Goal: Task Accomplishment & Management: Manage account settings

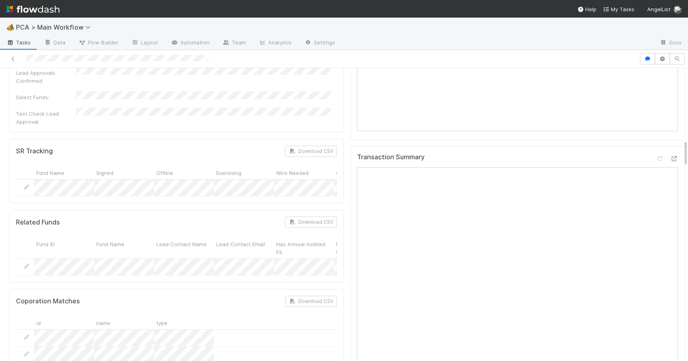
scroll to position [767, 0]
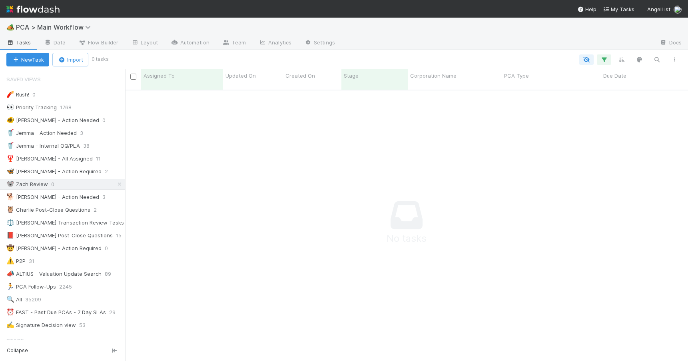
scroll to position [266, 557]
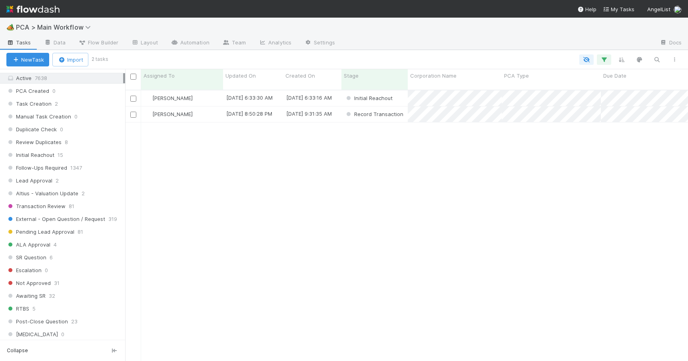
scroll to position [31, 0]
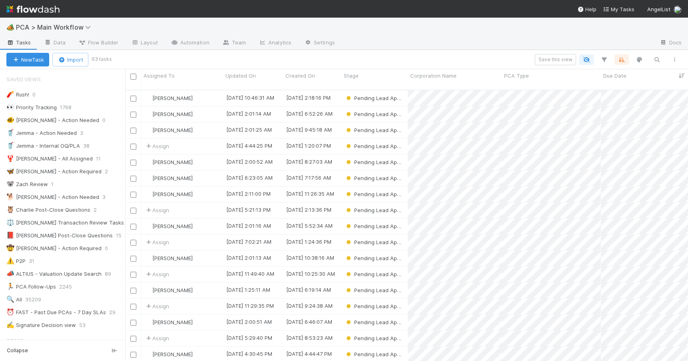
scroll to position [272, 557]
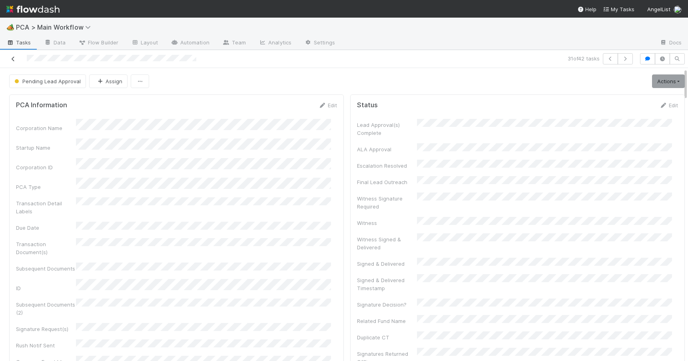
scroll to position [767, 0]
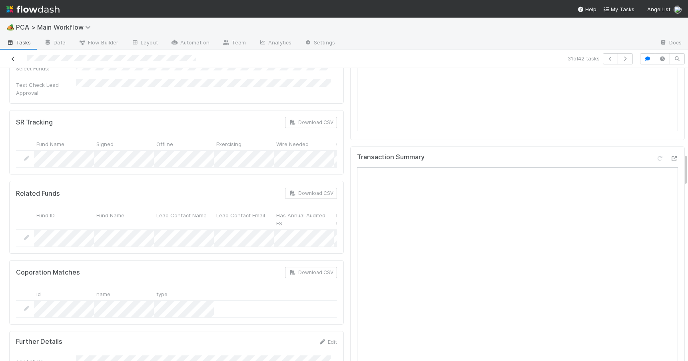
click at [16, 60] on icon at bounding box center [13, 58] width 8 height 5
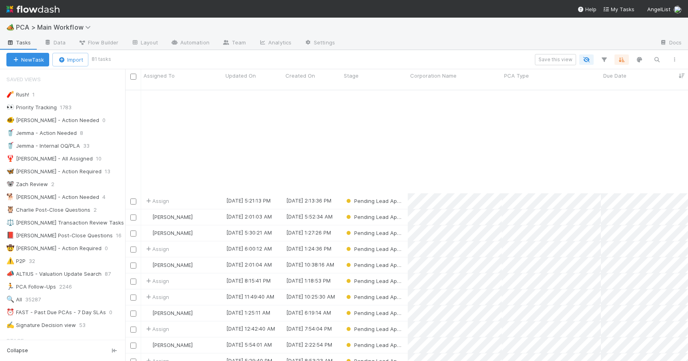
scroll to position [155, 0]
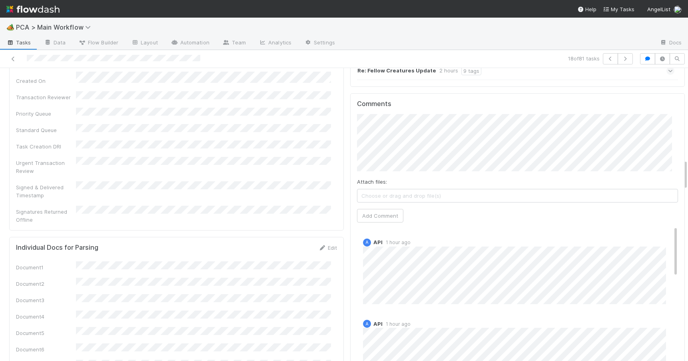
scroll to position [1222, 0]
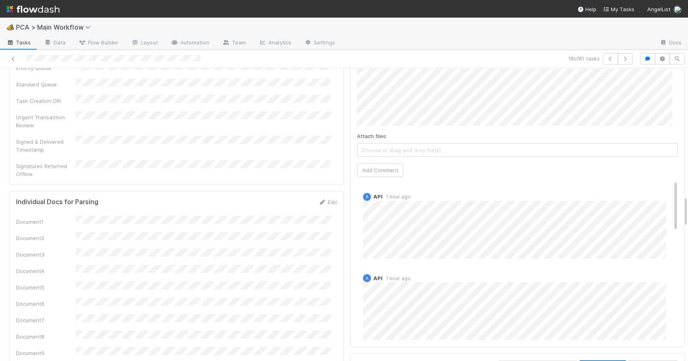
drag, startPoint x: 680, startPoint y: 124, endPoint x: 712, endPoint y: 208, distance: 90.6
click at [688, 208] on html "🏕️ PCA > Main Workflow Tasks Data Flow Builder Layout Automation Team Analytics…" at bounding box center [344, 180] width 688 height 361
drag, startPoint x: 664, startPoint y: 166, endPoint x: 653, endPoint y: 106, distance: 61.7
click at [653, 106] on div "Comments Attach files: Choose or drag and drop file(s) Add Comment A API 1 hour…" at bounding box center [517, 197] width 321 height 286
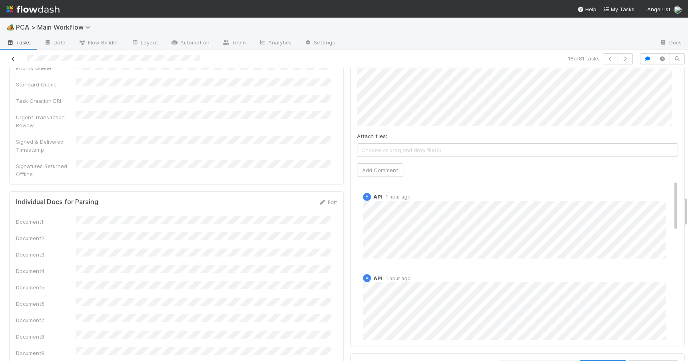
click at [15, 59] on icon at bounding box center [13, 58] width 8 height 5
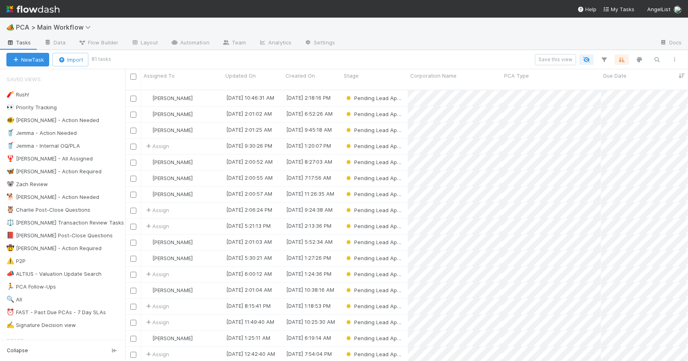
scroll to position [272, 557]
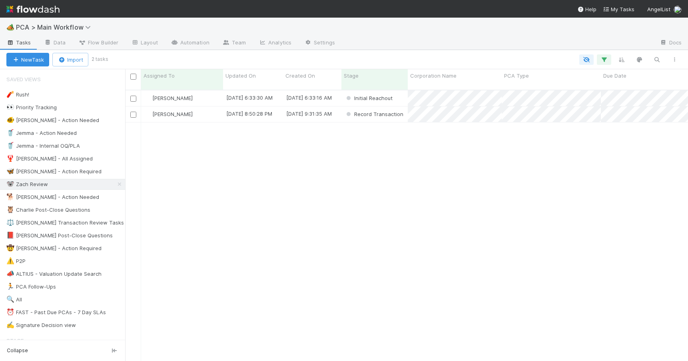
scroll to position [272, 557]
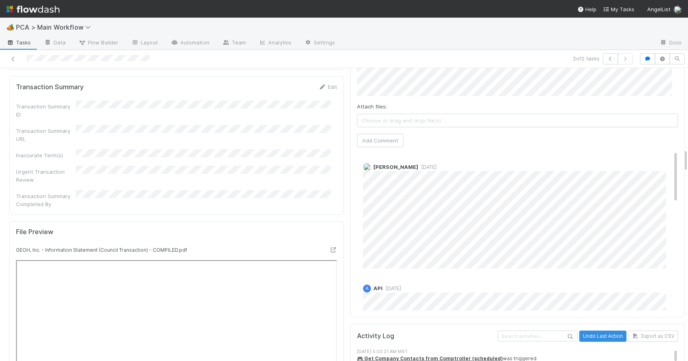
scroll to position [1026, 0]
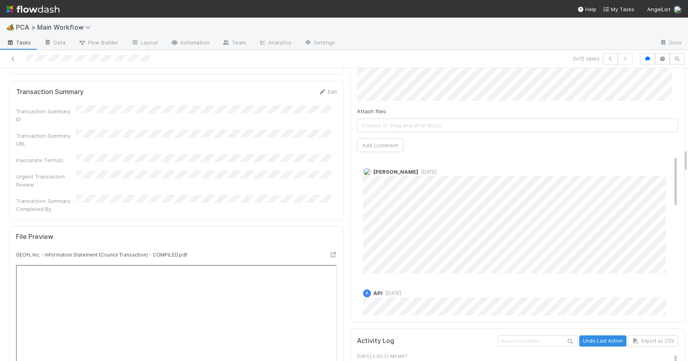
drag, startPoint x: 680, startPoint y: 110, endPoint x: 729, endPoint y: 158, distance: 68.7
click at [688, 158] on html "🏕️ PCA > Main Workflow Tasks Data Flow Builder Layout Automation Team Analytics…" at bounding box center [344, 180] width 688 height 361
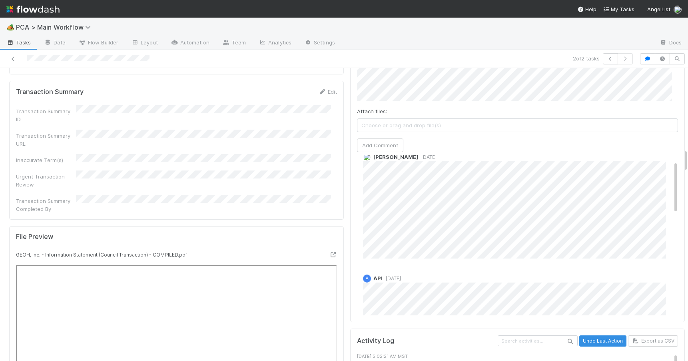
scroll to position [0, 0]
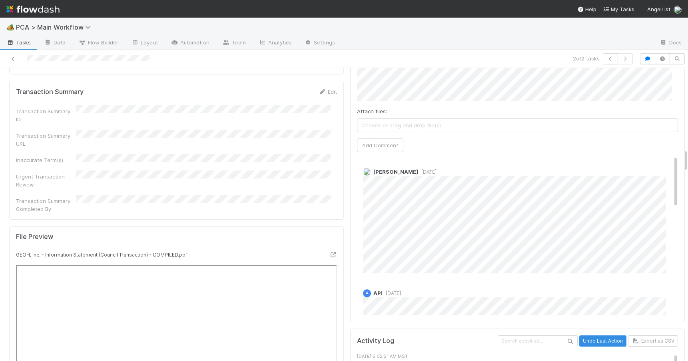
drag, startPoint x: 663, startPoint y: 135, endPoint x: 660, endPoint y: 96, distance: 39.7
click at [660, 96] on div "Comments Attach files: Choose or drag and drop file(s) Add Comment Meg Castanar…" at bounding box center [517, 172] width 321 height 286
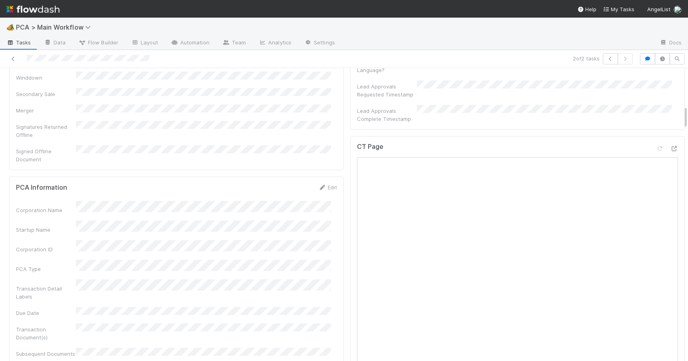
scroll to position [493, 0]
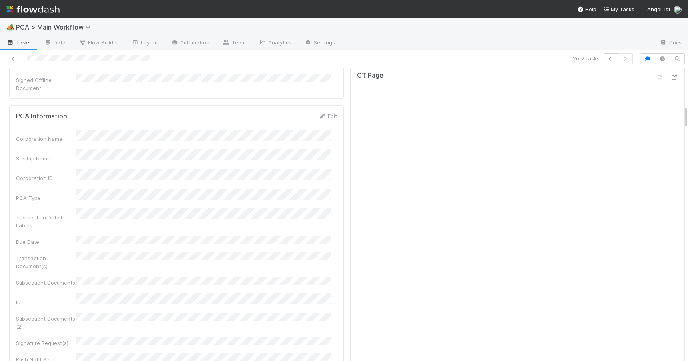
drag, startPoint x: 680, startPoint y: 153, endPoint x: 679, endPoint y: 111, distance: 42.0
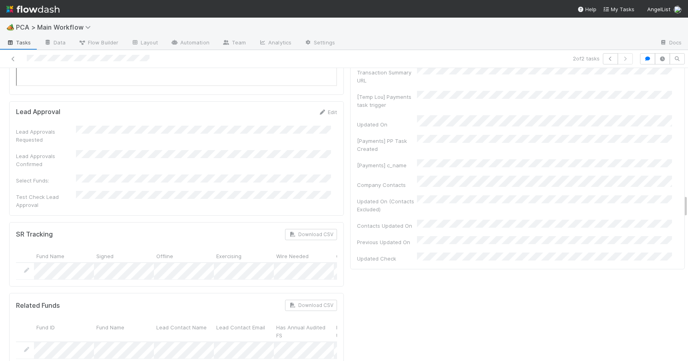
scroll to position [1600, 0]
drag, startPoint x: 680, startPoint y: 118, endPoint x: 711, endPoint y: 205, distance: 92.7
click at [688, 205] on html "🏕️ PCA > Main Workflow Tasks Data Flow Builder Layout Automation Team Analytics…" at bounding box center [344, 180] width 688 height 361
click at [688, 201] on div at bounding box center [688, 214] width 0 height 293
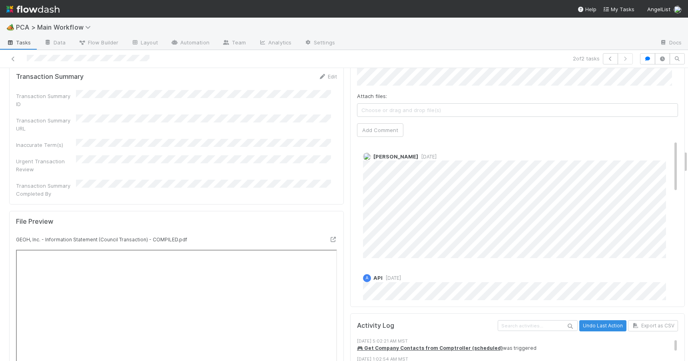
drag, startPoint x: 680, startPoint y: 200, endPoint x: 683, endPoint y: 157, distance: 43.3
click at [683, 157] on div "🏕️ PCA > Main Workflow Tasks Data Flow Builder Layout Automation Team Analytics…" at bounding box center [344, 189] width 688 height 343
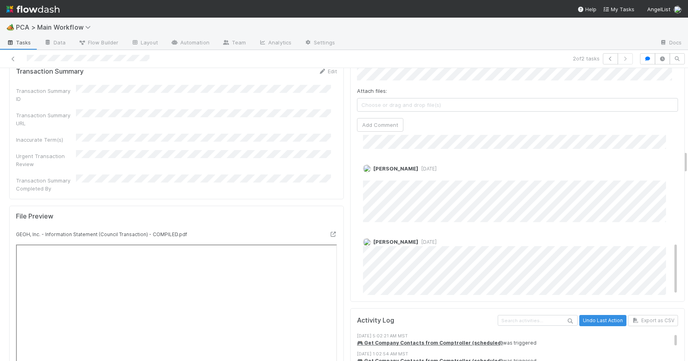
scroll to position [327, 0]
drag, startPoint x: 663, startPoint y: 106, endPoint x: 697, endPoint y: 238, distance: 136.1
click at [688, 238] on html "🏕️ PCA > Main Workflow Tasks Data Flow Builder Layout Automation Team Analytics…" at bounding box center [344, 180] width 688 height 361
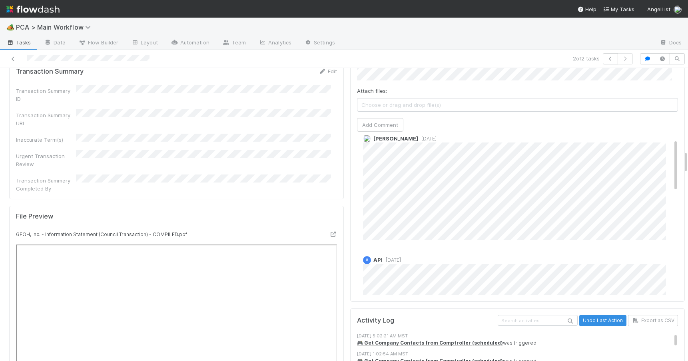
scroll to position [0, 0]
drag, startPoint x: 663, startPoint y: 208, endPoint x: 645, endPoint y: 96, distance: 113.5
click at [688, 160] on div at bounding box center [688, 214] width 0 height 293
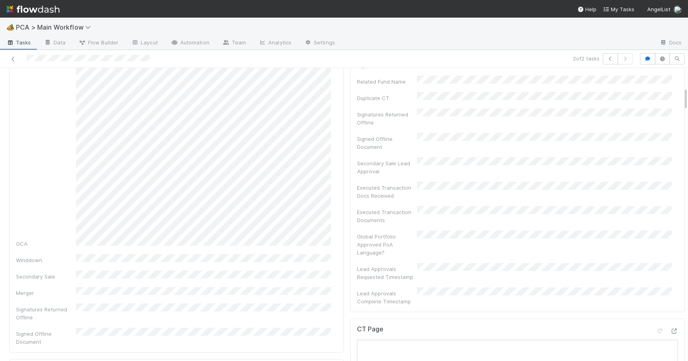
scroll to position [244, 0]
drag, startPoint x: 679, startPoint y: 163, endPoint x: 679, endPoint y: 100, distance: 63.2
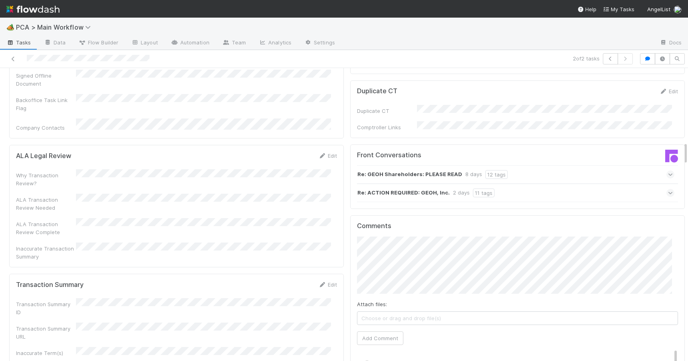
scroll to position [975, 0]
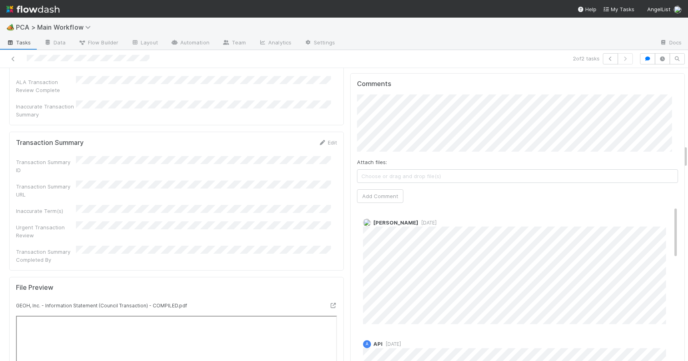
drag, startPoint x: 679, startPoint y: 93, endPoint x: 689, endPoint y: 151, distance: 58.3
click at [688, 151] on html "🏕️ PCA > Main Workflow Tasks Data Flow Builder Layout Automation Team Analytics…" at bounding box center [344, 180] width 688 height 361
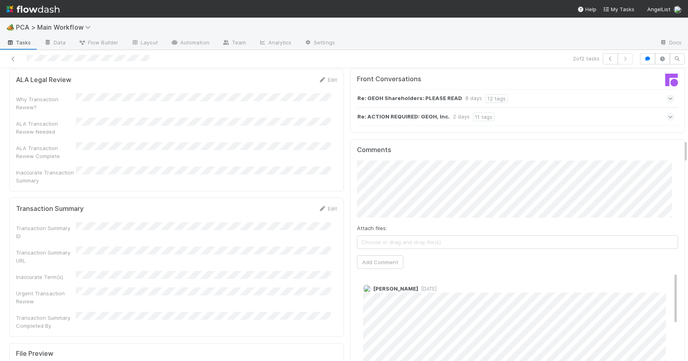
drag, startPoint x: 680, startPoint y: 152, endPoint x: 680, endPoint y: 147, distance: 5.2
click at [373, 260] on button "Add Comment" at bounding box center [380, 267] width 46 height 14
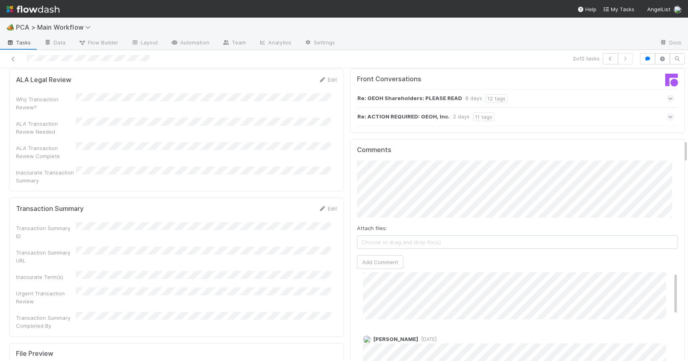
scroll to position [0, 0]
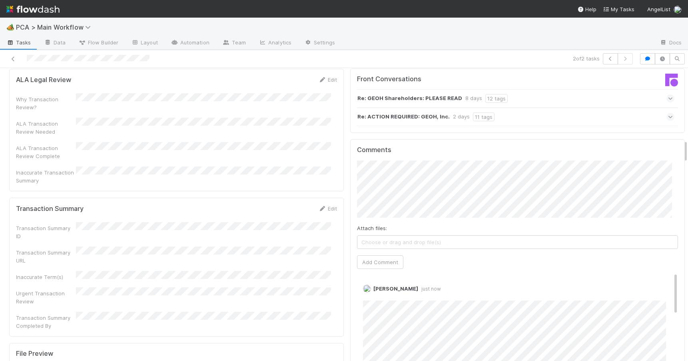
drag, startPoint x: 664, startPoint y: 236, endPoint x: 660, endPoint y: 181, distance: 54.5
click at [660, 185] on div "Comments Attach files: Choose or drag and drop file(s) Add Comment Zachary Conl…" at bounding box center [517, 289] width 321 height 286
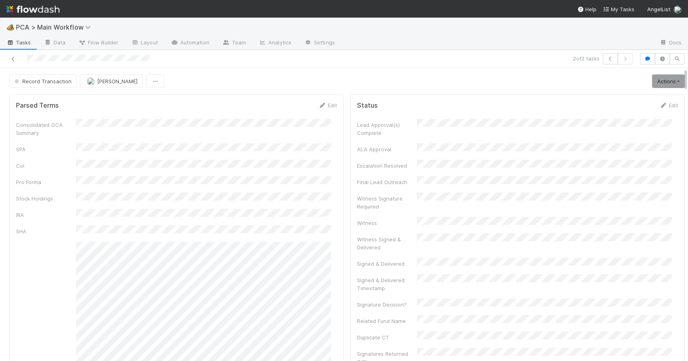
drag, startPoint x: 679, startPoint y: 148, endPoint x: 676, endPoint y: 68, distance: 80.4
click at [47, 86] on button "Record Transaction" at bounding box center [43, 81] width 68 height 14
click at [38, 100] on div "[MEDICAL_DATA]" at bounding box center [62, 101] width 113 height 14
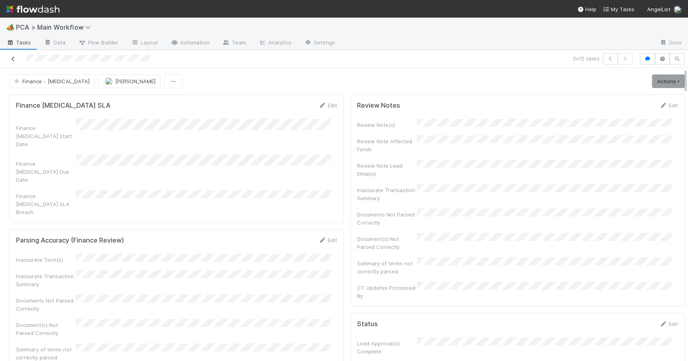
click at [12, 60] on icon at bounding box center [13, 58] width 8 height 5
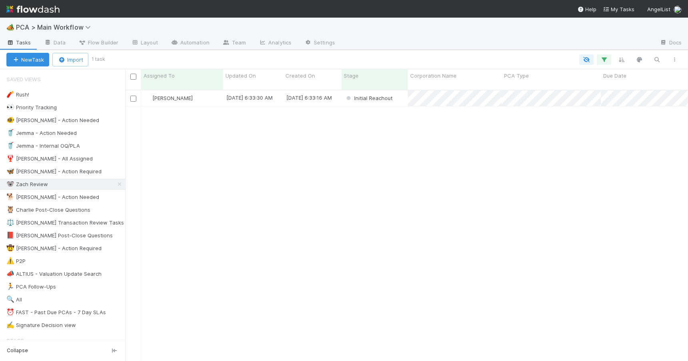
scroll to position [272, 557]
click at [204, 94] on div "[PERSON_NAME]" at bounding box center [182, 98] width 82 height 16
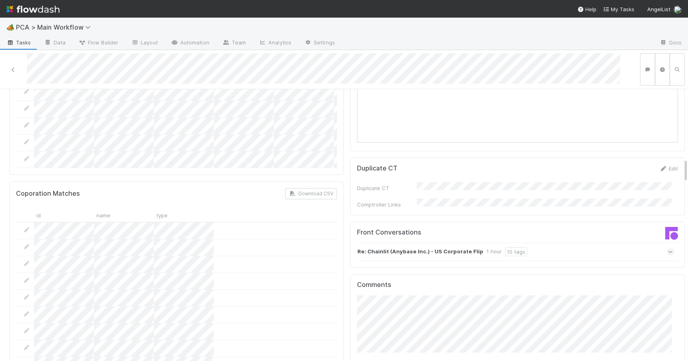
scroll to position [849, 0]
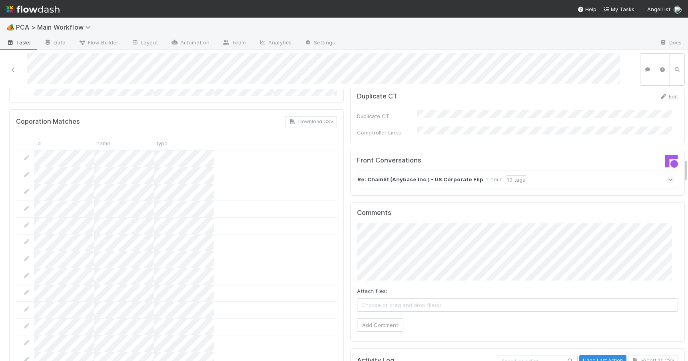
drag, startPoint x: 679, startPoint y: 136, endPoint x: 681, endPoint y: 174, distance: 38.0
click at [681, 174] on div "Initial Reachout [PERSON_NAME] Move to Lead Approval Move to TR Initial Outreac…" at bounding box center [344, 225] width 688 height 272
click at [547, 170] on div "Re: Chainlit (Anybase Inc.) - US Corporate Flip 1 hour 10 tags" at bounding box center [515, 179] width 317 height 18
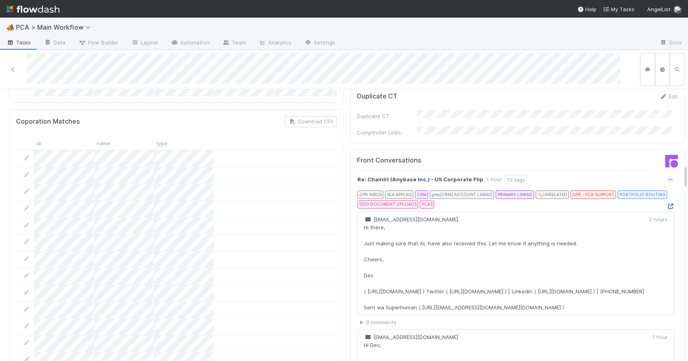
click at [667, 204] on icon at bounding box center [671, 206] width 8 height 5
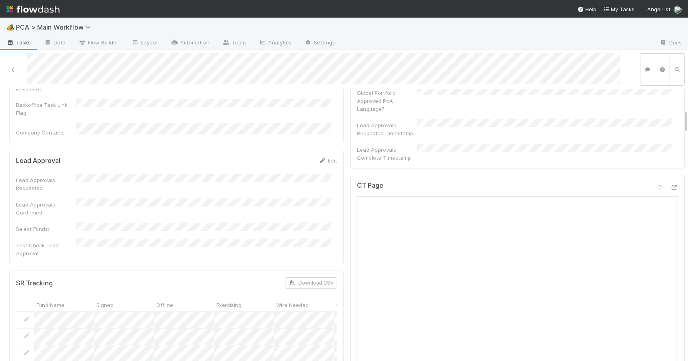
scroll to position [0, 0]
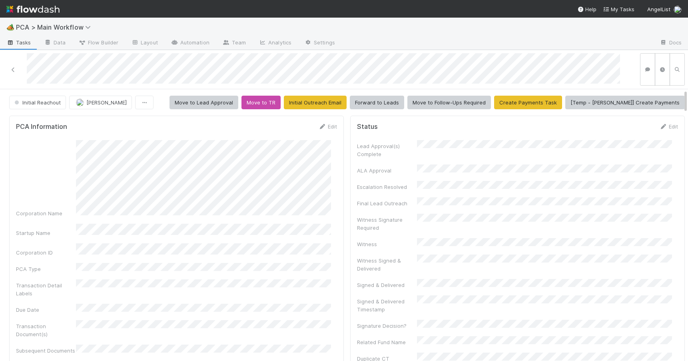
drag, startPoint x: 680, startPoint y: 172, endPoint x: 676, endPoint y: 93, distance: 79.3
click at [323, 126] on link "Edit" at bounding box center [327, 126] width 19 height 6
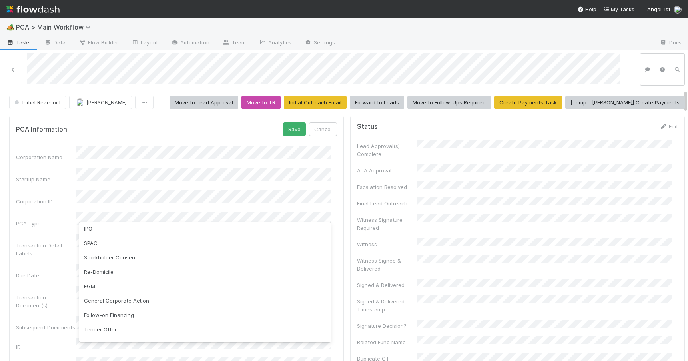
scroll to position [75, 0]
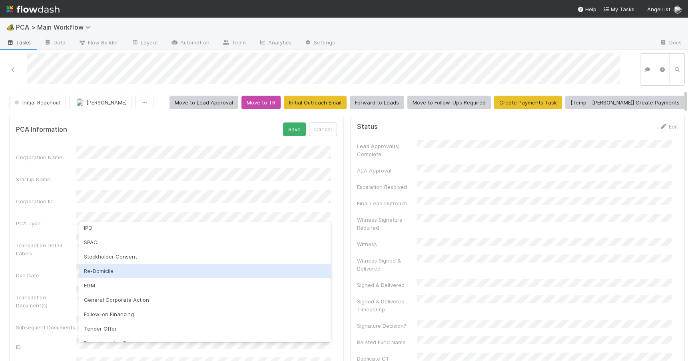
click at [188, 266] on div "Re-Domicile" at bounding box center [205, 271] width 252 height 14
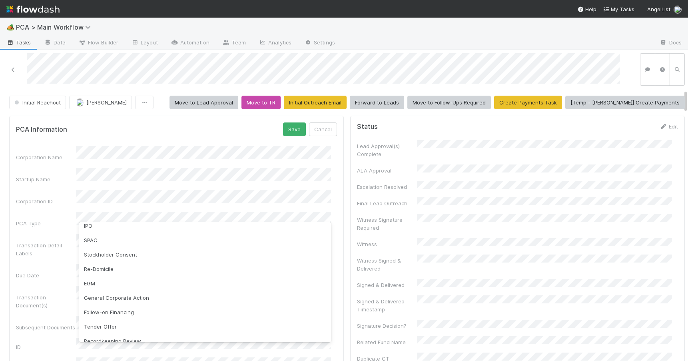
scroll to position [73, 0]
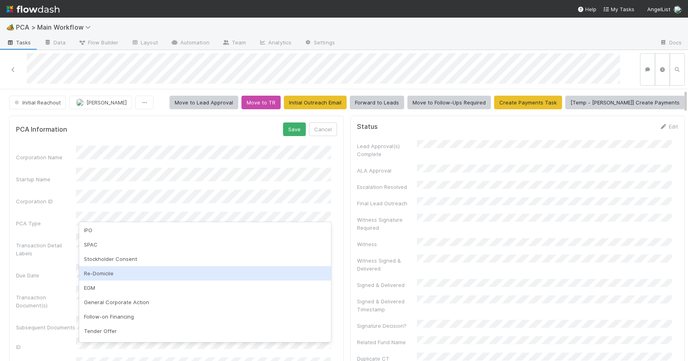
click at [176, 274] on div "Re-Domicile" at bounding box center [205, 273] width 252 height 14
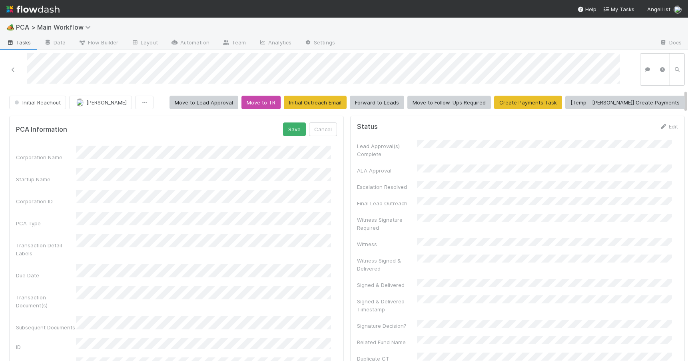
click at [118, 137] on form "PCA Information Save Cancel Corporation Name Startup Name Corporation ID PCA Ty…" at bounding box center [176, 339] width 321 height 435
click at [289, 130] on button "Save" at bounding box center [294, 129] width 23 height 14
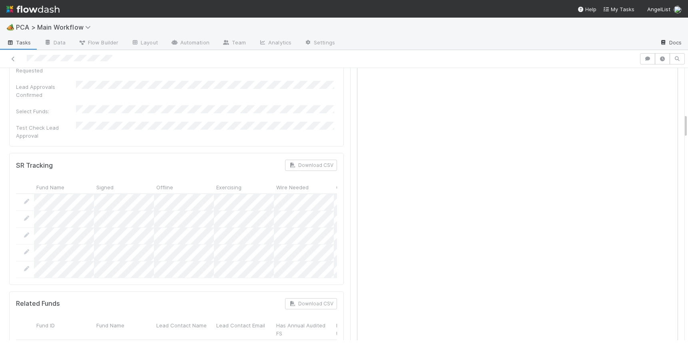
scroll to position [0, 0]
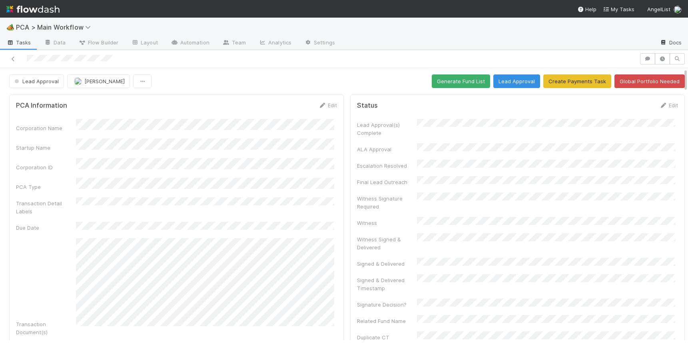
drag, startPoint x: 685, startPoint y: 112, endPoint x: 658, endPoint y: 38, distance: 79.3
click at [658, 38] on div "🏕️ PCA > Main Workflow Tasks Data Flow Builder Layout Automation Team Analytics…" at bounding box center [344, 189] width 688 height 343
click at [322, 103] on icon at bounding box center [322, 105] width 8 height 5
click at [39, 81] on span "Lead Approval" at bounding box center [36, 81] width 46 height 6
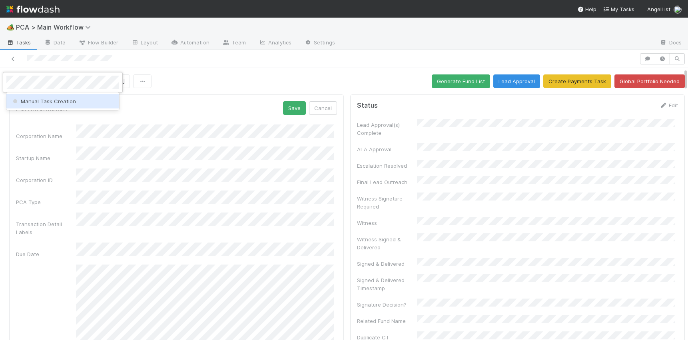
click at [43, 95] on div "Manual Task Creation" at bounding box center [62, 101] width 113 height 14
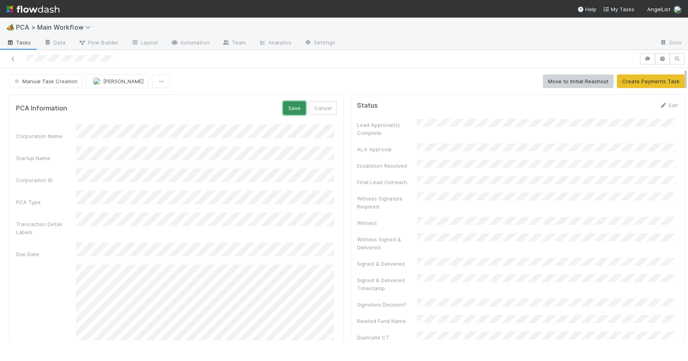
click at [289, 109] on button "Save" at bounding box center [294, 108] width 23 height 14
drag, startPoint x: 685, startPoint y: 118, endPoint x: 683, endPoint y: 48, distance: 70.8
click at [683, 49] on div "🏕️ PCA > Main Workflow Tasks Data Flow Builder Layout Automation Team Analytics…" at bounding box center [344, 189] width 688 height 343
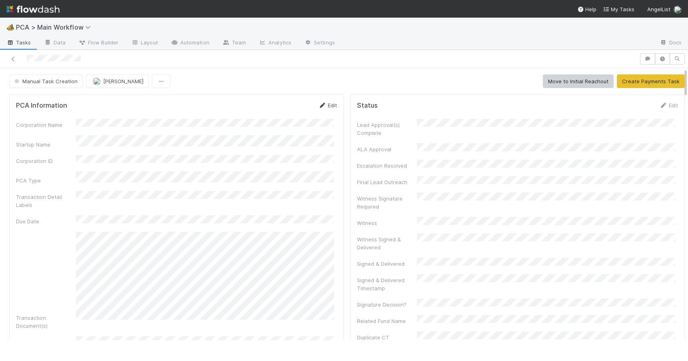
click at [327, 104] on link "Edit" at bounding box center [327, 105] width 19 height 6
click at [292, 114] on button "Save" at bounding box center [294, 108] width 23 height 14
drag, startPoint x: 685, startPoint y: 130, endPoint x: 685, endPoint y: 78, distance: 52.4
click at [319, 106] on icon at bounding box center [322, 105] width 8 height 5
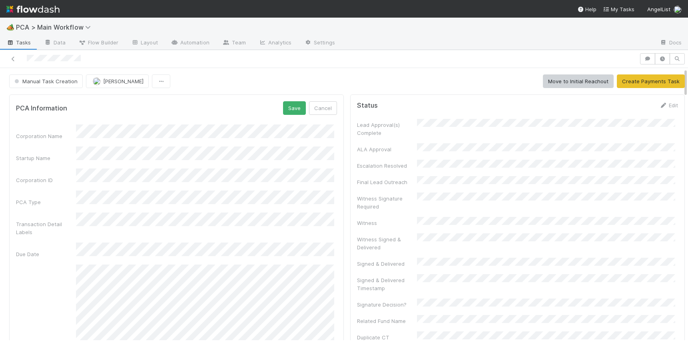
click at [195, 112] on div "PCA Information Save Cancel" at bounding box center [176, 108] width 321 height 14
click at [298, 108] on button "Save" at bounding box center [294, 108] width 23 height 14
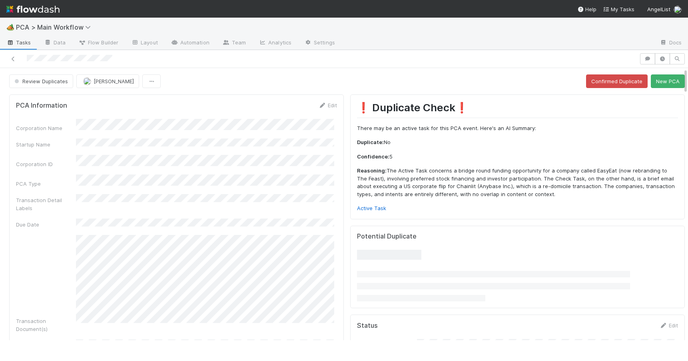
drag, startPoint x: 685, startPoint y: 76, endPoint x: 689, endPoint y: 72, distance: 6.0
click at [688, 72] on html "🏕️ PCA > Main Workflow Tasks Data Flow Builder Layout Automation Team Analytics…" at bounding box center [344, 180] width 688 height 361
click at [373, 211] on link "Active Task" at bounding box center [371, 208] width 29 height 6
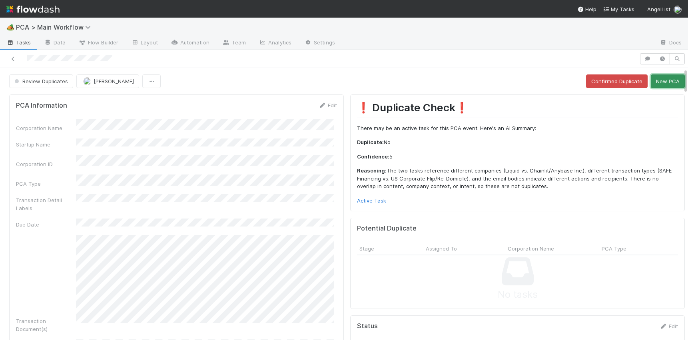
click at [653, 82] on button "New PCA" at bounding box center [668, 81] width 34 height 14
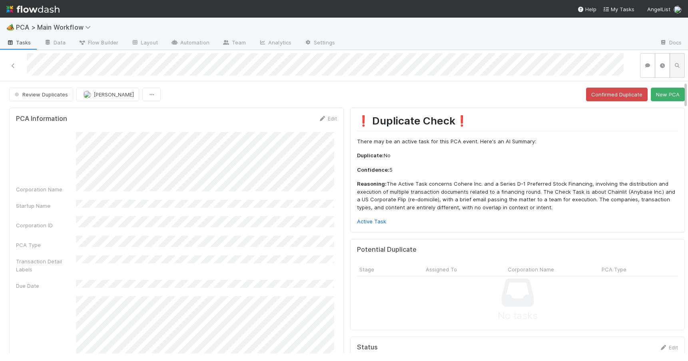
drag, startPoint x: 685, startPoint y: 90, endPoint x: 683, endPoint y: 70, distance: 19.7
click at [683, 70] on div "Review Duplicates Zachary Conley Confirmed Duplicate New PCA PCA Information Ed…" at bounding box center [344, 205] width 688 height 311
click at [325, 118] on link "Edit" at bounding box center [327, 118] width 19 height 6
click at [290, 121] on button "Save" at bounding box center [294, 121] width 23 height 14
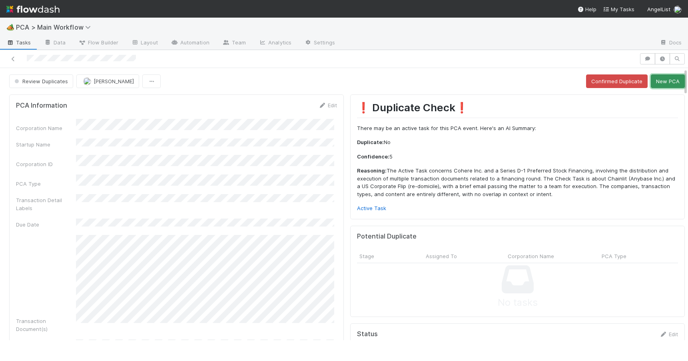
click at [658, 78] on button "New PCA" at bounding box center [668, 81] width 34 height 14
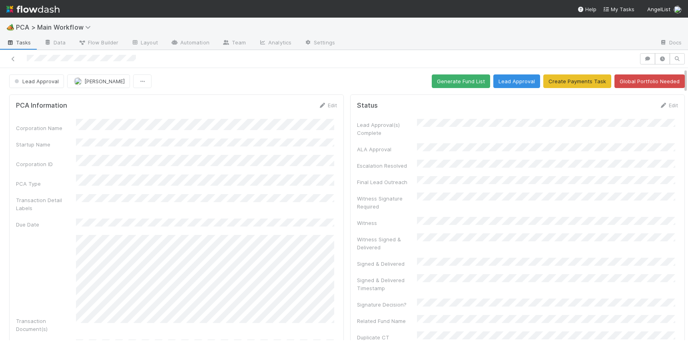
drag, startPoint x: 686, startPoint y: 116, endPoint x: 681, endPoint y: 72, distance: 44.2
click at [455, 79] on button "Generate Fund List" at bounding box center [461, 81] width 58 height 14
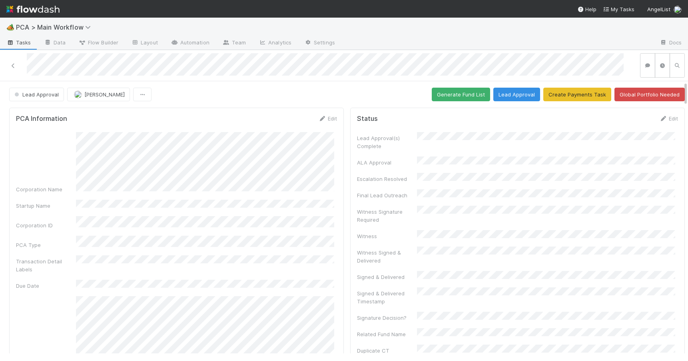
click at [685, 94] on div "Lead Approval Zachary Conley Generate Fund List Lead Approval Create Payments T…" at bounding box center [347, 95] width 694 height 14
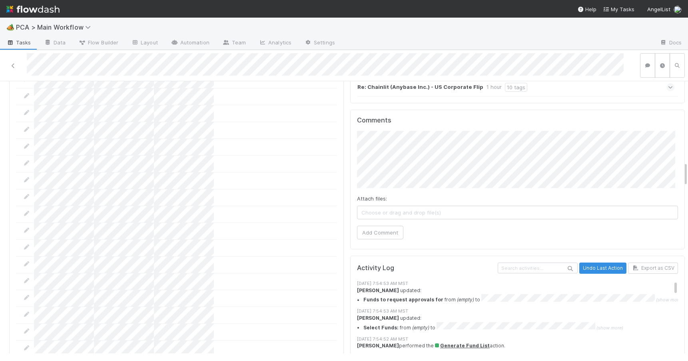
drag, startPoint x: 685, startPoint y: 94, endPoint x: 697, endPoint y: 174, distance: 81.3
click at [688, 174] on html "🏕️ PCA > Main Workflow Tasks Data Flow Builder Layout Automation Team Analytics…" at bounding box center [344, 180] width 688 height 361
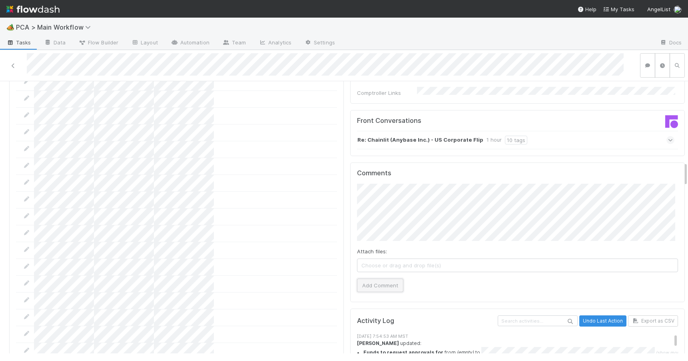
click at [382, 278] on button "Add Comment" at bounding box center [380, 285] width 46 height 14
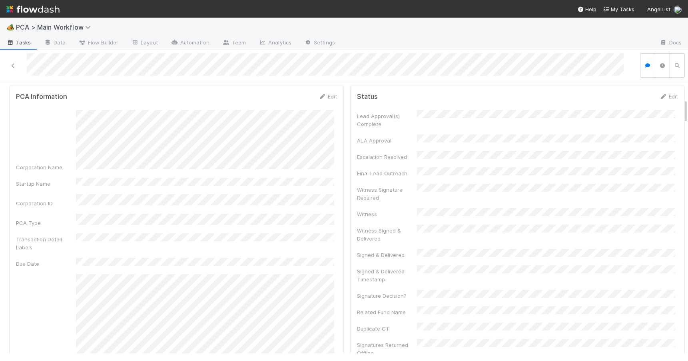
scroll to position [0, 0]
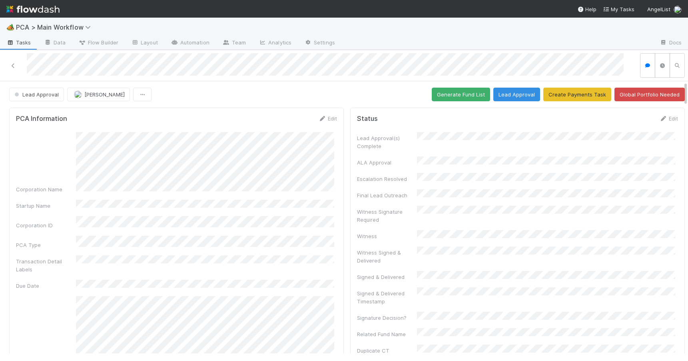
drag, startPoint x: 685, startPoint y: 169, endPoint x: 681, endPoint y: 78, distance: 91.3
click at [681, 78] on div "Lead Approval Zachary Conley Generate Fund List Lead Approval Create Payments T…" at bounding box center [344, 205] width 688 height 311
click at [332, 118] on link "Edit" at bounding box center [327, 118] width 19 height 6
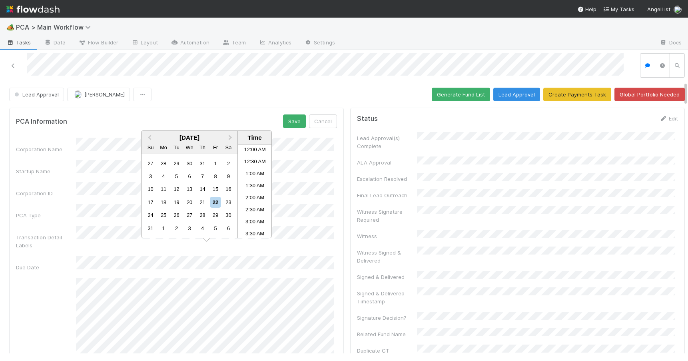
scroll to position [152, 0]
click at [188, 217] on div "27" at bounding box center [189, 215] width 11 height 11
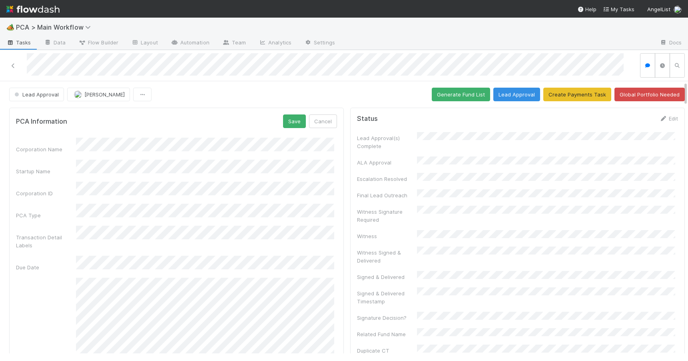
click at [296, 126] on button "Save" at bounding box center [294, 121] width 23 height 14
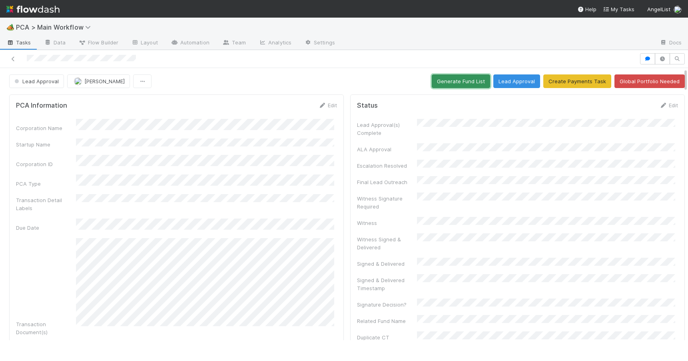
click at [441, 83] on button "Generate Fund List" at bounding box center [461, 81] width 58 height 14
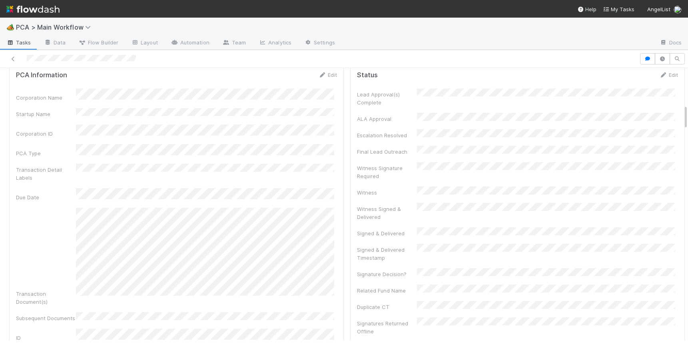
scroll to position [0, 0]
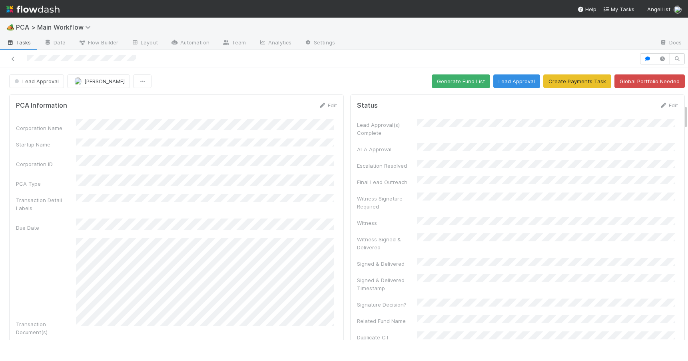
drag, startPoint x: 685, startPoint y: 77, endPoint x: 666, endPoint y: 14, distance: 66.5
click at [667, 16] on div "🏕️ PCA > Main Workflow Tasks Data Flow Builder Layout Automation Team Analytics…" at bounding box center [344, 180] width 688 height 361
click at [512, 83] on button "Lead Approval" at bounding box center [516, 81] width 47 height 14
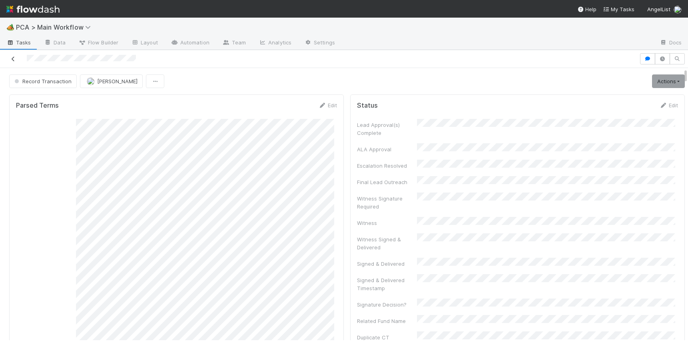
click at [12, 57] on icon at bounding box center [13, 58] width 8 height 5
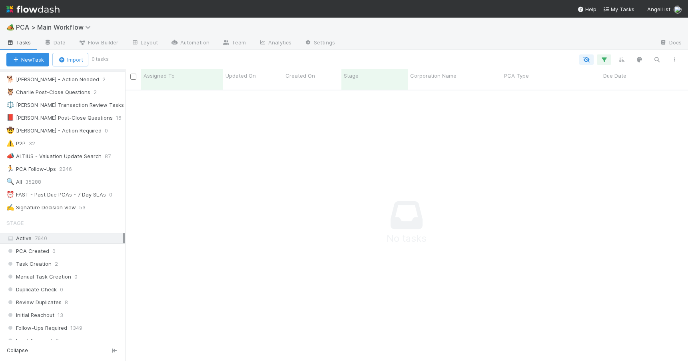
scroll to position [34, 0]
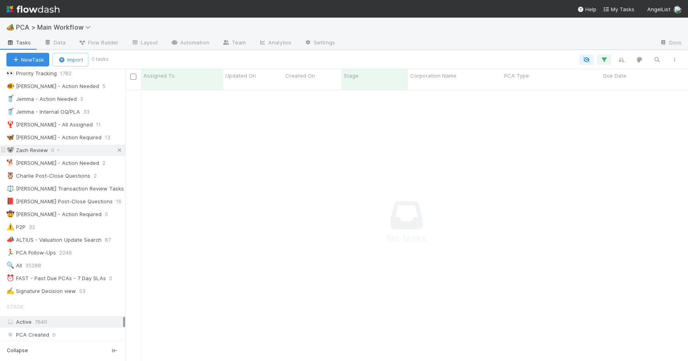
click at [116, 150] on icon at bounding box center [120, 150] width 8 height 5
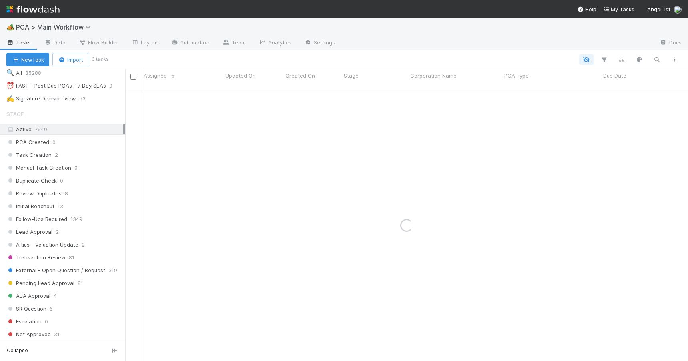
scroll to position [245, 0]
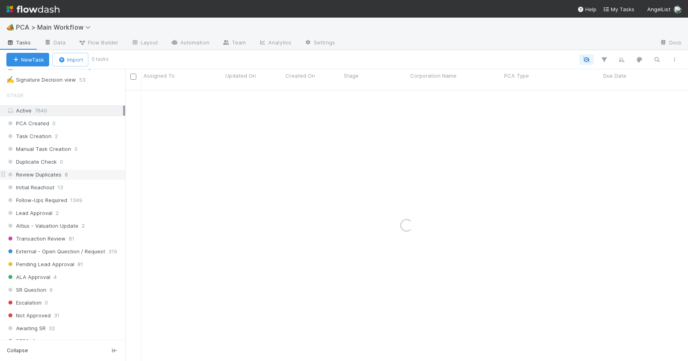
click at [90, 174] on div "Review Duplicates 8" at bounding box center [65, 175] width 119 height 10
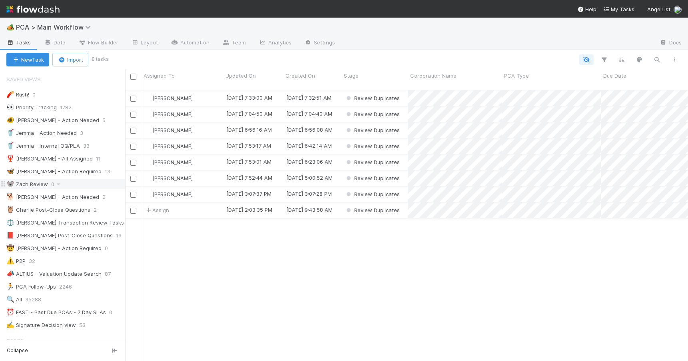
scroll to position [272, 557]
click at [208, 95] on div "Zachary Conley" at bounding box center [182, 98] width 82 height 16
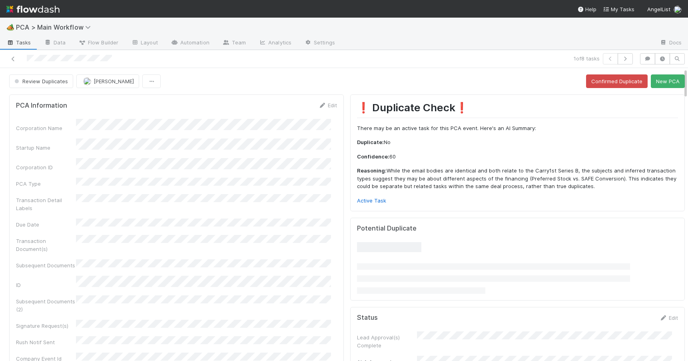
click at [447, 178] on p "Reasoning: While the email bodies are identical and both relate to the Carry1st…" at bounding box center [517, 179] width 321 height 24
click at [363, 201] on link "Active Task" at bounding box center [371, 200] width 29 height 6
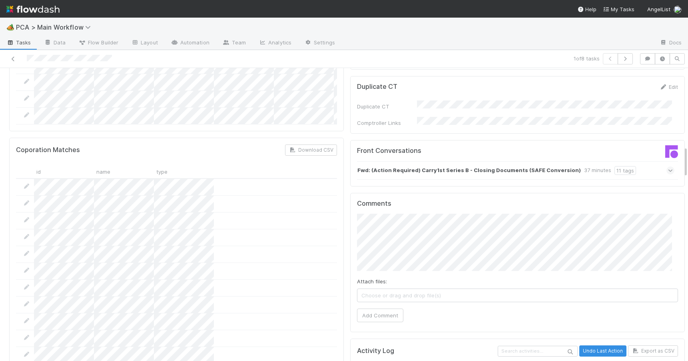
drag, startPoint x: 679, startPoint y: 82, endPoint x: 689, endPoint y: 157, distance: 76.2
click at [688, 157] on html "🏕️ PCA > Main Workflow Tasks Data Flow Builder Layout Automation Team Analytics…" at bounding box center [344, 180] width 688 height 361
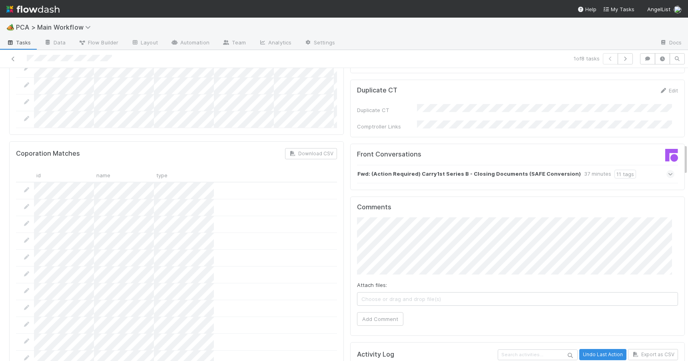
click at [473, 165] on div "Fwd: (Action Required) Carry1st Series B - Closing Documents (SAFE Conversion) …" at bounding box center [515, 174] width 317 height 18
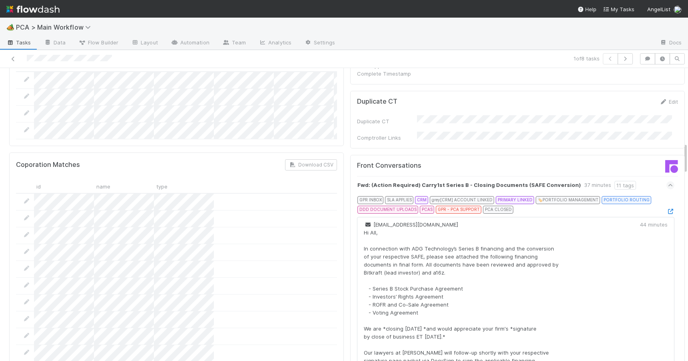
scroll to position [684, 0]
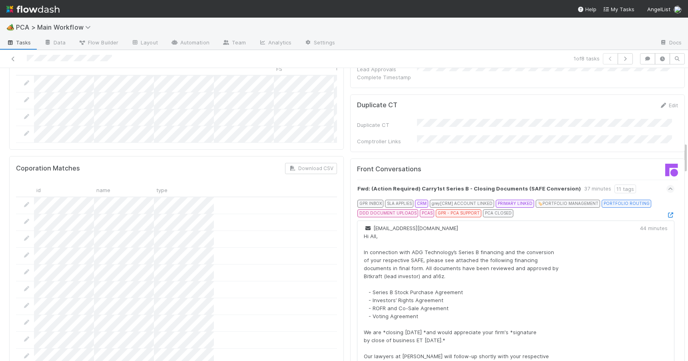
drag, startPoint x: 680, startPoint y: 150, endPoint x: 685, endPoint y: 148, distance: 5.4
click at [685, 148] on div "🏕️ PCA > Main Workflow Tasks Data Flow Builder Layout Automation Team Analytics…" at bounding box center [344, 189] width 688 height 343
click at [667, 212] on icon at bounding box center [671, 214] width 8 height 5
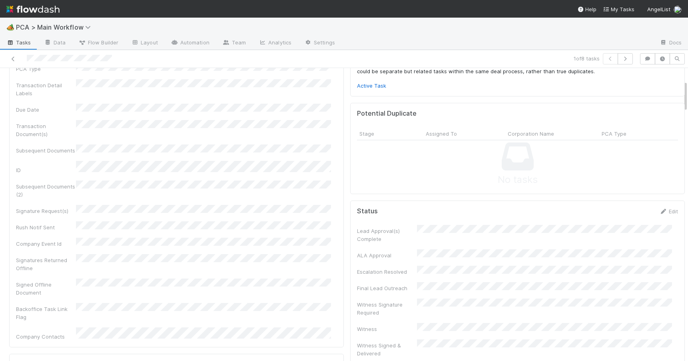
scroll to position [0, 0]
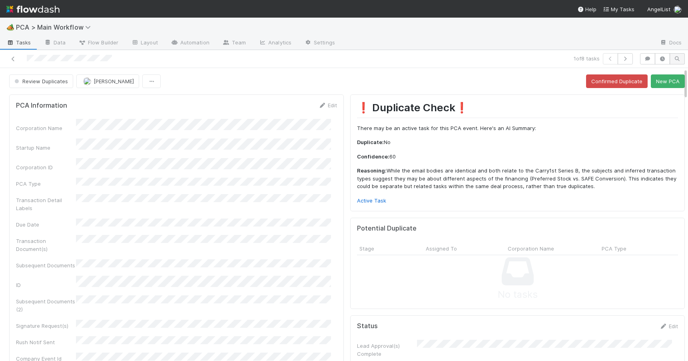
drag, startPoint x: 680, startPoint y: 151, endPoint x: 678, endPoint y: 62, distance: 89.2
click at [678, 62] on div "1 of 8 tasks Review Duplicates Zachary Conley Confirmed Duplicate New PCA PCA I…" at bounding box center [344, 205] width 688 height 311
click at [326, 106] on link "Edit" at bounding box center [327, 105] width 19 height 6
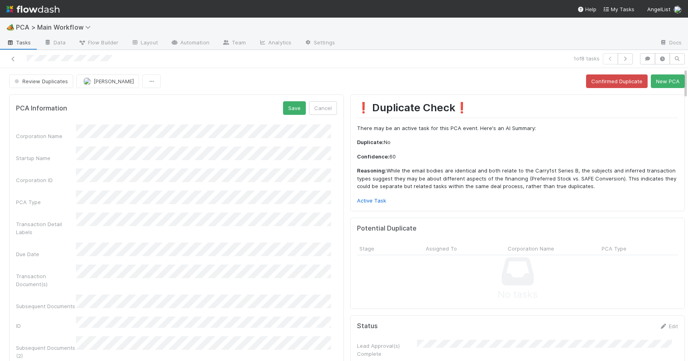
click at [260, 102] on div "PCA Information Save Cancel" at bounding box center [176, 108] width 321 height 14
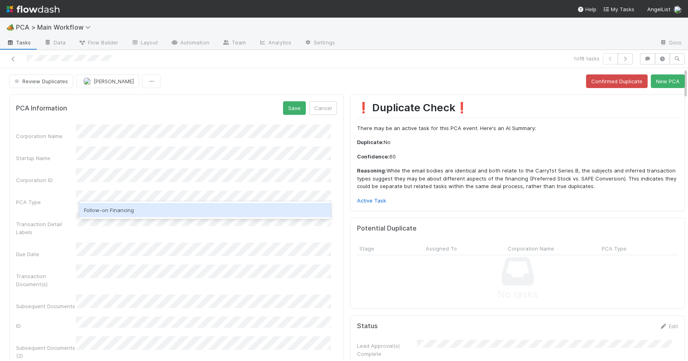
click at [127, 210] on div "Follow-on Financing" at bounding box center [205, 210] width 252 height 14
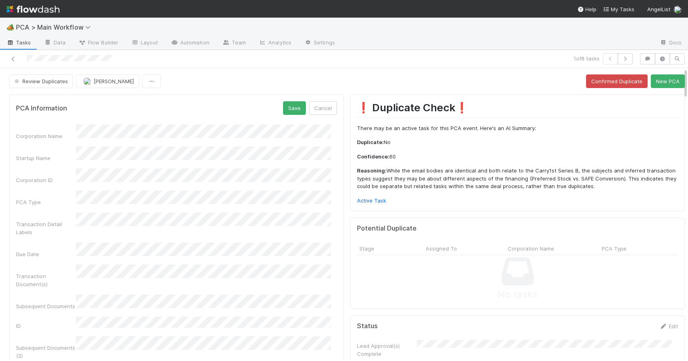
click at [333, 176] on div "PCA Information Save Cancel Corporation Name Startup Name Corporation ID PCA Ty…" at bounding box center [176, 318] width 335 height 449
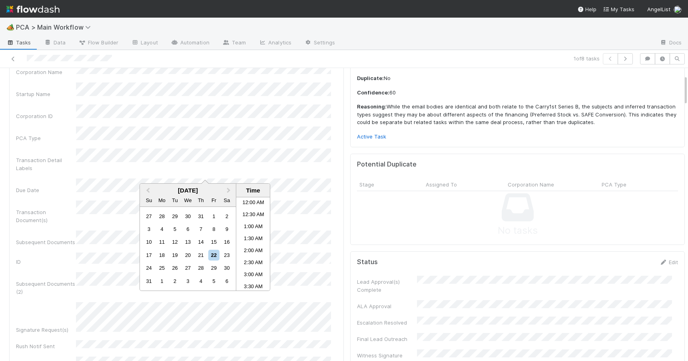
scroll to position [152, 0]
click at [212, 254] on div "22" at bounding box center [213, 255] width 11 height 11
click at [247, 260] on li "4:00 PM" at bounding box center [253, 258] width 34 height 12
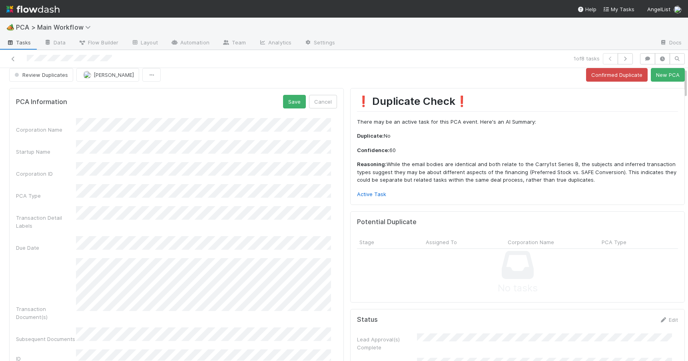
scroll to position [0, 0]
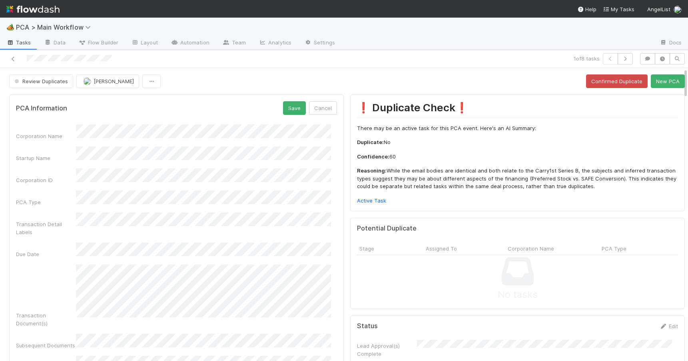
drag, startPoint x: 680, startPoint y: 86, endPoint x: 677, endPoint y: 72, distance: 13.8
click at [292, 109] on button "Save" at bounding box center [294, 108] width 23 height 14
click at [680, 80] on div "Review Duplicates Zachary Conley Confirmed Duplicate New PCA" at bounding box center [347, 81] width 694 height 14
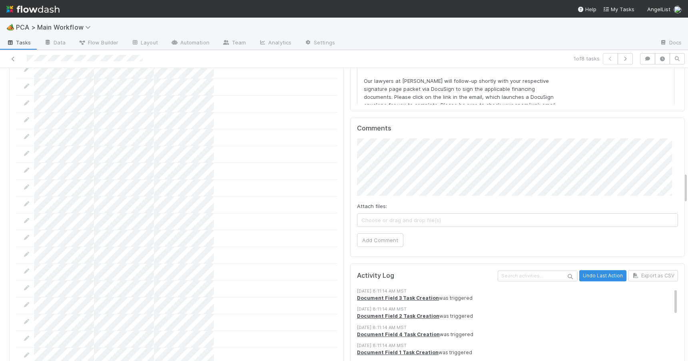
scroll to position [966, 0]
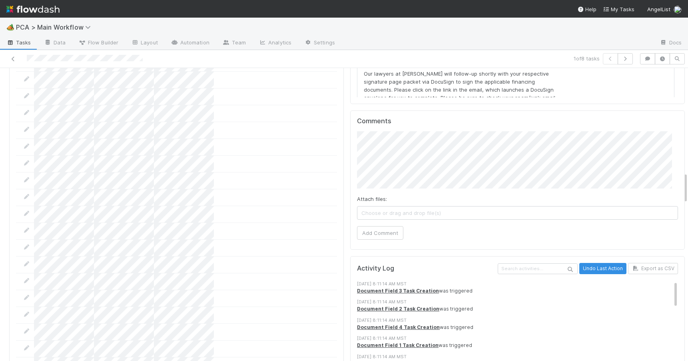
drag, startPoint x: 680, startPoint y: 80, endPoint x: 683, endPoint y: 184, distance: 104.0
click at [683, 184] on div "🏕️ PCA > Main Workflow Tasks Data Flow Builder Layout Automation Team Analytics…" at bounding box center [344, 189] width 688 height 343
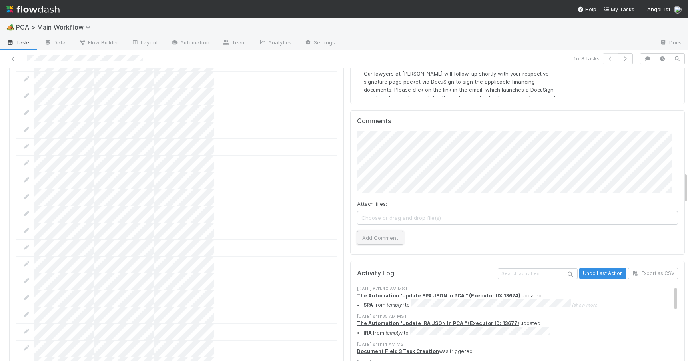
click at [375, 231] on button "Add Comment" at bounding box center [380, 238] width 46 height 14
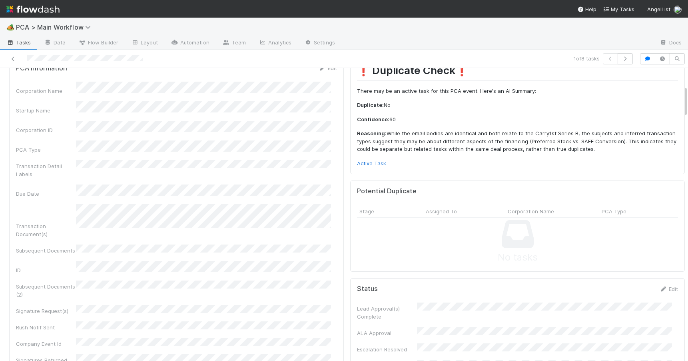
scroll to position [0, 0]
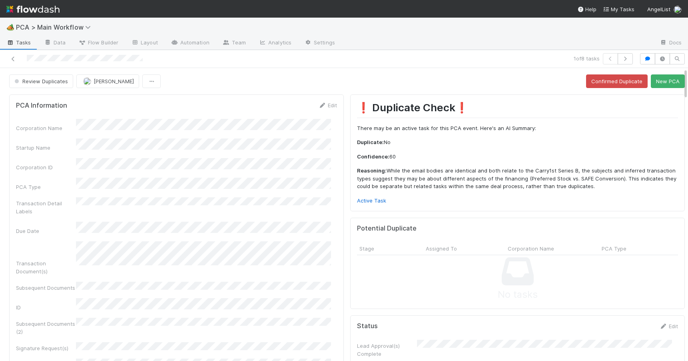
drag, startPoint x: 679, startPoint y: 182, endPoint x: 672, endPoint y: 72, distance: 110.2
click at [660, 82] on button "New PCA" at bounding box center [668, 81] width 34 height 14
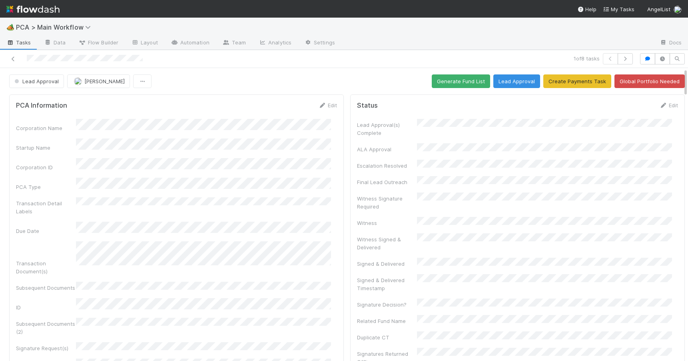
drag, startPoint x: 680, startPoint y: 118, endPoint x: 658, endPoint y: 26, distance: 95.3
click at [661, 33] on div "🏕️ PCA > Main Workflow Tasks Data Flow Builder Layout Automation Team Analytics…" at bounding box center [344, 189] width 688 height 343
click at [445, 80] on button "Generate Fund List" at bounding box center [461, 81] width 58 height 14
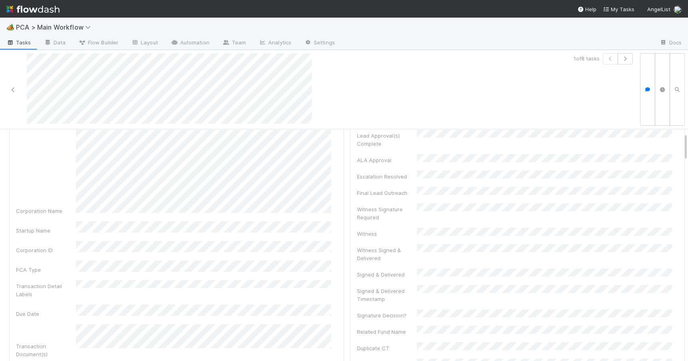
drag, startPoint x: 680, startPoint y: 139, endPoint x: 681, endPoint y: 144, distance: 5.3
click at [681, 144] on div "Lead Approval Zachary Conley Generate Fund List Lead Approval Create Payments T…" at bounding box center [344, 275] width 688 height 293
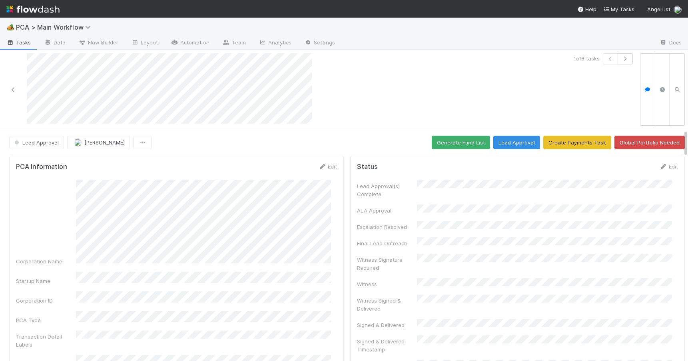
drag, startPoint x: 680, startPoint y: 144, endPoint x: 680, endPoint y: 138, distance: 6.0
click at [680, 138] on div "Lead Approval Zachary Conley Generate Fund List Lead Approval Create Payments T…" at bounding box center [344, 275] width 688 height 293
click at [319, 165] on icon at bounding box center [322, 166] width 8 height 5
click at [288, 170] on button "Save" at bounding box center [294, 169] width 23 height 14
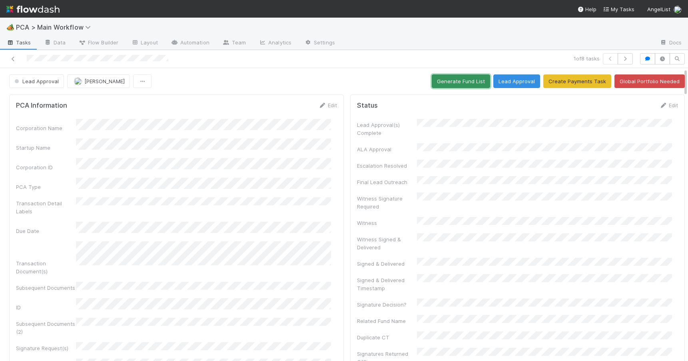
click at [433, 81] on button "Generate Fund List" at bounding box center [461, 81] width 58 height 14
click at [688, 85] on div at bounding box center [688, 214] width 0 height 293
drag, startPoint x: 680, startPoint y: 85, endPoint x: 681, endPoint y: 94, distance: 9.3
click at [688, 94] on div at bounding box center [688, 214] width 0 height 293
drag, startPoint x: 679, startPoint y: 80, endPoint x: 676, endPoint y: 65, distance: 15.5
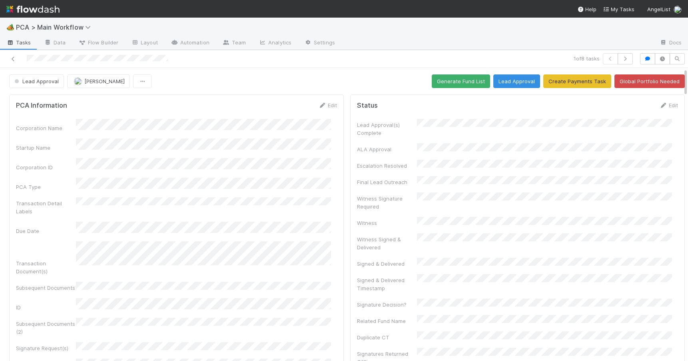
click at [676, 65] on div "1 of 8 tasks Lead Approval Zachary Conley Generate Fund List Lead Approval Crea…" at bounding box center [344, 205] width 688 height 311
click at [503, 82] on button "Lead Approval" at bounding box center [516, 81] width 47 height 14
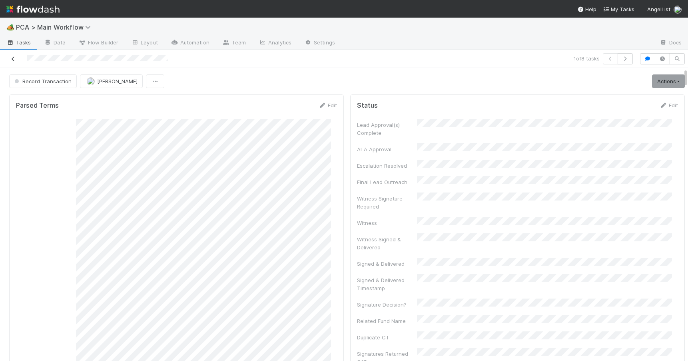
click at [13, 60] on icon at bounding box center [13, 58] width 8 height 5
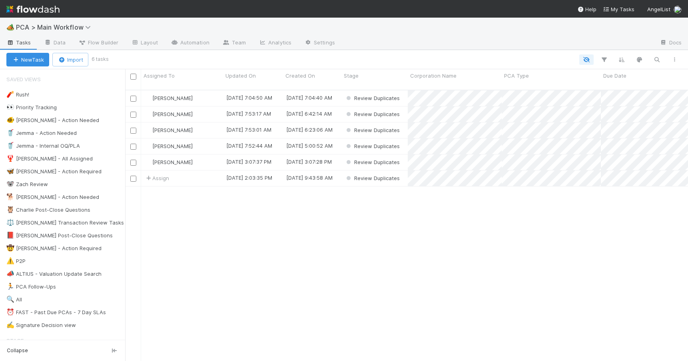
scroll to position [272, 557]
click at [72, 182] on div "🐨 Zach Review 2" at bounding box center [65, 184] width 119 height 10
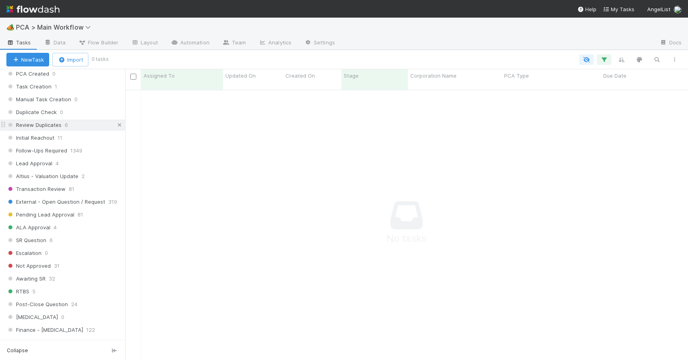
scroll to position [266, 557]
click at [116, 124] on icon at bounding box center [120, 124] width 8 height 5
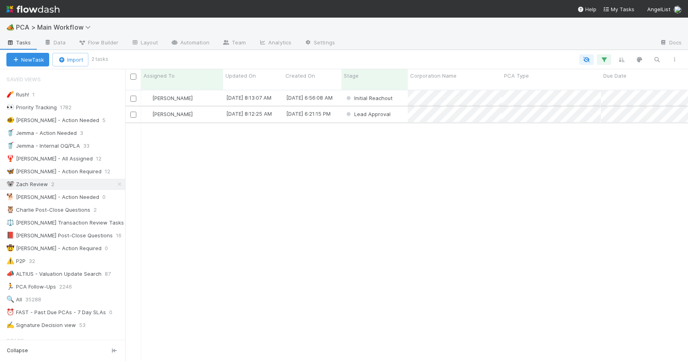
click at [207, 107] on div "[PERSON_NAME]" at bounding box center [182, 114] width 82 height 16
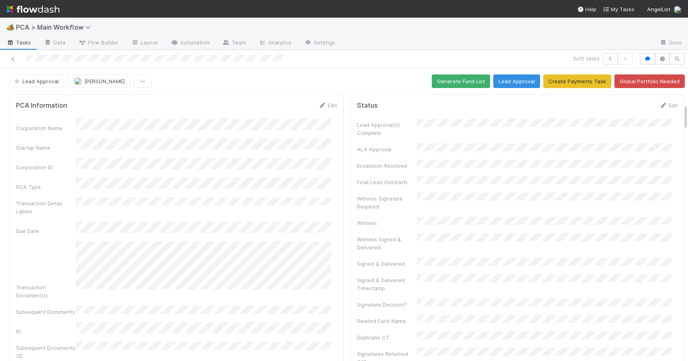
scroll to position [411, 0]
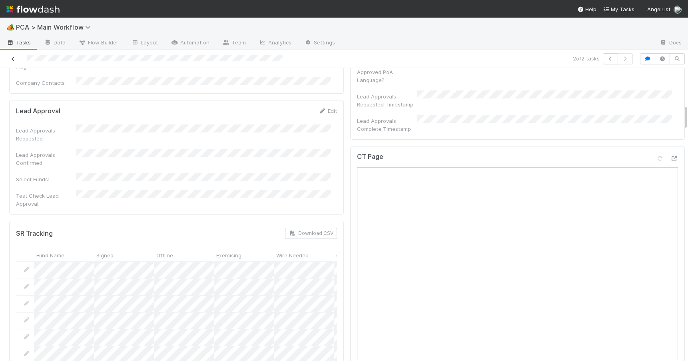
click at [13, 57] on icon at bounding box center [13, 58] width 8 height 5
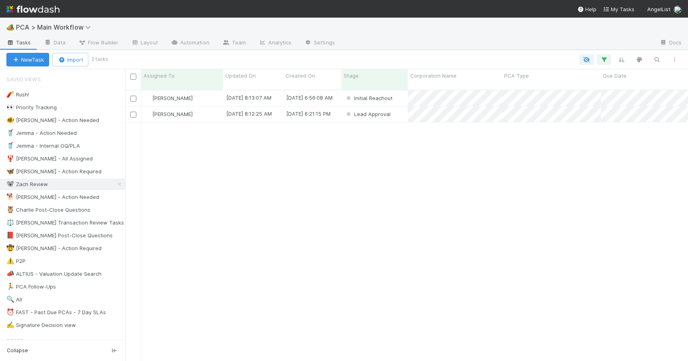
scroll to position [272, 557]
click at [207, 92] on div "[PERSON_NAME]" at bounding box center [182, 98] width 82 height 16
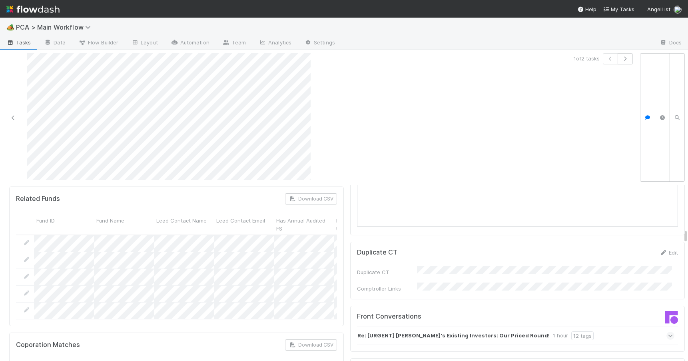
scroll to position [825, 0]
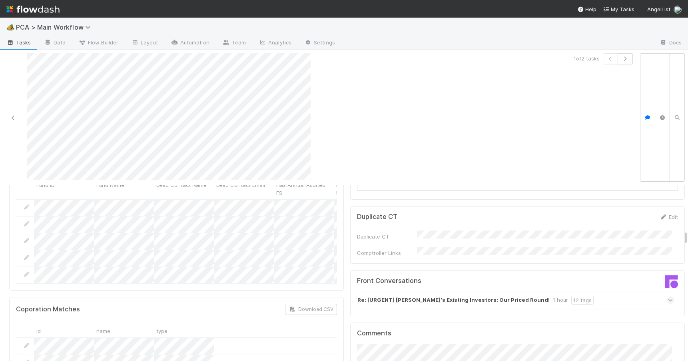
drag, startPoint x: 679, startPoint y: 216, endPoint x: 687, endPoint y: 236, distance: 21.4
click at [687, 236] on div "🏕️ PCA > Main Workflow Tasks Data Flow Builder Layout Automation Team Analytics…" at bounding box center [344, 189] width 688 height 343
click at [573, 291] on div "Re: [URGENT] Charter's Existing Investors: Our Priced Round! 1 hour 12 tags" at bounding box center [515, 300] width 317 height 18
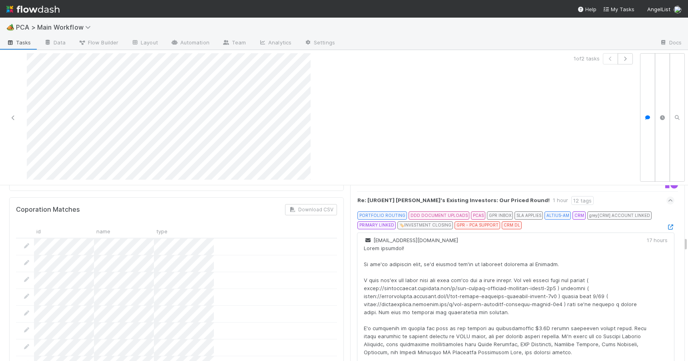
scroll to position [939, 0]
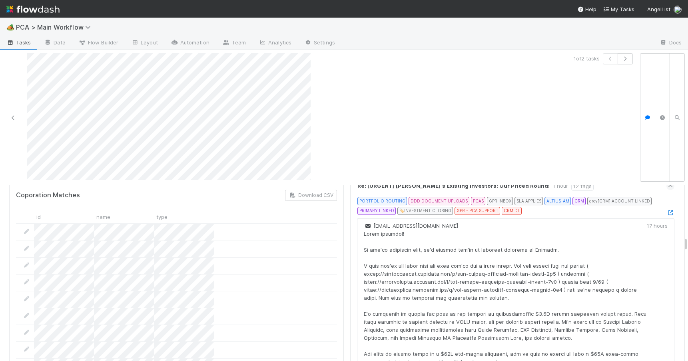
drag, startPoint x: 679, startPoint y: 236, endPoint x: 683, endPoint y: 243, distance: 7.2
click at [683, 243] on div "🏕️ PCA > Main Workflow Tasks Data Flow Builder Layout Automation Team Analytics…" at bounding box center [344, 189] width 688 height 343
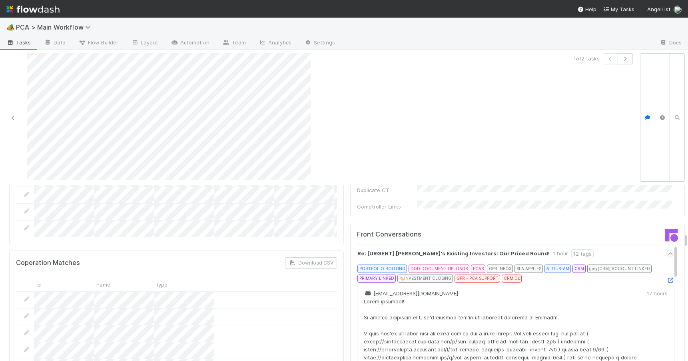
scroll to position [827, 0]
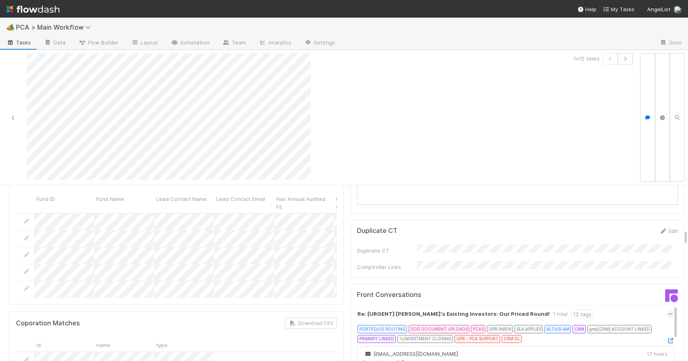
scroll to position [795, 0]
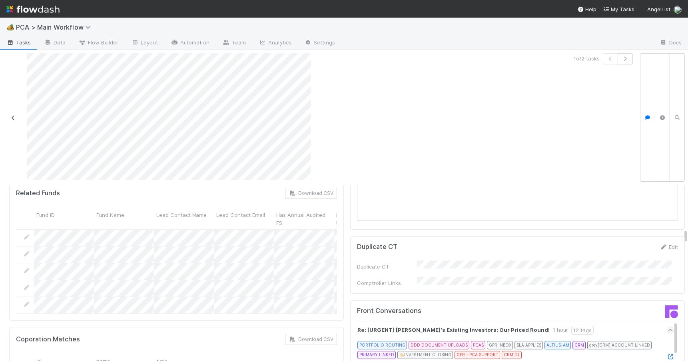
click at [16, 117] on icon at bounding box center [13, 117] width 8 height 5
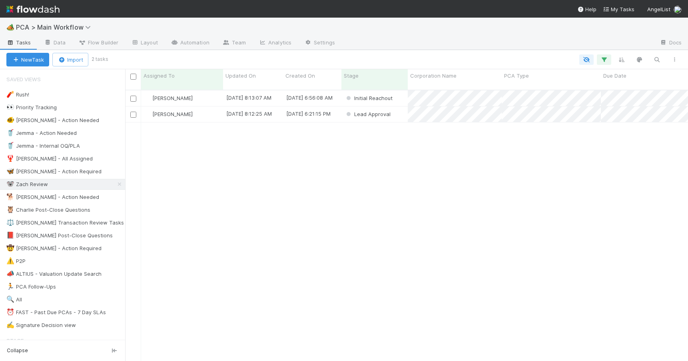
scroll to position [272, 557]
click at [204, 112] on div "Zachary Conley" at bounding box center [182, 114] width 82 height 16
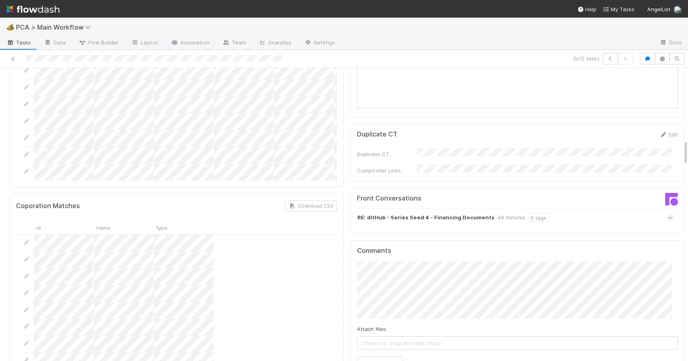
scroll to position [817, 0]
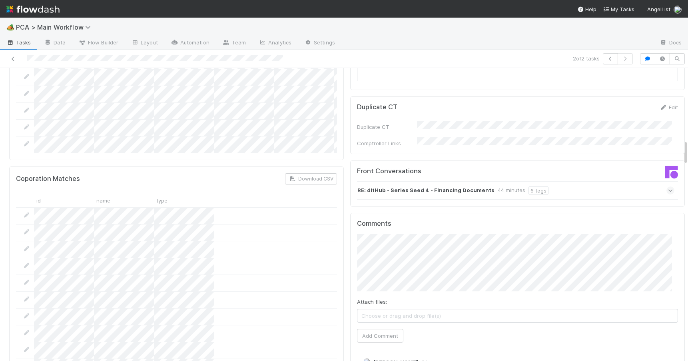
drag, startPoint x: 680, startPoint y: 116, endPoint x: 687, endPoint y: 151, distance: 36.2
click at [687, 151] on div "🏕️ PCA > Main Workflow Tasks Data Flow Builder Layout Automation Team Analytics…" at bounding box center [344, 189] width 688 height 343
click at [545, 181] on div "RE: dltHub - Series Seed 4 - Financing Documents 44 minutes 6 tags" at bounding box center [515, 190] width 317 height 18
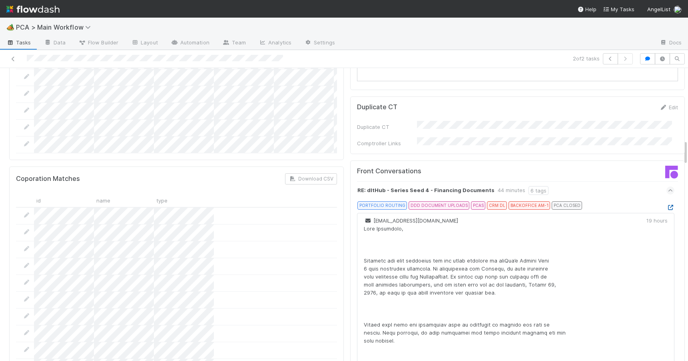
click at [667, 205] on icon at bounding box center [671, 207] width 8 height 5
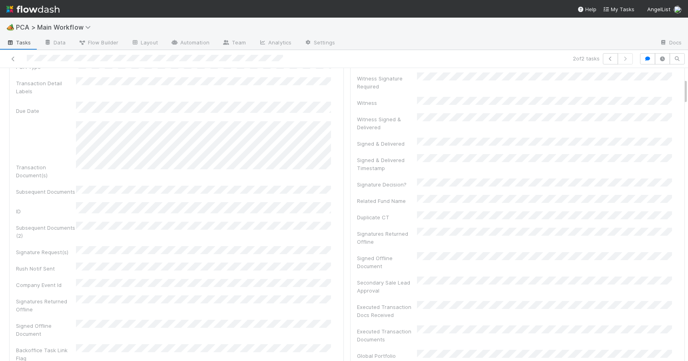
scroll to position [0, 0]
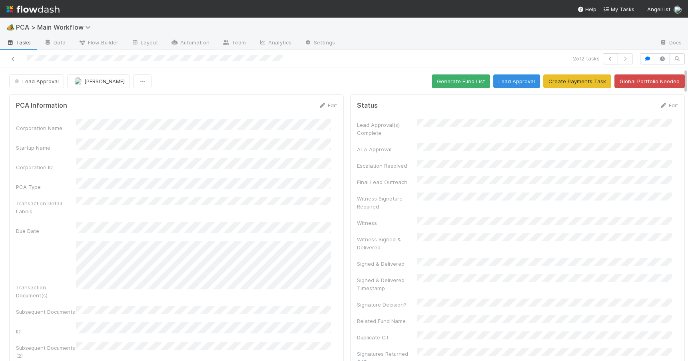
drag, startPoint x: 679, startPoint y: 152, endPoint x: 676, endPoint y: 75, distance: 76.8
click at [322, 103] on link "Edit" at bounding box center [327, 105] width 19 height 6
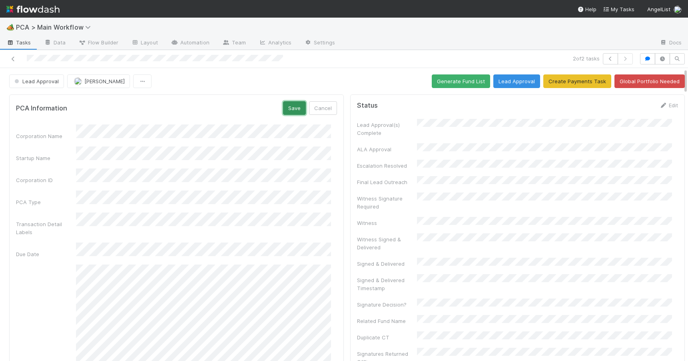
click at [284, 107] on button "Save" at bounding box center [294, 108] width 23 height 14
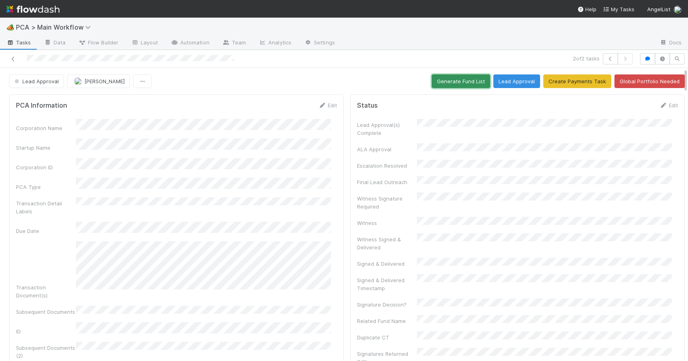
click at [435, 83] on button "Generate Fund List" at bounding box center [461, 81] width 58 height 14
drag, startPoint x: 680, startPoint y: 79, endPoint x: 677, endPoint y: 85, distance: 7.2
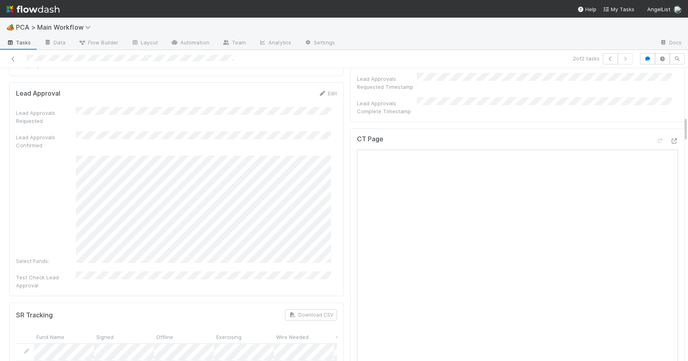
scroll to position [410, 0]
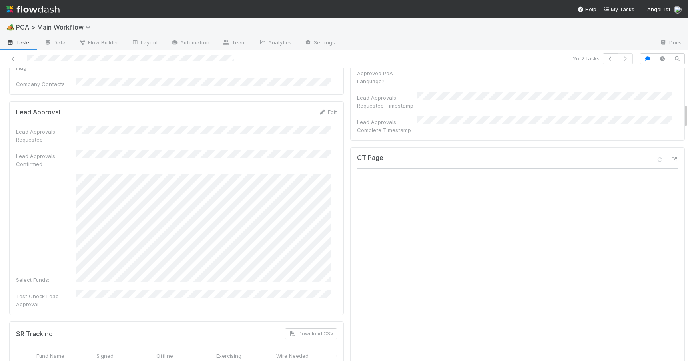
drag, startPoint x: 679, startPoint y: 94, endPoint x: 694, endPoint y: 114, distance: 24.9
click at [688, 114] on html "🏕️ PCA > Main Workflow Tasks Data Flow Builder Layout Automation Team Analytics…" at bounding box center [344, 180] width 688 height 361
drag, startPoint x: 680, startPoint y: 112, endPoint x: 679, endPoint y: 104, distance: 8.4
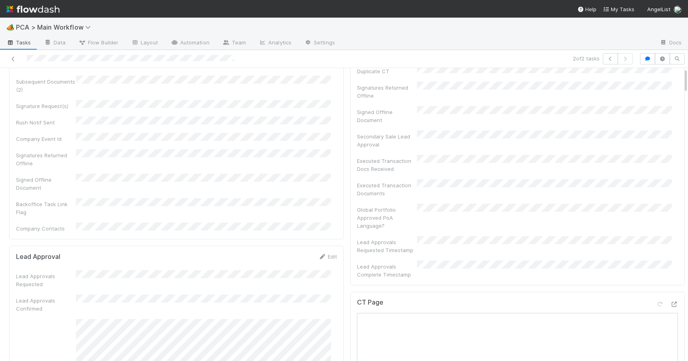
scroll to position [0, 0]
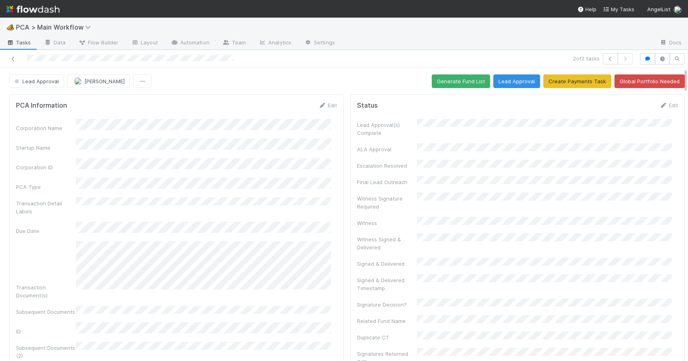
drag, startPoint x: 679, startPoint y: 104, endPoint x: 677, endPoint y: 68, distance: 35.7
click at [466, 77] on button "Generate Fund List" at bounding box center [461, 81] width 58 height 14
click at [679, 78] on div "Lead Approval Zachary Conley Generate Fund List Lead Approval Create Payments T…" at bounding box center [347, 81] width 694 height 14
click at [680, 77] on div "Lead Approval Zachary Conley Generate Fund List Lead Approval Create Payments T…" at bounding box center [347, 81] width 694 height 14
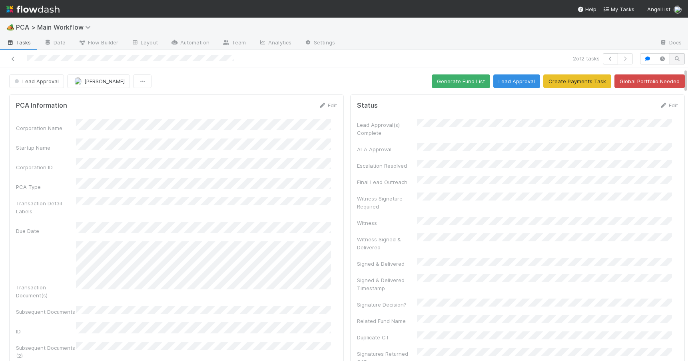
drag, startPoint x: 680, startPoint y: 77, endPoint x: 669, endPoint y: 64, distance: 16.8
click at [669, 64] on div "2 of 2 tasks Lead Approval Zachary Conley Generate Fund List Lead Approval Crea…" at bounding box center [344, 205] width 688 height 311
click at [500, 82] on button "Lead Approval" at bounding box center [516, 81] width 47 height 14
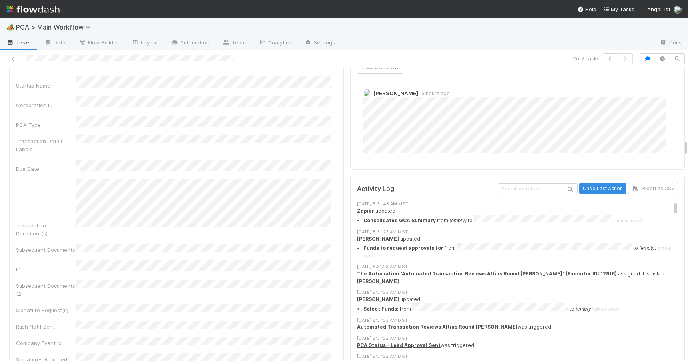
scroll to position [1278, 0]
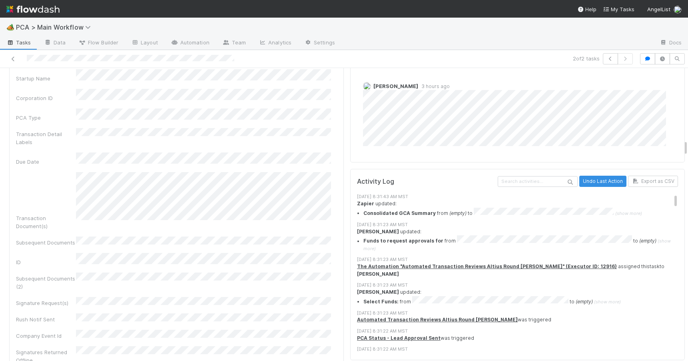
drag, startPoint x: 680, startPoint y: 72, endPoint x: 703, endPoint y: 144, distance: 75.2
click at [688, 144] on html "🏕️ PCA > Main Workflow Tasks Data Flow Builder Layout Automation Team Analytics…" at bounding box center [344, 180] width 688 height 361
click at [665, 193] on div "8/22/25, 8:31:43 AM MST Zapier updated: Consolidated GCA Summary from (empty) t…" at bounding box center [520, 205] width 327 height 24
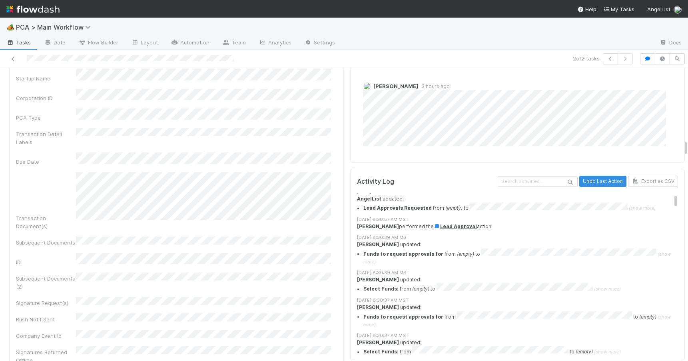
scroll to position [0, 0]
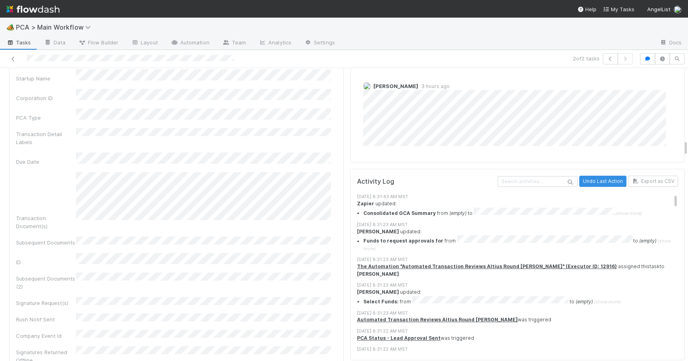
drag, startPoint x: 664, startPoint y: 155, endPoint x: 679, endPoint y: 135, distance: 25.1
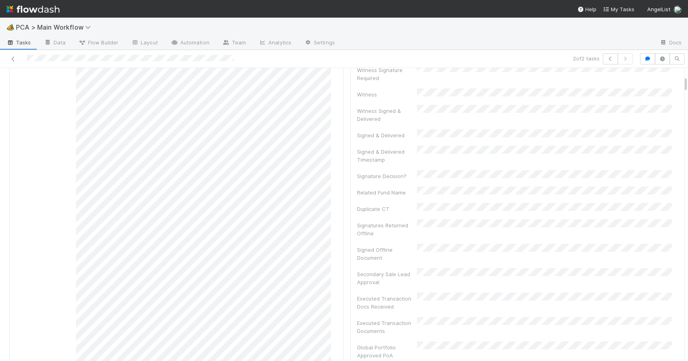
scroll to position [0, 0]
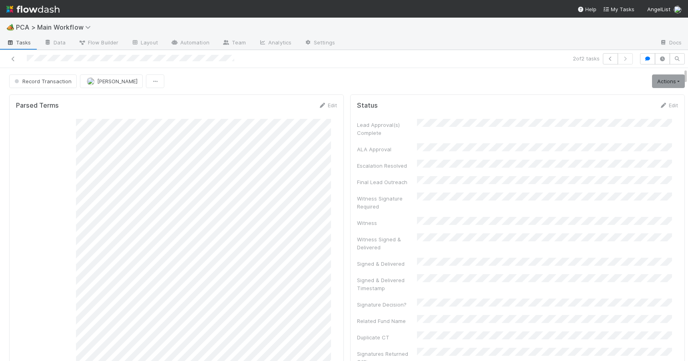
drag, startPoint x: 680, startPoint y: 130, endPoint x: 680, endPoint y: 56, distance: 74.4
click at [680, 56] on div "2 of 2 tasks Record Transaction Febbie Cervantes Actions Move to TR External Op…" at bounding box center [344, 205] width 688 height 311
click at [13, 59] on icon at bounding box center [13, 58] width 8 height 5
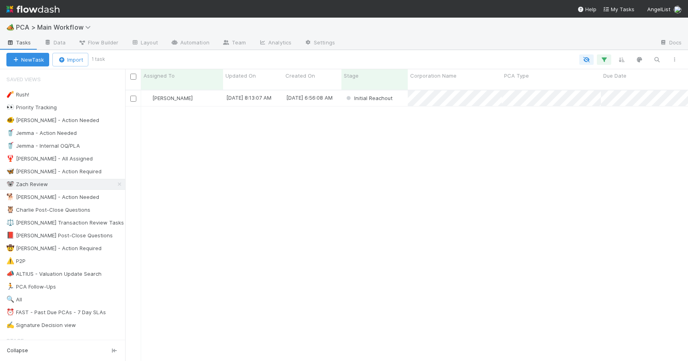
scroll to position [272, 557]
click at [205, 92] on div "[PERSON_NAME]" at bounding box center [182, 98] width 82 height 16
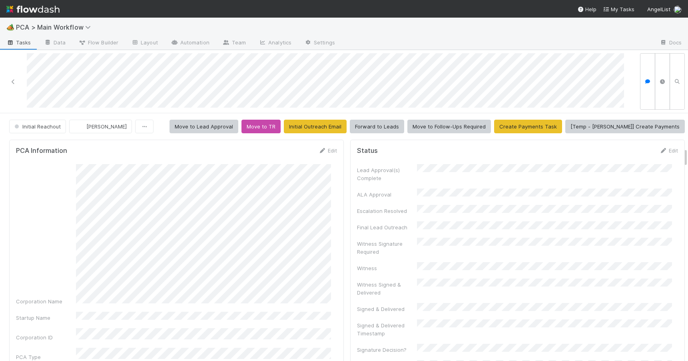
scroll to position [434, 0]
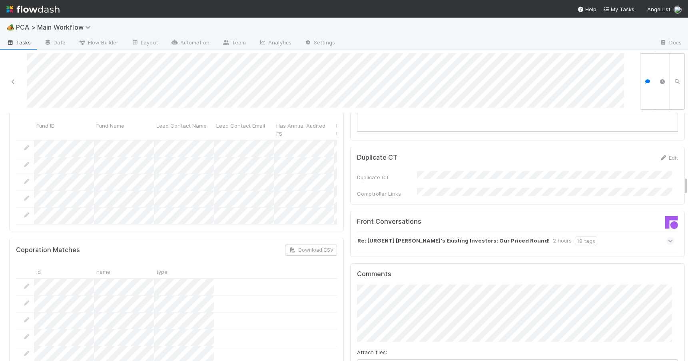
drag, startPoint x: 680, startPoint y: 153, endPoint x: 682, endPoint y: 185, distance: 31.7
click at [682, 184] on div "🏕️ PCA > Main Workflow Tasks Data Flow Builder Layout Automation Team Analytics…" at bounding box center [344, 189] width 688 height 343
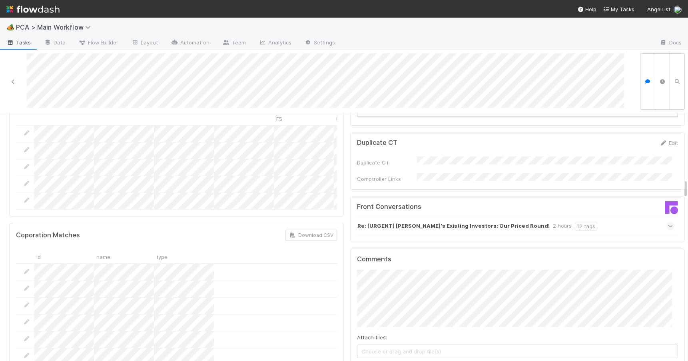
click at [596, 217] on div "Re: [URGENT] Charter's Existing Investors: Our Priced Round! 2 hours 12 tags" at bounding box center [515, 226] width 317 height 18
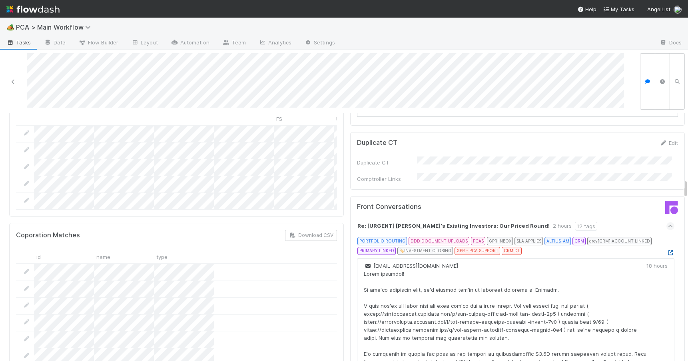
click at [667, 250] on icon at bounding box center [671, 252] width 8 height 5
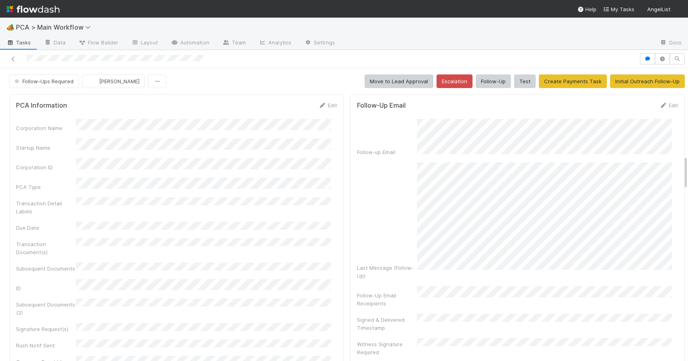
scroll to position [748, 0]
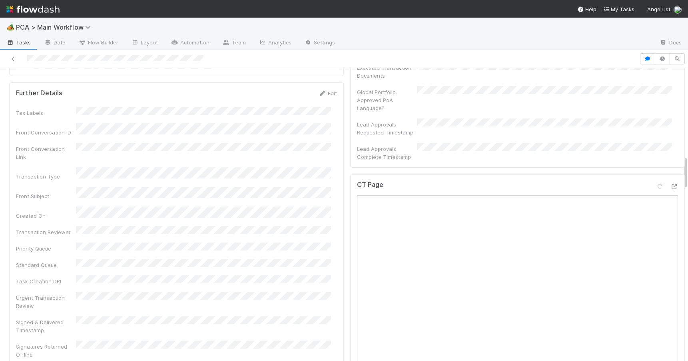
click at [688, 161] on div at bounding box center [688, 214] width 0 height 293
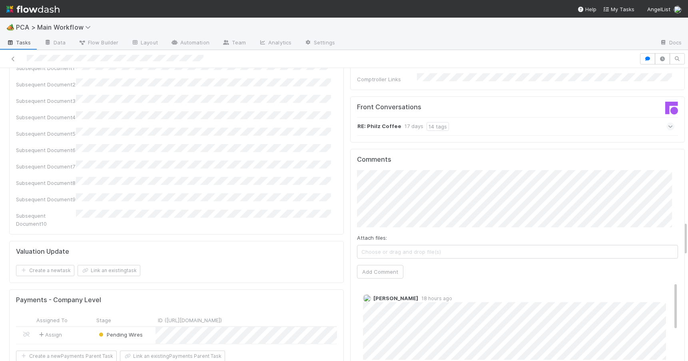
scroll to position [1300, 0]
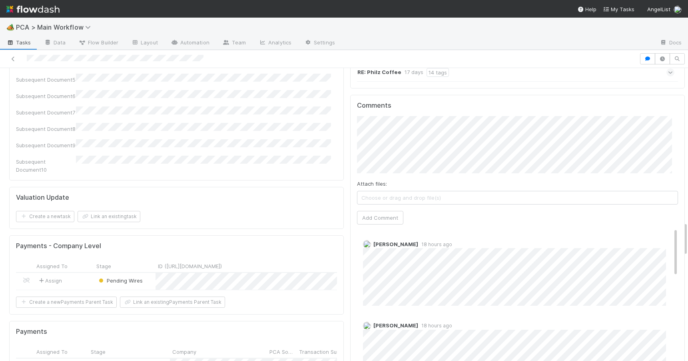
drag, startPoint x: 680, startPoint y: 161, endPoint x: 709, endPoint y: 226, distance: 71.6
click at [688, 226] on html "🏕️ PCA > Main Workflow Tasks Data Flow Builder Layout Automation Team Analytics…" at bounding box center [344, 180] width 688 height 361
drag, startPoint x: 664, startPoint y: 182, endPoint x: 679, endPoint y: 168, distance: 20.4
click at [679, 168] on div "PCA Information Edit Corporation Name Startup Name Corporation ID PCA Type Tran…" at bounding box center [347, 66] width 694 height 2548
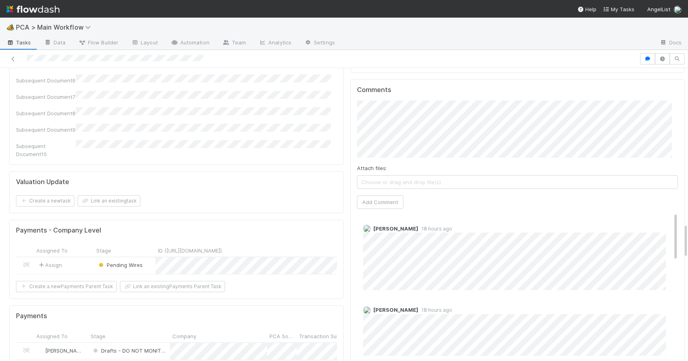
scroll to position [1346, 0]
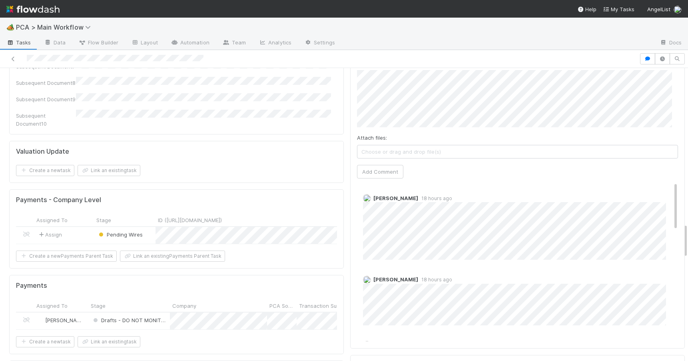
drag, startPoint x: 679, startPoint y: 196, endPoint x: 684, endPoint y: 235, distance: 39.5
click at [684, 236] on div "🏕️ PCA > Main Workflow Tasks Data Flow Builder Layout Automation Team Analytics…" at bounding box center [344, 189] width 688 height 343
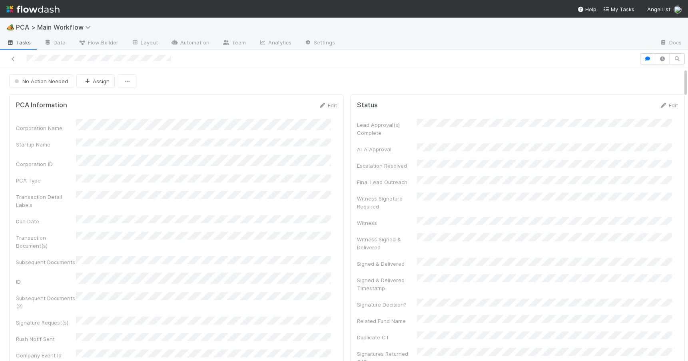
scroll to position [411, 0]
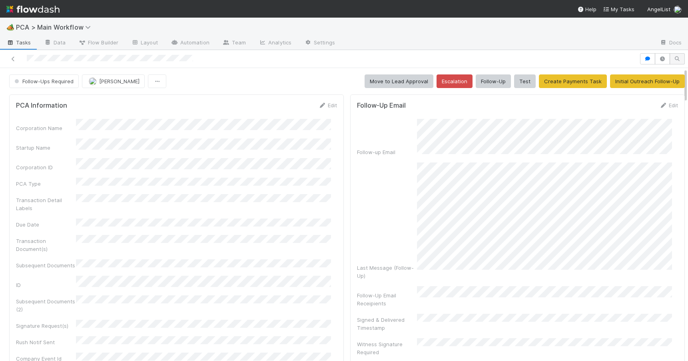
drag, startPoint x: 679, startPoint y: 162, endPoint x: 678, endPoint y: 57, distance: 105.2
click at [678, 57] on div "Follow-Ups Required Michael Capilitan Move to Lead Approval Escalation Follow-U…" at bounding box center [344, 205] width 688 height 311
drag, startPoint x: 680, startPoint y: 91, endPoint x: 669, endPoint y: 33, distance: 59.1
click at [670, 37] on div "🏕️ PCA > Main Workflow Tasks Data Flow Builder Layout Automation Team Analytics…" at bounding box center [344, 189] width 688 height 343
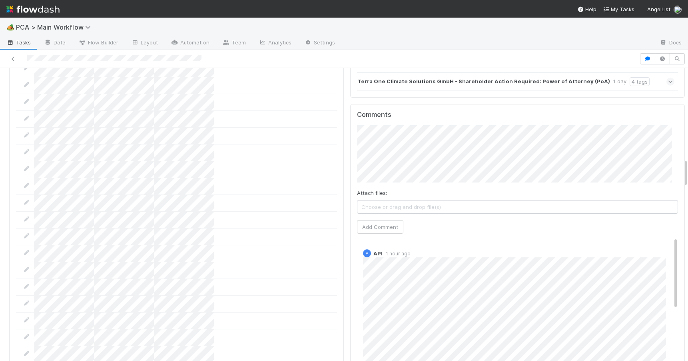
scroll to position [948, 0]
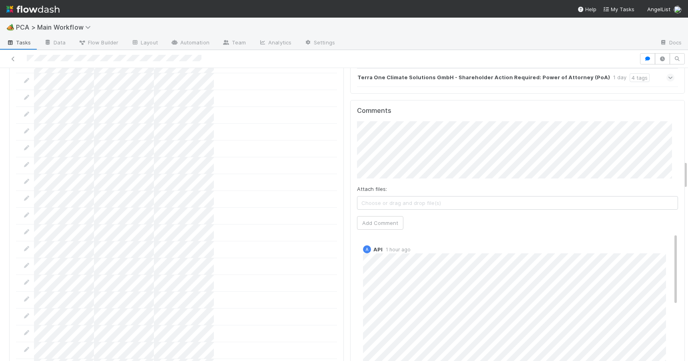
drag, startPoint x: 679, startPoint y: 120, endPoint x: 684, endPoint y: 173, distance: 52.6
click at [684, 173] on div "🏕️ PCA > Main Workflow Tasks Data Flow Builder Layout Automation Team Analytics…" at bounding box center [344, 189] width 688 height 343
drag, startPoint x: 664, startPoint y: 200, endPoint x: 677, endPoint y: 253, distance: 54.3
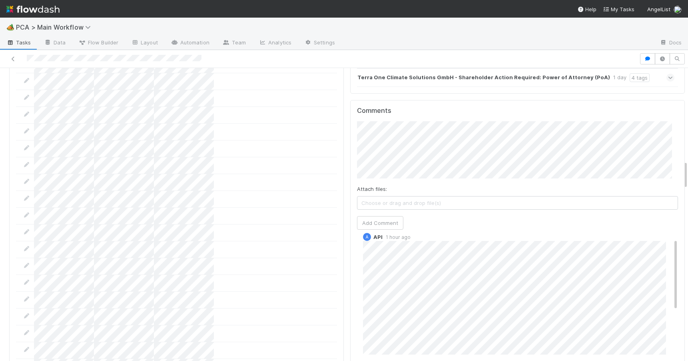
scroll to position [0, 0]
drag, startPoint x: 664, startPoint y: 252, endPoint x: 654, endPoint y: 174, distance: 79.4
click at [655, 177] on div "Comments Attach files: Choose or drag and drop file(s) Add Comment A API 1 hour…" at bounding box center [517, 250] width 321 height 286
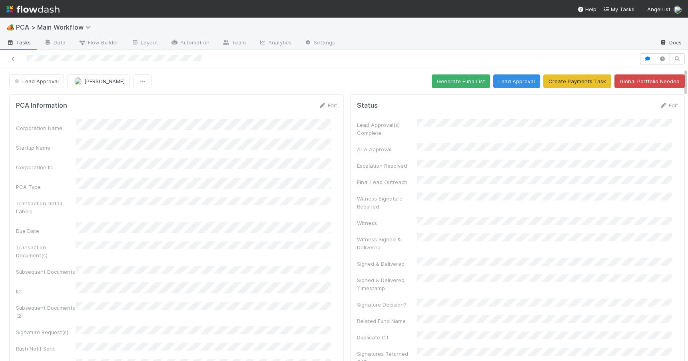
drag, startPoint x: 679, startPoint y: 166, endPoint x: 672, endPoint y: 42, distance: 124.2
click at [673, 44] on div "🏕️ PCA > Main Workflow Tasks Data Flow Builder Layout Automation Team Analytics…" at bounding box center [344, 189] width 688 height 343
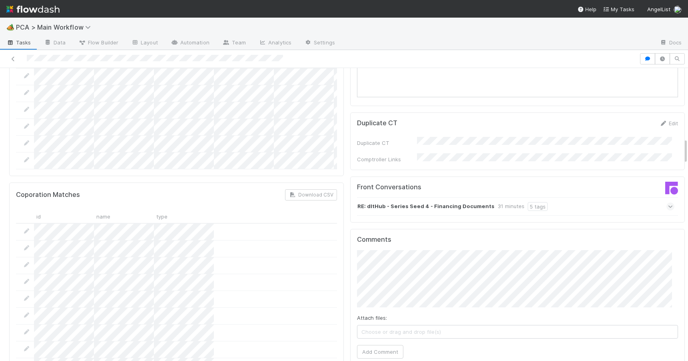
scroll to position [779, 0]
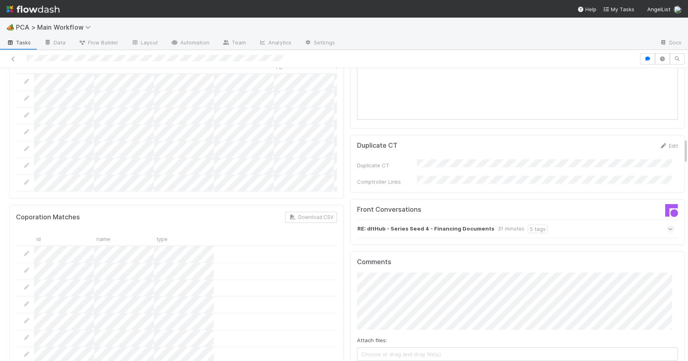
drag, startPoint x: 680, startPoint y: 110, endPoint x: 718, endPoint y: 143, distance: 50.5
click at [688, 143] on html "🏕️ PCA > Main Workflow Tasks Data Flow Builder Layout Automation Team Analytics…" at bounding box center [344, 180] width 688 height 361
click at [553, 220] on div "RE: dltHub - Series Seed 4 - Financing Documents 31 minutes 5 tags" at bounding box center [515, 229] width 317 height 18
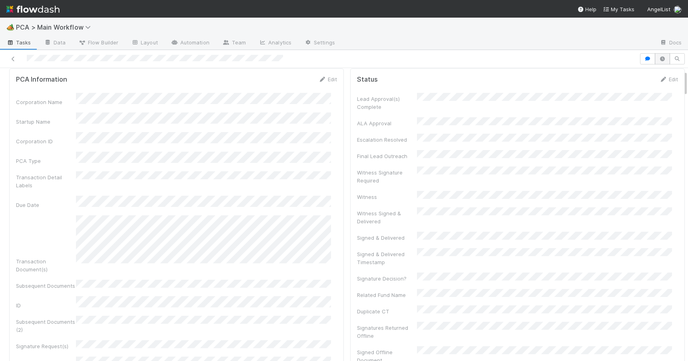
scroll to position [0, 0]
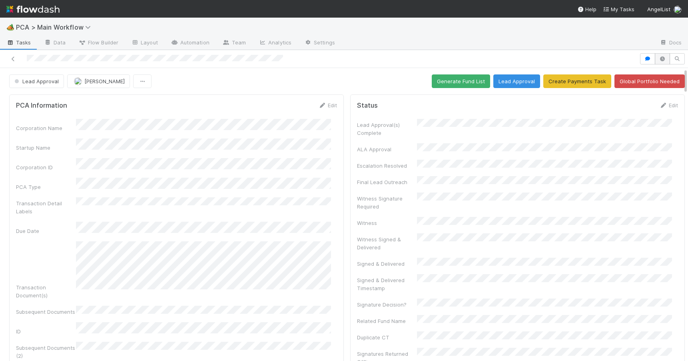
drag, startPoint x: 679, startPoint y: 150, endPoint x: 663, endPoint y: 60, distance: 91.5
click at [663, 60] on div "Lead Approval [PERSON_NAME] Generate Fund List Lead Approval Create Payments Ta…" at bounding box center [344, 205] width 688 height 311
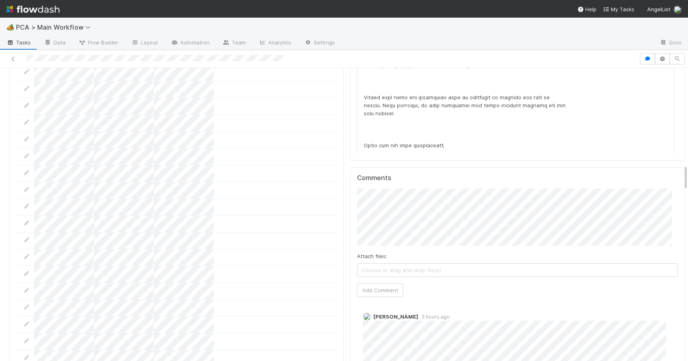
scroll to position [1192, 0]
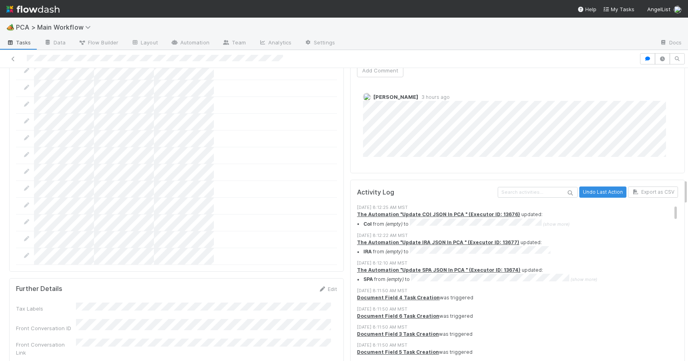
drag, startPoint x: 680, startPoint y: 77, endPoint x: 730, endPoint y: 190, distance: 123.7
click at [688, 190] on html "🏕️ PCA > Main Workflow Tasks Data Flow Builder Layout Automation Team Analytics…" at bounding box center [344, 180] width 688 height 361
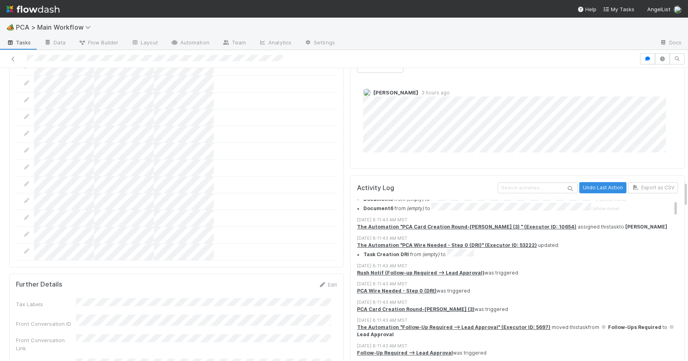
scroll to position [0, 0]
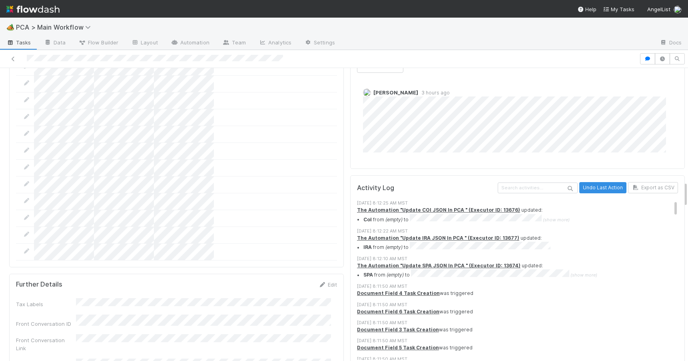
drag, startPoint x: 663, startPoint y: 161, endPoint x: 679, endPoint y: 136, distance: 29.0
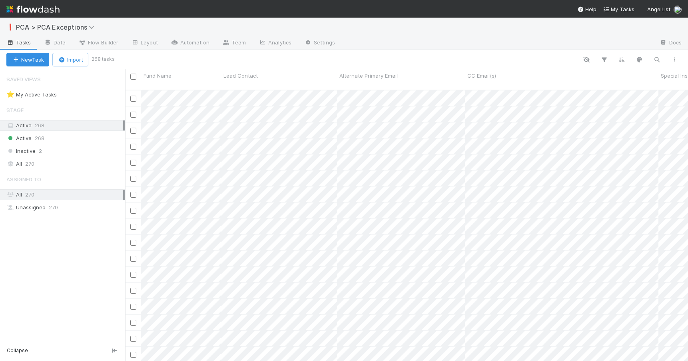
scroll to position [272, 557]
click at [655, 62] on icon "button" at bounding box center [657, 59] width 8 height 7
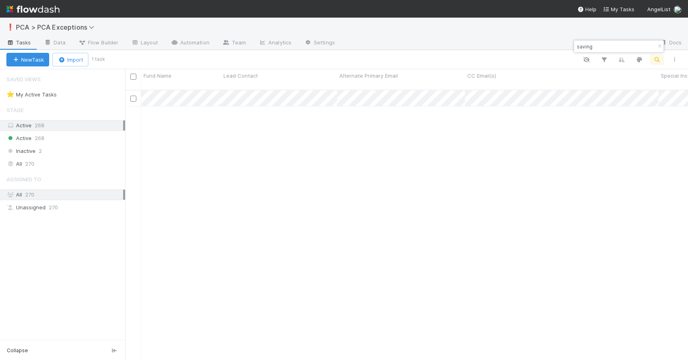
type input "saving"
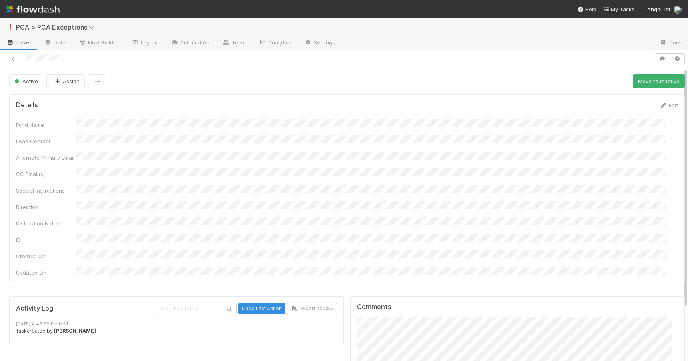
drag, startPoint x: 679, startPoint y: 90, endPoint x: 699, endPoint y: 57, distance: 38.5
click at [688, 57] on html "❗ PCA > PCA Exceptions Tasks Data Flow Builder Layout Automation Team Analytics…" at bounding box center [344, 180] width 688 height 361
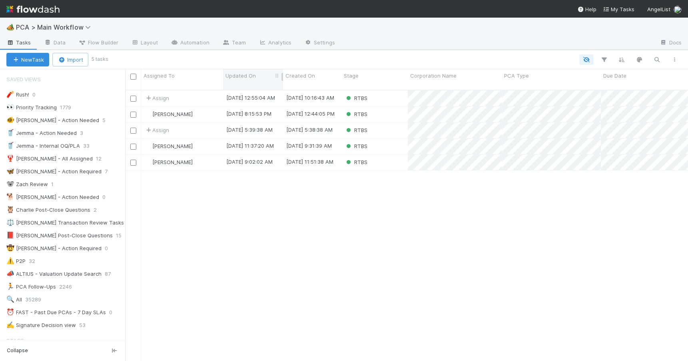
scroll to position [272, 557]
click at [379, 92] on div "RTBS" at bounding box center [374, 98] width 66 height 16
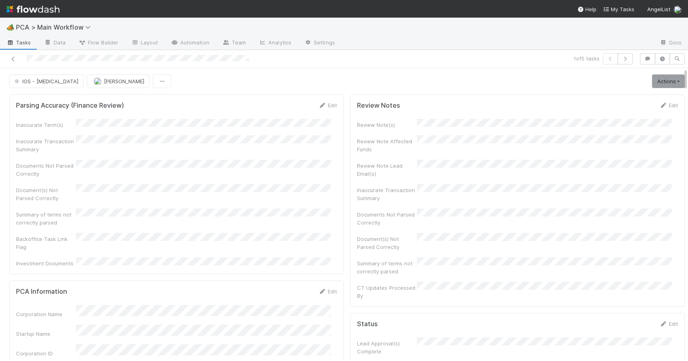
scroll to position [617, 0]
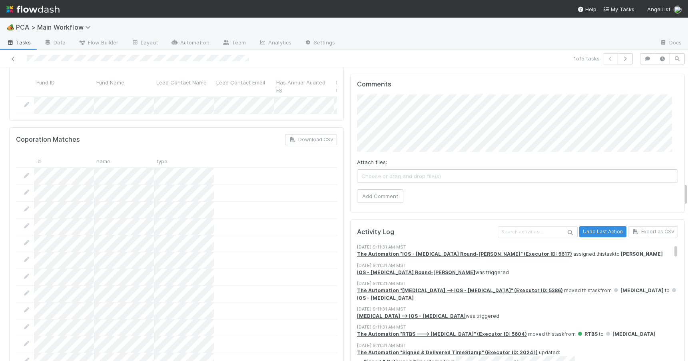
scroll to position [1440, 0]
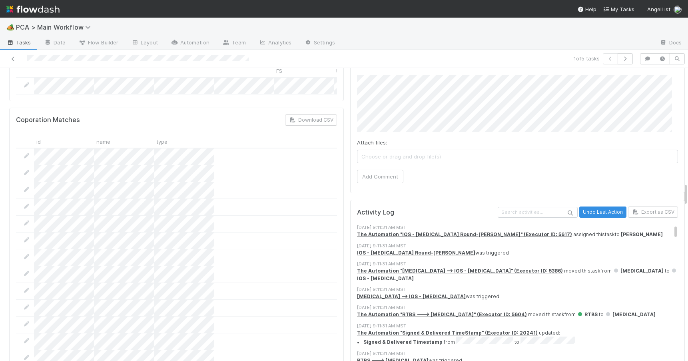
drag, startPoint x: 679, startPoint y: 126, endPoint x: 712, endPoint y: 192, distance: 73.9
click at [688, 192] on html "🏕️ PCA > Main Workflow Tasks Data Flow Builder Layout Automation Team Analytics…" at bounding box center [344, 180] width 688 height 361
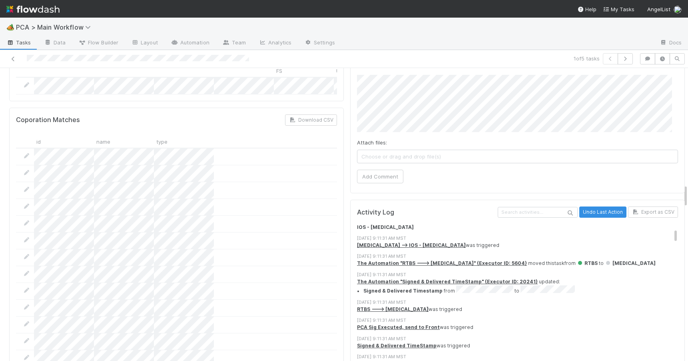
scroll to position [74, 0]
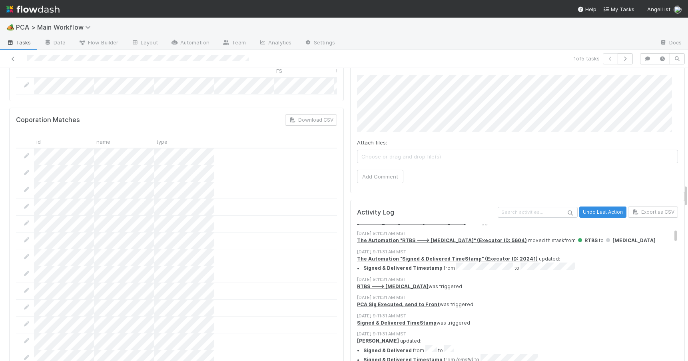
drag, startPoint x: 664, startPoint y: 163, endPoint x: 665, endPoint y: 168, distance: 5.6
click at [15, 60] on icon at bounding box center [13, 58] width 8 height 5
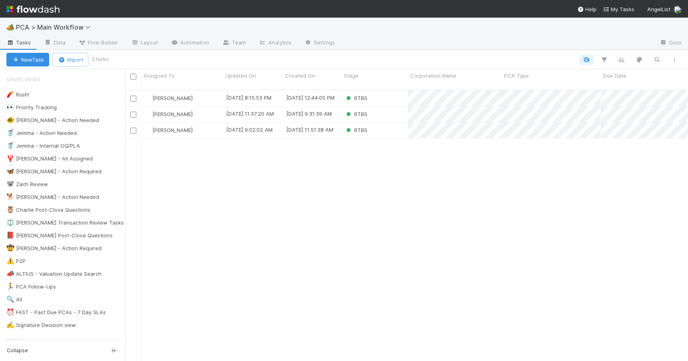
scroll to position [272, 557]
click at [248, 170] on div "[PERSON_NAME] [DATE] 8:15:53 PM [DATE] 12:44:05 PM RTBS 0 0 0 0 1 0 0 0 0 0 0 0…" at bounding box center [406, 228] width 563 height 277
click at [382, 91] on div "RTBS" at bounding box center [374, 98] width 66 height 16
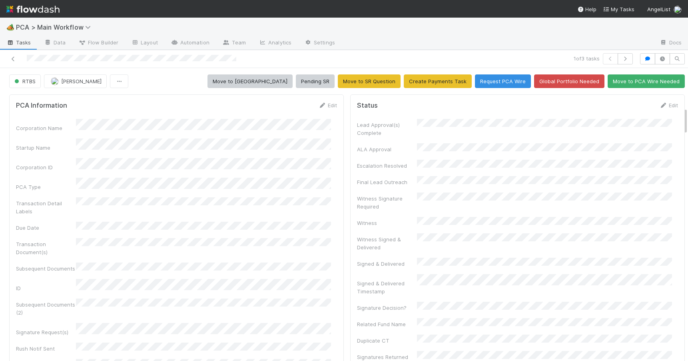
scroll to position [415, 0]
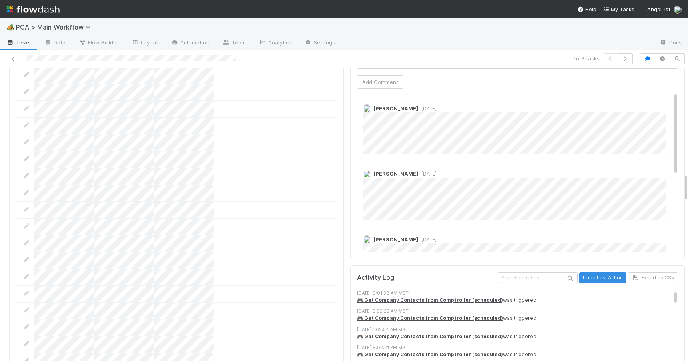
scroll to position [1035, 0]
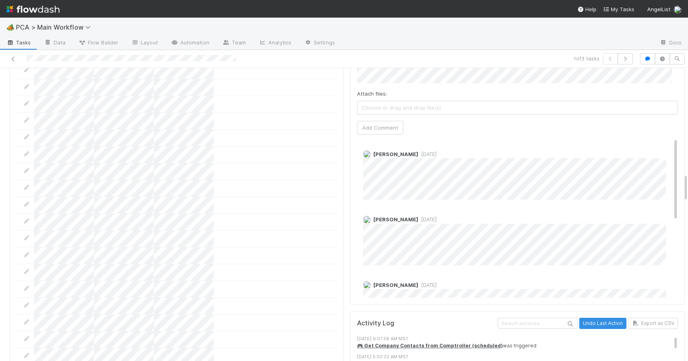
drag, startPoint x: 680, startPoint y: 117, endPoint x: 692, endPoint y: 177, distance: 60.9
click at [688, 177] on html "🏕️ PCA > Main Workflow Tasks Data Flow Builder Layout Automation Team Analytics…" at bounding box center [344, 180] width 688 height 361
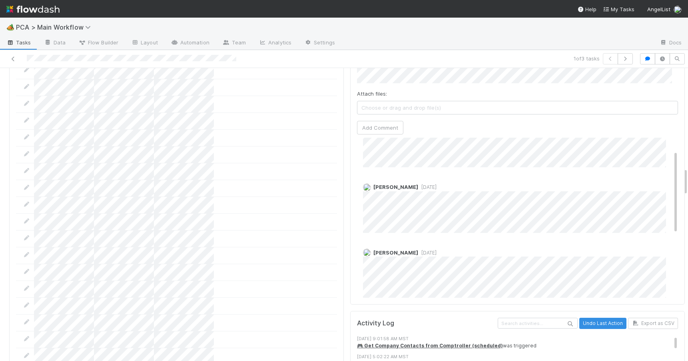
scroll to position [0, 0]
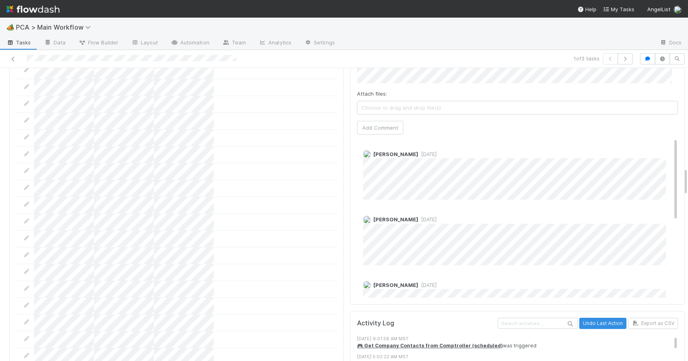
click at [658, 138] on div "Nathalie Gualito 1 day ago Nathalie Gualito 1 day ago Meg Castanare 2 days ago …" at bounding box center [520, 292] width 327 height 308
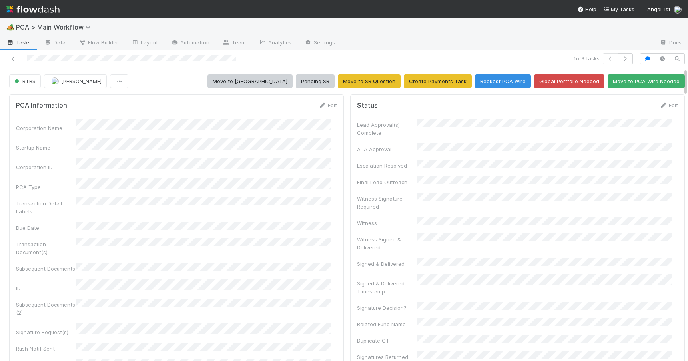
drag, startPoint x: 680, startPoint y: 176, endPoint x: 663, endPoint y: 73, distance: 104.9
click at [264, 83] on button "Move to ICU" at bounding box center [250, 81] width 85 height 14
click at [15, 58] on icon at bounding box center [13, 58] width 8 height 5
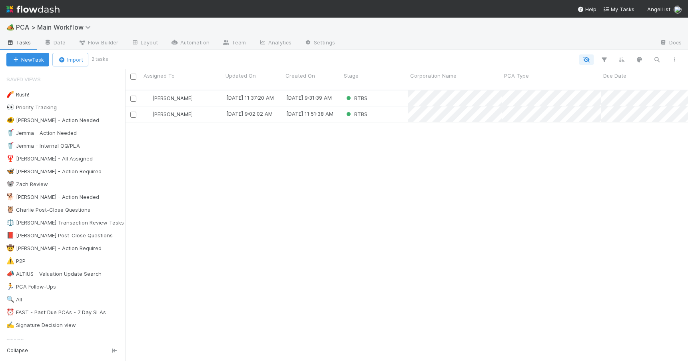
scroll to position [272, 557]
click at [393, 90] on div "RTBS" at bounding box center [374, 98] width 66 height 16
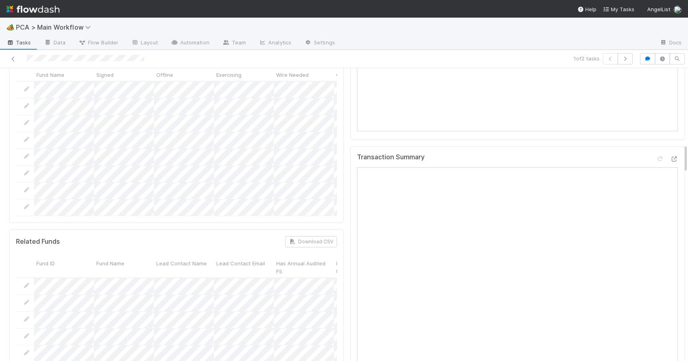
scroll to position [415, 0]
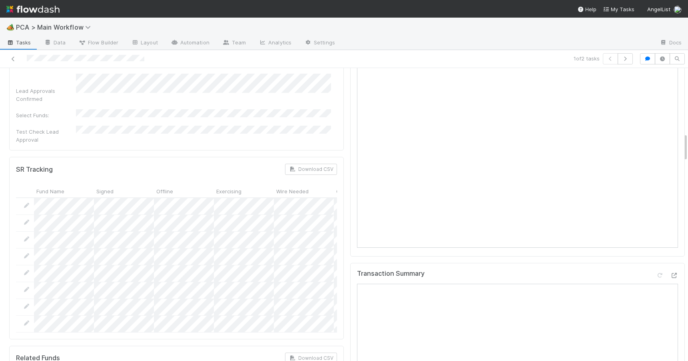
scroll to position [658, 0]
drag, startPoint x: 679, startPoint y: 115, endPoint x: 675, endPoint y: 139, distance: 24.4
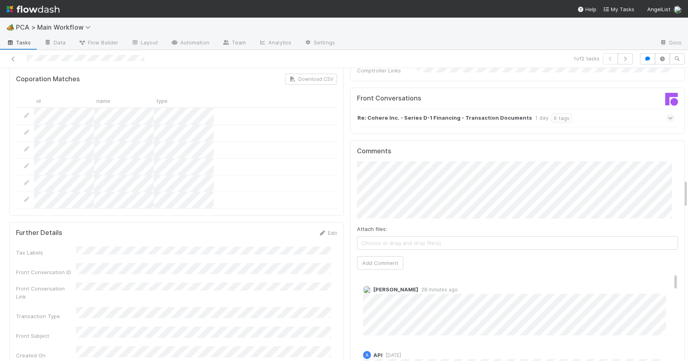
scroll to position [1190, 0]
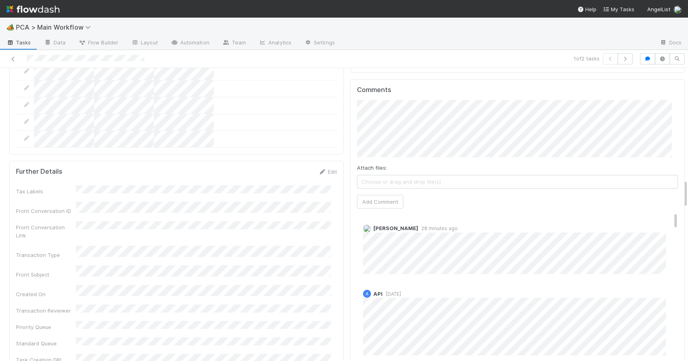
drag, startPoint x: 679, startPoint y: 139, endPoint x: 697, endPoint y: 192, distance: 55.3
click at [688, 192] on html "🏕️ PCA > Main Workflow Tasks Data Flow Builder Layout Automation Team Analytics…" at bounding box center [344, 180] width 688 height 361
click at [12, 56] on icon at bounding box center [13, 58] width 8 height 5
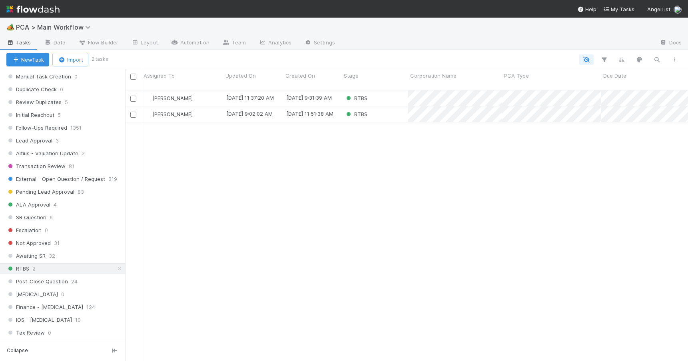
scroll to position [345, 0]
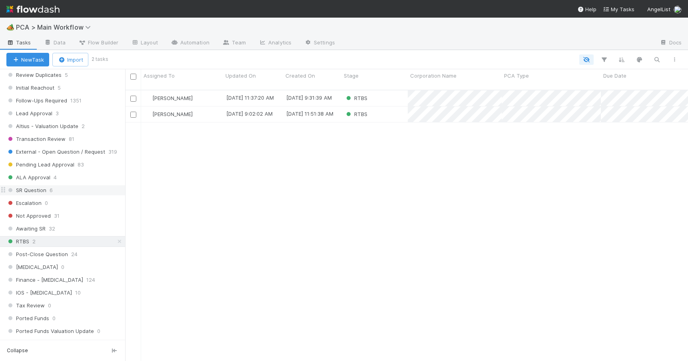
click at [68, 192] on div "SR Question 6" at bounding box center [65, 190] width 119 height 10
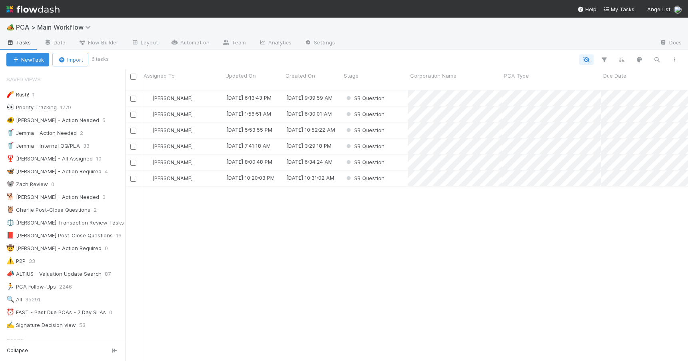
scroll to position [272, 557]
click at [397, 94] on div "SR Question" at bounding box center [374, 98] width 66 height 16
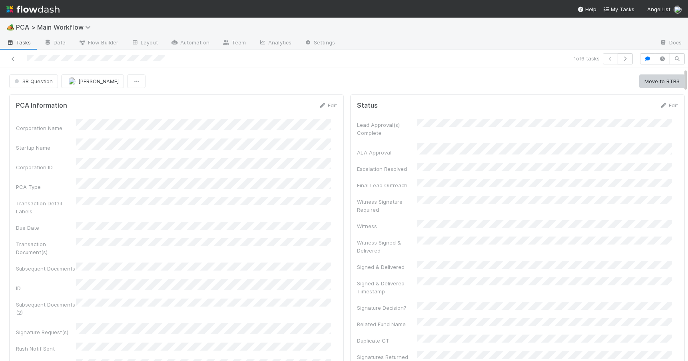
scroll to position [417, 0]
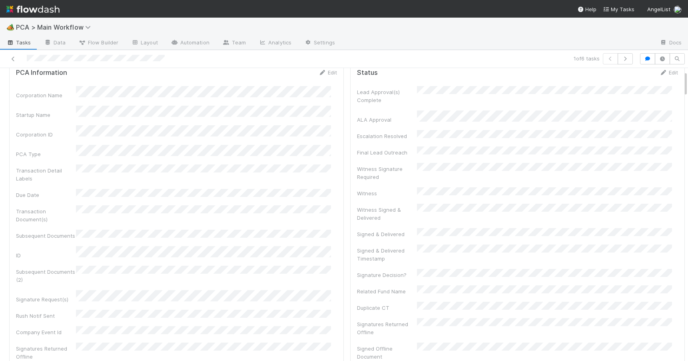
scroll to position [0, 0]
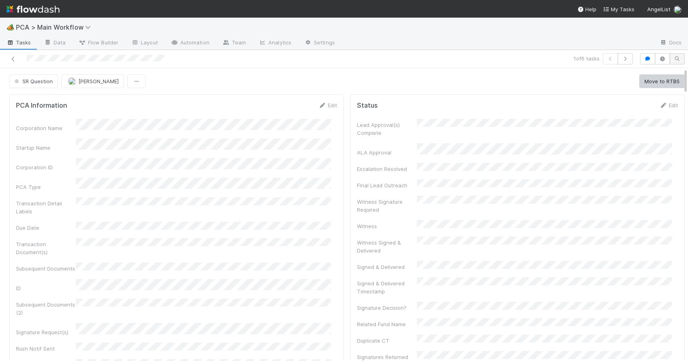
drag, startPoint x: 680, startPoint y: 112, endPoint x: 667, endPoint y: 62, distance: 51.3
click at [667, 62] on div "1 of 6 tasks SR Question Nathalie Gualito Move to RTBS PCA Information Edit Cor…" at bounding box center [344, 205] width 688 height 311
click at [658, 82] on button "Move to RTBS" at bounding box center [662, 81] width 46 height 14
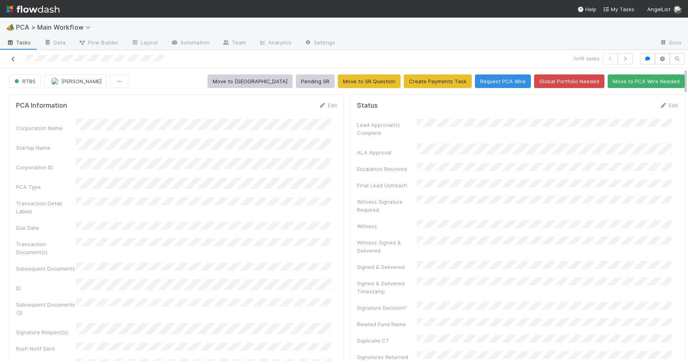
click at [13, 59] on icon at bounding box center [13, 58] width 8 height 5
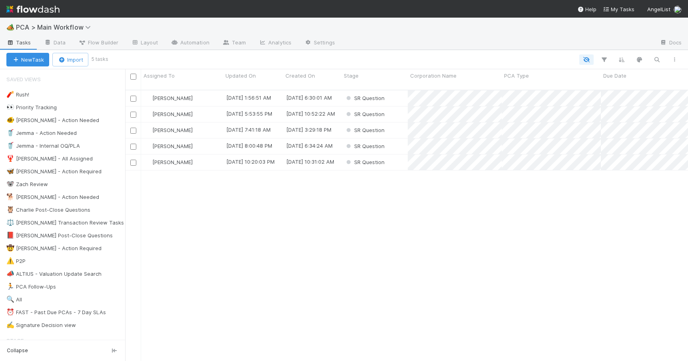
scroll to position [272, 557]
click at [395, 107] on div "SR Question" at bounding box center [374, 114] width 66 height 16
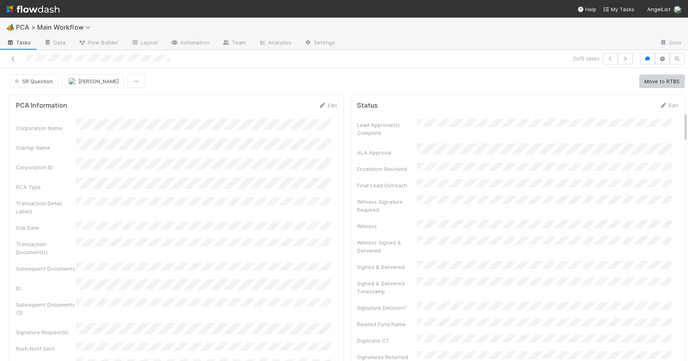
scroll to position [773, 0]
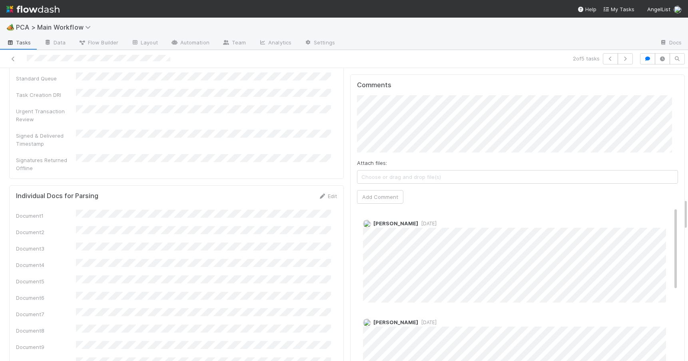
scroll to position [1205, 0]
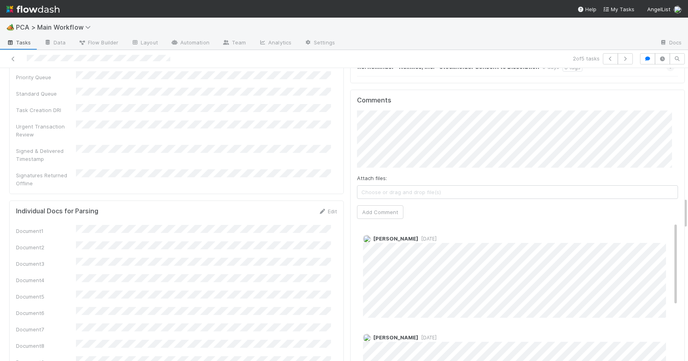
drag, startPoint x: 679, startPoint y: 161, endPoint x: 723, endPoint y: 208, distance: 64.2
click at [688, 208] on html "🏕️ PCA > Main Workflow Tasks Data Flow Builder Layout Automation Team Analytics…" at bounding box center [344, 180] width 688 height 361
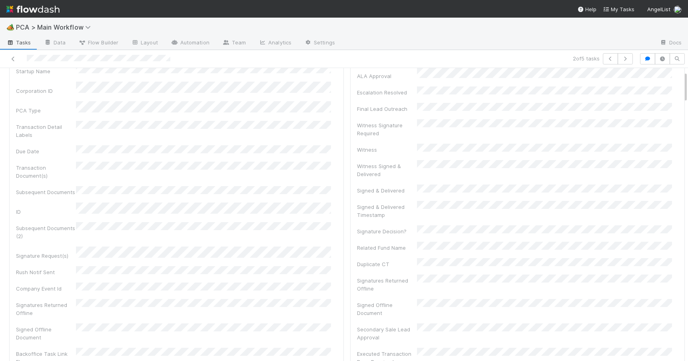
scroll to position [0, 0]
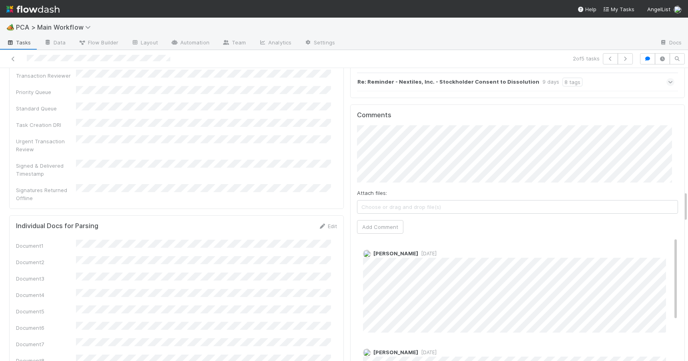
drag, startPoint x: 679, startPoint y: 207, endPoint x: 746, endPoint y: 207, distance: 66.8
click at [688, 207] on html "🏕️ PCA > Main Workflow Tasks Data Flow Builder Layout Automation Team Analytics…" at bounding box center [344, 180] width 688 height 361
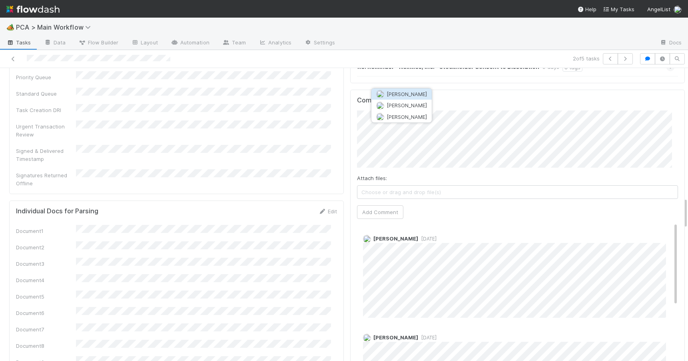
click at [418, 92] on span "[PERSON_NAME]" at bounding box center [407, 94] width 40 height 6
click at [372, 205] on button "Add Comment" at bounding box center [380, 212] width 46 height 14
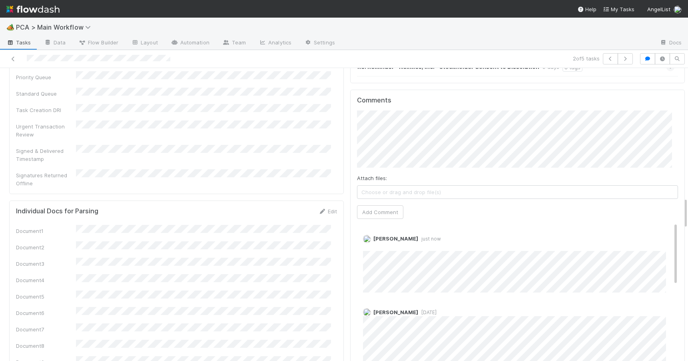
click at [680, 207] on div "PCA Information Edit Corporation Name Startup Name Corporation ID PCA Type Tran…" at bounding box center [347, 302] width 694 height 2833
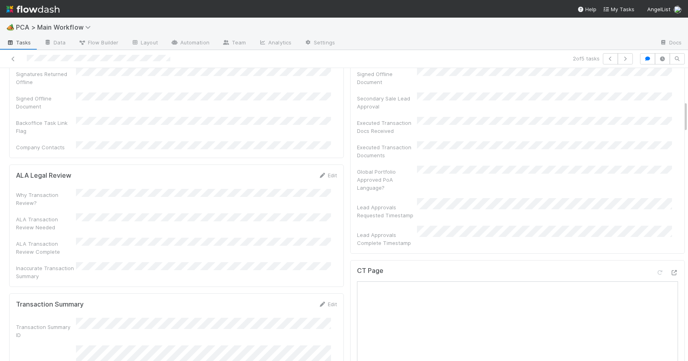
scroll to position [289, 0]
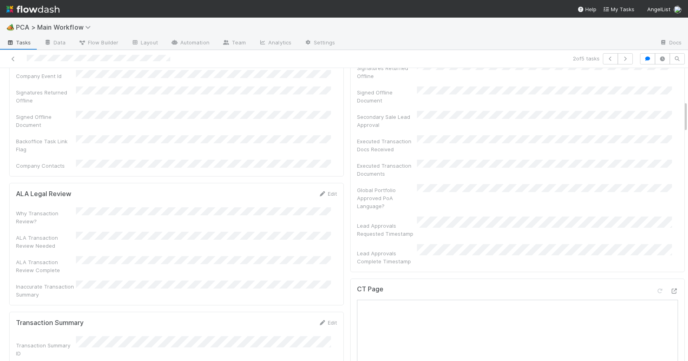
drag, startPoint x: 680, startPoint y: 207, endPoint x: 681, endPoint y: 34, distance: 173.1
click at [683, 39] on div "🏕️ PCA > Main Workflow Tasks Data Flow Builder Layout Automation Team Analytics…" at bounding box center [344, 189] width 688 height 343
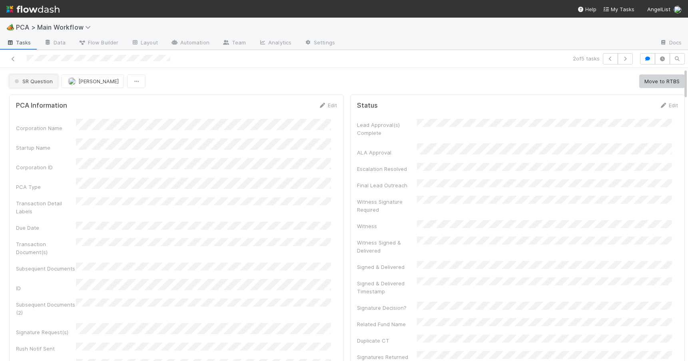
click at [38, 85] on button "SR Question" at bounding box center [33, 81] width 49 height 14
click at [36, 104] on span "Awaiting SR" at bounding box center [30, 101] width 39 height 6
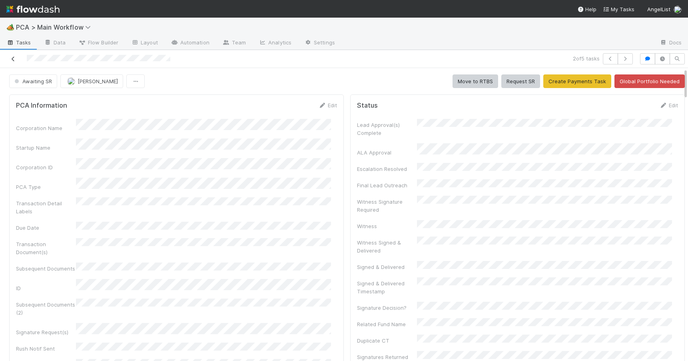
click at [14, 60] on icon at bounding box center [13, 58] width 8 height 5
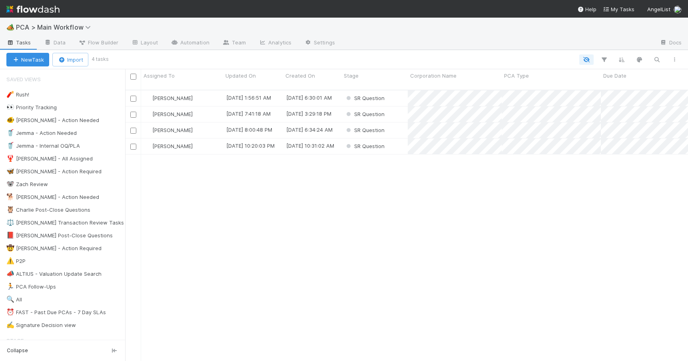
scroll to position [272, 557]
click at [394, 90] on div "SR Question" at bounding box center [374, 98] width 66 height 16
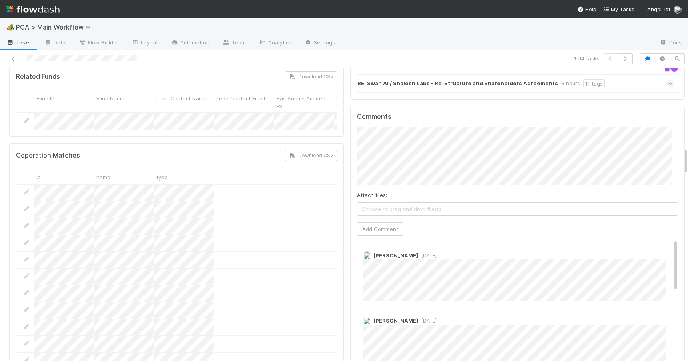
scroll to position [935, 0]
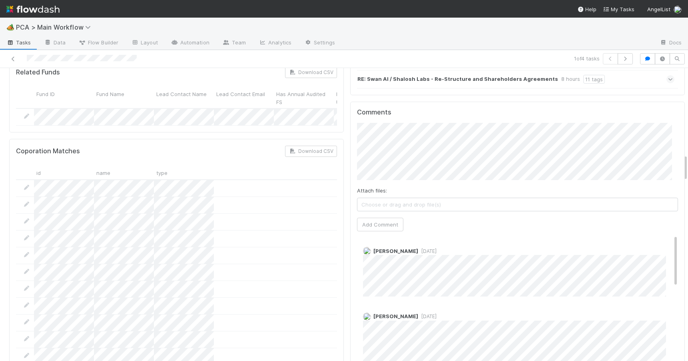
drag, startPoint x: 680, startPoint y: 116, endPoint x: 699, endPoint y: 164, distance: 51.8
click at [688, 164] on html "🏕️ PCA > Main Workflow Tasks Data Flow Builder Layout Automation Team Analytics…" at bounding box center [344, 180] width 688 height 361
click at [13, 58] on icon at bounding box center [13, 58] width 8 height 5
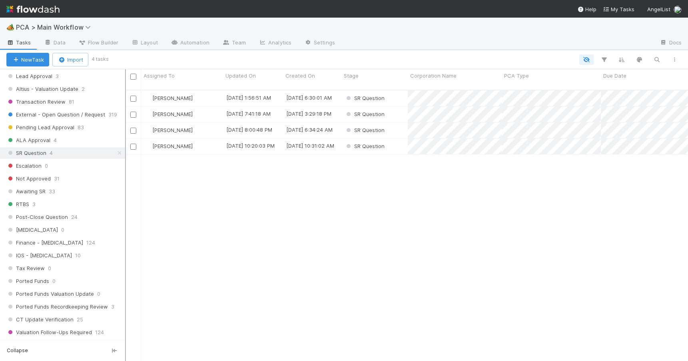
scroll to position [384, 0]
click at [75, 200] on div "RTBS 3" at bounding box center [65, 202] width 119 height 10
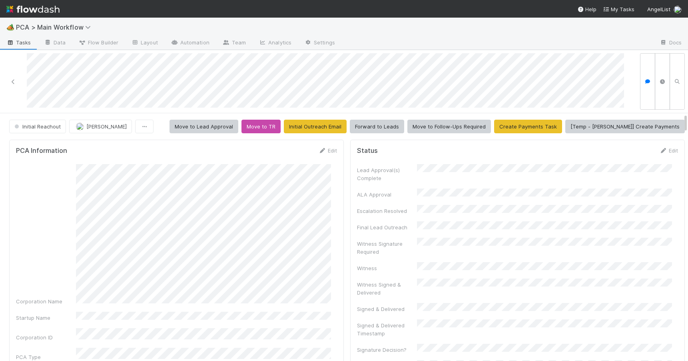
drag, startPoint x: 679, startPoint y: 186, endPoint x: 676, endPoint y: 120, distance: 66.1
click at [327, 148] on link "Edit" at bounding box center [327, 150] width 19 height 6
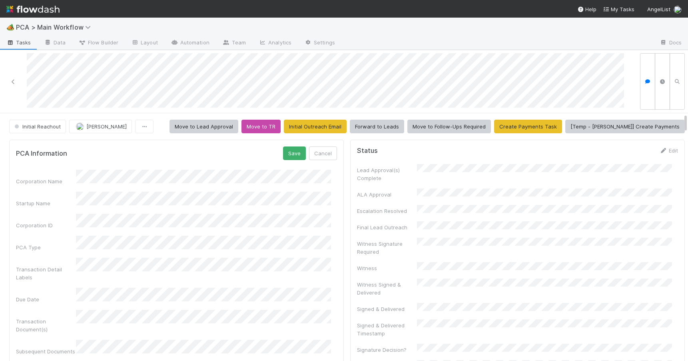
click at [680, 123] on div "Initial Reachout [PERSON_NAME] Move to Lead Approval Move to TR Initial Outreac…" at bounding box center [347, 127] width 694 height 14
drag, startPoint x: 680, startPoint y: 123, endPoint x: 694, endPoint y: 122, distance: 14.4
click at [688, 122] on html "🏕️ PCA > Main Workflow Tasks Data Flow Builder Layout Automation Team Analytics…" at bounding box center [344, 180] width 688 height 361
click at [662, 148] on link "Edit" at bounding box center [668, 150] width 19 height 6
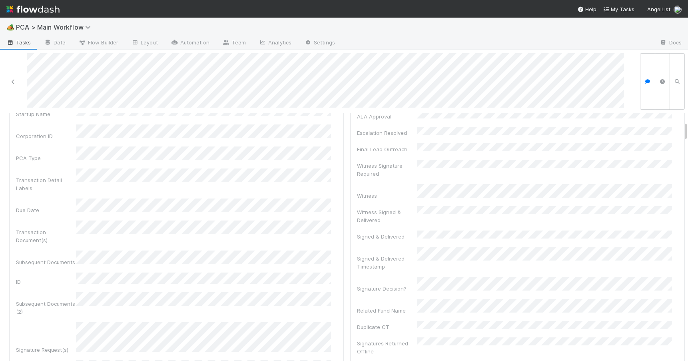
scroll to position [104, 0]
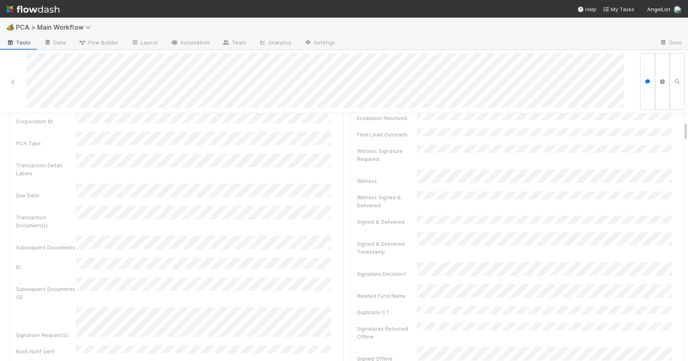
drag, startPoint x: 680, startPoint y: 119, endPoint x: 681, endPoint y: 128, distance: 8.8
click at [680, 127] on div "Initial Reachout [PERSON_NAME] Move to Lead Approval Move to TR Initial Outreac…" at bounding box center [344, 237] width 688 height 248
click at [688, 132] on div at bounding box center [688, 237] width 0 height 248
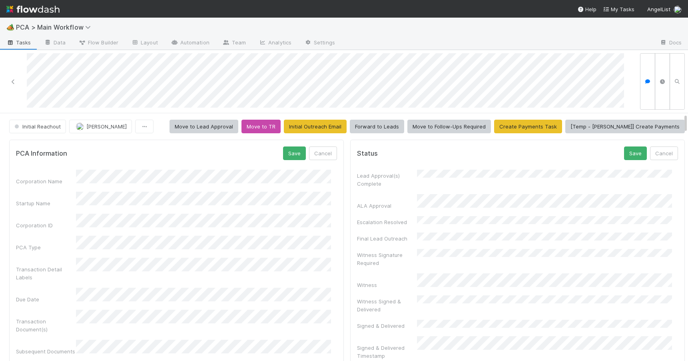
drag, startPoint x: 679, startPoint y: 134, endPoint x: 679, endPoint y: 121, distance: 12.8
click at [624, 156] on button "Save" at bounding box center [635, 153] width 23 height 14
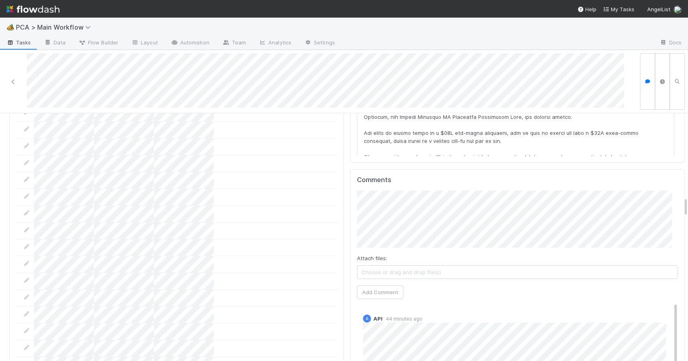
drag, startPoint x: 680, startPoint y: 122, endPoint x: 687, endPoint y: 211, distance: 88.7
click at [686, 211] on div "🏕️ PCA > Main Workflow Tasks Data Flow Builder Layout Automation Team Analytics…" at bounding box center [344, 189] width 688 height 343
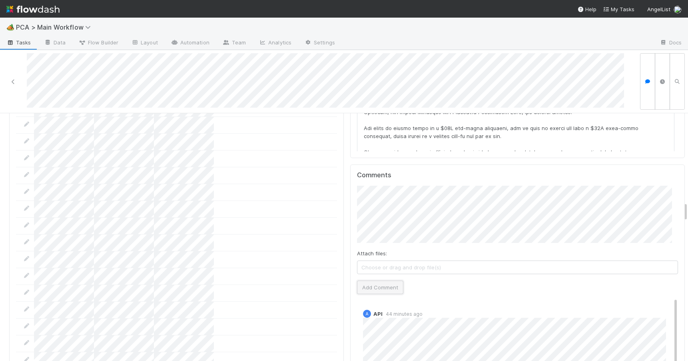
click at [373, 280] on button "Add Comment" at bounding box center [380, 287] width 46 height 14
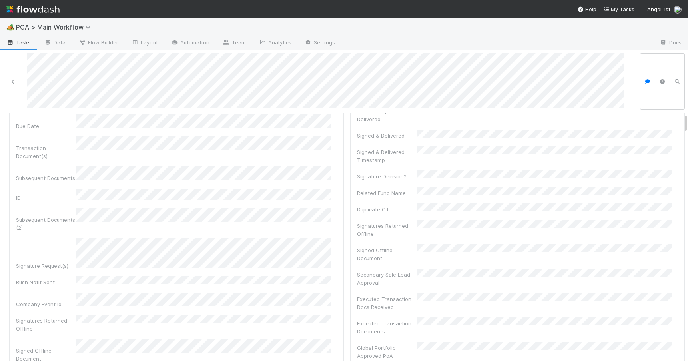
scroll to position [0, 0]
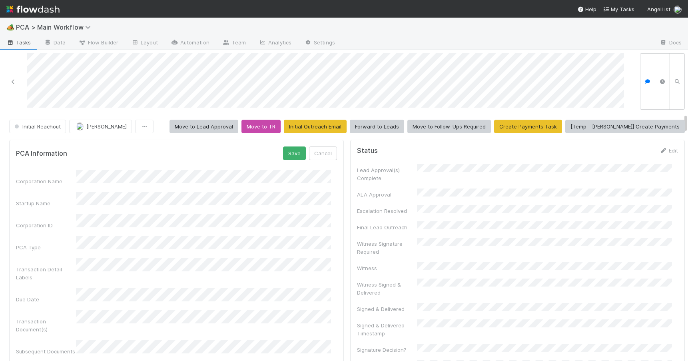
drag, startPoint x: 679, startPoint y: 209, endPoint x: 685, endPoint y: 111, distance: 97.7
click at [685, 111] on div "🏕️ PCA > Main Workflow Tasks Data Flow Builder Layout Automation Team Analytics…" at bounding box center [344, 189] width 688 height 343
click at [286, 156] on button "Save" at bounding box center [294, 153] width 23 height 14
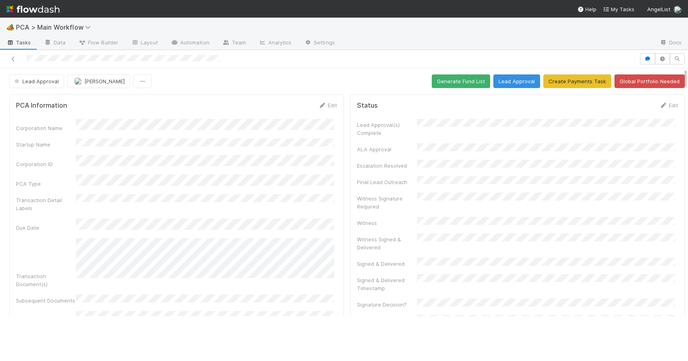
click at [685, 74] on div "Lead Approval Zachary Conley Generate Fund List Lead Approval Create Payments T…" at bounding box center [347, 81] width 688 height 14
drag, startPoint x: 685, startPoint y: 78, endPoint x: 684, endPoint y: 67, distance: 10.5
click at [684, 67] on div "Lead Approval Zachary Conley Generate Fund List Lead Approval Create Payments T…" at bounding box center [344, 205] width 688 height 311
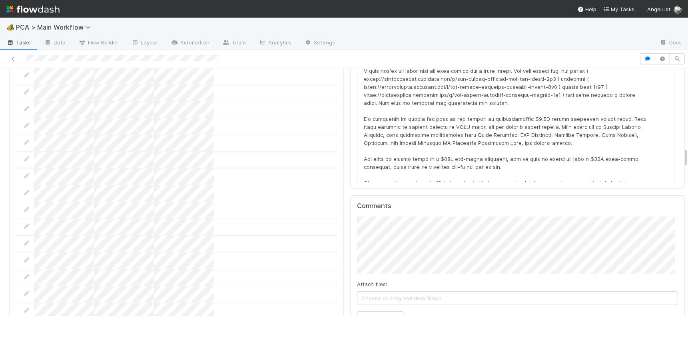
drag, startPoint x: 685, startPoint y: 76, endPoint x: 690, endPoint y: 160, distance: 83.7
click at [688, 160] on html "🏕️ PCA > Main Workflow Tasks Data Flow Builder Layout Automation Team Analytics…" at bounding box center [344, 180] width 688 height 361
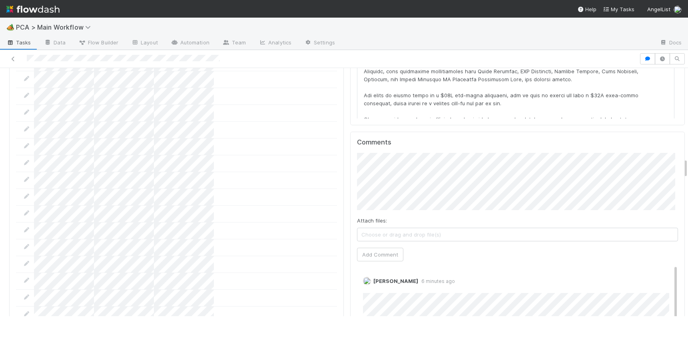
scroll to position [1060, 0]
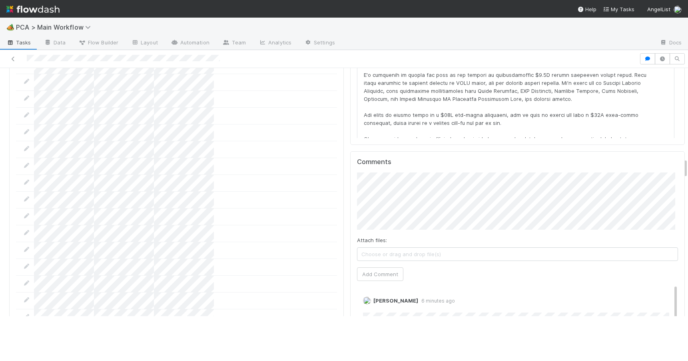
click at [373, 267] on button "Add Comment" at bounding box center [380, 274] width 46 height 14
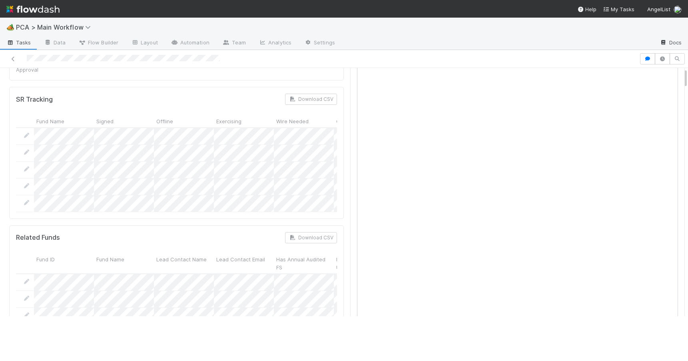
scroll to position [0, 0]
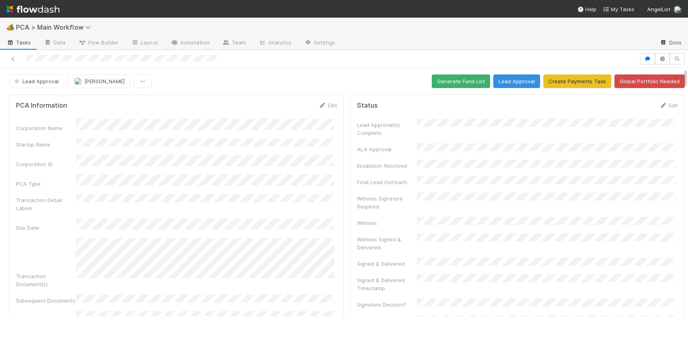
drag, startPoint x: 685, startPoint y: 142, endPoint x: 684, endPoint y: 39, distance: 103.6
click at [684, 39] on div "🏕️ PCA > Main Workflow Tasks Data Flow Builder Layout Automation Team Analytics…" at bounding box center [344, 189] width 688 height 343
click at [459, 79] on button "Generate Fund List" at bounding box center [461, 81] width 58 height 14
click at [368, 81] on div "Lead Approval Zachary Conley Generate Fund List Lead Approval Create Payments T…" at bounding box center [347, 81] width 676 height 14
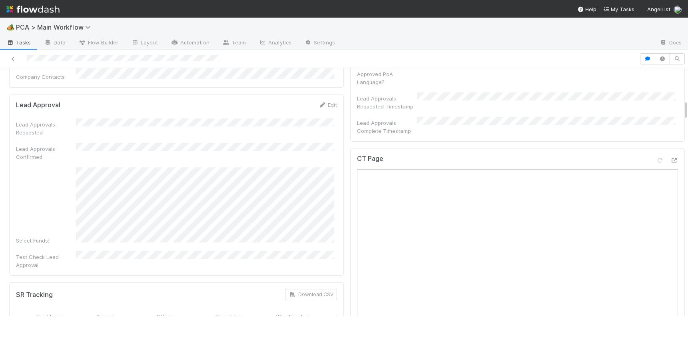
scroll to position [105, 0]
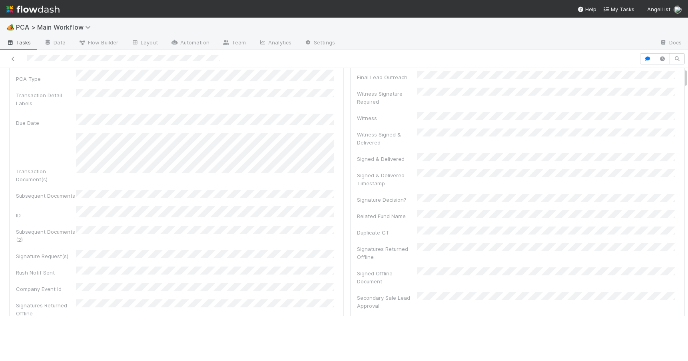
drag, startPoint x: 685, startPoint y: 78, endPoint x: 681, endPoint y: 50, distance: 28.7
click at [681, 50] on div "Lead Approval Zachary Conley Generate Fund List Lead Approval Create Payments T…" at bounding box center [344, 205] width 688 height 311
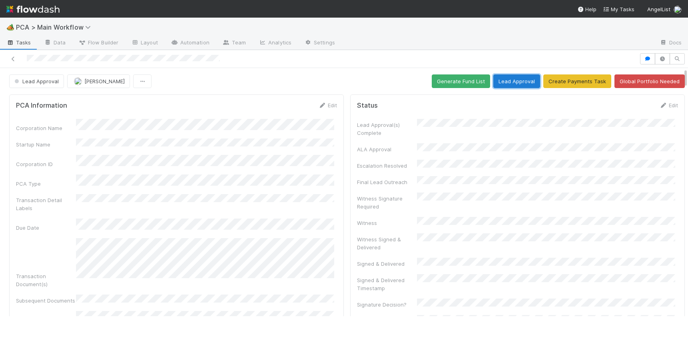
click at [499, 84] on button "Lead Approval" at bounding box center [516, 81] width 47 height 14
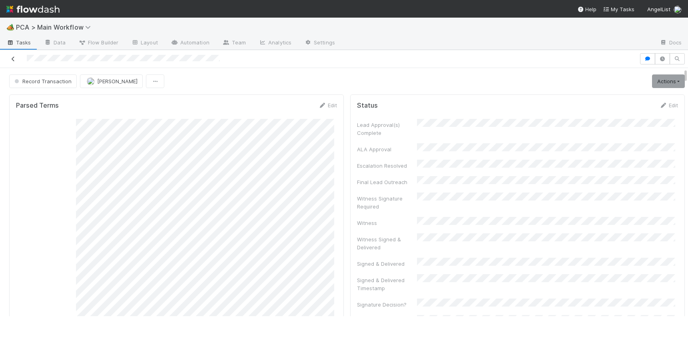
click at [14, 58] on icon at bounding box center [13, 58] width 8 height 5
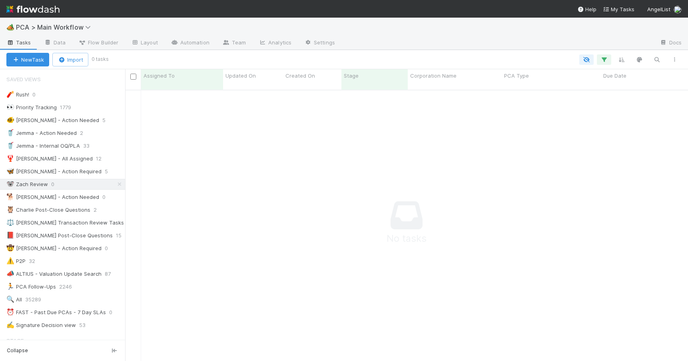
scroll to position [6, 6]
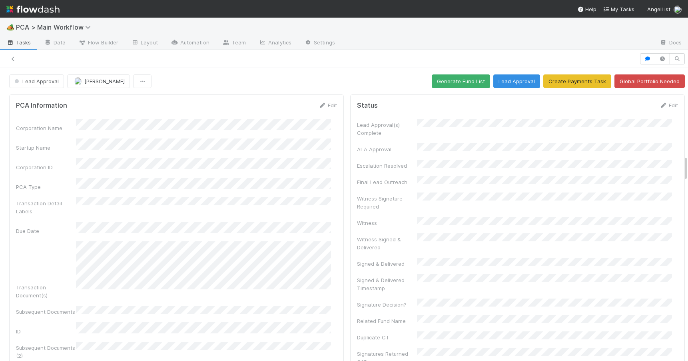
scroll to position [976, 0]
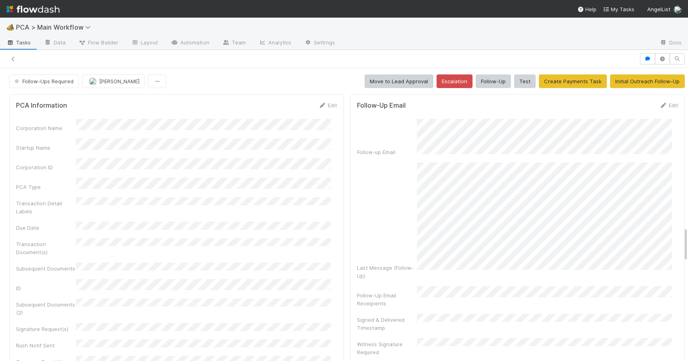
scroll to position [1346, 0]
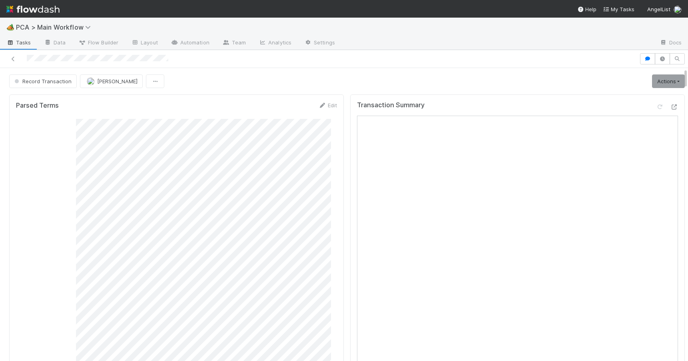
scroll to position [769, 0]
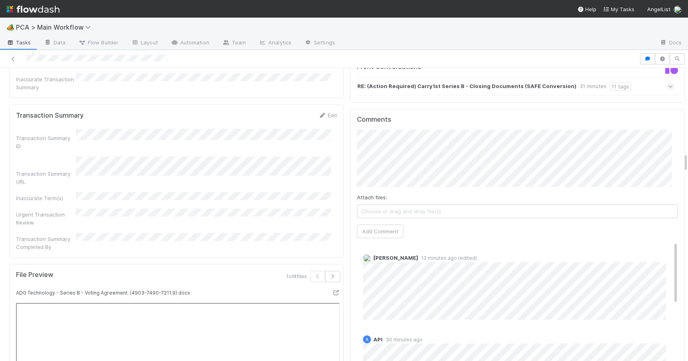
scroll to position [1275, 0]
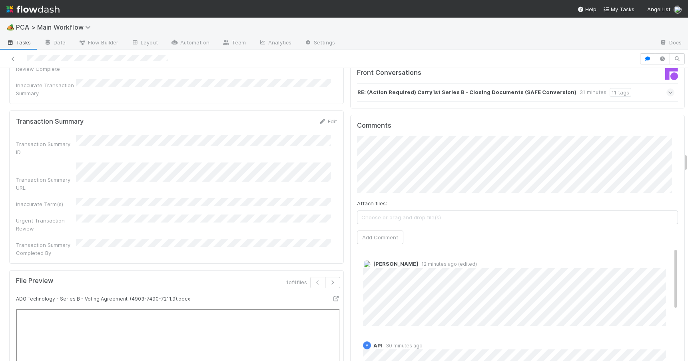
drag, startPoint x: 679, startPoint y: 124, endPoint x: 688, endPoint y: 157, distance: 34.8
click at [688, 157] on html "🏕️ PCA > Main Workflow Tasks Data Flow Builder Layout Automation Team Analytics…" at bounding box center [344, 180] width 688 height 361
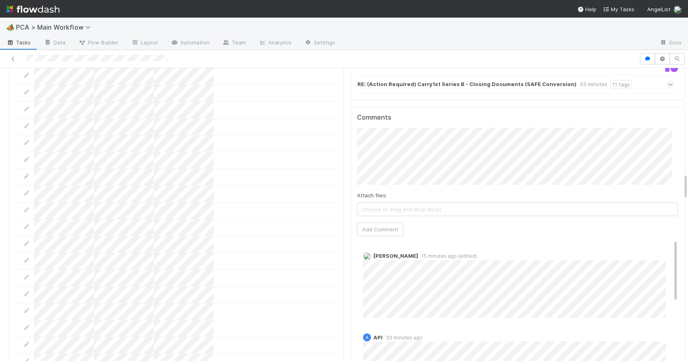
scroll to position [1207, 0]
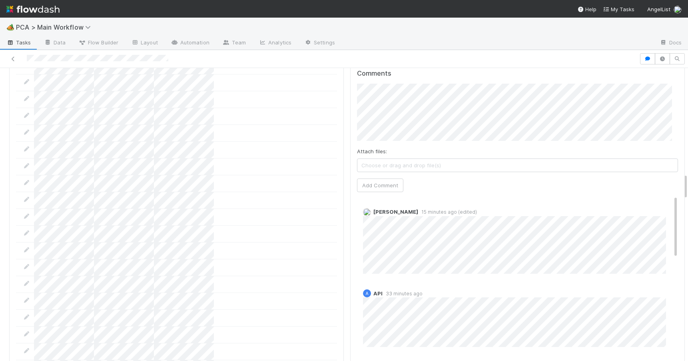
drag, startPoint x: 679, startPoint y: 154, endPoint x: 702, endPoint y: 193, distance: 45.5
click at [688, 193] on html "🏕️ PCA > Main Workflow Tasks Data Flow Builder Layout Automation Team Analytics…" at bounding box center [344, 180] width 688 height 361
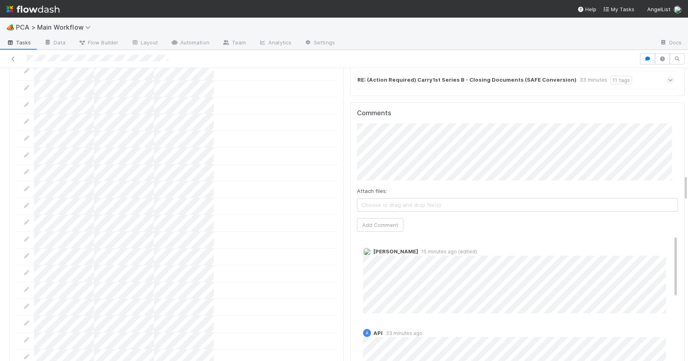
drag, startPoint x: 679, startPoint y: 183, endPoint x: 679, endPoint y: 179, distance: 4.0
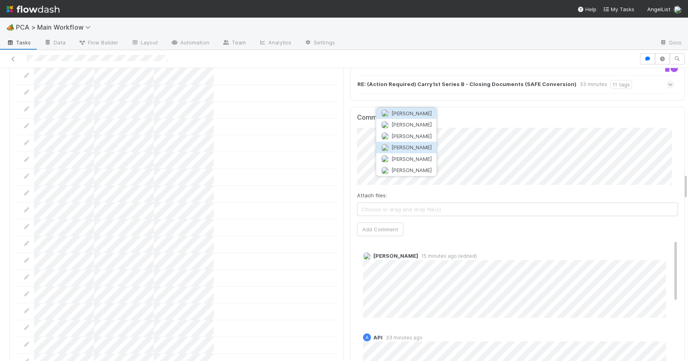
click at [410, 145] on span "[PERSON_NAME]" at bounding box center [411, 147] width 40 height 6
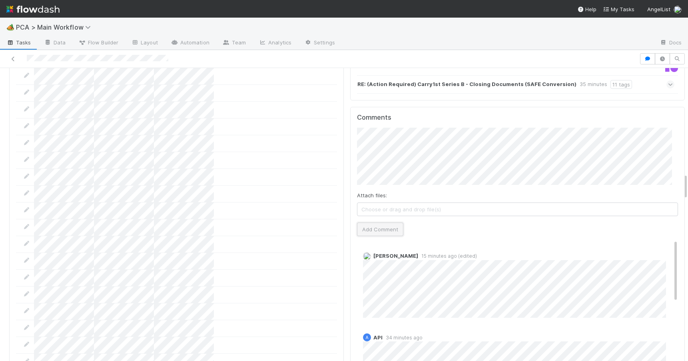
click at [375, 222] on button "Add Comment" at bounding box center [380, 229] width 46 height 14
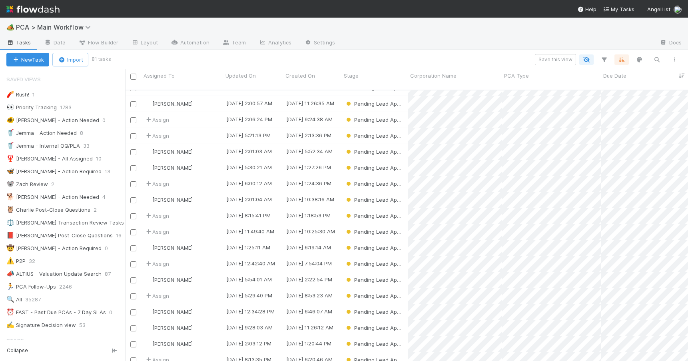
scroll to position [92, 0]
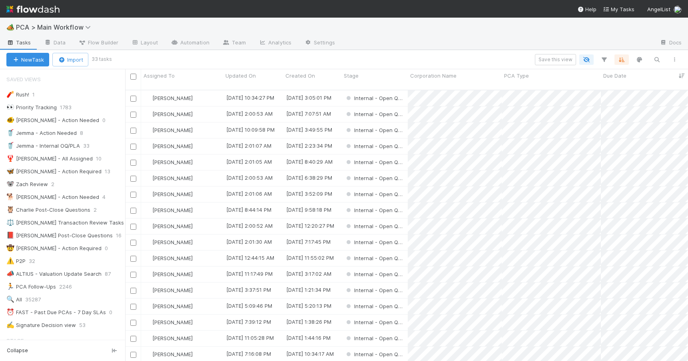
scroll to position [272, 557]
click at [211, 91] on div "[PERSON_NAME]" at bounding box center [182, 98] width 82 height 16
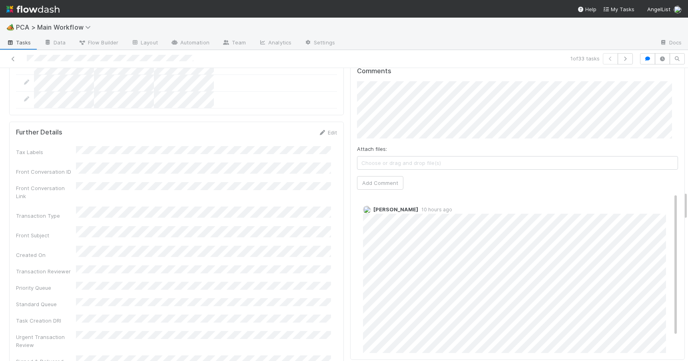
scroll to position [1240, 0]
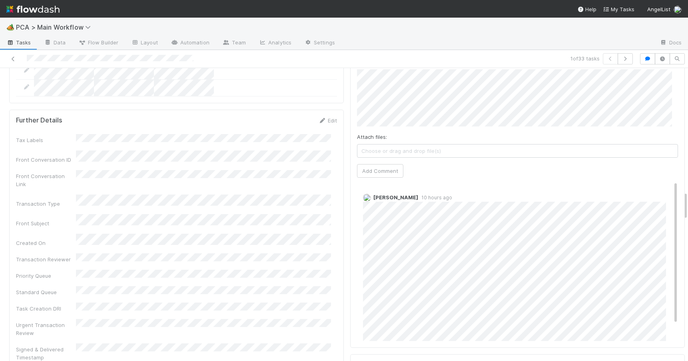
drag, startPoint x: 679, startPoint y: 150, endPoint x: 697, endPoint y: 197, distance: 50.3
click at [688, 197] on html "🏕️ PCA > Main Workflow Tasks Data Flow Builder Layout Automation Team Analytics…" at bounding box center [344, 180] width 688 height 361
drag, startPoint x: 664, startPoint y: 167, endPoint x: 669, endPoint y: 172, distance: 6.8
click at [669, 172] on div "Comments Attach files: Choose or drag and drop file(s) Add Comment Meg Castanar…" at bounding box center [517, 198] width 335 height 300
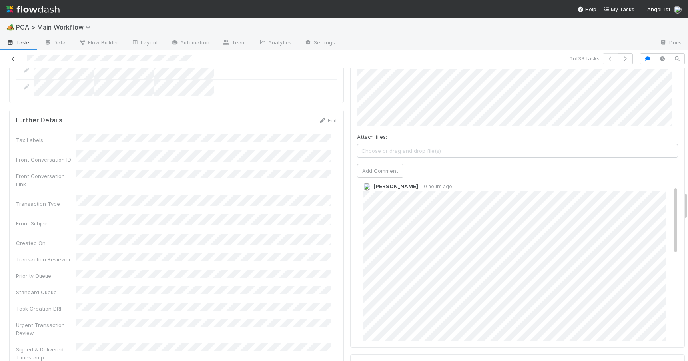
click at [9, 58] on icon at bounding box center [13, 58] width 8 height 5
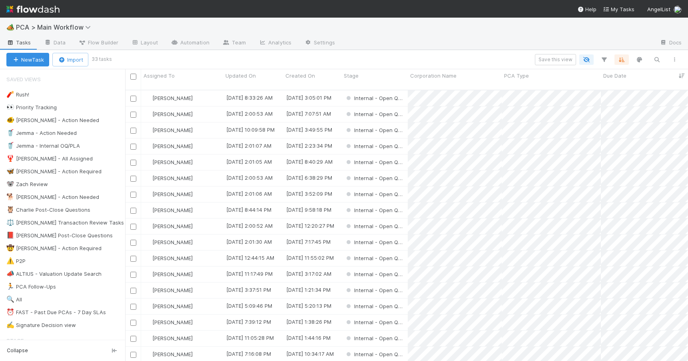
scroll to position [272, 557]
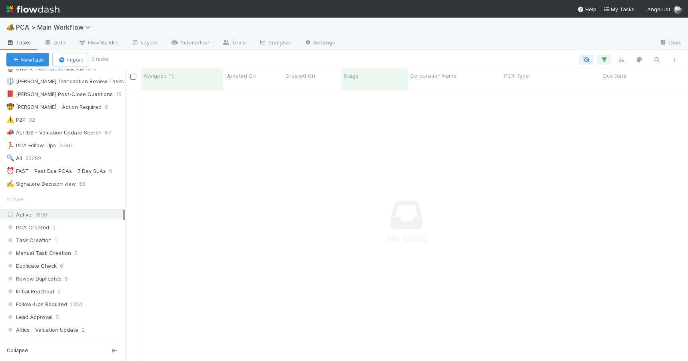
scroll to position [233, 0]
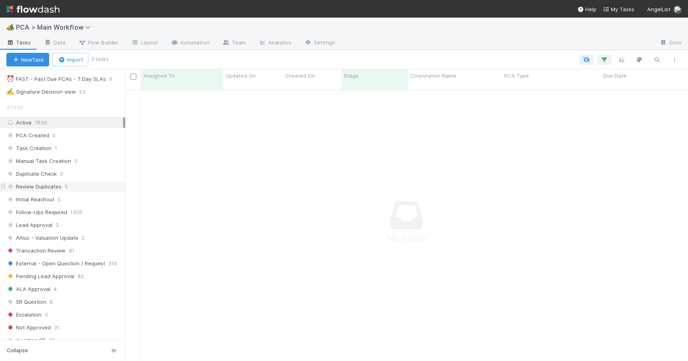
click at [94, 185] on div "Review Duplicates 5" at bounding box center [65, 187] width 119 height 10
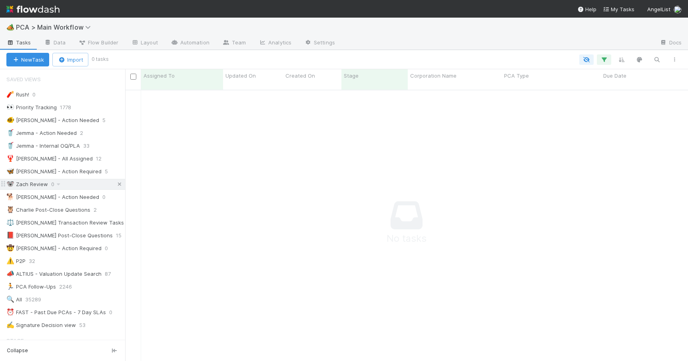
click at [116, 183] on icon at bounding box center [120, 184] width 8 height 5
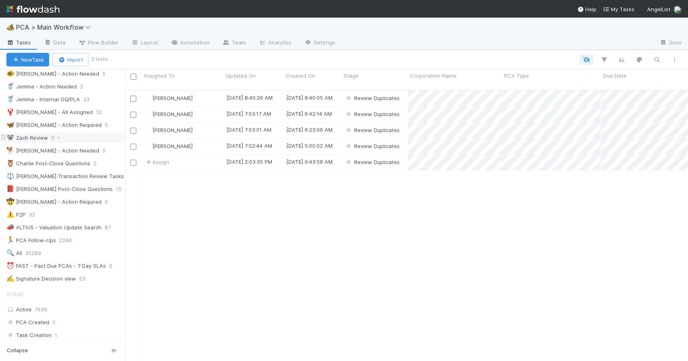
scroll to position [13, 0]
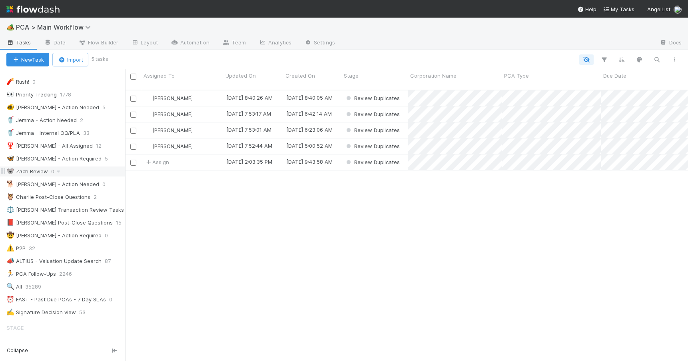
click at [94, 168] on div "🐨 Zach Review 0" at bounding box center [65, 171] width 119 height 10
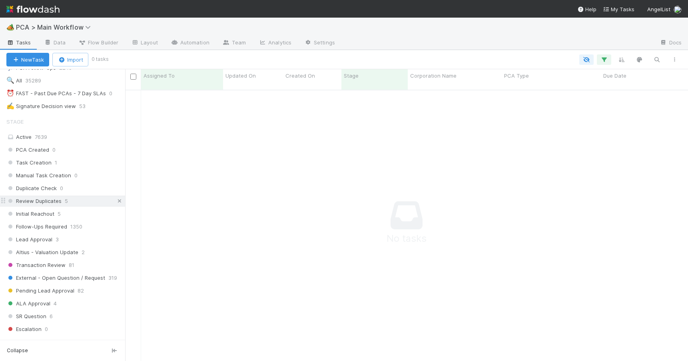
scroll to position [266, 557]
click at [116, 200] on icon at bounding box center [120, 200] width 8 height 5
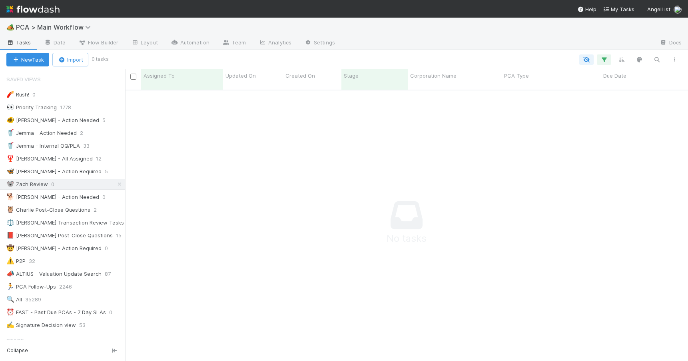
scroll to position [6, 6]
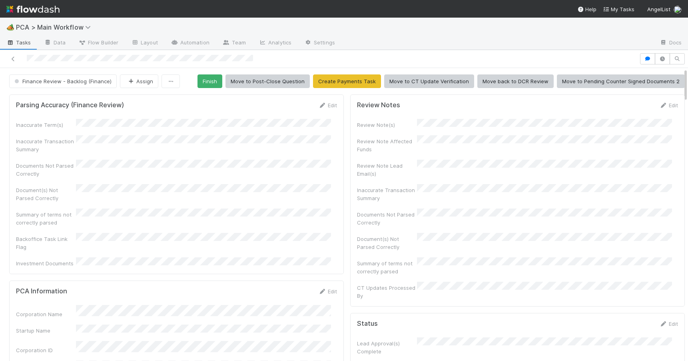
drag, startPoint x: 679, startPoint y: 188, endPoint x: 670, endPoint y: 34, distance: 155.0
click at [670, 34] on div "🏕️ PCA > Main Workflow Tasks Data Flow Builder Layout Automation Team Analytics…" at bounding box center [344, 189] width 688 height 343
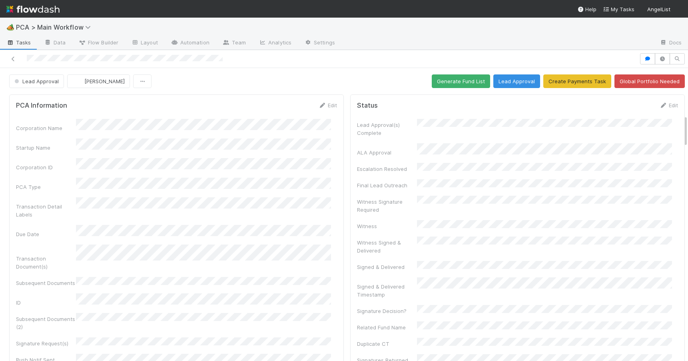
scroll to position [426, 0]
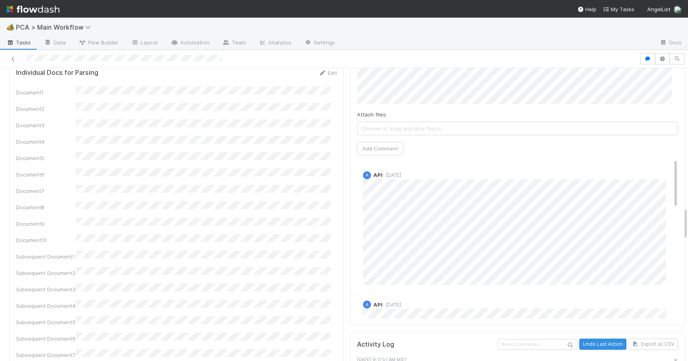
drag, startPoint x: 680, startPoint y: 128, endPoint x: 697, endPoint y: 222, distance: 94.7
click at [688, 222] on html "🏕️ PCA > Main Workflow Tasks Data Flow Builder Layout Automation Team Analytics…" at bounding box center [344, 180] width 688 height 361
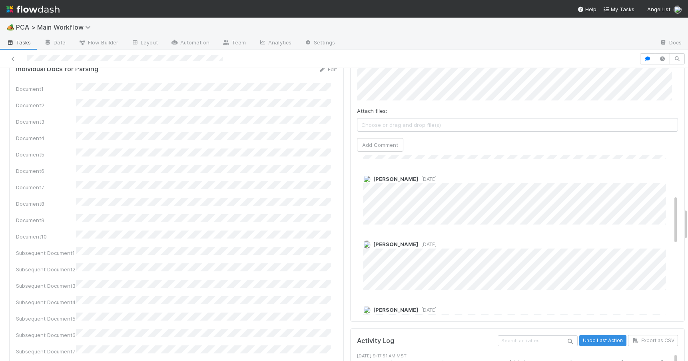
scroll to position [310, 0]
drag, startPoint x: 663, startPoint y: 130, endPoint x: 716, endPoint y: 226, distance: 109.2
click at [688, 226] on html "🏕️ PCA > Main Workflow Tasks Data Flow Builder Layout Automation Team Analytics…" at bounding box center [344, 180] width 688 height 361
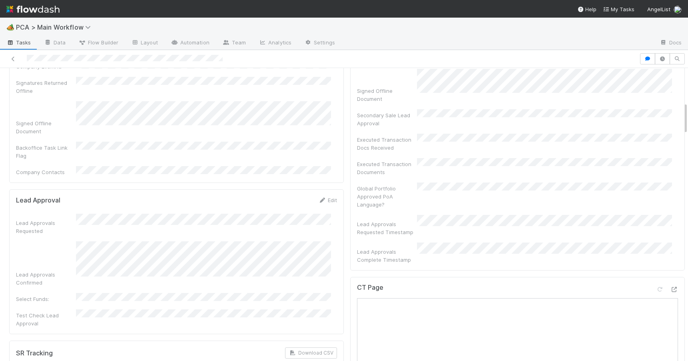
scroll to position [0, 0]
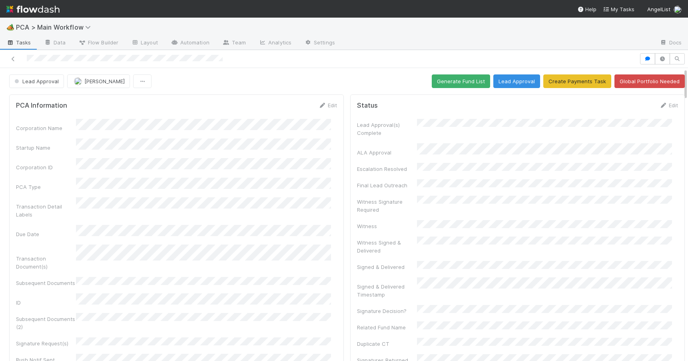
drag, startPoint x: 680, startPoint y: 216, endPoint x: 659, endPoint y: -8, distance: 224.9
click at [659, 0] on html "🏕️ PCA > Main Workflow Tasks Data Flow Builder Layout Automation Team Analytics…" at bounding box center [344, 180] width 688 height 361
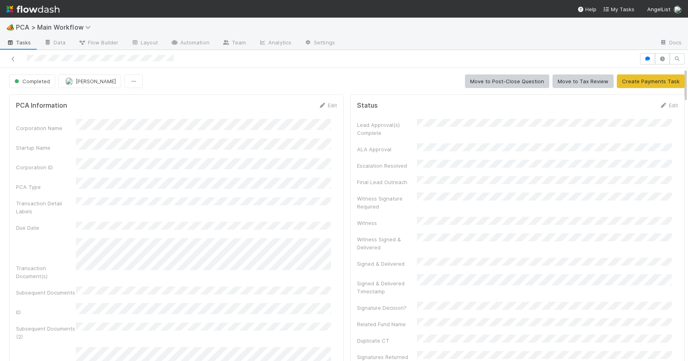
drag, startPoint x: 679, startPoint y: 135, endPoint x: 679, endPoint y: 66, distance: 68.4
click at [679, 66] on div "Completed Marenz Trajano Move to Post-Close Question Move to Tax Review Create …" at bounding box center [344, 205] width 688 height 311
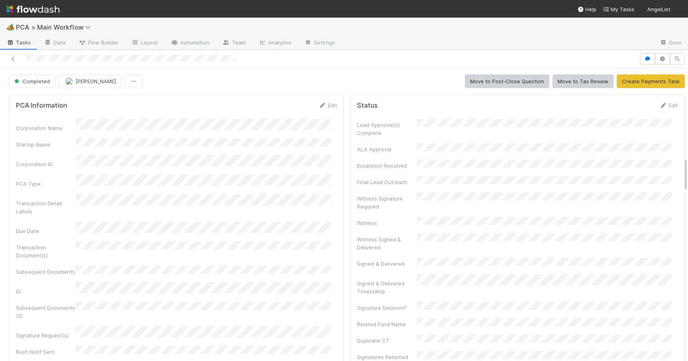
scroll to position [769, 0]
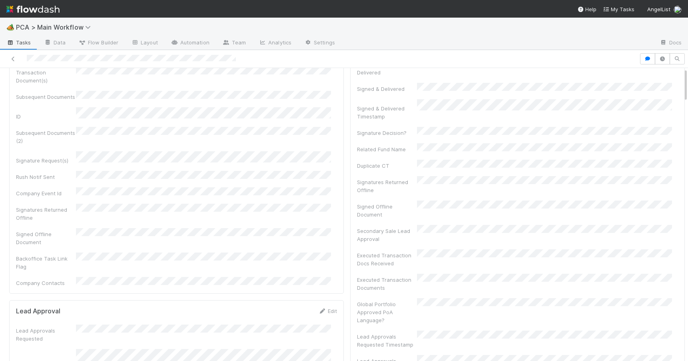
scroll to position [0, 0]
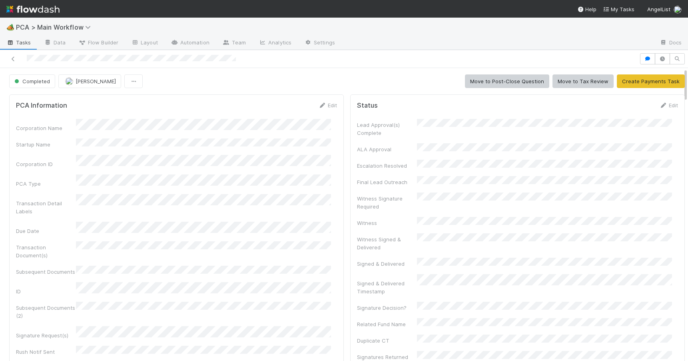
drag, startPoint x: 679, startPoint y: 165, endPoint x: 681, endPoint y: 57, distance: 108.4
click at [681, 57] on div "Completed Zach Byers Move to Post-Close Question Move to Tax Review Create Paym…" at bounding box center [344, 205] width 688 height 311
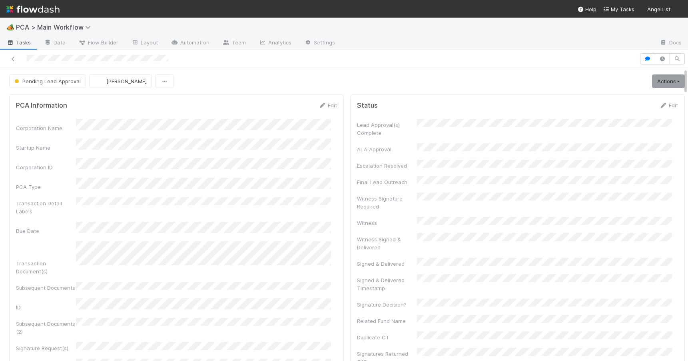
scroll to position [413, 0]
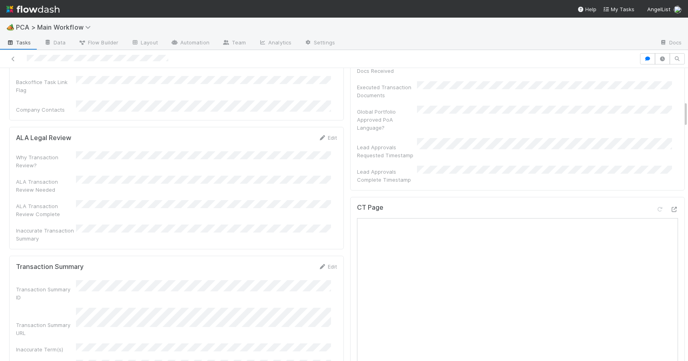
drag, startPoint x: 680, startPoint y: 121, endPoint x: 679, endPoint y: 117, distance: 4.4
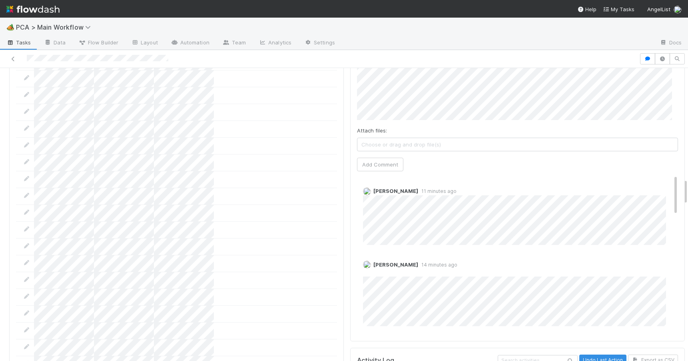
scroll to position [1232, 0]
drag, startPoint x: 679, startPoint y: 117, endPoint x: 715, endPoint y: 195, distance: 86.2
click at [688, 195] on html "🏕️ PCA > Main Workflow Tasks Data Flow Builder Layout Automation Team Analytics…" at bounding box center [344, 180] width 688 height 361
click at [664, 176] on div "Josh Tarr 11 minutes ago" at bounding box center [520, 208] width 327 height 64
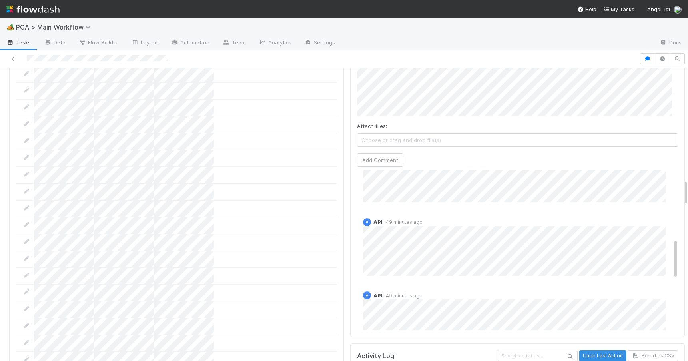
scroll to position [268, 0]
drag, startPoint x: 664, startPoint y: 134, endPoint x: 687, endPoint y: 202, distance: 71.8
click at [687, 202] on div "🏕️ PCA > Main Workflow Tasks Data Flow Builder Layout Automation Team Analytics…" at bounding box center [344, 189] width 688 height 343
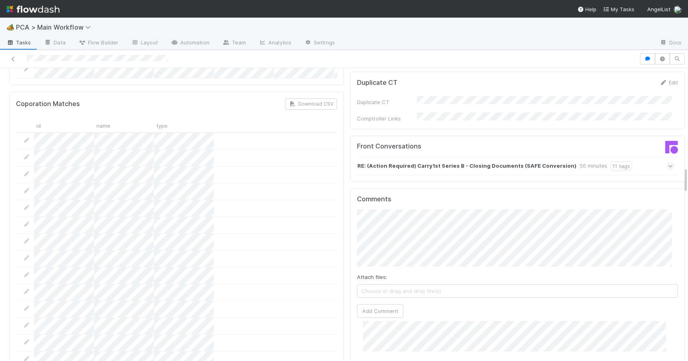
scroll to position [1117, 0]
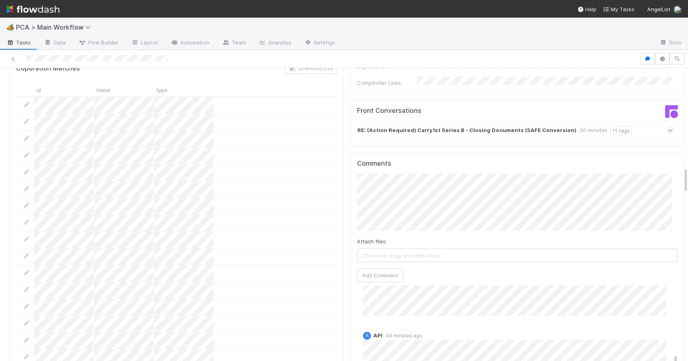
drag, startPoint x: 680, startPoint y: 190, endPoint x: 677, endPoint y: 181, distance: 9.4
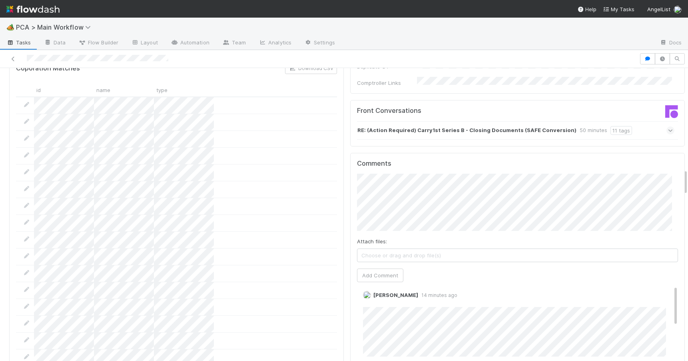
scroll to position [0, 0]
drag, startPoint x: 664, startPoint y: 313, endPoint x: 651, endPoint y: 196, distance: 117.5
click at [651, 196] on div "Comments Attach files: Choose or drag and drop file(s) Add Comment Josh Tarr 11…" at bounding box center [517, 303] width 321 height 286
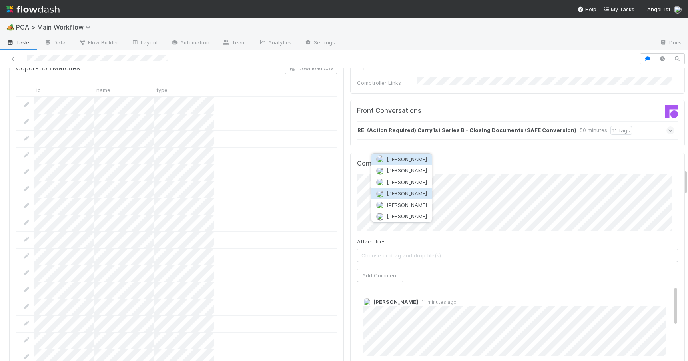
click at [407, 190] on span "[PERSON_NAME]" at bounding box center [407, 193] width 40 height 6
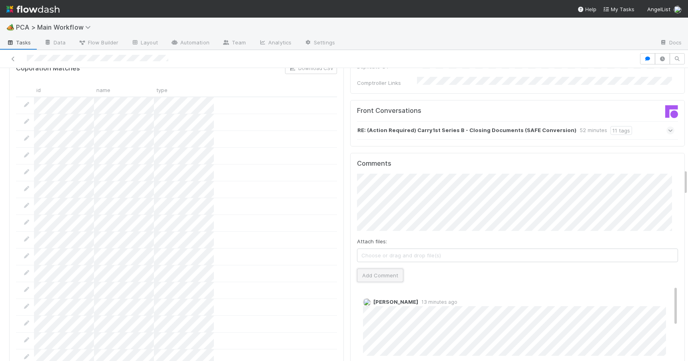
click at [371, 268] on button "Add Comment" at bounding box center [380, 275] width 46 height 14
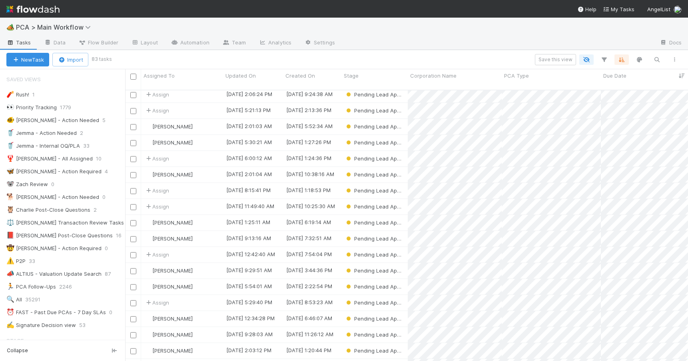
scroll to position [127, 0]
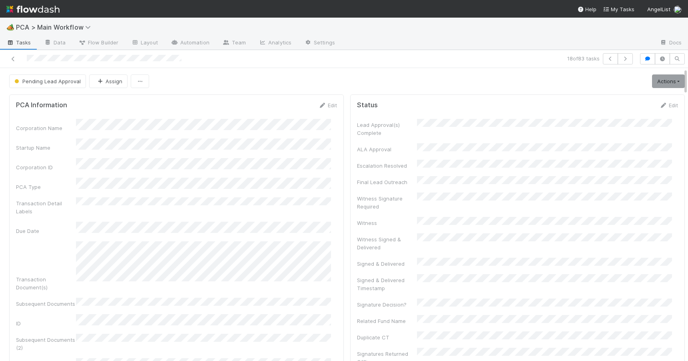
click at [680, 82] on div "Pending Lead Approval Assign Actions Escalation Move to RTBS Move to TR Final L…" at bounding box center [347, 81] width 694 height 14
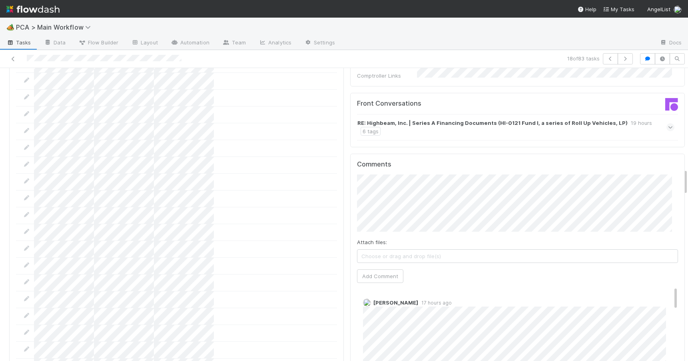
scroll to position [1140, 0]
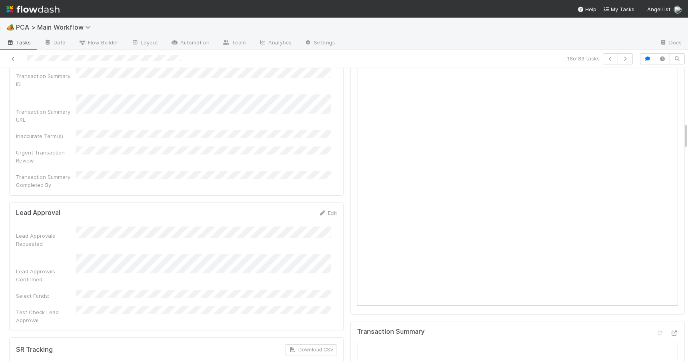
drag, startPoint x: 680, startPoint y: 82, endPoint x: 677, endPoint y: 136, distance: 54.4
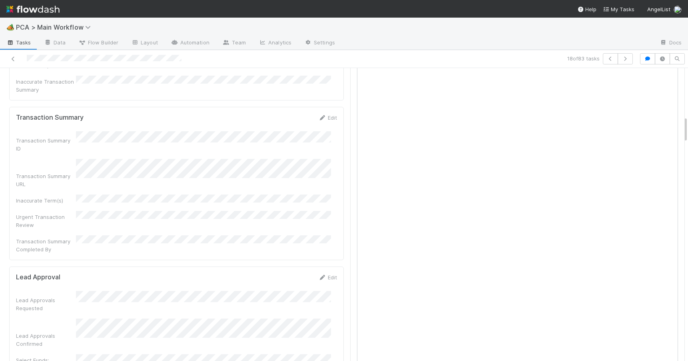
scroll to position [527, 0]
drag, startPoint x: 680, startPoint y: 145, endPoint x: 688, endPoint y: 123, distance: 23.5
click at [688, 123] on html "🏕️ PCA > Main Workflow Tasks Data Flow Builder Layout Automation Team Analytics…" at bounding box center [344, 180] width 688 height 361
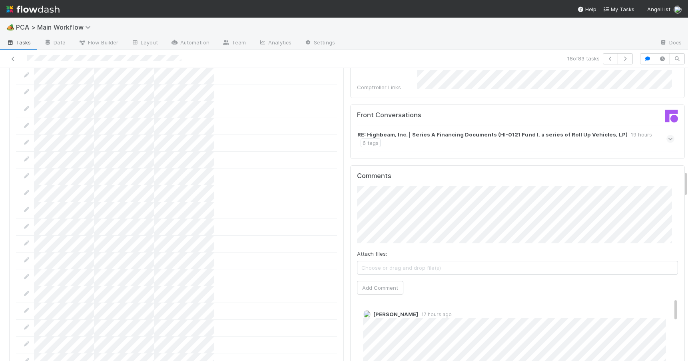
scroll to position [1181, 0]
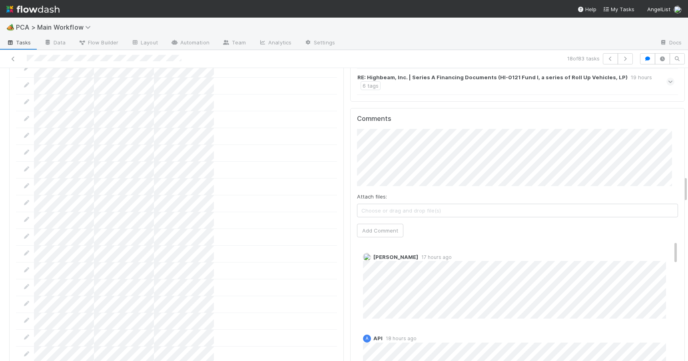
drag, startPoint x: 680, startPoint y: 126, endPoint x: 682, endPoint y: 185, distance: 59.6
click at [682, 185] on div "Pending Lead Approval Assign Actions Escalation Move to RTBS Move to TR Final L…" at bounding box center [344, 214] width 688 height 293
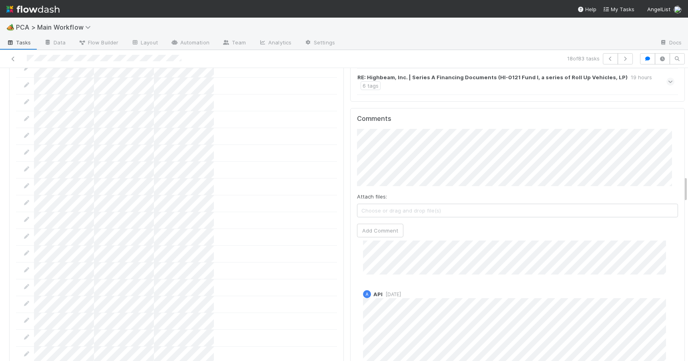
scroll to position [793, 0]
drag, startPoint x: 664, startPoint y: 194, endPoint x: 699, endPoint y: 313, distance: 124.5
click at [688, 313] on html "🏕️ PCA > Main Workflow Tasks Data Flow Builder Layout Automation Team Analytics…" at bounding box center [344, 180] width 688 height 361
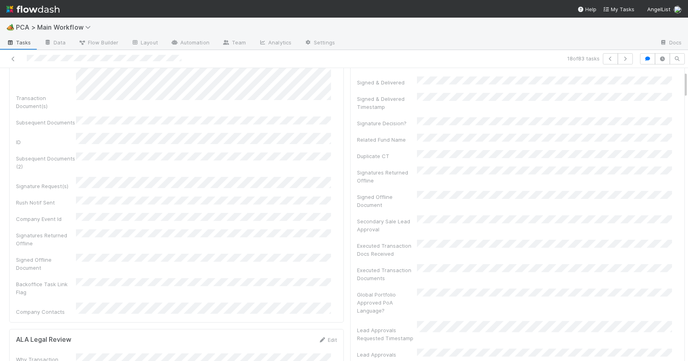
scroll to position [36, 0]
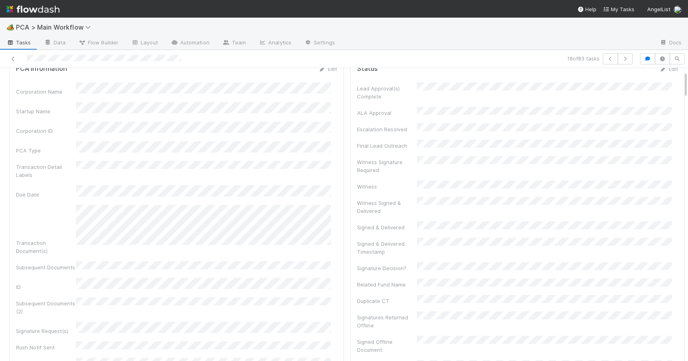
drag, startPoint x: 680, startPoint y: 190, endPoint x: 677, endPoint y: 86, distance: 104.0
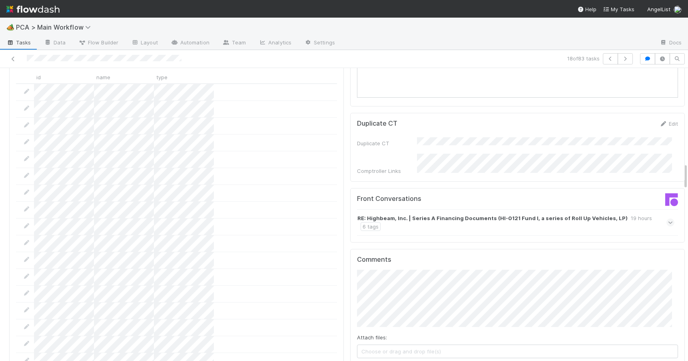
scroll to position [1049, 0]
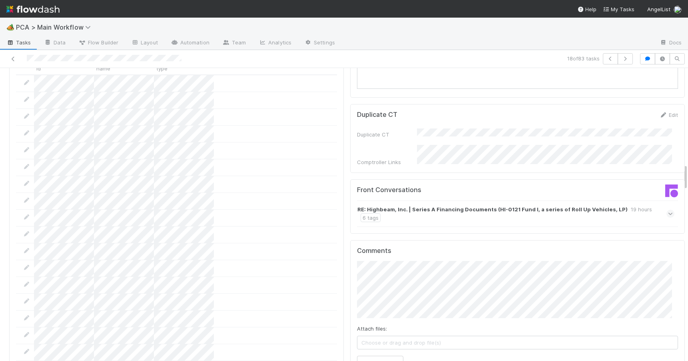
drag, startPoint x: 680, startPoint y: 86, endPoint x: 695, endPoint y: 174, distance: 89.2
click at [688, 174] on html "🏕️ PCA > Main Workflow Tasks Data Flow Builder Layout Automation Team Analytics…" at bounding box center [344, 180] width 688 height 361
click at [363, 355] on button "Add Comment" at bounding box center [380, 362] width 46 height 14
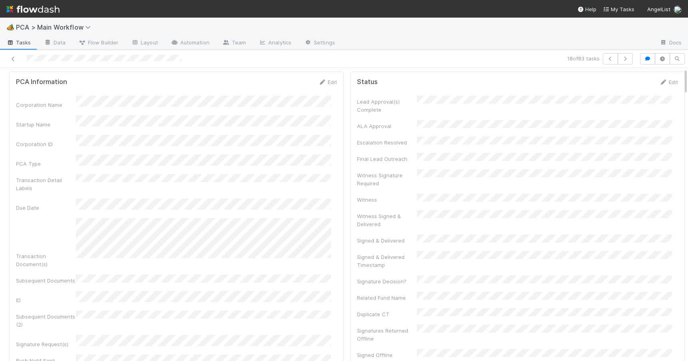
scroll to position [0, 0]
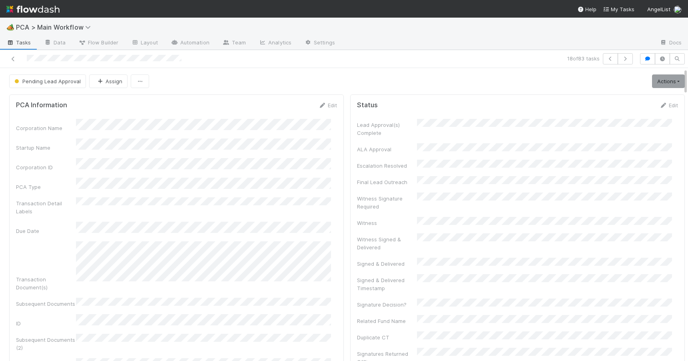
drag, startPoint x: 680, startPoint y: 176, endPoint x: 681, endPoint y: 70, distance: 105.6
click at [681, 70] on div "Pending Lead Approval Assign Actions Escalation Move to RTBS Move to TR Final L…" at bounding box center [344, 214] width 688 height 293
click at [660, 85] on link "Actions" at bounding box center [668, 81] width 33 height 14
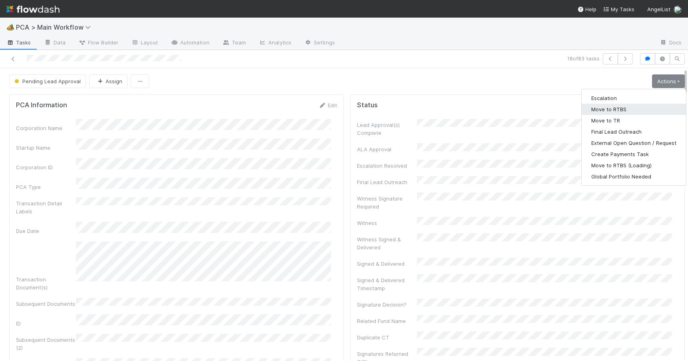
click at [612, 106] on button "Move to RTBS" at bounding box center [634, 109] width 104 height 11
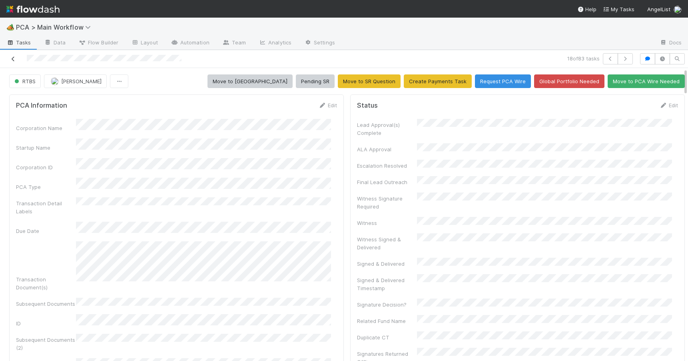
click at [12, 61] on icon at bounding box center [13, 58] width 8 height 5
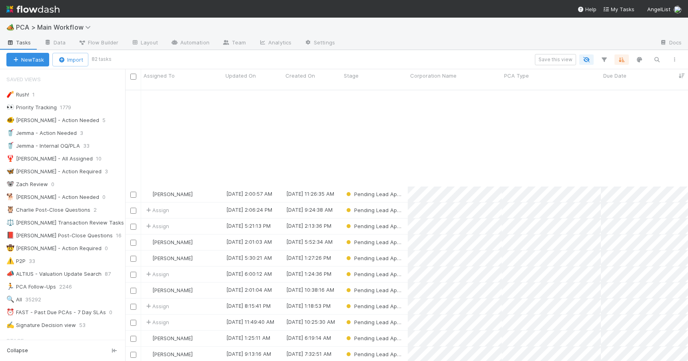
scroll to position [121, 0]
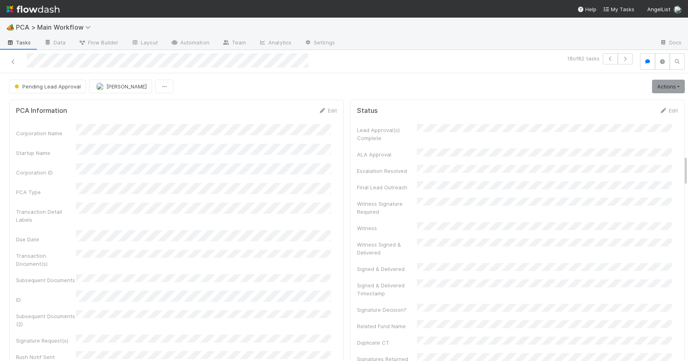
scroll to position [771, 0]
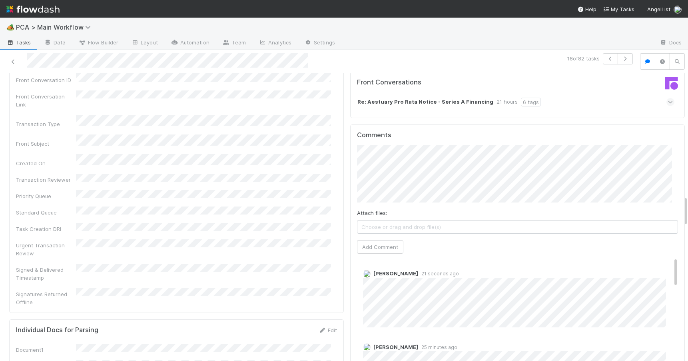
scroll to position [1158, 0]
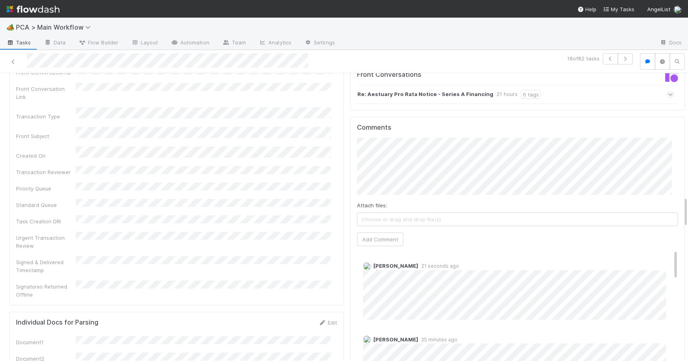
drag, startPoint x: 680, startPoint y: 160, endPoint x: 739, endPoint y: 201, distance: 71.4
click at [688, 201] on html "🏕️ PCA > Main Workflow Tasks Data Flow Builder Layout Automation Team Analytics…" at bounding box center [344, 180] width 688 height 361
drag, startPoint x: 664, startPoint y: 210, endPoint x: 711, endPoint y: 349, distance: 146.9
click at [688, 349] on html "🏕️ PCA > Main Workflow Tasks Data Flow Builder Layout Automation Team Analytics…" at bounding box center [344, 180] width 688 height 361
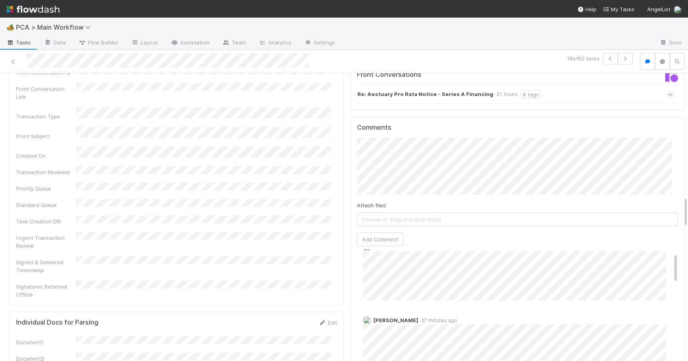
scroll to position [0, 0]
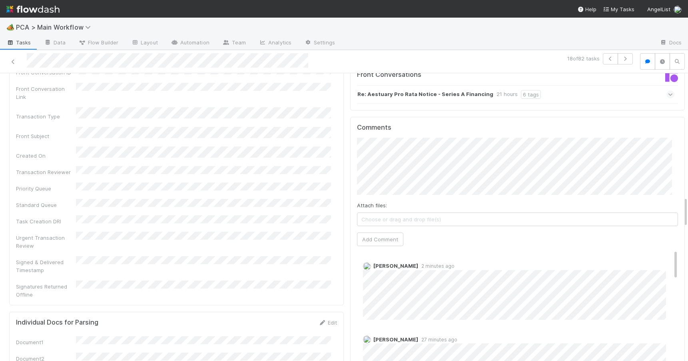
drag, startPoint x: 664, startPoint y: 339, endPoint x: 642, endPoint y: 207, distance: 134.2
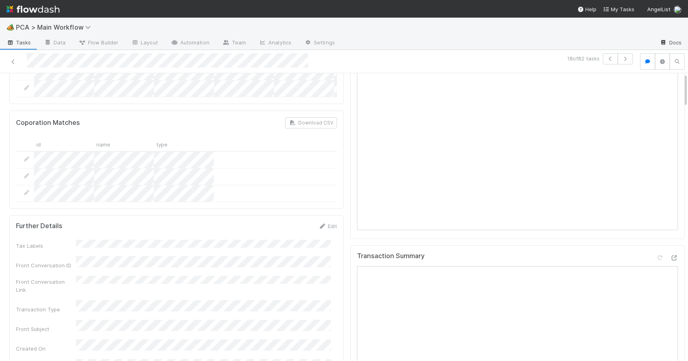
scroll to position [0, 0]
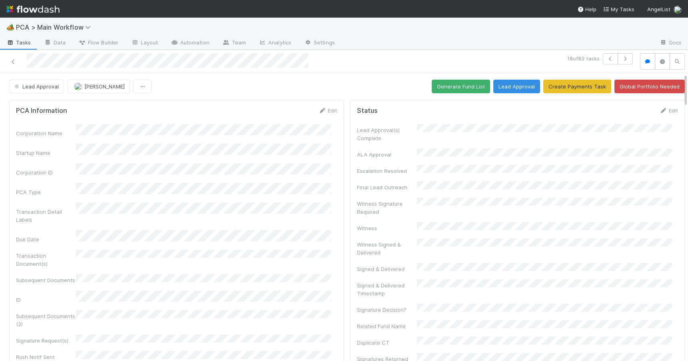
drag, startPoint x: 680, startPoint y: 185, endPoint x: 667, endPoint y: -16, distance: 201.1
click at [667, 0] on html "🏕️ PCA > Main Workflow Tasks Data Flow Builder Layout Automation Team Analytics…" at bounding box center [344, 180] width 688 height 361
click at [13, 62] on icon at bounding box center [13, 61] width 8 height 5
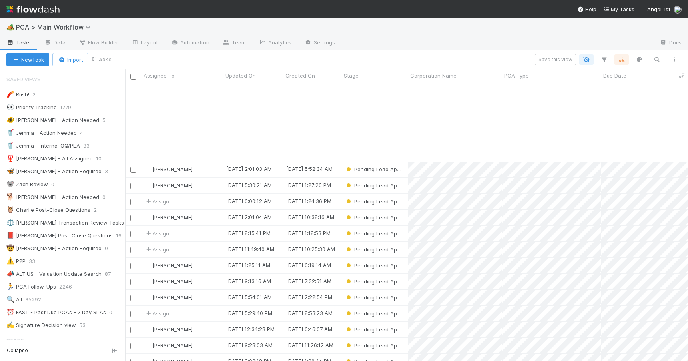
scroll to position [166, 0]
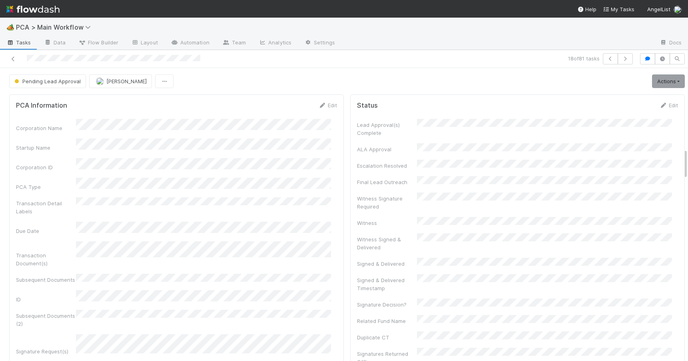
scroll to position [413, 0]
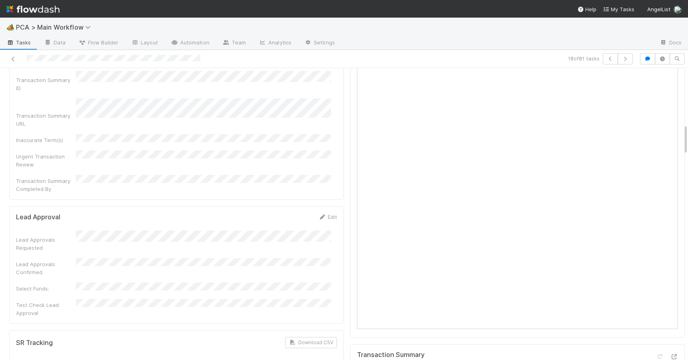
scroll to position [581, 0]
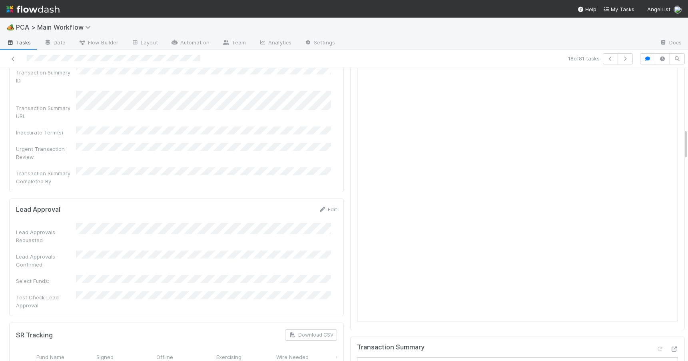
drag, startPoint x: 680, startPoint y: 127, endPoint x: 684, endPoint y: 145, distance: 18.1
click at [684, 145] on div "🏕️ PCA > Main Workflow Tasks Data Flow Builder Layout Automation Team Analytics…" at bounding box center [344, 189] width 688 height 343
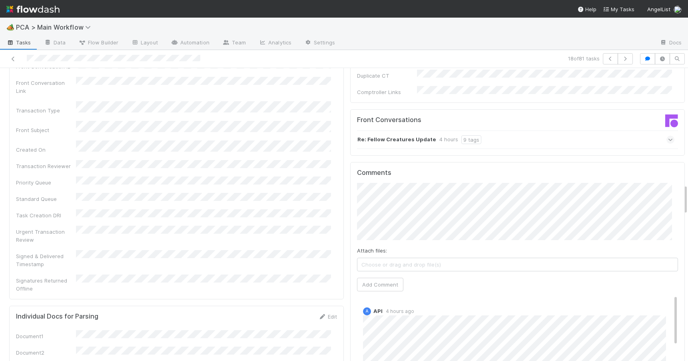
scroll to position [1111, 0]
drag, startPoint x: 679, startPoint y: 138, endPoint x: 683, endPoint y: 194, distance: 55.7
click at [683, 194] on div "🏕️ PCA > Main Workflow Tasks Data Flow Builder Layout Automation Team Analytics…" at bounding box center [344, 189] width 688 height 343
click at [14, 58] on icon at bounding box center [13, 58] width 8 height 5
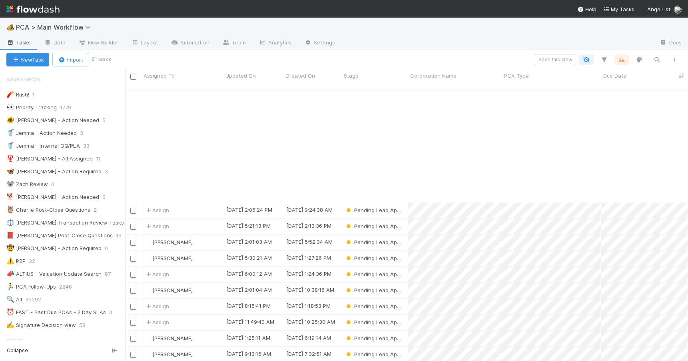
scroll to position [141, 0]
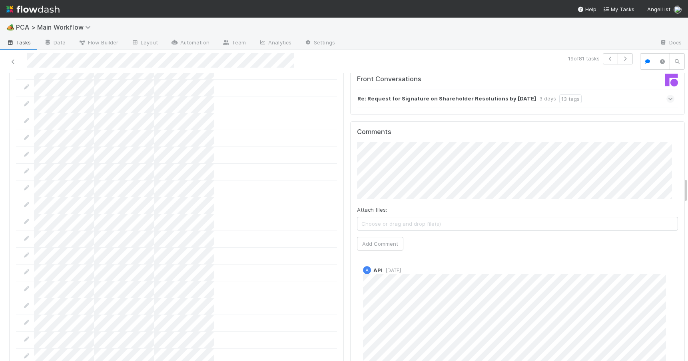
scroll to position [1158, 0]
drag, startPoint x: 679, startPoint y: 149, endPoint x: 688, endPoint y: 184, distance: 35.9
click at [688, 184] on html "🏕️ PCA > Main Workflow Tasks Data Flow Builder Layout Automation Team Analytics…" at bounding box center [344, 180] width 688 height 361
click at [688, 184] on div at bounding box center [688, 217] width 0 height 288
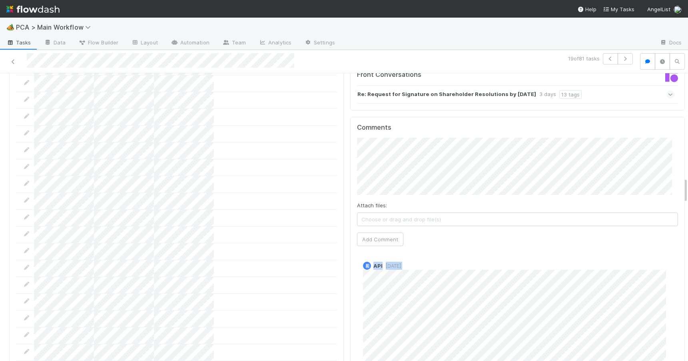
scroll to position [0, 2]
drag, startPoint x: 679, startPoint y: 188, endPoint x: 678, endPoint y: 177, distance: 10.8
click at [678, 176] on div "Pending Lead Approval Assign Actions Escalation Move to RTBS Move to TR Final L…" at bounding box center [344, 217] width 688 height 288
click at [665, 197] on div "Comments Attach files: Choose or drag and drop file(s) Add Comment A API 3 days…" at bounding box center [515, 266] width 335 height 299
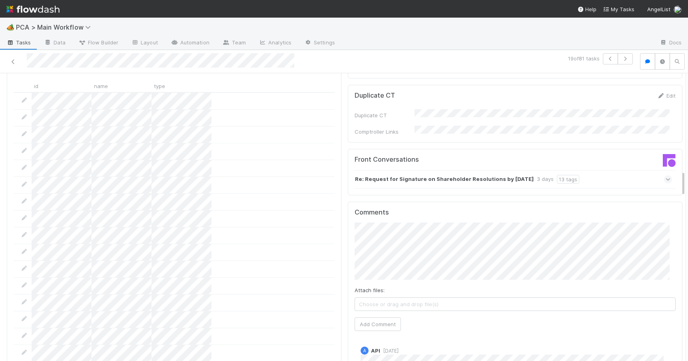
drag, startPoint x: 677, startPoint y: 188, endPoint x: 676, endPoint y: 177, distance: 11.2
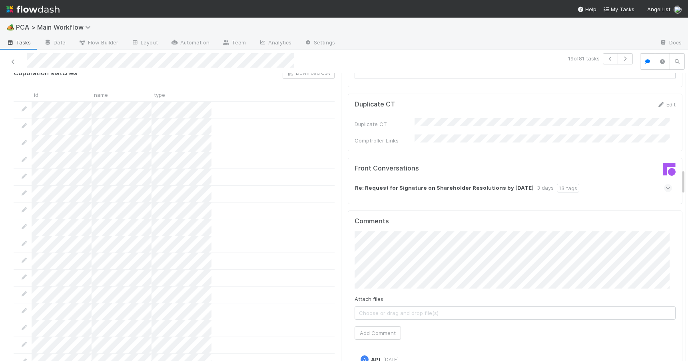
click at [590, 179] on div "Re: Request for Signature on Shareholder Resolutions by Friday 3 days 13 tags" at bounding box center [513, 188] width 317 height 18
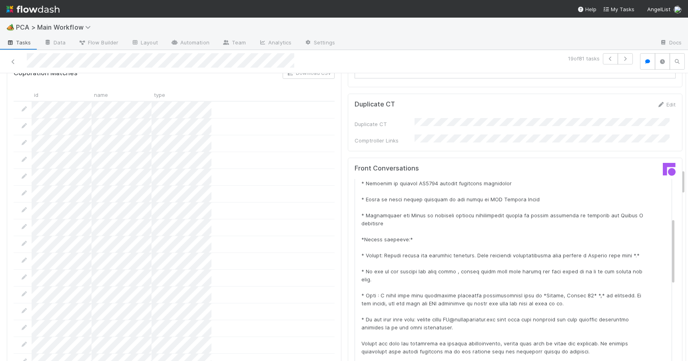
scroll to position [128, 0]
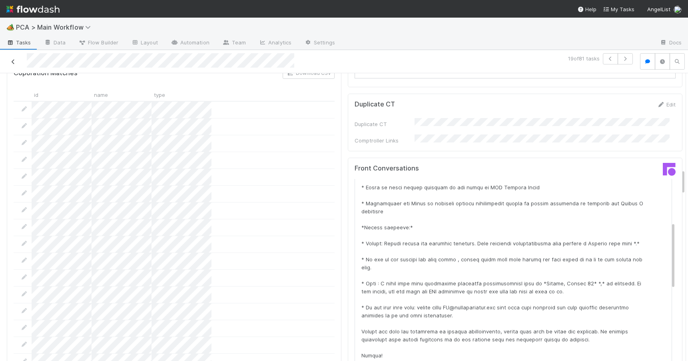
click at [10, 58] on link at bounding box center [13, 62] width 8 height 8
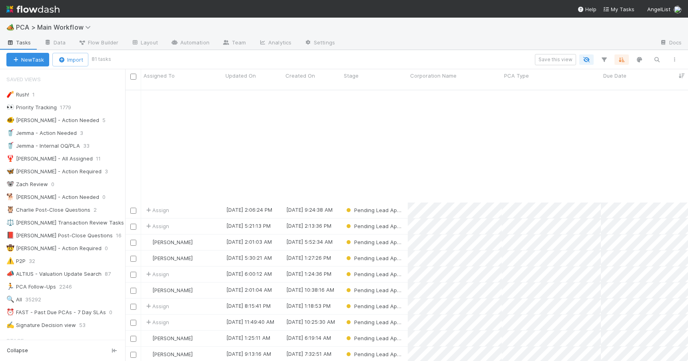
scroll to position [154, 0]
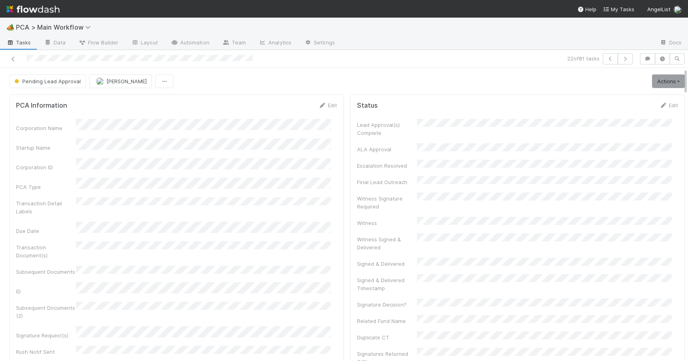
scroll to position [413, 0]
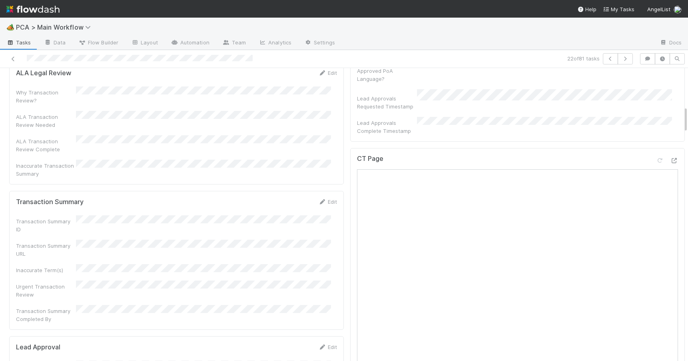
click at [688, 115] on div at bounding box center [688, 214] width 0 height 293
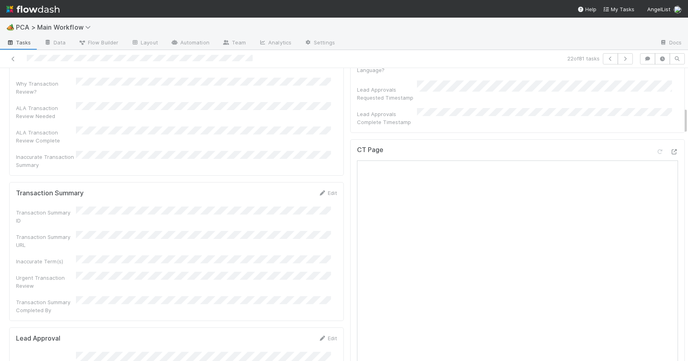
scroll to position [80, 0]
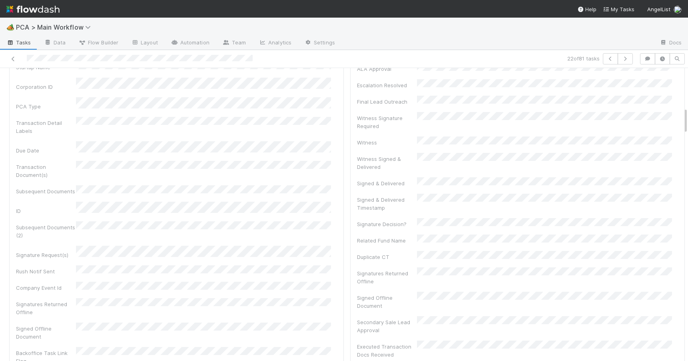
drag, startPoint x: 679, startPoint y: 117, endPoint x: 690, endPoint y: 86, distance: 32.6
click at [688, 86] on html "🏕️ PCA > Main Workflow Tasks Data Flow Builder Layout Automation Team Analytics…" at bounding box center [344, 180] width 688 height 361
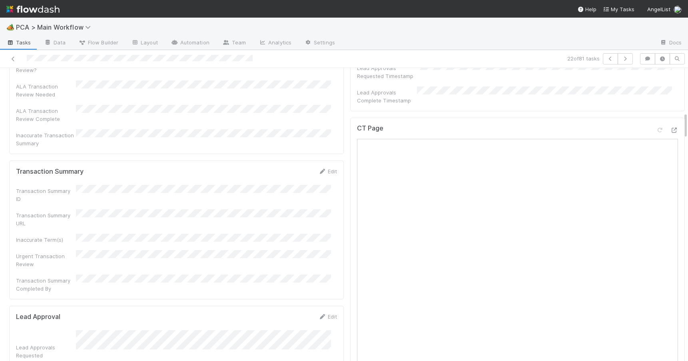
scroll to position [473, 0]
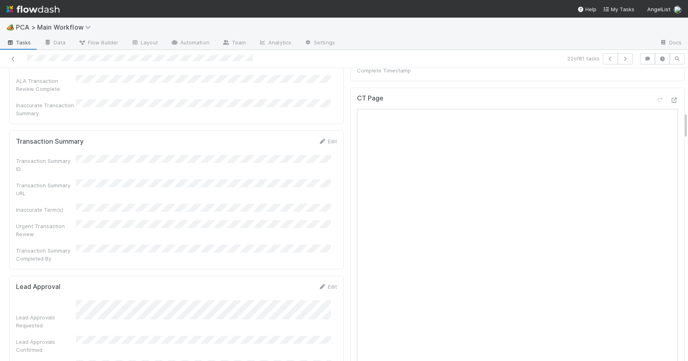
drag, startPoint x: 679, startPoint y: 92, endPoint x: 689, endPoint y: 128, distance: 37.8
click at [688, 128] on html "🏕️ PCA > Main Workflow Tasks Data Flow Builder Layout Automation Team Analytics…" at bounding box center [344, 180] width 688 height 361
click at [12, 59] on icon at bounding box center [13, 58] width 8 height 5
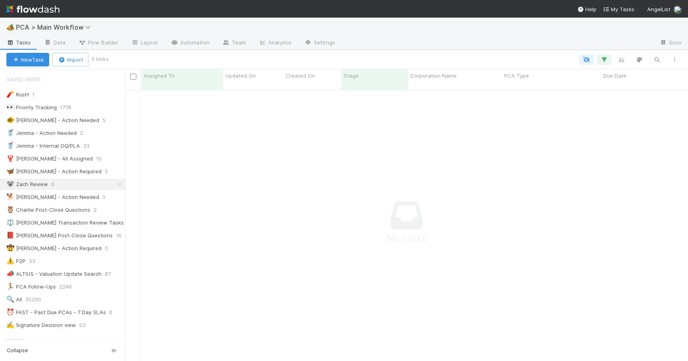
scroll to position [266, 557]
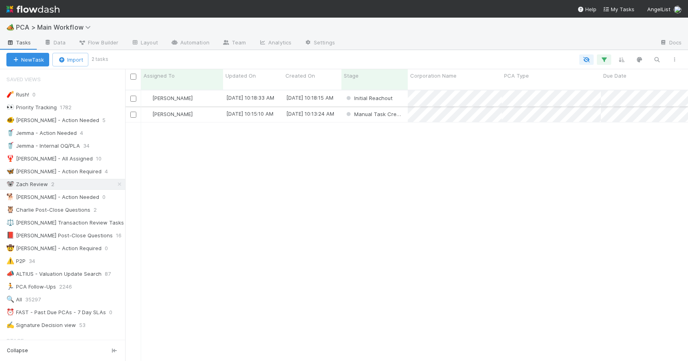
click at [207, 90] on div "[PERSON_NAME]" at bounding box center [182, 98] width 82 height 16
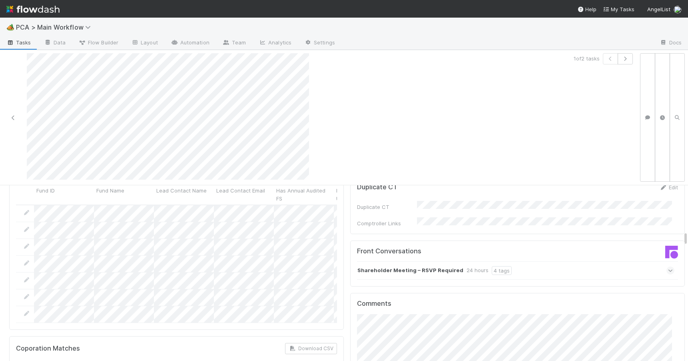
scroll to position [862, 0]
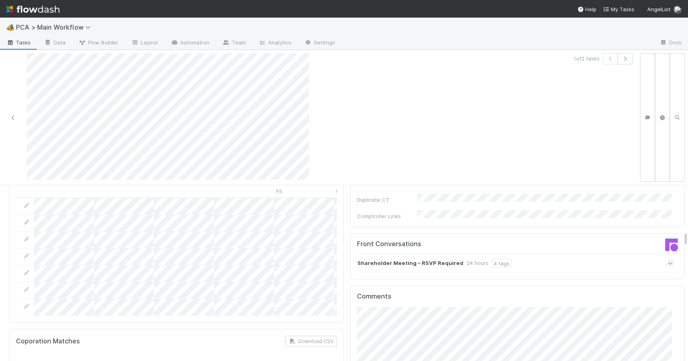
drag, startPoint x: 679, startPoint y: 216, endPoint x: 678, endPoint y: 237, distance: 21.6
click at [537, 254] on div "Shareholder Meeting – RSVP Required 24 hours 4 tags" at bounding box center [515, 263] width 317 height 18
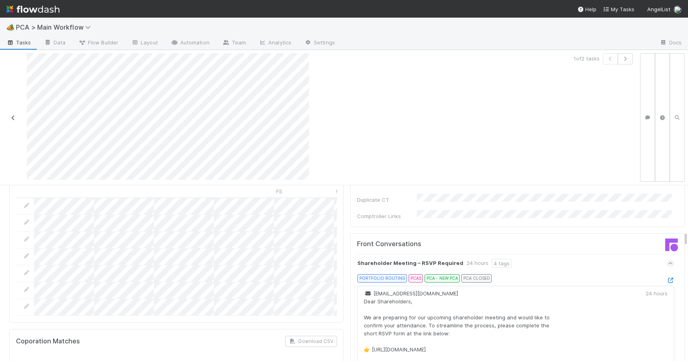
click at [10, 117] on icon at bounding box center [13, 117] width 8 height 5
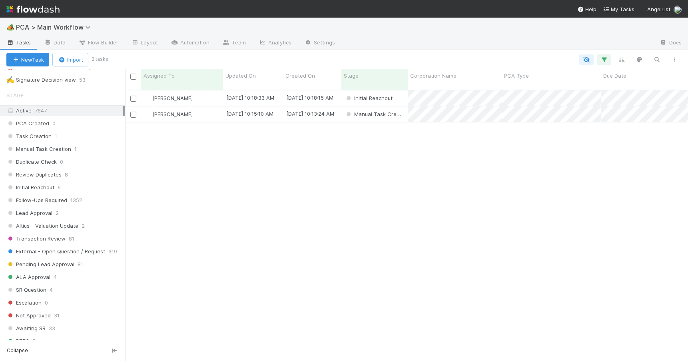
scroll to position [264, 0]
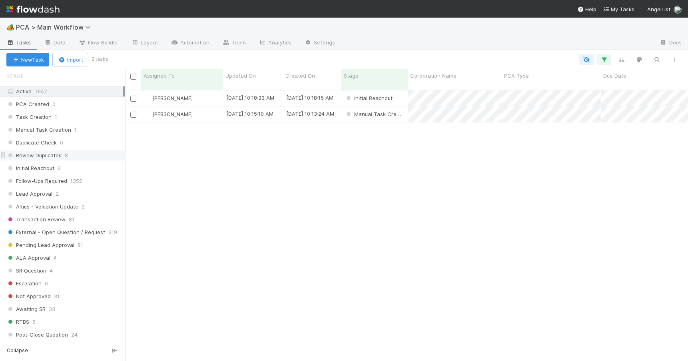
click at [102, 154] on div "Review Duplicates 8" at bounding box center [65, 155] width 119 height 10
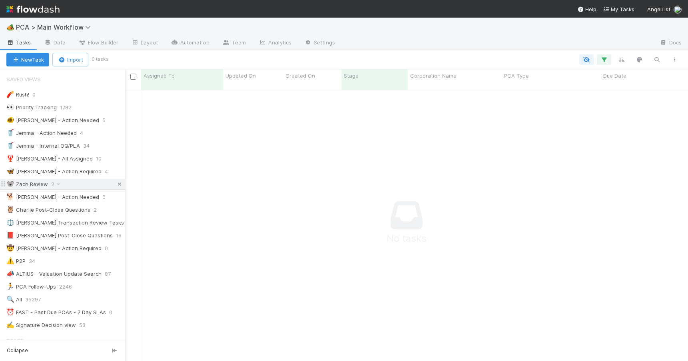
click at [116, 183] on icon at bounding box center [120, 184] width 8 height 5
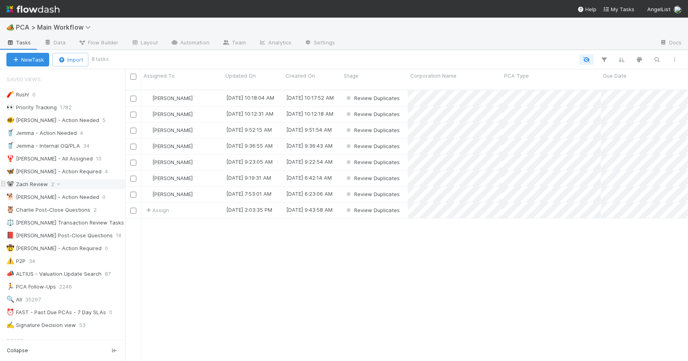
scroll to position [272, 557]
click at [208, 141] on div "[PERSON_NAME]" at bounding box center [182, 146] width 82 height 16
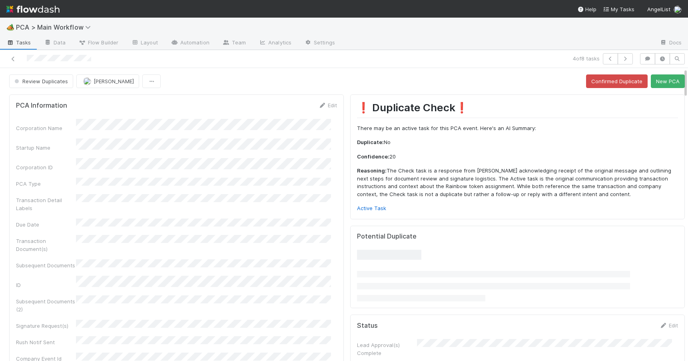
click at [679, 85] on div "Review Duplicates Zachary Conley Confirmed Duplicate New PCA" at bounding box center [347, 81] width 694 height 14
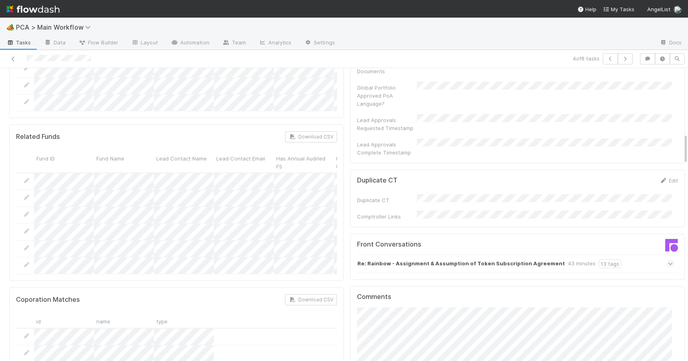
scroll to position [621, 0]
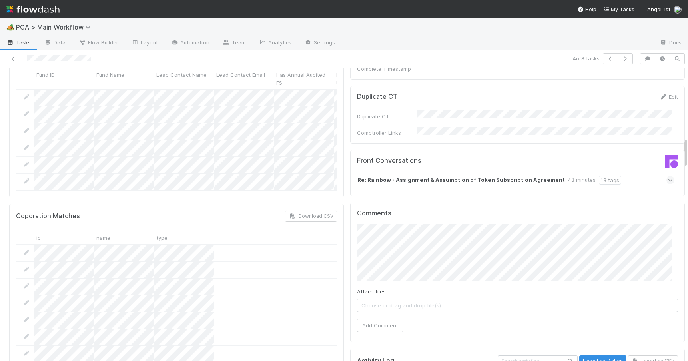
drag, startPoint x: 679, startPoint y: 85, endPoint x: 717, endPoint y: 159, distance: 83.5
click at [688, 159] on html "🏕️ PCA > Main Workflow Tasks Data Flow Builder Layout Automation Team Analytics…" at bounding box center [344, 180] width 688 height 361
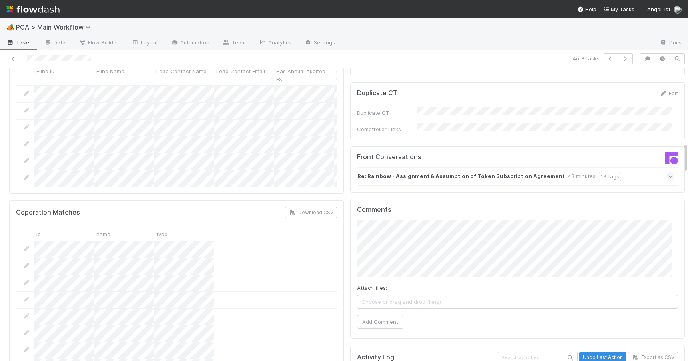
click at [527, 172] on strong "Re: Rainbow - Assignment & Assumption of Token Subscription Agreement" at bounding box center [461, 176] width 208 height 9
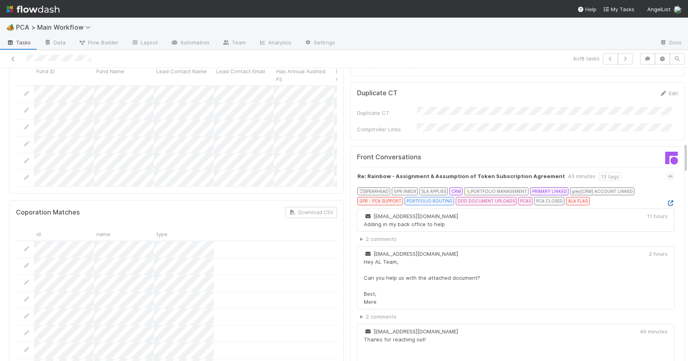
click at [667, 200] on icon at bounding box center [671, 202] width 8 height 5
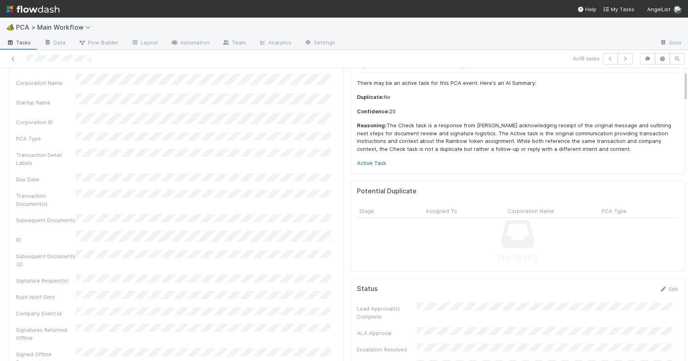
scroll to position [26, 0]
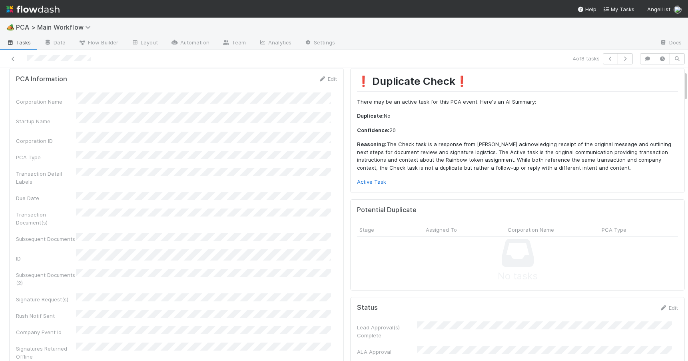
drag, startPoint x: 680, startPoint y: 148, endPoint x: 670, endPoint y: 76, distance: 72.2
click at [376, 181] on link "Active Task" at bounding box center [371, 181] width 29 height 6
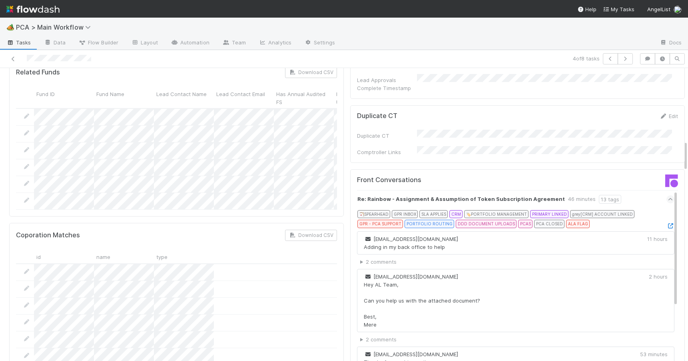
scroll to position [685, 0]
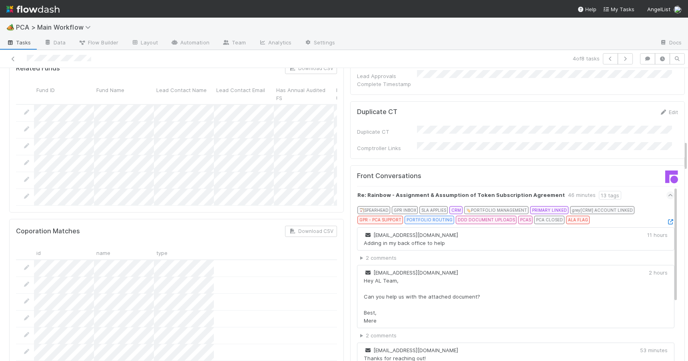
drag, startPoint x: 679, startPoint y: 80, endPoint x: 709, endPoint y: 150, distance: 75.8
click at [688, 150] on html "🏕️ PCA > Main Workflow Tasks Data Flow Builder Layout Automation Team Analytics…" at bounding box center [344, 180] width 688 height 361
click at [667, 219] on icon at bounding box center [671, 221] width 8 height 5
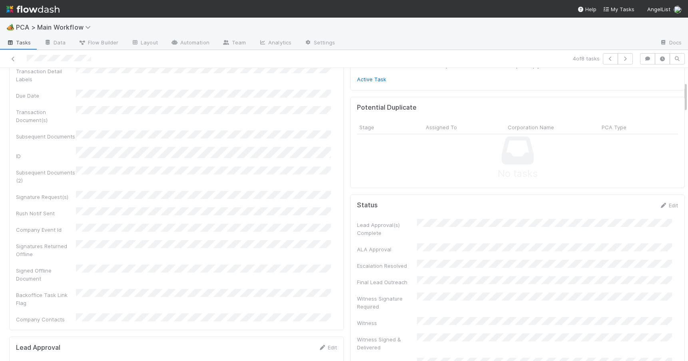
scroll to position [0, 0]
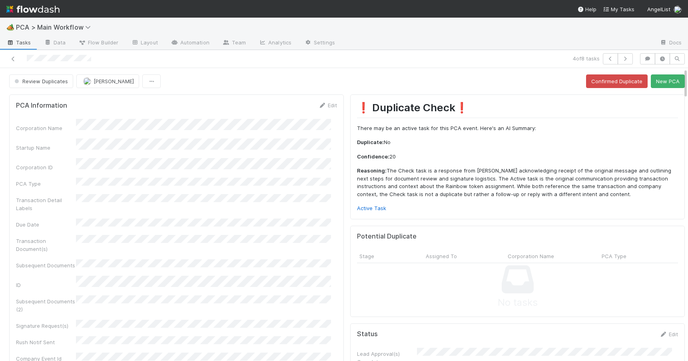
drag, startPoint x: 679, startPoint y: 150, endPoint x: 679, endPoint y: 70, distance: 80.4
click at [609, 81] on button "Confirmed Duplicate" at bounding box center [617, 81] width 62 height 14
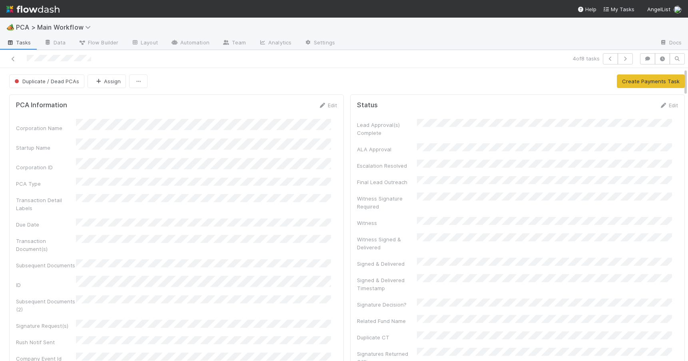
scroll to position [411, 0]
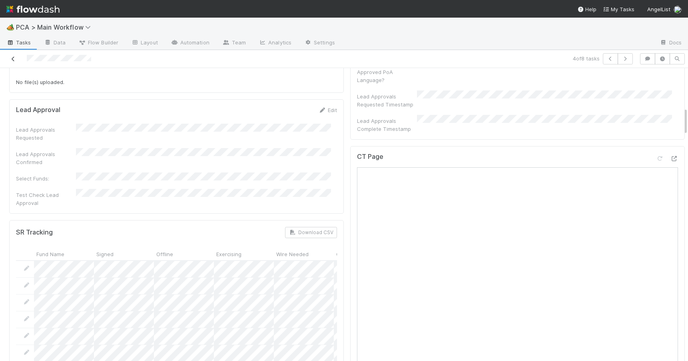
click at [13, 58] on icon at bounding box center [13, 58] width 8 height 5
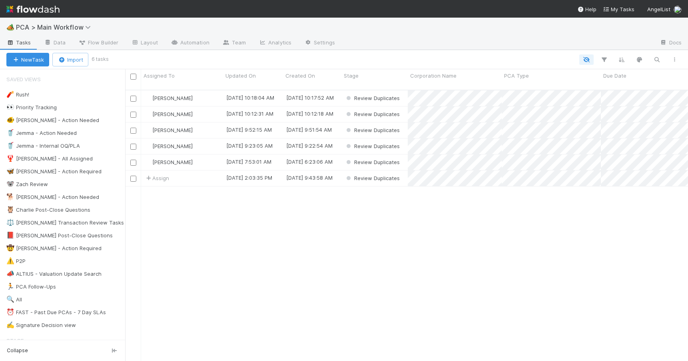
scroll to position [272, 557]
click at [80, 182] on div "🐨 Zach Review 2" at bounding box center [65, 184] width 119 height 10
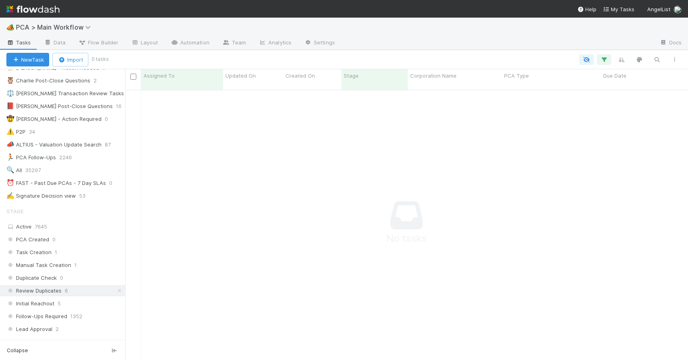
scroll to position [172, 0]
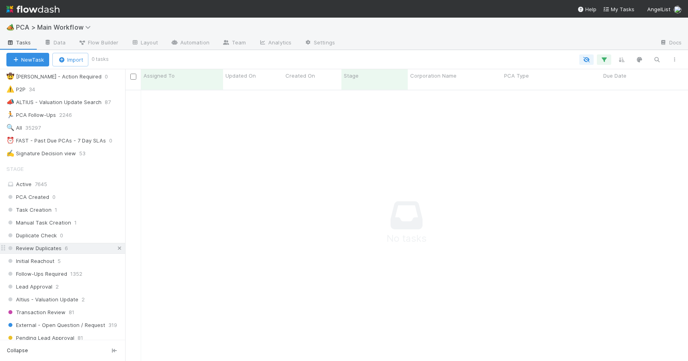
click at [116, 249] on icon at bounding box center [120, 248] width 8 height 5
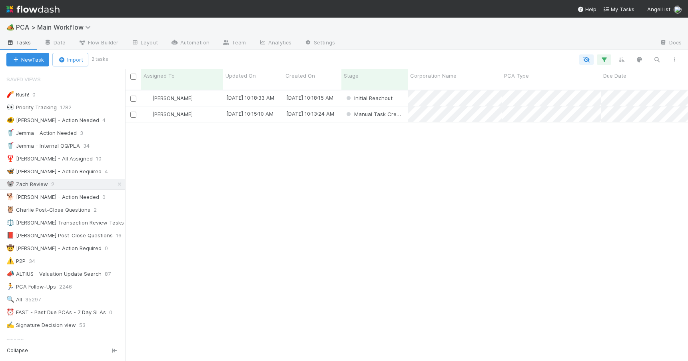
scroll to position [272, 557]
click at [207, 109] on div "[PERSON_NAME]" at bounding box center [182, 114] width 82 height 16
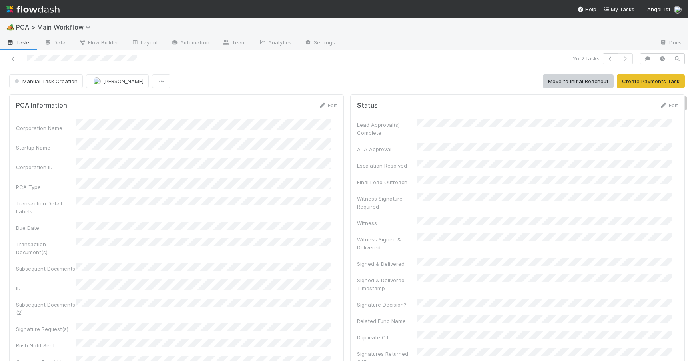
scroll to position [411, 0]
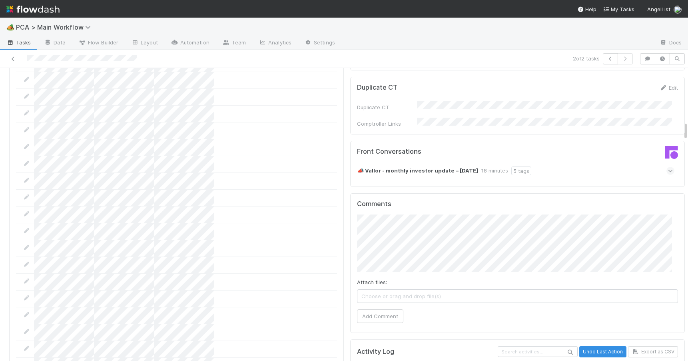
scroll to position [867, 0]
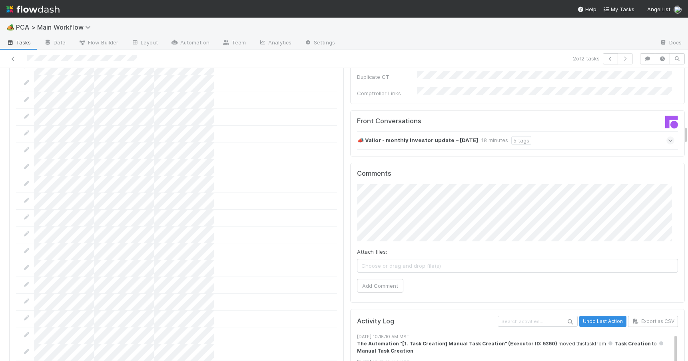
drag, startPoint x: 680, startPoint y: 101, endPoint x: 689, endPoint y: 131, distance: 31.4
click at [688, 131] on html "🏕️ PCA > Main Workflow Tasks Data Flow Builder Layout Automation Team Analytics…" at bounding box center [344, 180] width 688 height 361
click at [537, 131] on div "📣 Vallor - monthly investor update – July 2025 18 minutes 5 tags" at bounding box center [515, 140] width 317 height 18
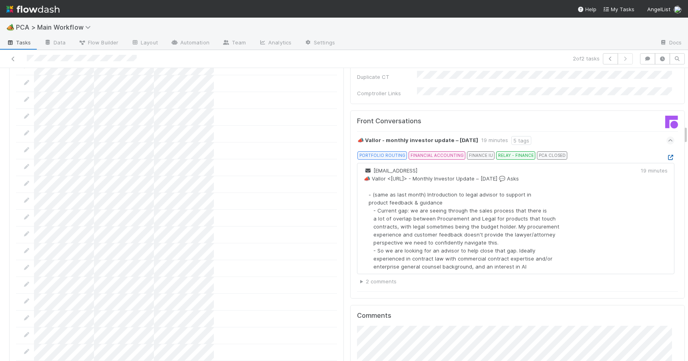
click at [667, 155] on icon at bounding box center [671, 157] width 8 height 5
click at [688, 131] on div at bounding box center [688, 214] width 0 height 293
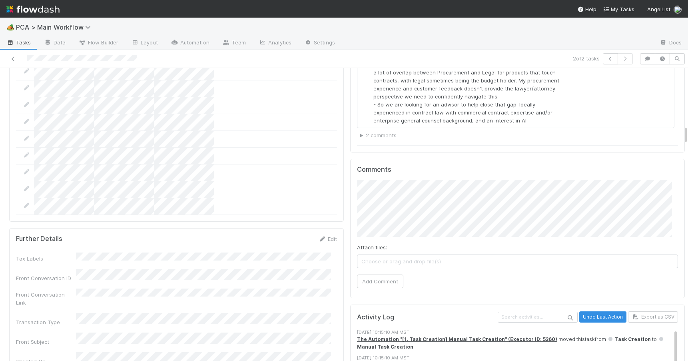
drag, startPoint x: 680, startPoint y: 134, endPoint x: 680, endPoint y: 145, distance: 10.8
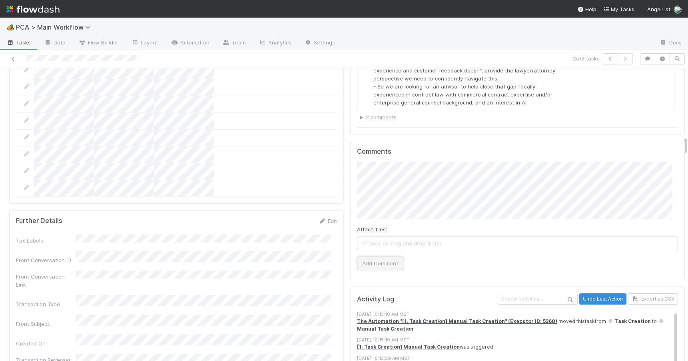
click at [368, 256] on button "Add Comment" at bounding box center [380, 263] width 46 height 14
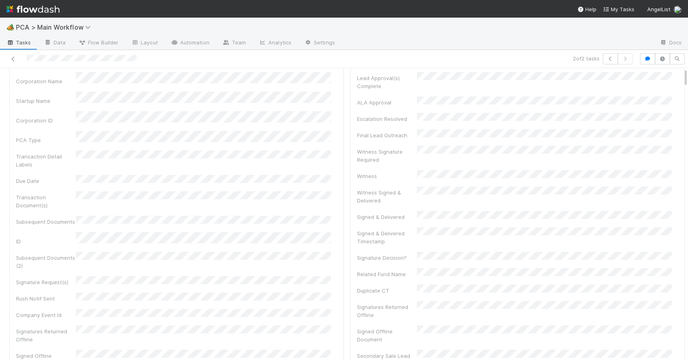
scroll to position [0, 0]
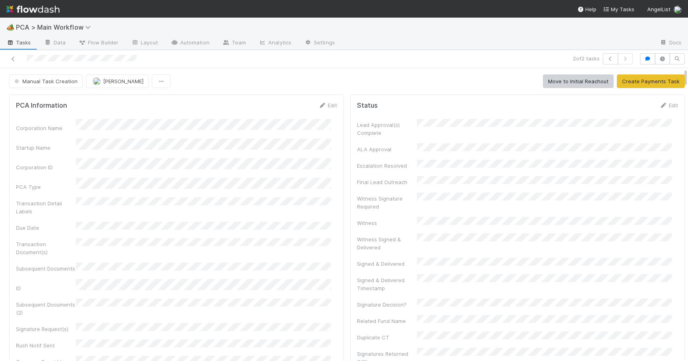
drag, startPoint x: 680, startPoint y: 146, endPoint x: 683, endPoint y: 22, distance: 124.0
click at [683, 22] on div "🏕️ PCA > Main Workflow Tasks Data Flow Builder Layout Automation Team Analytics…" at bounding box center [344, 189] width 688 height 343
click at [40, 82] on span "Manual Task Creation" at bounding box center [45, 81] width 65 height 6
click at [41, 111] on div "No Action Needed" at bounding box center [62, 115] width 113 height 14
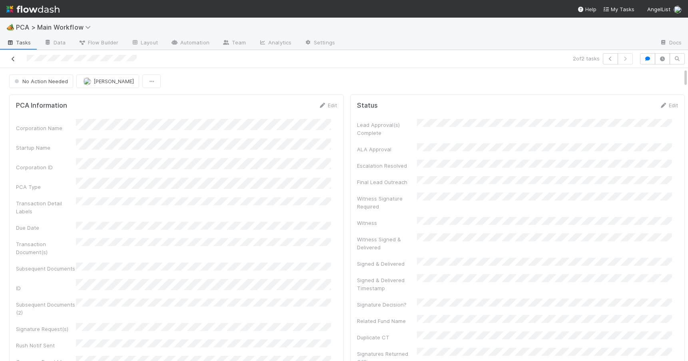
click at [15, 57] on icon at bounding box center [13, 58] width 8 height 5
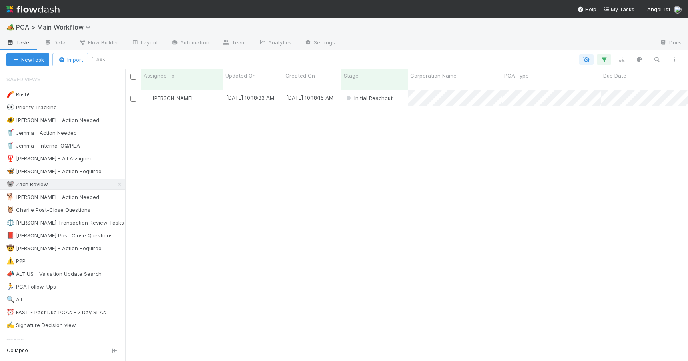
scroll to position [272, 557]
click at [211, 97] on div "[PERSON_NAME]" at bounding box center [182, 98] width 82 height 16
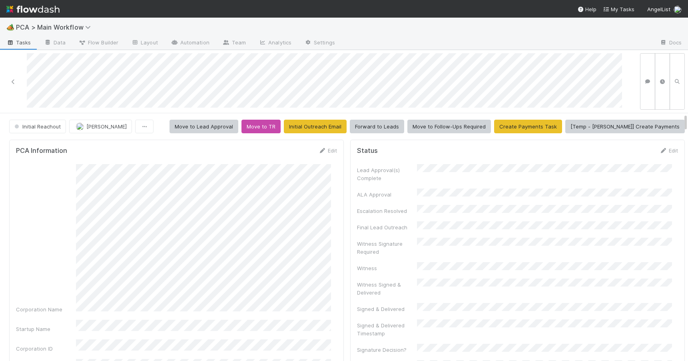
scroll to position [434, 0]
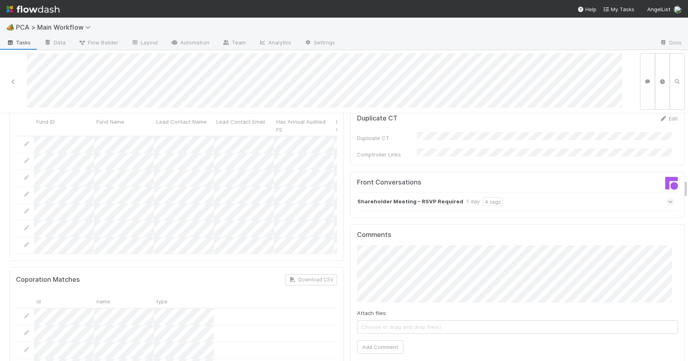
scroll to position [846, 0]
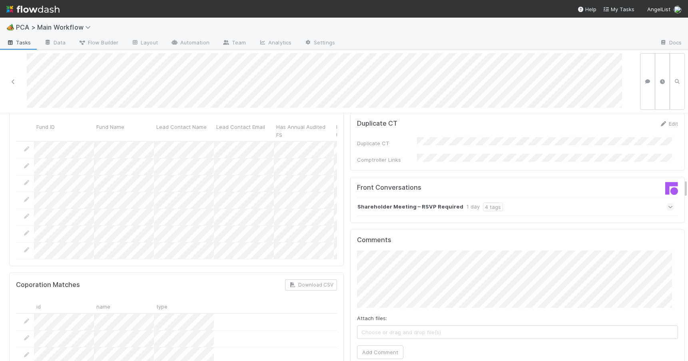
drag, startPoint x: 679, startPoint y: 150, endPoint x: 683, endPoint y: 182, distance: 32.2
click at [683, 182] on div "🏕️ PCA > Main Workflow Tasks Data Flow Builder Layout Automation Team Analytics…" at bounding box center [344, 189] width 688 height 343
click at [509, 198] on div "Shareholder Meeting – RSVP Required 1 day 4 tags" at bounding box center [515, 207] width 317 height 18
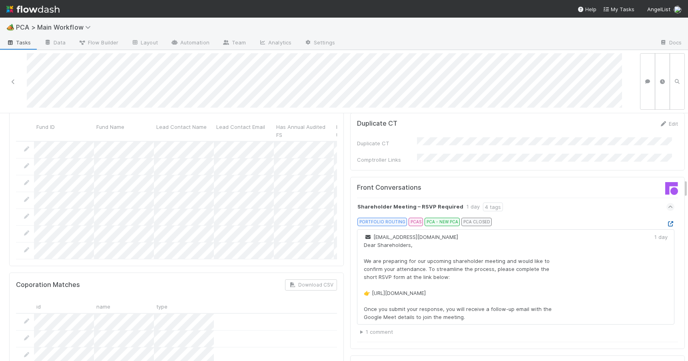
click at [667, 221] on icon at bounding box center [671, 223] width 8 height 5
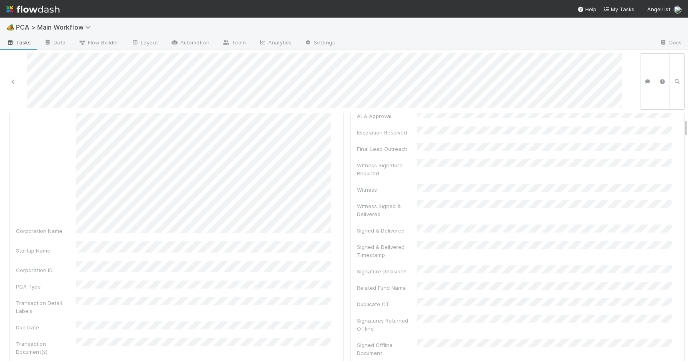
scroll to position [99, 0]
drag, startPoint x: 680, startPoint y: 184, endPoint x: 671, endPoint y: 126, distance: 58.6
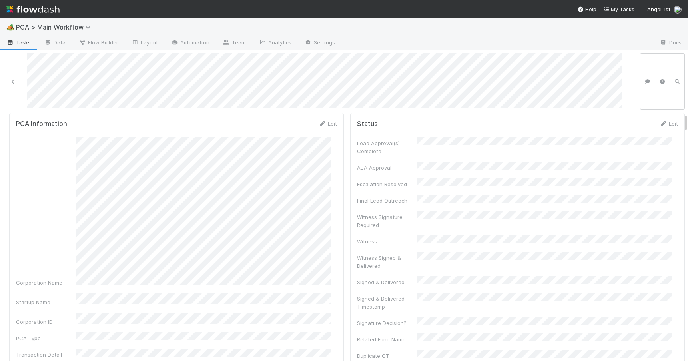
scroll to position [0, 0]
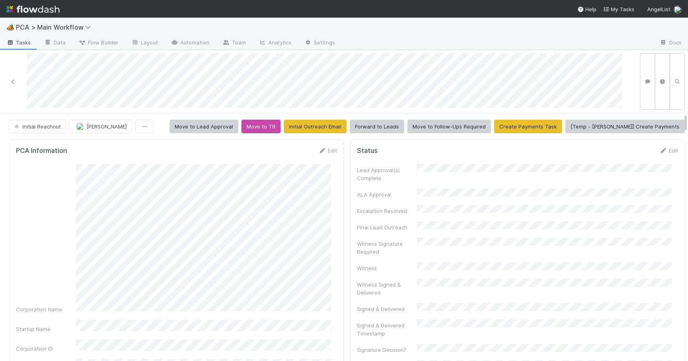
drag, startPoint x: 679, startPoint y: 129, endPoint x: 678, endPoint y: 119, distance: 9.7
click at [320, 150] on link "Edit" at bounding box center [327, 150] width 19 height 6
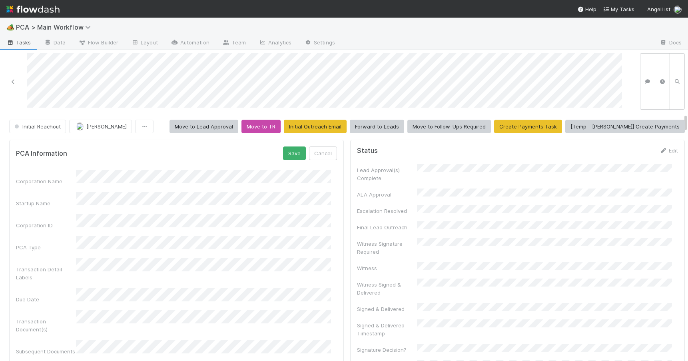
click at [293, 153] on button "Save" at bounding box center [294, 153] width 23 height 14
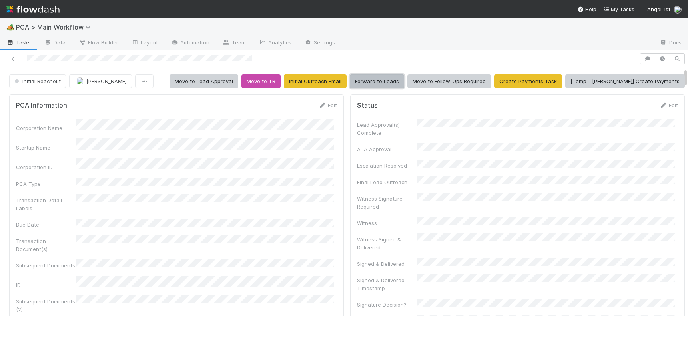
click at [404, 82] on button "Forward to Leads" at bounding box center [377, 81] width 54 height 14
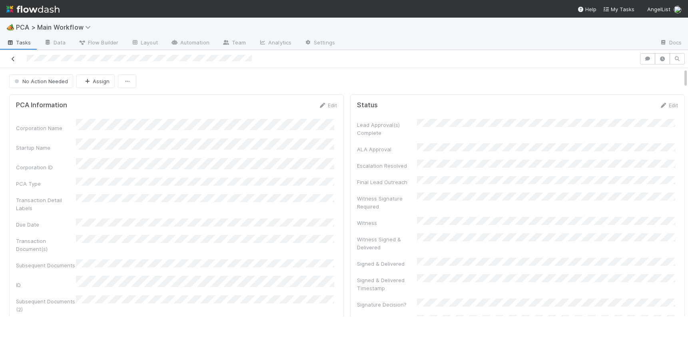
click at [14, 60] on icon at bounding box center [13, 58] width 8 height 5
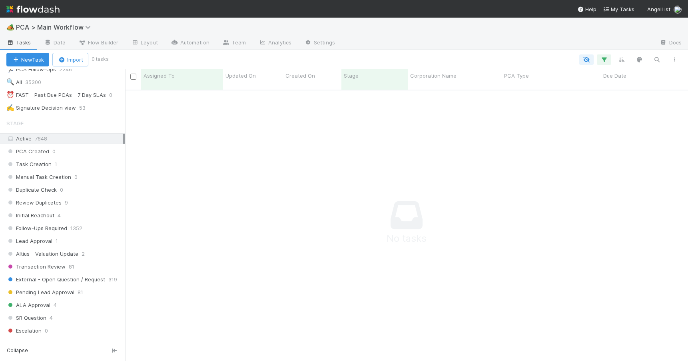
scroll to position [228, 0]
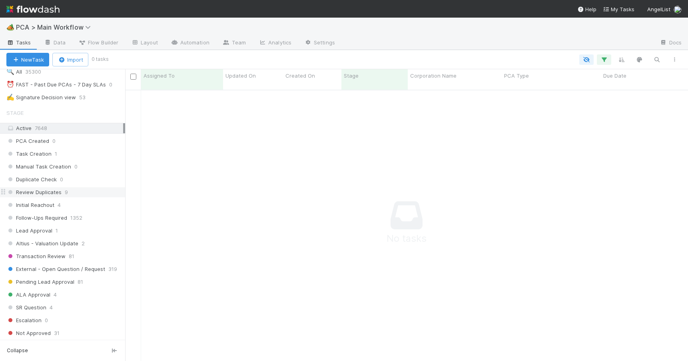
click at [81, 190] on div "Review Duplicates 9" at bounding box center [65, 192] width 119 height 10
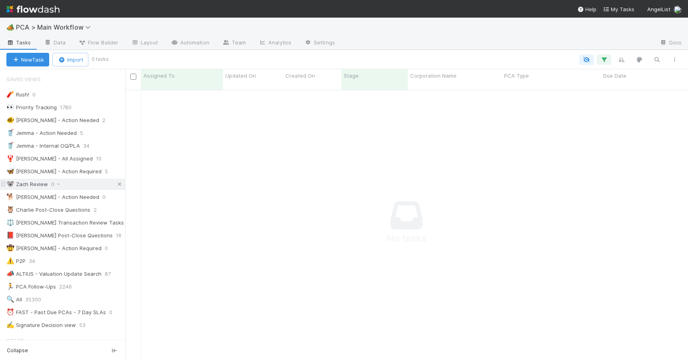
scroll to position [266, 557]
click at [116, 184] on icon at bounding box center [120, 184] width 8 height 5
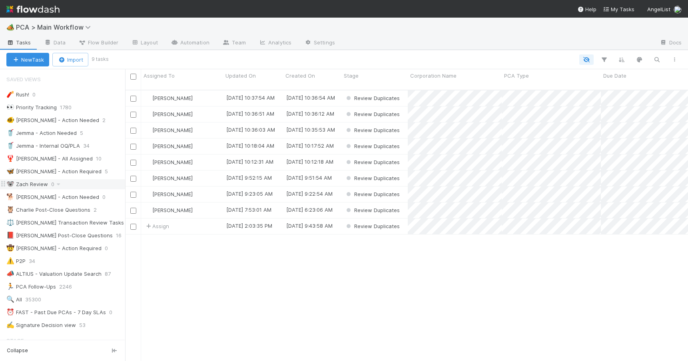
scroll to position [272, 557]
click at [216, 91] on div "[PERSON_NAME]" at bounding box center [182, 98] width 82 height 16
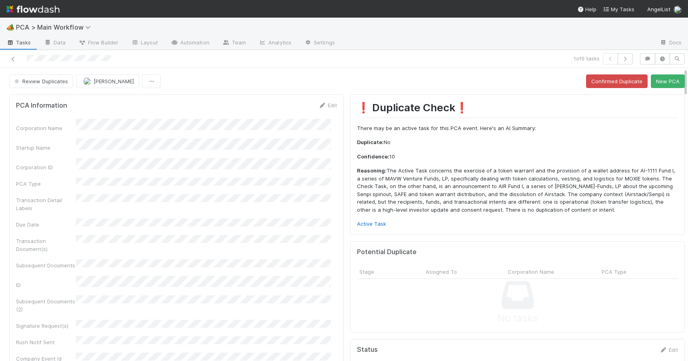
click at [680, 78] on div "Review Duplicates Zachary Conley Confirmed Duplicate New PCA" at bounding box center [347, 81] width 694 height 14
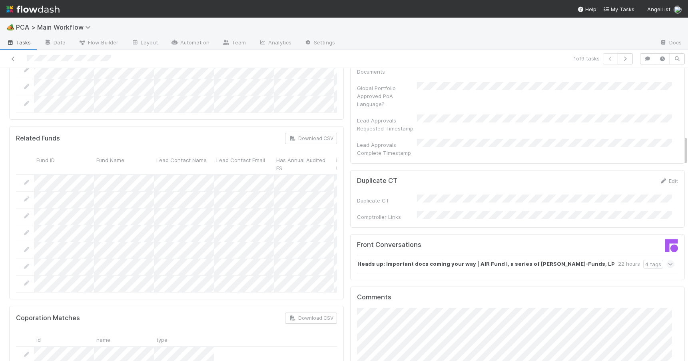
scroll to position [655, 0]
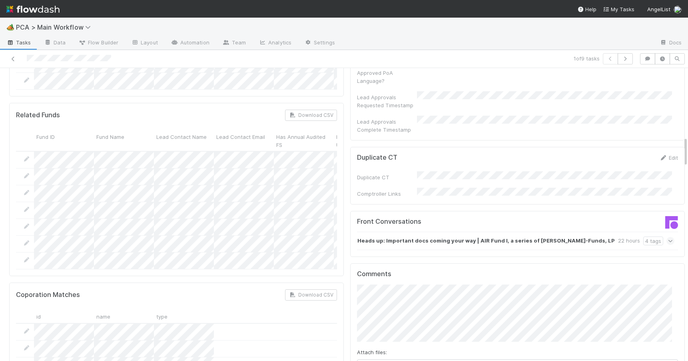
drag, startPoint x: 680, startPoint y: 78, endPoint x: 693, endPoint y: 147, distance: 69.6
click at [688, 147] on html "🏕️ PCA > Main Workflow Tasks Data Flow Builder Layout Automation Team Analytics…" at bounding box center [344, 180] width 688 height 361
click at [382, 236] on strong "Heads up: Important docs coming your way | AIR Fund I, a series of Martin Crowl…" at bounding box center [486, 240] width 258 height 9
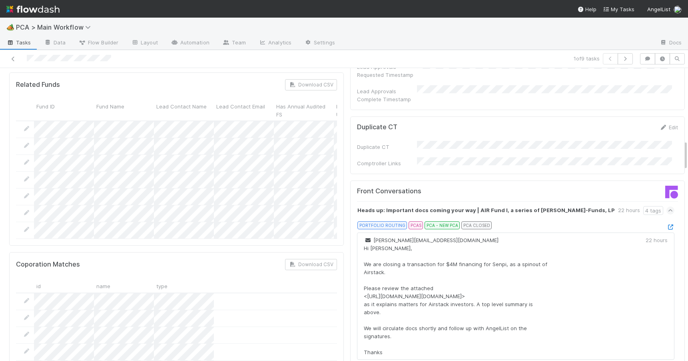
scroll to position [689, 0]
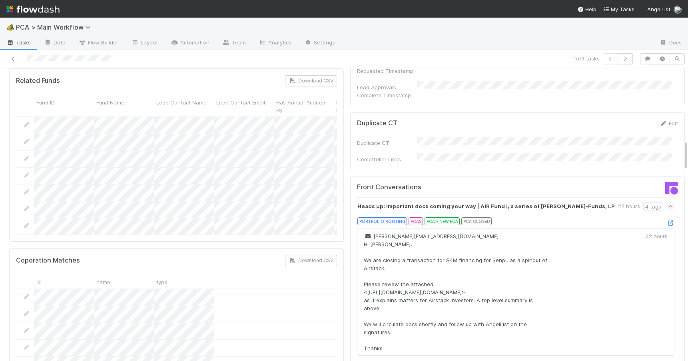
click at [681, 148] on div "Review Duplicates Zachary Conley Confirmed Duplicate New PCA PCA Information Ed…" at bounding box center [344, 214] width 688 height 293
click at [547, 240] on div "Hi Martin, We are closing a transaction for $4M financing for Senpi, as a spino…" at bounding box center [456, 296] width 184 height 112
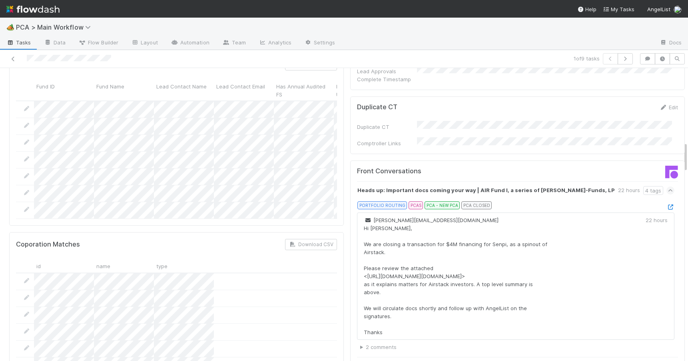
click at [367, 343] on summary "2 comments" at bounding box center [517, 347] width 314 height 8
click at [665, 306] on div "Heads up: Important docs coming your way | AIR Fund I, a series of Martin Crowl…" at bounding box center [520, 299] width 327 height 237
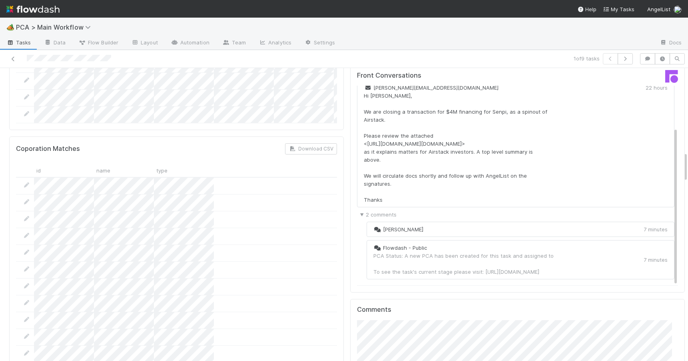
scroll to position [801, 0]
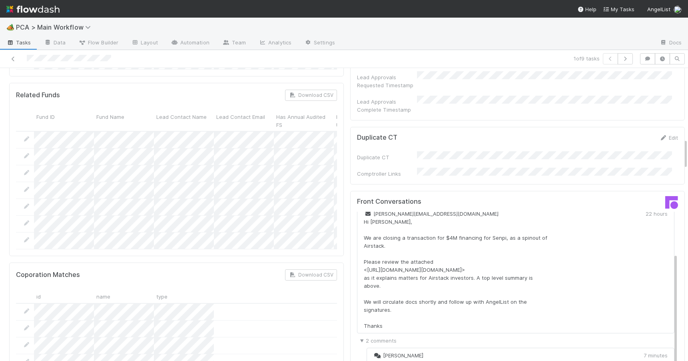
scroll to position [679, 0]
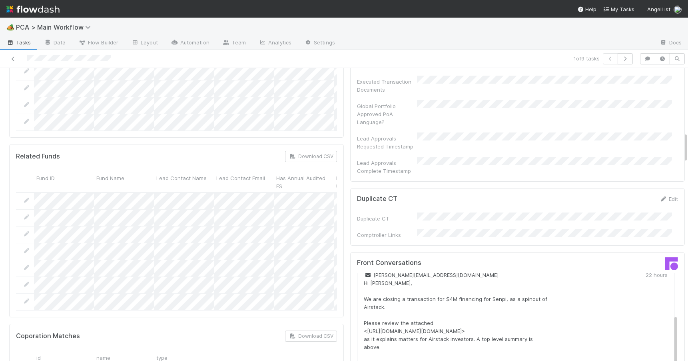
drag, startPoint x: 680, startPoint y: 164, endPoint x: 677, endPoint y: 145, distance: 19.0
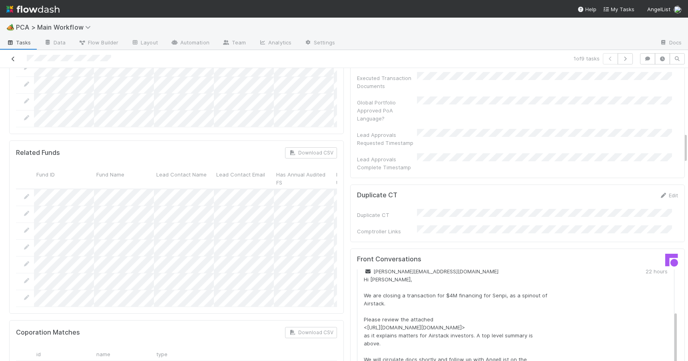
click at [11, 62] on link at bounding box center [13, 59] width 8 height 8
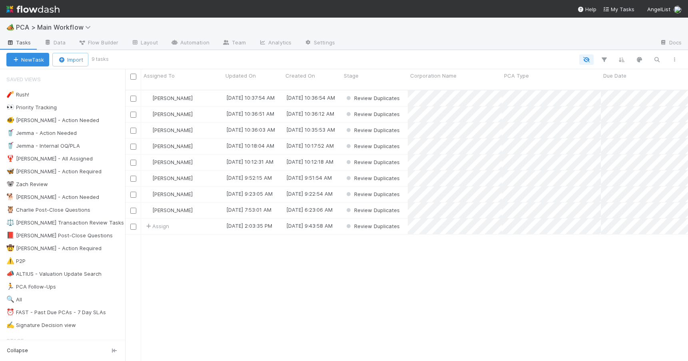
scroll to position [272, 557]
click at [76, 186] on div "🐨 Zach Review 0" at bounding box center [65, 184] width 119 height 10
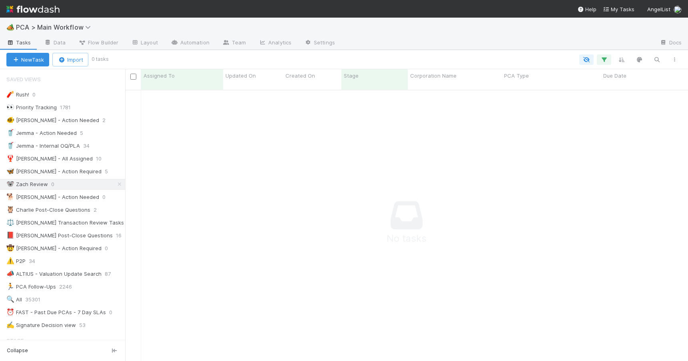
scroll to position [266, 557]
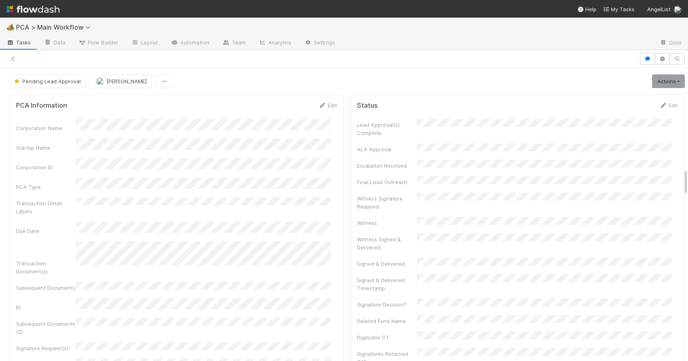
scroll to position [1117, 0]
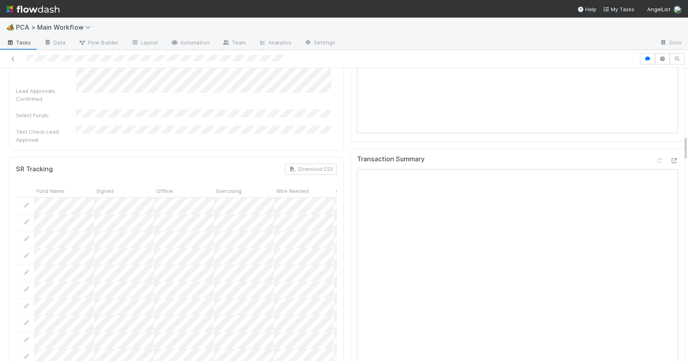
drag, startPoint x: 680, startPoint y: 142, endPoint x: 680, endPoint y: 127, distance: 15.2
click at [688, 126] on div at bounding box center [688, 214] width 0 height 293
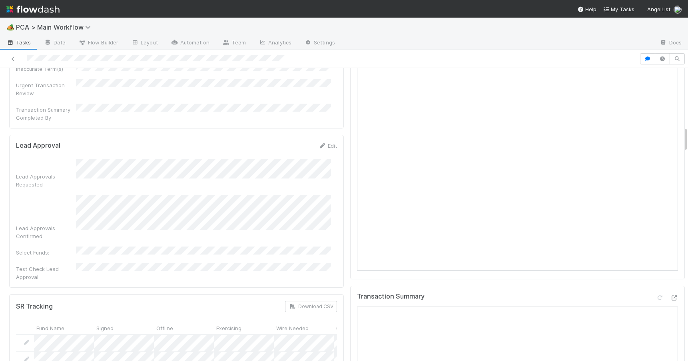
scroll to position [609, 0]
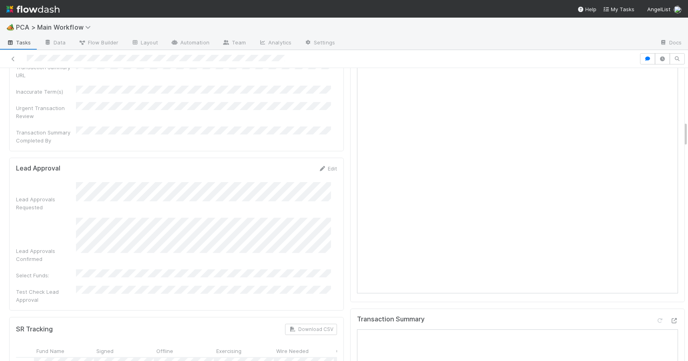
drag, startPoint x: 679, startPoint y: 142, endPoint x: 695, endPoint y: 128, distance: 20.7
click at [688, 128] on html "🏕️ PCA > Main Workflow Tasks Data Flow Builder Layout Automation Team Analytics…" at bounding box center [344, 180] width 688 height 361
click at [325, 165] on link "Edit" at bounding box center [327, 168] width 19 height 6
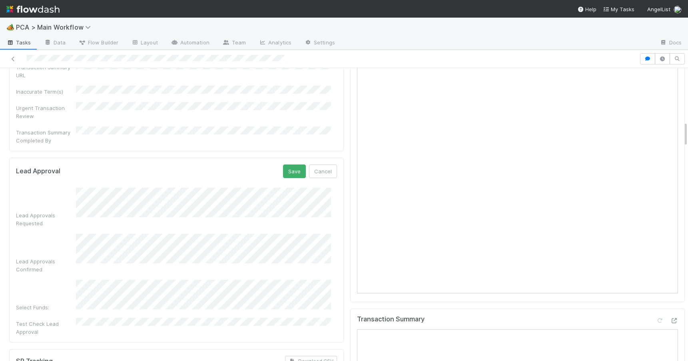
click at [264, 188] on div "Lead Approvals Requested Lead Approvals Confirmed Select Funds: Test Check Lead…" at bounding box center [176, 262] width 321 height 148
click at [290, 164] on button "Save" at bounding box center [294, 171] width 23 height 14
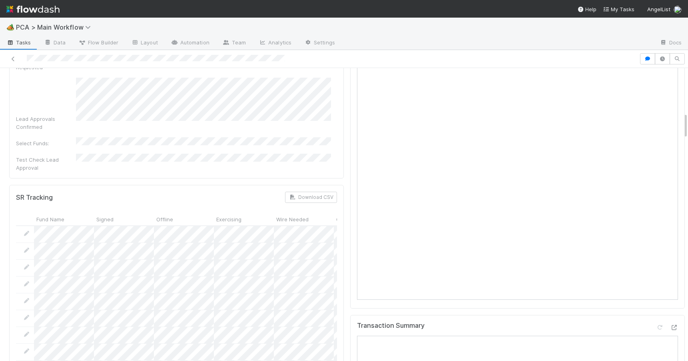
scroll to position [488, 0]
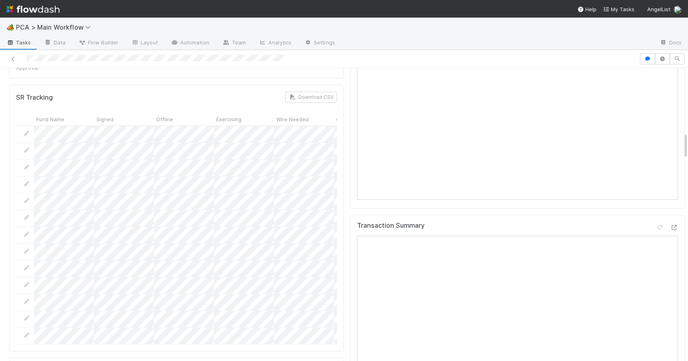
scroll to position [0, 0]
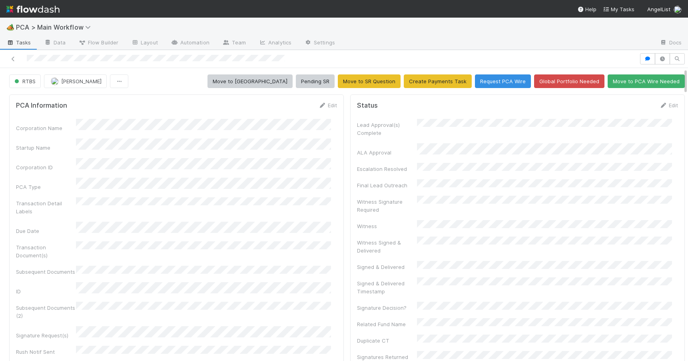
drag, startPoint x: 680, startPoint y: 122, endPoint x: 683, endPoint y: 48, distance: 74.4
click at [683, 48] on div "🏕️ PCA > Main Workflow Tasks Data Flow Builder Layout Automation Team Analytics…" at bounding box center [344, 189] width 688 height 343
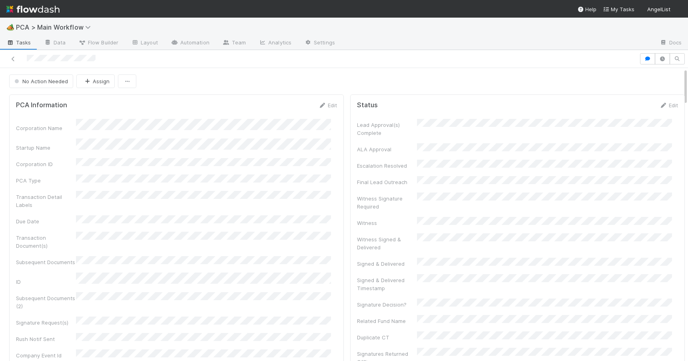
scroll to position [411, 0]
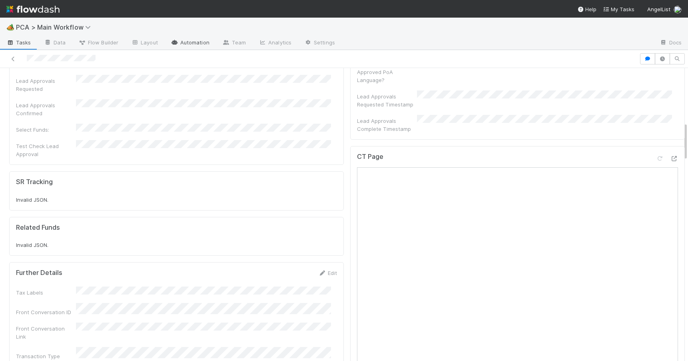
click at [186, 43] on link "Automation" at bounding box center [190, 43] width 52 height 13
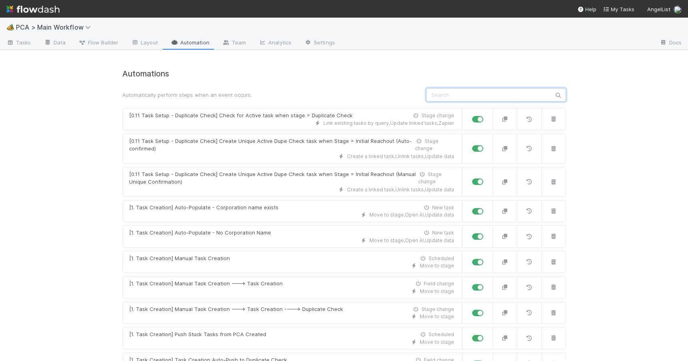
click at [438, 94] on input "text" at bounding box center [496, 95] width 140 height 14
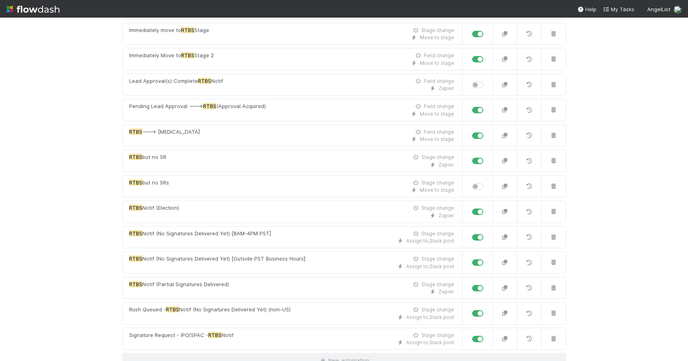
scroll to position [169, 0]
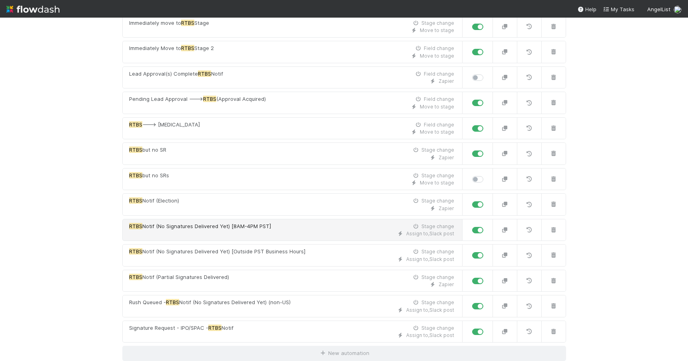
type input "rtbs"
click at [353, 226] on div "RTBS Notif (No Signatures Delivered Yet) [8AM-4PM PST] Stage change" at bounding box center [291, 226] width 325 height 8
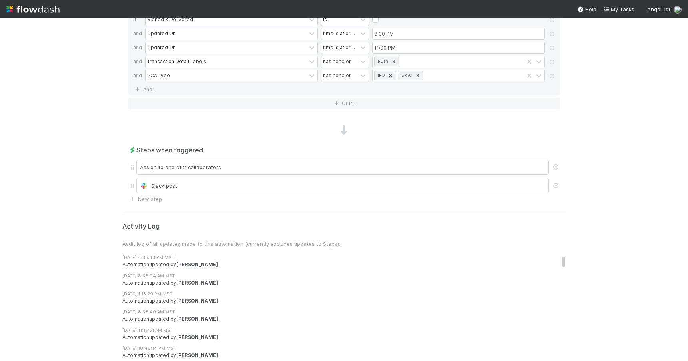
scroll to position [670, 0]
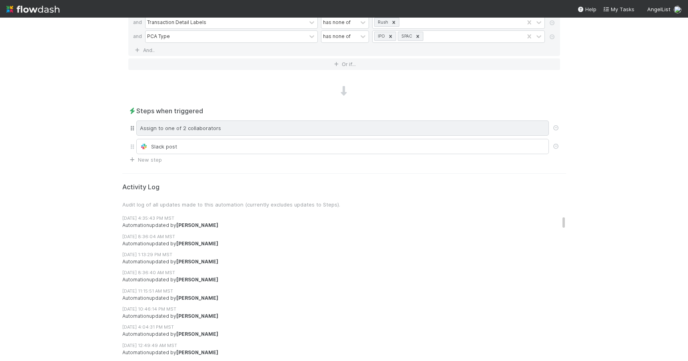
click at [288, 123] on div "Assign to one of 2 collaborators" at bounding box center [342, 127] width 413 height 15
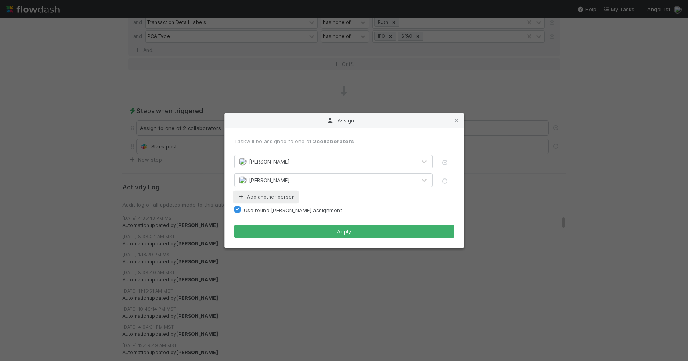
click at [266, 196] on button "Add another person" at bounding box center [266, 197] width 64 height 10
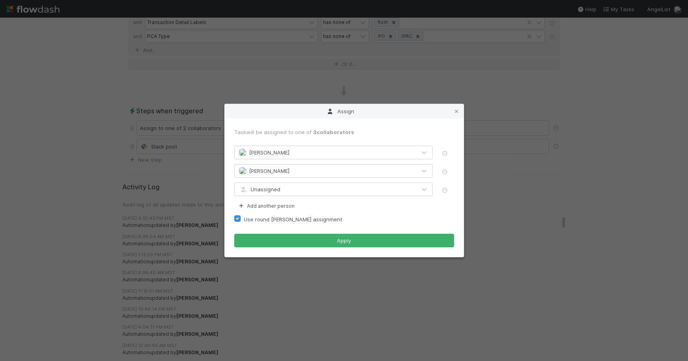
click at [277, 187] on span "Unassigned" at bounding box center [260, 189] width 42 height 6
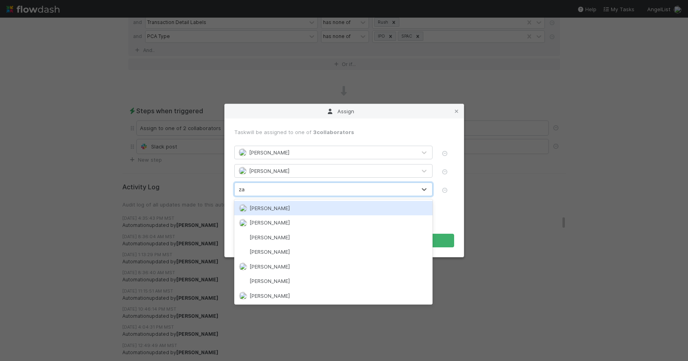
type input "zac"
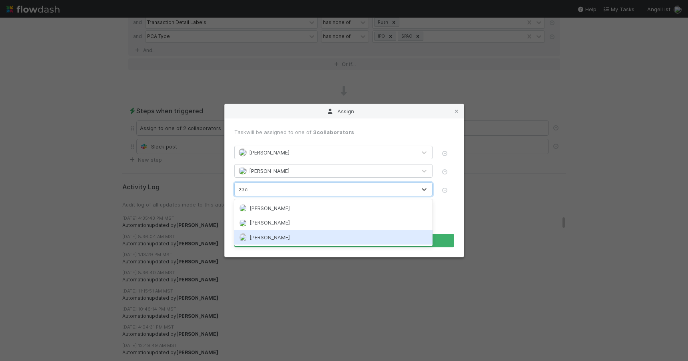
click at [263, 234] on span "[PERSON_NAME]" at bounding box center [270, 237] width 40 height 6
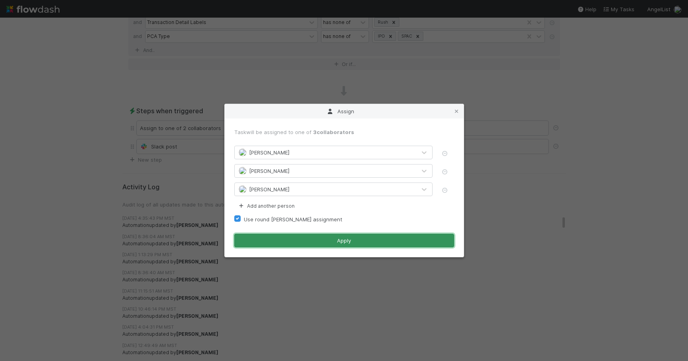
click at [339, 241] on button "Apply" at bounding box center [344, 241] width 220 height 14
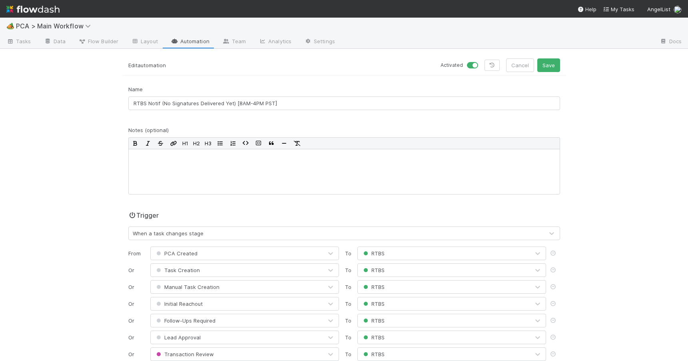
scroll to position [0, 0]
click at [545, 63] on button "Save" at bounding box center [548, 67] width 23 height 14
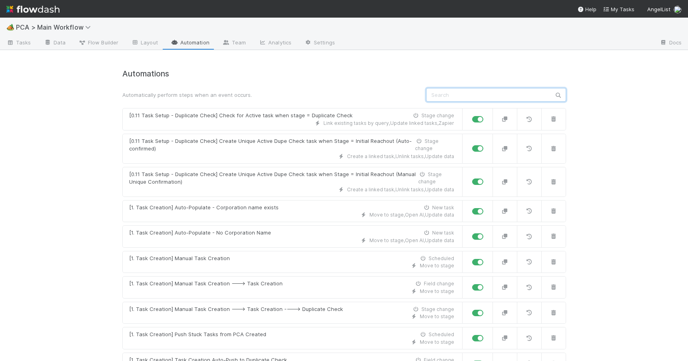
click at [457, 98] on input "text" at bounding box center [496, 95] width 140 height 14
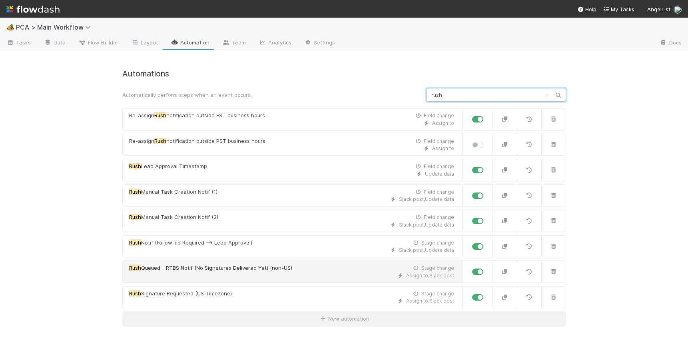
type input "rush"
click at [322, 272] on div "Assign to , Slack post" at bounding box center [291, 275] width 325 height 7
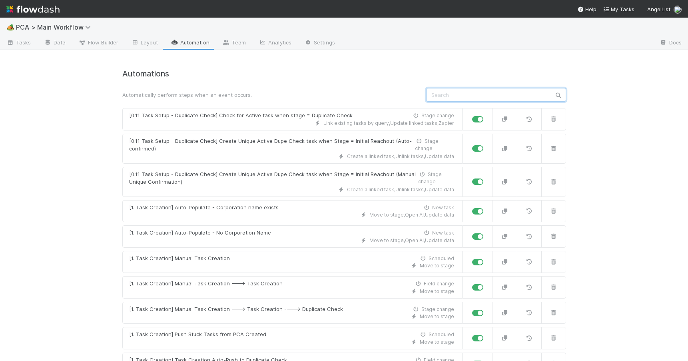
click at [450, 94] on input "text" at bounding box center [496, 95] width 140 height 14
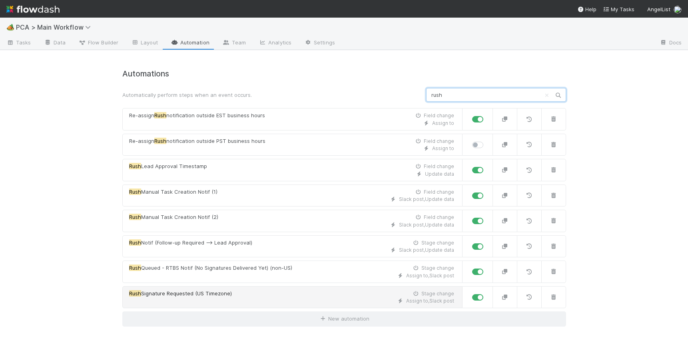
type input "rush"
click at [287, 297] on div "Assign to , Slack post" at bounding box center [291, 300] width 325 height 7
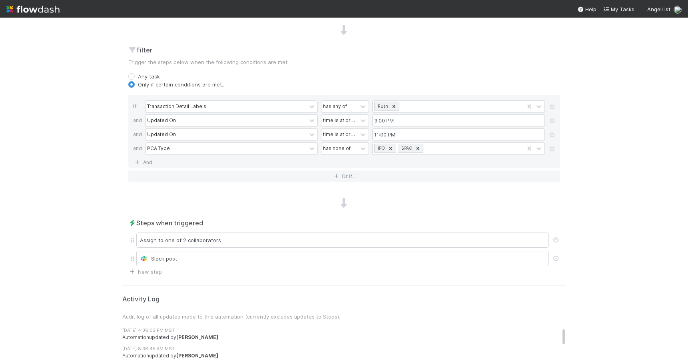
scroll to position [362, 0]
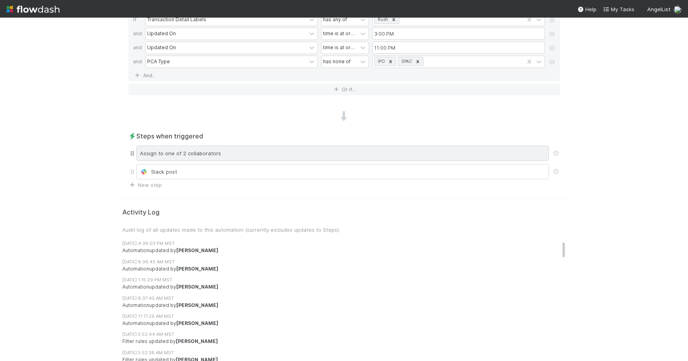
click at [344, 149] on div "Assign to one of 2 collaborators" at bounding box center [342, 153] width 413 height 15
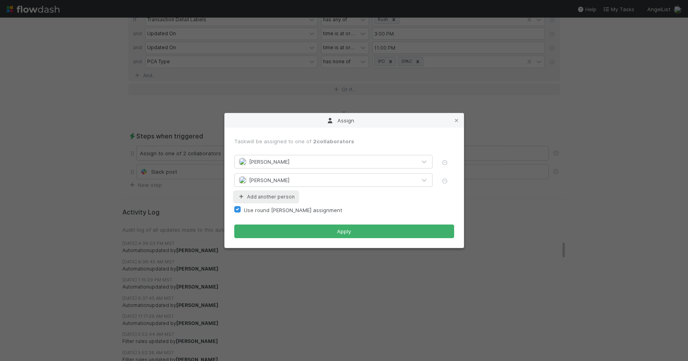
click at [279, 193] on button "Add another person" at bounding box center [266, 197] width 64 height 10
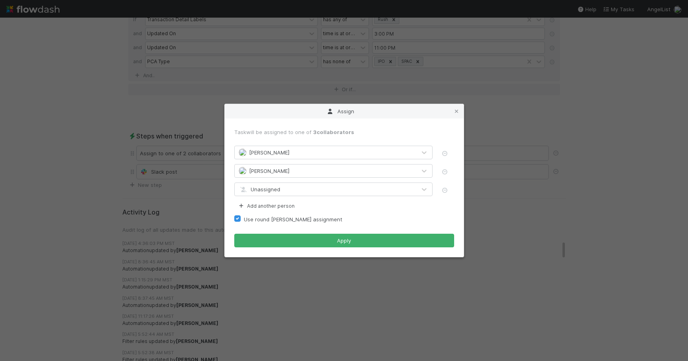
click at [290, 193] on div "Unassigned" at bounding box center [326, 189] width 182 height 13
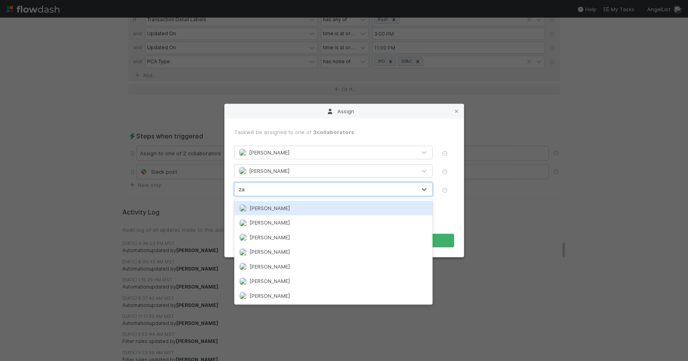
type input "zac"
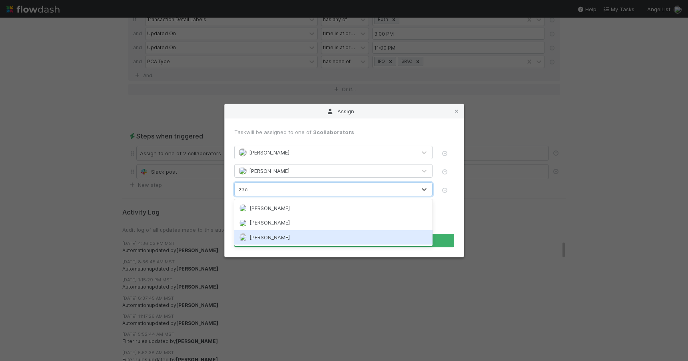
click at [277, 238] on span "[PERSON_NAME]" at bounding box center [270, 237] width 40 height 6
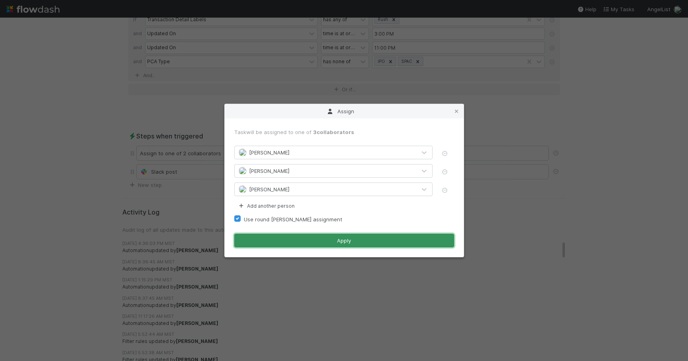
click at [341, 243] on button "Apply" at bounding box center [344, 241] width 220 height 14
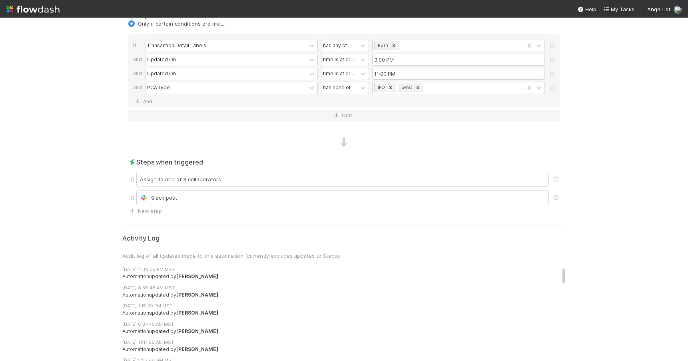
scroll to position [0, 0]
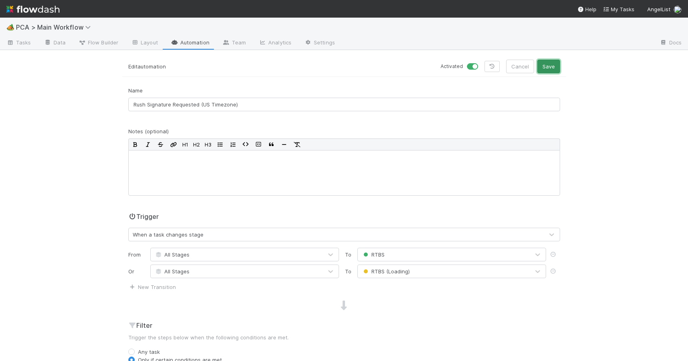
click at [547, 62] on button "Save" at bounding box center [548, 67] width 23 height 14
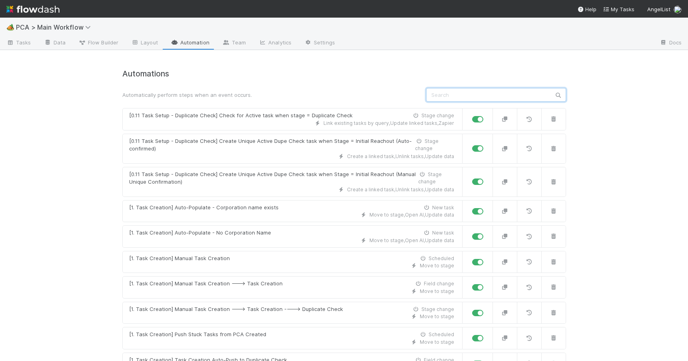
click at [469, 100] on input "text" at bounding box center [496, 95] width 140 height 14
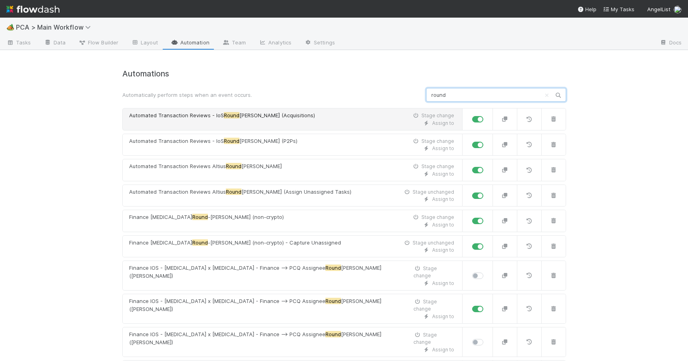
type input "round"
click at [336, 121] on div "Assign to" at bounding box center [291, 123] width 325 height 7
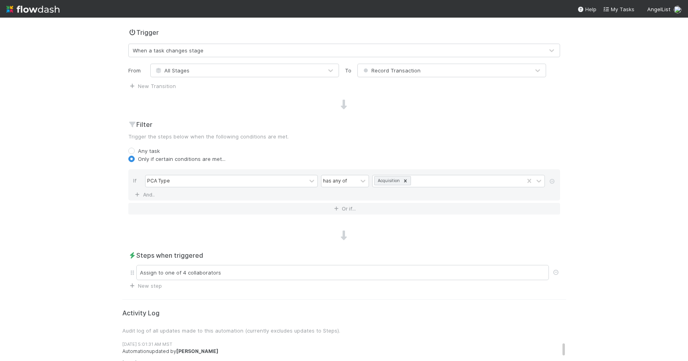
scroll to position [211, 0]
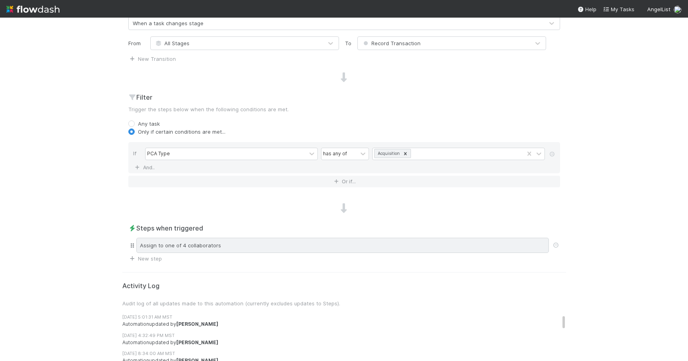
click at [303, 242] on div "Assign to one of 4 collaborators" at bounding box center [342, 245] width 413 height 15
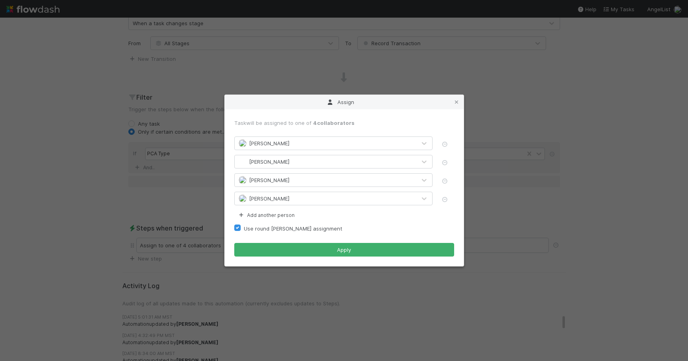
click at [624, 132] on div "Assign Task will be assigned to one of 4 collaborators [PERSON_NAME] [PERSON_NA…" at bounding box center [344, 180] width 688 height 361
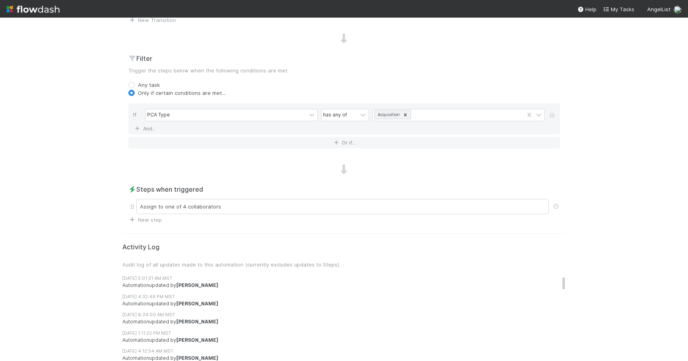
scroll to position [0, 0]
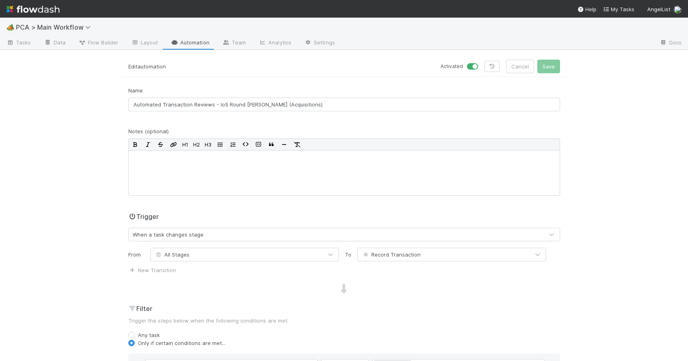
click at [191, 42] on link "Automation" at bounding box center [190, 43] width 52 height 13
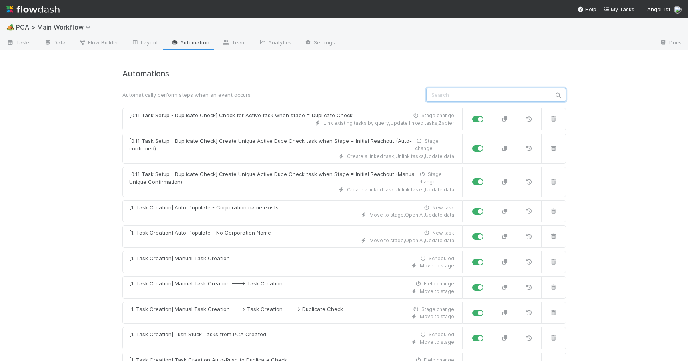
click at [481, 99] on input "text" at bounding box center [496, 95] width 140 height 14
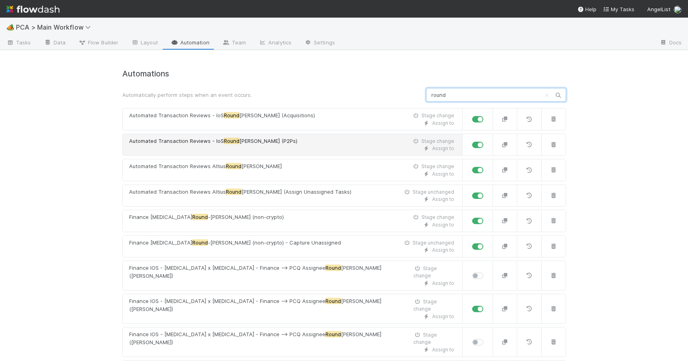
type input "round"
click at [306, 146] on div "Assign to" at bounding box center [291, 148] width 325 height 7
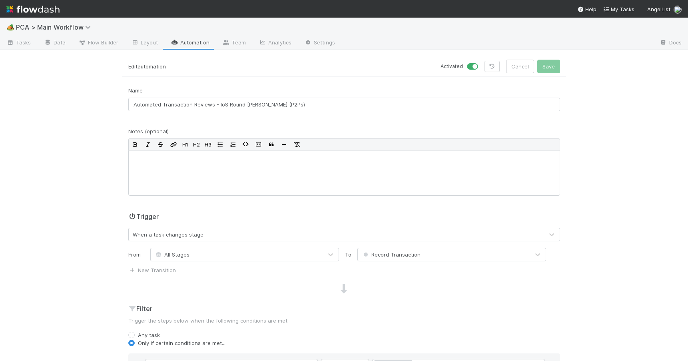
click at [196, 43] on link "Automation" at bounding box center [190, 43] width 52 height 13
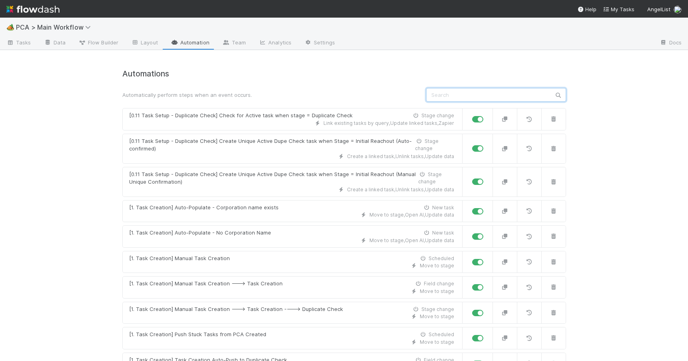
click at [452, 97] on input "text" at bounding box center [496, 95] width 140 height 14
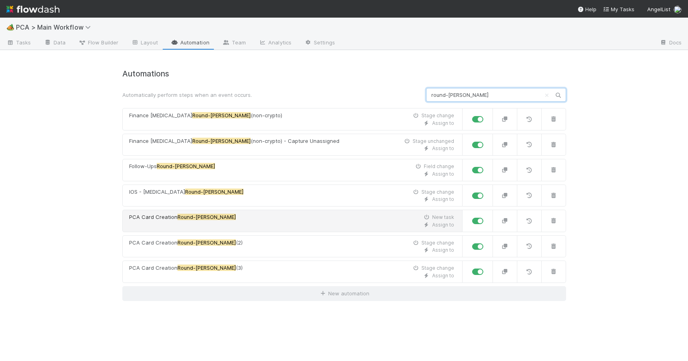
type input "round-[PERSON_NAME]"
click at [251, 223] on div "Assign to" at bounding box center [291, 224] width 325 height 7
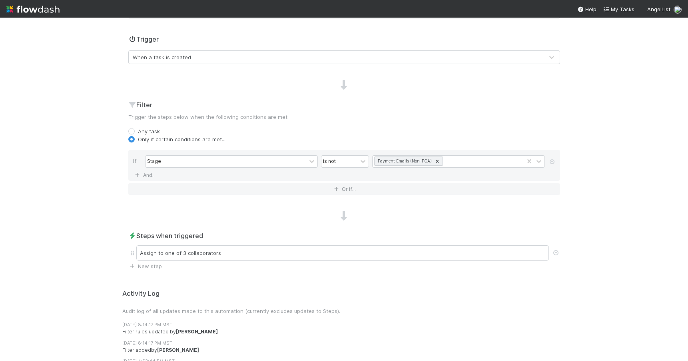
scroll to position [210, 0]
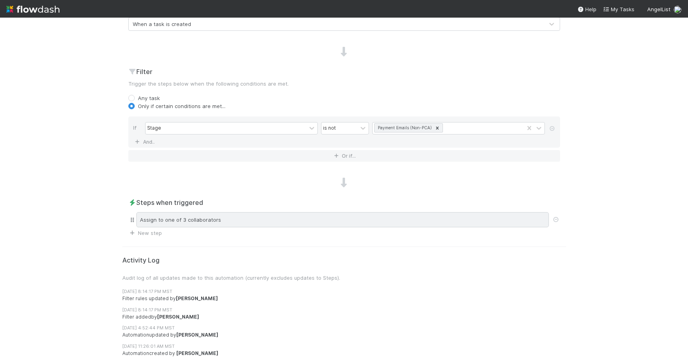
click at [234, 220] on div "Assign to one of 3 collaborators" at bounding box center [342, 219] width 413 height 15
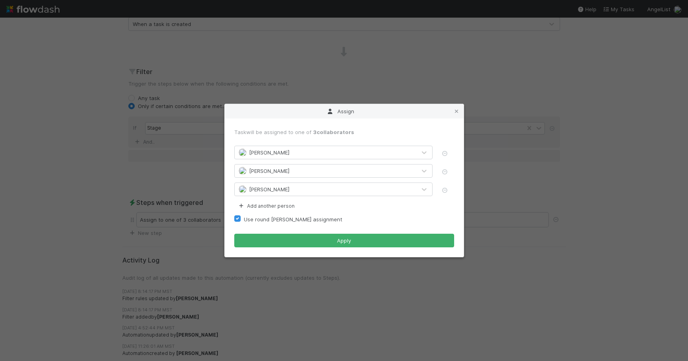
click at [639, 185] on div "Assign Task will be assigned to one of 3 collaborators [PERSON_NAME] [PERSON_NA…" at bounding box center [344, 180] width 688 height 361
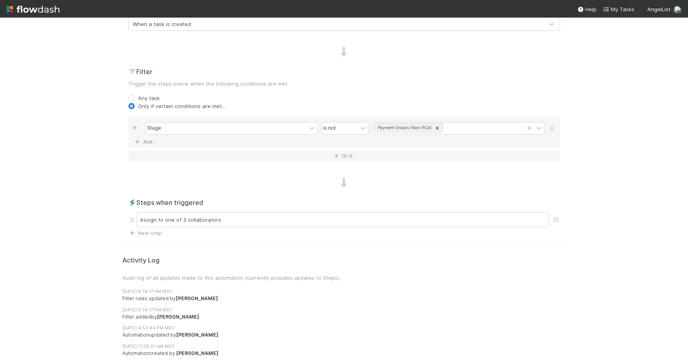
scroll to position [0, 0]
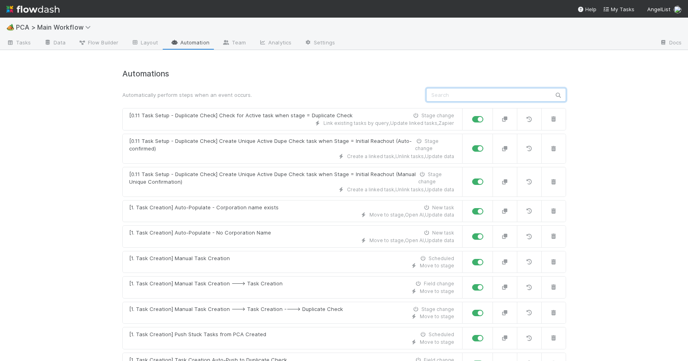
click at [450, 100] on input "text" at bounding box center [496, 95] width 140 height 14
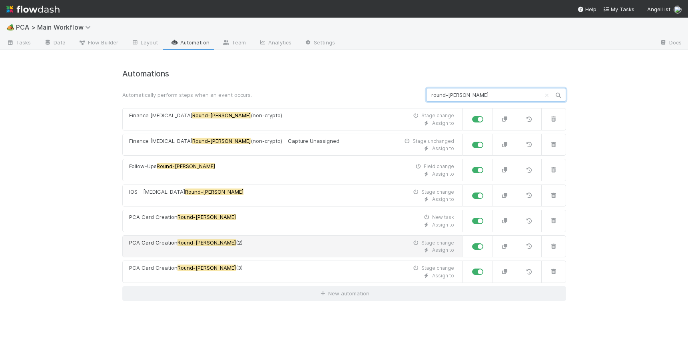
type input "round-[PERSON_NAME]"
click at [251, 242] on div "PCA Card Creation Round-[PERSON_NAME] (2) Stage change" at bounding box center [291, 243] width 325 height 8
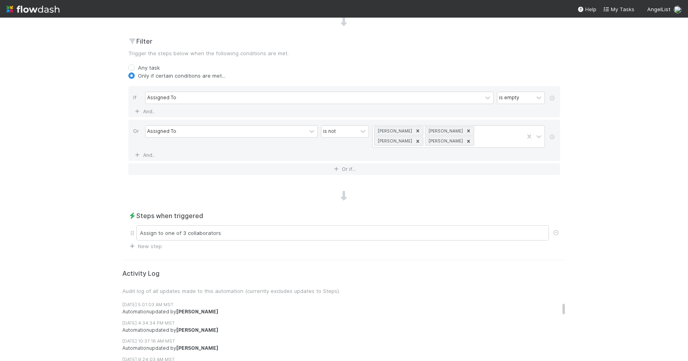
scroll to position [365, 0]
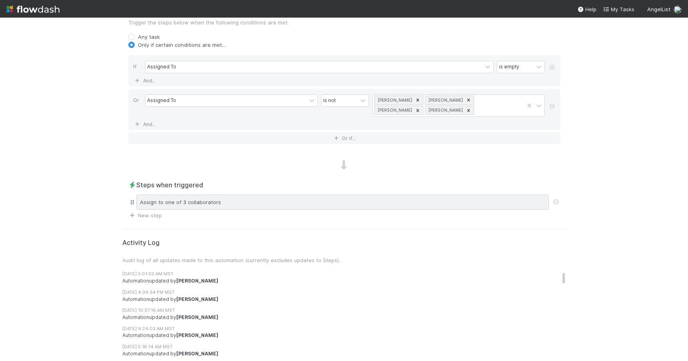
click at [435, 203] on div "Assign to one of 3 collaborators" at bounding box center [342, 201] width 413 height 15
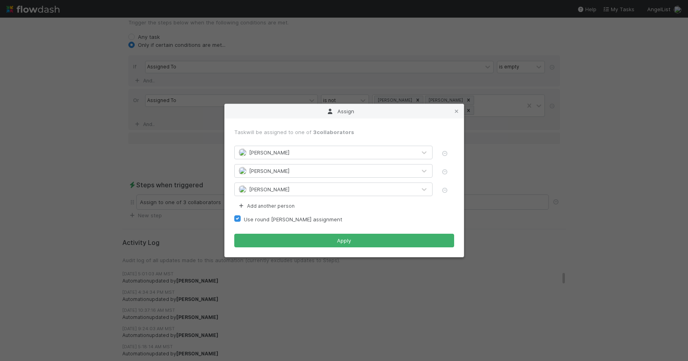
click at [668, 182] on div "Assign Task will be assigned to one of 3 collaborators [PERSON_NAME] [PERSON_NA…" at bounding box center [344, 180] width 688 height 361
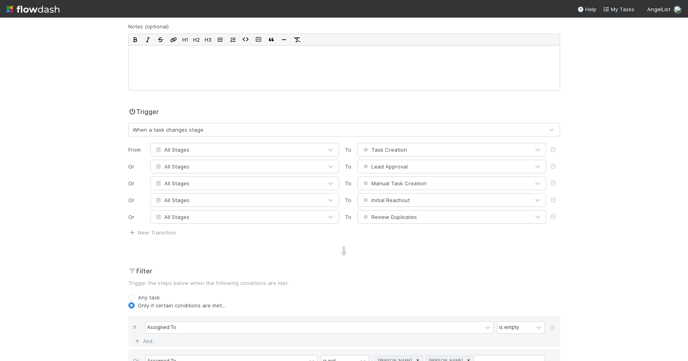
scroll to position [0, 0]
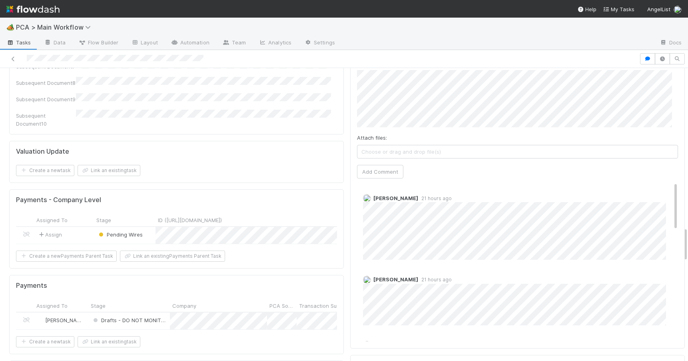
scroll to position [1346, 0]
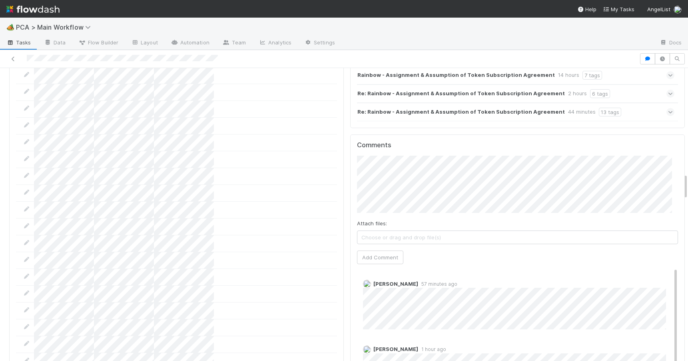
scroll to position [1172, 0]
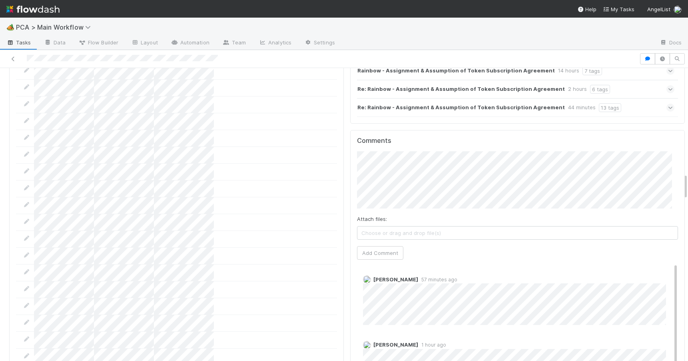
drag, startPoint x: 680, startPoint y: 132, endPoint x: 686, endPoint y: 181, distance: 49.2
click at [686, 181] on div "🏕️ PCA > Main Workflow Tasks Data Flow Builder Layout Automation Team Analytics…" at bounding box center [344, 189] width 688 height 343
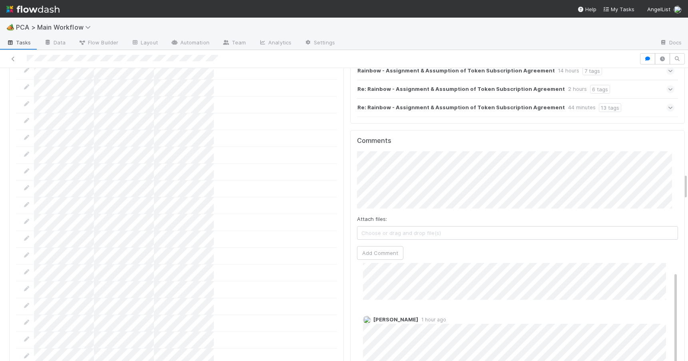
scroll to position [0, 0]
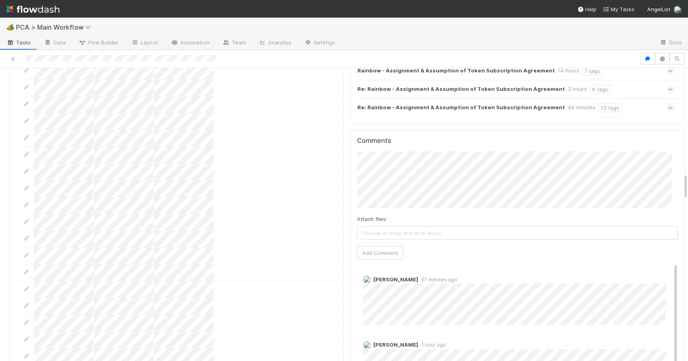
drag, startPoint x: 663, startPoint y: 223, endPoint x: 663, endPoint y: 199, distance: 24.4
click at [663, 199] on div "Comments Attach files: Choose or drag and drop file(s) Add Comment [PERSON_NAME…" at bounding box center [517, 280] width 321 height 286
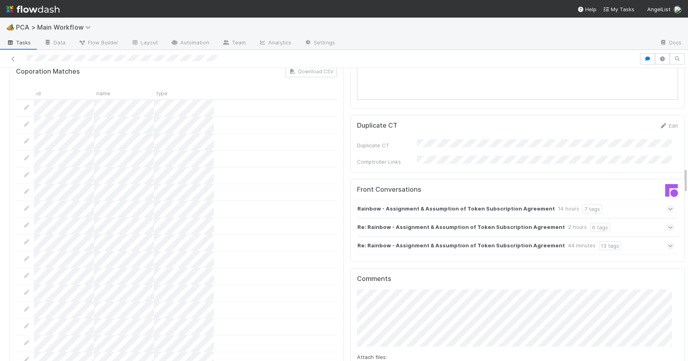
scroll to position [998, 0]
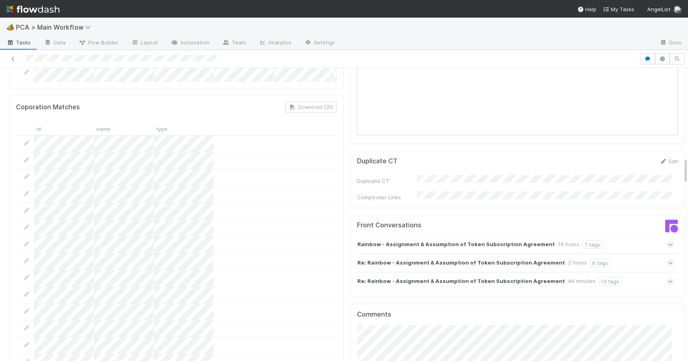
drag, startPoint x: 680, startPoint y: 182, endPoint x: 678, endPoint y: 166, distance: 15.7
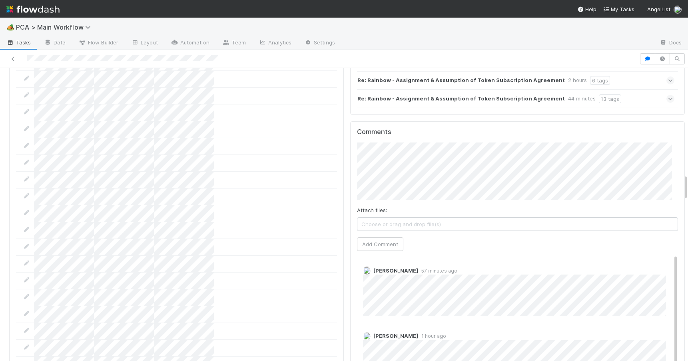
drag, startPoint x: 679, startPoint y: 166, endPoint x: 681, endPoint y: 183, distance: 16.4
click at [681, 183] on div "Follow-Ups Required Febbie Cervantes Move to Lead Approval Escalation Follow-Up…" at bounding box center [344, 214] width 688 height 293
click at [370, 237] on button "Add Comment" at bounding box center [380, 244] width 46 height 14
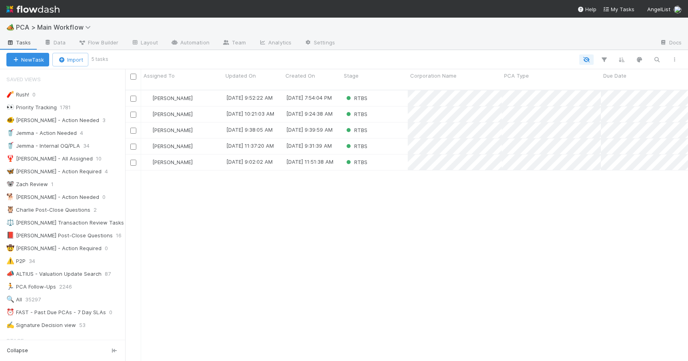
scroll to position [272, 557]
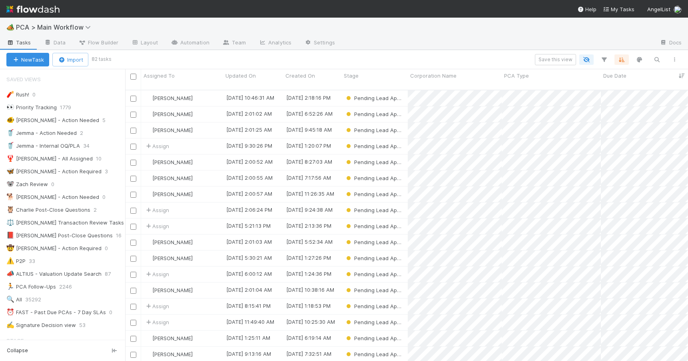
scroll to position [272, 557]
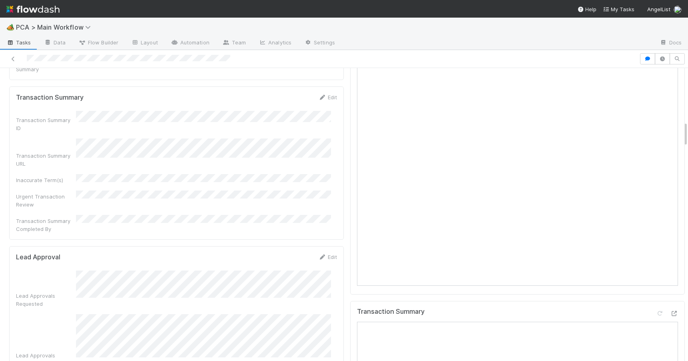
scroll to position [625, 0]
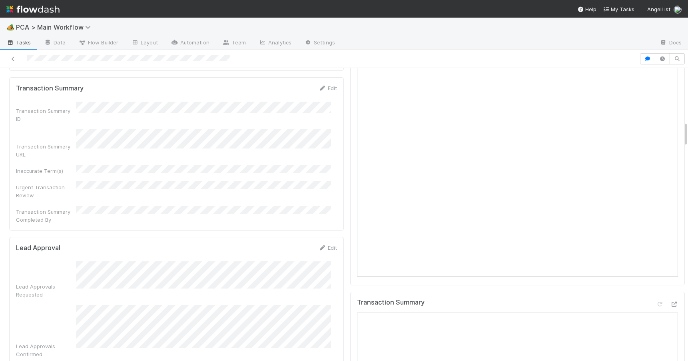
drag, startPoint x: 680, startPoint y: 142, endPoint x: 679, endPoint y: 130, distance: 12.0
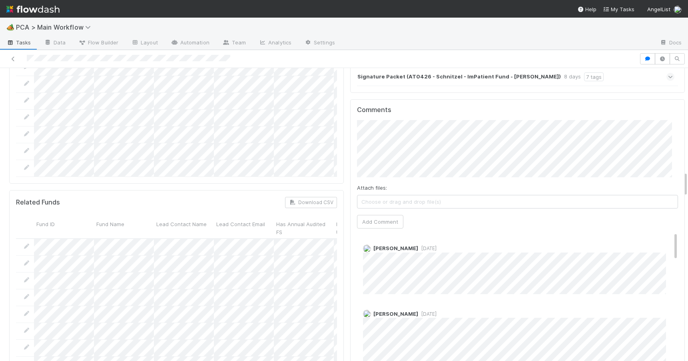
scroll to position [1161, 0]
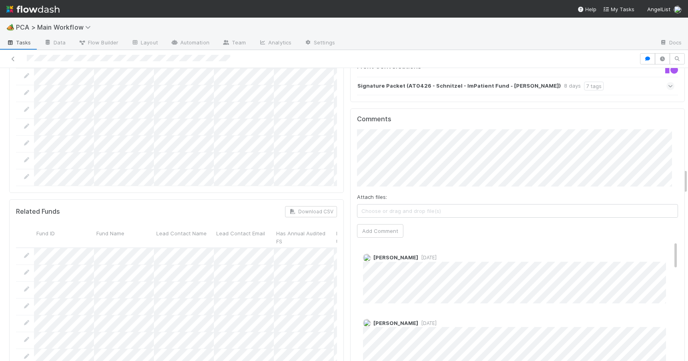
drag, startPoint x: 679, startPoint y: 128, endPoint x: 688, endPoint y: 174, distance: 47.2
click at [688, 174] on html "🏕️ PCA > Main Workflow Tasks Data Flow Builder Layout Automation Team Analytics…" at bounding box center [344, 180] width 688 height 361
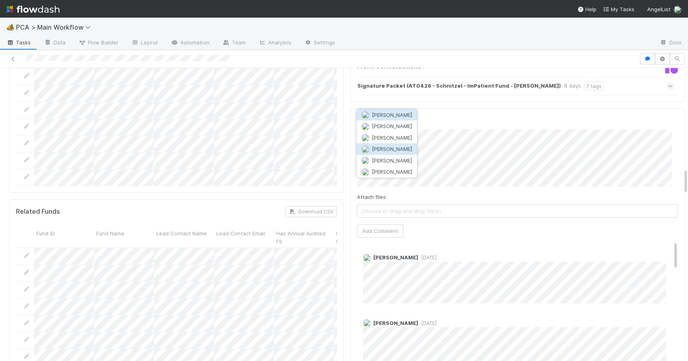
click at [400, 146] on button "[PERSON_NAME]" at bounding box center [387, 148] width 60 height 11
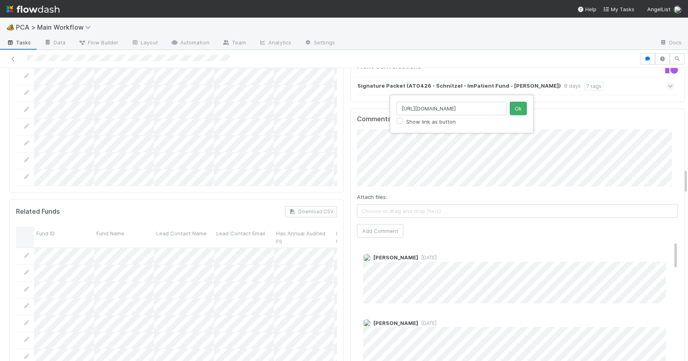
scroll to position [0, 113]
click at [431, 103] on input "https://comptroller.internal.angellist.com/v/llcs/cdeaba3c88f64f03942e9d2ed4db6…" at bounding box center [452, 109] width 110 height 14
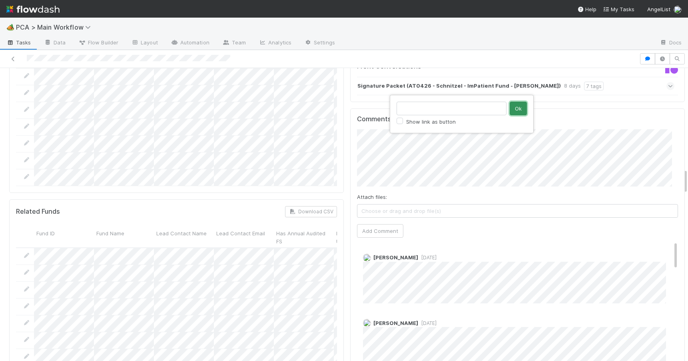
click at [519, 107] on button "Ok" at bounding box center [518, 109] width 17 height 14
click at [376, 224] on button "Add Comment" at bounding box center [380, 231] width 46 height 14
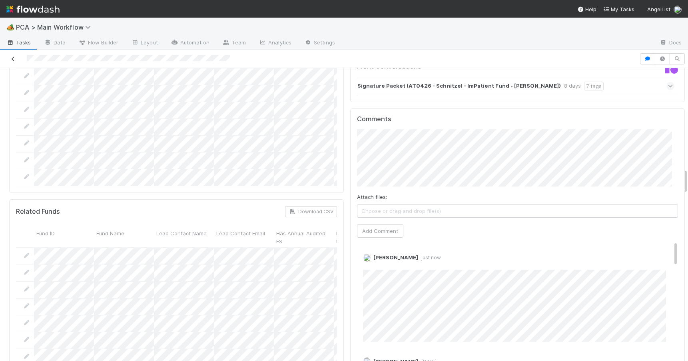
click at [13, 58] on icon at bounding box center [13, 58] width 8 height 5
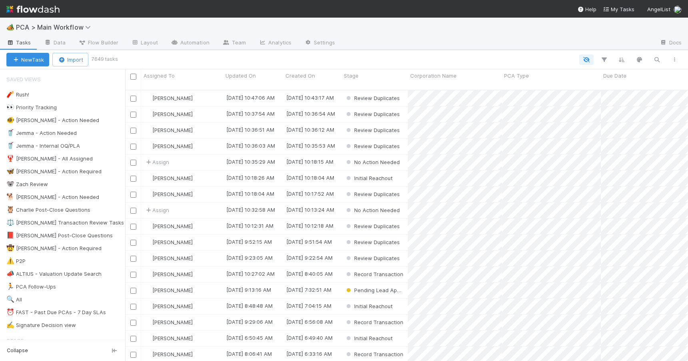
scroll to position [272, 557]
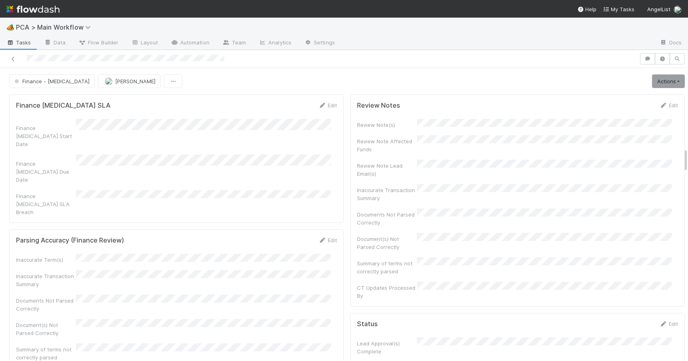
scroll to position [973, 0]
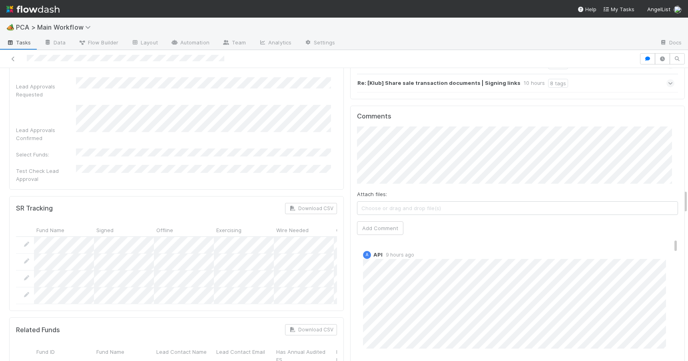
scroll to position [1493, 0]
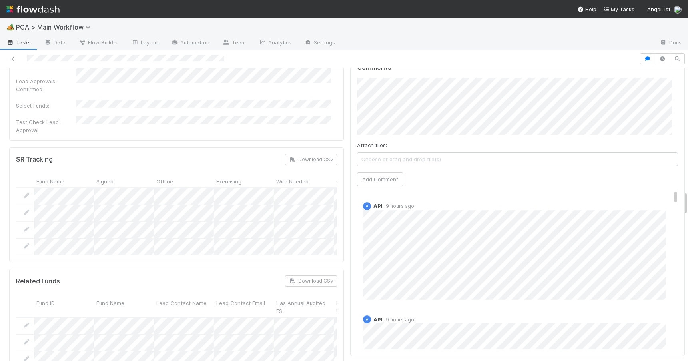
drag, startPoint x: 680, startPoint y: 158, endPoint x: 724, endPoint y: 200, distance: 61.4
click at [688, 200] on html "🏕️ PCA > Main Workflow Tasks Data Flow Builder Layout Automation Team Analytics…" at bounding box center [344, 180] width 688 height 361
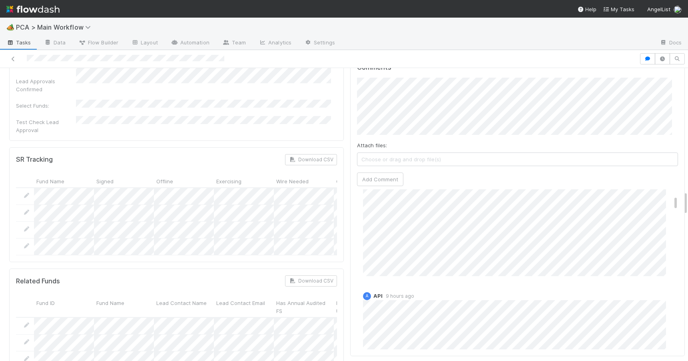
scroll to position [0, 0]
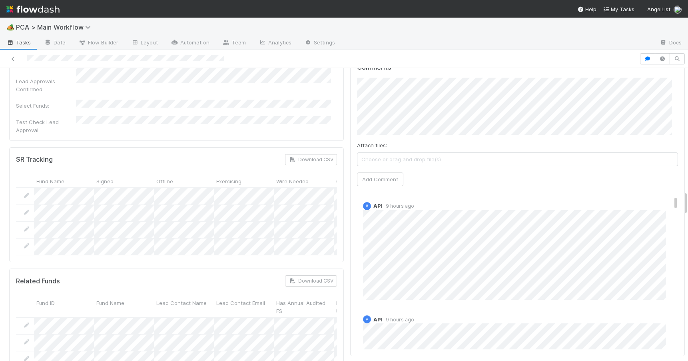
drag, startPoint x: 664, startPoint y: 129, endPoint x: 666, endPoint y: 95, distance: 34.4
click at [666, 98] on div "Comments Attach files: Choose or drag and drop file(s) Add Comment A API 9 hour…" at bounding box center [517, 207] width 335 height 300
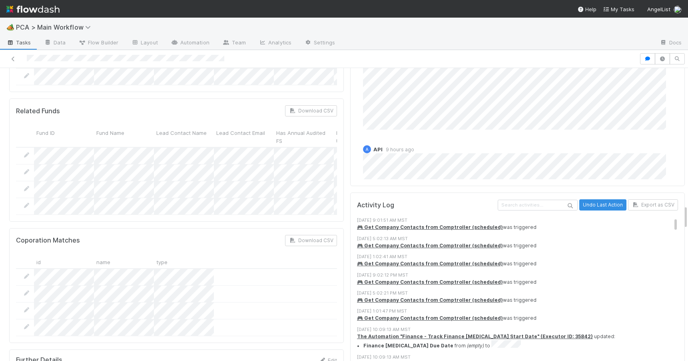
scroll to position [1658, 0]
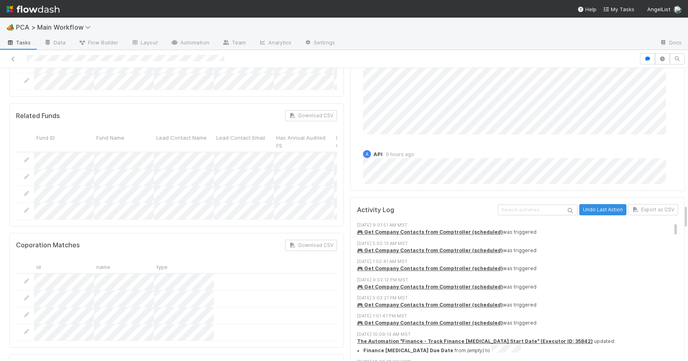
drag, startPoint x: 680, startPoint y: 196, endPoint x: 685, endPoint y: 210, distance: 14.4
click at [685, 210] on div "🏕️ PCA > Main Workflow Tasks Data Flow Builder Layout Automation Team Analytics…" at bounding box center [344, 189] width 688 height 343
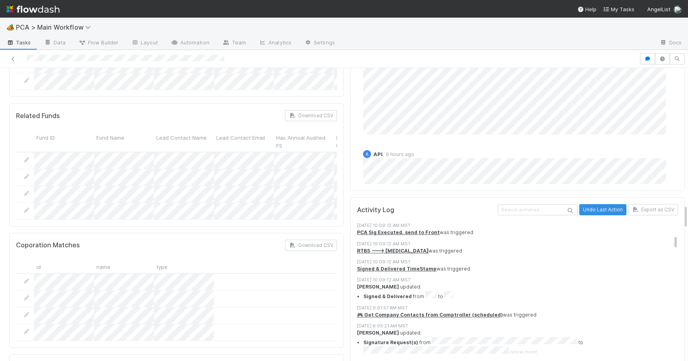
scroll to position [0, 0]
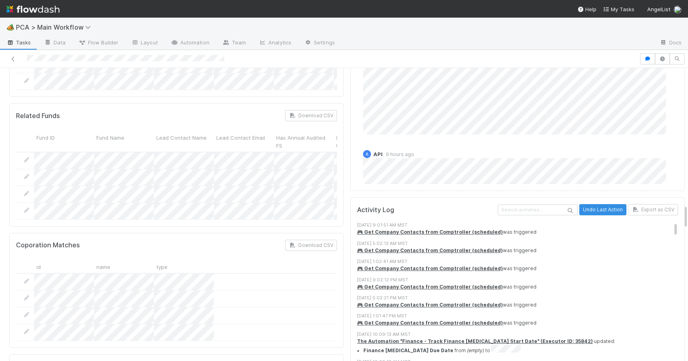
drag, startPoint x: 664, startPoint y: 159, endPoint x: 660, endPoint y: 123, distance: 36.6
click at [660, 123] on div "Review Notes Edit Review Note(s) Review Note Affected Funds Review Note Lead Em…" at bounding box center [517, 299] width 341 height 3732
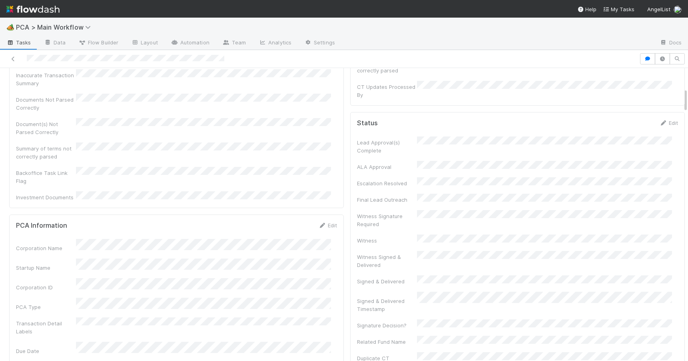
scroll to position [244, 0]
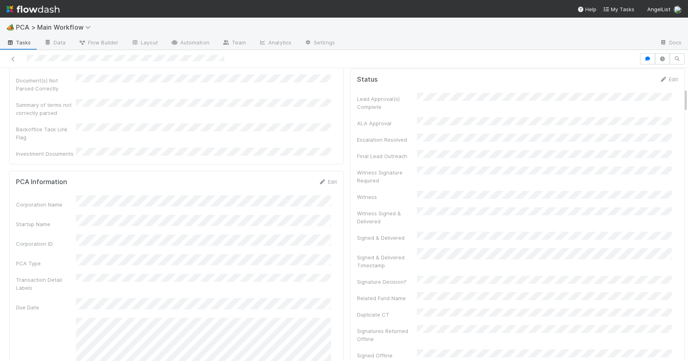
drag, startPoint x: 680, startPoint y: 216, endPoint x: 697, endPoint y: 100, distance: 117.7
click at [688, 100] on html "🏕️ PCA > Main Workflow Tasks Data Flow Builder Layout Automation Team Analytics…" at bounding box center [344, 180] width 688 height 361
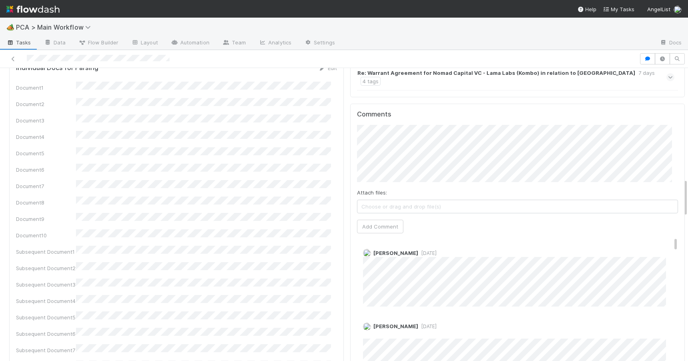
scroll to position [851, 0]
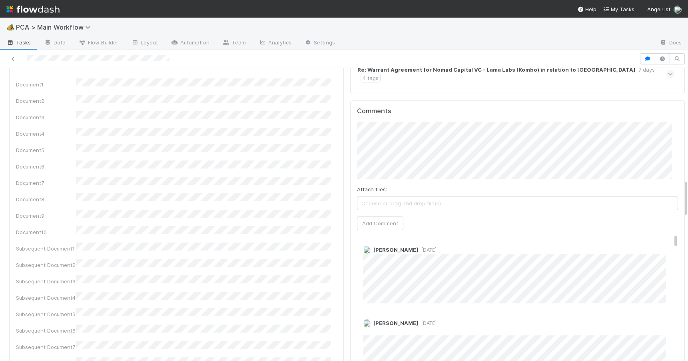
drag, startPoint x: 679, startPoint y: 136, endPoint x: 736, endPoint y: 193, distance: 80.3
click at [688, 193] on html "🏕️ PCA > Main Workflow Tasks Data Flow Builder Layout Automation Team Analytics…" at bounding box center [344, 180] width 688 height 361
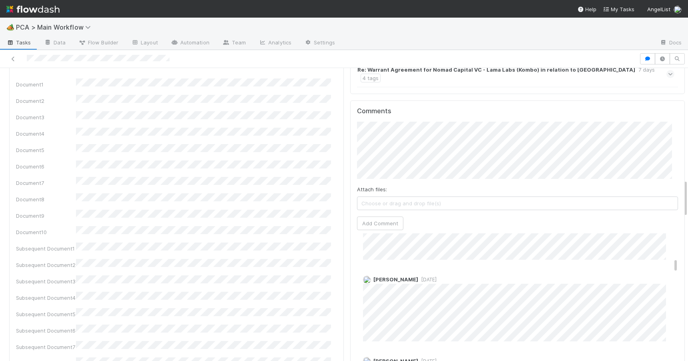
scroll to position [442, 0]
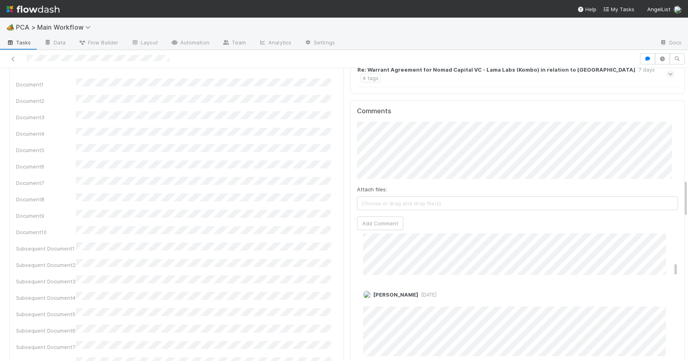
drag, startPoint x: 664, startPoint y: 176, endPoint x: 696, endPoint y: 206, distance: 43.6
click at [688, 206] on html "🏕️ PCA > Main Workflow Tasks Data Flow Builder Layout Automation Team Analytics…" at bounding box center [344, 180] width 688 height 361
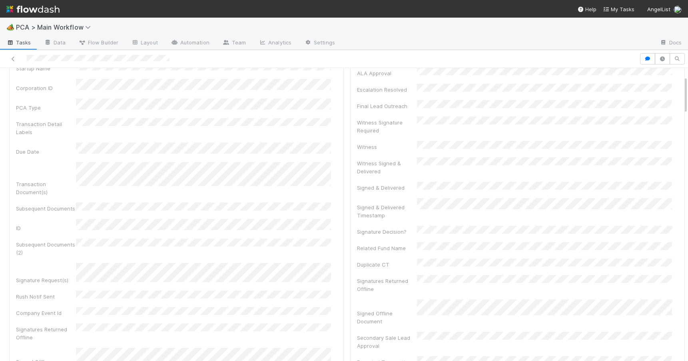
scroll to position [0, 0]
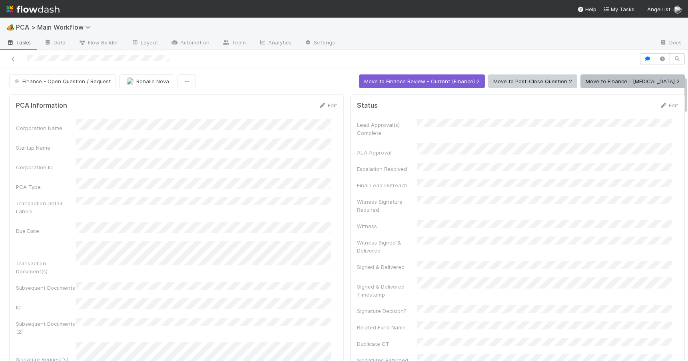
drag, startPoint x: 679, startPoint y: 193, endPoint x: 662, endPoint y: 78, distance: 116.0
click at [325, 101] on div "Edit" at bounding box center [327, 105] width 19 height 8
click at [325, 105] on link "Edit" at bounding box center [327, 105] width 19 height 6
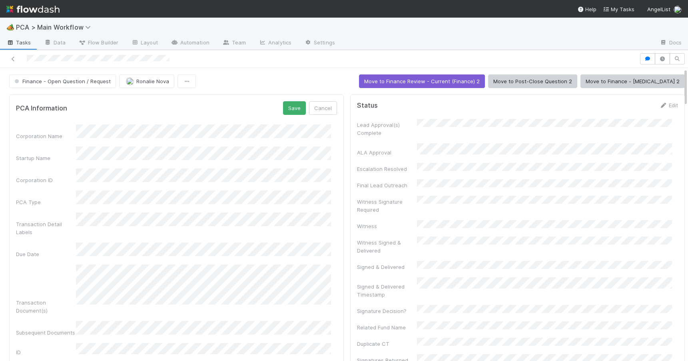
click at [336, 184] on div "PCA Information Save Cancel Corporation Name Startup Name Corporation ID PCA Ty…" at bounding box center [176, 338] width 335 height 488
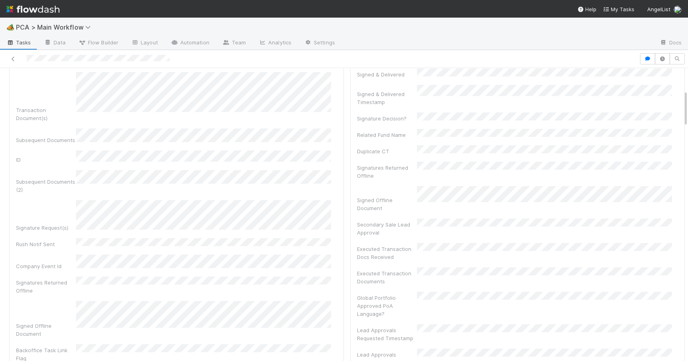
scroll to position [208, 0]
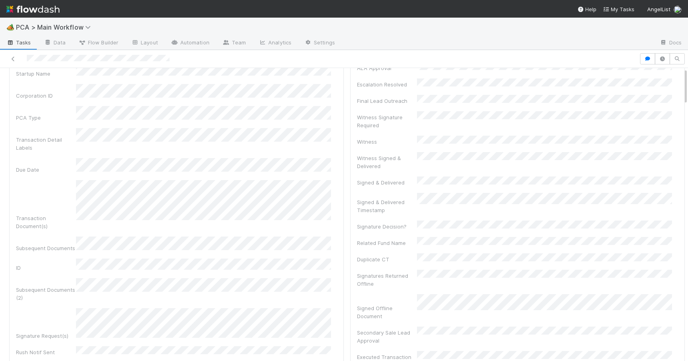
scroll to position [0, 0]
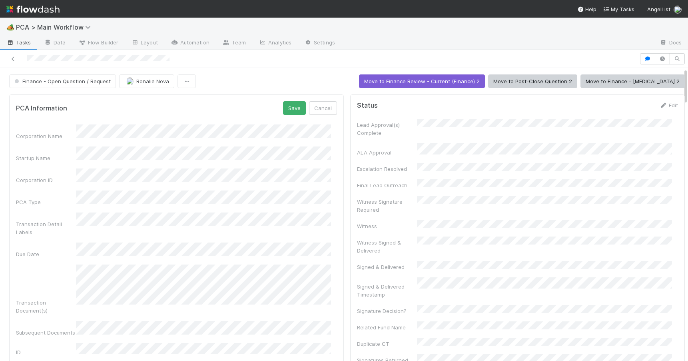
drag, startPoint x: 679, startPoint y: 106, endPoint x: 678, endPoint y: 71, distance: 34.8
click at [290, 109] on button "Save" at bounding box center [294, 108] width 23 height 14
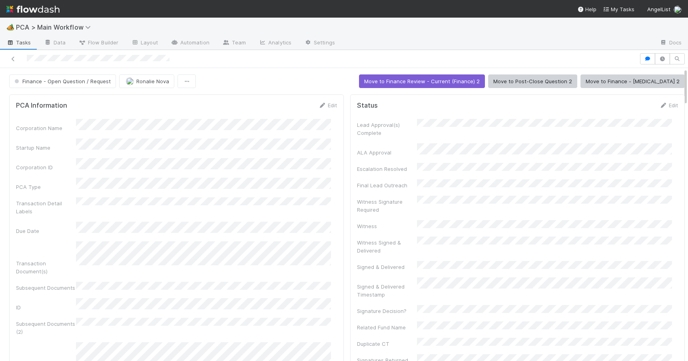
click at [679, 82] on div "Finance - Open Question / Request Ronalie Nova Move to Finance Review - Current…" at bounding box center [347, 81] width 694 height 14
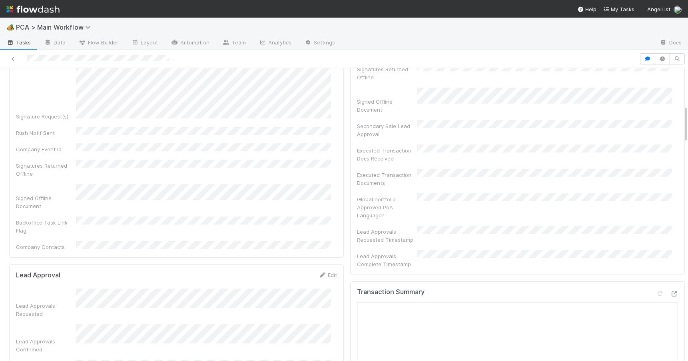
scroll to position [363, 0]
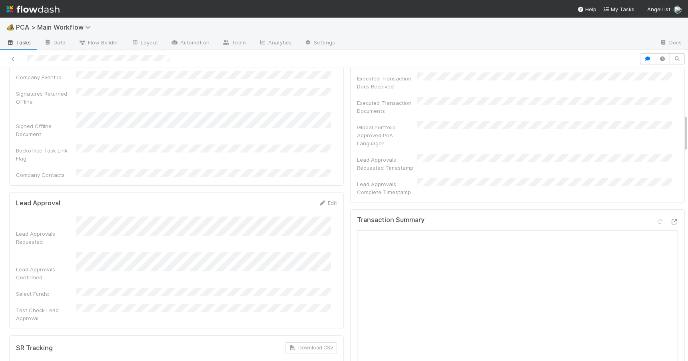
drag, startPoint x: 679, startPoint y: 78, endPoint x: 683, endPoint y: 124, distance: 46.6
click at [683, 124] on div "🏕️ PCA > Main Workflow Tasks Data Flow Builder Layout Automation Team Analytics…" at bounding box center [344, 189] width 688 height 343
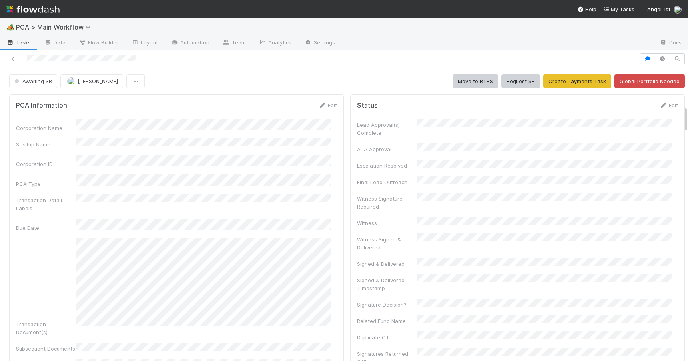
scroll to position [413, 0]
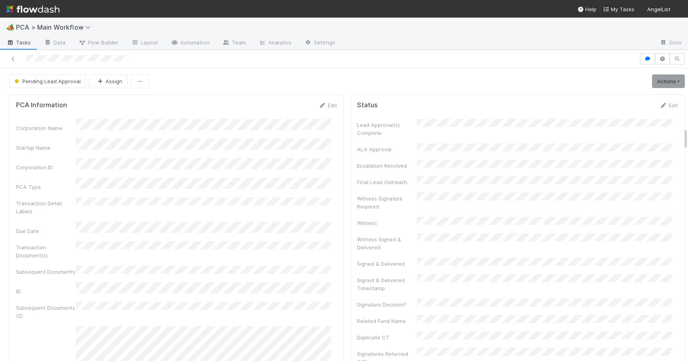
scroll to position [769, 0]
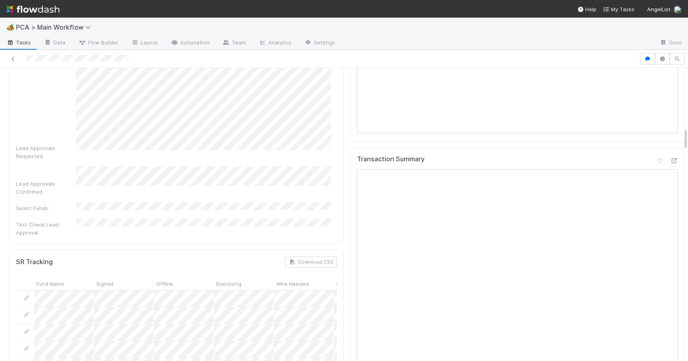
click at [688, 134] on div at bounding box center [688, 214] width 0 height 293
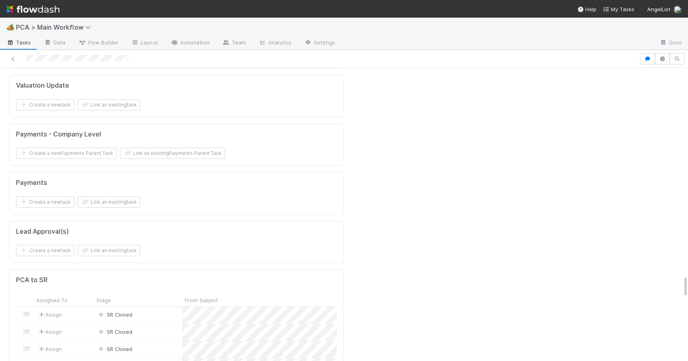
scroll to position [2708, 0]
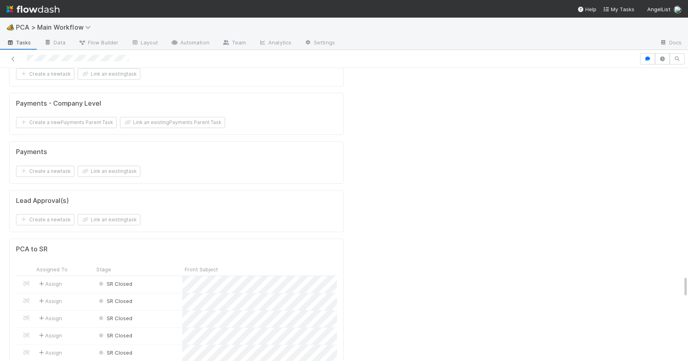
drag, startPoint x: 679, startPoint y: 139, endPoint x: 734, endPoint y: 289, distance: 159.6
click at [688, 289] on html "🏕️ PCA > Main Workflow Tasks Data Flow Builder Layout Automation Team Analytics…" at bounding box center [344, 180] width 688 height 361
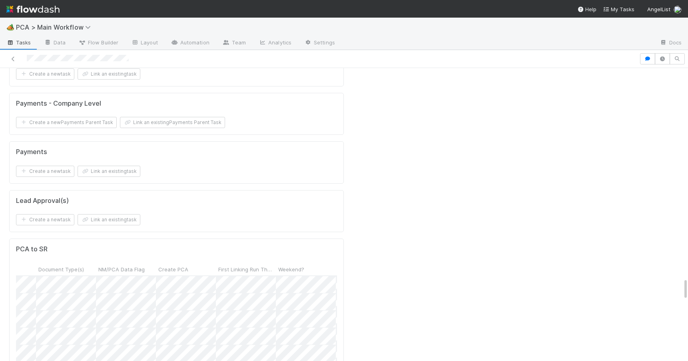
scroll to position [0, 0]
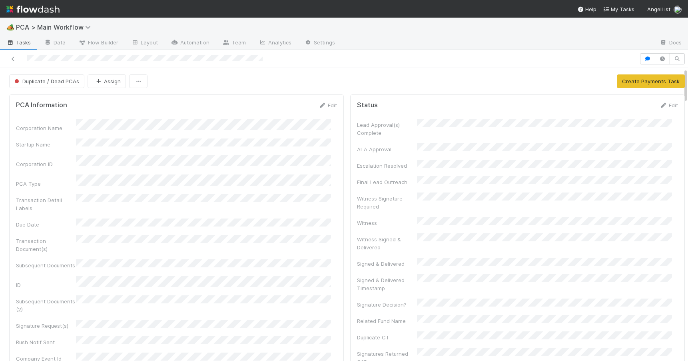
scroll to position [411, 0]
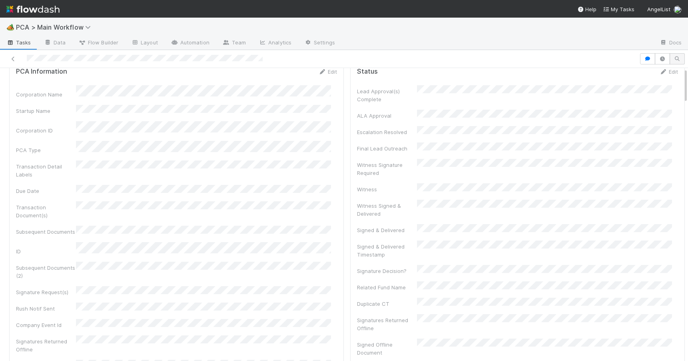
scroll to position [0, 0]
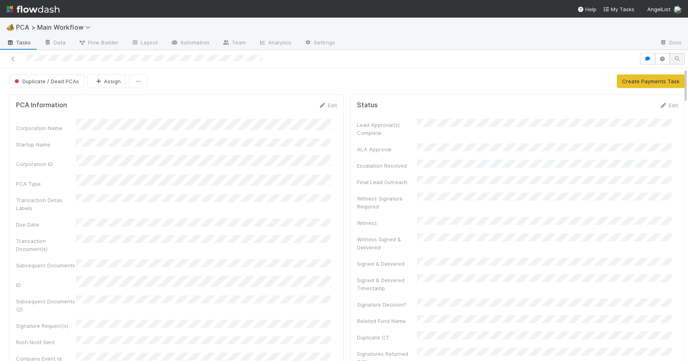
drag, startPoint x: 679, startPoint y: 123, endPoint x: 667, endPoint y: 58, distance: 66.0
click at [667, 58] on div "Duplicate / Dead PCAs Assign Create Payments Task PCA Information Edit Corporat…" at bounding box center [344, 205] width 688 height 311
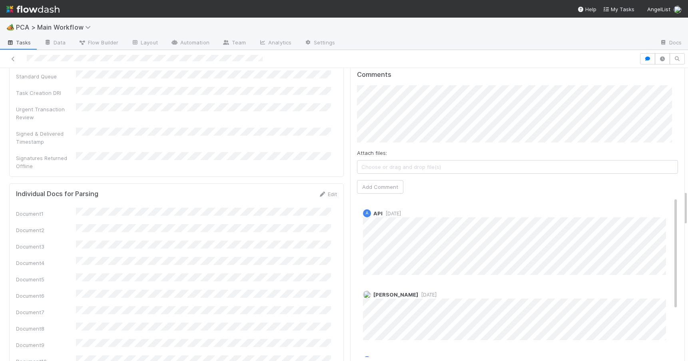
scroll to position [1014, 0]
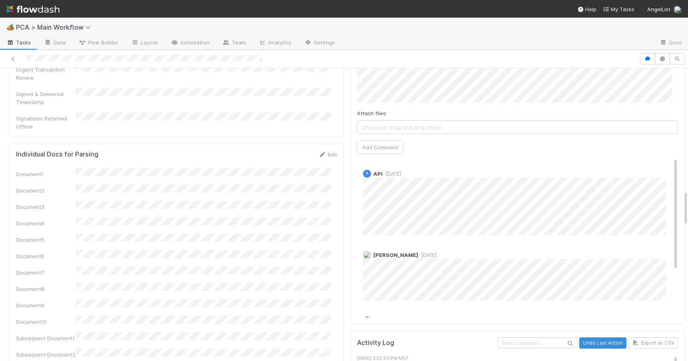
drag, startPoint x: 680, startPoint y: 88, endPoint x: 699, endPoint y: 211, distance: 123.8
click at [688, 211] on html "🏕️ PCA > Main Workflow Tasks Data Flow Builder Layout Automation Team Analytics…" at bounding box center [344, 180] width 688 height 361
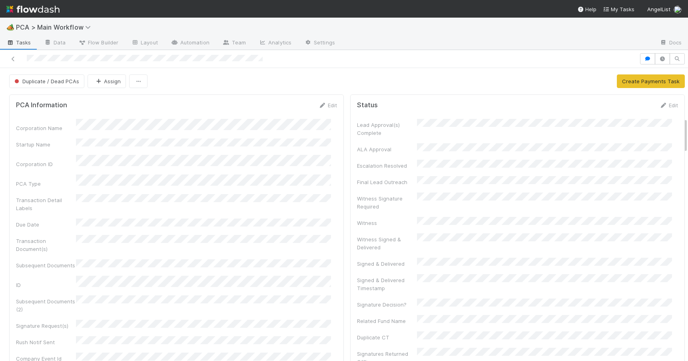
scroll to position [411, 0]
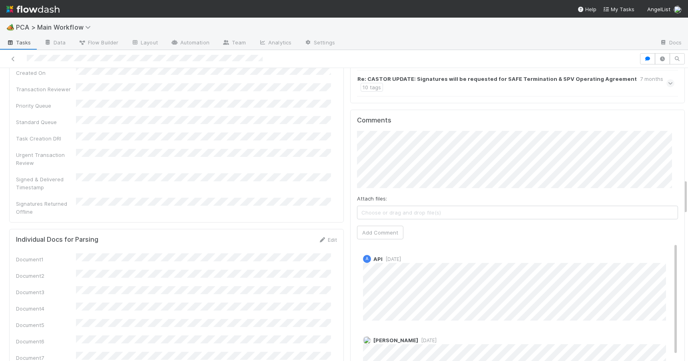
scroll to position [945, 0]
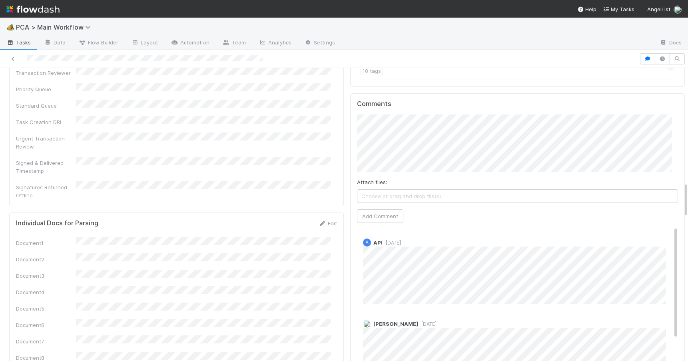
drag, startPoint x: 680, startPoint y: 127, endPoint x: 678, endPoint y: 192, distance: 64.4
click at [664, 232] on div "A API [DATE]" at bounding box center [520, 268] width 327 height 72
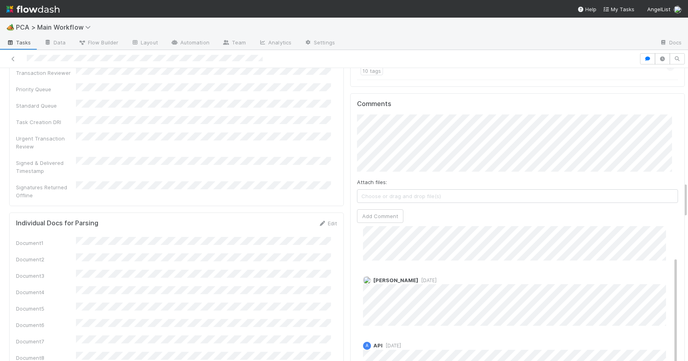
scroll to position [66, 0]
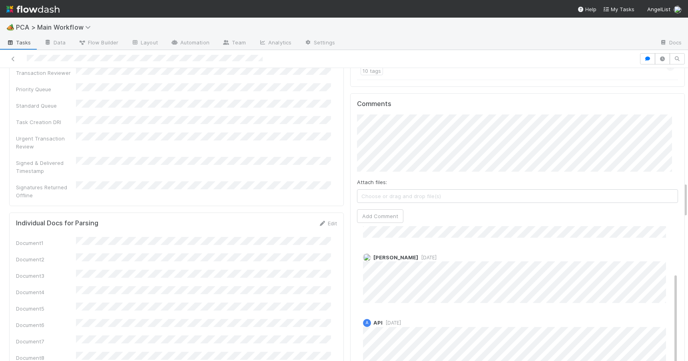
drag, startPoint x: 664, startPoint y: 230, endPoint x: 673, endPoint y: 288, distance: 58.6
click at [673, 288] on div "Comments Attach files: Choose or drag and drop file(s) Add Comment A API [DATE]…" at bounding box center [517, 243] width 335 height 300
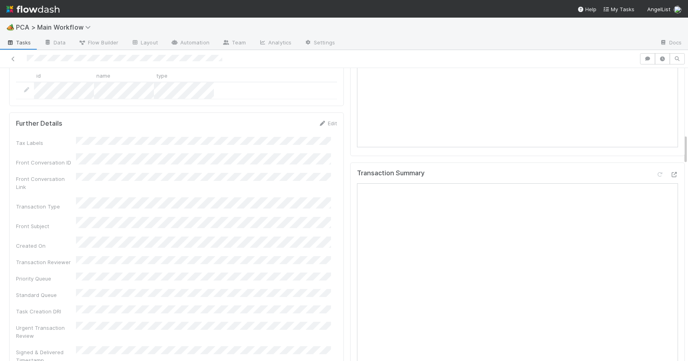
scroll to position [631, 0]
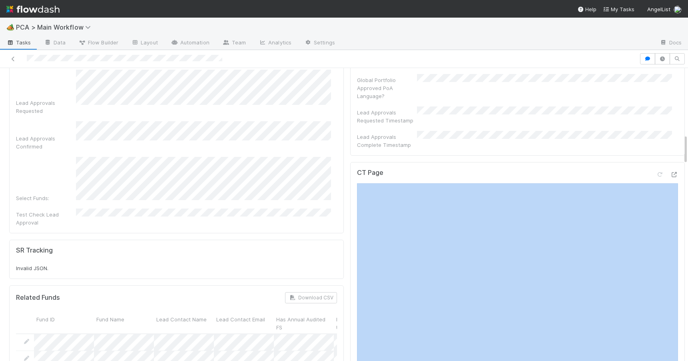
scroll to position [0, 2]
drag, startPoint x: 679, startPoint y: 138, endPoint x: 679, endPoint y: 131, distance: 6.8
click at [679, 131] on div "Finance Review - Backlog (Finance) Ronalie Nova Finish Move to Post-Close Quest…" at bounding box center [344, 214] width 688 height 293
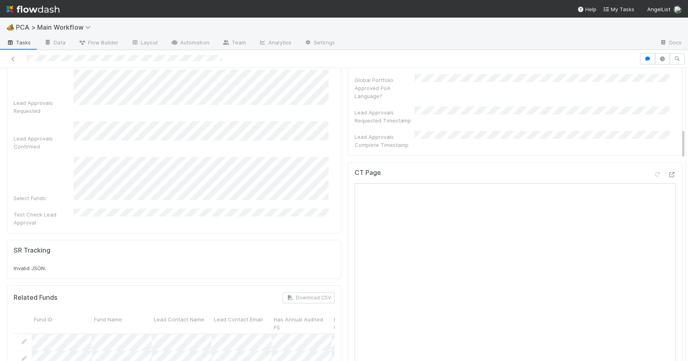
scroll to position [577, 0]
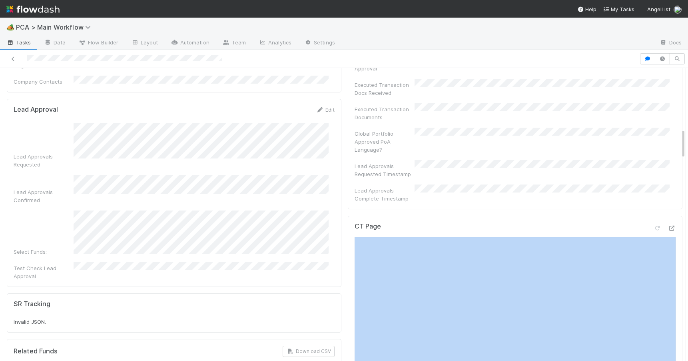
drag, startPoint x: 677, startPoint y: 141, endPoint x: 677, endPoint y: 136, distance: 5.6
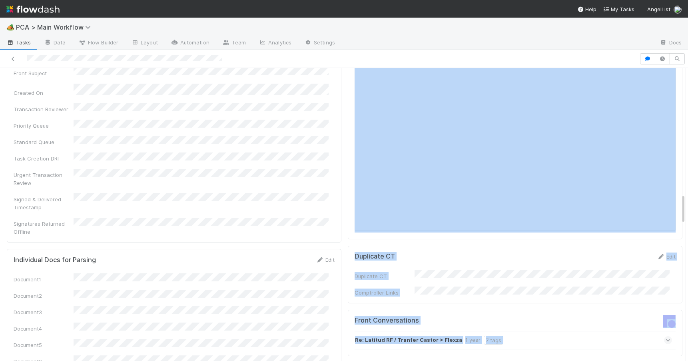
scroll to position [1200, 0]
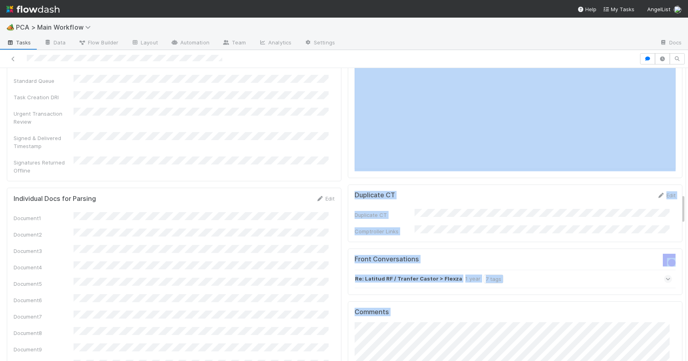
drag, startPoint x: 677, startPoint y: 140, endPoint x: 713, endPoint y: 205, distance: 74.5
click at [688, 205] on html "🏕️ PCA > Main Workflow Tasks Data Flow Builder Layout Automation Team Analytics…" at bounding box center [344, 180] width 688 height 361
click at [671, 235] on div "Review Notes Edit Review Note(s) Review Note Affected Funds Review Note Lead Em…" at bounding box center [515, 362] width 341 height 2908
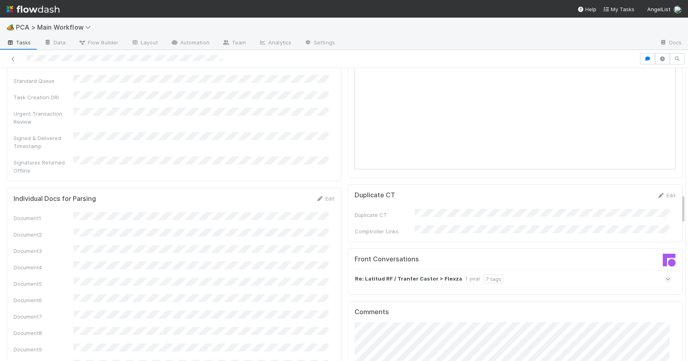
click at [677, 213] on div "Parsing Accuracy (Finance Review) Edit Inaccurate Term(s) Inaccurate Transactio…" at bounding box center [345, 362] width 694 height 2908
click at [677, 216] on div "Parsing Accuracy (Finance Review) Edit Inaccurate Term(s) Inaccurate Transactio…" at bounding box center [345, 362] width 694 height 2908
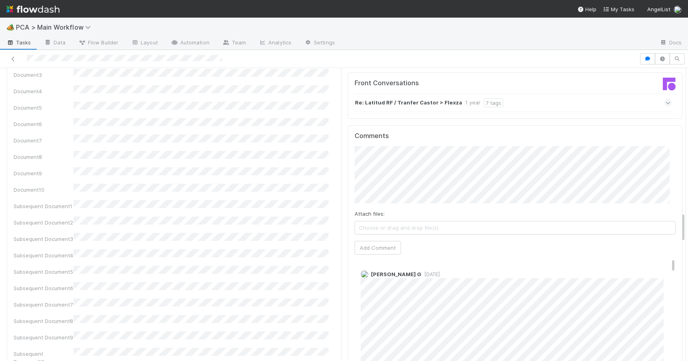
scroll to position [1384, 0]
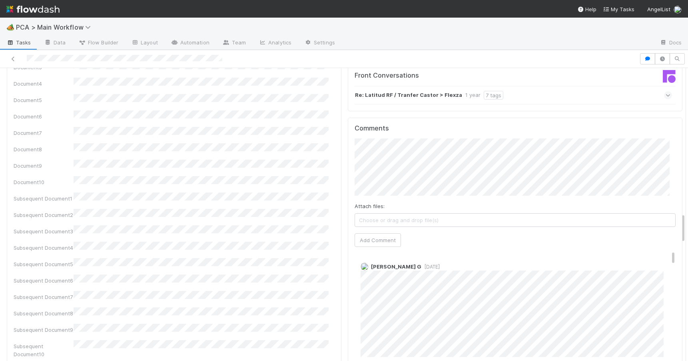
drag, startPoint x: 677, startPoint y: 216, endPoint x: 683, endPoint y: 236, distance: 20.1
click at [683, 236] on div "🏕️ PCA > Main Workflow Tasks Data Flow Builder Layout Automation Team Analytics…" at bounding box center [344, 189] width 688 height 343
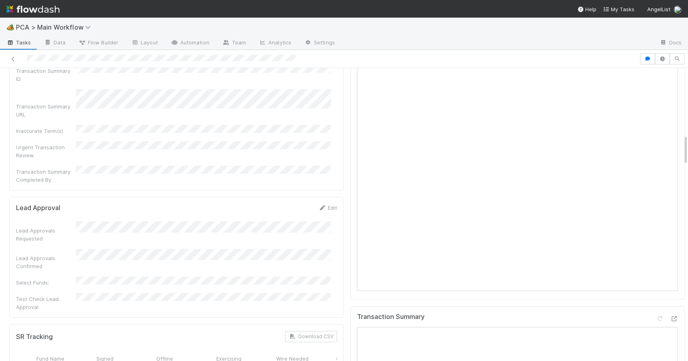
scroll to position [649, 0]
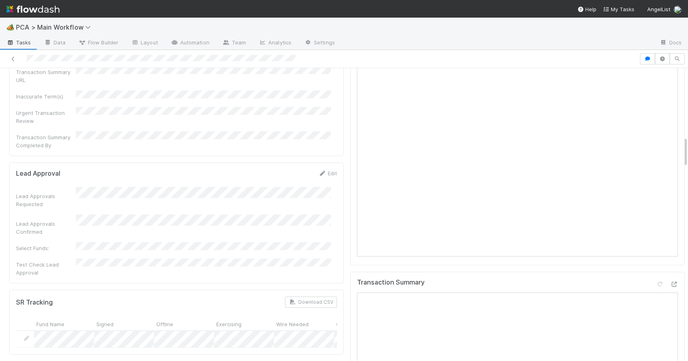
drag, startPoint x: 679, startPoint y: 126, endPoint x: 685, endPoint y: 150, distance: 25.6
click at [685, 150] on div "🏕️ PCA > Main Workflow Tasks Data Flow Builder Layout Automation Team Analytics…" at bounding box center [344, 189] width 688 height 343
click at [319, 171] on icon at bounding box center [322, 173] width 8 height 5
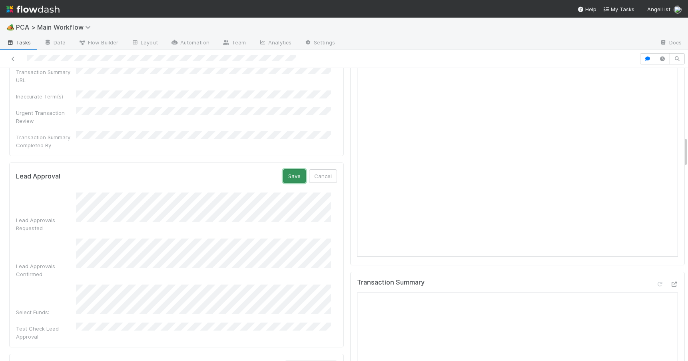
click at [290, 169] on button "Save" at bounding box center [294, 176] width 23 height 14
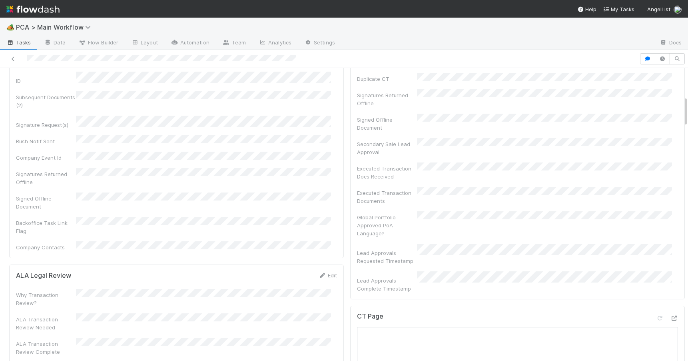
scroll to position [0, 0]
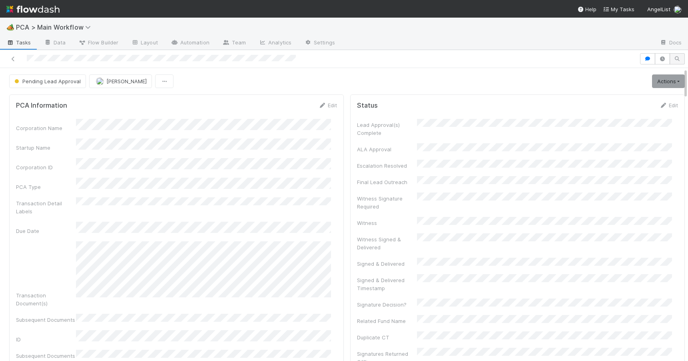
drag, startPoint x: 680, startPoint y: 146, endPoint x: 674, endPoint y: 53, distance: 92.6
click at [674, 54] on div "Pending Lead Approval [PERSON_NAME] Actions Escalation Move to RTBS Move to TR …" at bounding box center [344, 205] width 688 height 311
click at [13, 58] on icon at bounding box center [13, 58] width 8 height 5
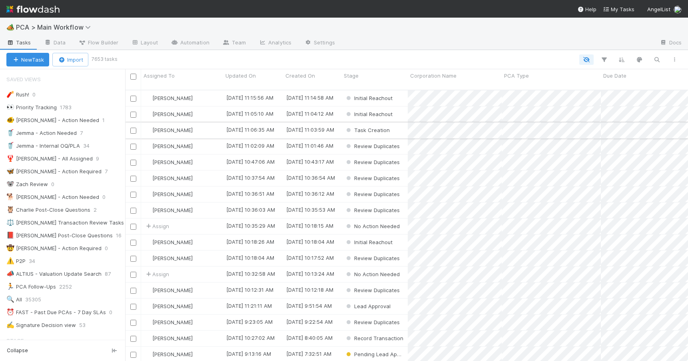
click at [206, 125] on div "[PERSON_NAME]" at bounding box center [182, 130] width 82 height 16
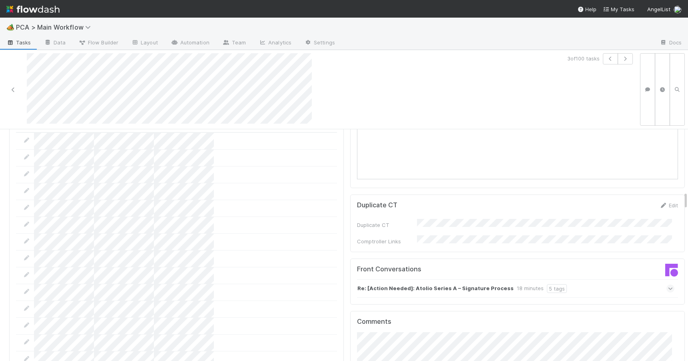
scroll to position [786, 0]
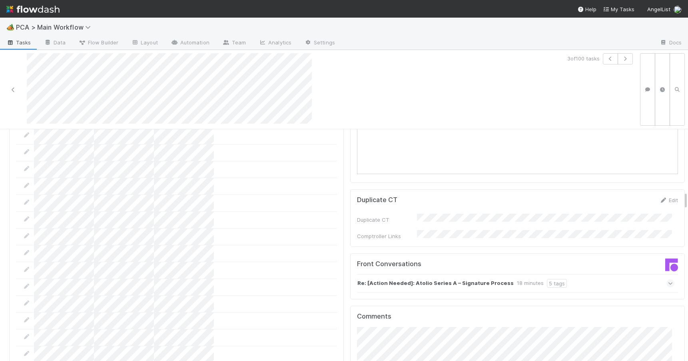
drag, startPoint x: 679, startPoint y: 171, endPoint x: 690, endPoint y: 198, distance: 29.3
click at [688, 198] on html "🏕️ PCA > Main Workflow Tasks Data Flow Builder Layout Automation Team Analytics…" at bounding box center [344, 180] width 688 height 361
click at [572, 274] on div "Re: [Action Needed]: Atolio Series A – Signature Process 18 minutes 5 tags" at bounding box center [515, 283] width 317 height 18
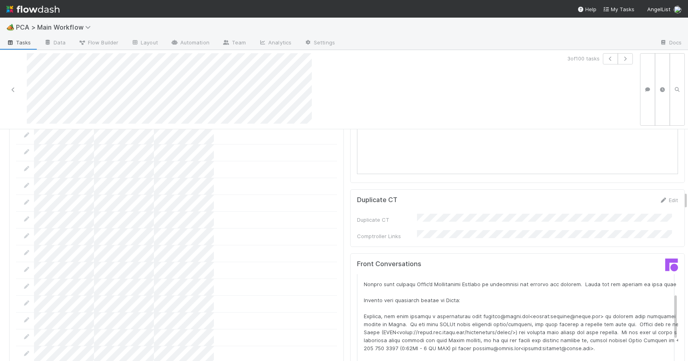
scroll to position [80, 0]
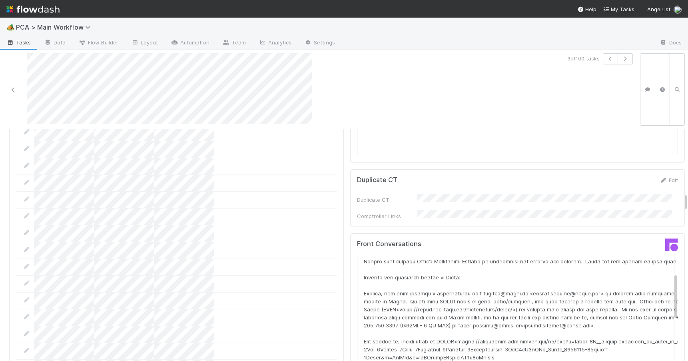
scroll to position [811, 0]
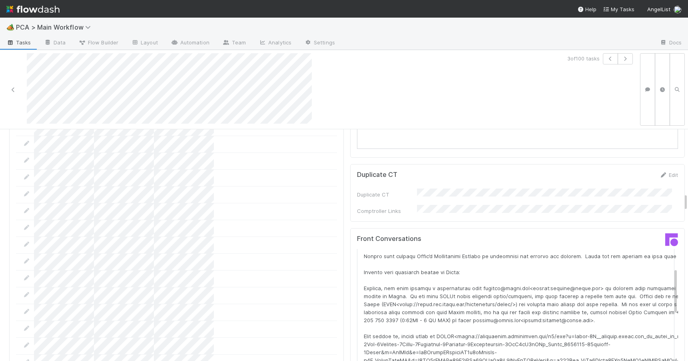
drag, startPoint x: 679, startPoint y: 196, endPoint x: 725, endPoint y: 198, distance: 45.2
click at [688, 198] on html "🏕️ PCA > Main Workflow Tasks Data Flow Builder Layout Automation Team Analytics…" at bounding box center [344, 180] width 688 height 361
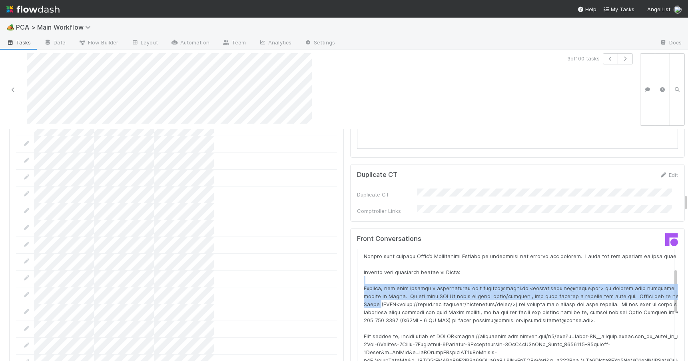
drag, startPoint x: 665, startPoint y: 234, endPoint x: 667, endPoint y: 249, distance: 15.3
click at [667, 249] on div "Front Conversations Re: [Action Needed]: Atolio Series A – Signature Process 18…" at bounding box center [517, 342] width 335 height 228
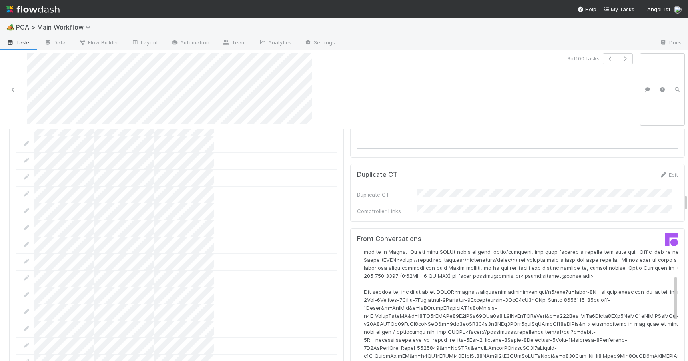
scroll to position [85, 0]
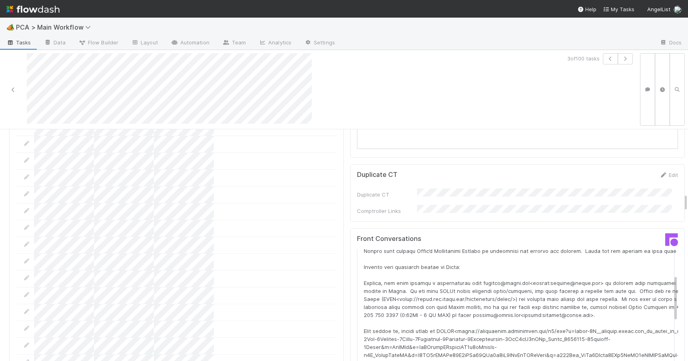
drag, startPoint x: 664, startPoint y: 228, endPoint x: 693, endPoint y: 207, distance: 36.1
click at [688, 207] on html "🏕️ PCA > Main Workflow Tasks Data Flow Builder Layout Automation Team Analytics…" at bounding box center [344, 180] width 688 height 361
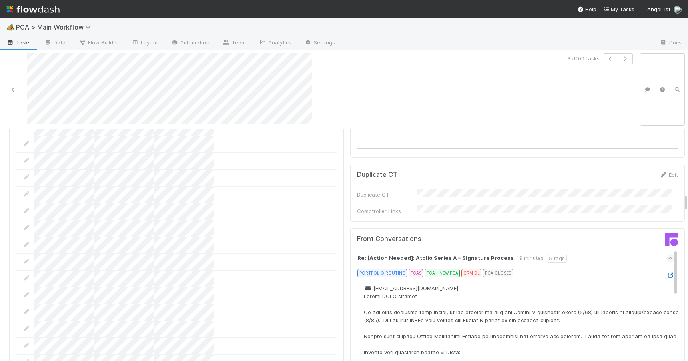
click at [667, 272] on icon at bounding box center [671, 274] width 8 height 5
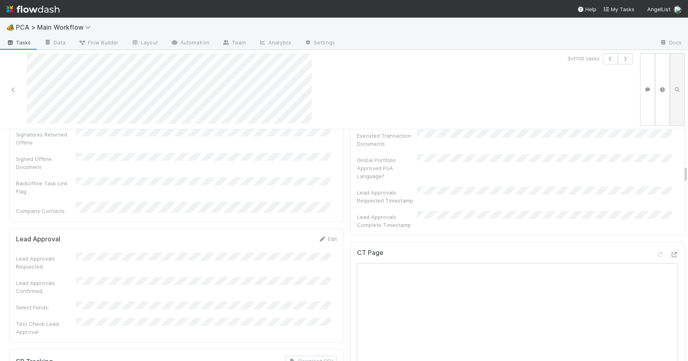
scroll to position [0, 0]
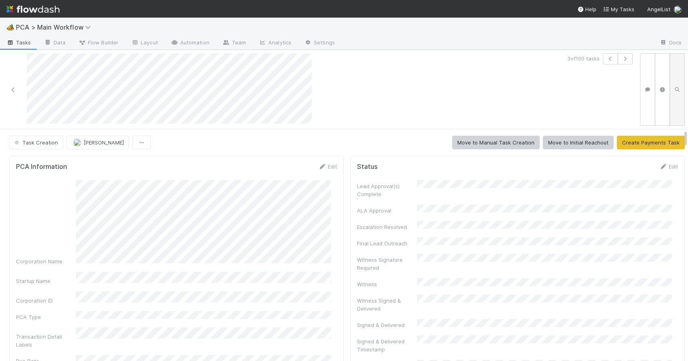
drag, startPoint x: 679, startPoint y: 200, endPoint x: 677, endPoint y: 114, distance: 86.4
click at [677, 114] on div "3 of 100 tasks Task Creation Zachary Conley Move to Manual Task Creation Move t…" at bounding box center [344, 205] width 688 height 311
click at [322, 167] on link "Edit" at bounding box center [327, 166] width 19 height 6
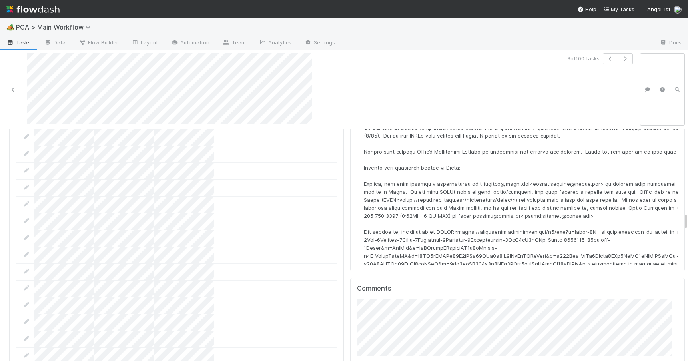
scroll to position [1051, 0]
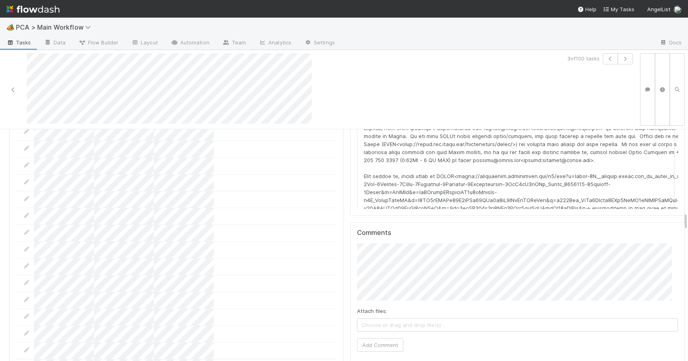
drag, startPoint x: 679, startPoint y: 133, endPoint x: 705, endPoint y: 216, distance: 87.0
click at [688, 216] on html "🏕️ PCA > Main Workflow Tasks Data Flow Builder Layout Automation Team Analytics…" at bounding box center [344, 180] width 688 height 361
click at [362, 338] on button "Add Comment" at bounding box center [380, 345] width 46 height 14
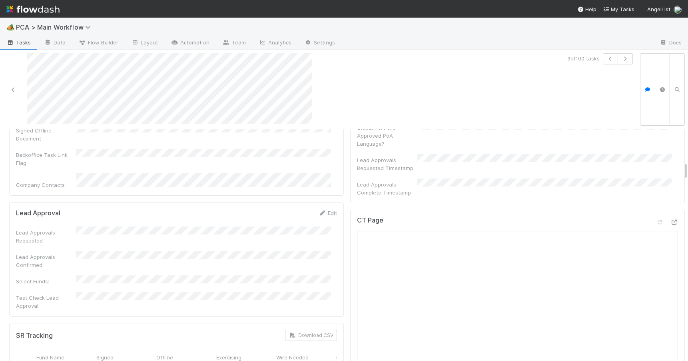
scroll to position [343, 0]
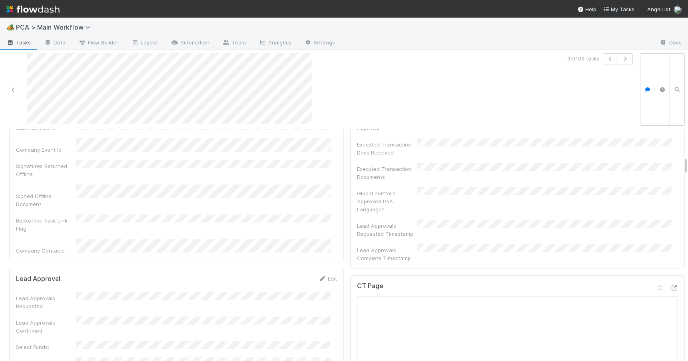
drag, startPoint x: 680, startPoint y: 217, endPoint x: 681, endPoint y: 161, distance: 56.0
click at [681, 161] on div "Task Creation Zachary Conley Move to Manual Task Creation Move to Initial Reach…" at bounding box center [344, 245] width 688 height 232
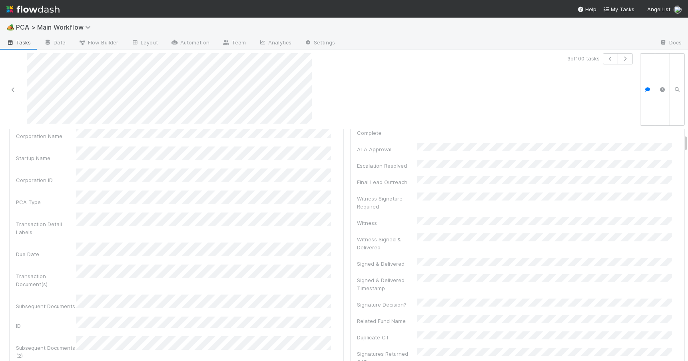
scroll to position [56, 0]
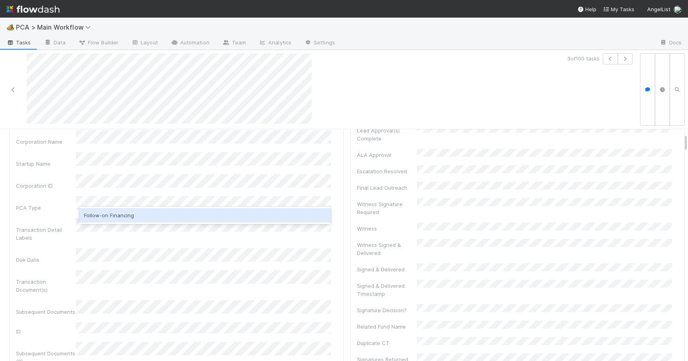
click at [125, 214] on div "Follow-on Financing" at bounding box center [205, 215] width 252 height 14
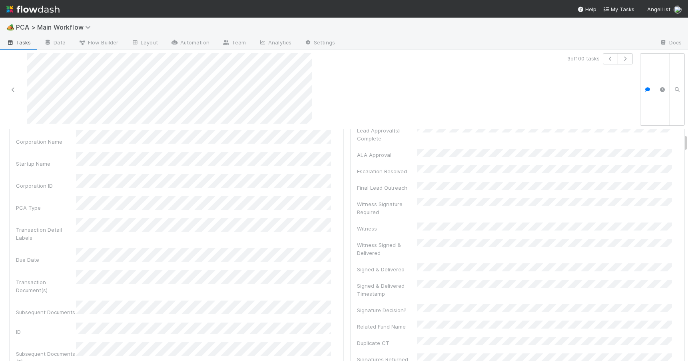
click at [335, 303] on div "PCA Information Save Cancel Corporation Name Startup Name Corporation ID PCA Ty…" at bounding box center [176, 324] width 335 height 449
click at [220, 192] on div "Corporation Name Startup Name Corporation ID PCA Type Transaction Detail Labels…" at bounding box center [176, 342] width 321 height 425
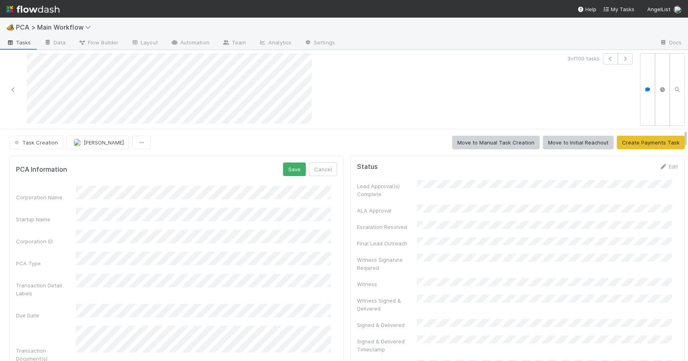
drag, startPoint x: 680, startPoint y: 145, endPoint x: 680, endPoint y: 130, distance: 15.2
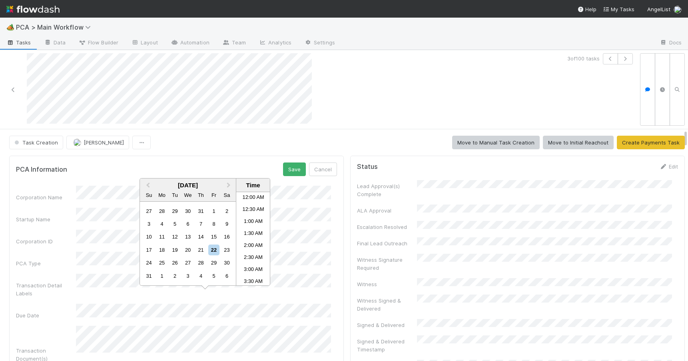
scroll to position [236, 0]
click at [212, 253] on div "22" at bounding box center [213, 249] width 11 height 11
click at [252, 271] on li "4:00 PM" at bounding box center [253, 268] width 34 height 12
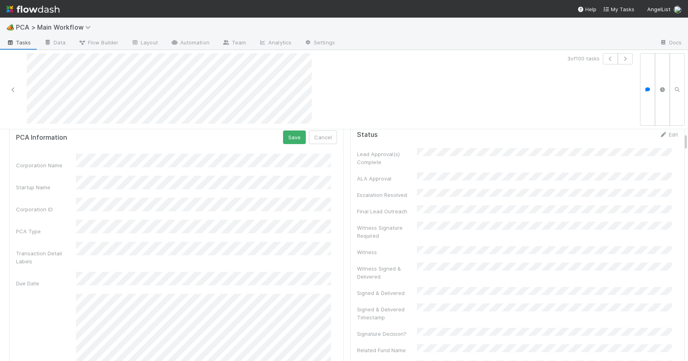
scroll to position [48, 0]
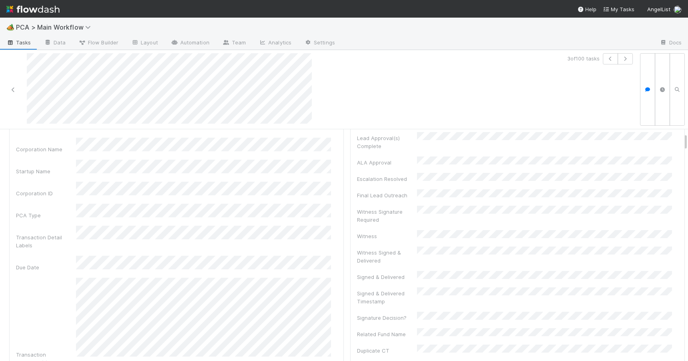
click at [333, 220] on div "PCA Information Save Cancel Corporation Name Startup Name Corporation ID PCA Ty…" at bounding box center [176, 365] width 335 height 514
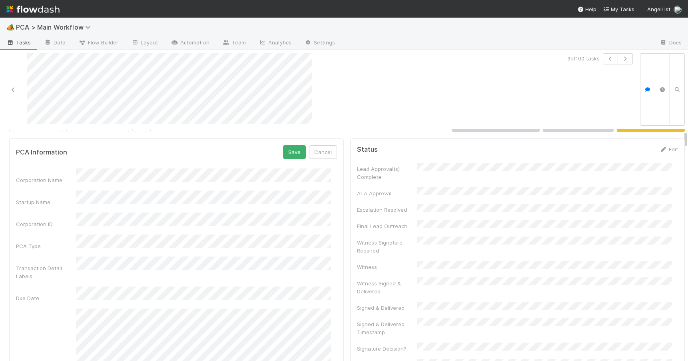
scroll to position [16, 0]
click at [283, 150] on button "Save" at bounding box center [294, 153] width 23 height 14
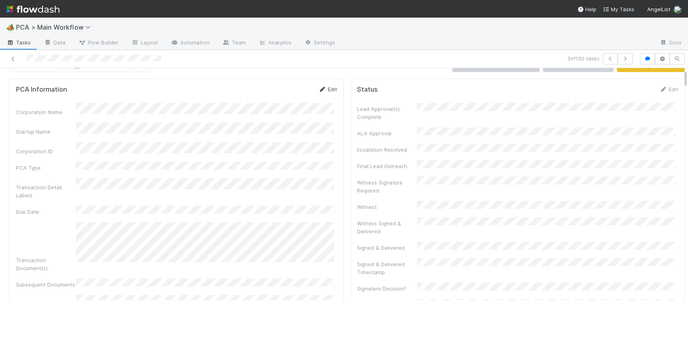
click at [327, 89] on link "Edit" at bounding box center [327, 89] width 19 height 6
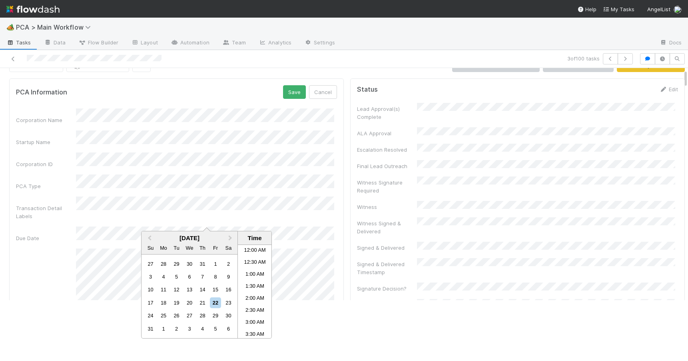
scroll to position [236, 0]
click at [215, 304] on div "22" at bounding box center [215, 302] width 11 height 11
click at [255, 326] on li "5:00 PM" at bounding box center [255, 327] width 34 height 12
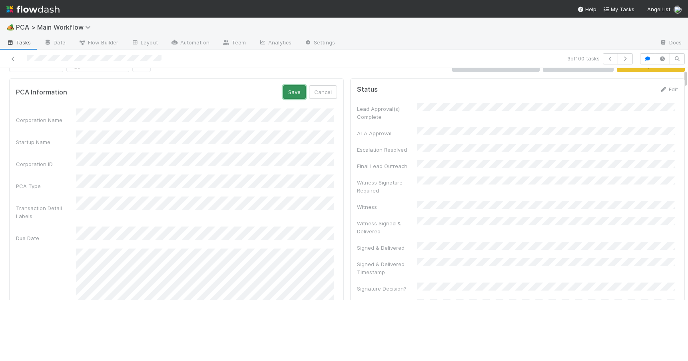
click at [295, 92] on button "Save" at bounding box center [294, 92] width 23 height 14
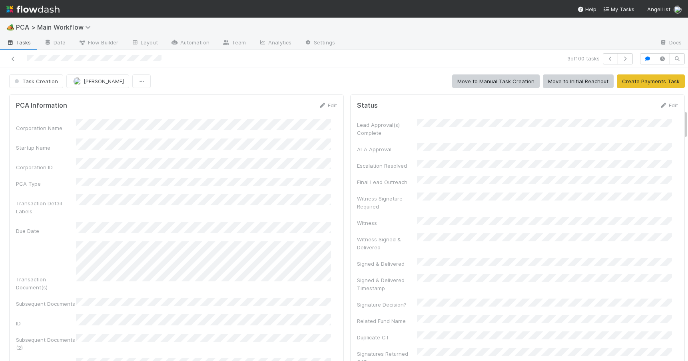
scroll to position [411, 0]
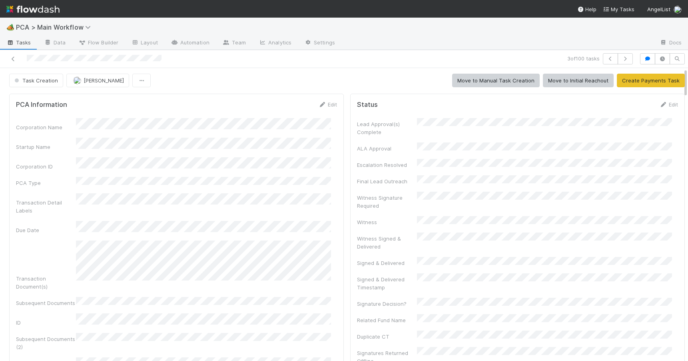
scroll to position [0, 0]
drag, startPoint x: 679, startPoint y: 116, endPoint x: 679, endPoint y: 72, distance: 43.6
click at [323, 105] on link "Edit" at bounding box center [327, 105] width 19 height 6
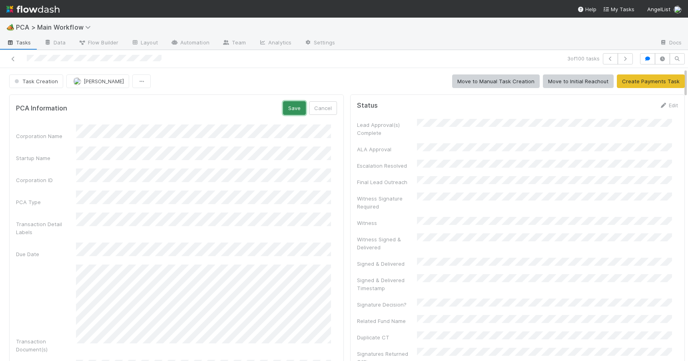
click at [290, 110] on button "Save" at bounding box center [294, 108] width 23 height 14
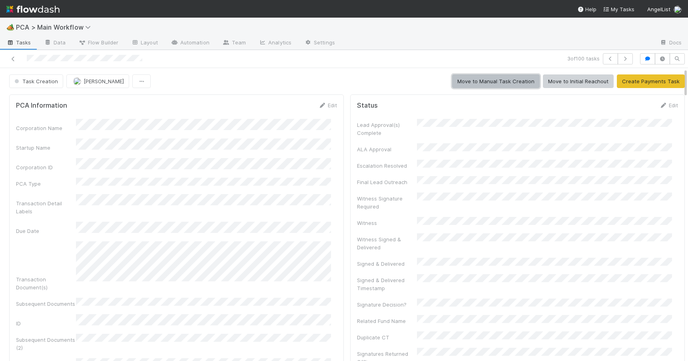
click at [469, 77] on button "Move to Manual Task Creation" at bounding box center [496, 81] width 88 height 14
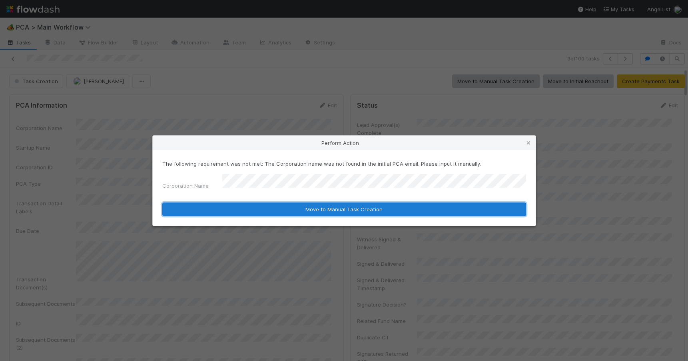
click at [303, 208] on button "Move to Manual Task Creation" at bounding box center [344, 209] width 364 height 14
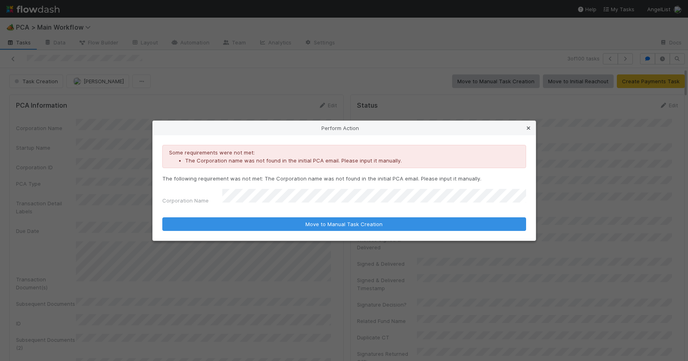
click at [532, 131] on icon at bounding box center [529, 128] width 8 height 5
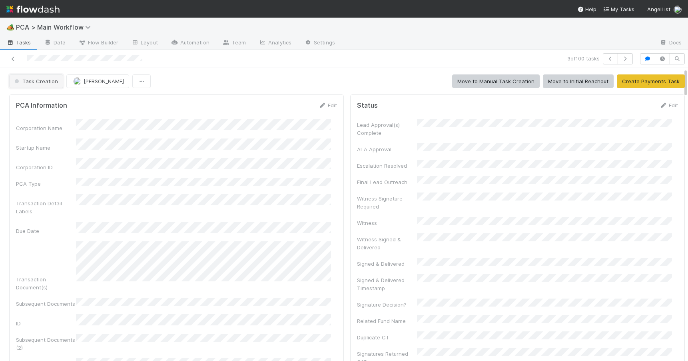
click at [39, 78] on span "Task Creation" at bounding box center [35, 81] width 45 height 6
click at [33, 99] on span "Manual Task Creation" at bounding box center [43, 101] width 65 height 6
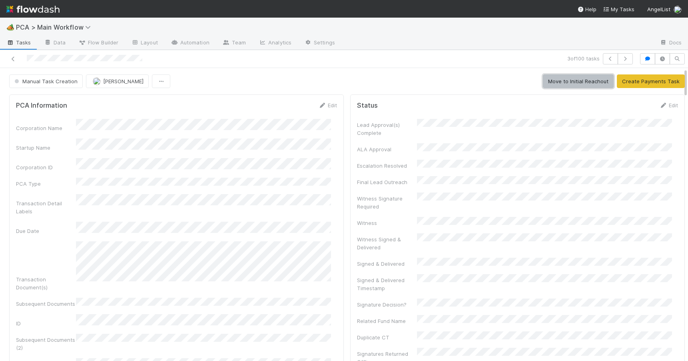
click at [545, 79] on button "Move to Initial Reachout" at bounding box center [578, 81] width 71 height 14
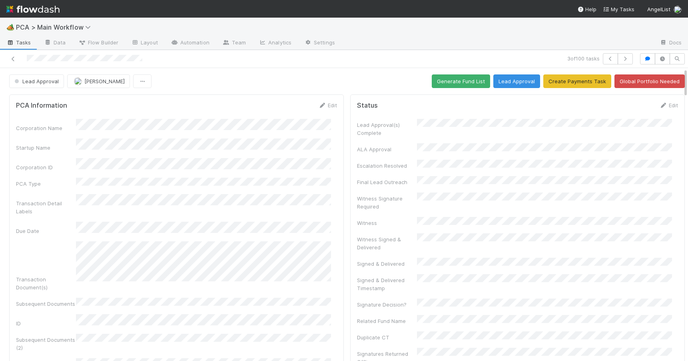
click at [680, 79] on div "Lead Approval [PERSON_NAME] Generate Fund List Lead Approval Create Payments Ta…" at bounding box center [347, 81] width 694 height 14
drag, startPoint x: 680, startPoint y: 79, endPoint x: 681, endPoint y: 36, distance: 42.8
click at [681, 36] on div "🏕️ PCA > Main Workflow Tasks Data Flow Builder Layout Automation Team Analytics…" at bounding box center [344, 189] width 688 height 343
click at [449, 81] on button "Generate Fund List" at bounding box center [461, 81] width 58 height 14
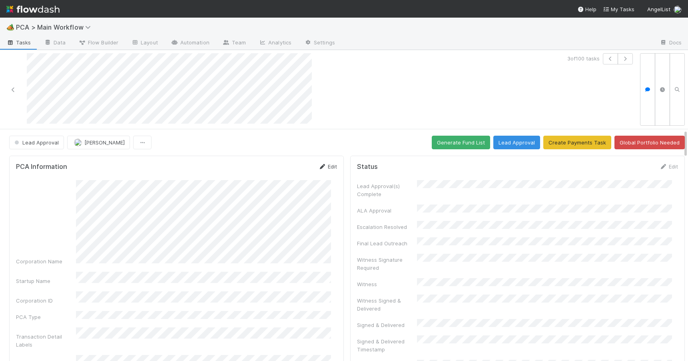
click at [325, 166] on link "Edit" at bounding box center [327, 166] width 19 height 6
click at [285, 166] on button "Save" at bounding box center [294, 169] width 23 height 14
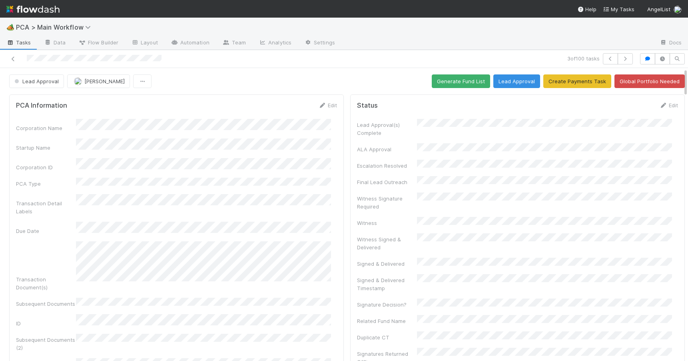
click at [679, 79] on div "Lead Approval [PERSON_NAME] Generate Fund List Lead Approval Create Payments Ta…" at bounding box center [347, 81] width 694 height 14
drag, startPoint x: 679, startPoint y: 79, endPoint x: 679, endPoint y: 36, distance: 43.2
click at [679, 36] on div "🏕️ PCA > Main Workflow Tasks Data Flow Builder Layout Automation Team Analytics…" at bounding box center [344, 189] width 688 height 343
click at [446, 83] on button "Generate Fund List" at bounding box center [461, 81] width 58 height 14
click at [509, 82] on button "Lead Approval" at bounding box center [516, 81] width 47 height 14
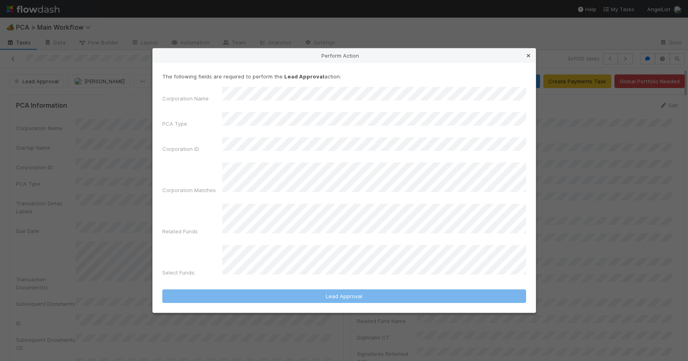
click at [529, 60] on link at bounding box center [529, 56] width 8 height 8
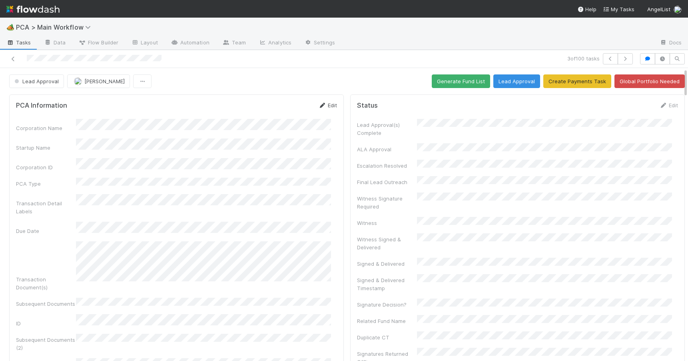
click at [323, 104] on link "Edit" at bounding box center [327, 105] width 19 height 6
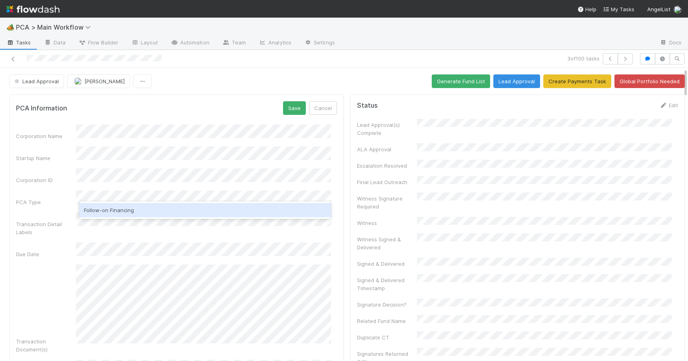
click at [145, 210] on div "Follow-on Financing" at bounding box center [205, 210] width 252 height 14
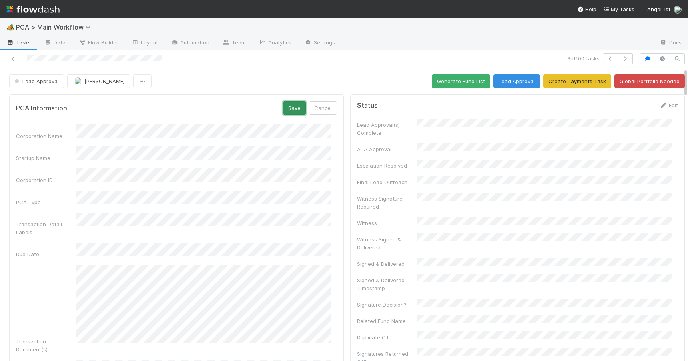
click at [286, 111] on button "Save" at bounding box center [294, 108] width 23 height 14
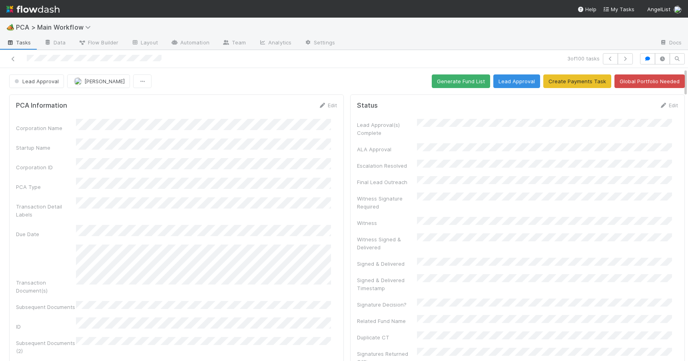
click at [359, 84] on div "Lead Approval [PERSON_NAME] Generate Fund List Lead Approval Create Payments Ta…" at bounding box center [347, 81] width 676 height 14
click at [496, 86] on button "Lead Approval" at bounding box center [516, 81] width 47 height 14
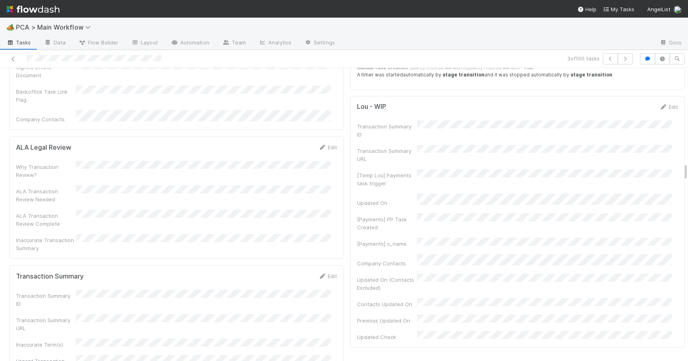
scroll to position [1542, 0]
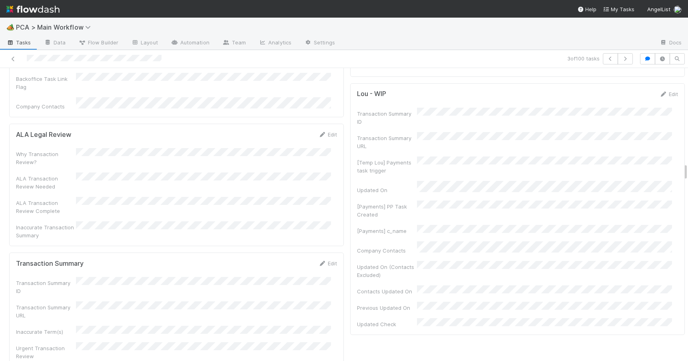
drag, startPoint x: 679, startPoint y: 74, endPoint x: 713, endPoint y: 170, distance: 101.4
click at [688, 170] on html "🏕️ PCA > Main Workflow Tasks Data Flow Builder Layout Automation Team Analytics…" at bounding box center [344, 180] width 688 height 361
click at [319, 261] on icon at bounding box center [322, 263] width 8 height 5
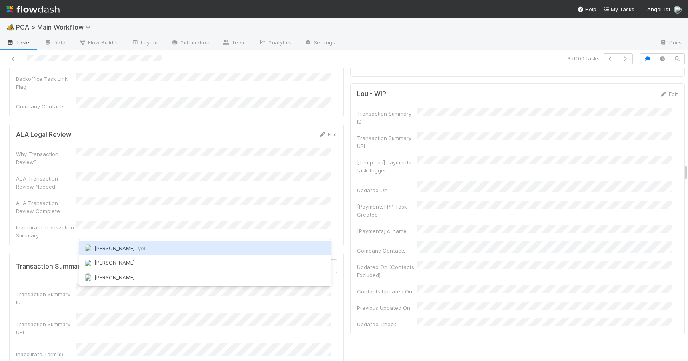
click at [118, 247] on span "[PERSON_NAME] you" at bounding box center [120, 248] width 52 height 6
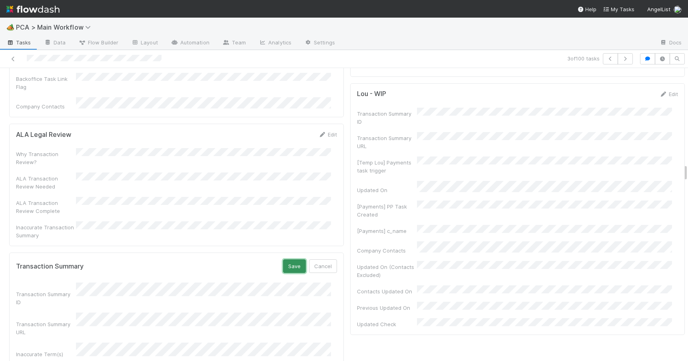
click at [288, 259] on button "Save" at bounding box center [294, 266] width 23 height 14
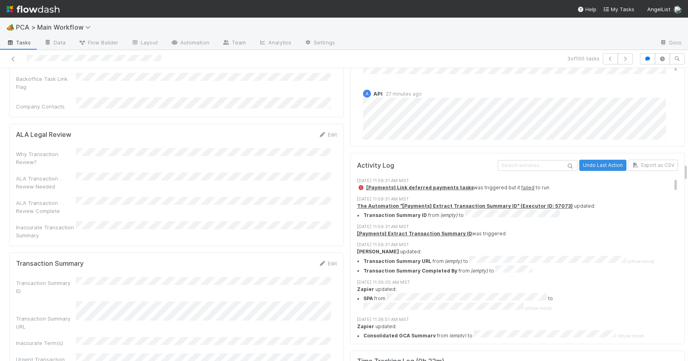
scroll to position [0, 0]
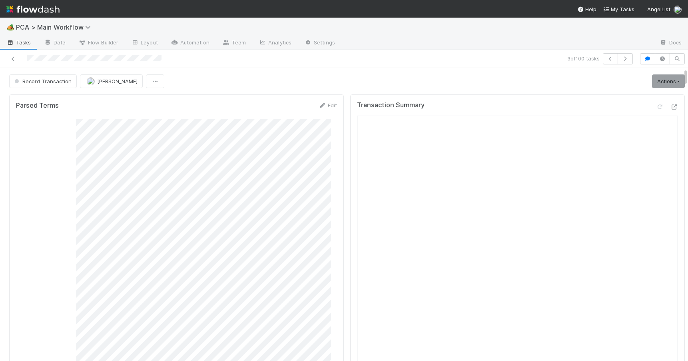
drag, startPoint x: 679, startPoint y: 78, endPoint x: 679, endPoint y: 58, distance: 19.6
click at [679, 58] on div "3 of 100 tasks Record Transaction Zachary Conley Actions Move to TR External Op…" at bounding box center [344, 205] width 688 height 311
click at [659, 79] on link "Actions" at bounding box center [668, 81] width 33 height 14
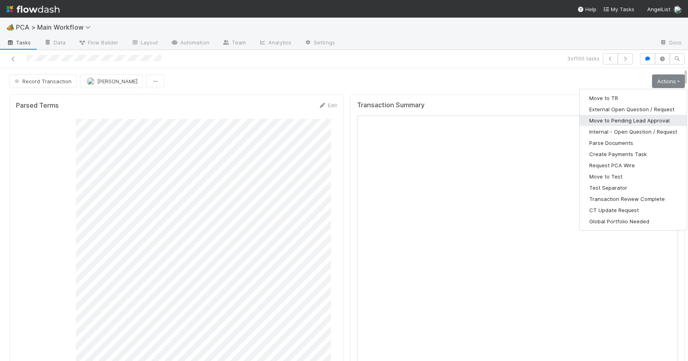
click at [606, 121] on button "Move to Pending Lead Approval" at bounding box center [633, 120] width 107 height 11
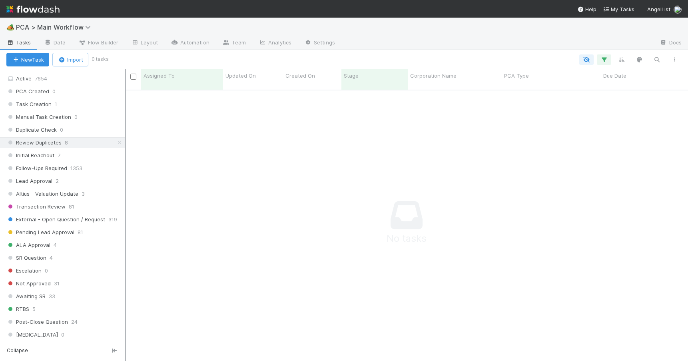
scroll to position [281, 0]
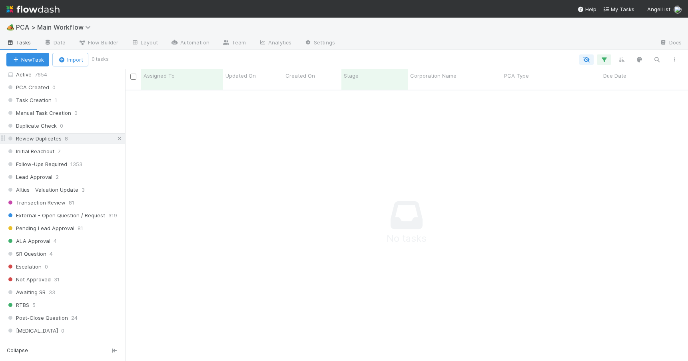
click at [116, 136] on icon at bounding box center [120, 138] width 8 height 5
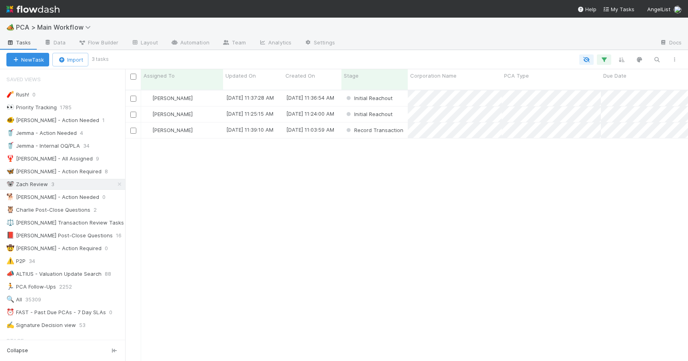
scroll to position [272, 557]
click at [202, 106] on div "[PERSON_NAME]" at bounding box center [182, 114] width 82 height 16
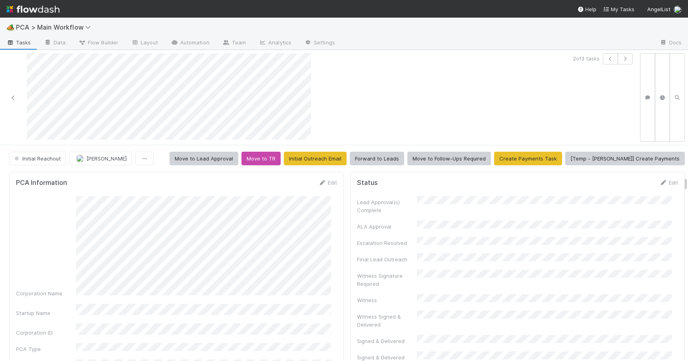
scroll to position [450, 0]
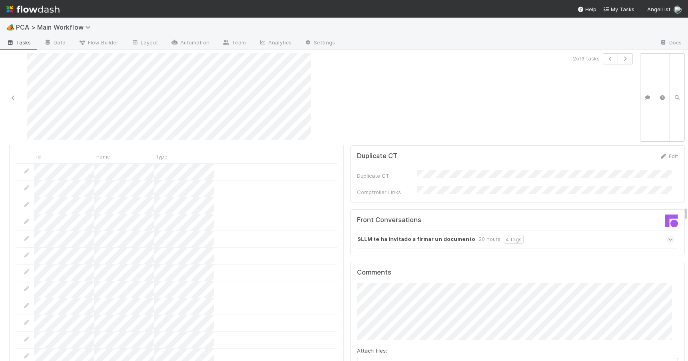
scroll to position [851, 0]
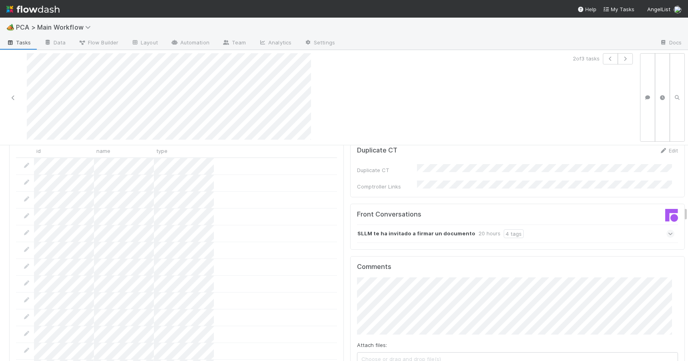
drag, startPoint x: 679, startPoint y: 181, endPoint x: 684, endPoint y: 210, distance: 29.2
click at [684, 210] on div "🏕️ PCA > Main Workflow Tasks Data Flow Builder Layout Automation Team Analytics…" at bounding box center [344, 189] width 688 height 343
click at [551, 224] on div "SLLM te ha invitado a firmar un documento 20 hours 4 tags" at bounding box center [515, 233] width 317 height 18
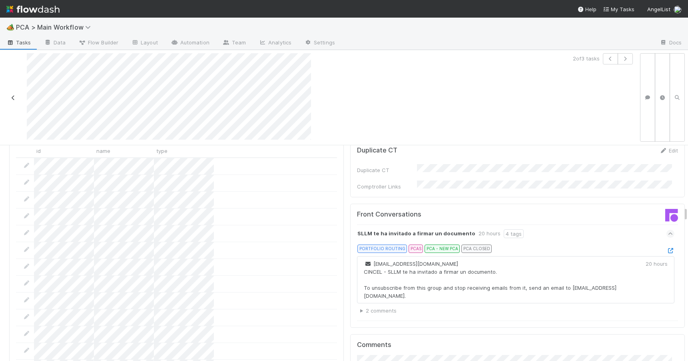
click at [13, 95] on icon at bounding box center [13, 97] width 8 height 5
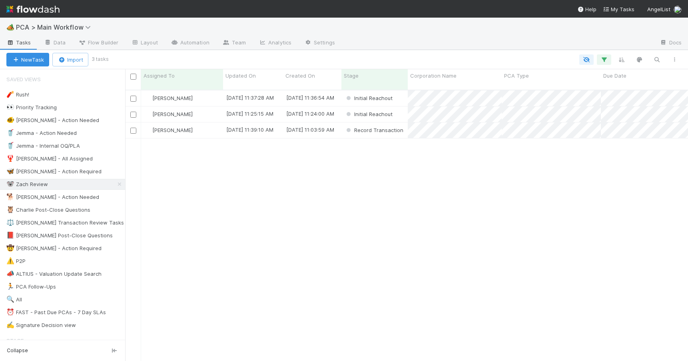
scroll to position [272, 557]
click at [207, 94] on div "[PERSON_NAME]" at bounding box center [182, 98] width 82 height 16
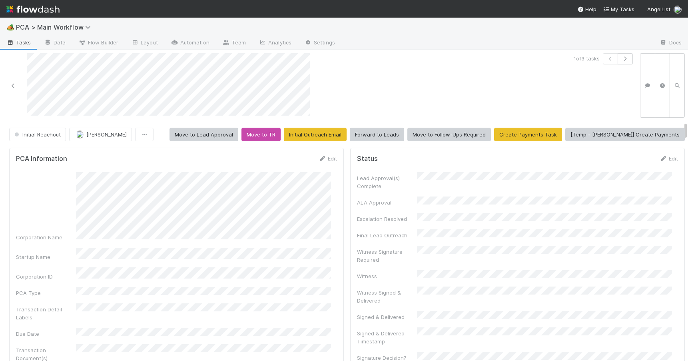
scroll to position [438, 0]
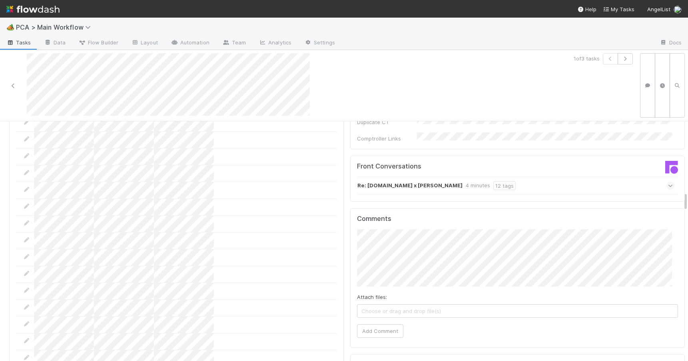
scroll to position [846, 0]
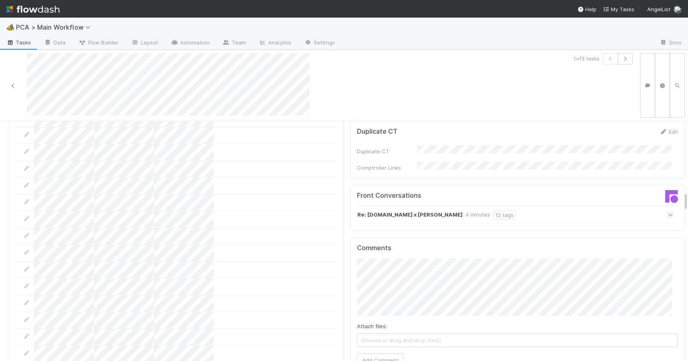
drag, startPoint x: 679, startPoint y: 161, endPoint x: 681, endPoint y: 195, distance: 33.6
click at [681, 195] on div "Initial Reachout Zachary Conley Move to Lead Approval Move to TR Initial Outrea…" at bounding box center [344, 241] width 688 height 240
click at [489, 206] on div "Re: SuperAngel.Fund x JUDY 4 minutes 12 tags" at bounding box center [515, 215] width 317 height 18
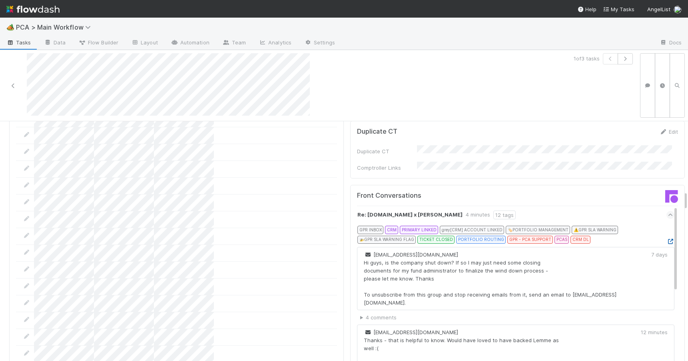
click at [667, 239] on icon at bounding box center [671, 241] width 8 height 5
click at [13, 85] on icon at bounding box center [13, 85] width 8 height 5
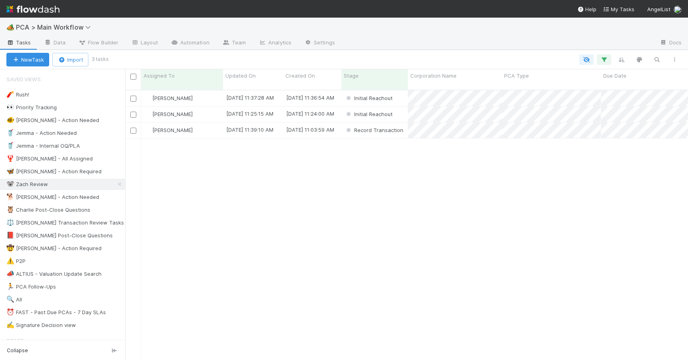
scroll to position [272, 557]
click at [217, 139] on div "Zachary Conley 8/22/25, 11:37:28 AM 8/22/25, 11:36:54 AM Initial Reachout 0 0 0…" at bounding box center [406, 228] width 563 height 277
click at [206, 126] on div "[PERSON_NAME]" at bounding box center [182, 130] width 82 height 16
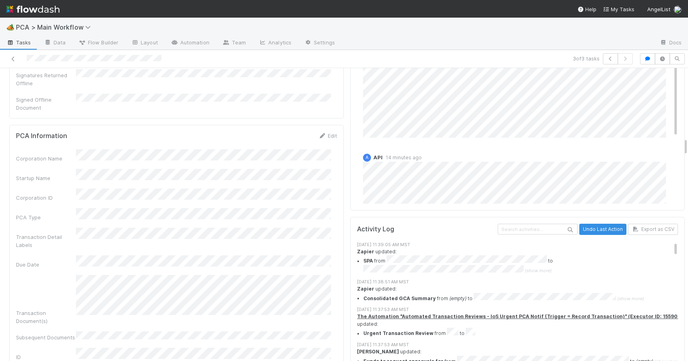
scroll to position [1116, 0]
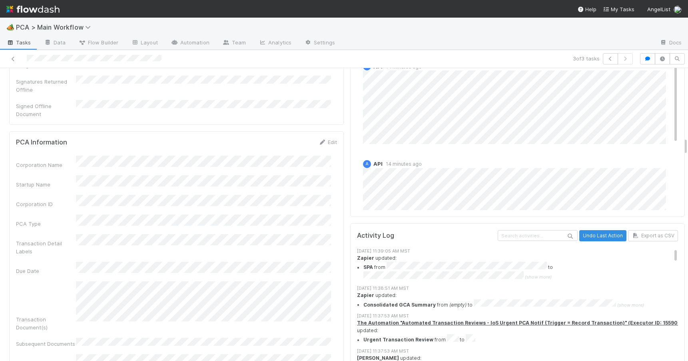
drag, startPoint x: 680, startPoint y: 100, endPoint x: 692, endPoint y: 143, distance: 45.3
click at [688, 143] on html "🏕️ PCA > Main Workflow Tasks Data Flow Builder Layout Automation Team Analytics…" at bounding box center [344, 180] width 688 height 361
click at [324, 139] on link "Edit" at bounding box center [327, 142] width 19 height 6
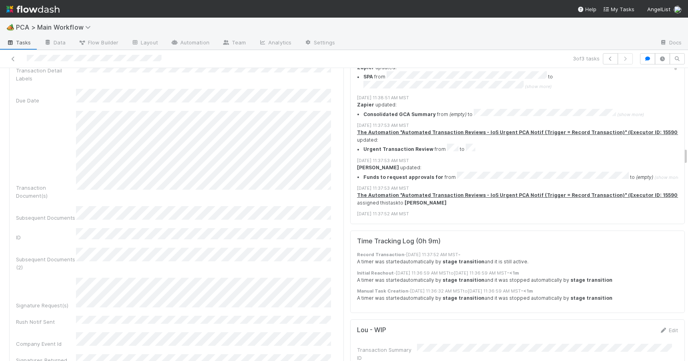
scroll to position [1324, 0]
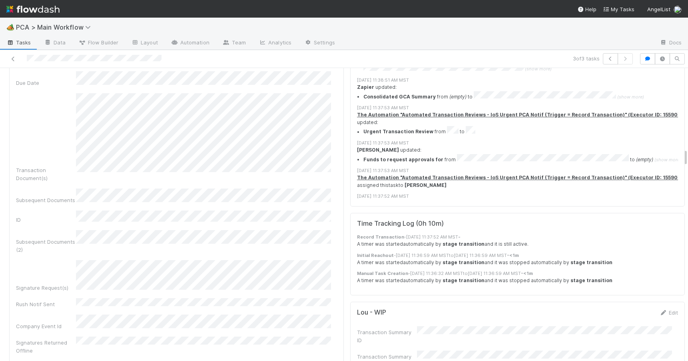
click at [335, 148] on div "PCA Information Save Cancel Corporation Name Startup Name Corporation ID PCA Ty…" at bounding box center [176, 180] width 335 height 514
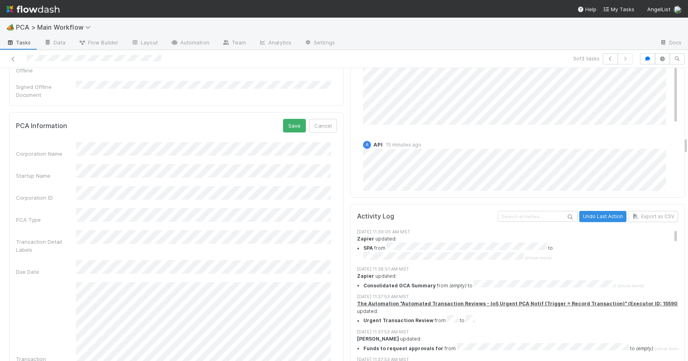
scroll to position [1116, 0]
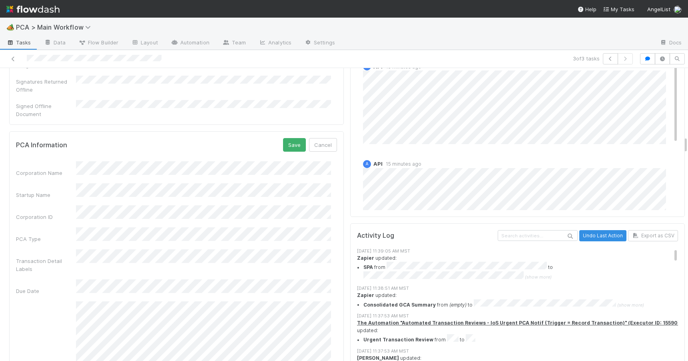
click at [290, 138] on button "Save" at bounding box center [294, 145] width 23 height 14
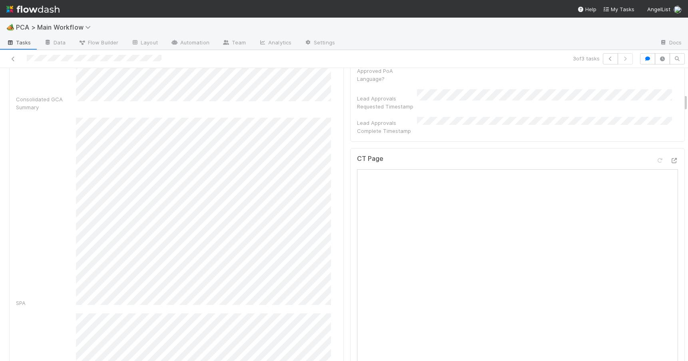
scroll to position [406, 0]
drag, startPoint x: 680, startPoint y: 146, endPoint x: 695, endPoint y: 102, distance: 46.5
click at [688, 102] on html "🏕️ PCA > Main Workflow Tasks Data Flow Builder Layout Automation Team Analytics…" at bounding box center [344, 180] width 688 height 361
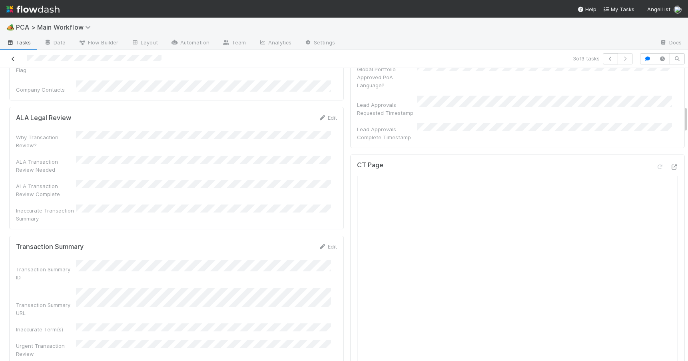
scroll to position [769, 0]
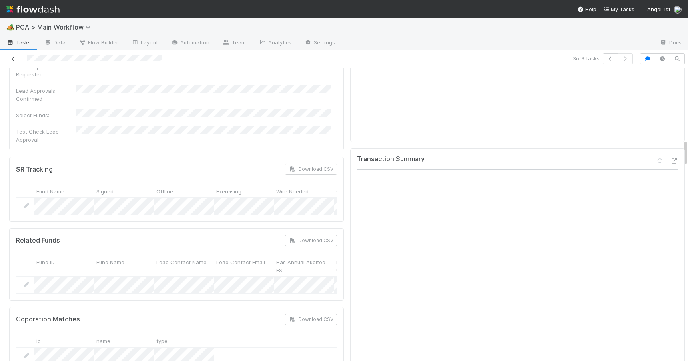
click at [12, 58] on icon at bounding box center [13, 58] width 8 height 5
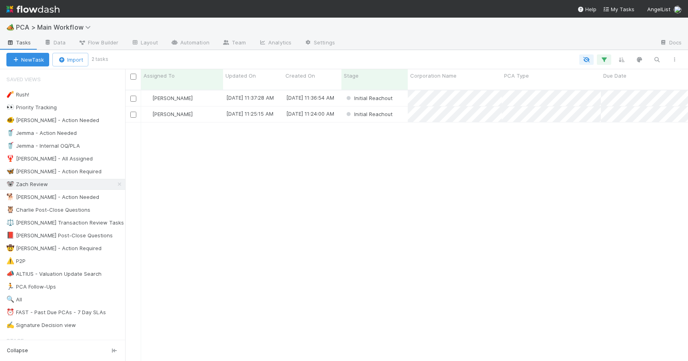
scroll to position [272, 557]
click at [212, 110] on div "[PERSON_NAME]" at bounding box center [182, 114] width 82 height 16
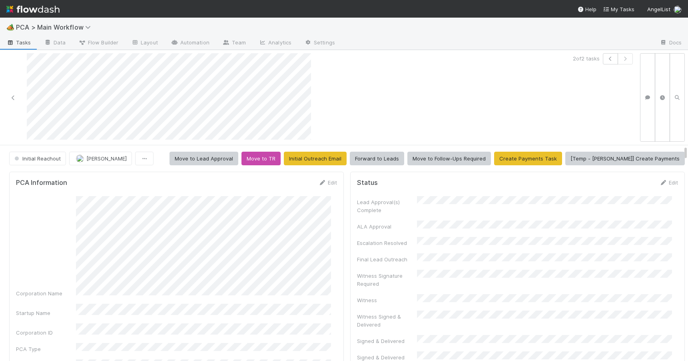
scroll to position [450, 0]
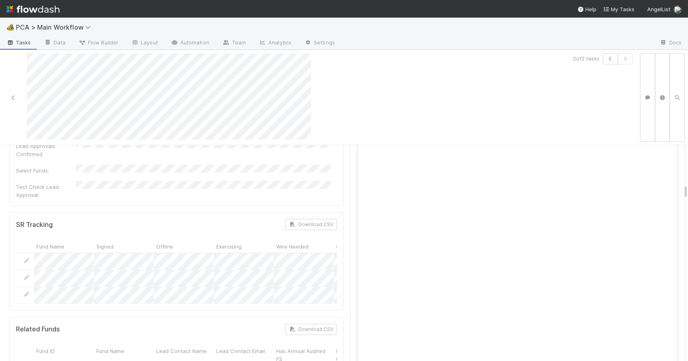
drag, startPoint x: 679, startPoint y: 182, endPoint x: 680, endPoint y: 188, distance: 6.4
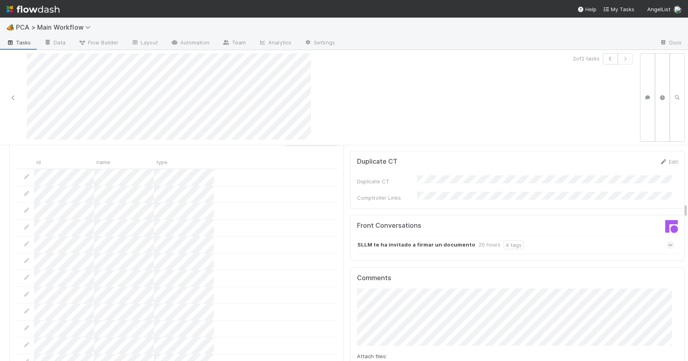
scroll to position [851, 0]
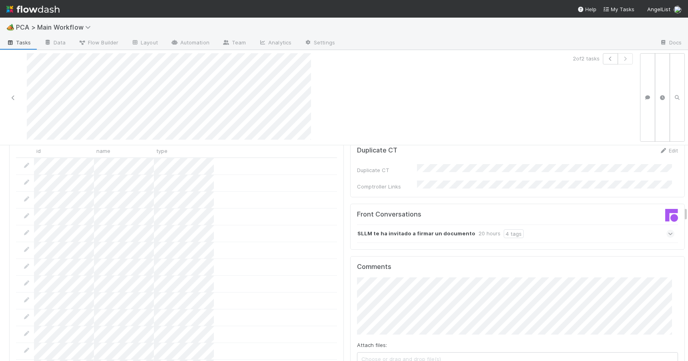
drag, startPoint x: 680, startPoint y: 189, endPoint x: 683, endPoint y: 211, distance: 22.6
click at [683, 211] on div "🏕️ PCA > Main Workflow Tasks Data Flow Builder Layout Automation Team Analytics…" at bounding box center [344, 189] width 688 height 343
click at [567, 224] on div "SLLM te ha invitado a firmar un documento 20 hours 4 tags" at bounding box center [515, 233] width 317 height 18
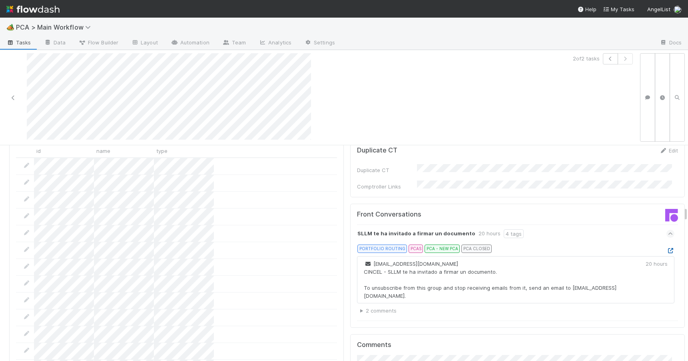
click at [667, 248] on icon at bounding box center [671, 250] width 8 height 5
click at [688, 211] on div at bounding box center [688, 253] width 0 height 216
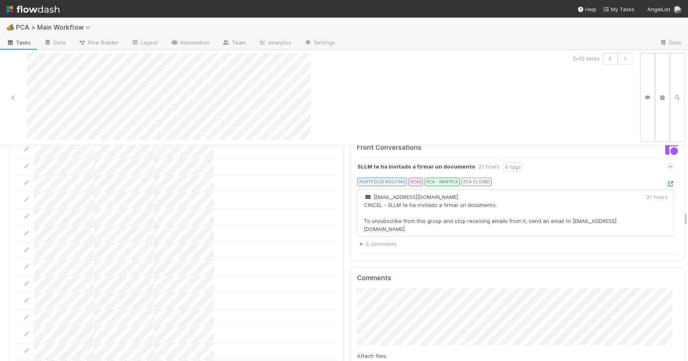
drag, startPoint x: 680, startPoint y: 212, endPoint x: 680, endPoint y: 216, distance: 4.8
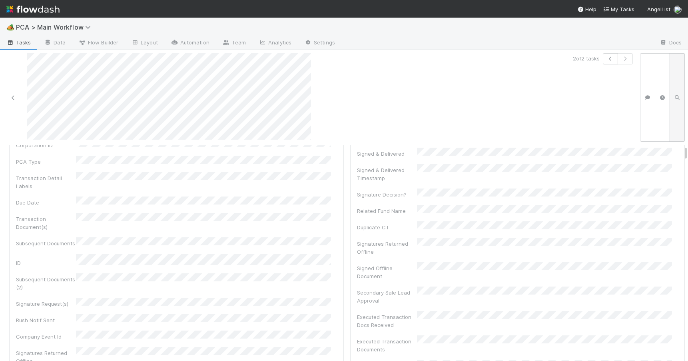
scroll to position [0, 0]
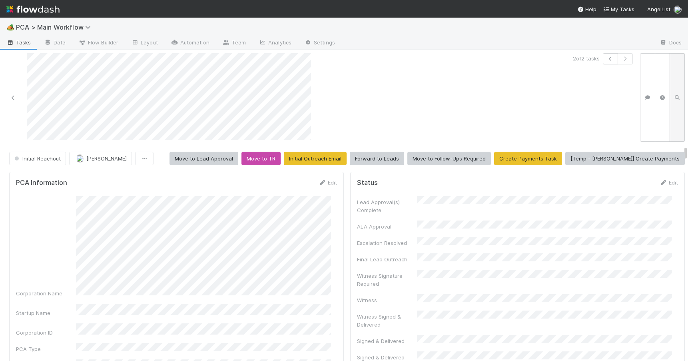
drag, startPoint x: 679, startPoint y: 197, endPoint x: 672, endPoint y: 137, distance: 60.5
click at [672, 137] on div "2 of 2 tasks Initial Reachout Zachary Conley Move to Lead Approval Move to TR I…" at bounding box center [344, 205] width 688 height 311
click at [325, 182] on link "Edit" at bounding box center [327, 182] width 19 height 6
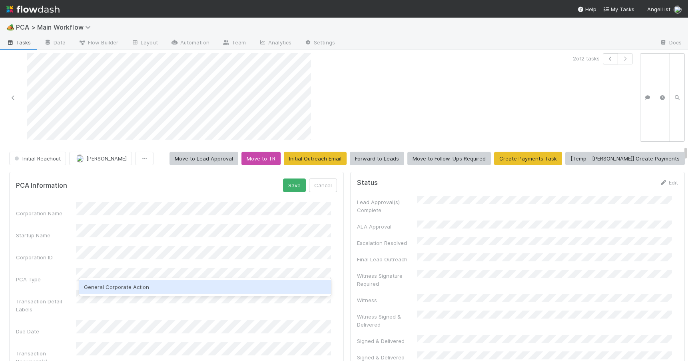
click at [132, 288] on div "General Corporate Action" at bounding box center [205, 287] width 252 height 14
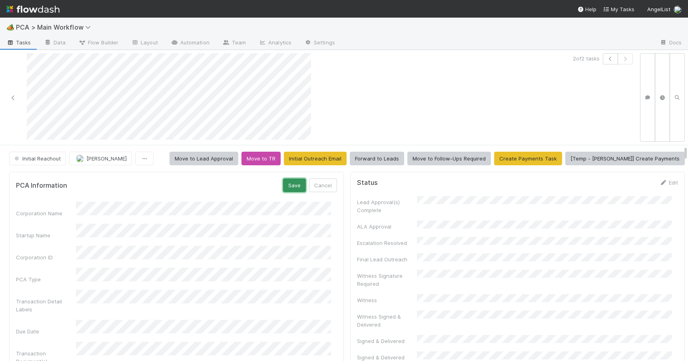
click at [286, 191] on button "Save" at bounding box center [294, 185] width 23 height 14
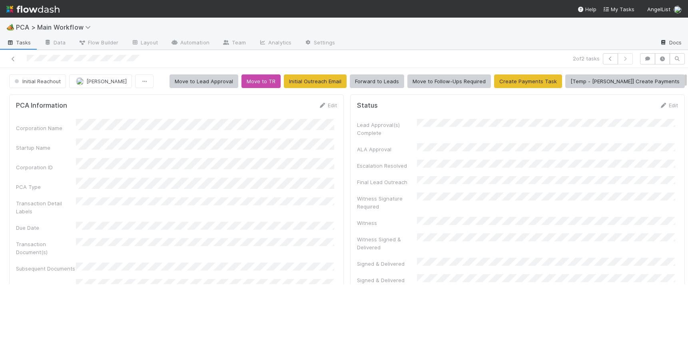
drag, startPoint x: 686, startPoint y: 108, endPoint x: 686, endPoint y: 49, distance: 59.2
click at [686, 50] on div "2 of 2 tasks Initial Reachout Zachary Conley Move to Lead Approval Move to TR I…" at bounding box center [344, 205] width 688 height 311
click at [36, 82] on span "Initial Reachout" at bounding box center [37, 81] width 48 height 6
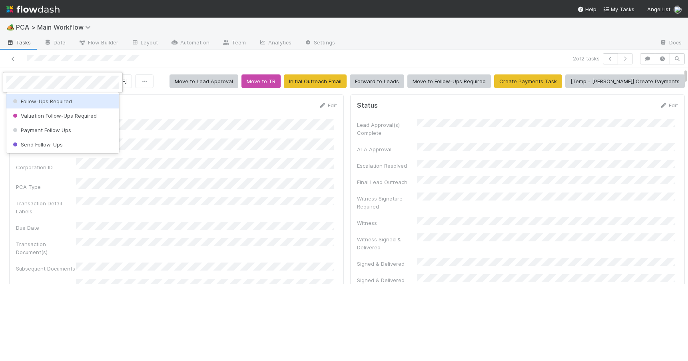
click at [32, 100] on span "Follow-Ups Required" at bounding box center [41, 101] width 61 height 6
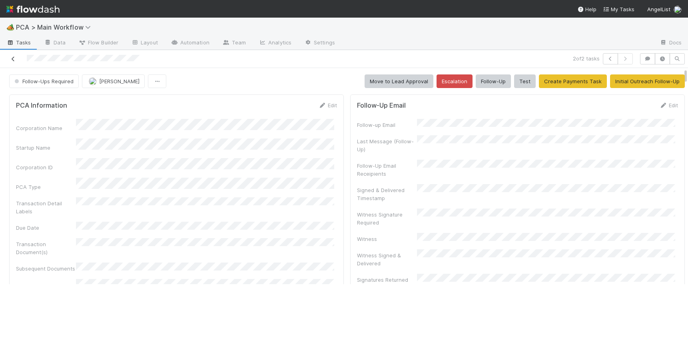
click at [13, 56] on icon at bounding box center [13, 58] width 8 height 5
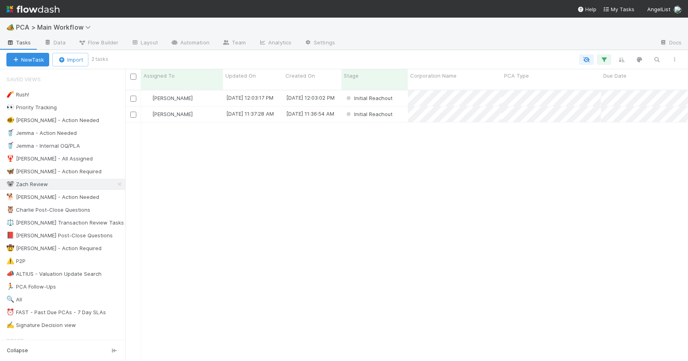
scroll to position [272, 557]
click at [202, 107] on div "Zachary Conley" at bounding box center [182, 114] width 82 height 16
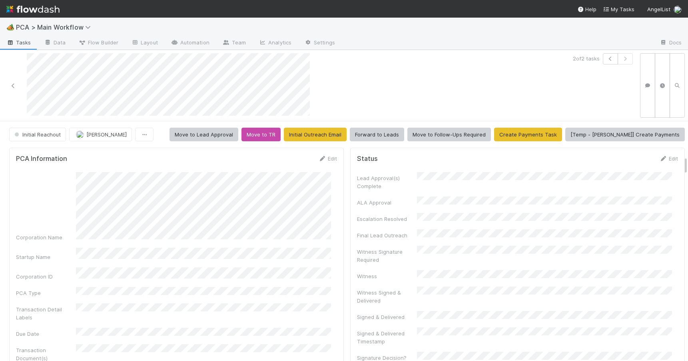
scroll to position [438, 0]
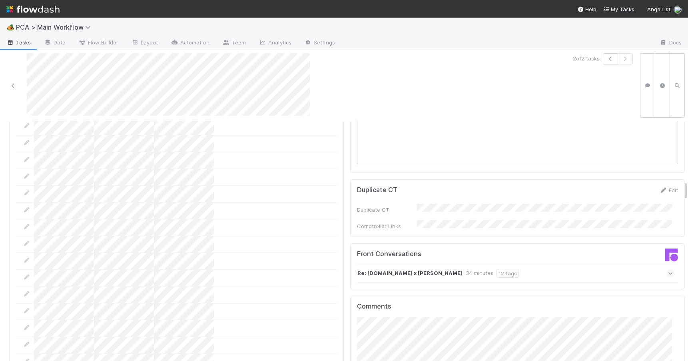
drag, startPoint x: 679, startPoint y: 164, endPoint x: 688, endPoint y: 194, distance: 31.3
click at [688, 194] on html "🏕️ PCA > Main Workflow Tasks Data Flow Builder Layout Automation Team Analytics…" at bounding box center [344, 180] width 688 height 361
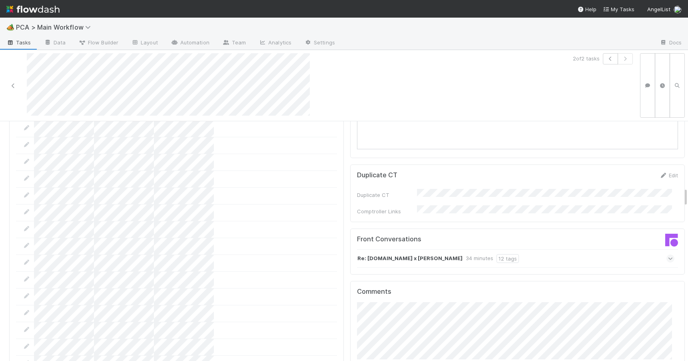
click at [541, 249] on div "Re: SuperAngel.Fund x JUDY 34 minutes 12 tags" at bounding box center [515, 258] width 317 height 18
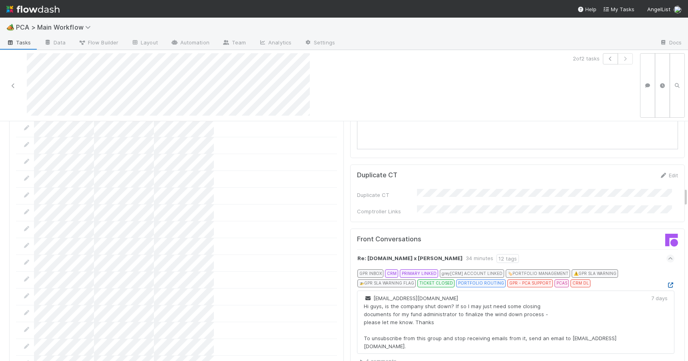
click at [667, 282] on icon at bounding box center [671, 284] width 8 height 5
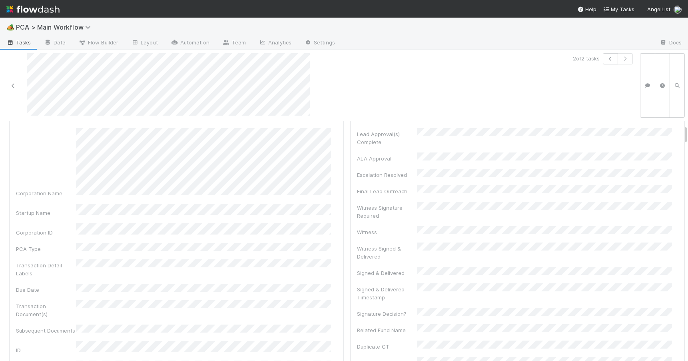
scroll to position [0, 0]
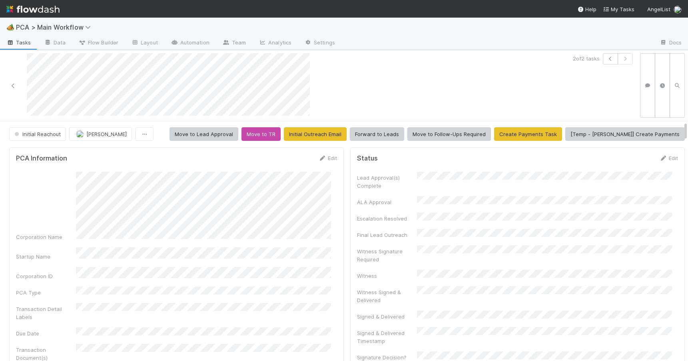
drag, startPoint x: 680, startPoint y: 193, endPoint x: 676, endPoint y: 127, distance: 66.1
click at [321, 156] on link "Edit" at bounding box center [327, 158] width 19 height 6
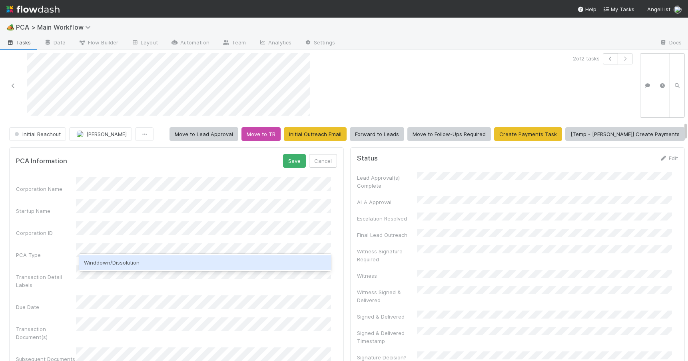
click at [140, 262] on div "Winddown/Dissolution" at bounding box center [205, 262] width 252 height 14
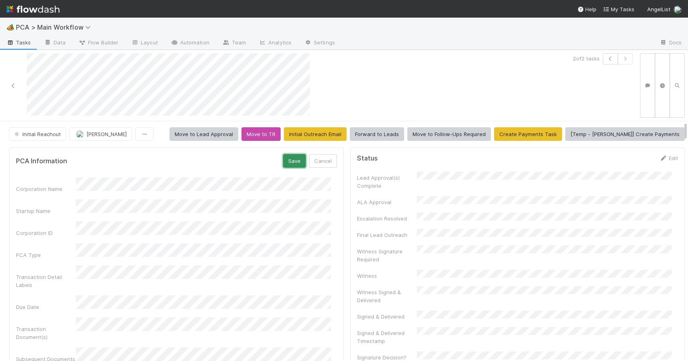
click at [291, 165] on button "Save" at bounding box center [294, 161] width 23 height 14
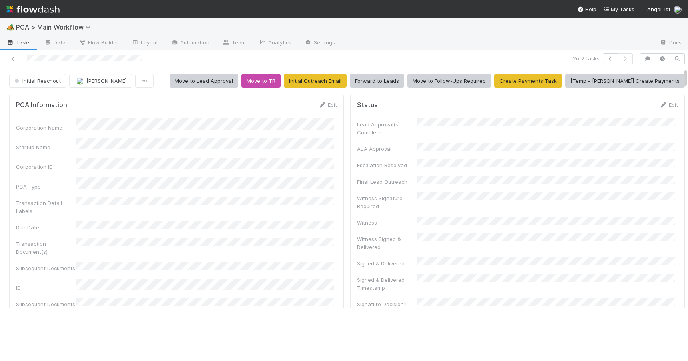
click at [685, 74] on div "Initial Reachout Zachary Conley Move to Lead Approval Move to TR Initial Outrea…" at bounding box center [347, 81] width 694 height 14
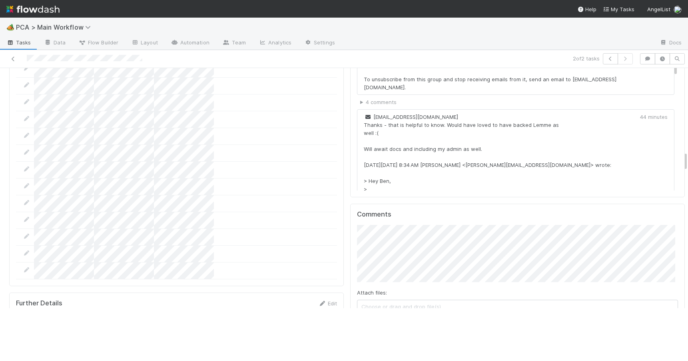
drag, startPoint x: 685, startPoint y: 78, endPoint x: 685, endPoint y: 165, distance: 87.2
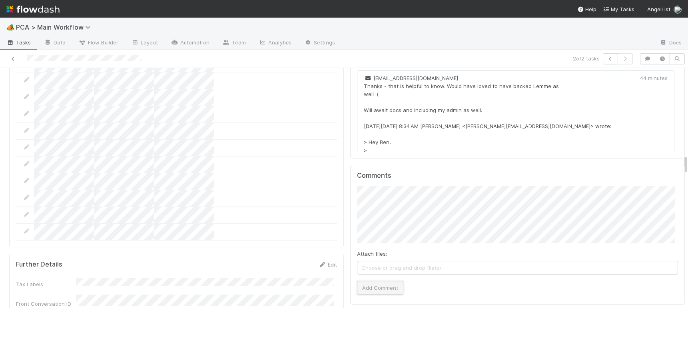
click at [377, 281] on button "Add Comment" at bounding box center [380, 288] width 46 height 14
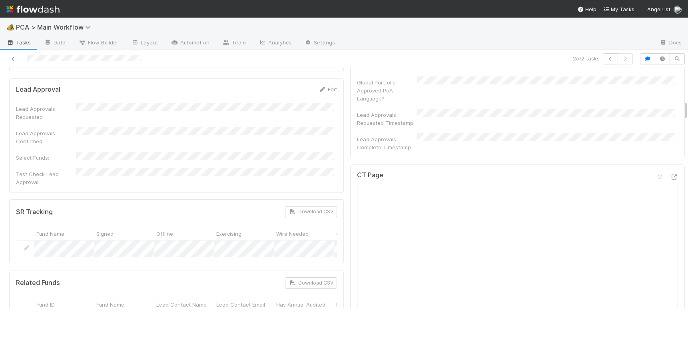
scroll to position [0, 0]
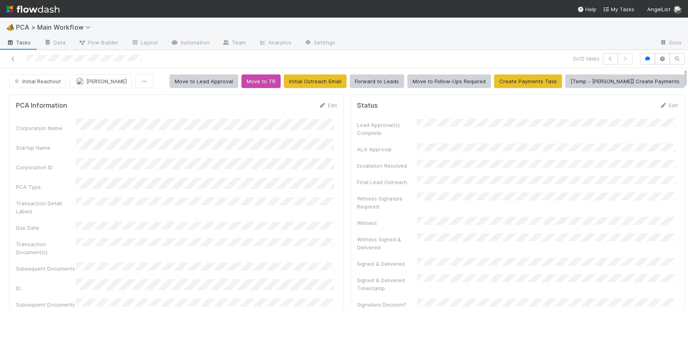
drag, startPoint x: 685, startPoint y: 165, endPoint x: 684, endPoint y: 69, distance: 95.6
click at [37, 86] on button "Initial Reachout" at bounding box center [37, 81] width 57 height 14
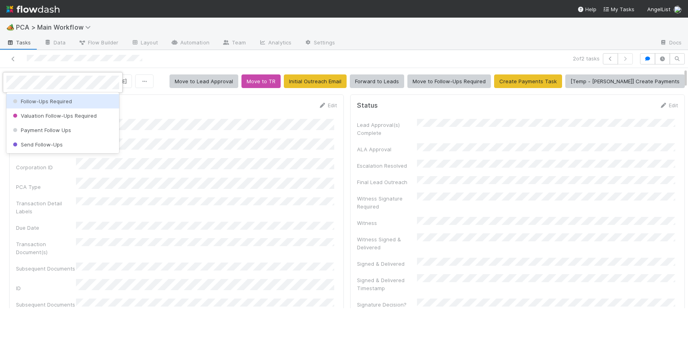
click at [39, 101] on span "Follow-Ups Required" at bounding box center [41, 101] width 61 height 6
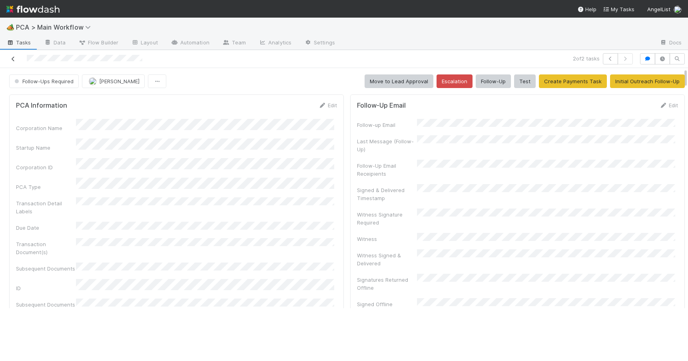
click at [15, 59] on icon at bounding box center [13, 58] width 8 height 5
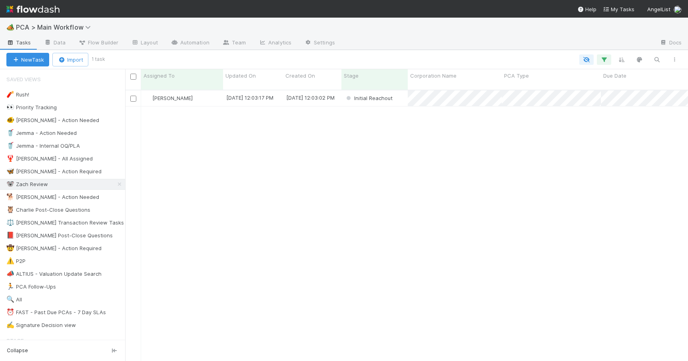
scroll to position [272, 557]
click at [209, 91] on div "Zachary Conley" at bounding box center [182, 98] width 82 height 16
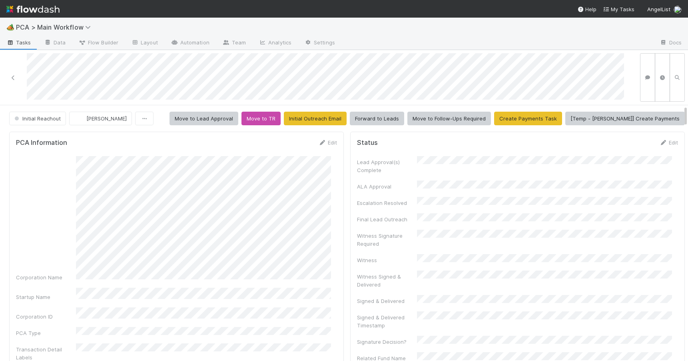
scroll to position [430, 0]
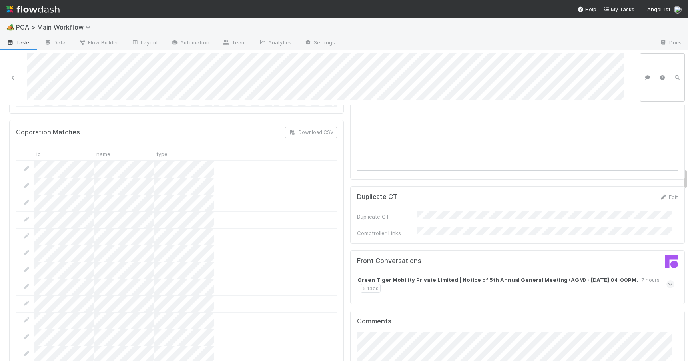
drag, startPoint x: 679, startPoint y: 148, endPoint x: 682, endPoint y: 178, distance: 29.3
click at [682, 178] on div "Initial Reachout Zachary Conley Move to Lead Approval Move to TR Initial Outrea…" at bounding box center [344, 233] width 688 height 256
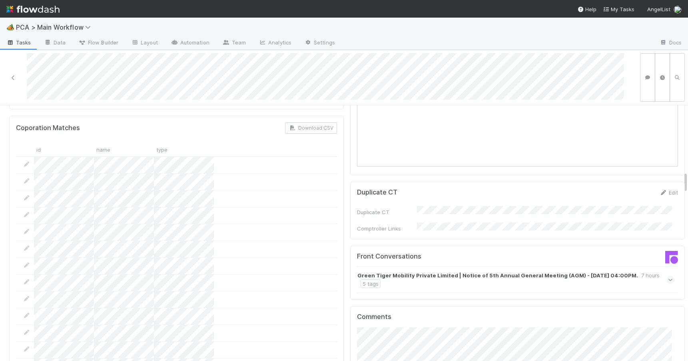
click at [489, 271] on div "Green Tiger Mobility Private Limited | Notice of 5th Annual General Meeting (AG…" at bounding box center [514, 279] width 315 height 17
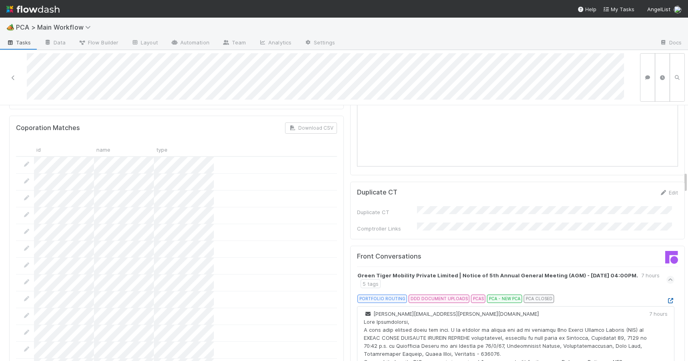
click at [667, 298] on icon at bounding box center [671, 300] width 8 height 5
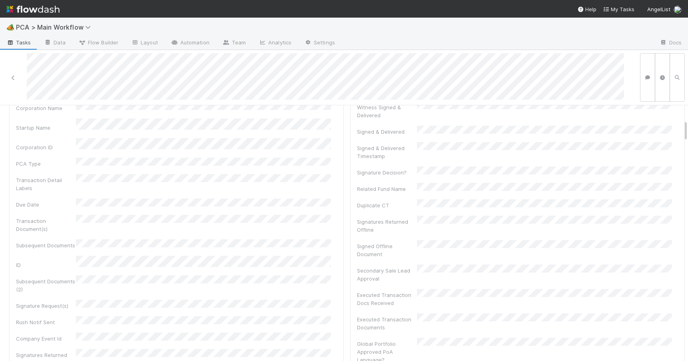
scroll to position [0, 0]
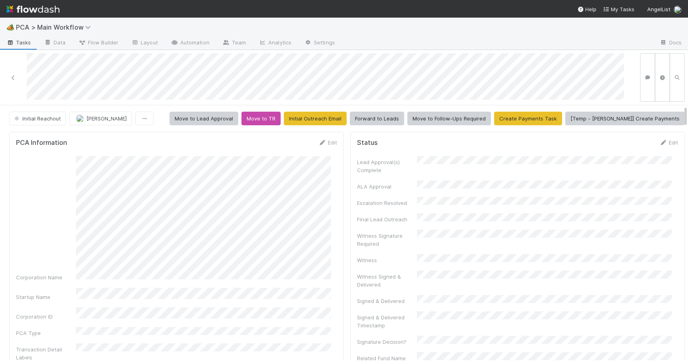
drag, startPoint x: 680, startPoint y: 180, endPoint x: 679, endPoint y: 98, distance: 82.0
click at [679, 98] on div "Initial Reachout Zachary Conley Move to Lead Approval Move to TR Initial Outrea…" at bounding box center [344, 205] width 688 height 311
click at [679, 114] on div "Initial Reachout Zachary Conley Move to Lead Approval Move to TR Initial Outrea…" at bounding box center [347, 119] width 694 height 14
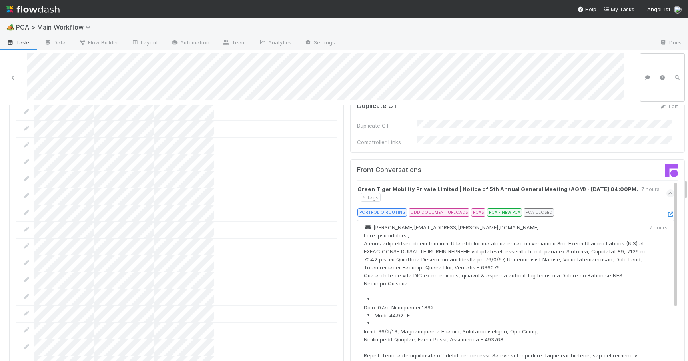
scroll to position [861, 0]
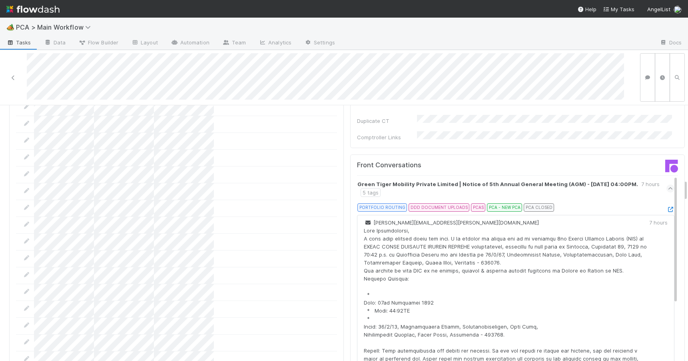
drag, startPoint x: 679, startPoint y: 114, endPoint x: 698, endPoint y: 188, distance: 76.2
click at [688, 188] on html "🏕️ PCA > Main Workflow Tasks Data Flow Builder Layout Automation Team Analytics…" at bounding box center [344, 180] width 688 height 361
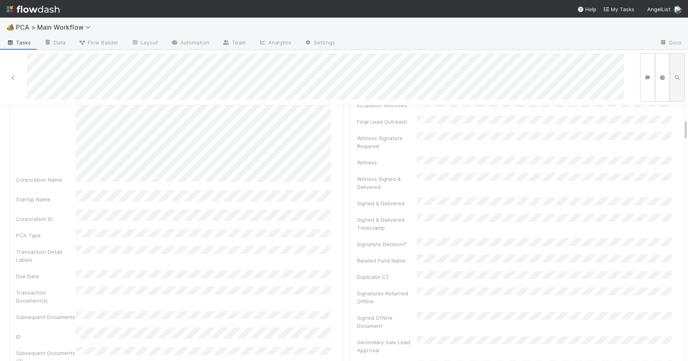
scroll to position [0, 0]
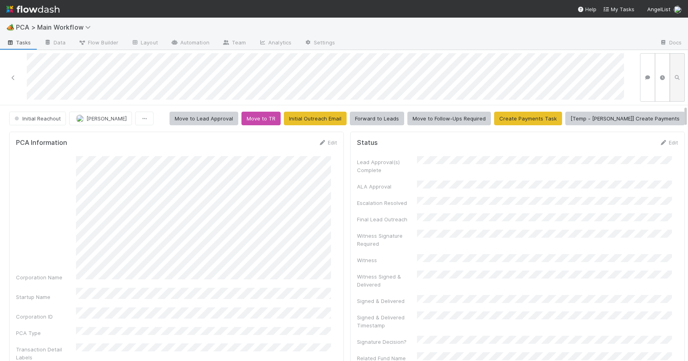
drag, startPoint x: 679, startPoint y: 183, endPoint x: 678, endPoint y: 98, distance: 84.8
click at [678, 98] on div "Initial Reachout Zachary Conley Move to Lead Approval Move to TR Initial Outrea…" at bounding box center [344, 205] width 688 height 311
click at [320, 140] on link "Edit" at bounding box center [327, 142] width 19 height 6
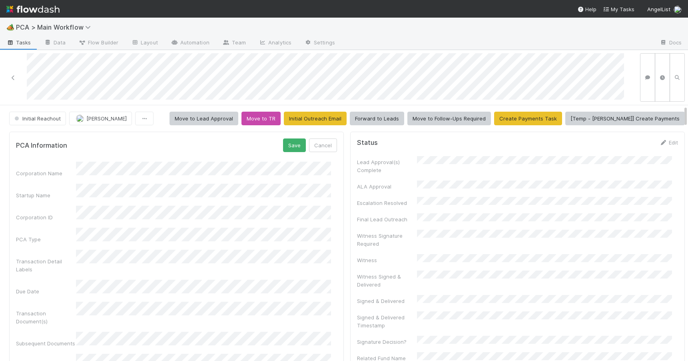
click at [256, 206] on div "Corporation Name Startup Name Corporation ID PCA Type Transaction Detail Labels…" at bounding box center [176, 368] width 321 height 412
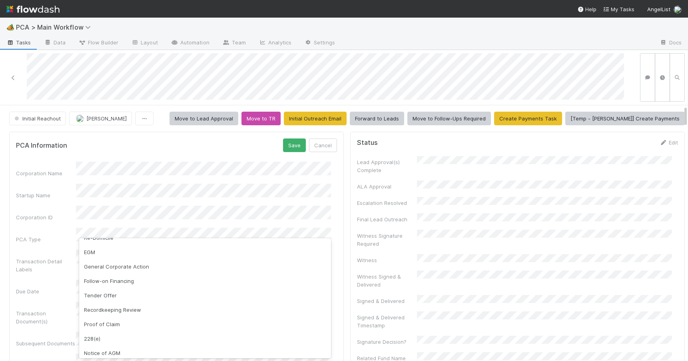
scroll to position [129, 0]
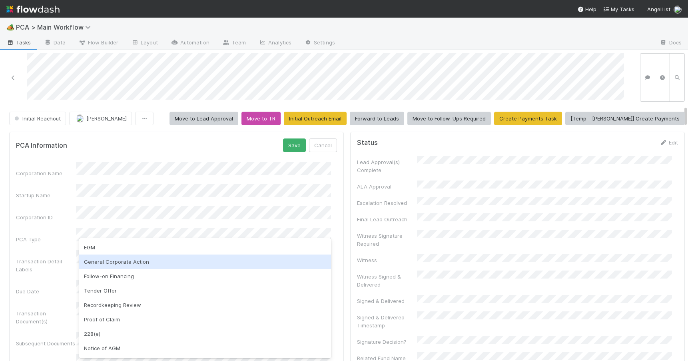
click at [204, 267] on div "General Corporate Action" at bounding box center [205, 261] width 252 height 14
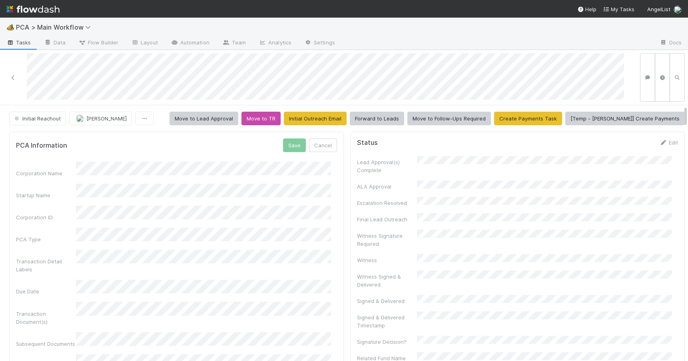
click at [220, 302] on div "Transaction Document(s)" at bounding box center [176, 314] width 321 height 24
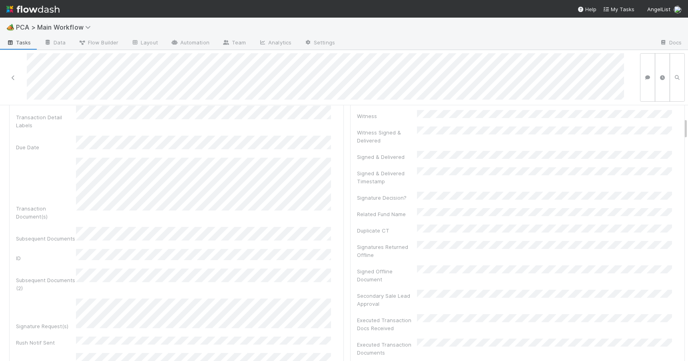
scroll to position [0, 0]
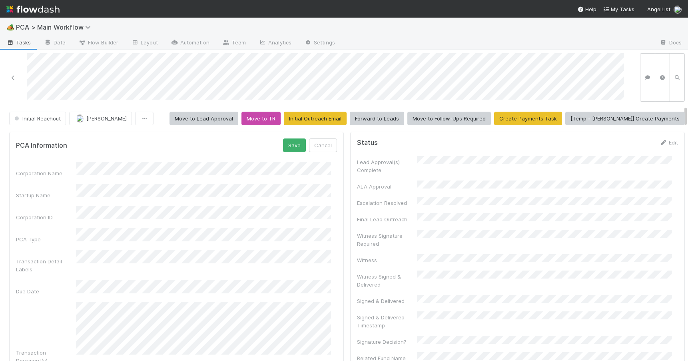
drag, startPoint x: 679, startPoint y: 123, endPoint x: 679, endPoint y: 110, distance: 12.8
click at [292, 141] on button "Save" at bounding box center [294, 145] width 23 height 14
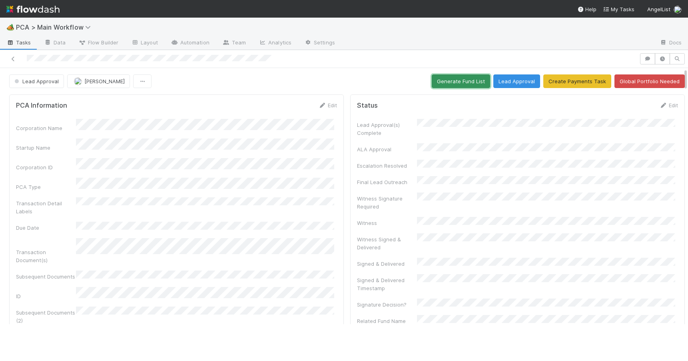
click at [443, 83] on button "Generate Fund List" at bounding box center [461, 81] width 58 height 14
click at [325, 107] on link "Edit" at bounding box center [327, 105] width 19 height 6
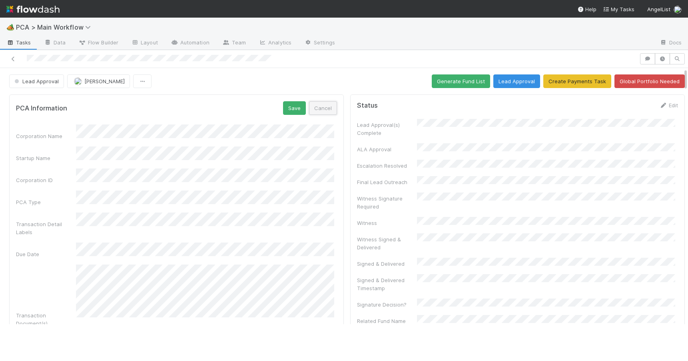
click at [330, 106] on button "Cancel" at bounding box center [323, 108] width 28 height 14
click at [330, 106] on link "Edit" at bounding box center [327, 105] width 19 height 6
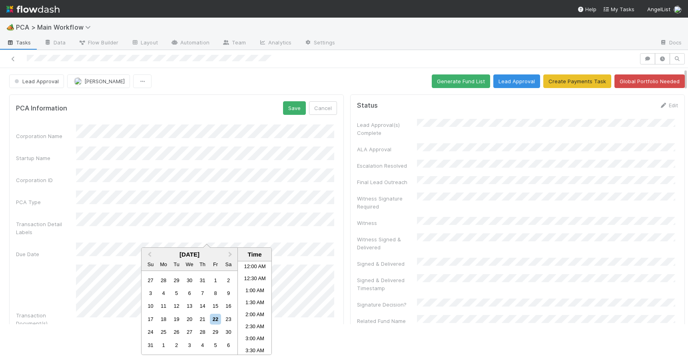
scroll to position [248, 0]
click at [230, 255] on span "Next Month" at bounding box center [230, 254] width 0 height 9
click at [175, 292] on div "9" at bounding box center [176, 293] width 11 height 11
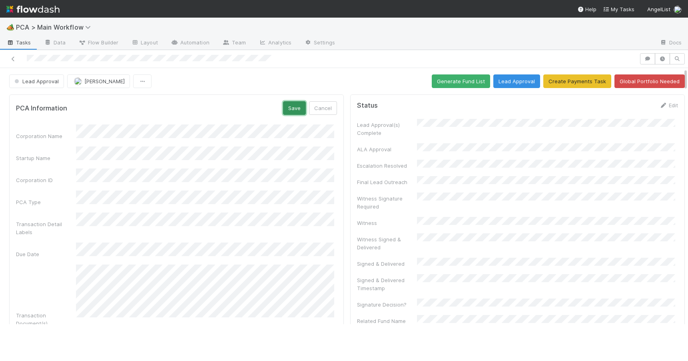
click at [288, 109] on button "Save" at bounding box center [294, 108] width 23 height 14
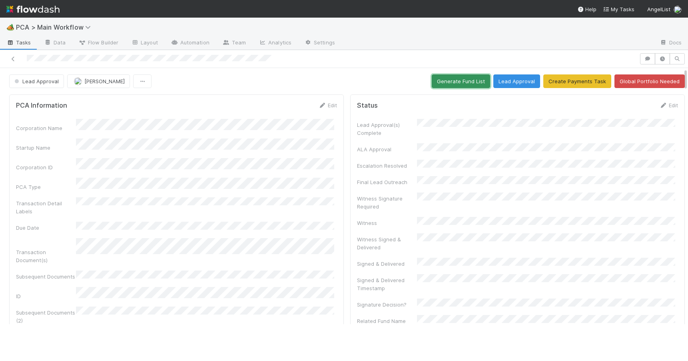
click at [443, 80] on button "Generate Fund List" at bounding box center [461, 81] width 58 height 14
click at [449, 83] on button "Generate Fund List" at bounding box center [461, 81] width 58 height 14
click at [685, 78] on div "Lead Approval Zachary Conley Generate Fund List Lead Approval Create Payments T…" at bounding box center [347, 81] width 694 height 14
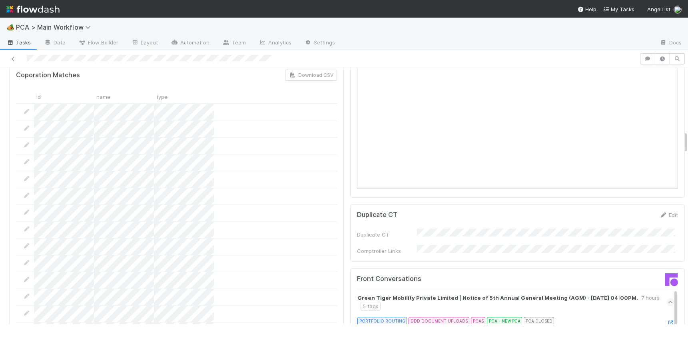
scroll to position [0, 0]
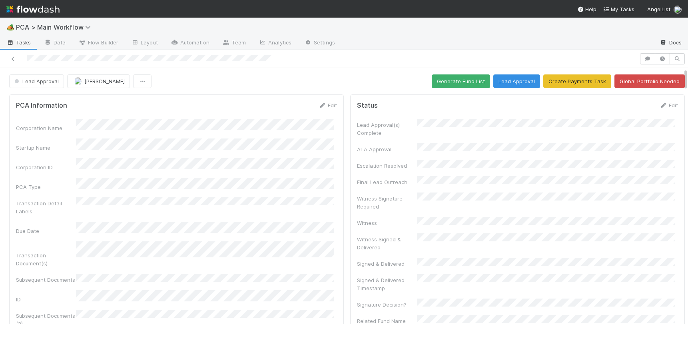
drag, startPoint x: 685, startPoint y: 78, endPoint x: 675, endPoint y: 41, distance: 38.5
click at [675, 41] on div "🏕️ PCA > Main Workflow Tasks Data Flow Builder Layout Automation Team Analytics…" at bounding box center [344, 189] width 688 height 343
click at [508, 80] on button "Lead Approval" at bounding box center [516, 81] width 47 height 14
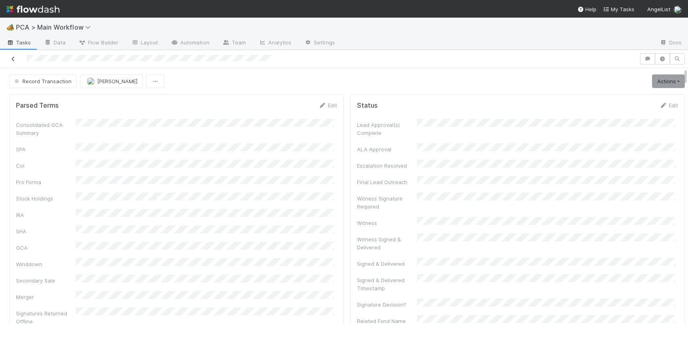
click at [14, 57] on icon at bounding box center [13, 58] width 8 height 5
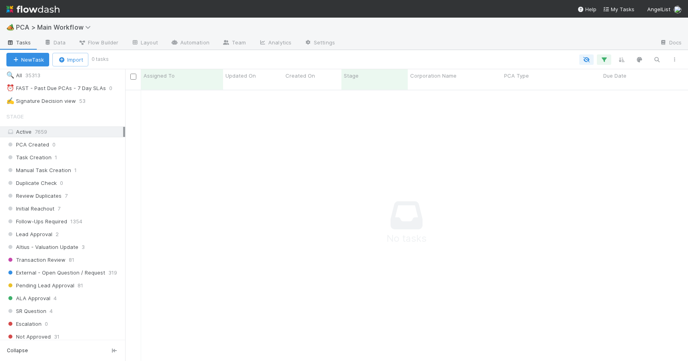
scroll to position [226, 0]
click at [79, 191] on div "Review Duplicates 7" at bounding box center [65, 194] width 119 height 10
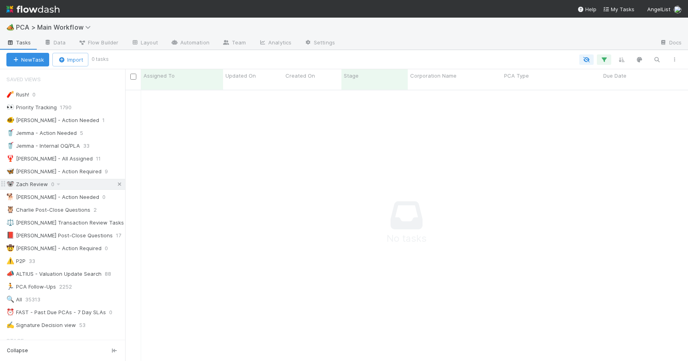
click at [116, 184] on icon at bounding box center [120, 184] width 8 height 5
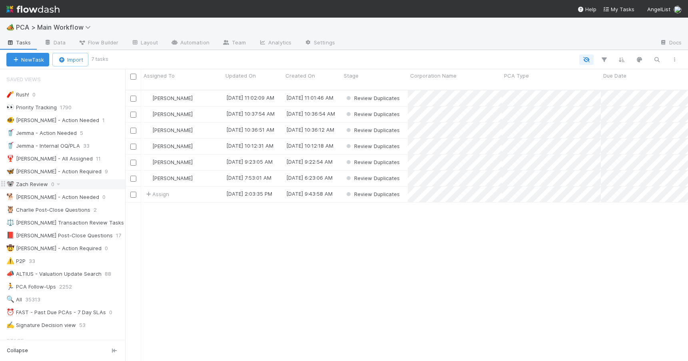
scroll to position [272, 557]
click at [209, 106] on div "[PERSON_NAME]" at bounding box center [182, 114] width 82 height 16
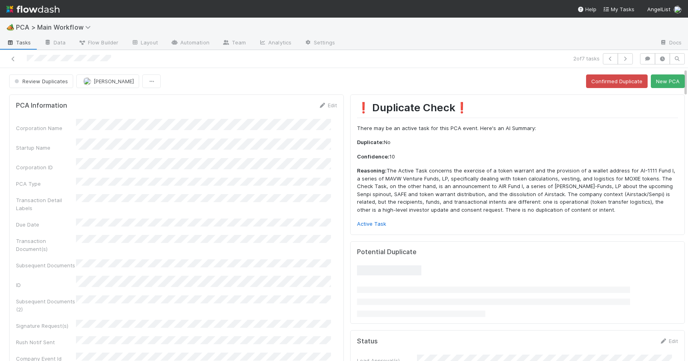
click at [432, 180] on p "Reasoning: The Active Task concerns the exercise of a token warrant and the pro…" at bounding box center [517, 190] width 321 height 47
click at [363, 220] on p "Active Task" at bounding box center [517, 224] width 321 height 8
click at [362, 222] on link "Active Task" at bounding box center [371, 223] width 29 height 6
click at [653, 82] on button "New PCA" at bounding box center [668, 81] width 34 height 14
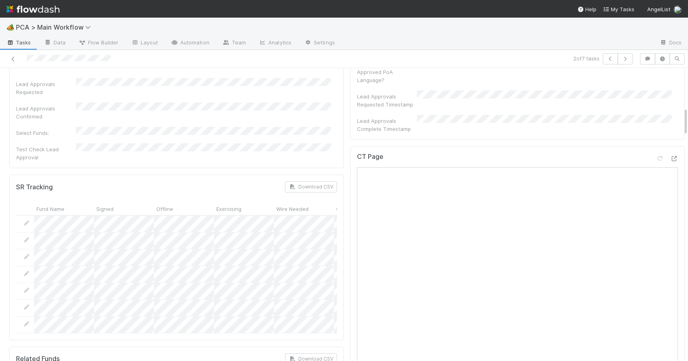
scroll to position [491, 0]
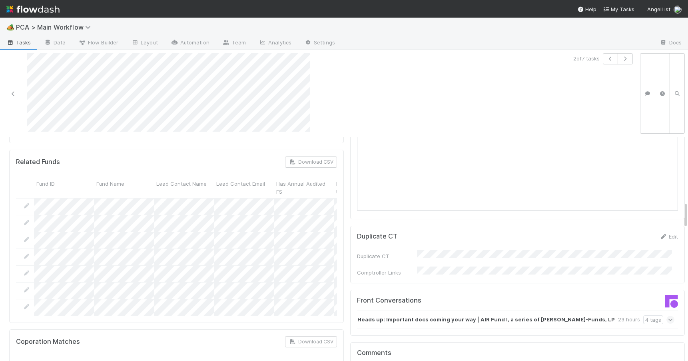
scroll to position [817, 0]
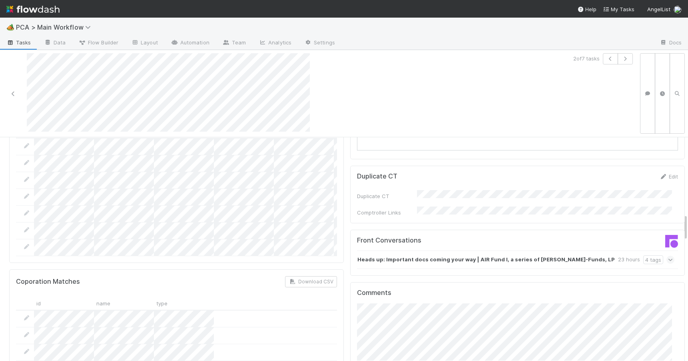
drag, startPoint x: 680, startPoint y: 188, endPoint x: 685, endPoint y: 218, distance: 30.8
click at [685, 218] on div "🏕️ PCA > Main Workflow Tasks Data Flow Builder Layout Automation Team Analytics…" at bounding box center [344, 189] width 688 height 343
click at [537, 255] on strong "Heads up: Important docs coming your way | AIR Fund I, a series of Martin Crowl…" at bounding box center [486, 259] width 258 height 9
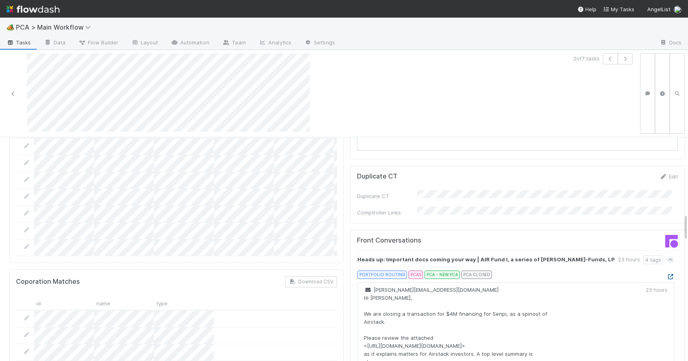
click at [667, 274] on icon at bounding box center [671, 276] width 8 height 5
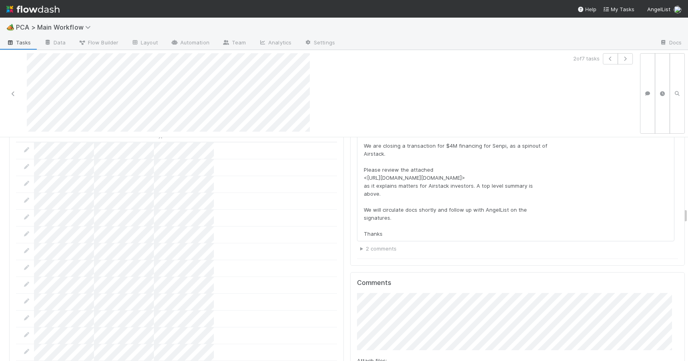
scroll to position [1008, 0]
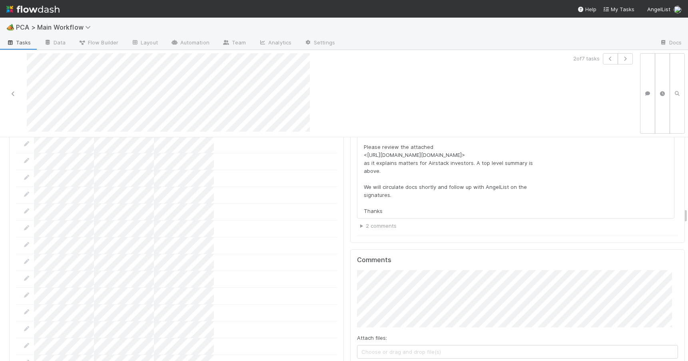
drag, startPoint x: 679, startPoint y: 200, endPoint x: 681, endPoint y: 214, distance: 13.7
click at [681, 214] on div "Initial Reachout Zachary Conley Move to Lead Approval Move to TR Initial Outrea…" at bounding box center [344, 249] width 688 height 224
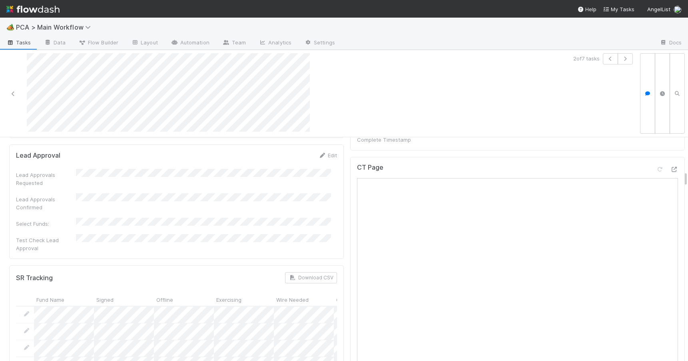
scroll to position [0, 0]
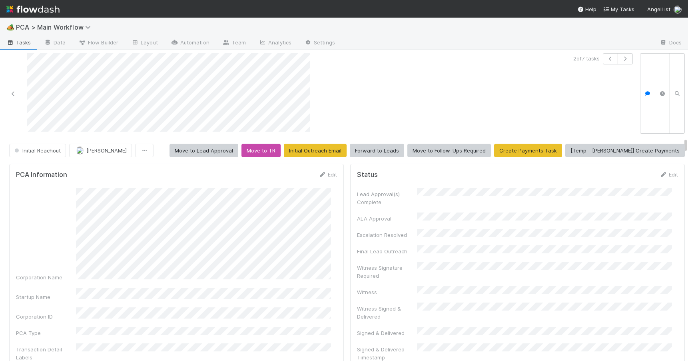
drag, startPoint x: 679, startPoint y: 217, endPoint x: 681, endPoint y: 106, distance: 110.4
click at [681, 106] on div "2 of 7 tasks Initial Reachout Zachary Conley Move to Lead Approval Move to TR I…" at bounding box center [344, 205] width 688 height 311
click at [36, 151] on span "Initial Reachout" at bounding box center [37, 150] width 48 height 6
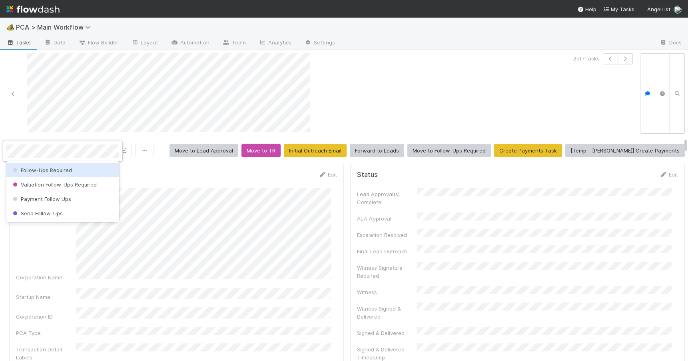
click at [42, 170] on span "Follow-Ups Required" at bounding box center [41, 170] width 61 height 6
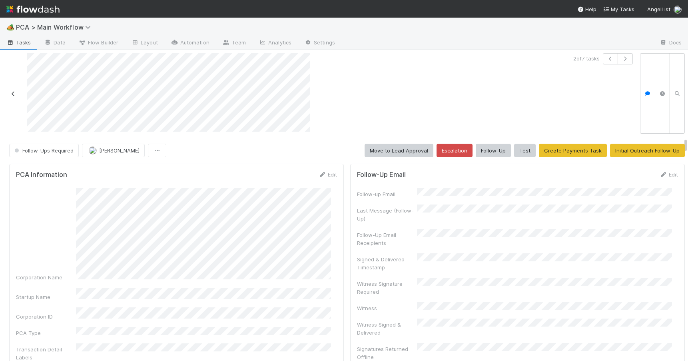
click at [11, 92] on icon at bounding box center [13, 93] width 8 height 5
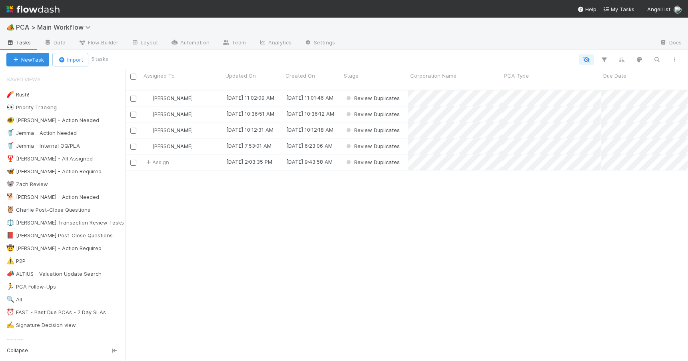
scroll to position [272, 557]
click at [73, 186] on div "🐨 Zach Review 1" at bounding box center [65, 184] width 119 height 10
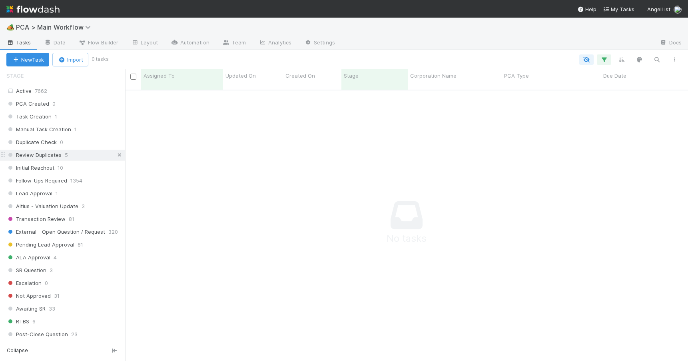
scroll to position [266, 557]
click at [116, 153] on icon at bounding box center [120, 154] width 8 height 5
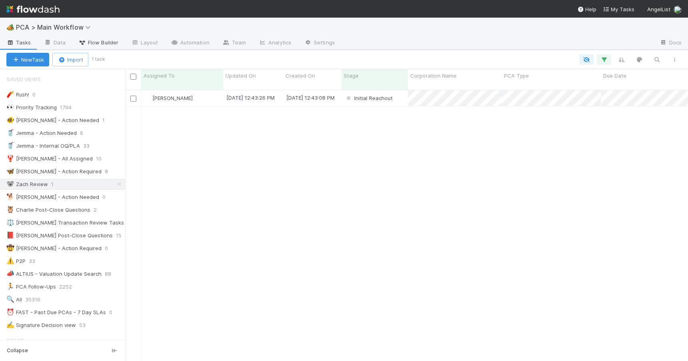
scroll to position [272, 557]
click at [207, 92] on div "[PERSON_NAME]" at bounding box center [182, 98] width 82 height 16
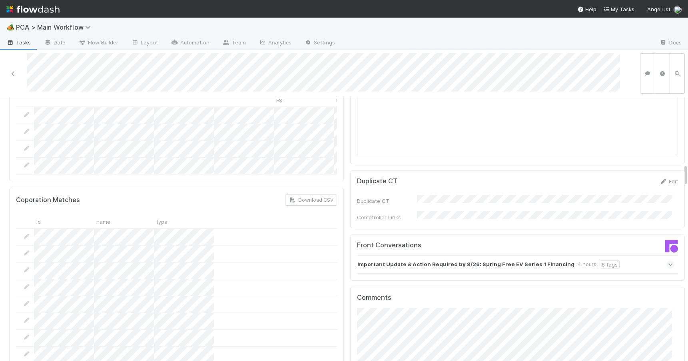
scroll to position [777, 0]
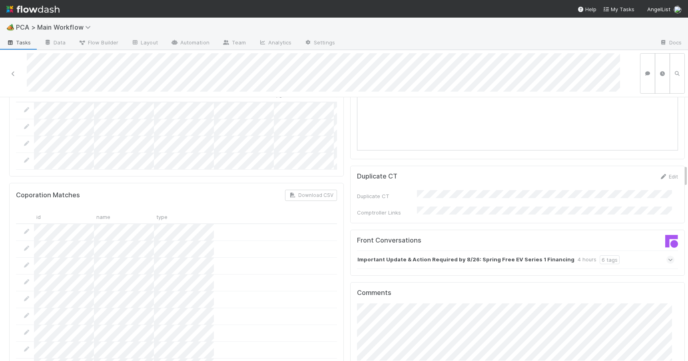
drag, startPoint x: 679, startPoint y: 140, endPoint x: 686, endPoint y: 171, distance: 31.1
click at [686, 171] on div "🏕️ PCA > Main Workflow Tasks Data Flow Builder Layout Automation Team Analytics…" at bounding box center [344, 189] width 688 height 343
click at [487, 255] on strong "Important Update & Action Required by 8/26: Spring Free EV Series 1 Financing" at bounding box center [465, 259] width 217 height 9
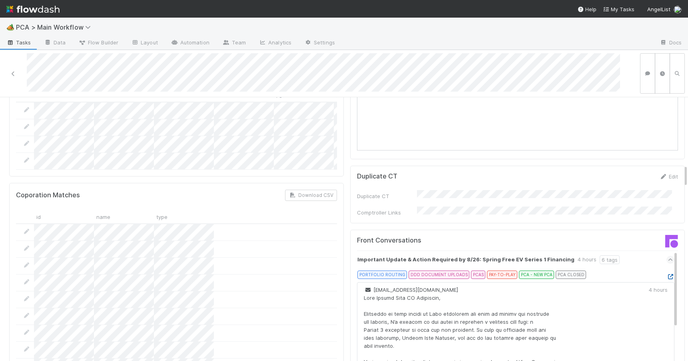
click at [667, 274] on icon at bounding box center [671, 276] width 8 height 5
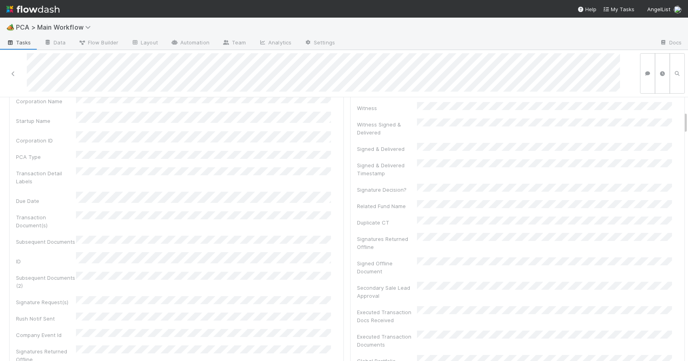
scroll to position [0, 0]
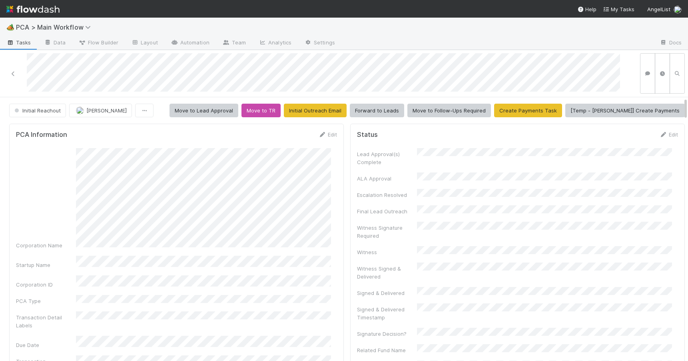
drag, startPoint x: 679, startPoint y: 170, endPoint x: 676, endPoint y: 94, distance: 75.6
click at [676, 96] on div "Initial Reachout Zachary Conley Move to Lead Approval Move to TR Initial Outrea…" at bounding box center [344, 205] width 688 height 311
click at [325, 134] on link "Edit" at bounding box center [327, 134] width 19 height 6
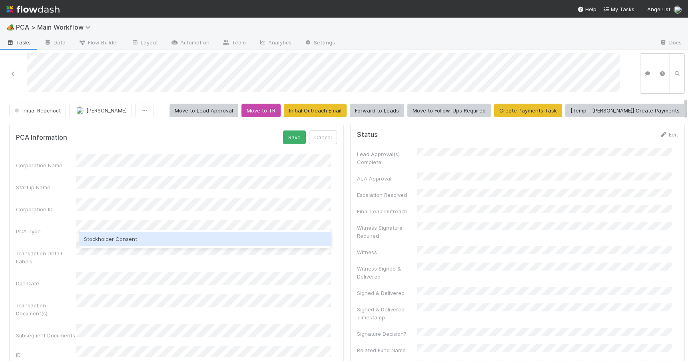
click at [99, 240] on div "Stockholder Consent" at bounding box center [205, 239] width 252 height 14
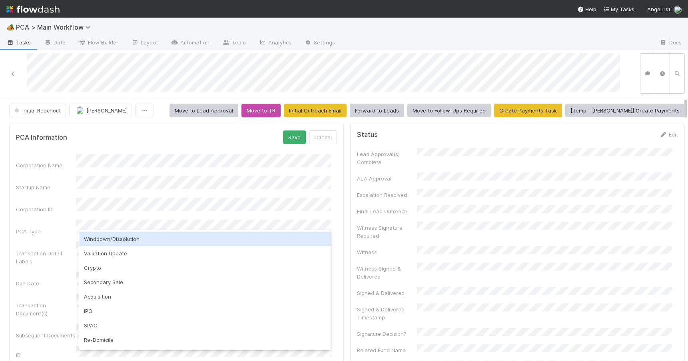
click at [336, 176] on div "PCA Information Save Cancel Corporation Name Startup Name Corporation ID PCA Ty…" at bounding box center [176, 348] width 335 height 449
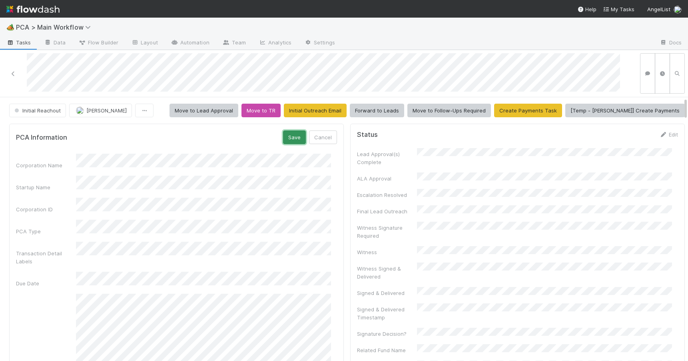
click at [292, 140] on button "Save" at bounding box center [294, 137] width 23 height 14
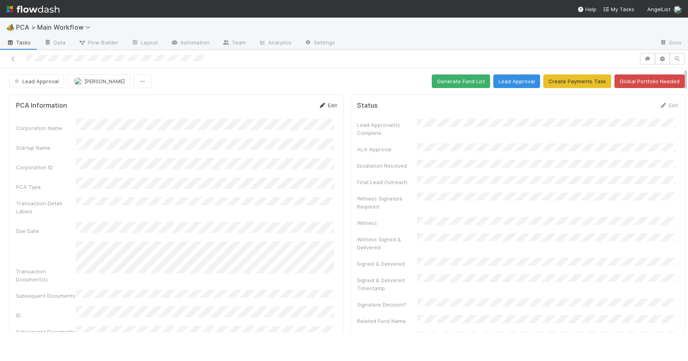
click at [330, 105] on link "Edit" at bounding box center [327, 105] width 19 height 6
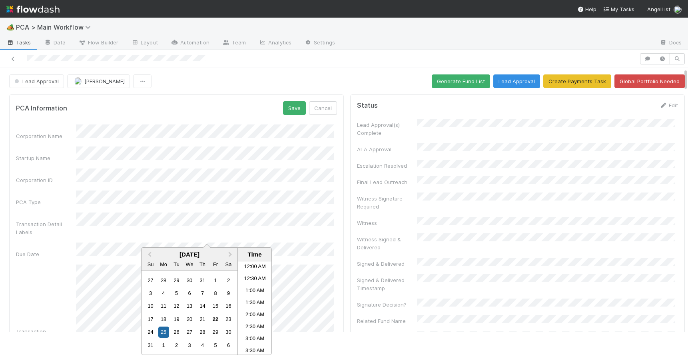
scroll to position [367, 0]
click at [176, 333] on div "26" at bounding box center [176, 331] width 11 height 11
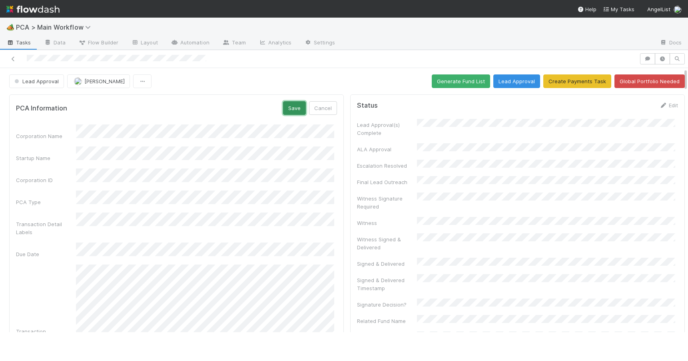
click at [292, 105] on button "Save" at bounding box center [294, 108] width 23 height 14
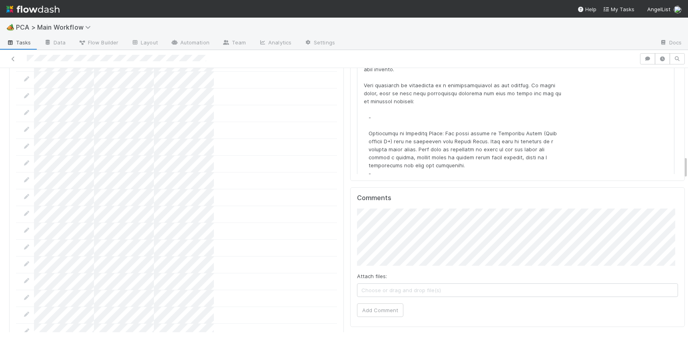
drag, startPoint x: 685, startPoint y: 75, endPoint x: 681, endPoint y: 169, distance: 94.1
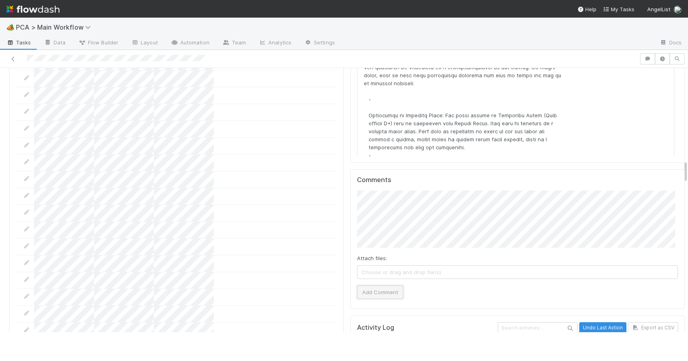
click at [368, 285] on button "Add Comment" at bounding box center [380, 292] width 46 height 14
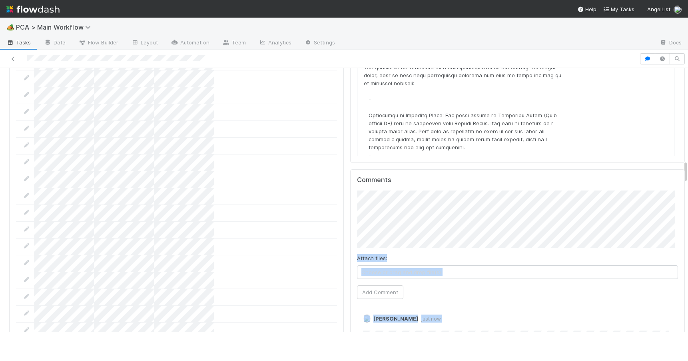
scroll to position [0, 2]
drag, startPoint x: 685, startPoint y: 171, endPoint x: 685, endPoint y: 109, distance: 62.0
click at [685, 109] on div "Lead Approval Zachary Conley Generate Fund List Lead Approval Create Payments T…" at bounding box center [344, 200] width 688 height 264
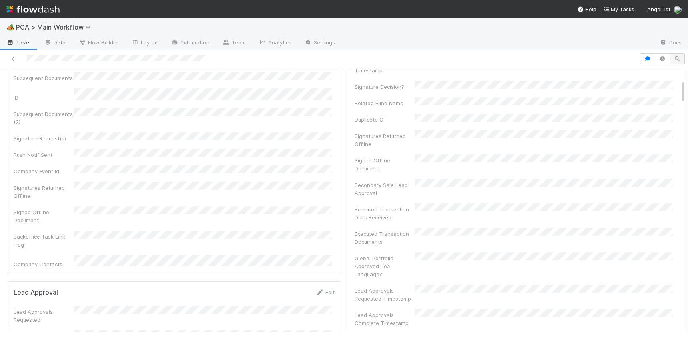
scroll to position [0, 0]
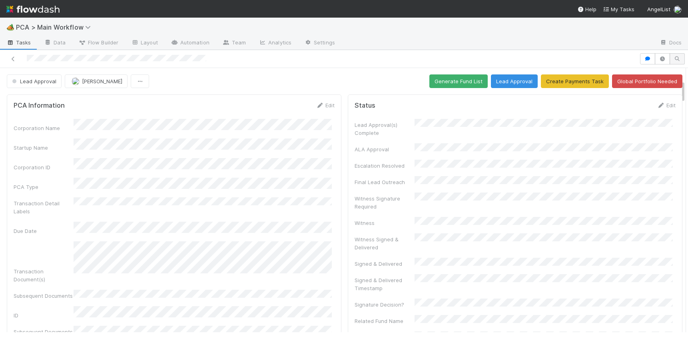
drag, startPoint x: 683, startPoint y: 166, endPoint x: 683, endPoint y: 56, distance: 110.8
click at [683, 56] on div "Lead Approval Zachary Conley Generate Fund List Lead Approval Create Payments T…" at bounding box center [344, 205] width 688 height 311
click at [449, 85] on button "Generate Fund List" at bounding box center [458, 81] width 58 height 14
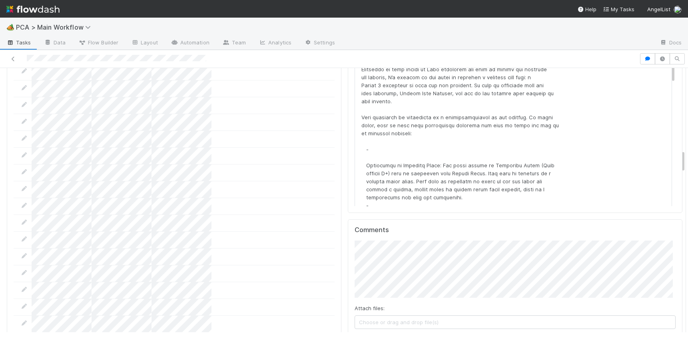
scroll to position [1002, 0]
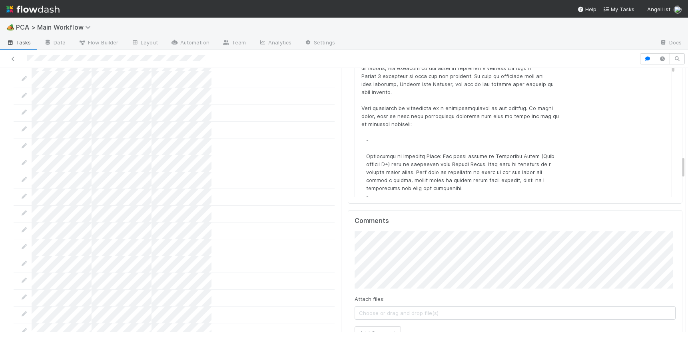
drag, startPoint x: 683, startPoint y: 80, endPoint x: 689, endPoint y: 168, distance: 87.8
click at [688, 168] on html "🏕️ PCA > Main Workflow Tasks Data Flow Builder Layout Automation Team Analytics…" at bounding box center [344, 180] width 688 height 361
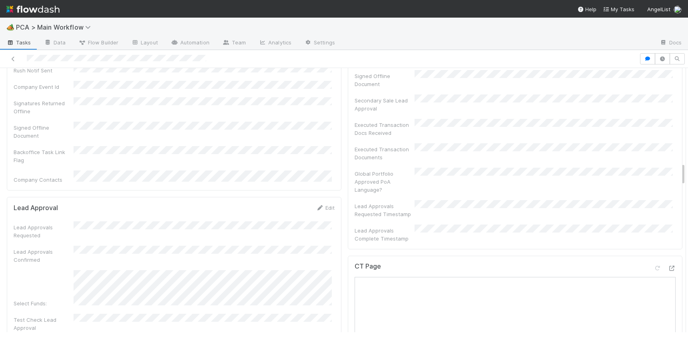
scroll to position [0, 0]
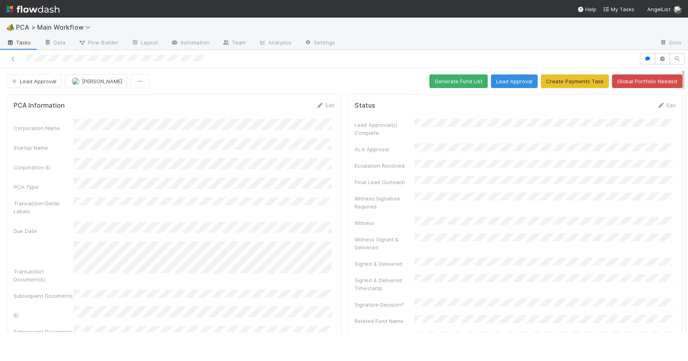
drag, startPoint x: 683, startPoint y: 165, endPoint x: 670, endPoint y: 66, distance: 100.5
click at [671, 66] on div "Lead Approval Zachary Conley Generate Fund List Lead Approval Create Payments T…" at bounding box center [344, 205] width 688 height 311
click at [455, 78] on button "Generate Fund List" at bounding box center [458, 81] width 58 height 14
click at [443, 82] on button "Generate Fund List" at bounding box center [458, 81] width 58 height 14
click at [683, 79] on div "Lead Approval Zachary Conley Generate Fund List Lead Approval Create Payments T…" at bounding box center [345, 81] width 694 height 14
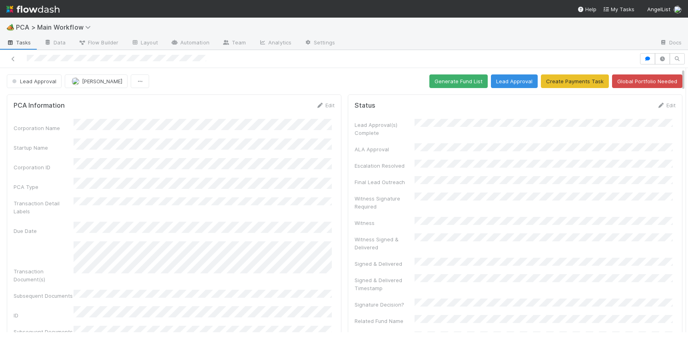
drag, startPoint x: 683, startPoint y: 79, endPoint x: 701, endPoint y: 73, distance: 18.8
click at [688, 73] on html "🏕️ PCA > Main Workflow Tasks Data Flow Builder Layout Automation Team Analytics…" at bounding box center [344, 180] width 688 height 361
click at [501, 79] on button "Lead Approval" at bounding box center [514, 81] width 47 height 14
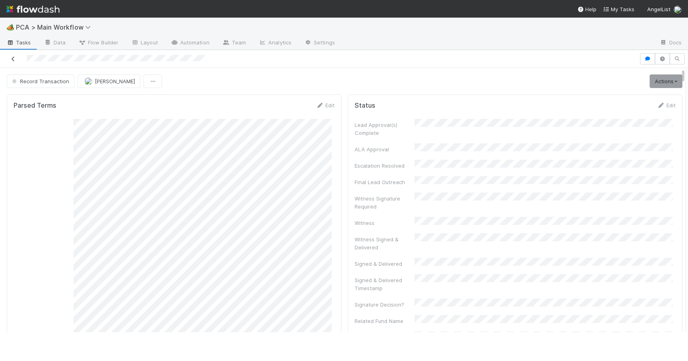
click at [14, 60] on icon at bounding box center [13, 58] width 8 height 5
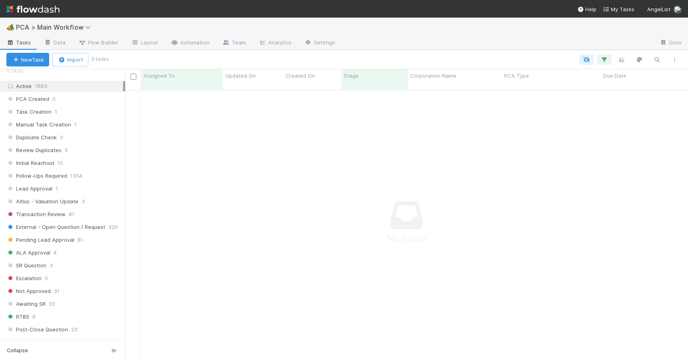
scroll to position [276, 0]
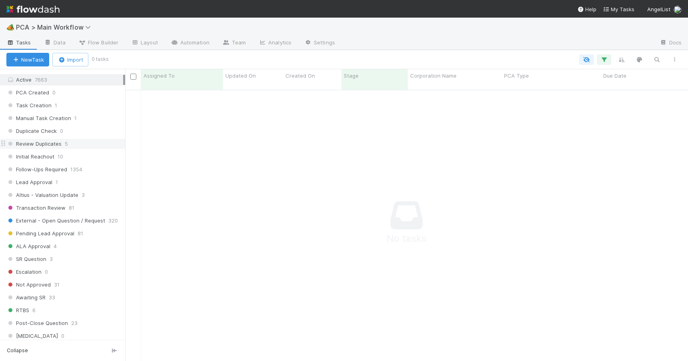
click at [100, 143] on div "Review Duplicates 5" at bounding box center [65, 144] width 119 height 10
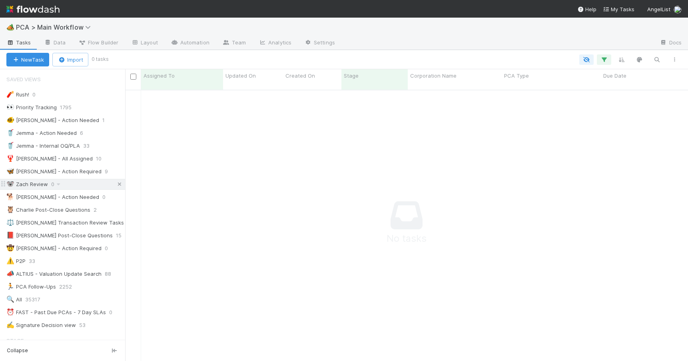
click at [116, 186] on icon at bounding box center [120, 184] width 8 height 5
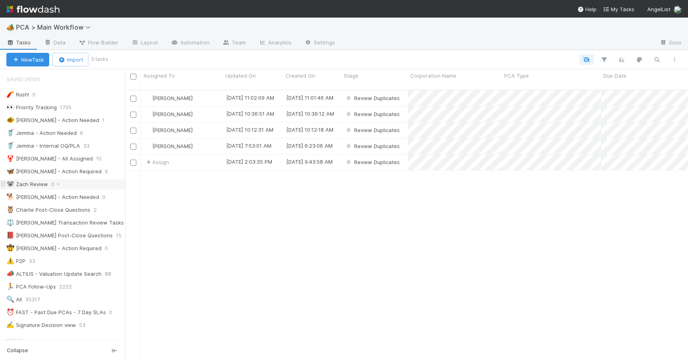
click at [98, 184] on div "🐨 Zach Review 0" at bounding box center [65, 184] width 119 height 10
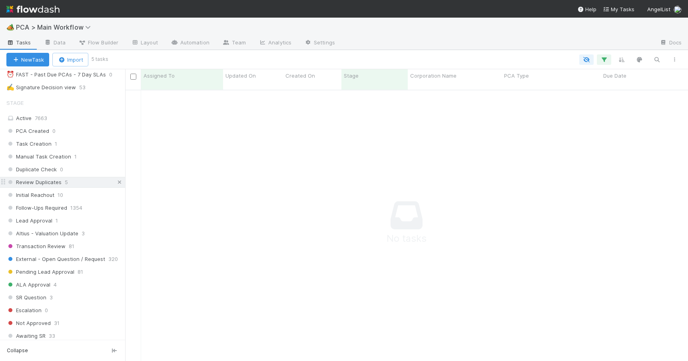
scroll to position [266, 557]
click at [116, 185] on link at bounding box center [120, 182] width 8 height 10
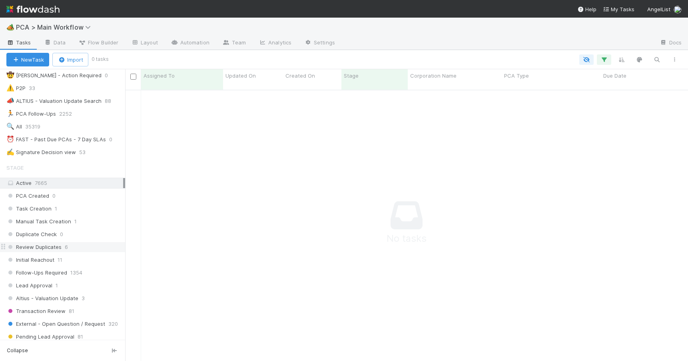
scroll to position [202, 0]
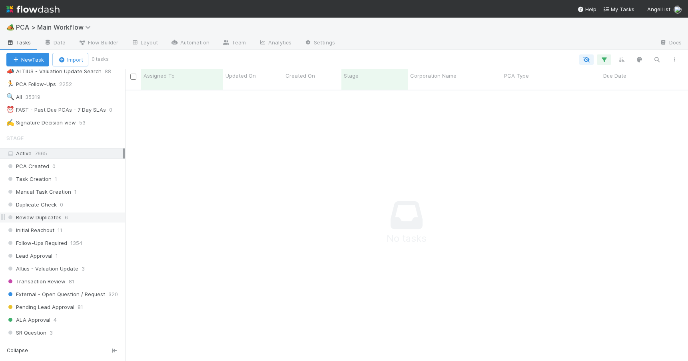
click at [80, 217] on div "Review Duplicates 6" at bounding box center [65, 217] width 119 height 10
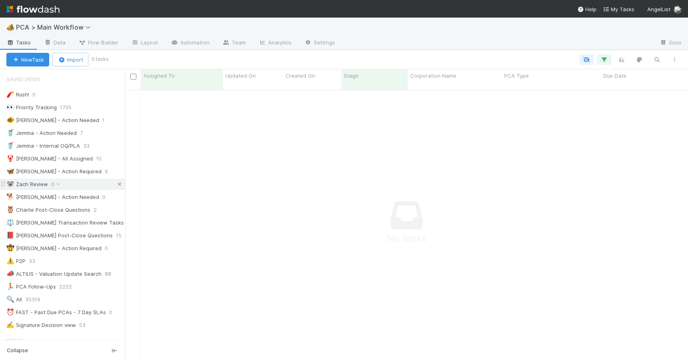
click at [116, 185] on icon at bounding box center [120, 184] width 8 height 5
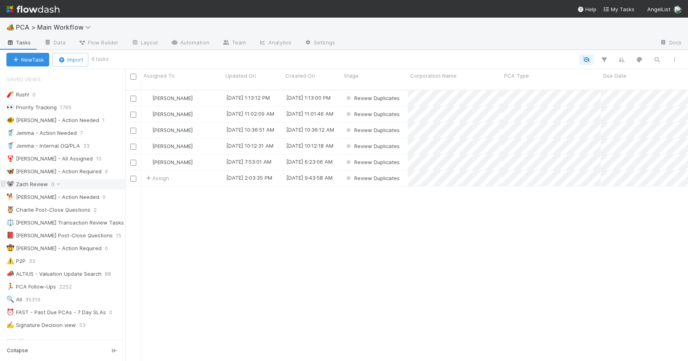
scroll to position [272, 557]
click at [206, 94] on div "[PERSON_NAME]" at bounding box center [182, 98] width 82 height 16
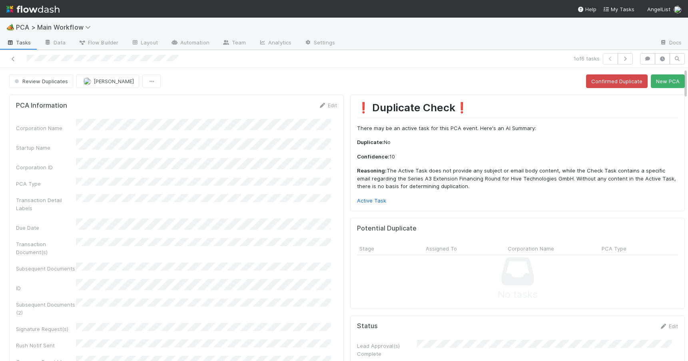
click at [680, 84] on div "Review Duplicates Zachary Conley Confirmed Duplicate New PCA" at bounding box center [347, 81] width 694 height 14
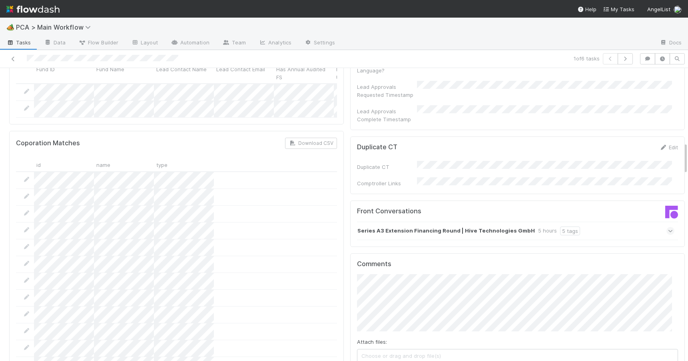
scroll to position [667, 0]
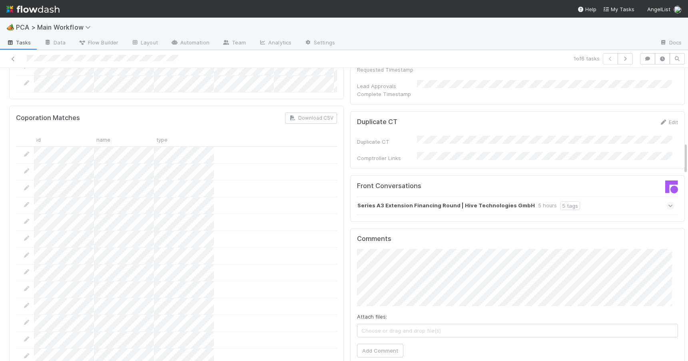
drag, startPoint x: 680, startPoint y: 84, endPoint x: 694, endPoint y: 158, distance: 75.4
click at [688, 158] on html "🏕️ PCA > Main Workflow Tasks Data Flow Builder Layout Automation Team Analytics…" at bounding box center [344, 180] width 688 height 361
click at [592, 196] on div "Series A3 Extension Financing Round | Hive Technologies GmbH 5 hours 5 tags" at bounding box center [515, 205] width 317 height 18
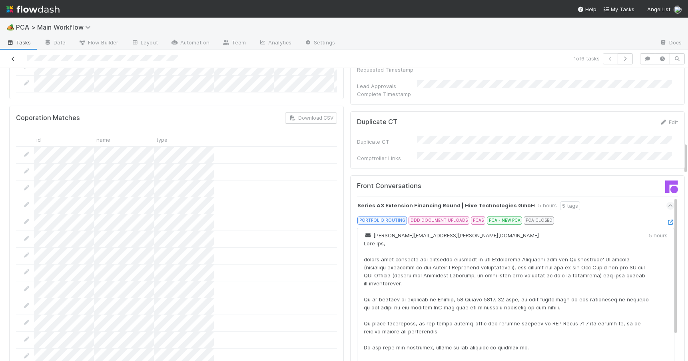
click at [14, 60] on icon at bounding box center [13, 58] width 8 height 5
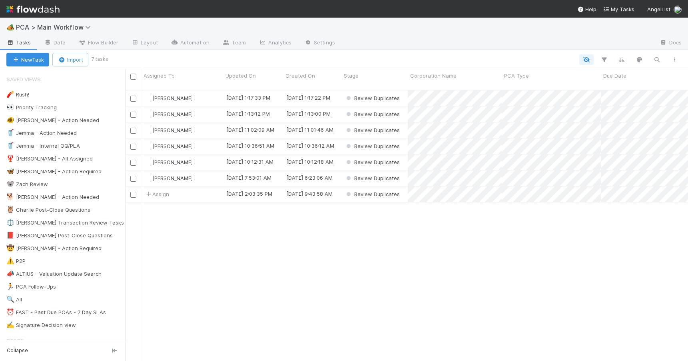
scroll to position [272, 557]
click at [72, 184] on div "🐨 Zach Review 1" at bounding box center [65, 184] width 119 height 10
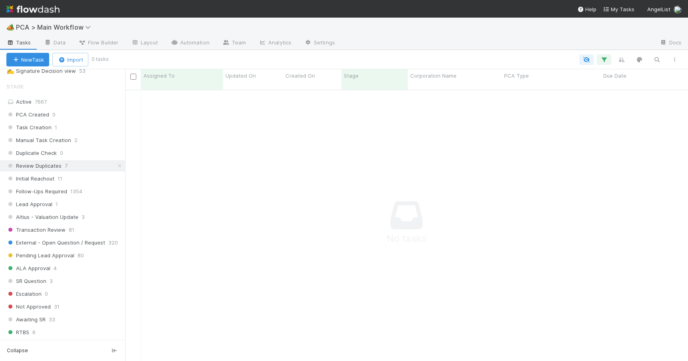
scroll to position [269, 0]
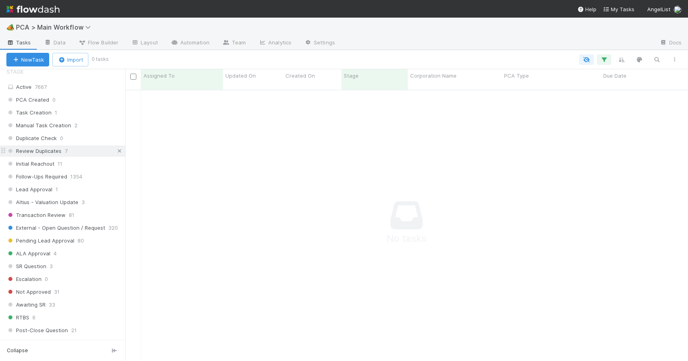
click at [116, 149] on icon at bounding box center [120, 150] width 8 height 5
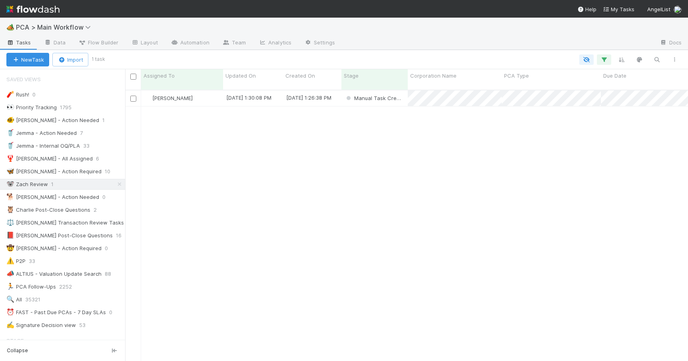
scroll to position [272, 557]
click at [206, 91] on div "[PERSON_NAME]" at bounding box center [182, 98] width 82 height 16
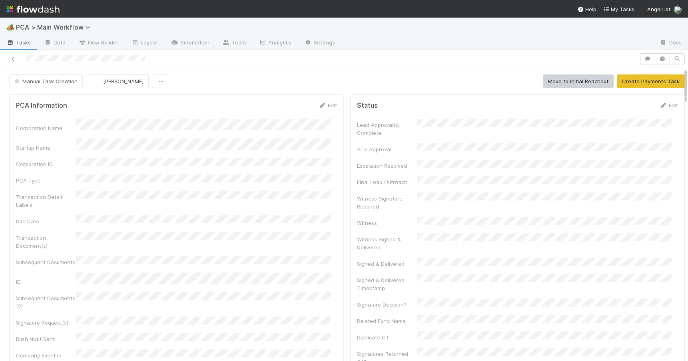
scroll to position [411, 0]
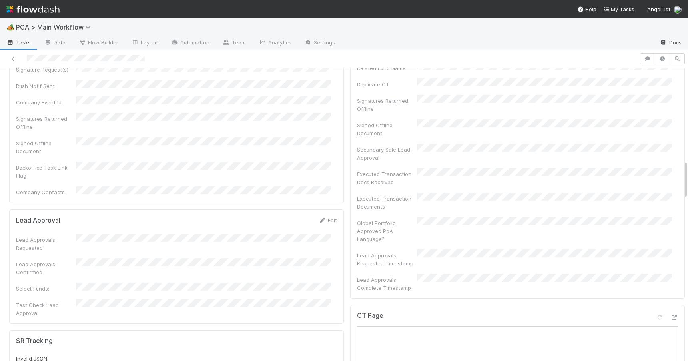
scroll to position [0, 0]
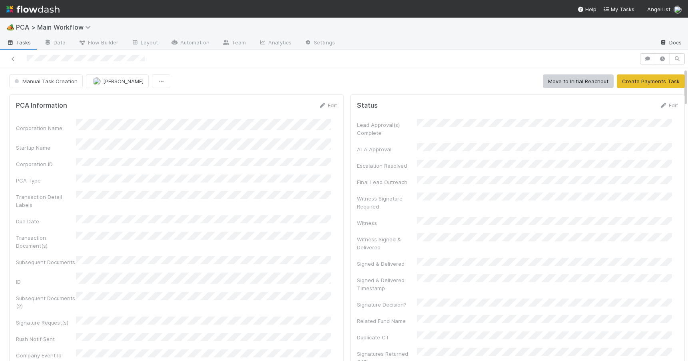
drag, startPoint x: 680, startPoint y: 133, endPoint x: 670, endPoint y: 37, distance: 96.8
click at [670, 37] on div "🏕️ PCA > Main Workflow Tasks Data Flow Builder Layout Automation Team Analytics…" at bounding box center [344, 189] width 688 height 343
click at [16, 61] on icon at bounding box center [13, 58] width 8 height 5
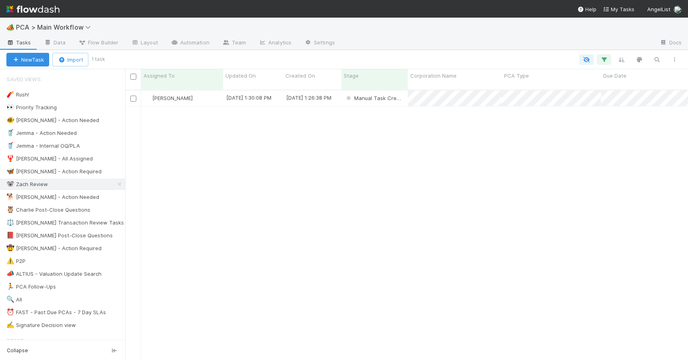
scroll to position [272, 557]
click at [212, 91] on div "[PERSON_NAME]" at bounding box center [182, 98] width 82 height 16
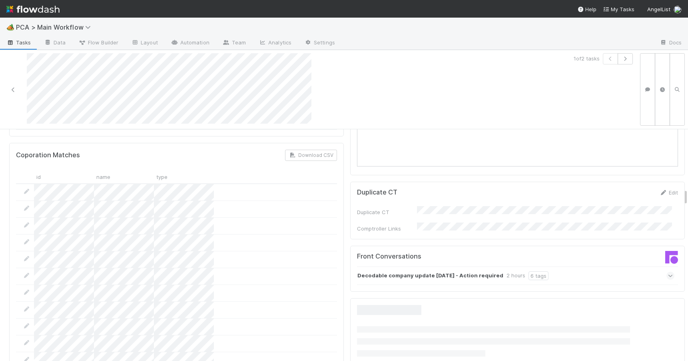
scroll to position [809, 0]
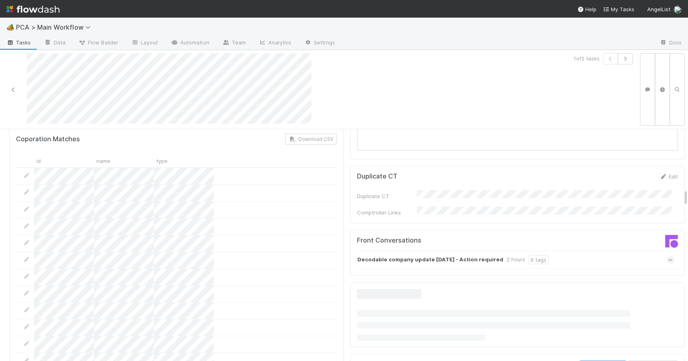
drag, startPoint x: 680, startPoint y: 134, endPoint x: 705, endPoint y: 194, distance: 64.5
click at [688, 194] on html "🏕️ PCA > Main Workflow Tasks Data Flow Builder Layout Automation Team Analytics…" at bounding box center [344, 180] width 688 height 361
click at [574, 250] on div "Decodable company update 8/22/2025 - Action required 2 hours 6 tags" at bounding box center [515, 259] width 317 height 18
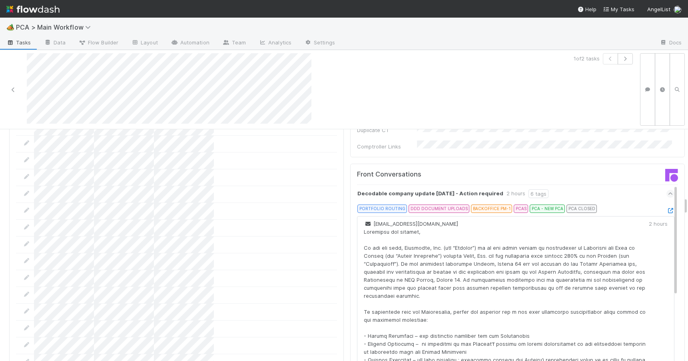
scroll to position [873, 0]
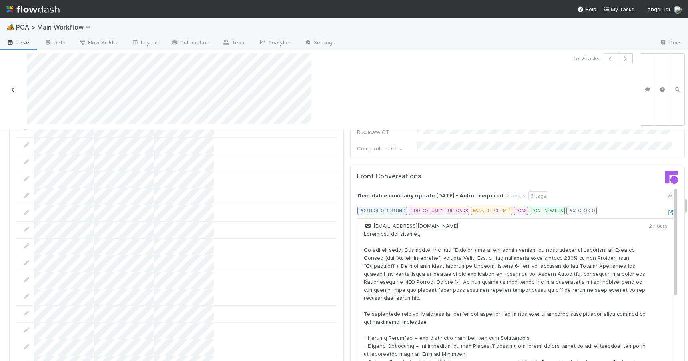
click at [13, 89] on icon at bounding box center [13, 89] width 8 height 5
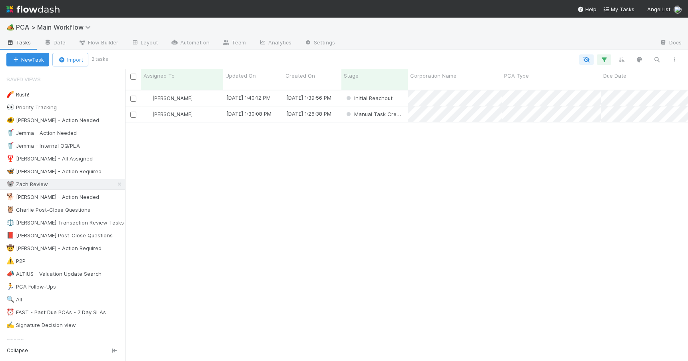
scroll to position [272, 557]
click at [256, 155] on div "Zachary Conley 8/22/25, 1:40:12 PM 8/22/25, 1:39:56 PM Initial Reachout 0 0 0 0…" at bounding box center [406, 228] width 563 height 277
click at [203, 109] on div "[PERSON_NAME]" at bounding box center [182, 114] width 82 height 16
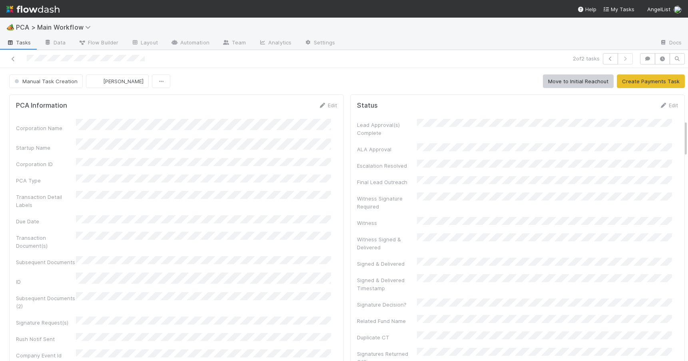
scroll to position [411, 0]
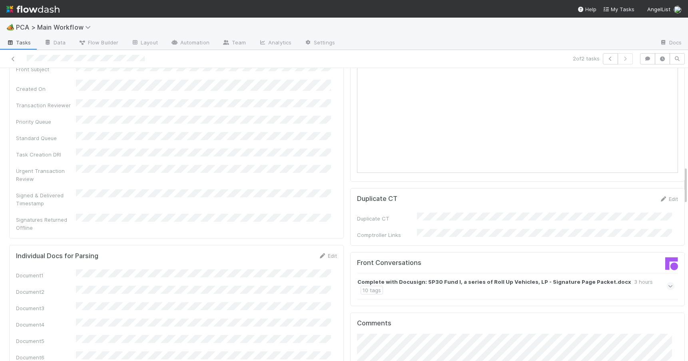
scroll to position [753, 0]
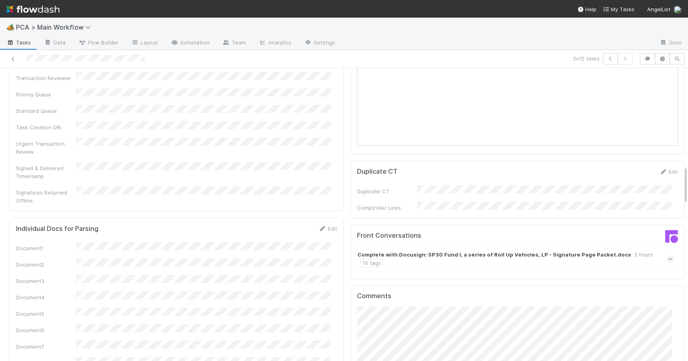
drag, startPoint x: 680, startPoint y: 129, endPoint x: 684, endPoint y: 174, distance: 45.0
click at [684, 174] on div "🏕️ PCA > Main Workflow Tasks Data Flow Builder Layout Automation Team Analytics…" at bounding box center [344, 189] width 688 height 343
click at [504, 250] on strong "Complete with Docusign: SP30 Fund I, a series of Roll Up Vehicles, LP - Signatu…" at bounding box center [494, 254] width 274 height 8
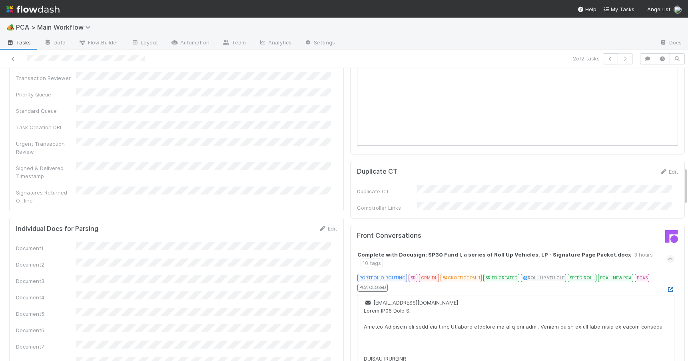
click at [667, 287] on icon at bounding box center [671, 289] width 8 height 5
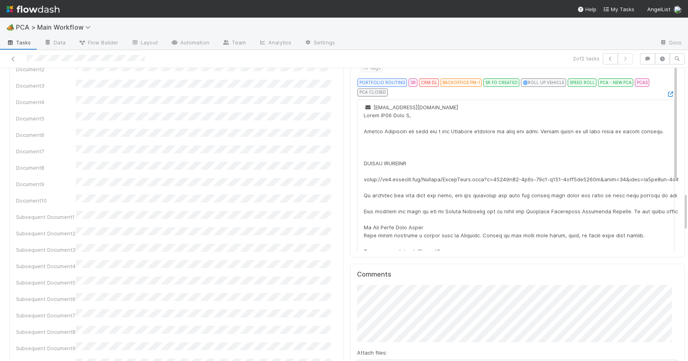
drag, startPoint x: 679, startPoint y: 176, endPoint x: 680, endPoint y: 202, distance: 26.0
click at [680, 202] on div "Manual Task Creation Zachary Conley Move to Initial Reachout Create Payments Ta…" at bounding box center [344, 214] width 688 height 293
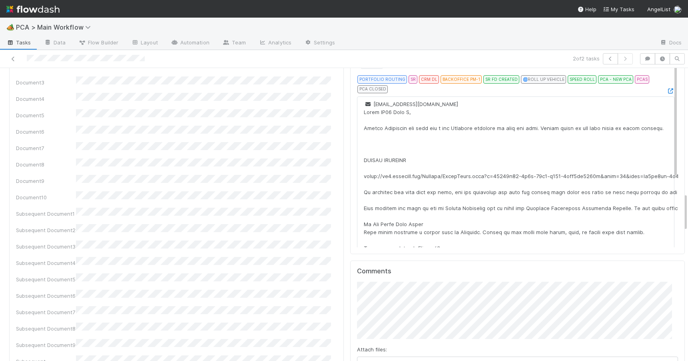
click at [679, 197] on div "PCA Information Edit Corporation Name Startup Name Corporation ID PCA Type Tran…" at bounding box center [347, 302] width 694 height 2325
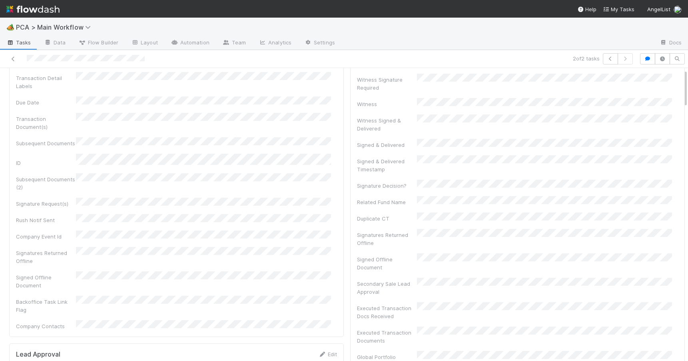
scroll to position [0, 0]
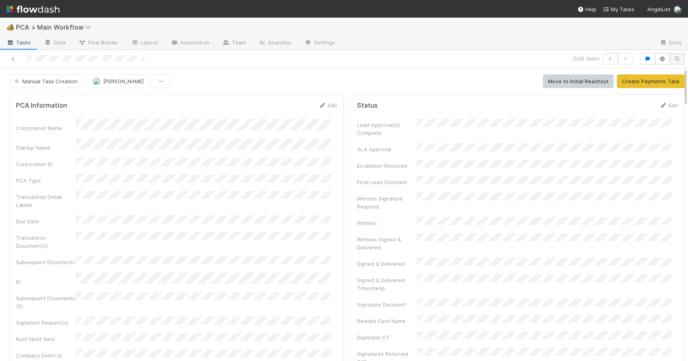
drag, startPoint x: 679, startPoint y: 197, endPoint x: 671, endPoint y: 53, distance: 144.2
click at [671, 53] on div "2 of 2 tasks Manual Task Creation Zachary Conley Move to Initial Reachout Creat…" at bounding box center [344, 205] width 688 height 311
click at [32, 86] on button "Manual Task Creation" at bounding box center [46, 81] width 74 height 14
click at [32, 102] on span "Duplicate / Dead PCAs" at bounding box center [44, 101] width 66 height 6
click at [12, 58] on icon at bounding box center [13, 58] width 8 height 5
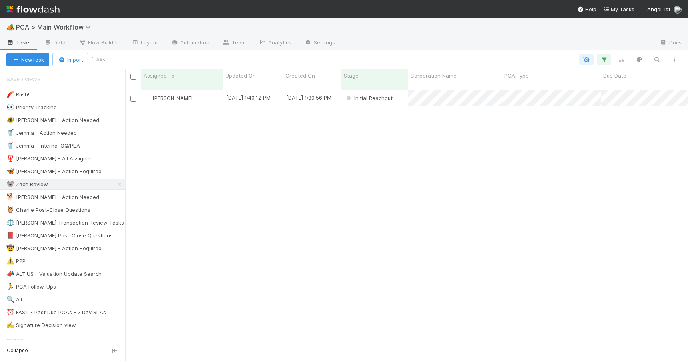
scroll to position [272, 557]
click at [204, 91] on div "[PERSON_NAME]" at bounding box center [182, 98] width 82 height 16
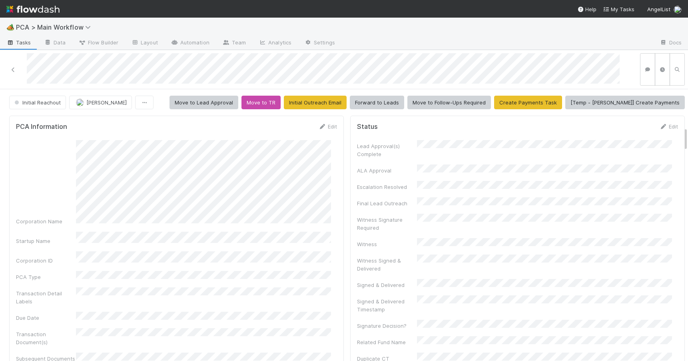
scroll to position [422, 0]
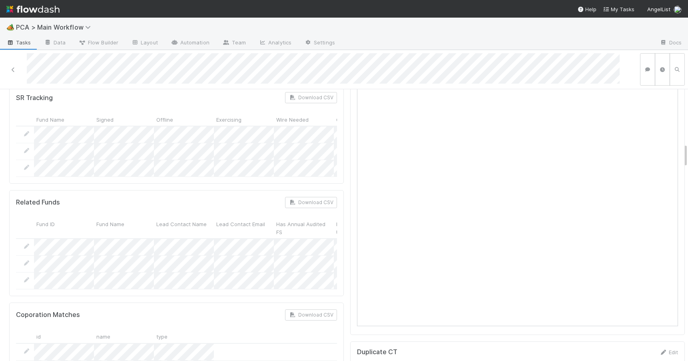
drag, startPoint x: 679, startPoint y: 134, endPoint x: 680, endPoint y: 150, distance: 15.6
click at [680, 150] on div "Initial Reachout Zachary Conley Move to Lead Approval Move to TR Initial Outrea…" at bounding box center [344, 225] width 688 height 272
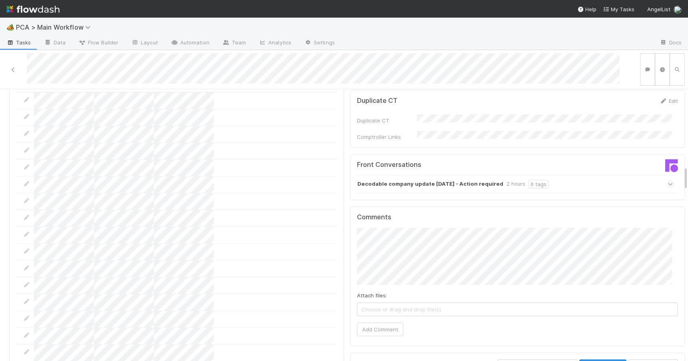
drag, startPoint x: 679, startPoint y: 155, endPoint x: 682, endPoint y: 178, distance: 23.0
click at [682, 178] on div "Initial Reachout Zachary Conley Move to Lead Approval Move to TR Initial Outrea…" at bounding box center [344, 225] width 688 height 272
click at [553, 175] on div "Decodable company update 8/22/2025 - Action required 2 hours 6 tags" at bounding box center [515, 184] width 317 height 18
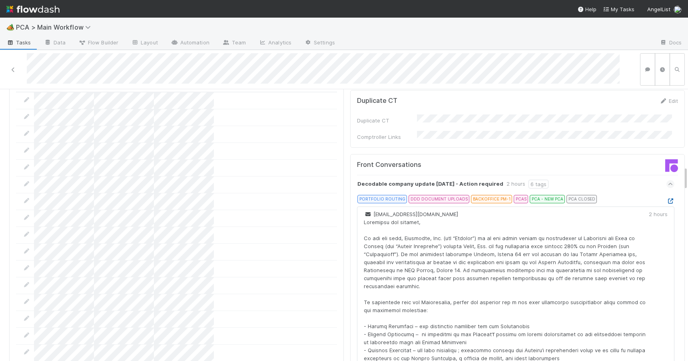
click at [667, 198] on icon at bounding box center [671, 200] width 8 height 5
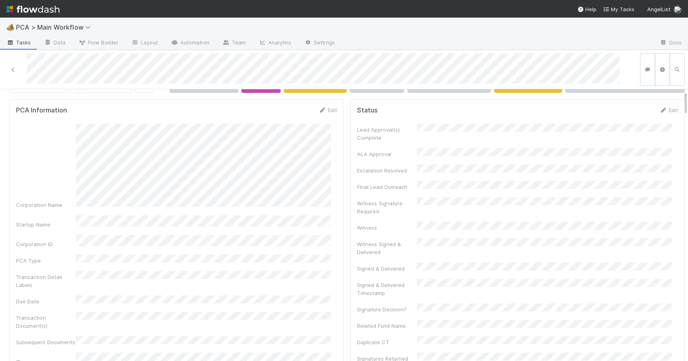
scroll to position [3, 0]
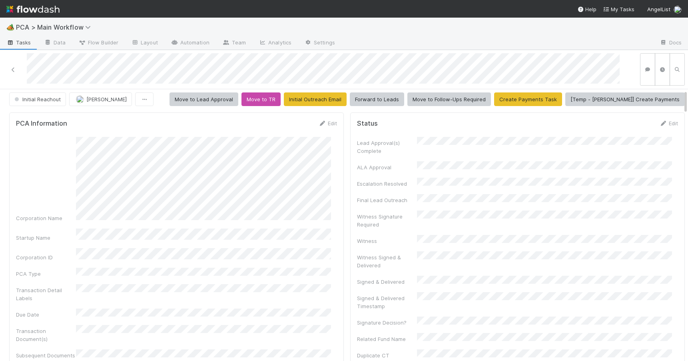
drag, startPoint x: 679, startPoint y: 175, endPoint x: 677, endPoint y: 98, distance: 76.4
click at [328, 122] on link "Edit" at bounding box center [327, 123] width 19 height 6
click at [194, 177] on div "Corporation Name Startup Name Corporation ID PCA Type Transaction Detail Labels…" at bounding box center [176, 348] width 321 height 412
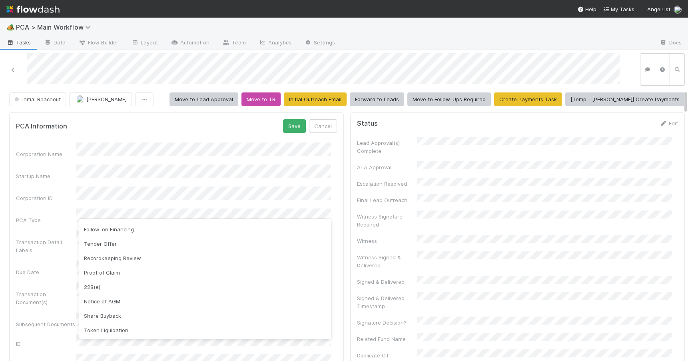
scroll to position [14, 0]
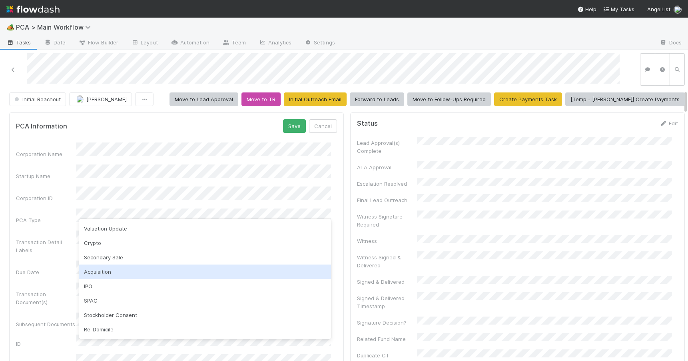
click at [164, 269] on div "Acquisition" at bounding box center [205, 271] width 252 height 14
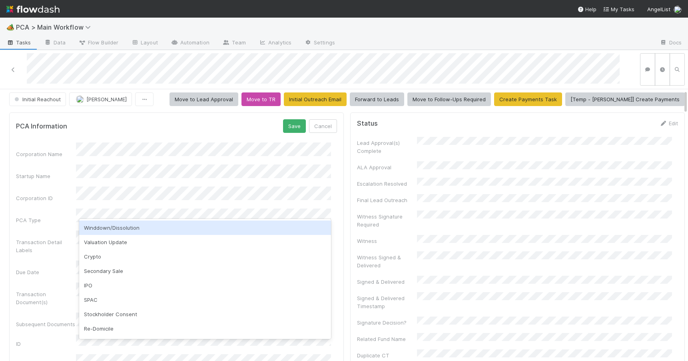
click at [125, 132] on div "PCA Information Save Cancel" at bounding box center [176, 126] width 321 height 14
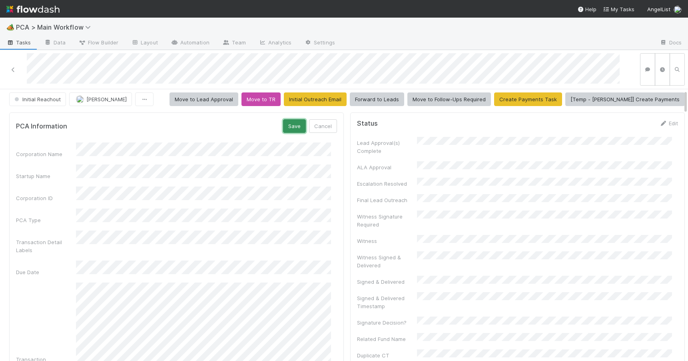
click at [288, 129] on button "Save" at bounding box center [294, 126] width 23 height 14
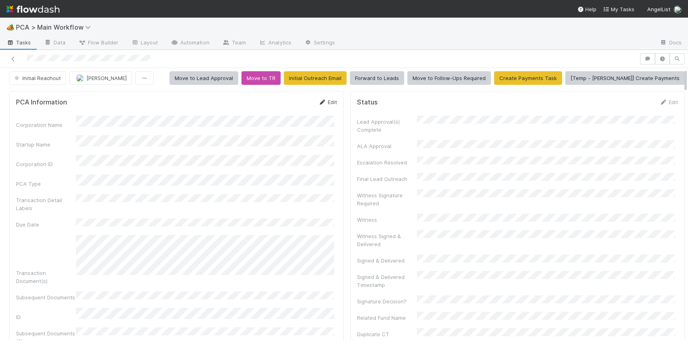
click at [330, 101] on link "Edit" at bounding box center [327, 102] width 19 height 6
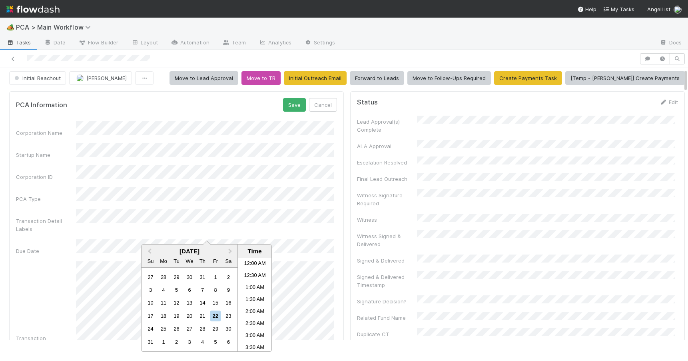
scroll to position [296, 0]
click at [164, 326] on div "25" at bounding box center [163, 328] width 11 height 11
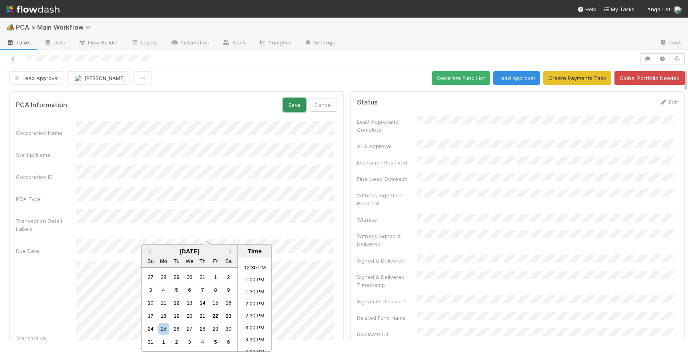
click at [298, 105] on button "Save" at bounding box center [294, 105] width 23 height 14
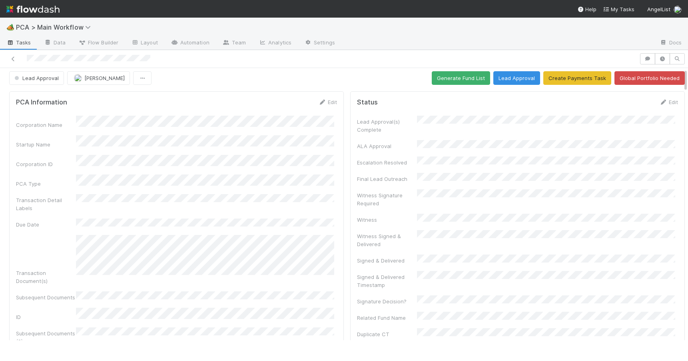
click at [443, 84] on button "Generate Fund List" at bounding box center [461, 78] width 58 height 14
click at [444, 79] on button "Generate Fund List" at bounding box center [461, 78] width 58 height 14
click at [451, 80] on button "Generate Fund List" at bounding box center [461, 78] width 58 height 14
click at [686, 78] on div "Lead Approval Zachary Conley Generate Fund List Lead Approval Create Payments T…" at bounding box center [347, 78] width 694 height 14
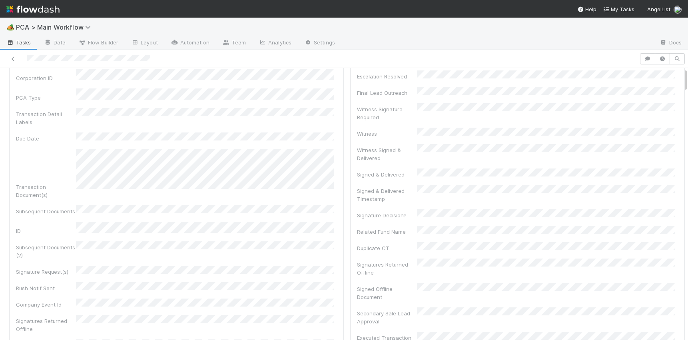
scroll to position [0, 0]
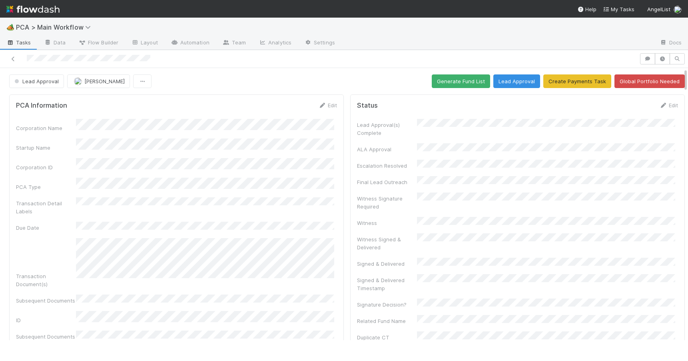
drag, startPoint x: 686, startPoint y: 78, endPoint x: 691, endPoint y: 61, distance: 18.3
click at [688, 61] on html "🏕️ PCA > Main Workflow Tasks Data Flow Builder Layout Automation Team Analytics…" at bounding box center [344, 180] width 688 height 361
click at [520, 81] on button "Lead Approval" at bounding box center [516, 81] width 47 height 14
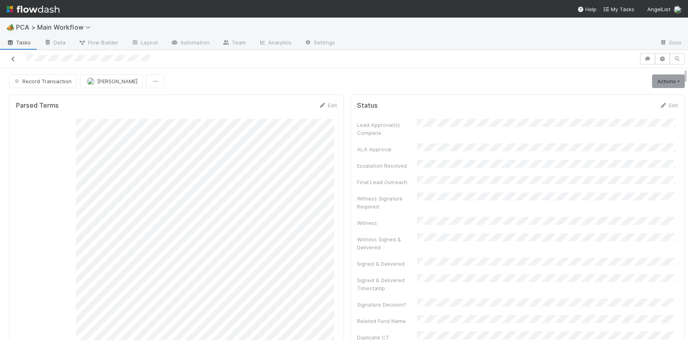
click at [14, 60] on icon at bounding box center [13, 58] width 8 height 5
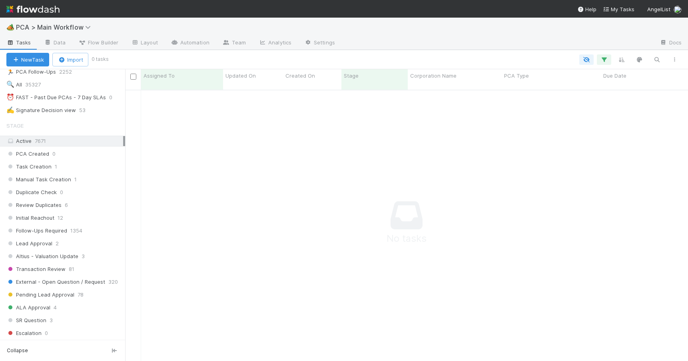
scroll to position [219, 0]
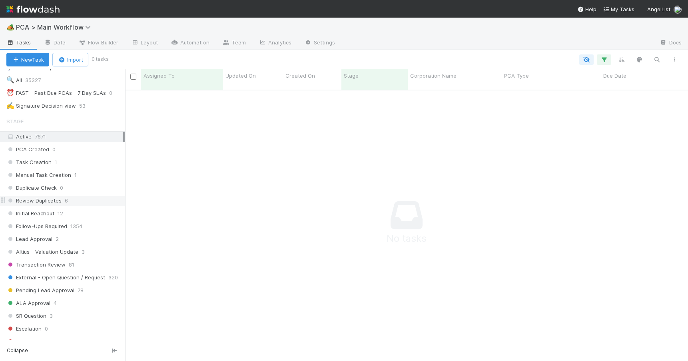
click at [92, 200] on div "Review Duplicates 6" at bounding box center [65, 201] width 119 height 10
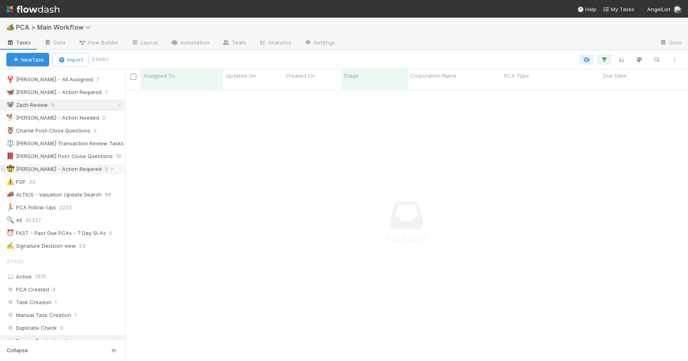
scroll to position [266, 557]
click at [116, 100] on link at bounding box center [120, 105] width 8 height 10
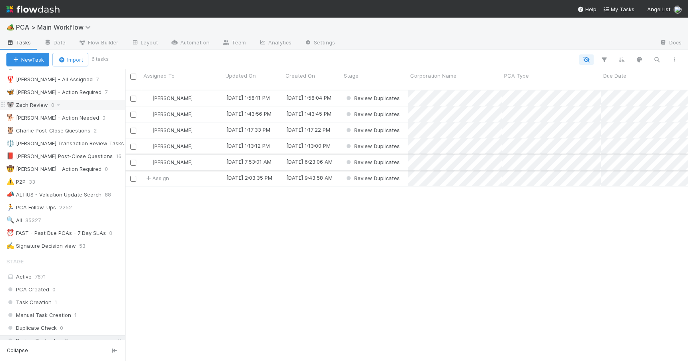
scroll to position [272, 557]
click at [208, 92] on div "[PERSON_NAME]" at bounding box center [182, 98] width 82 height 16
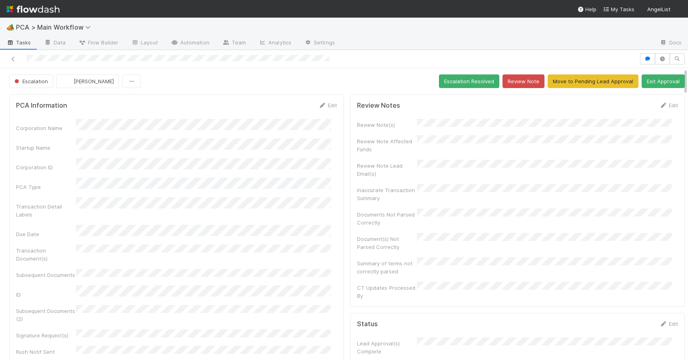
scroll to position [616, 0]
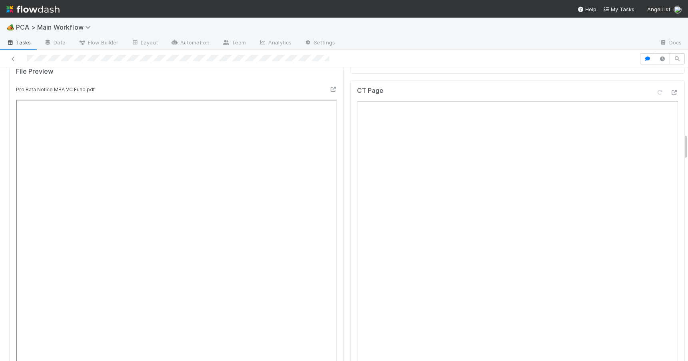
drag, startPoint x: 679, startPoint y: 132, endPoint x: 680, endPoint y: 139, distance: 7.2
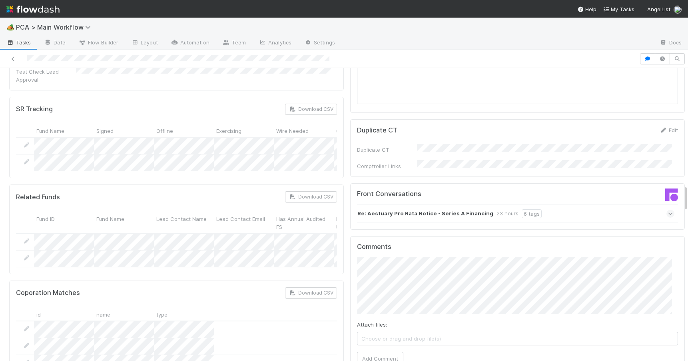
scroll to position [1260, 0]
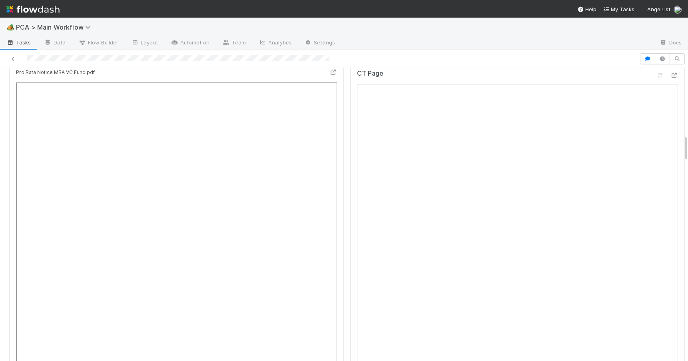
drag, startPoint x: 679, startPoint y: 139, endPoint x: 685, endPoint y: 139, distance: 5.6
click at [685, 140] on div "🏕️ PCA > Main Workflow Tasks Data Flow Builder Layout Automation Team Analytics…" at bounding box center [344, 189] width 688 height 343
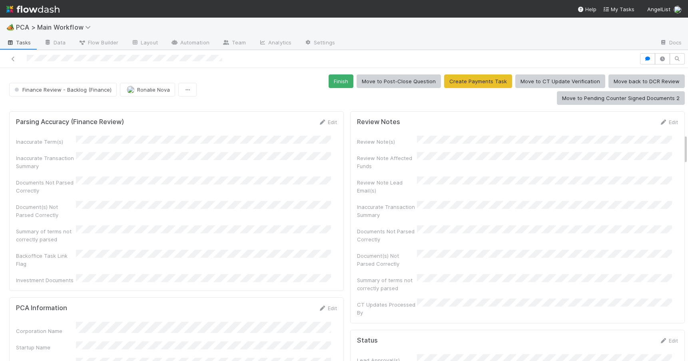
scroll to position [631, 0]
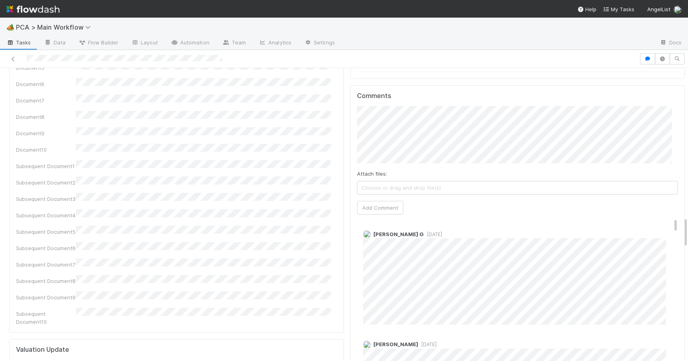
scroll to position [1424, 0]
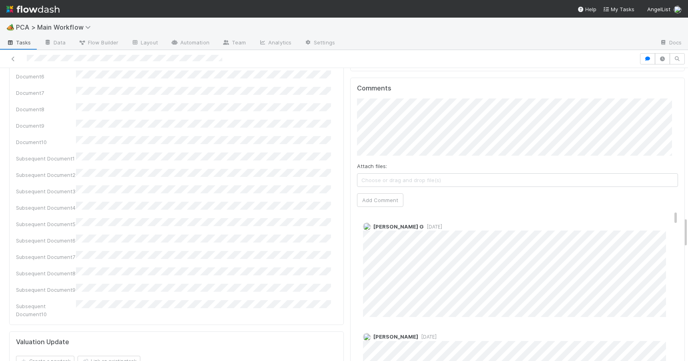
drag, startPoint x: 679, startPoint y: 142, endPoint x: 703, endPoint y: 224, distance: 86.0
click at [688, 224] on html "🏕️ PCA > Main Workflow Tasks Data Flow Builder Layout Automation Team Analytics…" at bounding box center [344, 180] width 688 height 361
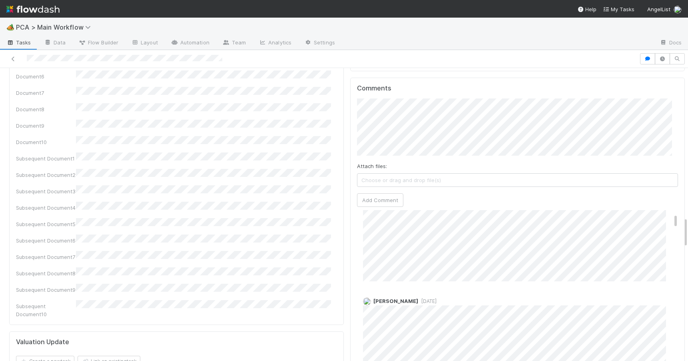
scroll to position [0, 0]
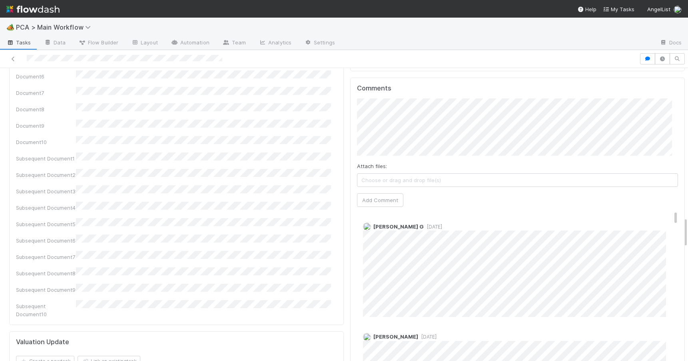
drag, startPoint x: 663, startPoint y: 157, endPoint x: 691, endPoint y: 156, distance: 28.4
click at [688, 156] on html "🏕️ PCA > Main Workflow Tasks Data Flow Builder Layout Automation Team Analytics…" at bounding box center [344, 180] width 688 height 361
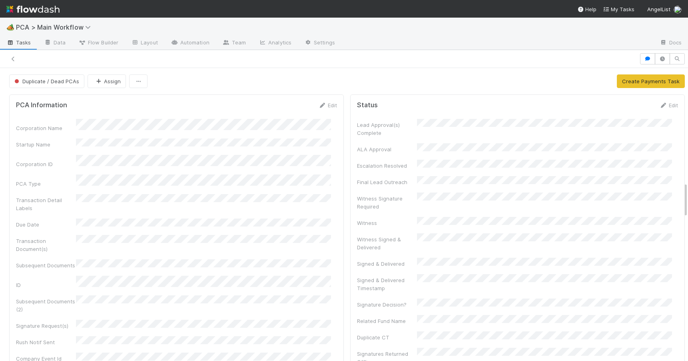
scroll to position [66, 0]
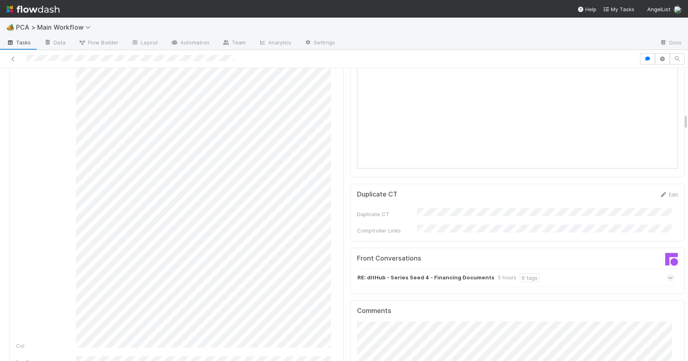
scroll to position [812, 0]
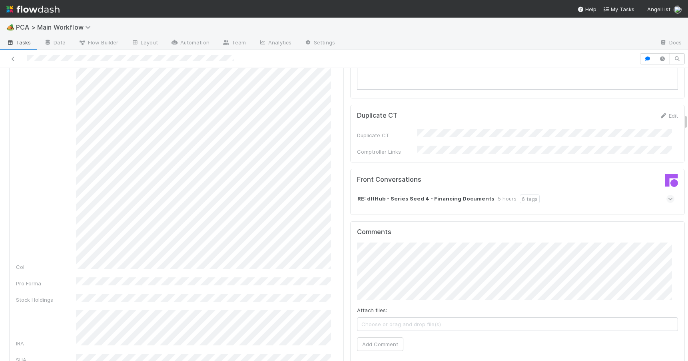
drag, startPoint x: 680, startPoint y: 97, endPoint x: 701, endPoint y: 119, distance: 30.8
click at [688, 119] on html "🏕️ PCA > Main Workflow Tasks Data Flow Builder Layout Automation Team Analytics…" at bounding box center [344, 180] width 688 height 361
click at [569, 190] on div "RE: dltHub - Series Seed 4 - Financing Documents 5 hours 6 tags" at bounding box center [515, 199] width 317 height 18
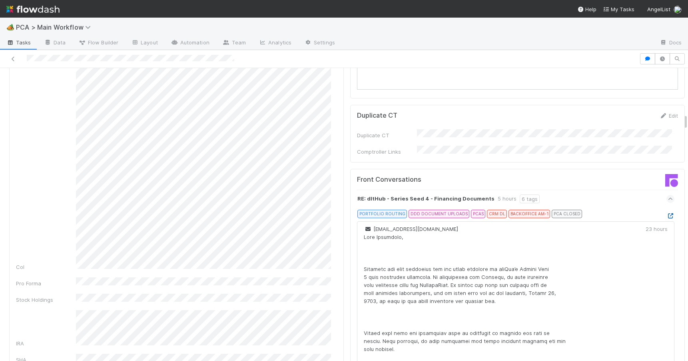
click at [667, 213] on icon at bounding box center [671, 215] width 8 height 5
drag, startPoint x: 680, startPoint y: 120, endPoint x: 683, endPoint y: 77, distance: 43.3
click at [683, 75] on div "🏕️ PCA > Main Workflow Tasks Data Flow Builder Layout Automation Team Analytics…" at bounding box center [344, 189] width 688 height 343
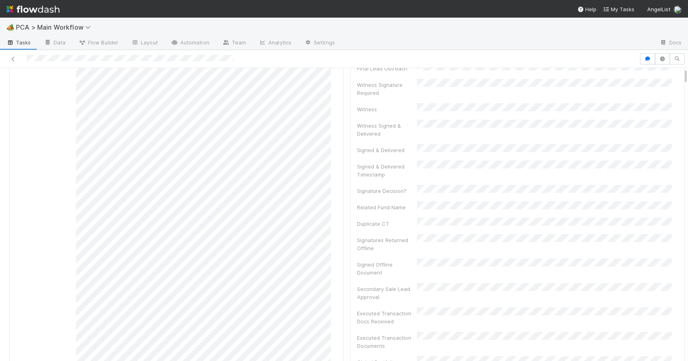
scroll to position [0, 0]
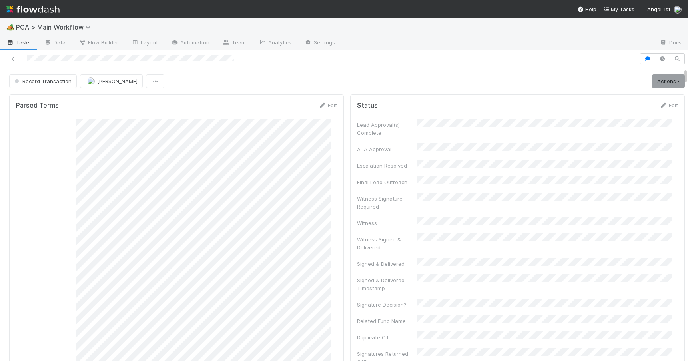
drag, startPoint x: 680, startPoint y: 77, endPoint x: 686, endPoint y: 62, distance: 16.3
click at [686, 62] on div "🏕️ PCA > Main Workflow Tasks Data Flow Builder Layout Automation Team Analytics…" at bounding box center [344, 189] width 688 height 343
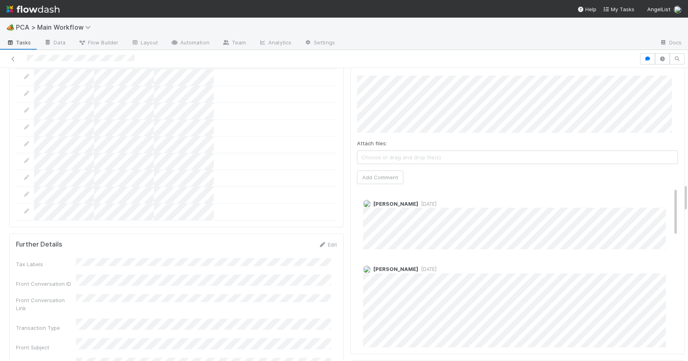
scroll to position [1239, 0]
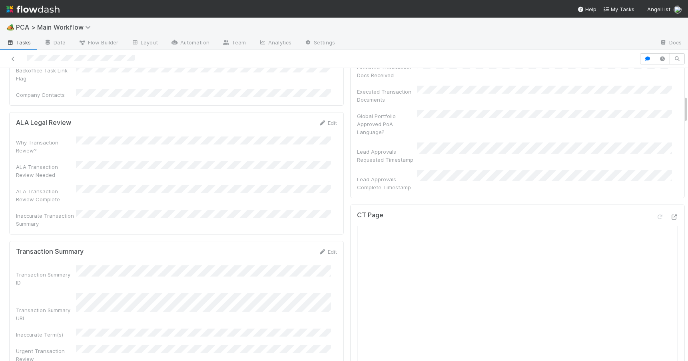
drag, startPoint x: 679, startPoint y: 121, endPoint x: 687, endPoint y: 108, distance: 15.3
click at [687, 108] on div "🏕️ PCA > Main Workflow Tasks Data Flow Builder Layout Automation Team Analytics…" at bounding box center [344, 189] width 688 height 343
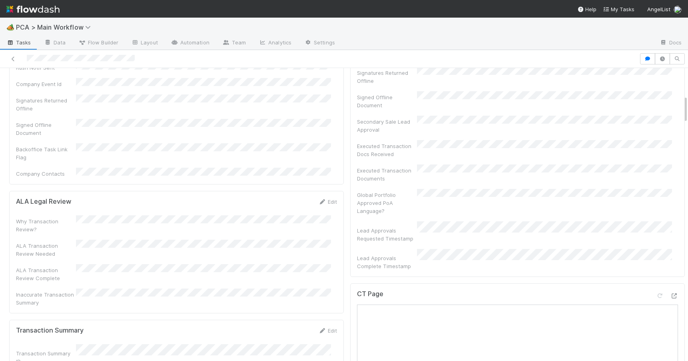
scroll to position [281, 0]
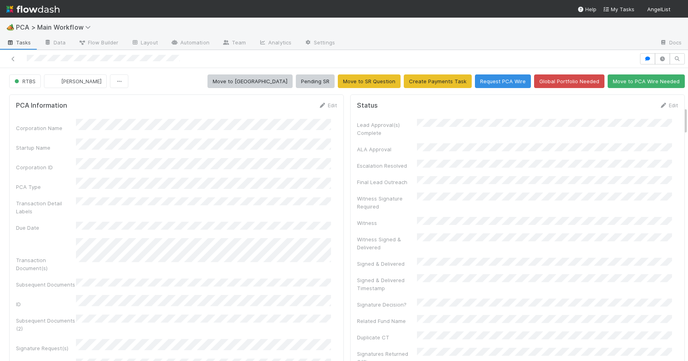
scroll to position [413, 0]
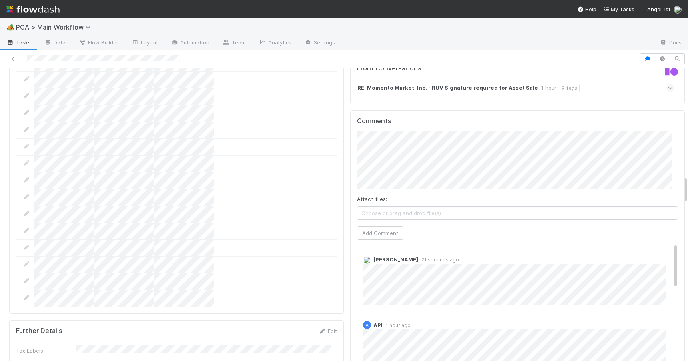
scroll to position [1189, 0]
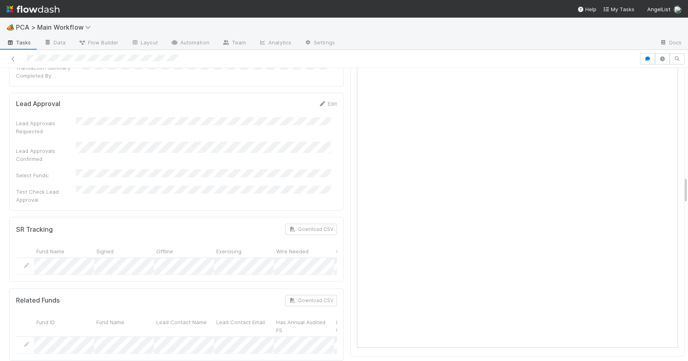
drag, startPoint x: 679, startPoint y: 115, endPoint x: 692, endPoint y: 112, distance: 13.1
click at [688, 112] on html "🏕️ PCA > Main Workflow Tasks Data Flow Builder Layout Automation Team Analytics…" at bounding box center [344, 180] width 688 height 361
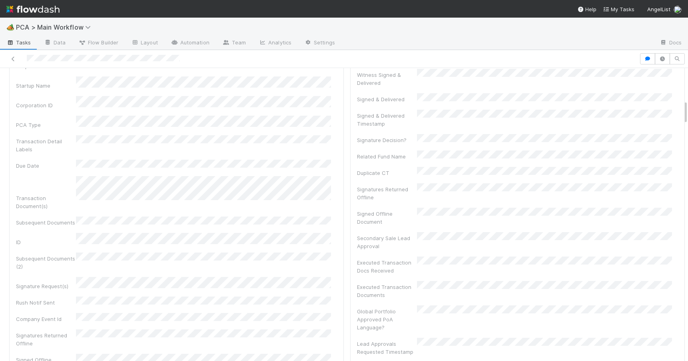
scroll to position [635, 0]
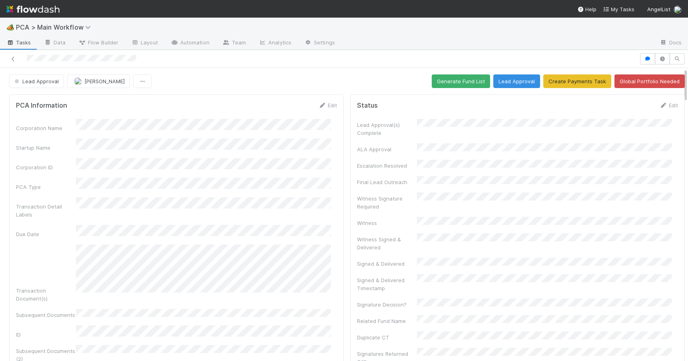
scroll to position [413, 0]
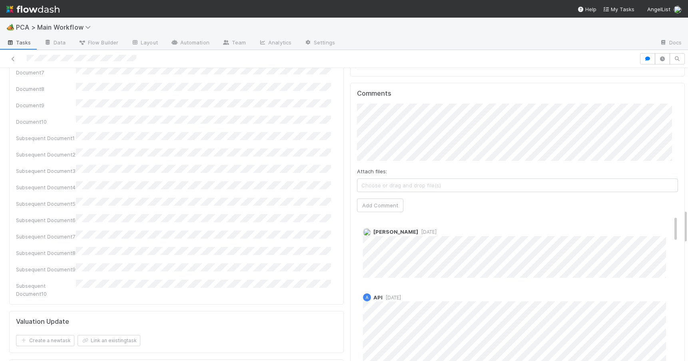
scroll to position [1215, 0]
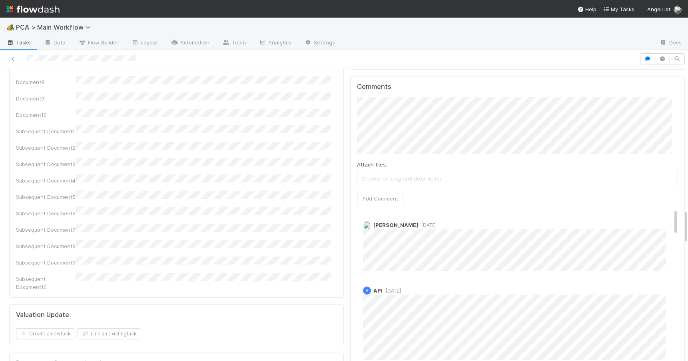
drag, startPoint x: 680, startPoint y: 124, endPoint x: 703, endPoint y: 218, distance: 96.8
click at [688, 218] on html "🏕️ PCA > Main Workflow Tasks Data Flow Builder Layout Automation Team Analytics…" at bounding box center [344, 180] width 688 height 361
click at [664, 215] on div "Josh Tarr 1 day ago" at bounding box center [520, 243] width 327 height 56
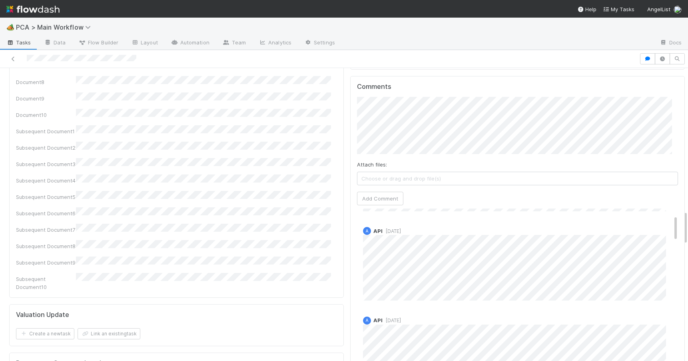
scroll to position [0, 0]
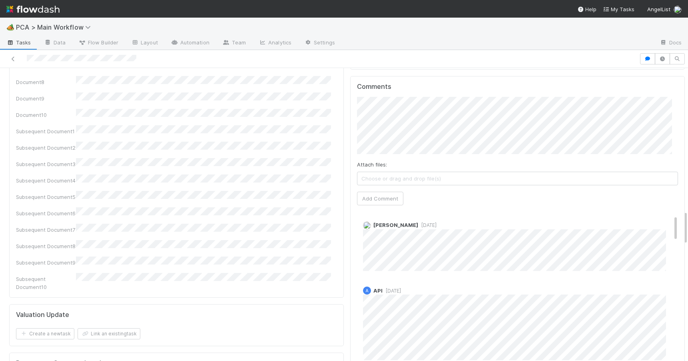
drag, startPoint x: 664, startPoint y: 176, endPoint x: 669, endPoint y: 156, distance: 21.3
click at [670, 160] on div "Comments Attach files: Choose or drag and drop file(s) Add Comment Josh Tarr 1 …" at bounding box center [517, 226] width 335 height 300
click at [679, 223] on div "PCA Information Edit Corporation Name Startup Name Corporation ID PCA Type Tran…" at bounding box center [347, 166] width 694 height 2580
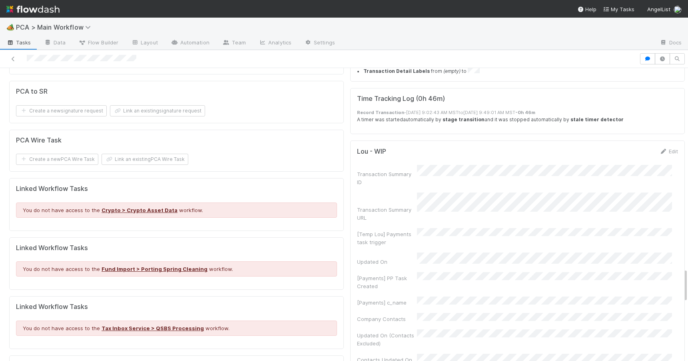
scroll to position [277, 0]
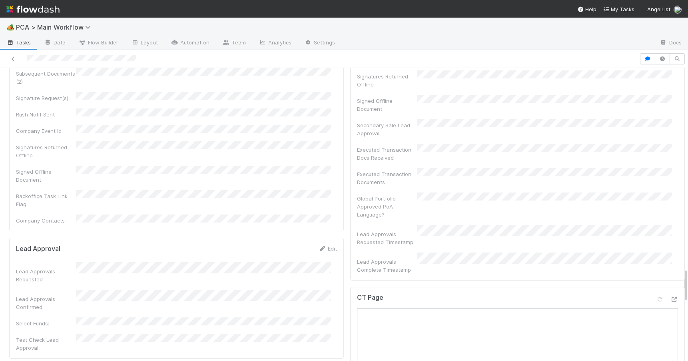
drag, startPoint x: 679, startPoint y: 223, endPoint x: 683, endPoint y: 65, distance: 157.6
click at [683, 65] on div "🏕️ PCA > Main Workflow Tasks Data Flow Builder Layout Automation Team Analytics…" at bounding box center [344, 189] width 688 height 343
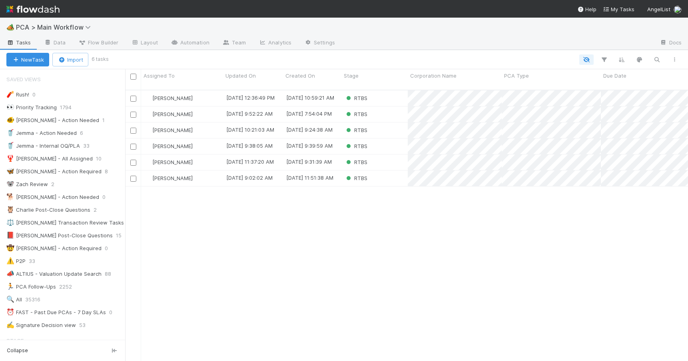
scroll to position [272, 557]
click at [218, 222] on div "[PERSON_NAME] [DATE] 12:36:49 PM [DATE] 10:59:21 AM RTBS 0 0 0 0 1 0 0 0 0 1 0 …" at bounding box center [406, 228] width 563 height 277
click at [208, 93] on div "[PERSON_NAME]" at bounding box center [182, 98] width 82 height 16
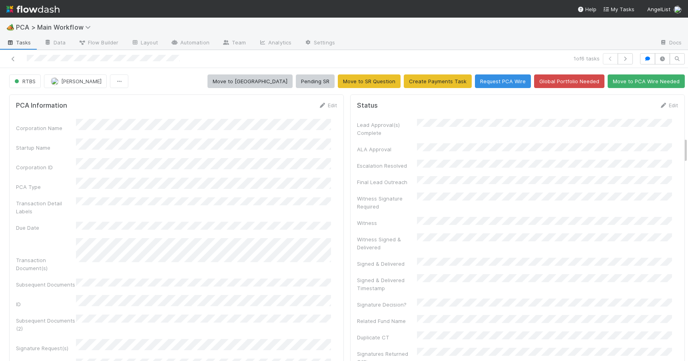
scroll to position [769, 0]
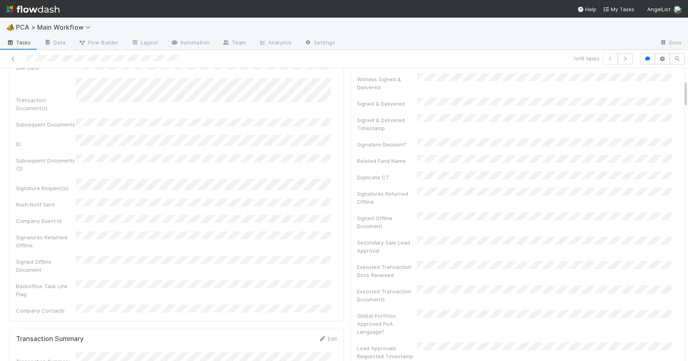
scroll to position [91, 0]
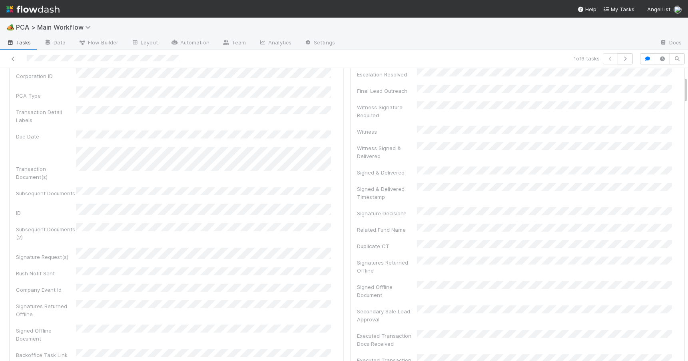
drag, startPoint x: 680, startPoint y: 144, endPoint x: 667, endPoint y: 82, distance: 63.3
click at [688, 82] on div at bounding box center [688, 214] width 0 height 293
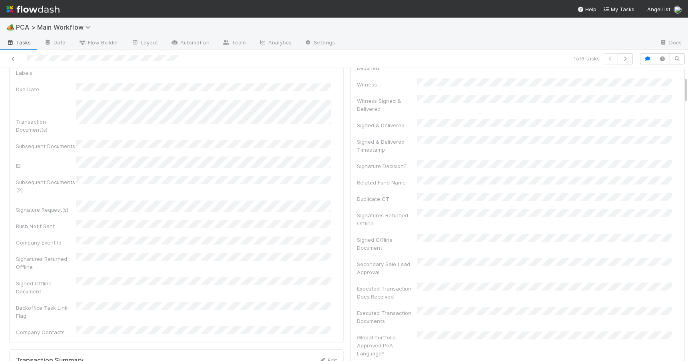
scroll to position [164, 0]
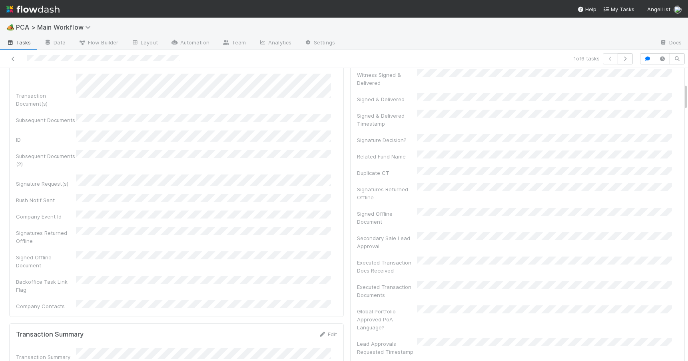
drag, startPoint x: 680, startPoint y: 87, endPoint x: 682, endPoint y: 94, distance: 7.2
click at [682, 94] on div "🏕️ PCA > Main Workflow Tasks Data Flow Builder Layout Automation Team Analytics…" at bounding box center [344, 189] width 688 height 343
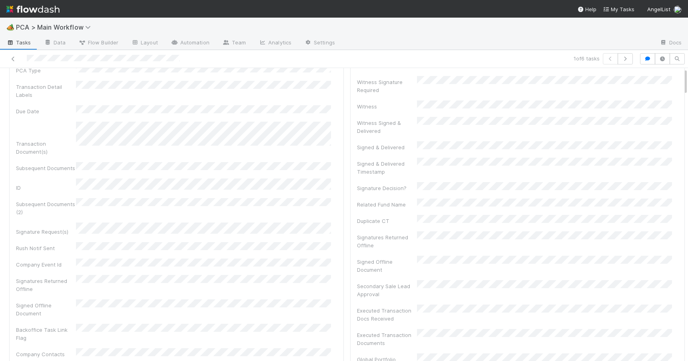
scroll to position [0, 0]
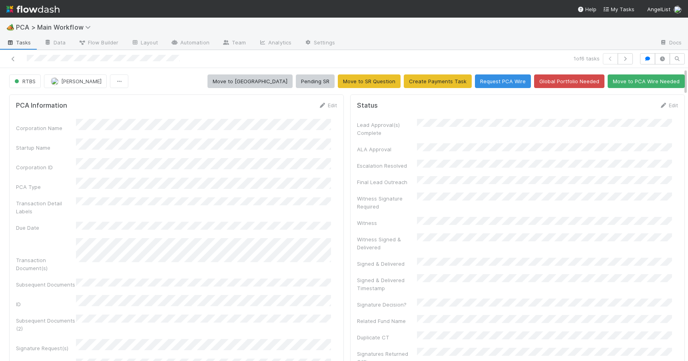
drag, startPoint x: 679, startPoint y: 90, endPoint x: 680, endPoint y: 58, distance: 32.4
click at [680, 60] on div "1 of 6 tasks RTBS [PERSON_NAME] Move to [MEDICAL_DATA] Pending SR Move to SR Qu…" at bounding box center [344, 205] width 688 height 311
click at [661, 104] on link "Edit" at bounding box center [668, 105] width 19 height 6
click at [627, 111] on button "Save" at bounding box center [635, 108] width 23 height 14
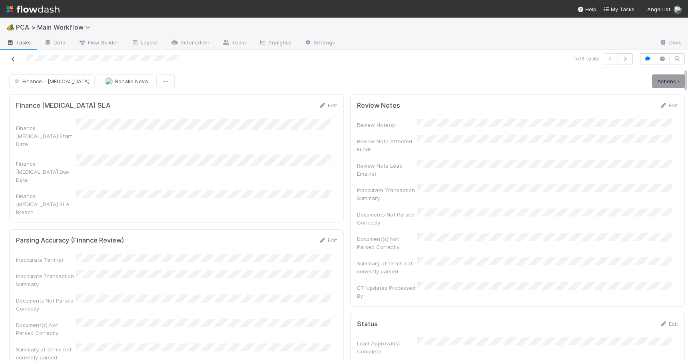
click at [14, 57] on icon at bounding box center [13, 58] width 8 height 5
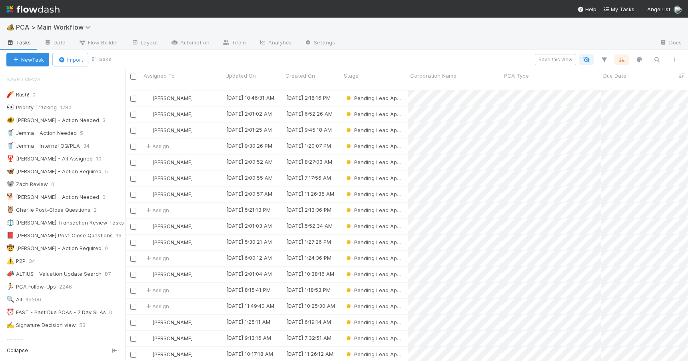
scroll to position [272, 557]
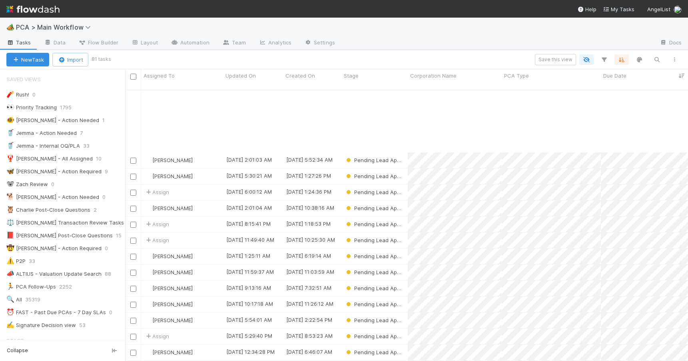
scroll to position [148, 0]
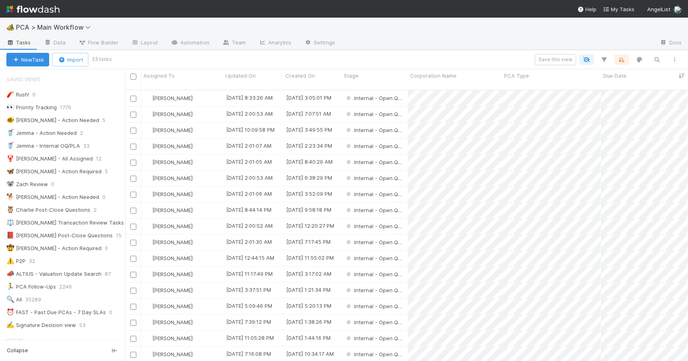
scroll to position [272, 557]
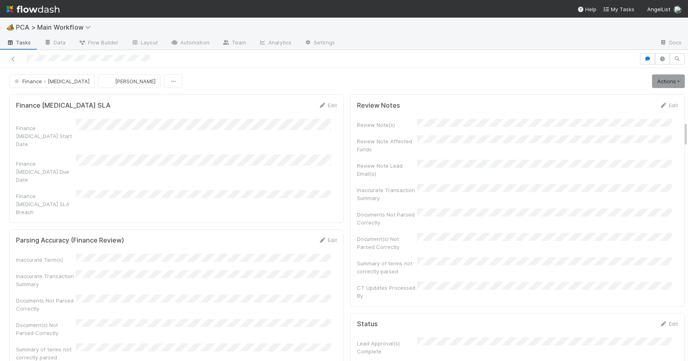
scroll to position [614, 0]
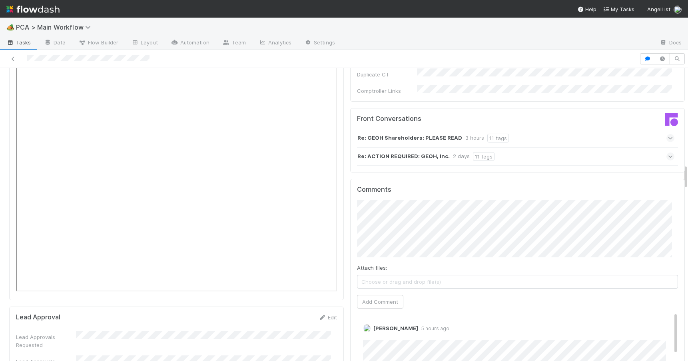
scroll to position [1111, 0]
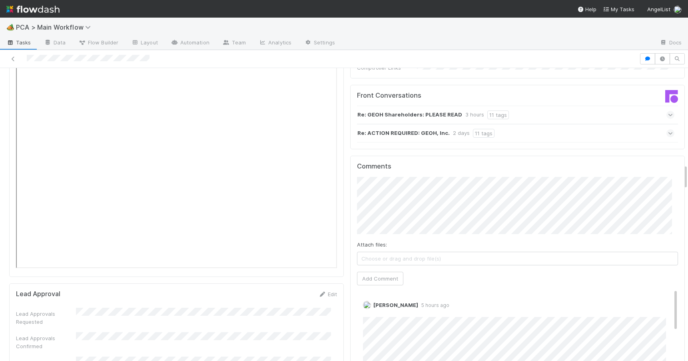
drag, startPoint x: 680, startPoint y: 127, endPoint x: 700, endPoint y: 170, distance: 47.6
click at [688, 170] on html "🏕️ PCA > Main Workflow Tasks Data Flow Builder Layout Automation Team Analytics…" at bounding box center [344, 180] width 688 height 361
click at [379, 272] on button "Add Comment" at bounding box center [380, 279] width 46 height 14
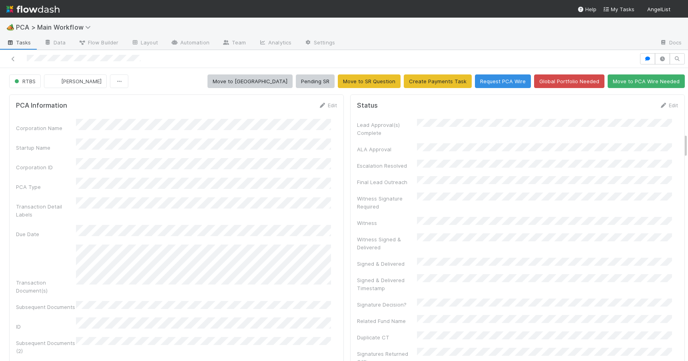
scroll to position [767, 0]
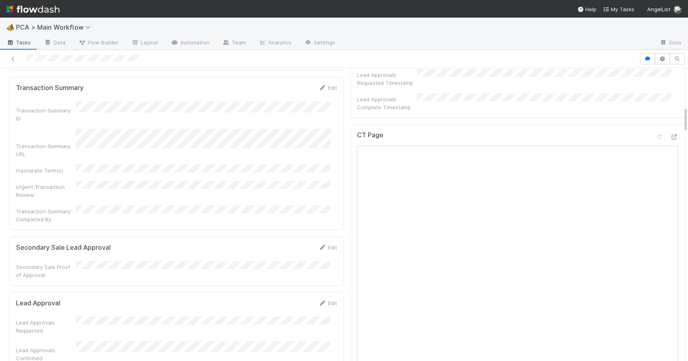
drag, startPoint x: 679, startPoint y: 120, endPoint x: 680, endPoint y: 112, distance: 8.0
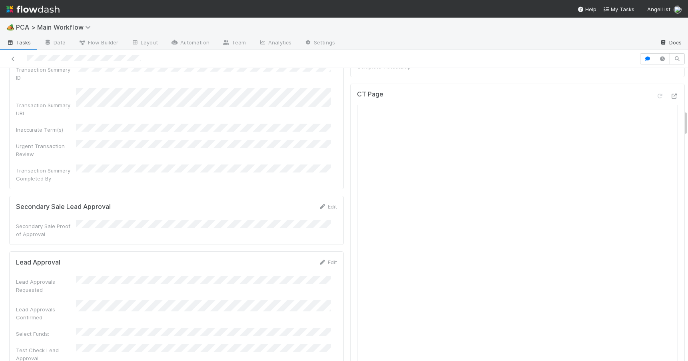
scroll to position [0, 0]
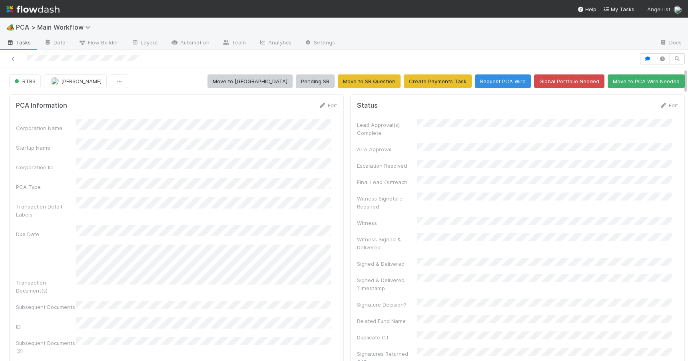
drag, startPoint x: 680, startPoint y: 112, endPoint x: 650, endPoint y: 13, distance: 103.9
click at [650, 13] on div "🏕️ PCA > Main Workflow Tasks Data Flow Builder Layout Automation Team Analytics…" at bounding box center [344, 180] width 688 height 361
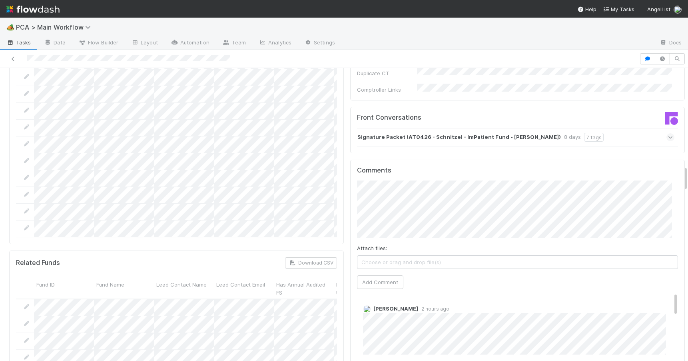
scroll to position [1138, 0]
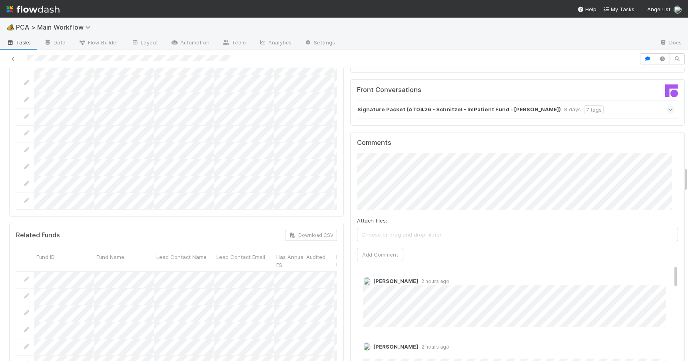
drag, startPoint x: 680, startPoint y: 112, endPoint x: 679, endPoint y: 175, distance: 62.8
click at [415, 170] on span "[PERSON_NAME]" at bounding box center [419, 172] width 40 height 6
click at [367, 248] on button "Add Comment" at bounding box center [380, 255] width 46 height 14
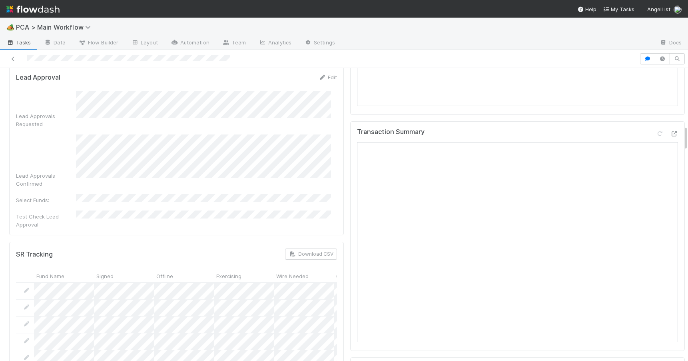
scroll to position [662, 0]
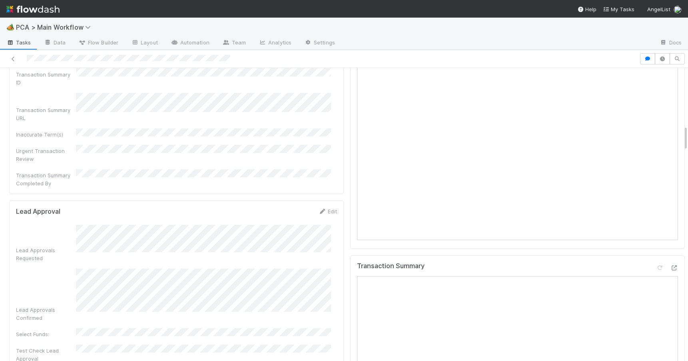
drag, startPoint x: 679, startPoint y: 177, endPoint x: 680, endPoint y: 136, distance: 41.2
click at [680, 136] on div "Pending Lead Approval Nathalie Gualito Actions Escalation Move to RTBS Move to …" at bounding box center [344, 214] width 688 height 293
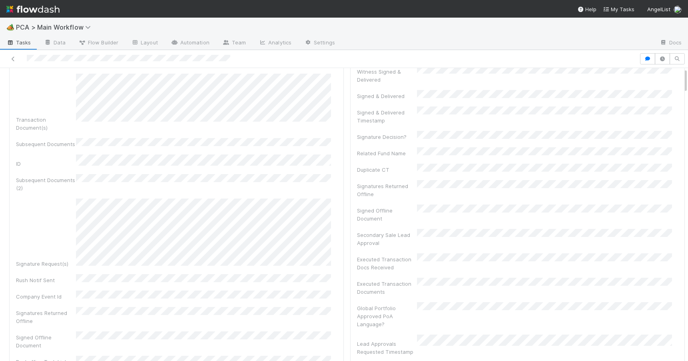
scroll to position [0, 0]
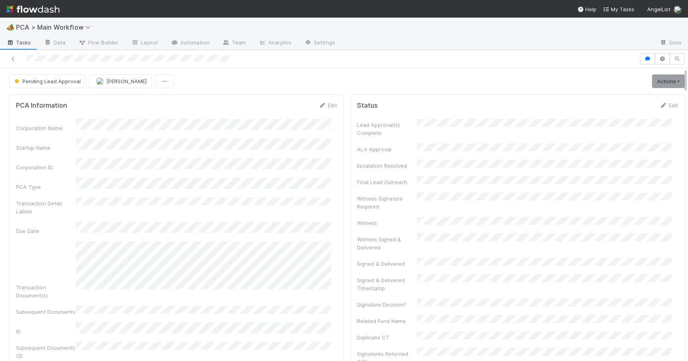
drag, startPoint x: 679, startPoint y: 136, endPoint x: 679, endPoint y: 72, distance: 64.4
click at [666, 83] on link "Actions" at bounding box center [668, 81] width 33 height 14
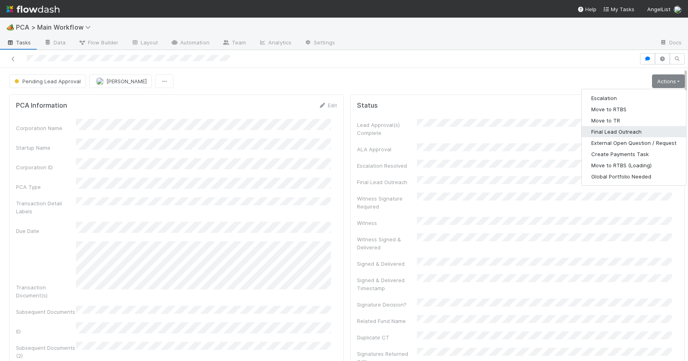
click at [599, 131] on button "Final Lead Outreach" at bounding box center [634, 131] width 104 height 11
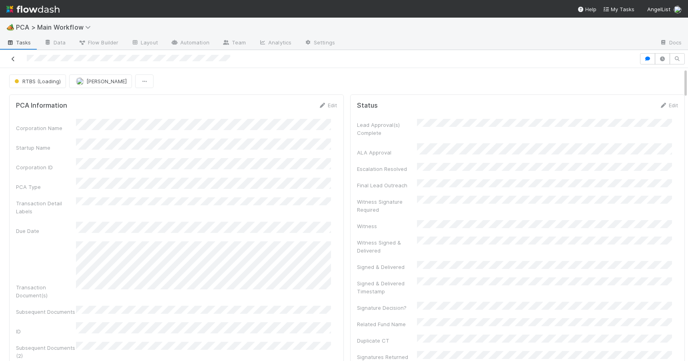
click at [14, 58] on icon at bounding box center [13, 58] width 8 height 5
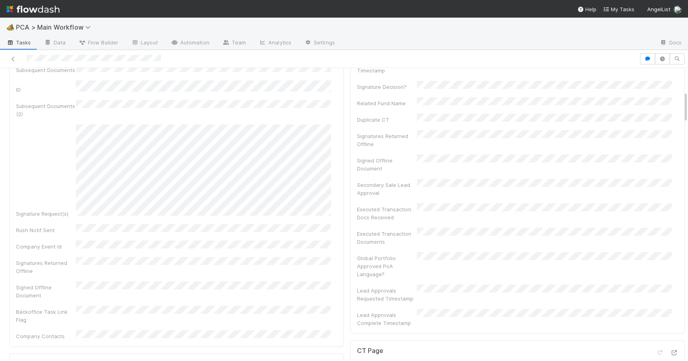
scroll to position [221, 0]
drag, startPoint x: 679, startPoint y: 125, endPoint x: 687, endPoint y: 104, distance: 21.9
click at [687, 104] on div "🏕️ PCA > Main Workflow Tasks Data Flow Builder Layout Automation Team Analytics…" at bounding box center [344, 189] width 688 height 343
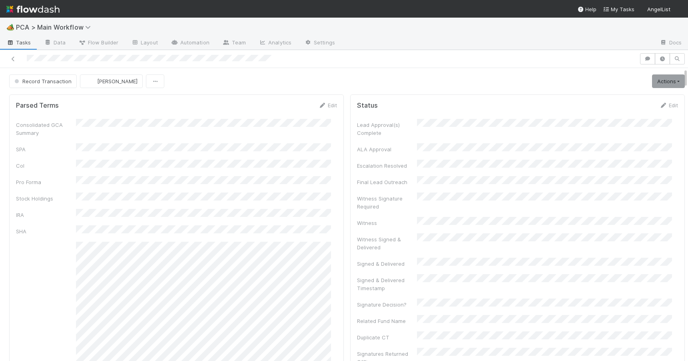
scroll to position [413, 0]
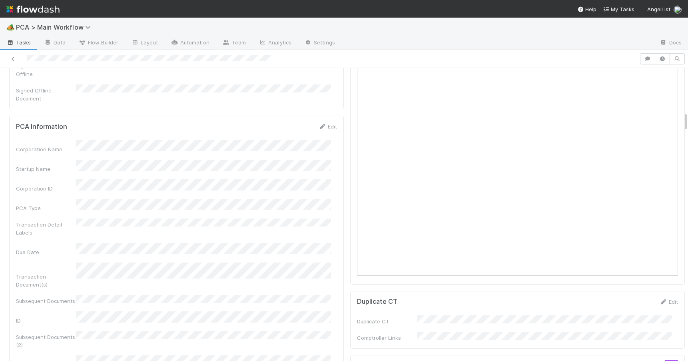
scroll to position [695, 0]
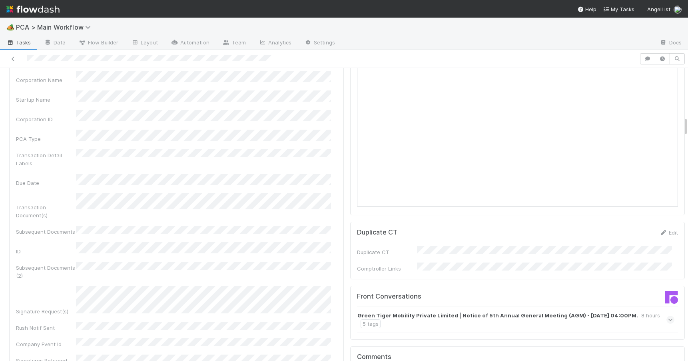
drag, startPoint x: 679, startPoint y: 104, endPoint x: 692, endPoint y: 124, distance: 23.2
click at [688, 124] on html "🏕️ PCA > Main Workflow Tasks Data Flow Builder Layout Automation Team Analytics…" at bounding box center [344, 180] width 688 height 361
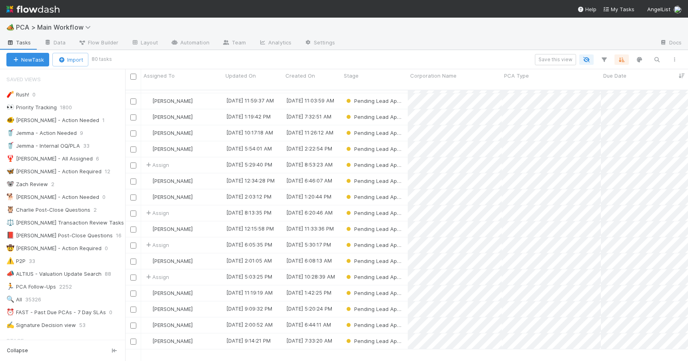
scroll to position [196, 0]
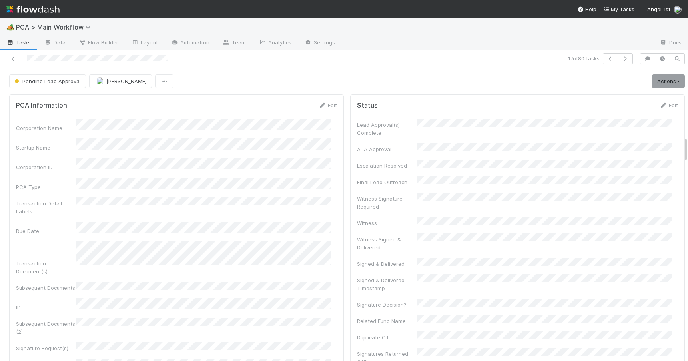
scroll to position [769, 0]
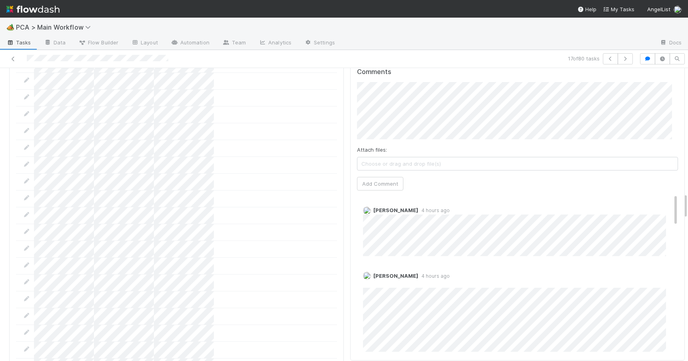
scroll to position [1181, 0]
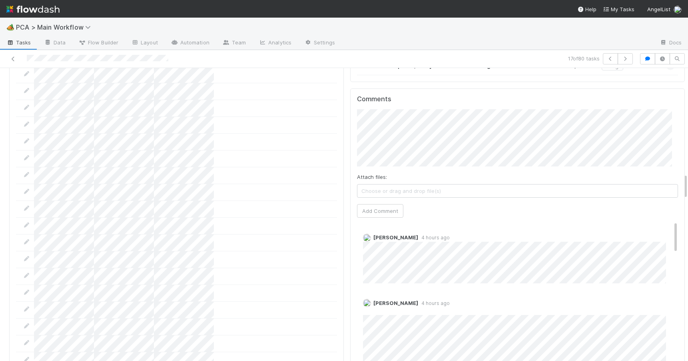
drag, startPoint x: 680, startPoint y: 147, endPoint x: 704, endPoint y: 184, distance: 43.9
click at [688, 184] on html "🏕️ PCA > Main Workflow Tasks Data Flow Builder Layout Automation Team Analytics…" at bounding box center [344, 180] width 688 height 361
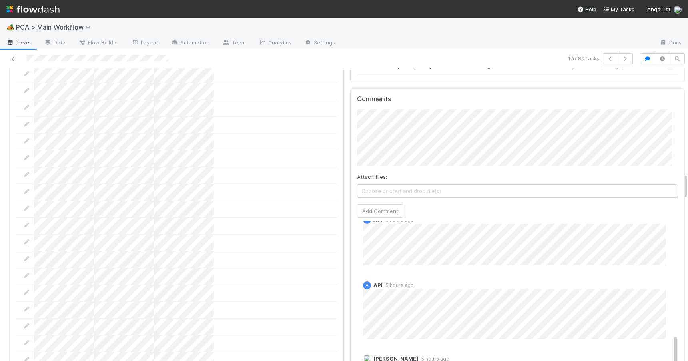
scroll to position [560, 0]
drag, startPoint x: 664, startPoint y: 189, endPoint x: 705, endPoint y: 302, distance: 120.3
click at [688, 302] on html "🏕️ PCA > Main Workflow Tasks Data Flow Builder Layout Automation Team Analytics…" at bounding box center [344, 180] width 688 height 361
drag, startPoint x: 679, startPoint y: 180, endPoint x: 679, endPoint y: 174, distance: 6.0
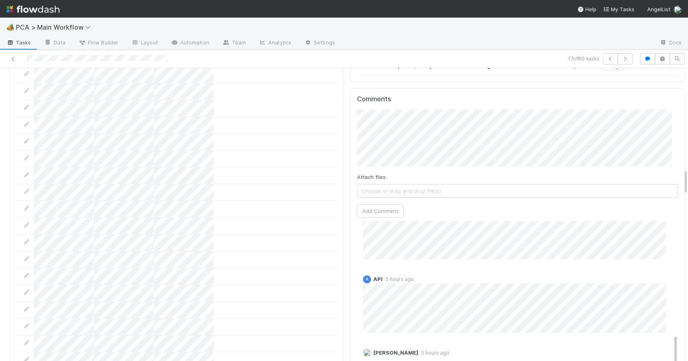
scroll to position [1132, 0]
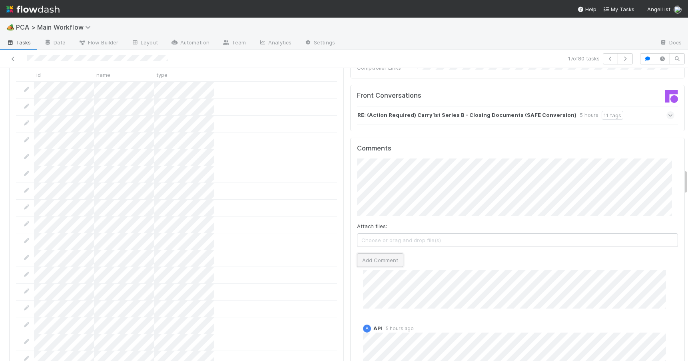
click at [378, 253] on button "Add Comment" at bounding box center [380, 260] width 46 height 14
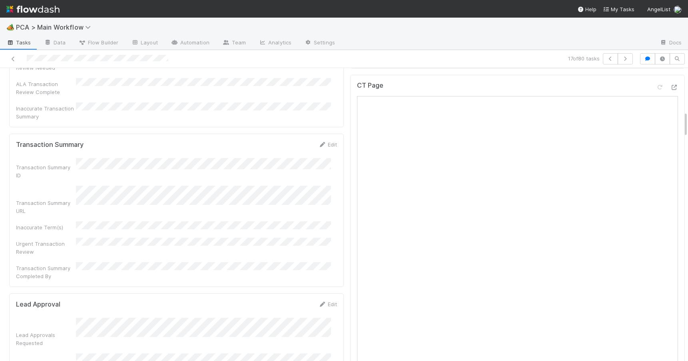
scroll to position [571, 0]
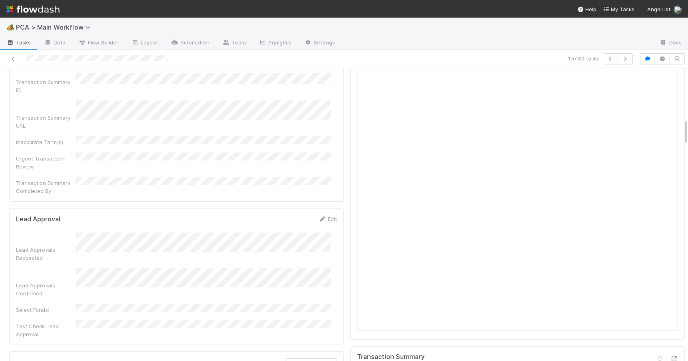
drag, startPoint x: 679, startPoint y: 180, endPoint x: 677, endPoint y: 130, distance: 50.1
click at [319, 216] on icon at bounding box center [322, 218] width 8 height 5
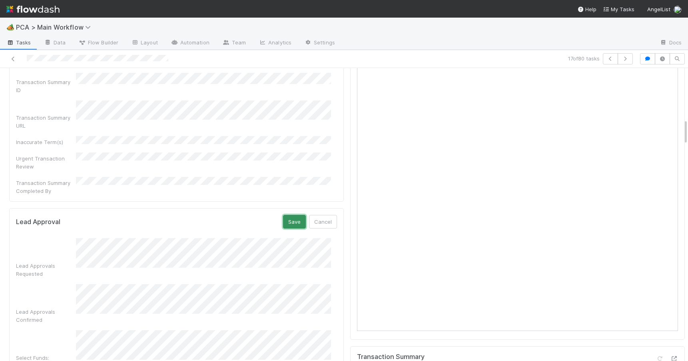
click at [285, 215] on button "Save" at bounding box center [294, 222] width 23 height 14
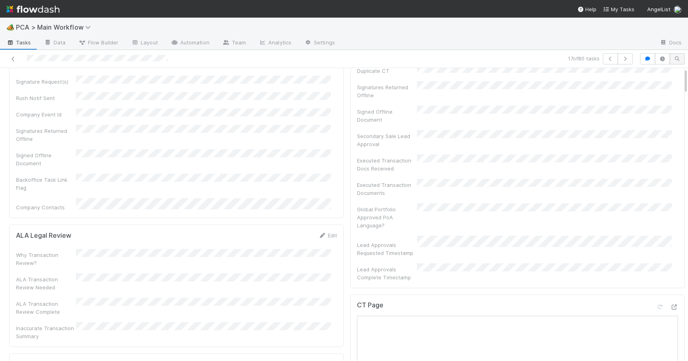
scroll to position [0, 0]
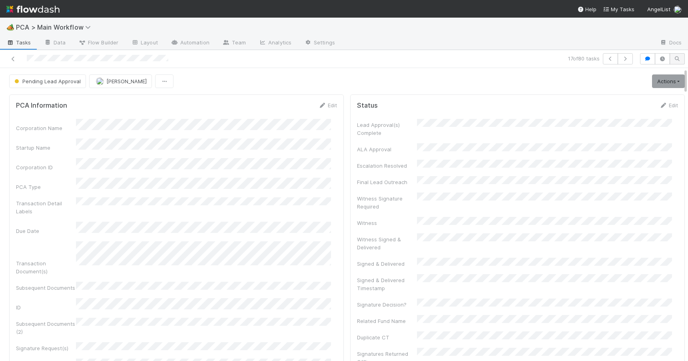
drag, startPoint x: 679, startPoint y: 124, endPoint x: 679, endPoint y: 58, distance: 66.8
click at [679, 58] on div "17 of 80 tasks Pending Lead Approval Zachary Conley Actions Escalation Move to …" at bounding box center [344, 205] width 688 height 311
click at [662, 106] on link "Edit" at bounding box center [668, 105] width 19 height 6
click at [624, 109] on button "Save" at bounding box center [635, 108] width 23 height 14
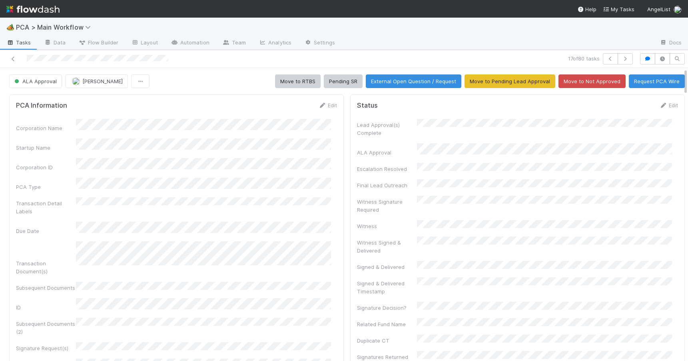
click at [680, 81] on div "ALA Approval Zachary Conley Move to RTBS Pending SR External Open Question / Re…" at bounding box center [347, 81] width 694 height 14
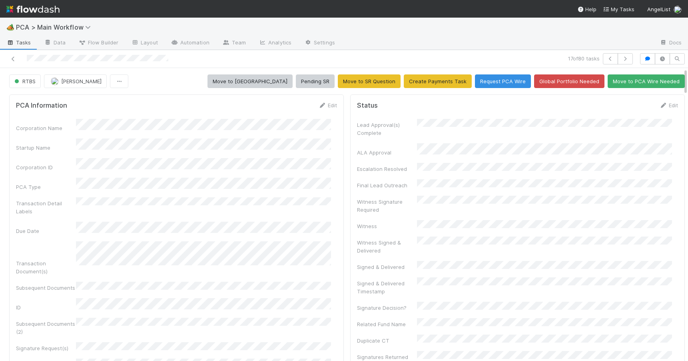
drag, startPoint x: 680, startPoint y: 81, endPoint x: 662, endPoint y: -45, distance: 126.8
click at [662, 0] on html "🏕️ PCA > Main Workflow Tasks Data Flow Builder Layout Automation Team Analytics…" at bounding box center [344, 180] width 688 height 361
click at [13, 59] on icon at bounding box center [13, 58] width 8 height 5
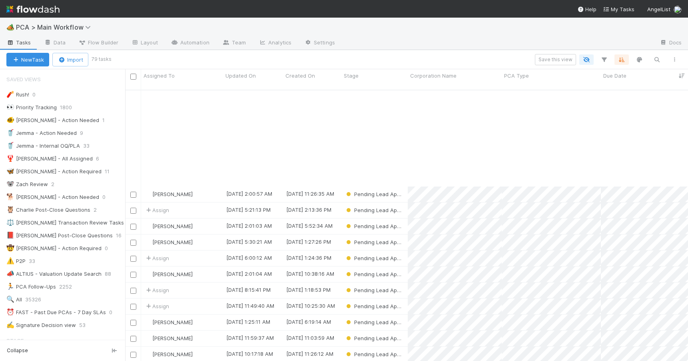
scroll to position [118, 0]
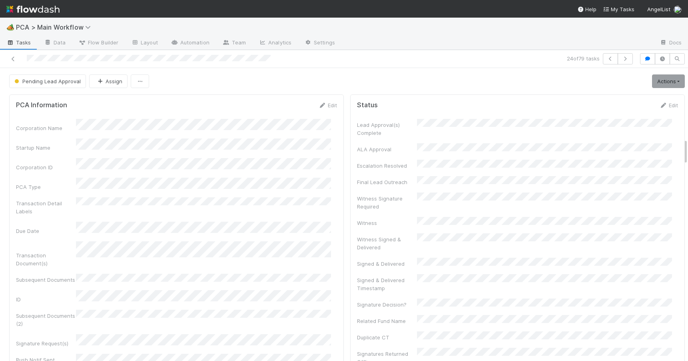
scroll to position [769, 0]
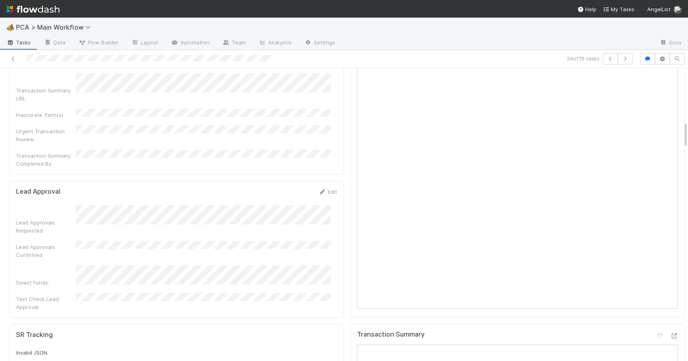
scroll to position [585, 0]
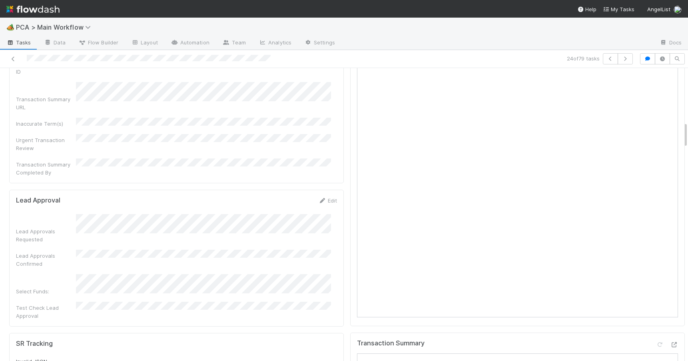
drag, startPoint x: 679, startPoint y: 148, endPoint x: 680, endPoint y: 131, distance: 16.8
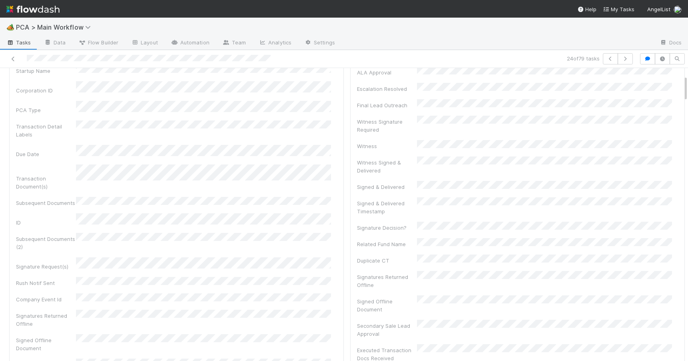
scroll to position [0, 0]
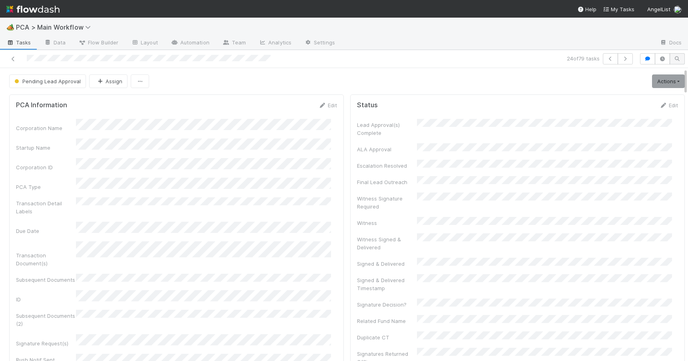
drag, startPoint x: 679, startPoint y: 136, endPoint x: 677, endPoint y: 64, distance: 71.6
click at [677, 64] on div "24 of 79 tasks Pending Lead Approval Assign Actions Escalation Move to RTBS Mov…" at bounding box center [344, 205] width 688 height 311
click at [15, 60] on icon at bounding box center [13, 58] width 8 height 5
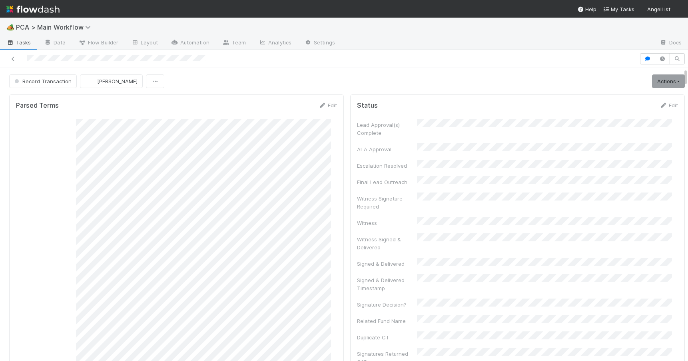
scroll to position [413, 0]
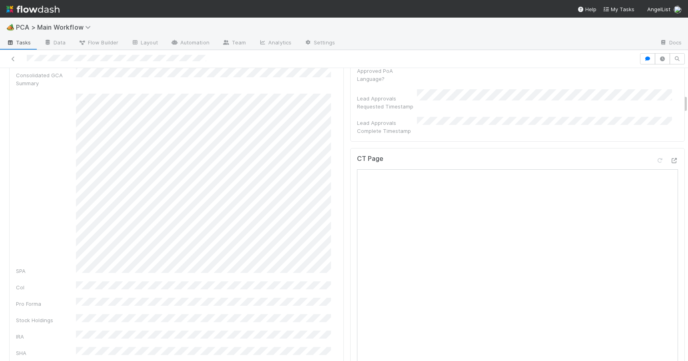
click at [688, 103] on div at bounding box center [688, 214] width 0 height 293
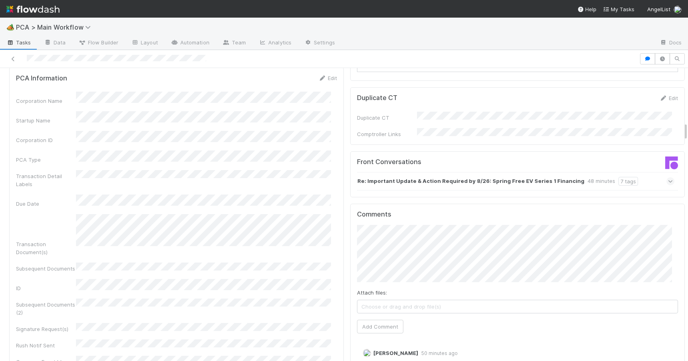
scroll to position [842, 0]
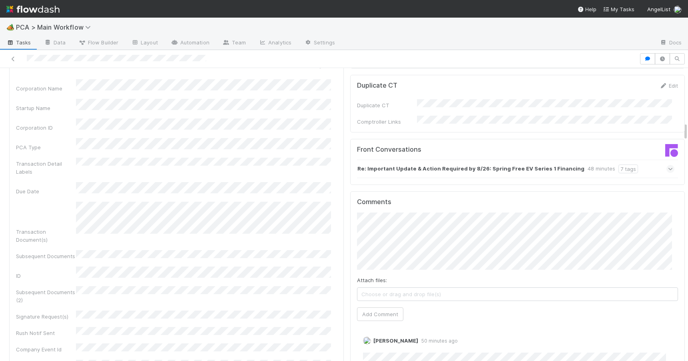
drag, startPoint x: 679, startPoint y: 102, endPoint x: 683, endPoint y: 130, distance: 27.9
click at [683, 130] on div "🏕️ PCA > Main Workflow Tasks Data Flow Builder Layout Automation Team Analytics…" at bounding box center [344, 189] width 688 height 343
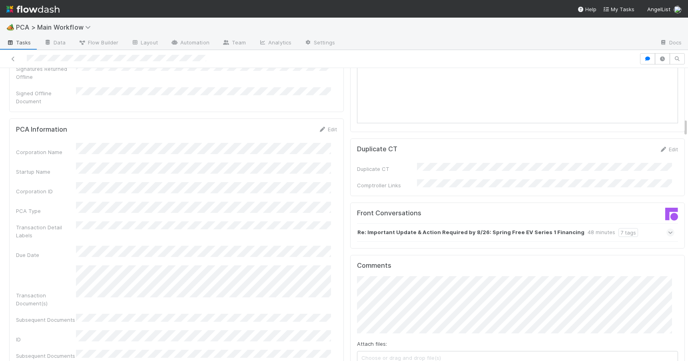
scroll to position [778, 0]
click at [326, 126] on link "Edit" at bounding box center [327, 129] width 19 height 6
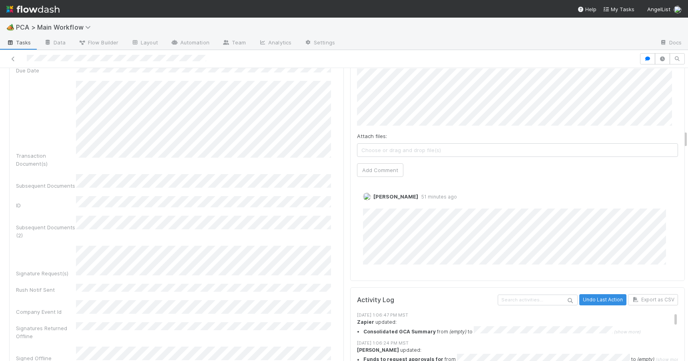
scroll to position [910, 0]
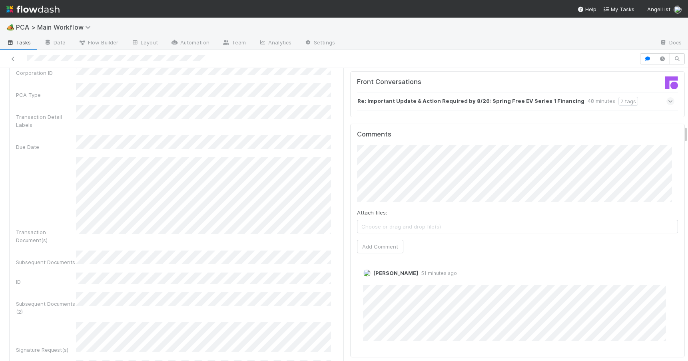
drag, startPoint x: 679, startPoint y: 137, endPoint x: 679, endPoint y: 132, distance: 4.8
click at [335, 163] on div "PCA Information Save Cancel Corporation Name Startup Name Corporation ID PCA Ty…" at bounding box center [176, 243] width 335 height 512
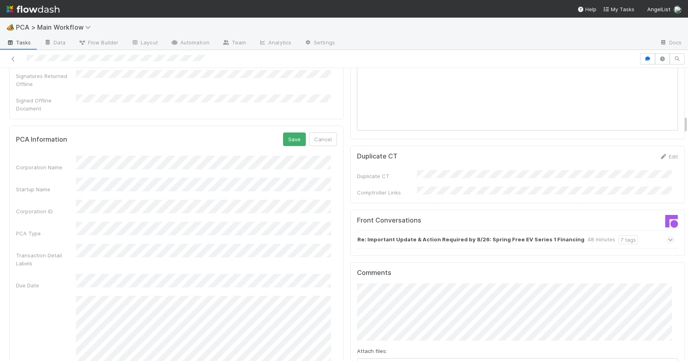
scroll to position [734, 0]
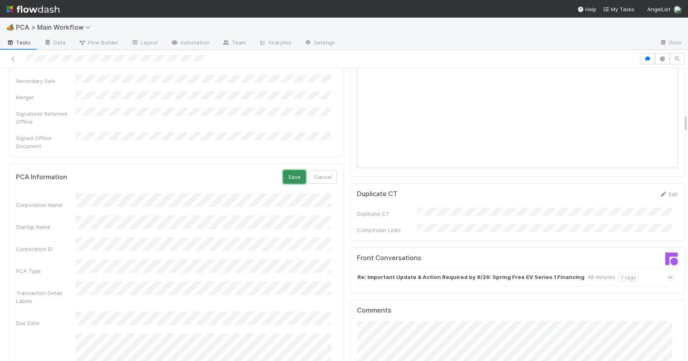
click at [291, 170] on button "Save" at bounding box center [294, 177] width 23 height 14
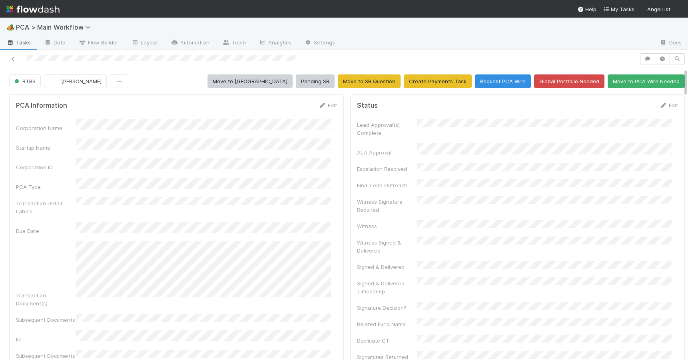
scroll to position [773, 0]
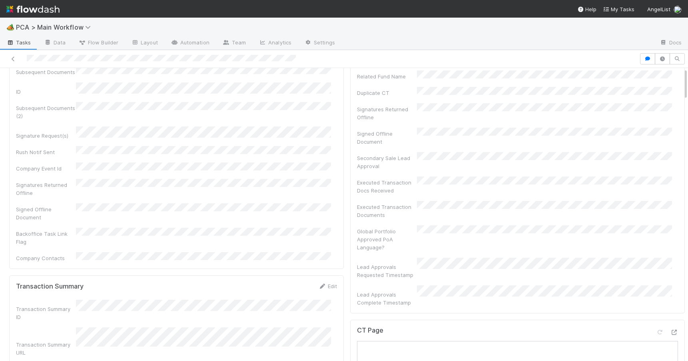
scroll to position [0, 0]
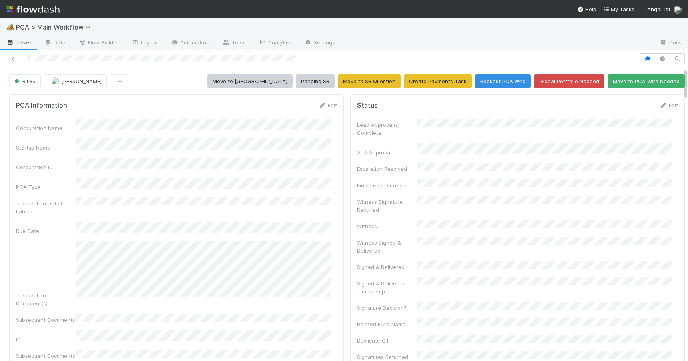
drag, startPoint x: 679, startPoint y: 164, endPoint x: 679, endPoint y: 69, distance: 94.8
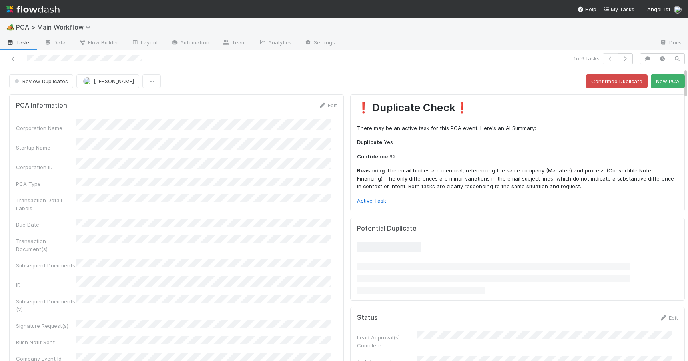
click at [680, 79] on div "Review Duplicates [PERSON_NAME] Confirmed Duplicate New PCA" at bounding box center [347, 81] width 694 height 14
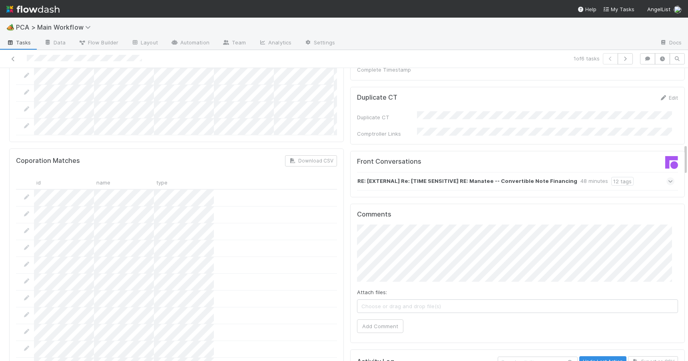
scroll to position [687, 0]
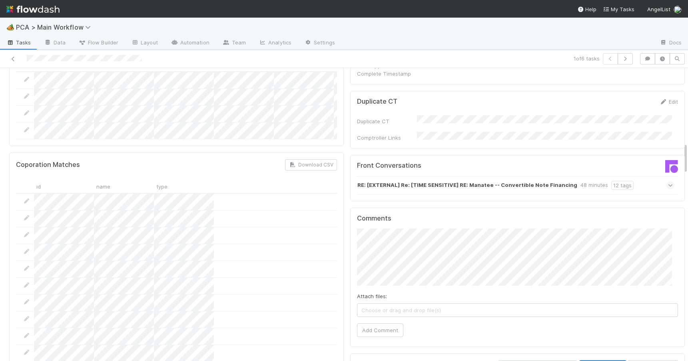
drag, startPoint x: 680, startPoint y: 79, endPoint x: 689, endPoint y: 154, distance: 75.0
click at [688, 154] on html "🏕️ PCA > Main Workflow Tasks Data Flow Builder Layout Automation Team Analytics…" at bounding box center [344, 180] width 688 height 361
click at [483, 181] on strong "RE: [EXTERNAL] Re: [TIME SENSITIVE] RE: Manatee -- Convertible Note Financing" at bounding box center [467, 185] width 220 height 9
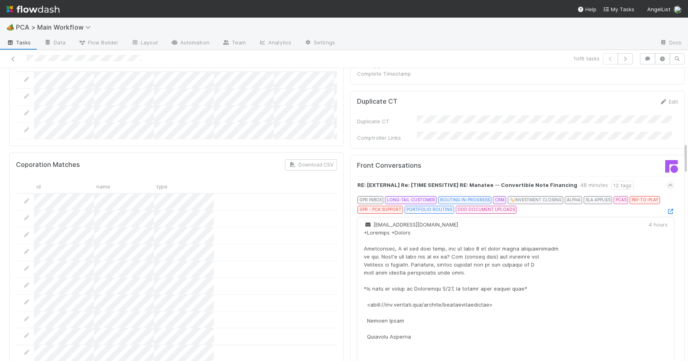
click at [681, 149] on div "Review Duplicates [PERSON_NAME] Confirmed Duplicate New PCA PCA Information Edi…" at bounding box center [344, 214] width 688 height 293
click at [667, 209] on icon at bounding box center [671, 211] width 8 height 5
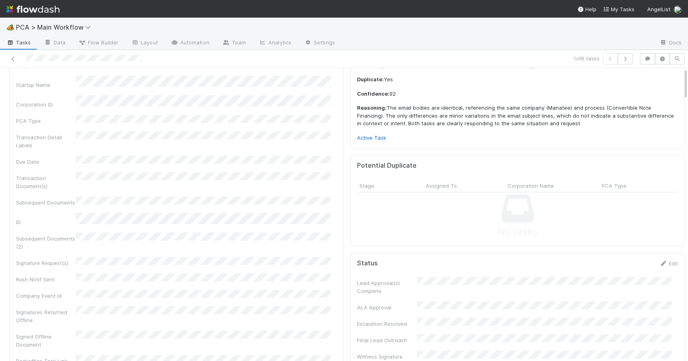
scroll to position [0, 0]
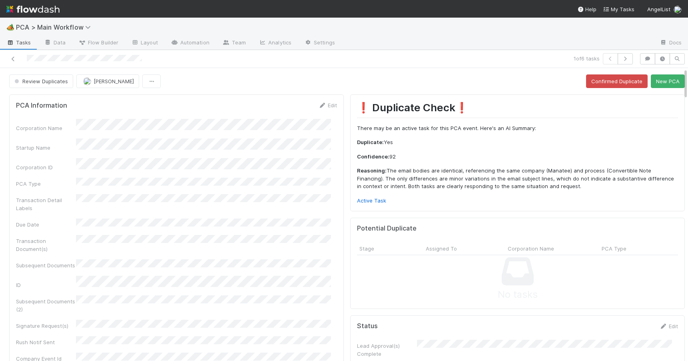
drag, startPoint x: 680, startPoint y: 148, endPoint x: 676, endPoint y: 73, distance: 75.3
click at [361, 200] on link "Active Task" at bounding box center [371, 200] width 29 height 6
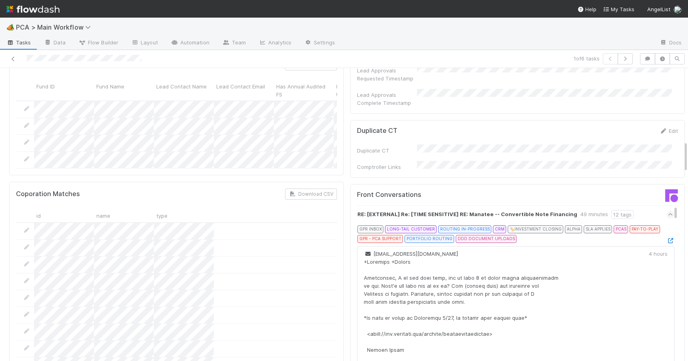
scroll to position [673, 0]
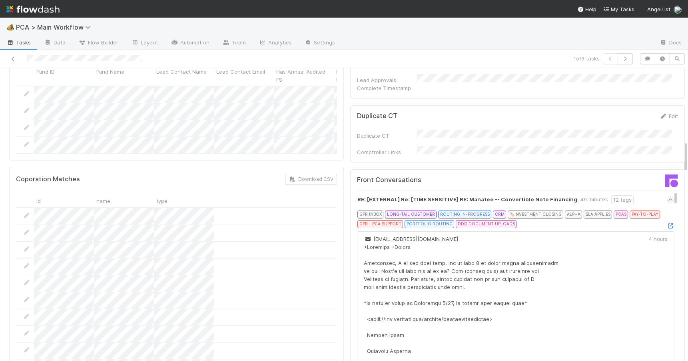
drag, startPoint x: 679, startPoint y: 85, endPoint x: 687, endPoint y: 158, distance: 73.2
click at [687, 158] on div "🏕️ PCA > Main Workflow Tasks Data Flow Builder Layout Automation Team Analytics…" at bounding box center [344, 189] width 688 height 343
click at [667, 223] on icon at bounding box center [671, 225] width 8 height 5
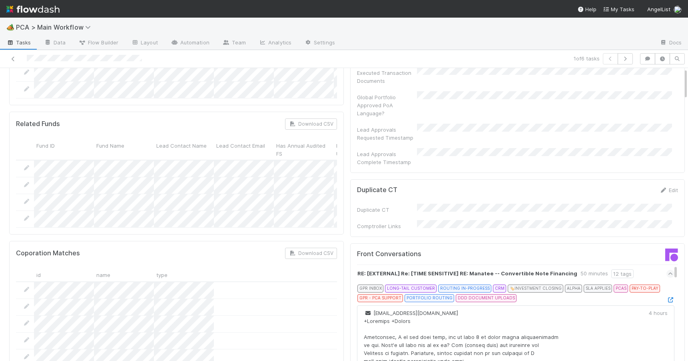
scroll to position [0, 0]
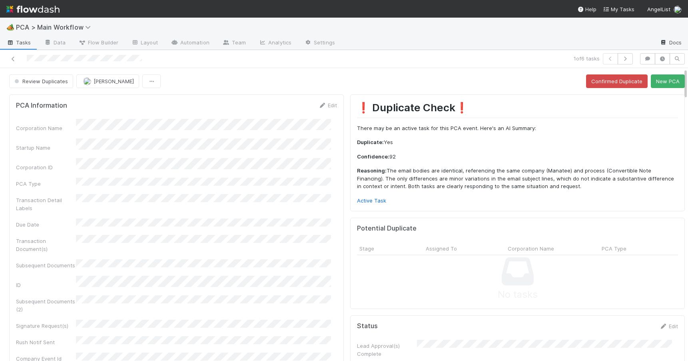
drag, startPoint x: 679, startPoint y: 152, endPoint x: 674, endPoint y: 36, distance: 116.1
click at [675, 39] on div "🏕️ PCA > Main Workflow Tasks Data Flow Builder Layout Automation Team Analytics…" at bounding box center [344, 189] width 688 height 343
click at [12, 56] on icon at bounding box center [13, 58] width 8 height 5
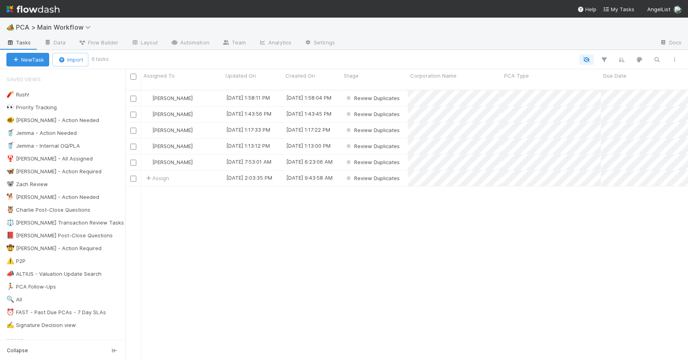
scroll to position [272, 557]
click at [209, 142] on div "[PERSON_NAME]" at bounding box center [182, 146] width 82 height 16
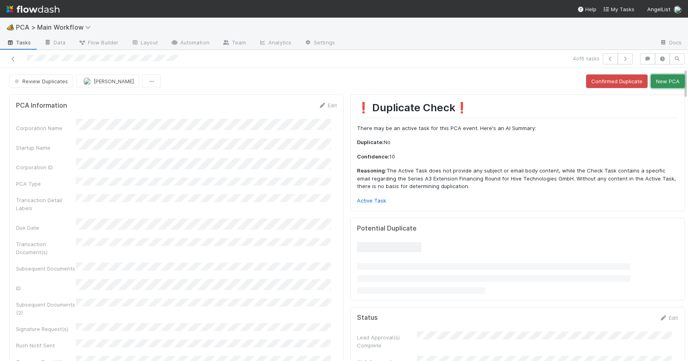
click at [654, 77] on button "New PCA" at bounding box center [668, 81] width 34 height 14
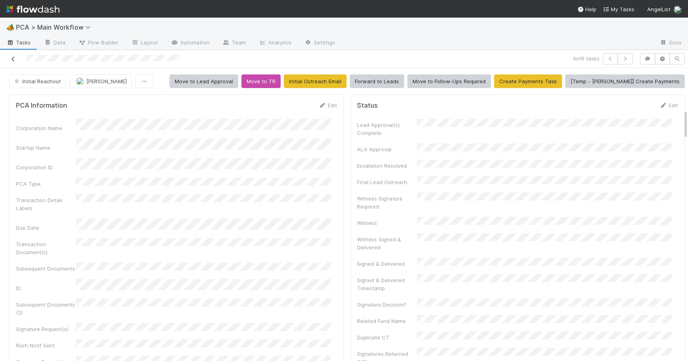
scroll to position [411, 0]
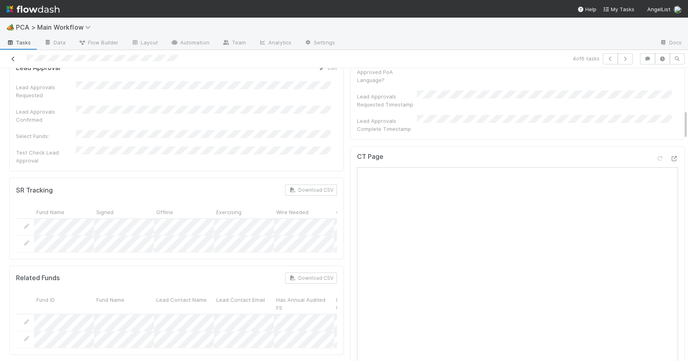
click at [13, 60] on icon at bounding box center [13, 58] width 8 height 5
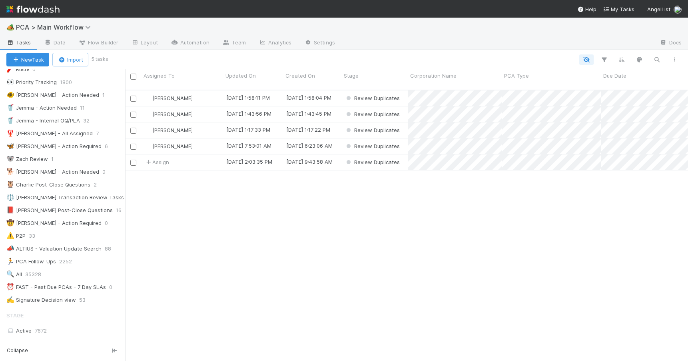
scroll to position [36, 0]
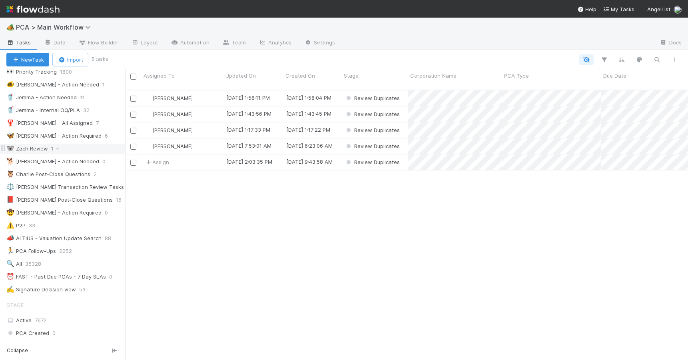
click at [98, 146] on div "🐨 [PERSON_NAME] Review 1" at bounding box center [65, 149] width 119 height 10
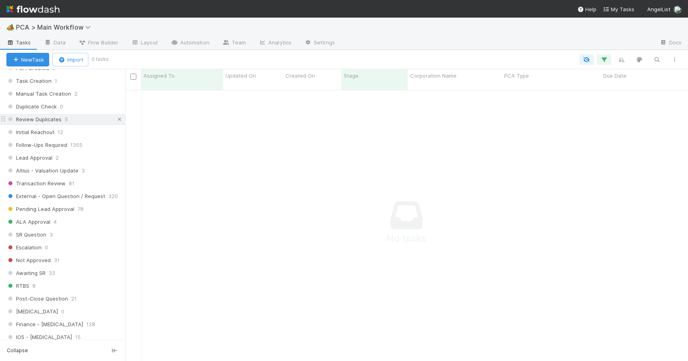
scroll to position [266, 557]
click at [116, 118] on icon at bounding box center [120, 119] width 8 height 5
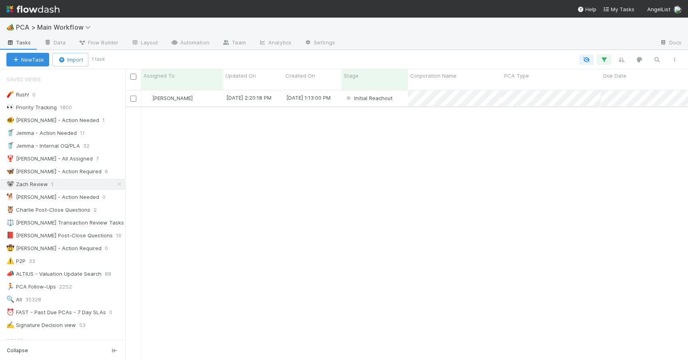
click at [205, 91] on div "[PERSON_NAME]" at bounding box center [182, 98] width 82 height 16
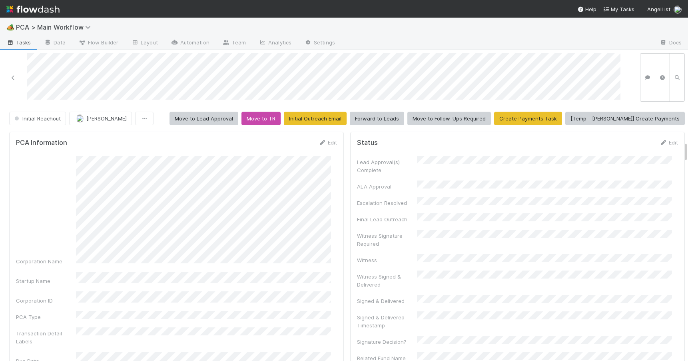
scroll to position [430, 0]
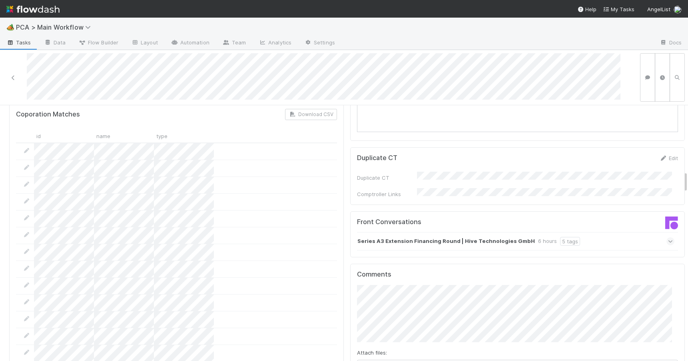
scroll to position [841, 0]
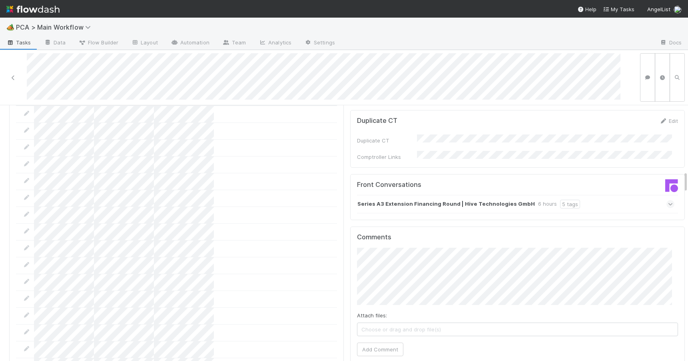
drag, startPoint x: 679, startPoint y: 147, endPoint x: 684, endPoint y: 184, distance: 37.1
click at [684, 182] on div "🏕️ PCA > Main Workflow Tasks Data Flow Builder Layout Automation Team Analytics…" at bounding box center [344, 189] width 688 height 343
click at [595, 195] on div "Series A3 Extension Financing Round | Hive Technologies GmbH 6 hours 5 tags" at bounding box center [515, 204] width 317 height 18
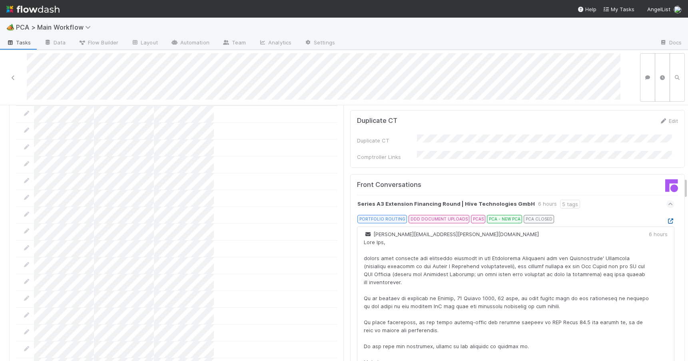
click at [667, 218] on icon at bounding box center [671, 220] width 8 height 5
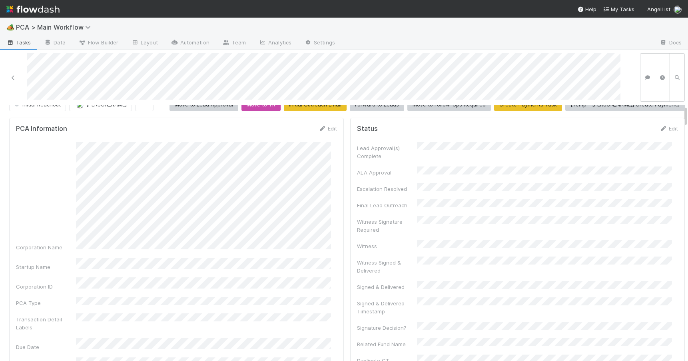
scroll to position [0, 0]
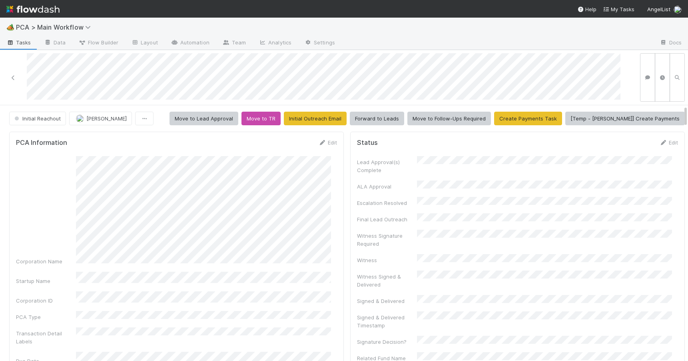
drag, startPoint x: 680, startPoint y: 189, endPoint x: 674, endPoint y: 106, distance: 83.0
click at [328, 142] on link "Edit" at bounding box center [327, 142] width 19 height 6
click at [235, 209] on div "Corporation Name Startup Name Corporation ID PCA Type Transaction Detail Labels…" at bounding box center [176, 368] width 321 height 412
click at [186, 220] on div "Corporation Name Startup Name Corporation ID PCA Type Transaction Detail Labels…" at bounding box center [176, 368] width 321 height 412
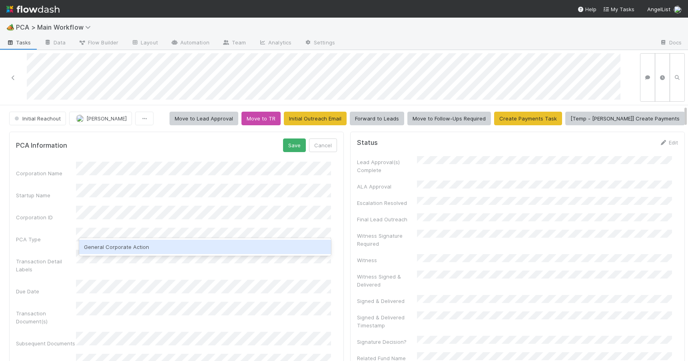
click at [136, 244] on div "General Corporate Action" at bounding box center [205, 247] width 252 height 14
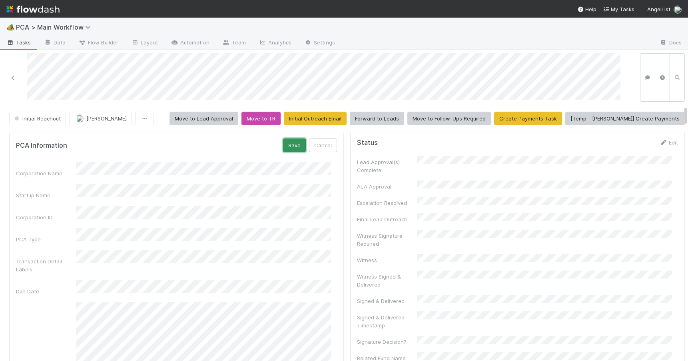
click at [284, 146] on button "Save" at bounding box center [294, 145] width 23 height 14
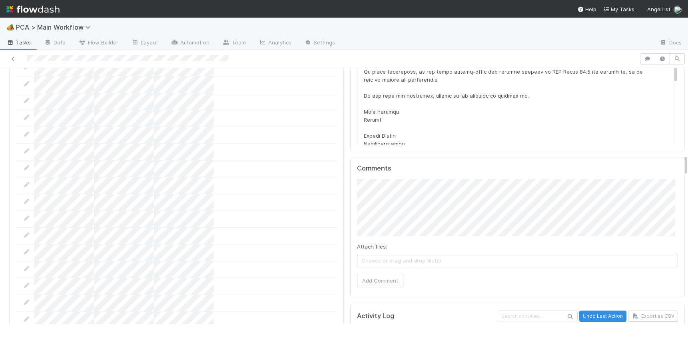
drag, startPoint x: 685, startPoint y: 77, endPoint x: 696, endPoint y: 166, distance: 90.2
click at [688, 166] on html "🏕️ PCA > Main Workflow Tasks Data Flow Builder Layout Automation Team Analytics…" at bounding box center [344, 180] width 688 height 361
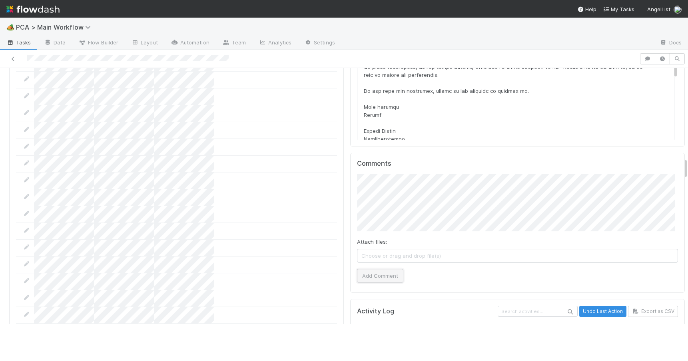
click at [377, 269] on button "Add Comment" at bounding box center [380, 276] width 46 height 14
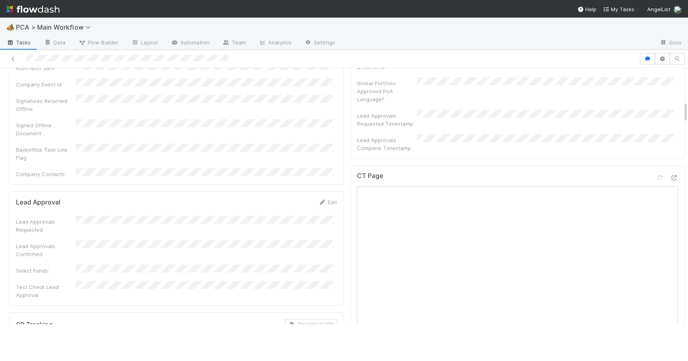
scroll to position [0, 0]
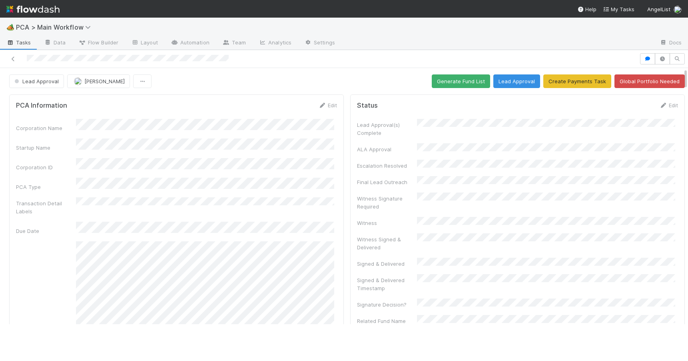
drag, startPoint x: 685, startPoint y: 166, endPoint x: 689, endPoint y: 69, distance: 97.2
click at [688, 69] on html "🏕️ PCA > Main Workflow Tasks Data Flow Builder Layout Automation Team Analytics…" at bounding box center [344, 180] width 688 height 361
click at [470, 82] on button "Generate Fund List" at bounding box center [461, 81] width 58 height 14
click at [688, 80] on div at bounding box center [688, 196] width 0 height 256
drag, startPoint x: 686, startPoint y: 80, endPoint x: 684, endPoint y: 66, distance: 13.7
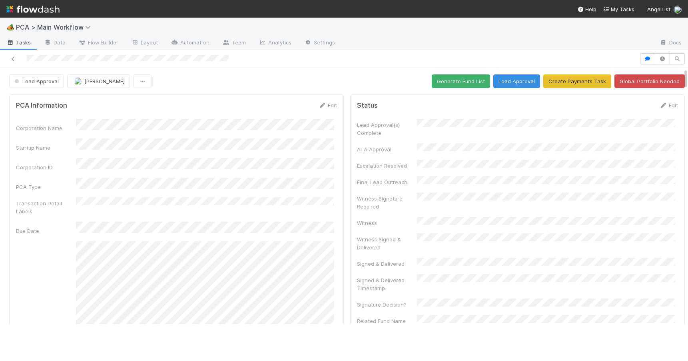
click at [684, 66] on div "Lead Approval [PERSON_NAME] Generate Fund List Lead Approval Create Payments Ta…" at bounding box center [344, 205] width 688 height 311
click at [441, 85] on button "Generate Fund List" at bounding box center [461, 81] width 58 height 14
drag, startPoint x: 685, startPoint y: 77, endPoint x: 685, endPoint y: 86, distance: 9.2
click at [685, 86] on div "Lead Approval [PERSON_NAME] Generate Fund List Lead Approval Create Payments Ta…" at bounding box center [347, 81] width 694 height 14
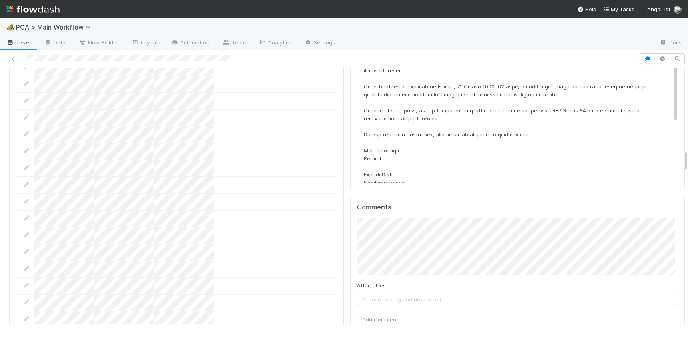
drag, startPoint x: 686, startPoint y: 80, endPoint x: 693, endPoint y: 167, distance: 87.1
click at [688, 167] on html "🏕️ PCA > Main Workflow Tasks Data Flow Builder Layout Automation Team Analytics…" at bounding box center [344, 180] width 688 height 361
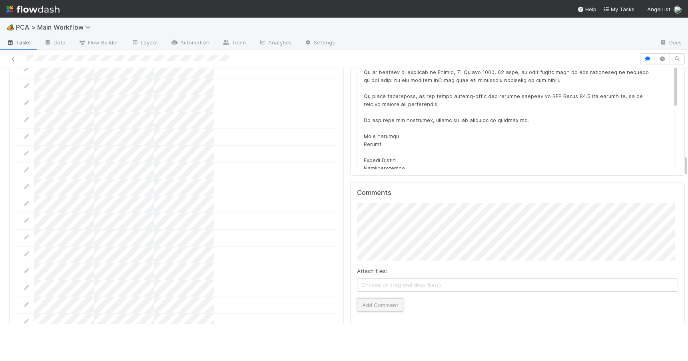
click at [378, 298] on button "Add Comment" at bounding box center [380, 305] width 46 height 14
drag, startPoint x: 685, startPoint y: 164, endPoint x: 689, endPoint y: 118, distance: 46.6
click at [688, 118] on html "🏕️ PCA > Main Workflow Tasks Data Flow Builder Layout Automation Team Analytics…" at bounding box center [344, 180] width 688 height 361
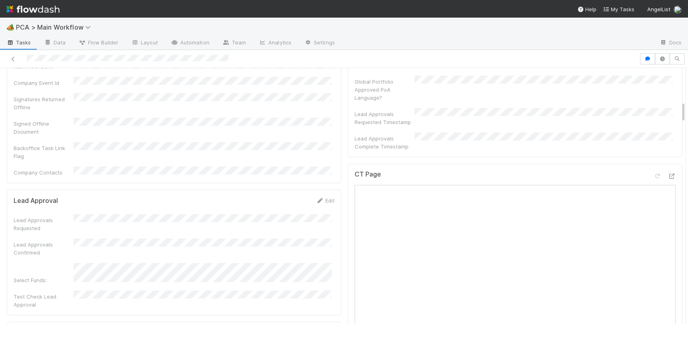
scroll to position [0, 0]
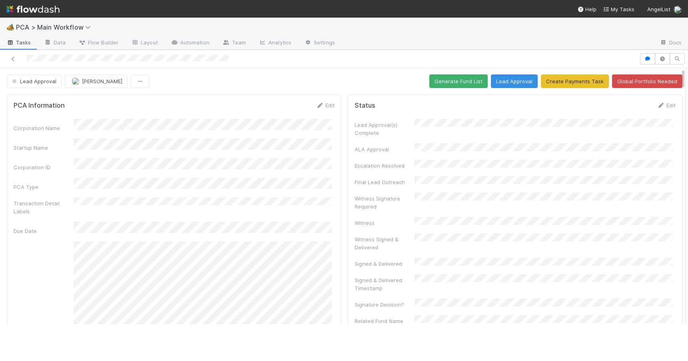
drag, startPoint x: 683, startPoint y: 164, endPoint x: 688, endPoint y: 31, distance: 132.4
click at [688, 31] on div "🏕️ PCA > Main Workflow Tasks Data Flow Builder Layout Automation Team Analytics…" at bounding box center [344, 189] width 688 height 343
click at [455, 77] on button "Generate Fund List" at bounding box center [458, 81] width 58 height 14
click at [339, 86] on div "Lead Approval [PERSON_NAME] Generate Fund List Lead Approval Create Payments Ta…" at bounding box center [345, 81] width 676 height 14
click at [686, 73] on div at bounding box center [686, 196] width 0 height 256
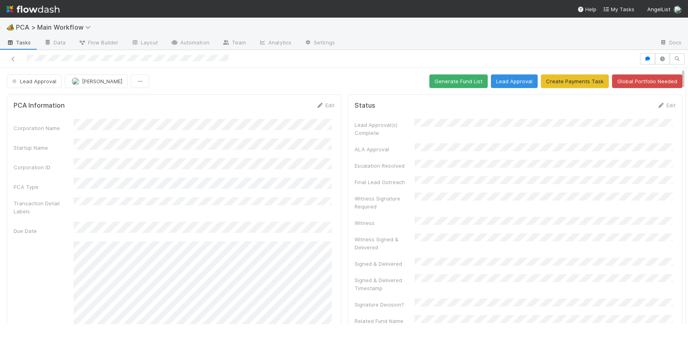
click at [683, 74] on div "Lead Approval [PERSON_NAME] Generate Fund List Lead Approval Create Payments Ta…" at bounding box center [345, 81] width 694 height 14
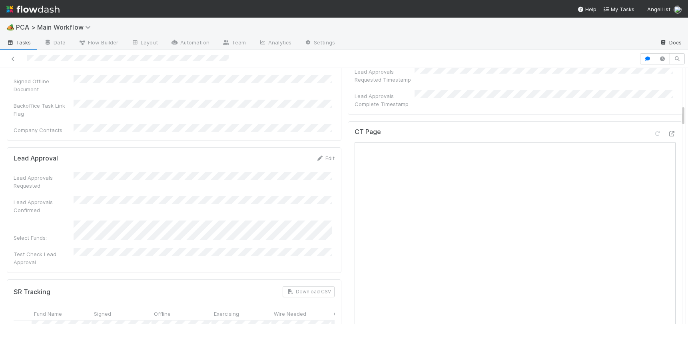
scroll to position [24, 0]
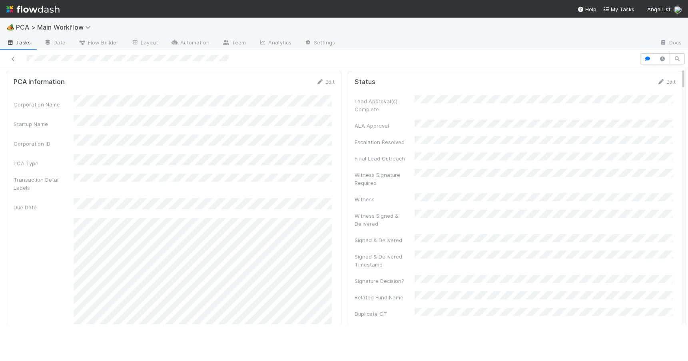
drag, startPoint x: 683, startPoint y: 74, endPoint x: 682, endPoint y: 28, distance: 46.0
click at [682, 28] on div "🏕️ PCA > Main Workflow Tasks Data Flow Builder Layout Automation Team Analytics…" at bounding box center [344, 189] width 688 height 343
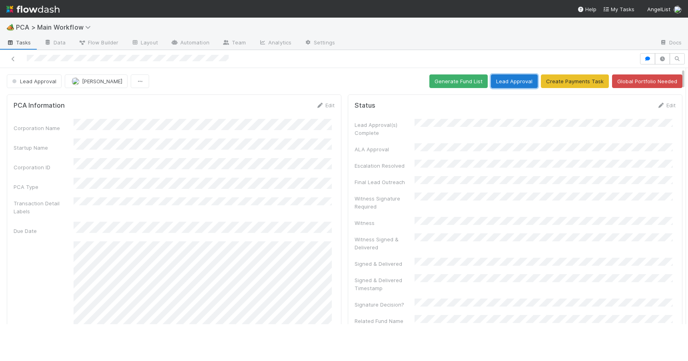
click at [507, 80] on button "Lead Approval" at bounding box center [514, 81] width 47 height 14
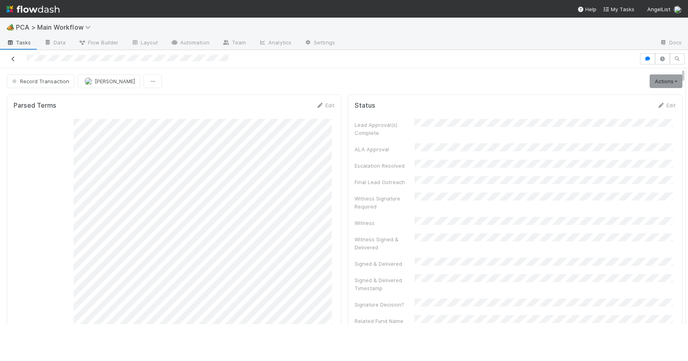
click at [12, 57] on icon at bounding box center [13, 58] width 8 height 5
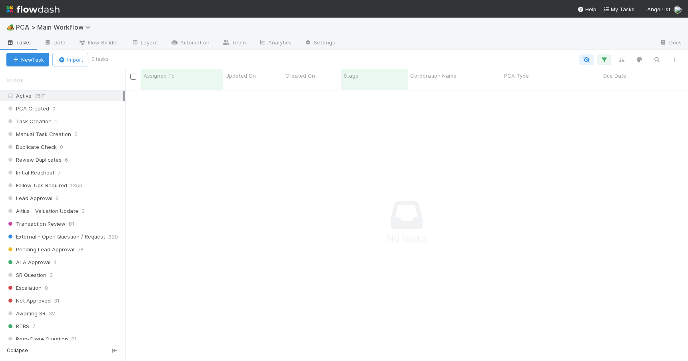
scroll to position [273, 0]
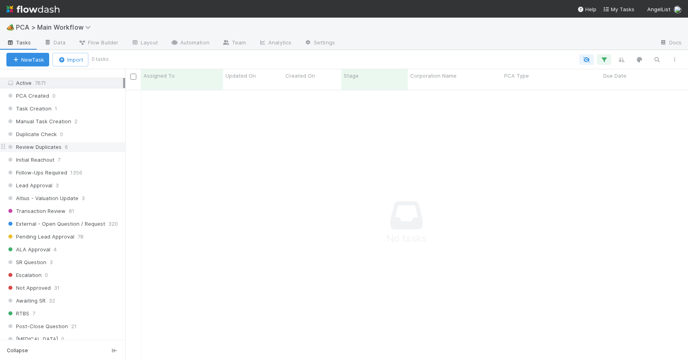
click at [90, 146] on div "Review Duplicates 6" at bounding box center [65, 147] width 119 height 10
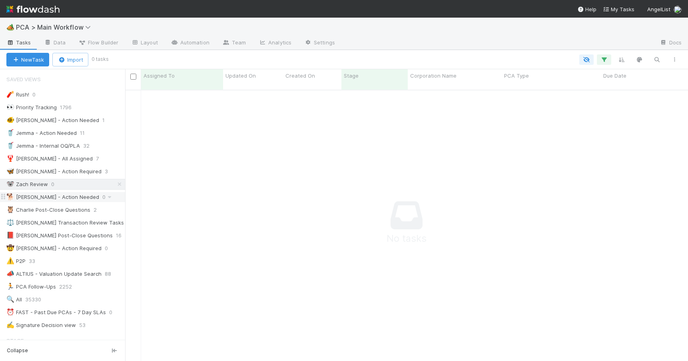
scroll to position [266, 557]
click at [116, 185] on icon at bounding box center [120, 184] width 8 height 5
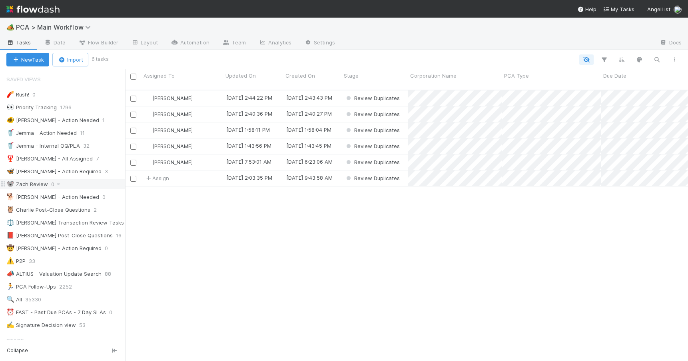
scroll to position [272, 557]
click at [201, 91] on div "[PERSON_NAME]" at bounding box center [182, 98] width 82 height 16
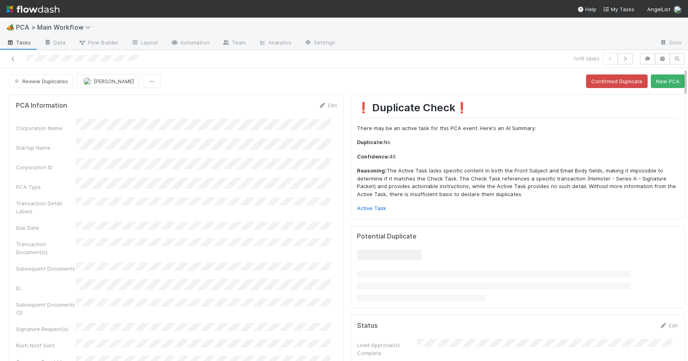
click at [679, 79] on div "Review Duplicates [PERSON_NAME] Confirmed Duplicate New PCA" at bounding box center [347, 81] width 694 height 14
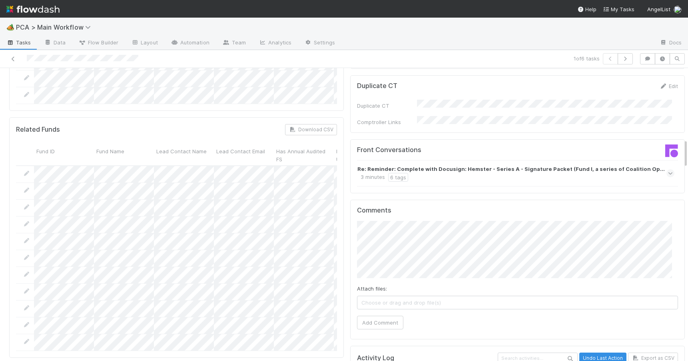
scroll to position [715, 0]
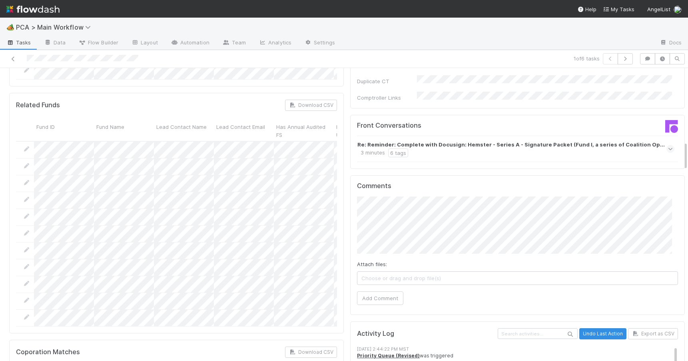
drag, startPoint x: 679, startPoint y: 79, endPoint x: 683, endPoint y: 152, distance: 72.9
click at [683, 152] on div "🏕️ PCA > Main Workflow Tasks Data Flow Builder Layout Automation Team Analytics…" at bounding box center [344, 189] width 688 height 343
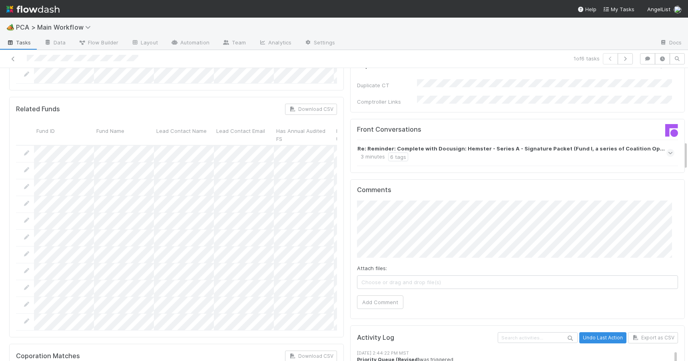
click at [445, 144] on div "Re: Reminder: Complete with Docusign: Hemster - Series A - Signature Packet (Fu…" at bounding box center [514, 152] width 315 height 17
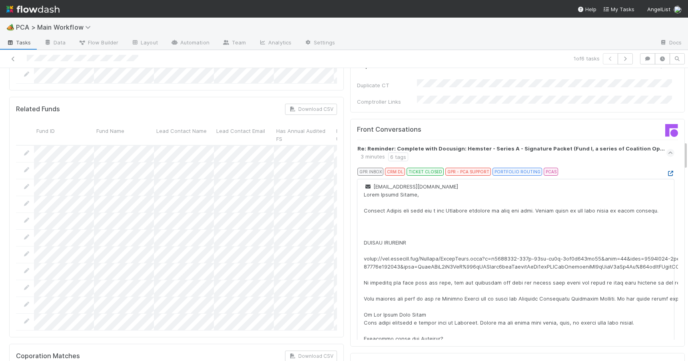
click at [667, 171] on icon at bounding box center [671, 173] width 8 height 5
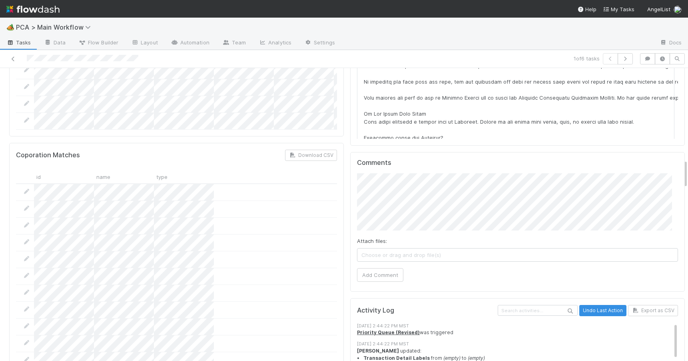
drag, startPoint x: 679, startPoint y: 152, endPoint x: 682, endPoint y: 174, distance: 21.8
click at [682, 173] on div "🏕️ PCA > Main Workflow Tasks Data Flow Builder Layout Automation Team Analytics…" at bounding box center [344, 189] width 688 height 343
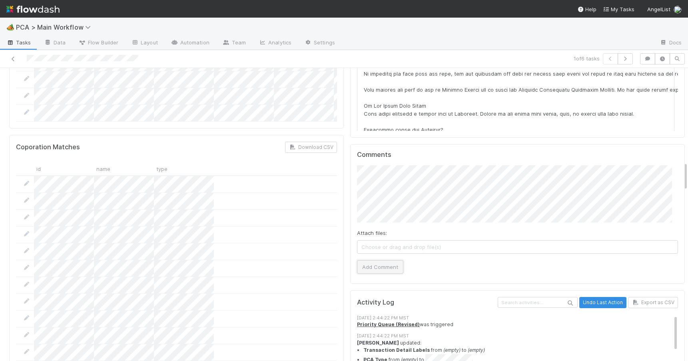
click at [366, 260] on button "Add Comment" at bounding box center [380, 267] width 46 height 14
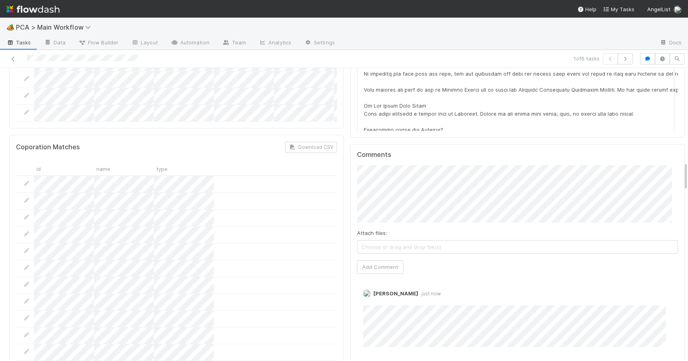
drag, startPoint x: 679, startPoint y: 170, endPoint x: 680, endPoint y: 84, distance: 85.6
click at [680, 84] on div "Review Duplicates [PERSON_NAME] Confirmed Duplicate New PCA PCA Information Edi…" at bounding box center [344, 214] width 688 height 293
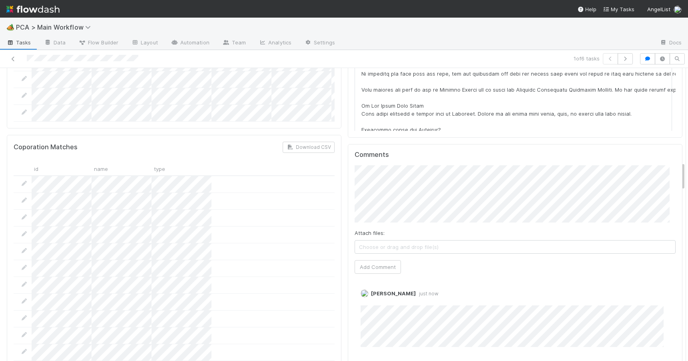
click at [670, 144] on div "Comments Attach files: Choose or drag and drop file(s) Add Comment [PERSON_NAME…" at bounding box center [515, 253] width 335 height 219
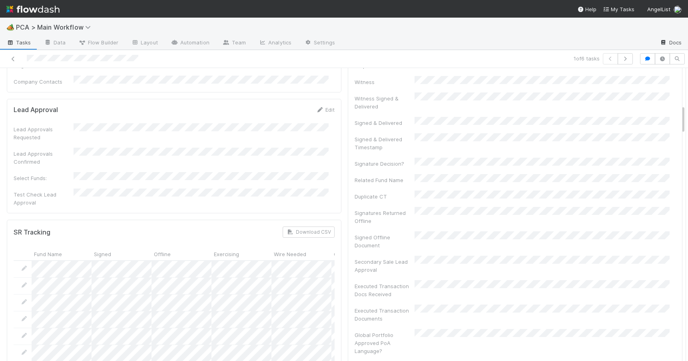
scroll to position [0, 0]
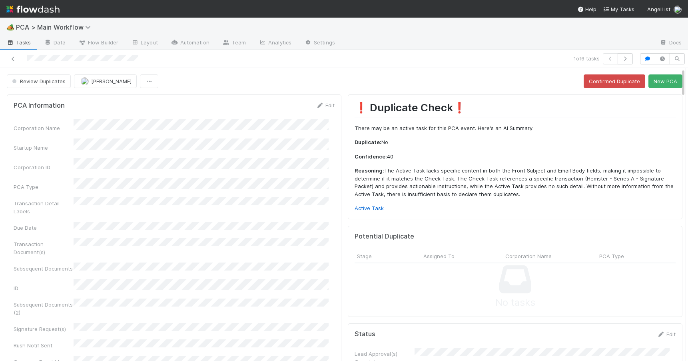
drag, startPoint x: 677, startPoint y: 168, endPoint x: 36, endPoint y: 73, distance: 648.0
click at [677, 20] on div "🏕️ PCA > Main Workflow Tasks Data Flow Builder Layout Automation Team Analytics…" at bounding box center [344, 189] width 688 height 343
click at [34, 85] on button "Review Duplicates" at bounding box center [39, 81] width 64 height 14
click at [34, 117] on span "No Action Needed" at bounding box center [36, 115] width 55 height 6
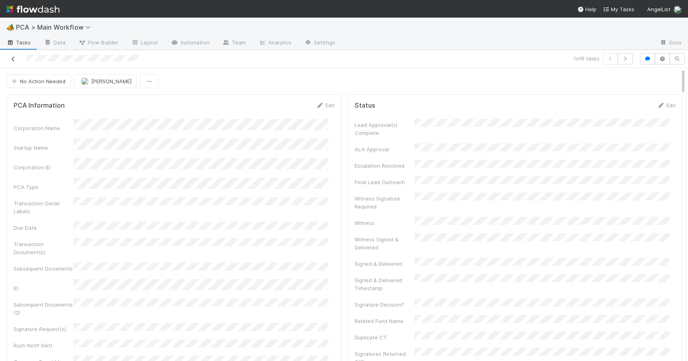
click at [14, 59] on icon at bounding box center [13, 58] width 8 height 5
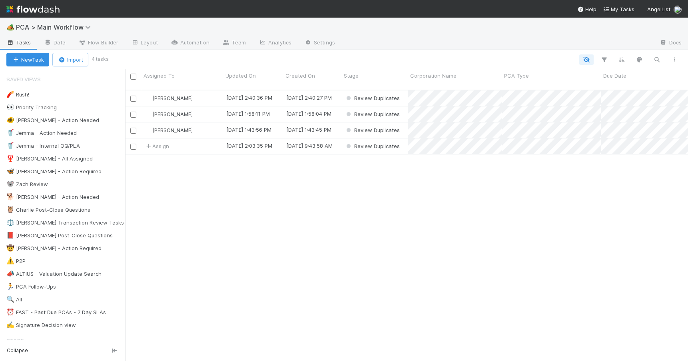
scroll to position [272, 557]
click at [237, 175] on div "[PERSON_NAME] [DATE] 2:40:36 PM [DATE] 2:40:27 PM Review Duplicates 0 0 0 0 0 0…" at bounding box center [406, 228] width 563 height 277
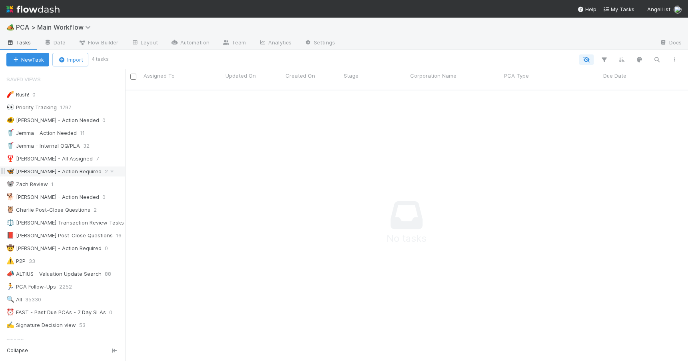
scroll to position [266, 557]
click at [82, 185] on div "🐨 Zach Review 1" at bounding box center [65, 184] width 119 height 10
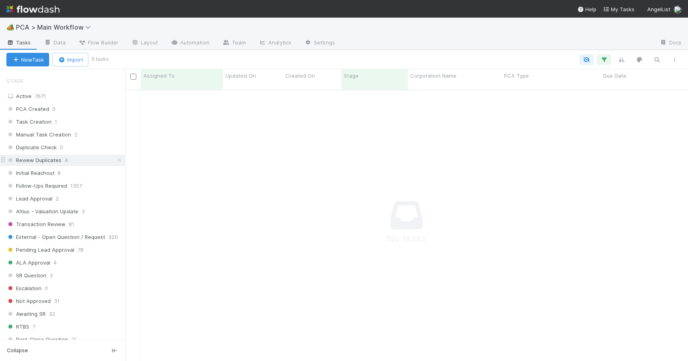
scroll to position [266, 557]
click at [117, 159] on icon at bounding box center [120, 160] width 8 height 5
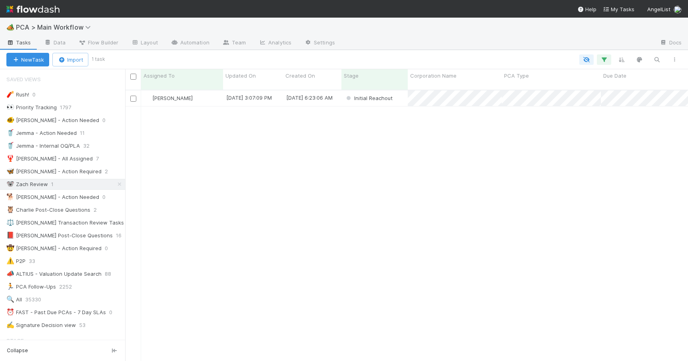
scroll to position [272, 557]
click at [204, 94] on div "Zachary Conley" at bounding box center [182, 98] width 82 height 16
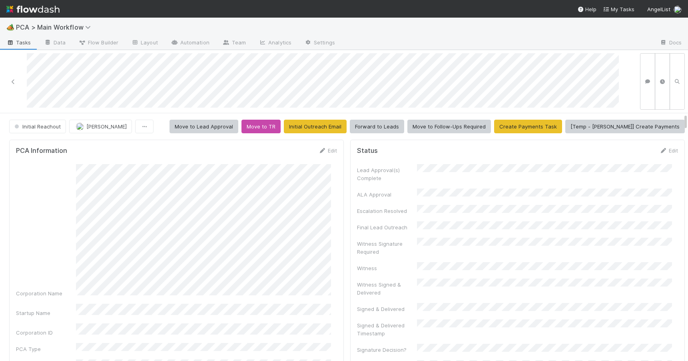
scroll to position [434, 0]
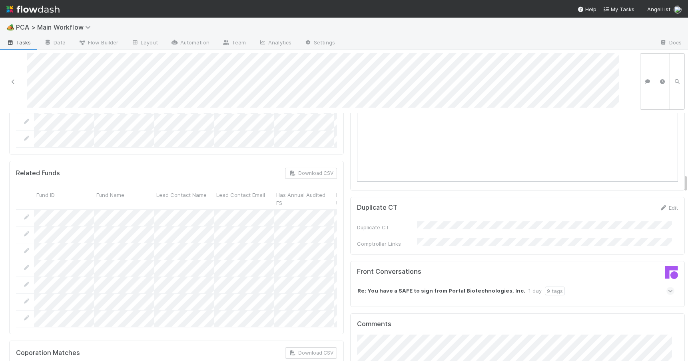
scroll to position [772, 0]
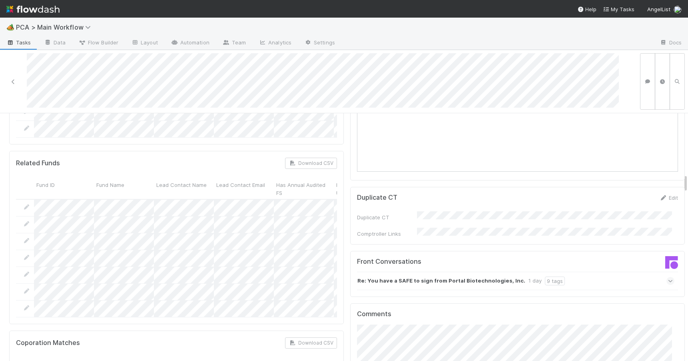
drag, startPoint x: 679, startPoint y: 153, endPoint x: 685, endPoint y: 180, distance: 27.1
click at [685, 180] on div "🏕️ PCA > Main Workflow Tasks Data Flow Builder Layout Automation Team Analytics…" at bounding box center [344, 189] width 688 height 343
click at [578, 272] on div "Re: You have a SAFE to sign from Portal Biotechnologies, Inc. 1 day 9 tags" at bounding box center [515, 281] width 317 height 18
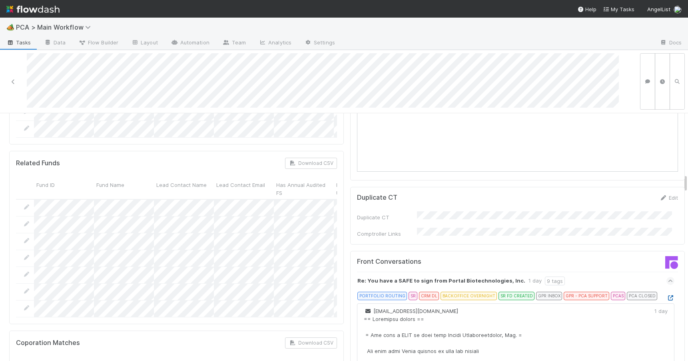
click at [667, 295] on icon at bounding box center [671, 297] width 8 height 5
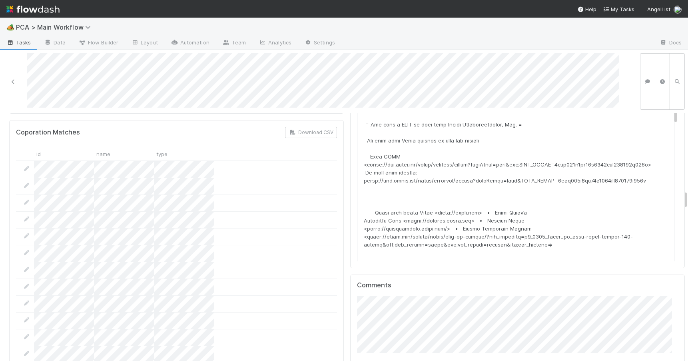
drag, startPoint x: 680, startPoint y: 177, endPoint x: 685, endPoint y: 193, distance: 16.9
click at [685, 193] on div "🏕️ PCA > Main Workflow Tasks Data Flow Builder Layout Automation Team Analytics…" at bounding box center [344, 189] width 688 height 343
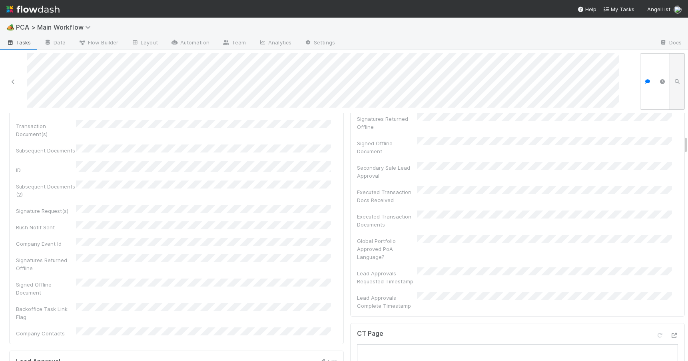
scroll to position [0, 0]
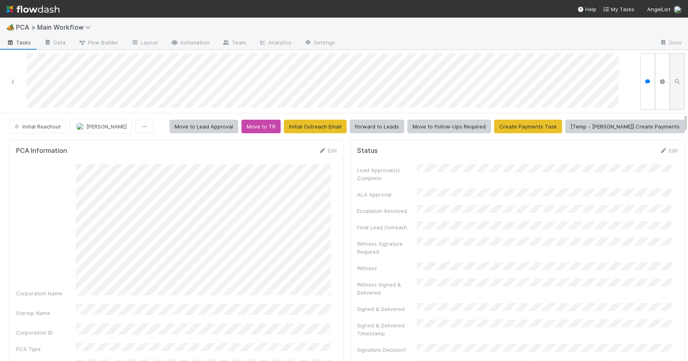
drag, startPoint x: 679, startPoint y: 194, endPoint x: 677, endPoint y: 92, distance: 102.4
click at [677, 92] on div "Initial Reachout Chris DelBianco Move to Lead Approval Move to TR Initial Outre…" at bounding box center [344, 205] width 688 height 311
click at [12, 80] on icon at bounding box center [13, 81] width 8 height 5
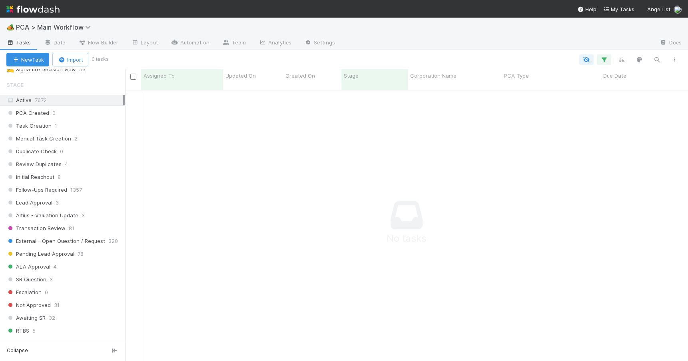
scroll to position [258, 0]
click at [98, 166] on div "Review Duplicates 4" at bounding box center [65, 162] width 119 height 10
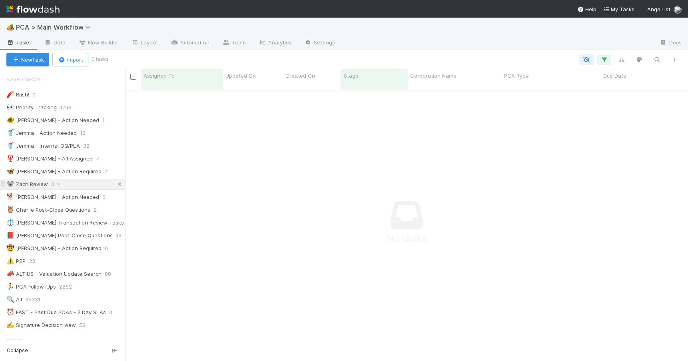
click at [116, 182] on icon at bounding box center [120, 184] width 8 height 5
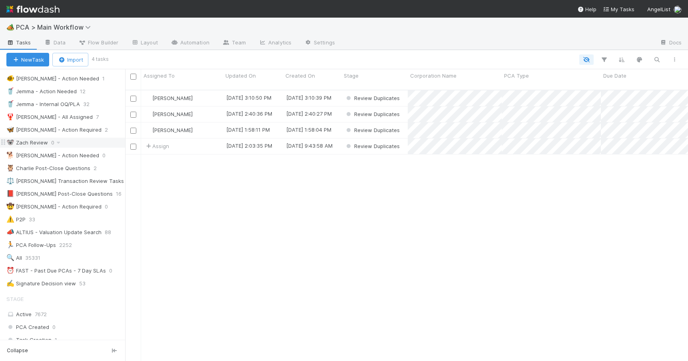
scroll to position [48, 0]
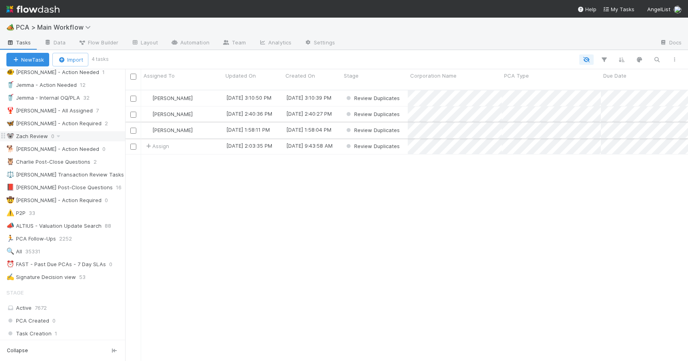
click at [199, 127] on div "Zachary Conley" at bounding box center [182, 130] width 82 height 16
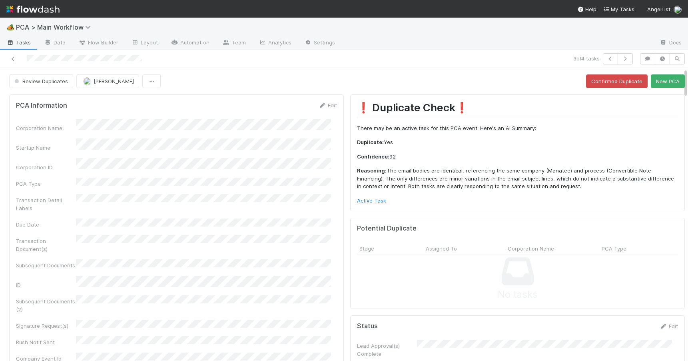
click at [376, 199] on link "Active Task" at bounding box center [371, 200] width 29 height 6
click at [16, 60] on icon at bounding box center [13, 58] width 8 height 5
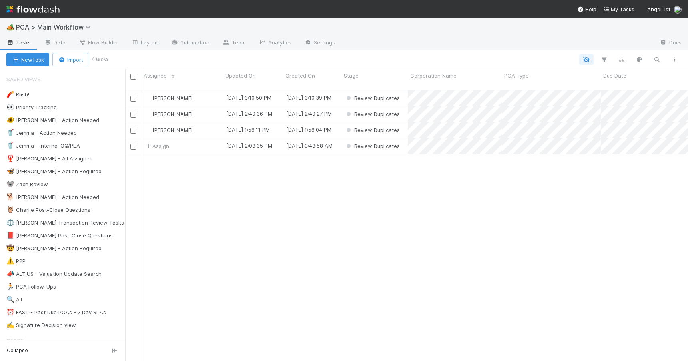
scroll to position [272, 557]
click at [204, 125] on div "Zachary Conley" at bounding box center [182, 130] width 82 height 16
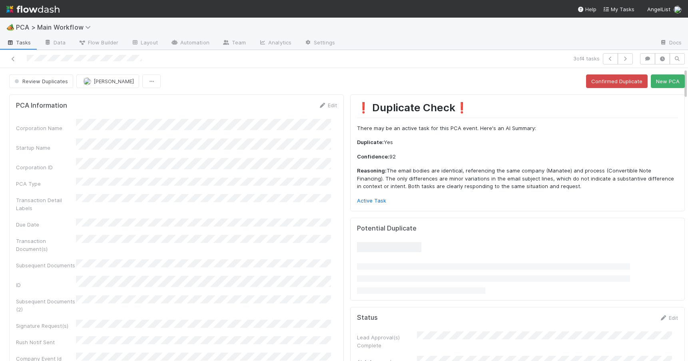
click at [679, 88] on div "Review Duplicates Zachary Conley Confirmed Duplicate New PCA" at bounding box center [347, 81] width 694 height 14
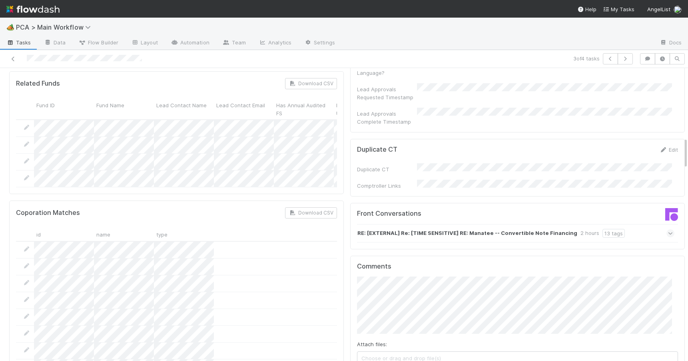
drag, startPoint x: 679, startPoint y: 88, endPoint x: 691, endPoint y: 160, distance: 72.5
click at [688, 160] on html "🏕️ PCA > Main Workflow Tasks Data Flow Builder Layout Automation Team Analytics…" at bounding box center [344, 180] width 688 height 361
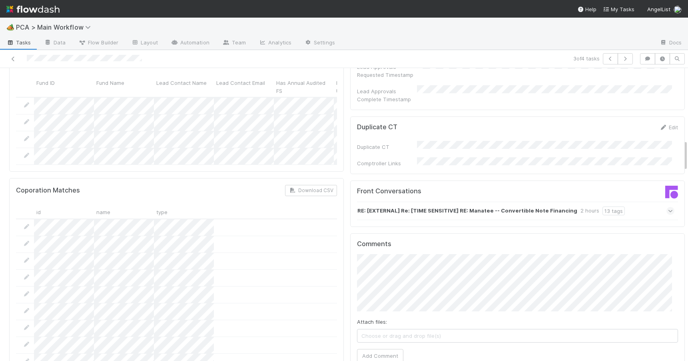
click at [619, 202] on div "RE: [EXTERNAL] Re: [TIME SENSITIVE] RE: Manatee -- Convertible Note Financing 2…" at bounding box center [515, 211] width 317 height 18
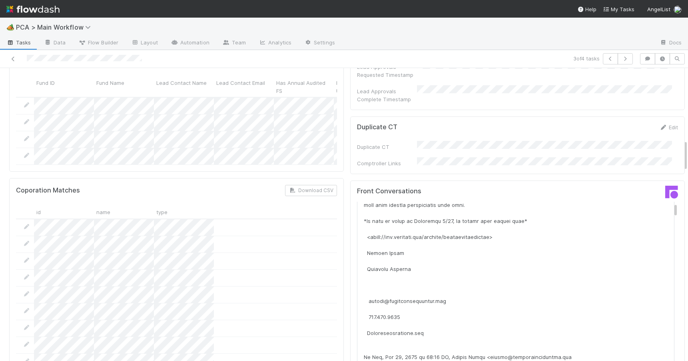
scroll to position [96, 0]
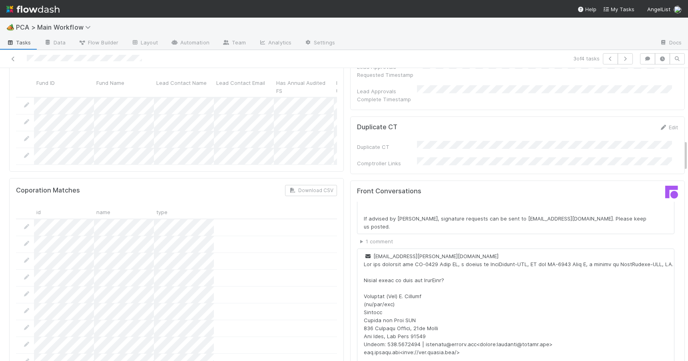
scroll to position [22644, 0]
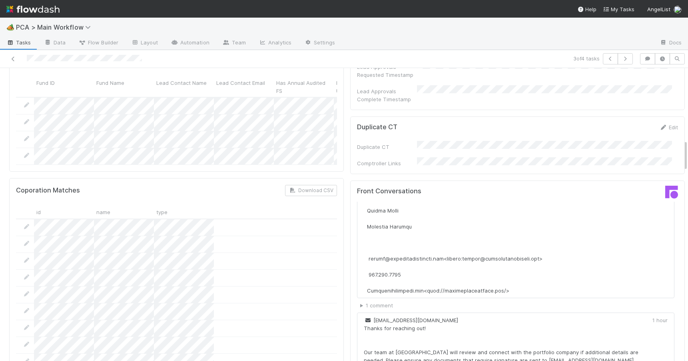
drag, startPoint x: 664, startPoint y: 161, endPoint x: 711, endPoint y: 369, distance: 213.0
click at [688, 360] on html "🏕️ PCA > Main Workflow Tasks Data Flow Builder Layout Automation Team Analytics…" at bounding box center [344, 180] width 688 height 361
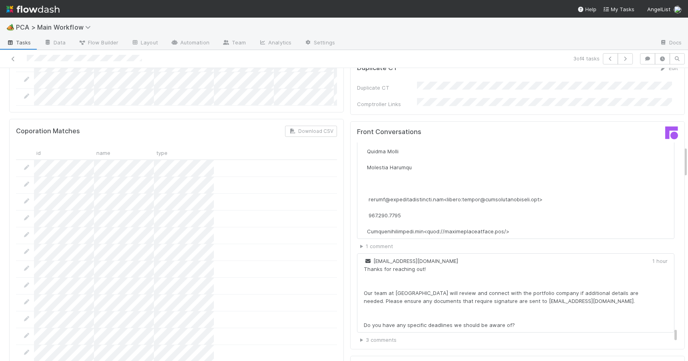
scroll to position [725, 0]
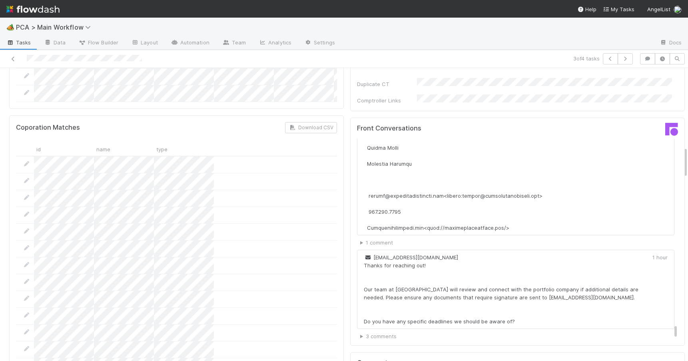
drag, startPoint x: 680, startPoint y: 150, endPoint x: 682, endPoint y: 156, distance: 7.2
click at [682, 156] on div "🏕️ PCA > Main Workflow Tasks Data Flow Builder Layout Automation Team Analytics…" at bounding box center [344, 189] width 688 height 343
click at [360, 332] on summary "3 comments" at bounding box center [517, 336] width 314 height 8
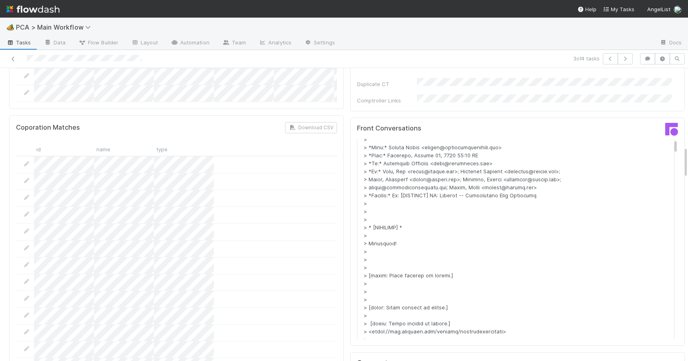
scroll to position [0, 0]
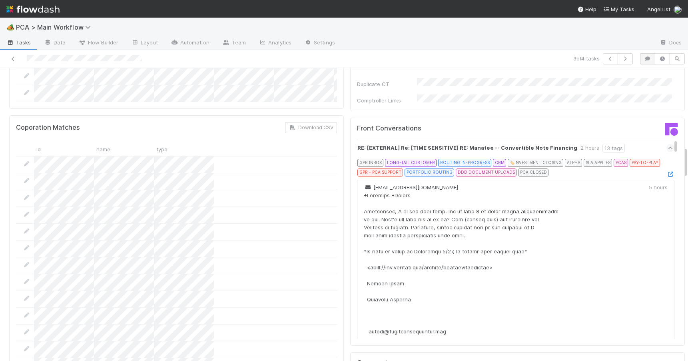
drag, startPoint x: 665, startPoint y: 286, endPoint x: 640, endPoint y: 62, distance: 224.9
click at [640, 62] on div "3 of 4 tasks Review Duplicates Zachary Conley Confirmed Duplicate New PCA PCA I…" at bounding box center [344, 205] width 688 height 311
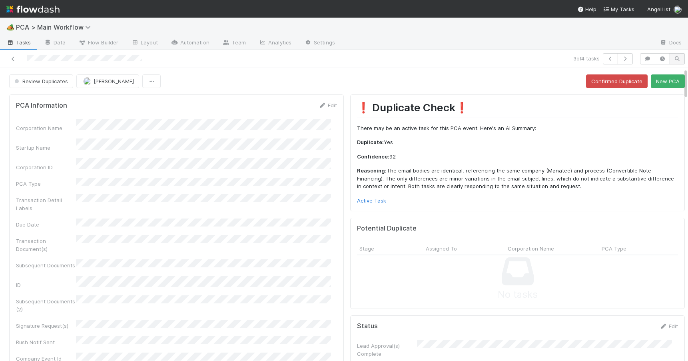
drag, startPoint x: 679, startPoint y: 155, endPoint x: 677, endPoint y: 60, distance: 94.8
click at [679, 60] on div "3 of 4 tasks Review Duplicates Zachary Conley Confirmed Duplicate New PCA PCA I…" at bounding box center [344, 205] width 688 height 311
click at [612, 80] on button "Confirmed Duplicate" at bounding box center [617, 81] width 62 height 14
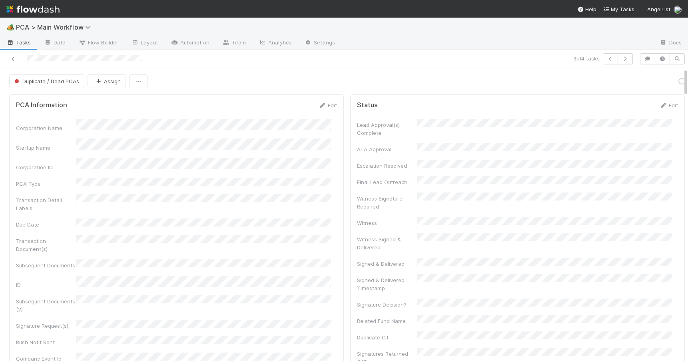
scroll to position [411, 0]
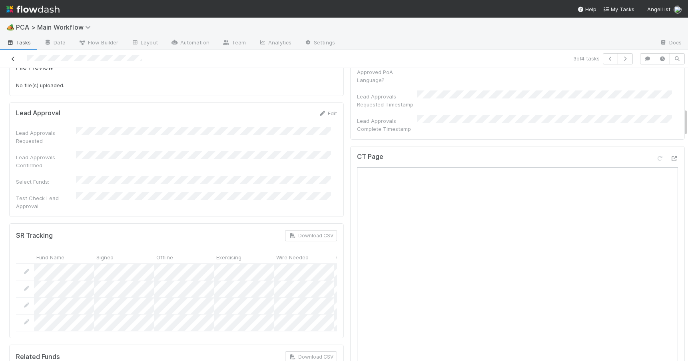
click at [13, 59] on icon at bounding box center [13, 58] width 8 height 5
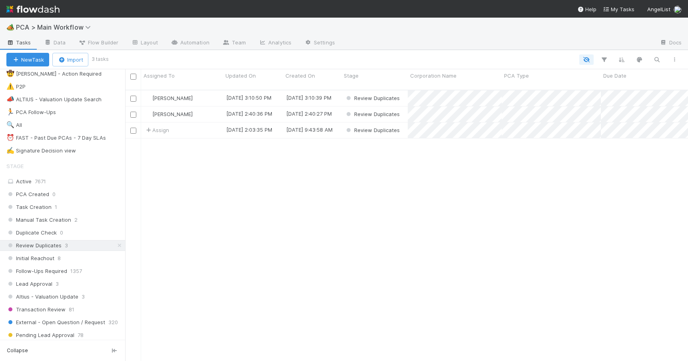
scroll to position [223, 0]
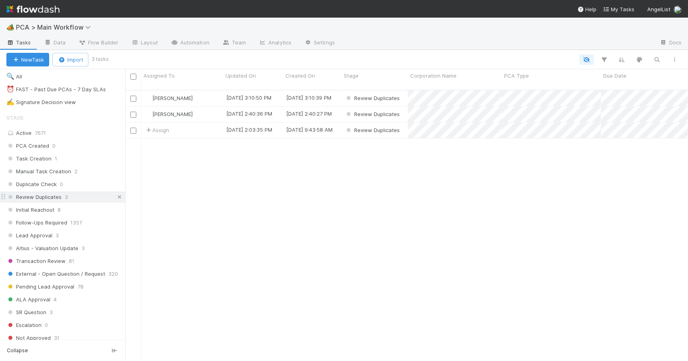
click at [116, 196] on icon at bounding box center [120, 196] width 8 height 5
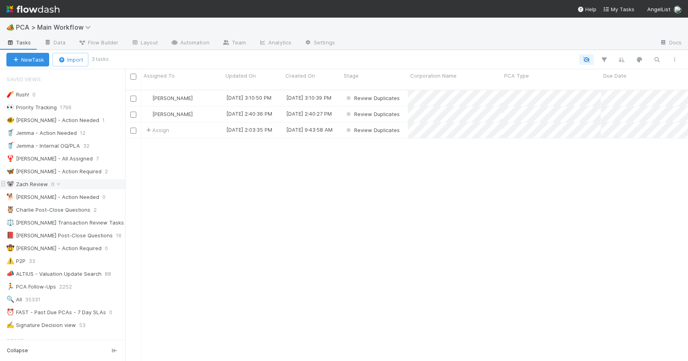
click at [94, 180] on div "🐨 Zach Review 0" at bounding box center [65, 184] width 119 height 10
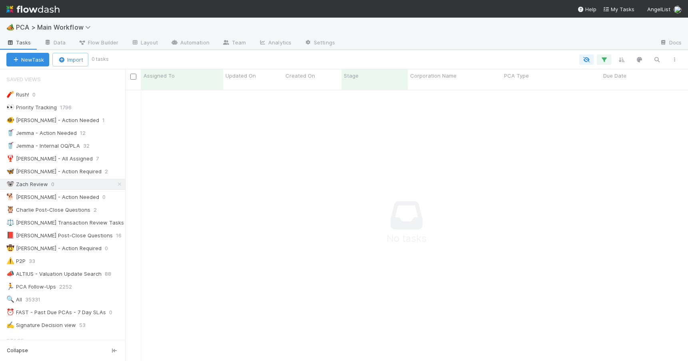
scroll to position [6, 6]
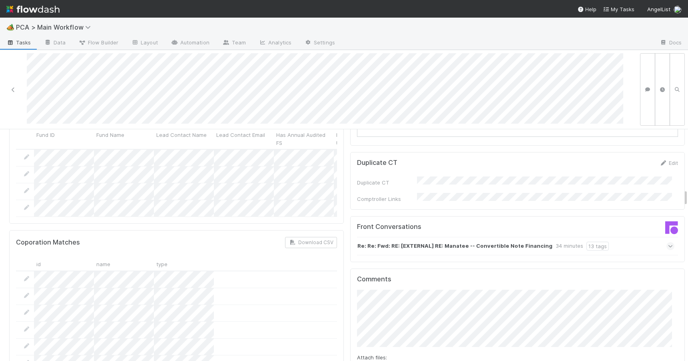
scroll to position [828, 0]
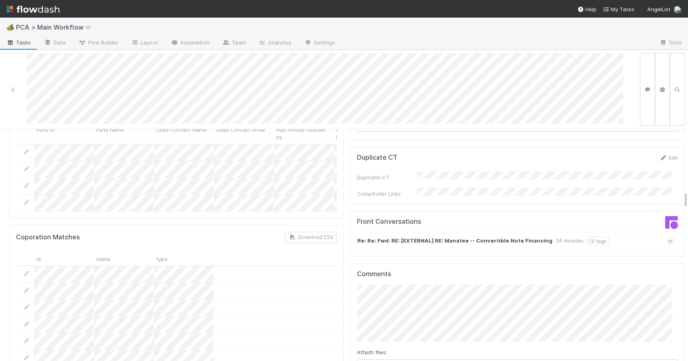
drag, startPoint x: 680, startPoint y: 166, endPoint x: 695, endPoint y: 195, distance: 32.4
click at [688, 195] on html "🏕️ PCA > Main Workflow Tasks Data Flow Builder Layout Automation Team Analytics…" at bounding box center [344, 180] width 688 height 361
click at [614, 232] on div "Re: Re: Fwd: RE: [EXTERNAL] RE: Manatee -- Convertible Note Financing 34 minute…" at bounding box center [515, 241] width 317 height 18
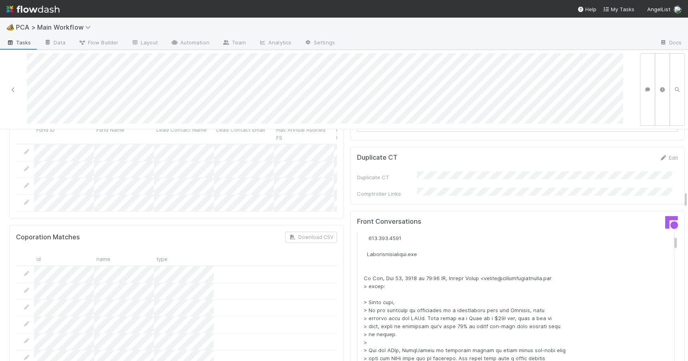
scroll to position [384, 0]
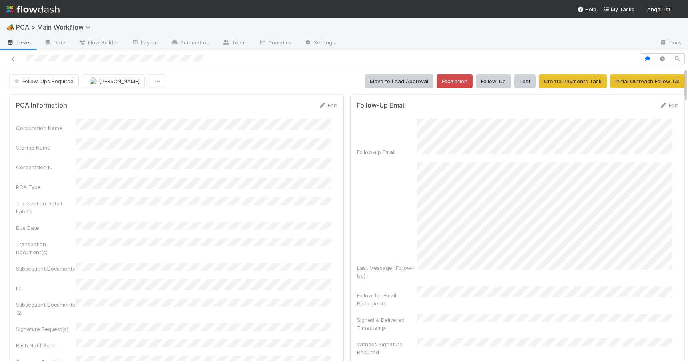
scroll to position [748, 0]
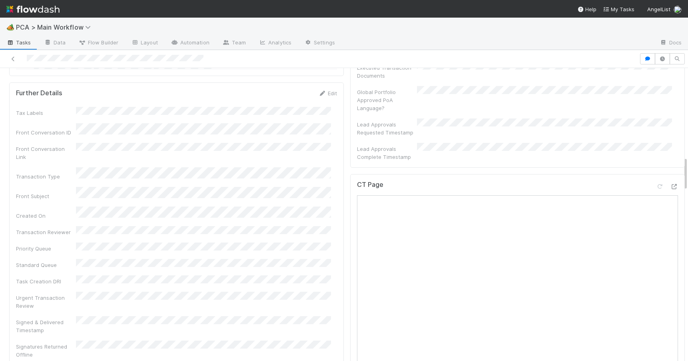
click at [688, 164] on div at bounding box center [688, 214] width 0 height 293
drag, startPoint x: 680, startPoint y: 164, endPoint x: 685, endPoint y: 196, distance: 32.7
click at [685, 196] on div "🏕️ PCA > Main Workflow Tasks Data Flow Builder Layout Automation Team Analytics…" at bounding box center [344, 189] width 688 height 343
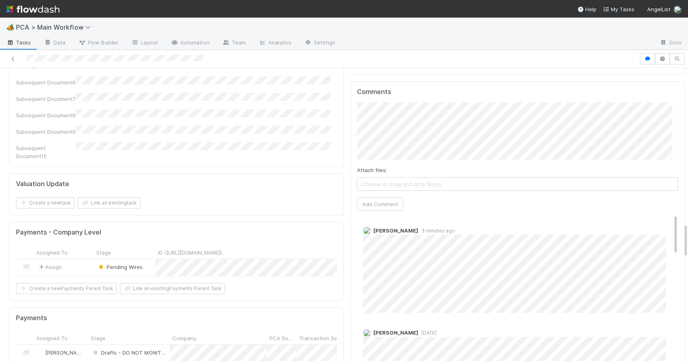
scroll to position [1310, 0]
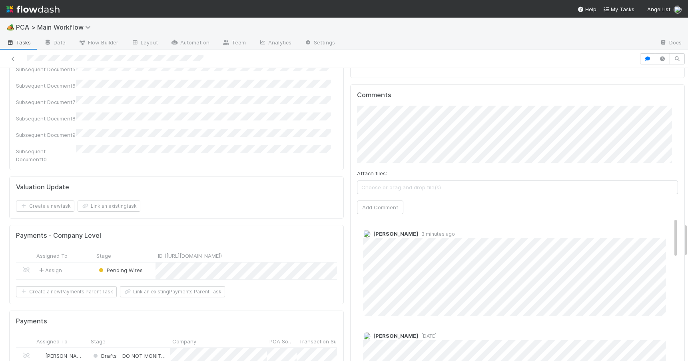
drag, startPoint x: 680, startPoint y: 174, endPoint x: 691, endPoint y: 241, distance: 67.3
click at [688, 241] on html "🏕️ PCA > Main Workflow Tasks Data Flow Builder Layout Automation Team Analytics…" at bounding box center [344, 180] width 688 height 361
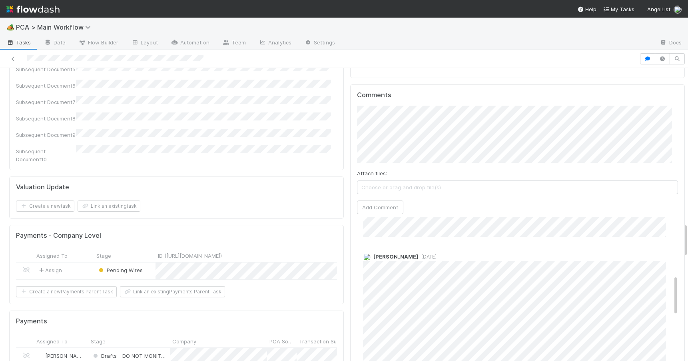
scroll to position [0, 0]
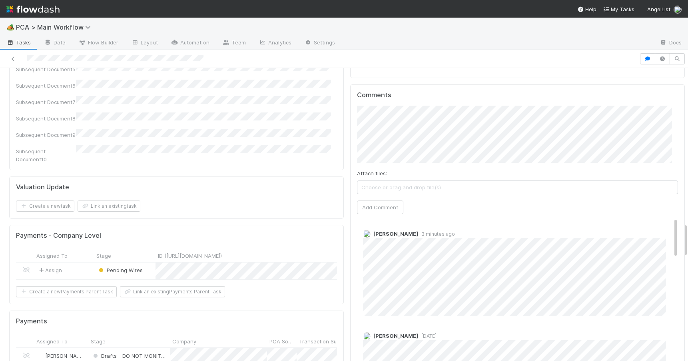
drag, startPoint x: 663, startPoint y: 152, endPoint x: 647, endPoint y: 118, distance: 37.9
click at [647, 118] on div "Comments Attach files: Choose or drag and drop file(s) Add Comment [PERSON_NAME…" at bounding box center [517, 234] width 321 height 286
drag, startPoint x: 663, startPoint y: 158, endPoint x: 701, endPoint y: 259, distance: 108.3
click at [688, 259] on html "🏕️ PCA > Main Workflow Tasks Data Flow Builder Layout Automation Team Analytics…" at bounding box center [344, 180] width 688 height 361
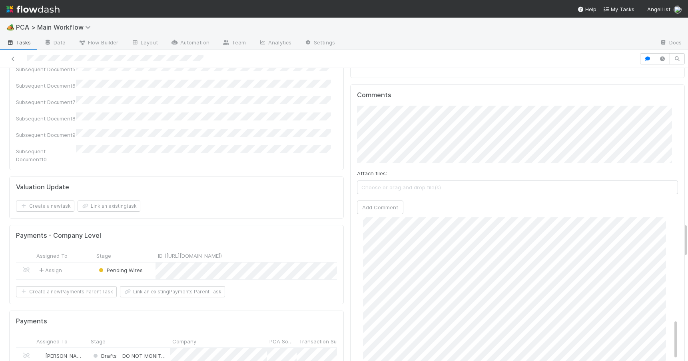
click at [663, 268] on div "[PERSON_NAME] [DATE]" at bounding box center [520, 223] width 327 height 298
drag, startPoint x: 663, startPoint y: 268, endPoint x: 742, endPoint y: 301, distance: 85.3
click at [688, 301] on html "🏕️ PCA > Main Workflow Tasks Data Flow Builder Layout Automation Team Analytics…" at bounding box center [344, 180] width 688 height 361
click at [663, 312] on div "Nathalie Gualito 2 weeks ago" at bounding box center [520, 340] width 327 height 56
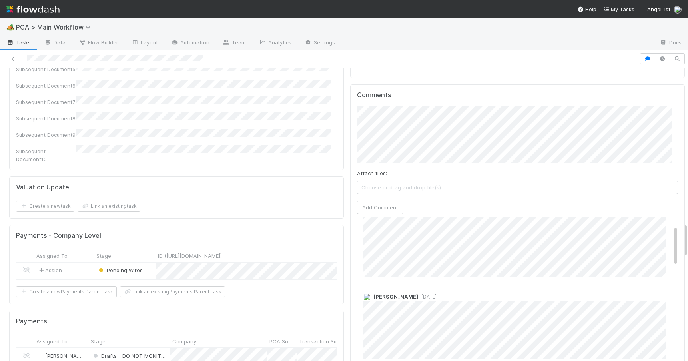
scroll to position [0, 0]
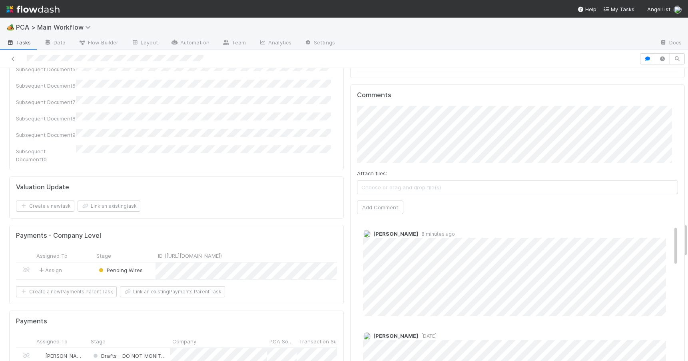
drag, startPoint x: 662, startPoint y: 257, endPoint x: 643, endPoint y: 92, distance: 165.9
click at [643, 92] on div "Comments Attach files: Choose or drag and drop file(s) Add Comment Jemma Cunnin…" at bounding box center [517, 234] width 321 height 286
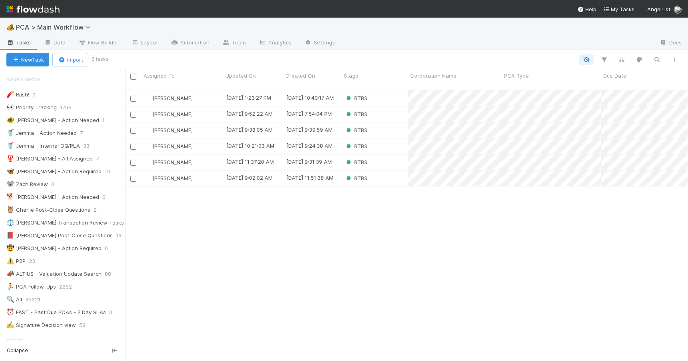
scroll to position [272, 557]
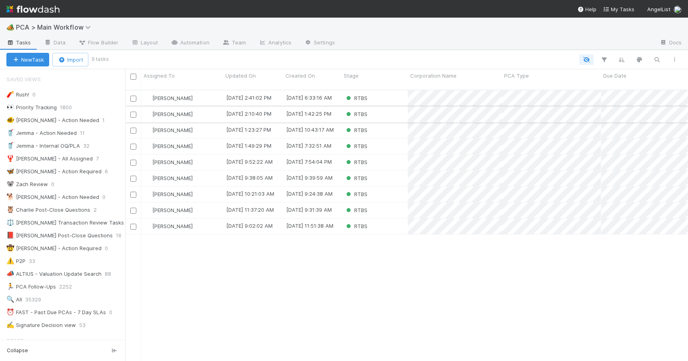
click at [389, 106] on div "RTBS" at bounding box center [374, 114] width 66 height 16
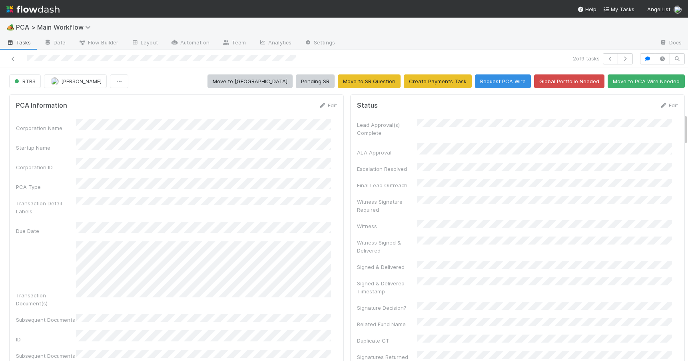
scroll to position [417, 0]
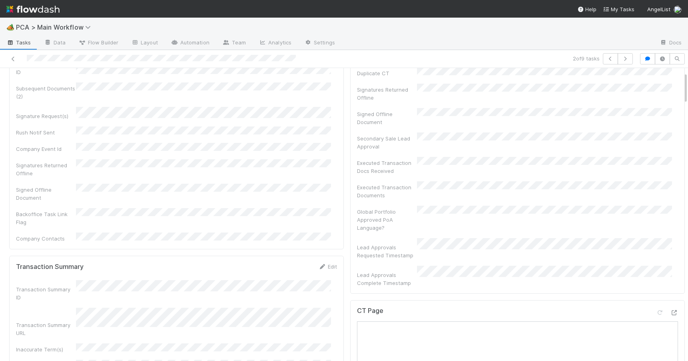
scroll to position [0, 0]
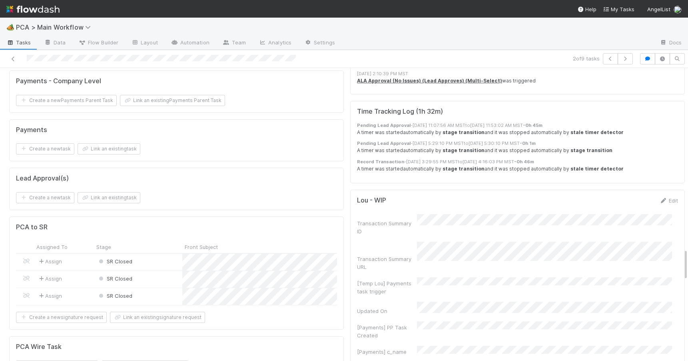
drag, startPoint x: 679, startPoint y: 105, endPoint x: 696, endPoint y: 262, distance: 158.0
click at [688, 262] on html "🏕️ PCA > Main Workflow Tasks Data Flow Builder Layout Automation Team Analytics…" at bounding box center [344, 180] width 688 height 361
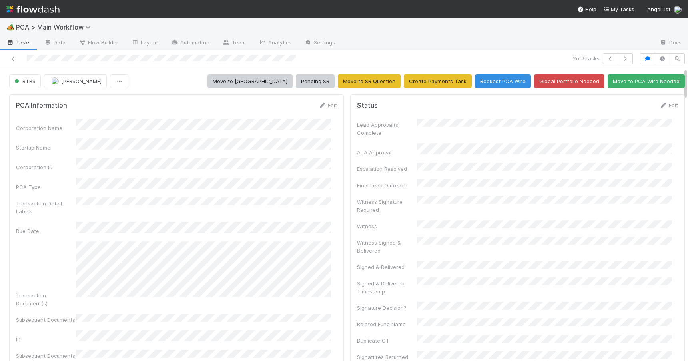
drag, startPoint x: 679, startPoint y: 262, endPoint x: 694, endPoint y: 28, distance: 234.0
click at [688, 28] on html "🏕️ PCA > Main Workflow Tasks Data Flow Builder Layout Automation Team Analytics…" at bounding box center [344, 180] width 688 height 361
click at [659, 104] on icon at bounding box center [663, 105] width 8 height 5
click at [629, 108] on button "Save" at bounding box center [635, 108] width 23 height 14
click at [9, 61] on icon at bounding box center [13, 58] width 8 height 5
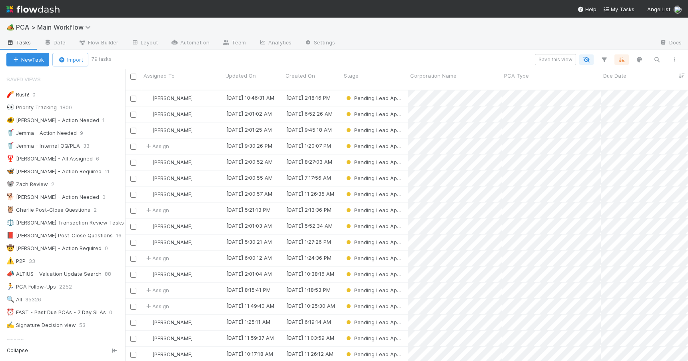
scroll to position [272, 557]
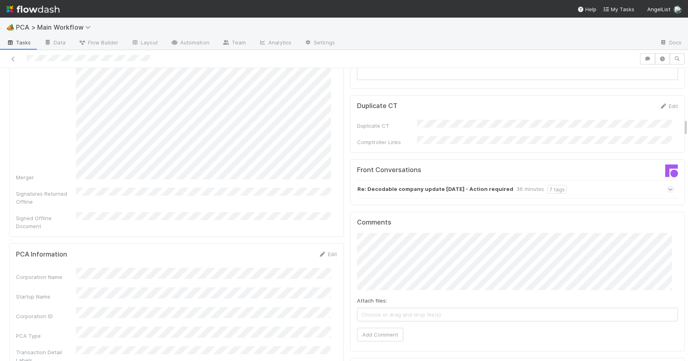
scroll to position [828, 0]
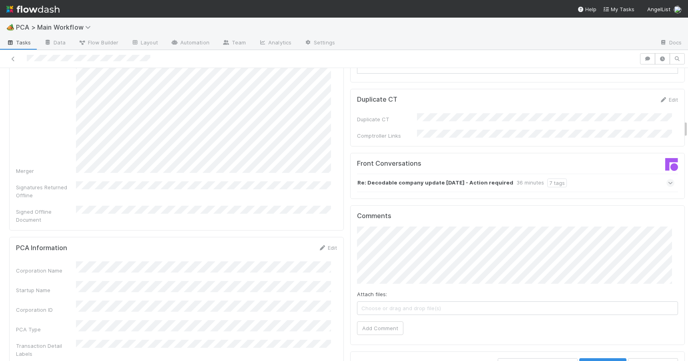
drag, startPoint x: 680, startPoint y: 101, endPoint x: 683, endPoint y: 127, distance: 26.2
click at [683, 127] on div "🏕️ PCA > Main Workflow Tasks Data Flow Builder Layout Automation Team Analytics…" at bounding box center [344, 189] width 688 height 343
click at [602, 174] on div "Re: Decodable company update [DATE] - Action required 36 minutes 7 tags" at bounding box center [515, 183] width 317 height 18
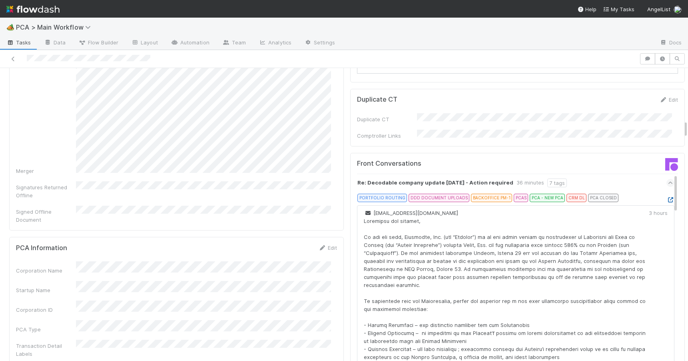
click at [667, 197] on icon at bounding box center [671, 199] width 8 height 5
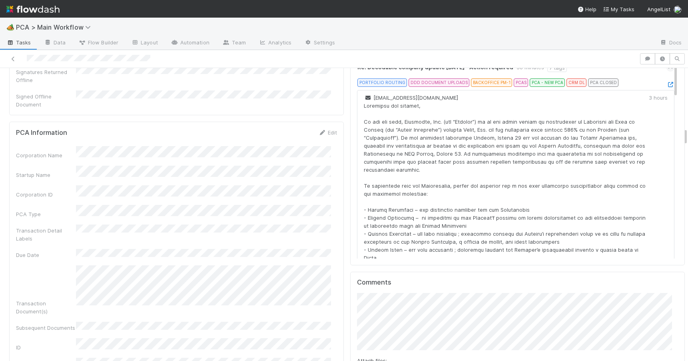
scroll to position [950, 0]
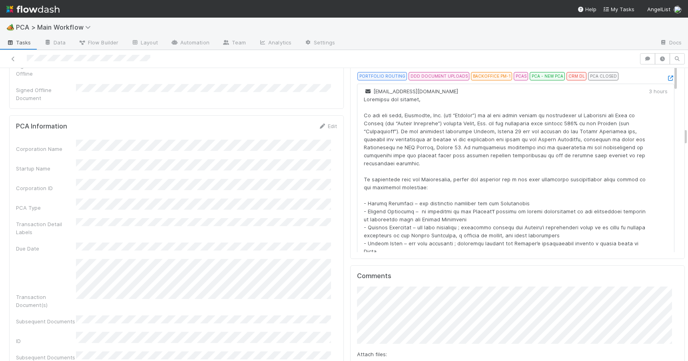
drag, startPoint x: 680, startPoint y: 126, endPoint x: 690, endPoint y: 134, distance: 12.9
click at [688, 134] on html "🏕️ PCA > Main Workflow Tasks Data Flow Builder Layout Automation Team Analytics…" at bounding box center [344, 180] width 688 height 361
click at [323, 123] on link "Edit" at bounding box center [327, 126] width 19 height 6
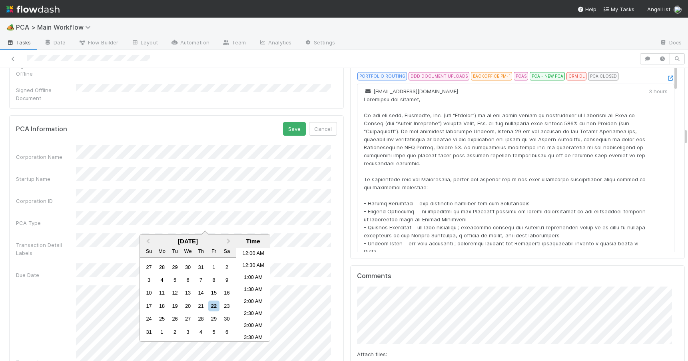
scroll to position [308, 0]
click at [163, 318] on div "25" at bounding box center [162, 318] width 11 height 11
click at [256, 122] on div "PCA Information Save Cancel" at bounding box center [176, 129] width 321 height 14
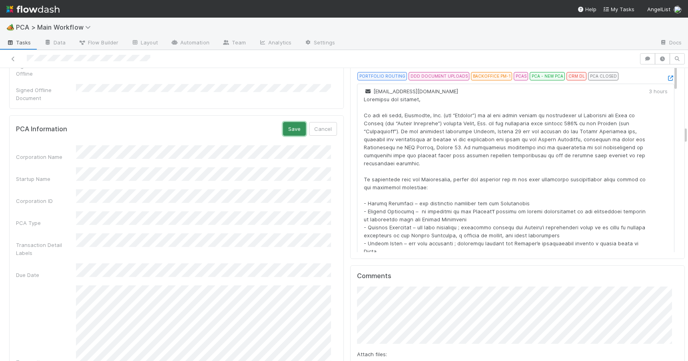
click at [288, 122] on button "Save" at bounding box center [294, 129] width 23 height 14
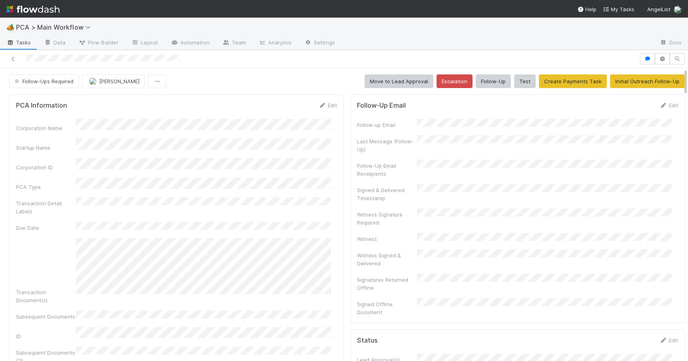
scroll to position [628, 0]
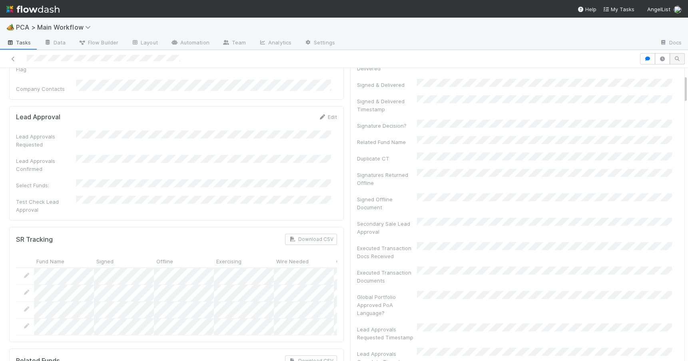
scroll to position [0, 0]
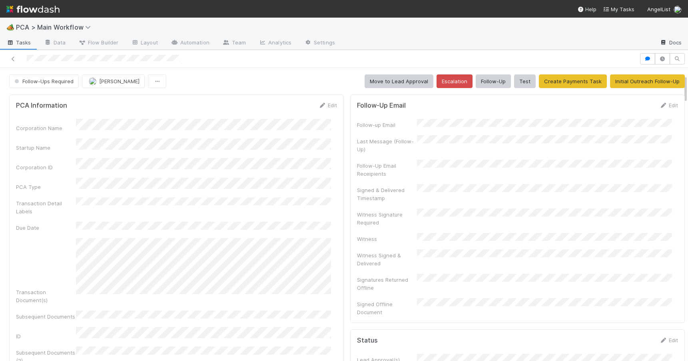
drag, startPoint x: 680, startPoint y: 137, endPoint x: 671, endPoint y: 42, distance: 94.7
click at [671, 45] on div "🏕️ PCA > Main Workflow Tasks Data Flow Builder Layout Automation Team Analytics…" at bounding box center [344, 189] width 688 height 343
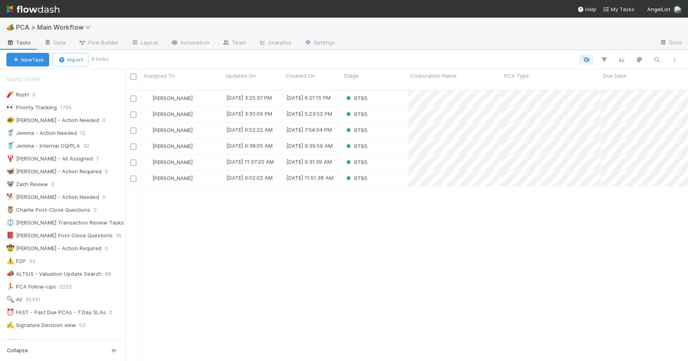
click at [381, 56] on div at bounding box center [395, 59] width 576 height 10
click at [382, 110] on div "RTBS" at bounding box center [374, 114] width 66 height 16
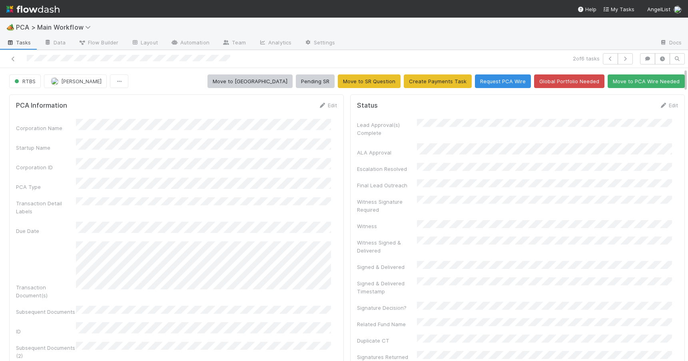
scroll to position [416, 0]
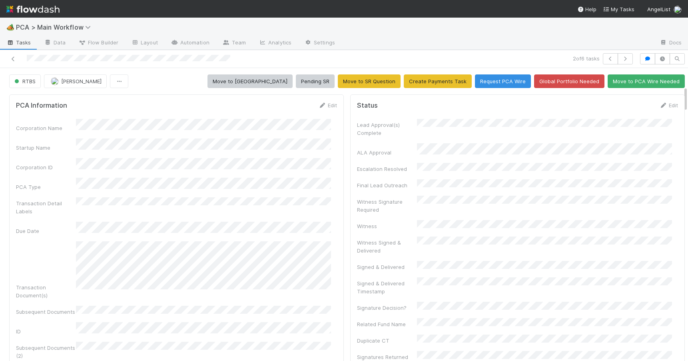
scroll to position [198, 0]
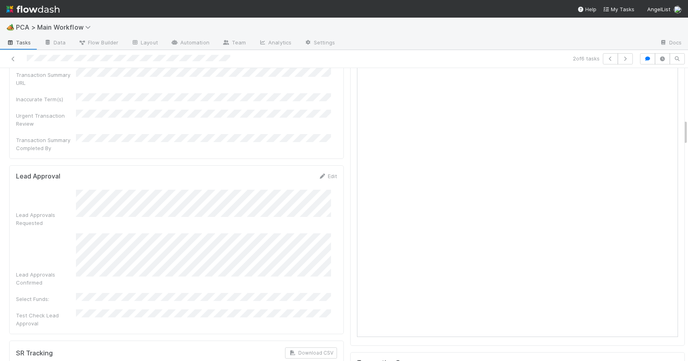
drag, startPoint x: 680, startPoint y: 123, endPoint x: 686, endPoint y: 132, distance: 10.3
click at [685, 132] on div "🏕️ PCA > Main Workflow Tasks Data Flow Builder Layout Automation Team Analytics…" at bounding box center [344, 189] width 688 height 343
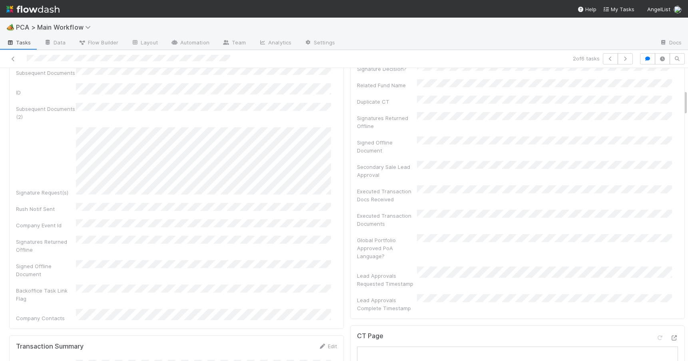
scroll to position [243, 0]
drag, startPoint x: 679, startPoint y: 130, endPoint x: 693, endPoint y: 100, distance: 32.7
click at [688, 100] on html "🏕️ PCA > Main Workflow Tasks Data Flow Builder Layout Automation Team Analytics…" at bounding box center [344, 180] width 688 height 361
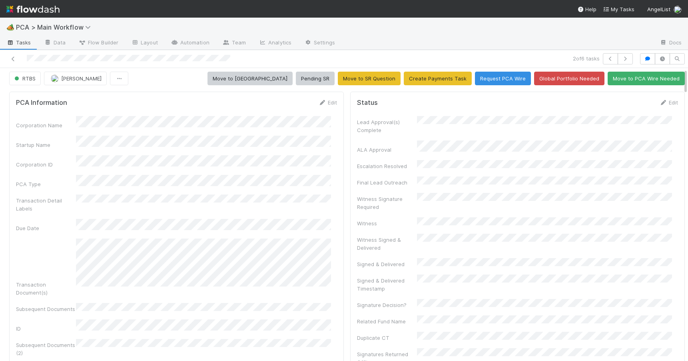
scroll to position [60, 0]
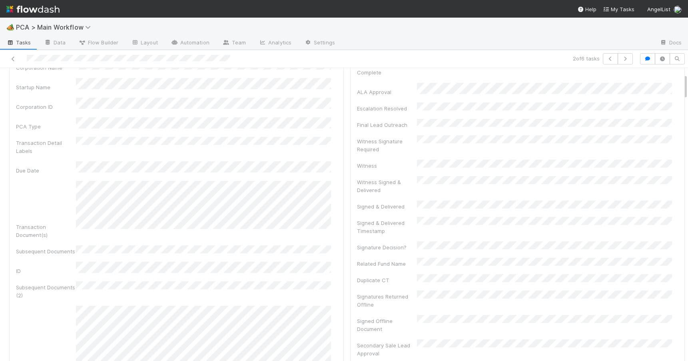
drag, startPoint x: 680, startPoint y: 101, endPoint x: 682, endPoint y: 84, distance: 16.6
click at [682, 84] on div "🏕️ PCA > Main Workflow Tasks Data Flow Builder Layout Automation Team Analytics…" at bounding box center [344, 189] width 688 height 343
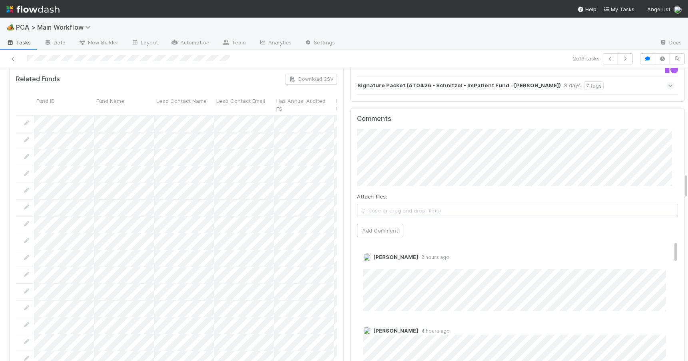
scroll to position [1232, 0]
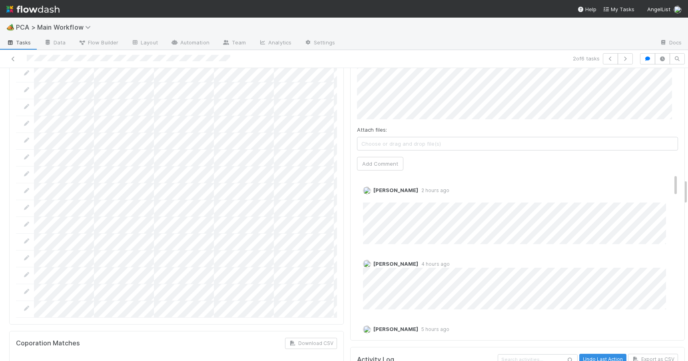
drag, startPoint x: 680, startPoint y: 84, endPoint x: 717, endPoint y: 190, distance: 111.4
click at [688, 190] on html "🏕️ PCA > Main Workflow Tasks Data Flow Builder Layout Automation Team Analytics…" at bounding box center [344, 180] width 688 height 361
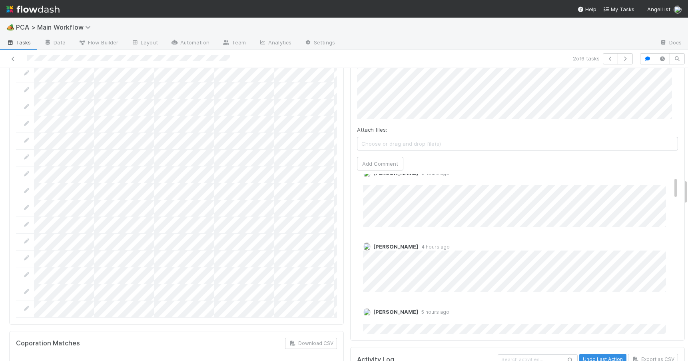
scroll to position [0, 0]
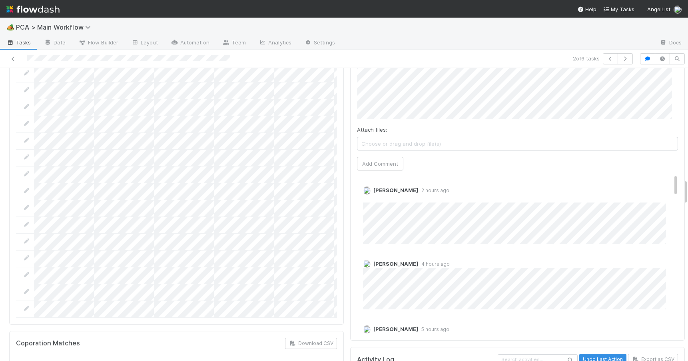
drag, startPoint x: 663, startPoint y: 132, endPoint x: 684, endPoint y: 100, distance: 37.6
click at [684, 100] on div "🏕️ PCA > Main Workflow Tasks Data Flow Builder Layout Automation Team Analytics…" at bounding box center [344, 189] width 688 height 343
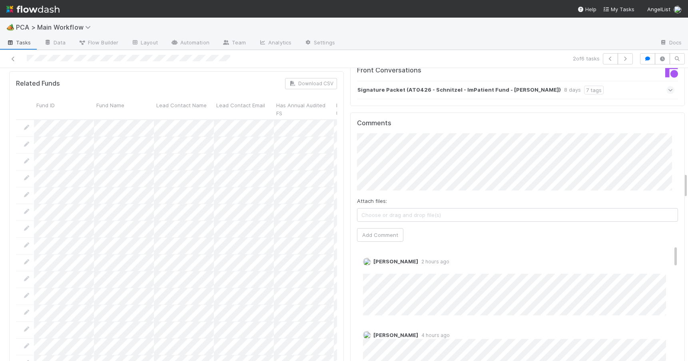
drag, startPoint x: 679, startPoint y: 189, endPoint x: 678, endPoint y: 180, distance: 9.3
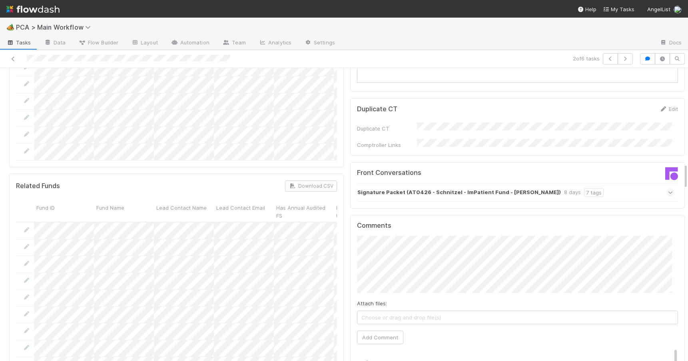
drag, startPoint x: 679, startPoint y: 180, endPoint x: 678, endPoint y: 170, distance: 10.8
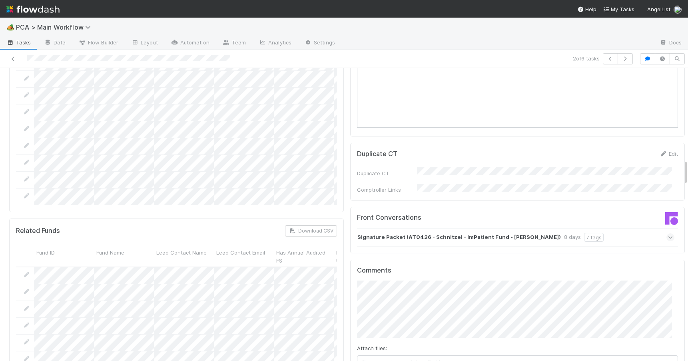
click at [591, 228] on div "Signature Packet (AT0426 - Schnitzel - ImPatient Fund - Joshua Cowdin) 8 days 7…" at bounding box center [515, 237] width 317 height 18
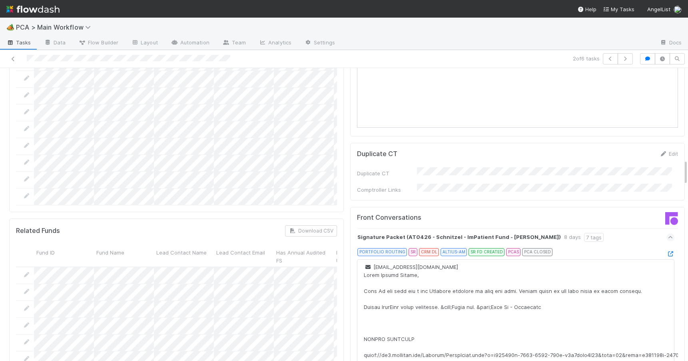
click at [607, 228] on div "Signature Packet (AT0426 - Schnitzel - ImPatient Fund - Joshua Cowdin) 8 days 7…" at bounding box center [515, 237] width 317 height 18
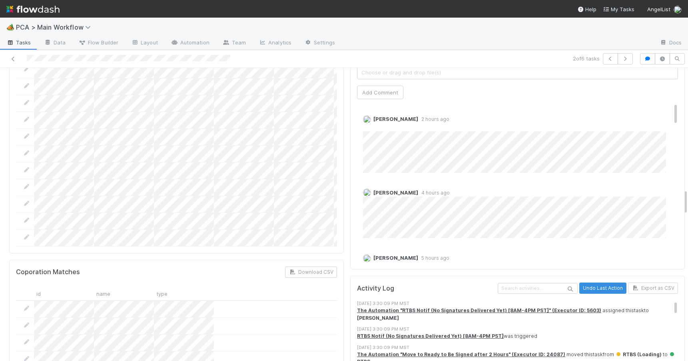
scroll to position [1245, 0]
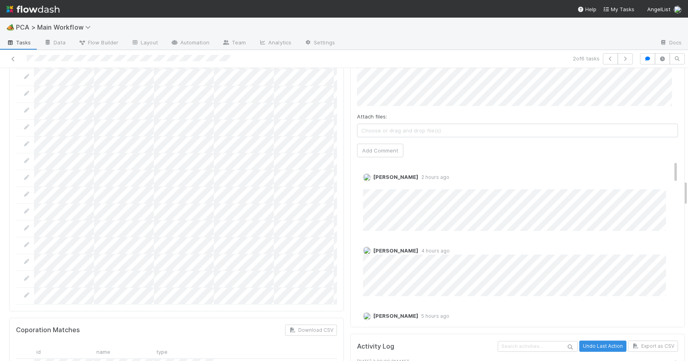
drag, startPoint x: 680, startPoint y: 166, endPoint x: 680, endPoint y: 186, distance: 20.8
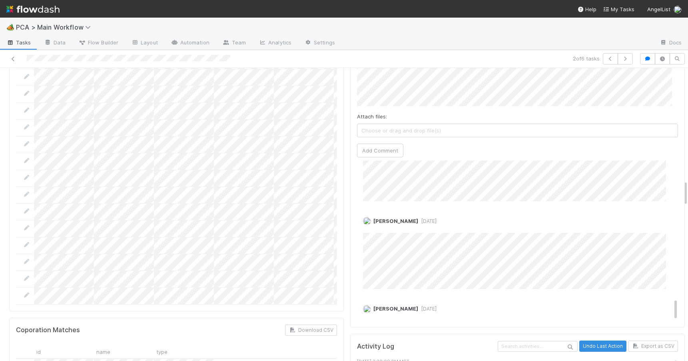
scroll to position [981, 0]
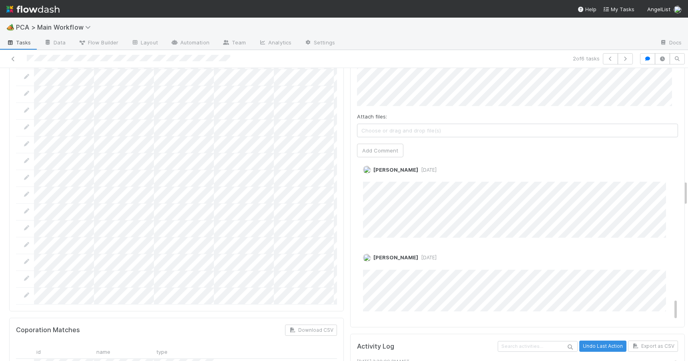
drag, startPoint x: 664, startPoint y: 127, endPoint x: 700, endPoint y: 272, distance: 149.3
click at [688, 272] on html "🏕️ PCA > Main Workflow Tasks Data Flow Builder Layout Automation Team Analytics…" at bounding box center [344, 180] width 688 height 361
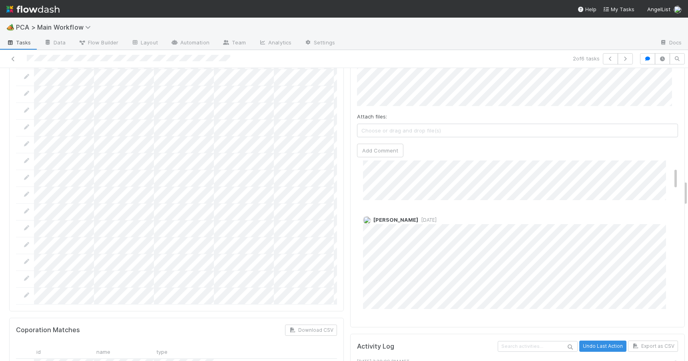
scroll to position [0, 0]
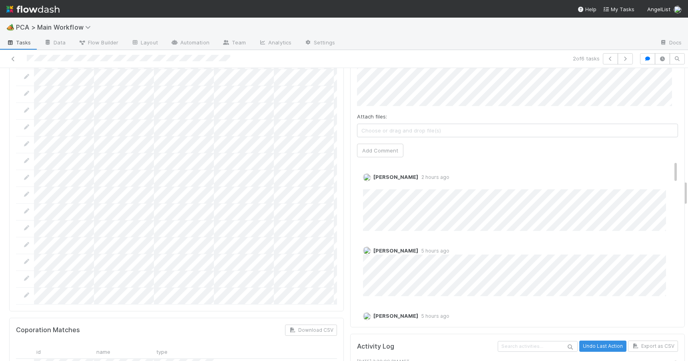
drag, startPoint x: 664, startPoint y: 260, endPoint x: 651, endPoint y: 79, distance: 181.6
click at [651, 79] on div "Comments Attach files: Choose or drag and drop file(s) Add Comment Zachary Conl…" at bounding box center [517, 178] width 321 height 286
click at [688, 185] on div at bounding box center [688, 214] width 0 height 293
drag, startPoint x: 680, startPoint y: 188, endPoint x: 679, endPoint y: 178, distance: 10.4
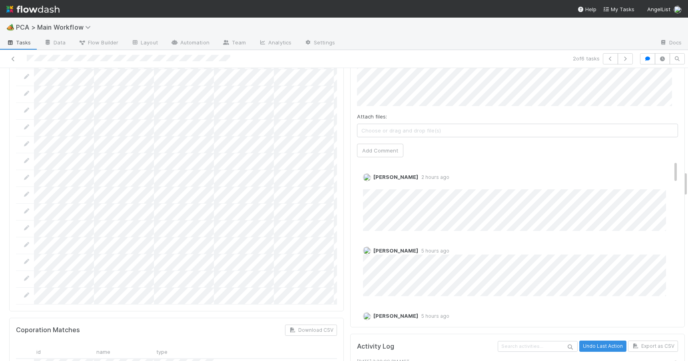
scroll to position [1142, 0]
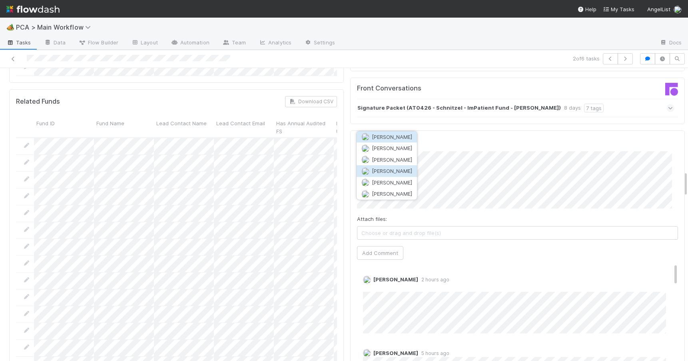
click at [386, 171] on span "Josh Tarr" at bounding box center [392, 171] width 40 height 6
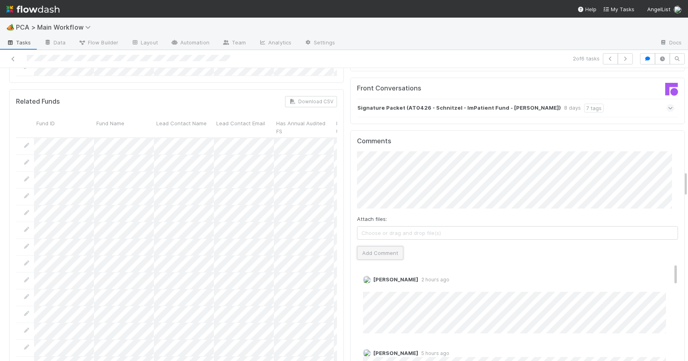
click at [364, 246] on button "Add Comment" at bounding box center [380, 253] width 46 height 14
click at [11, 57] on icon at bounding box center [13, 58] width 8 height 5
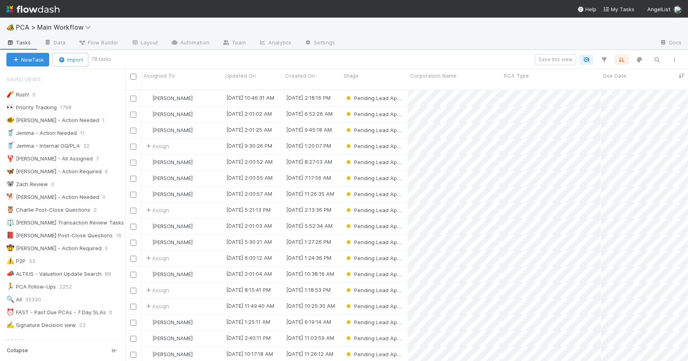
scroll to position [272, 557]
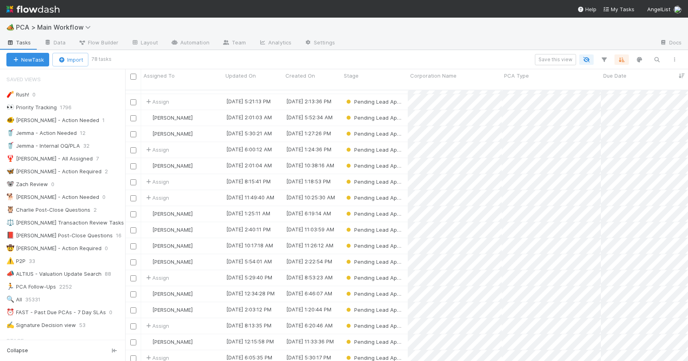
scroll to position [112, 0]
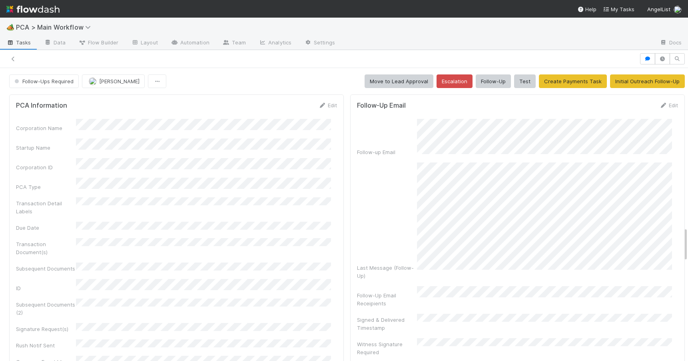
scroll to position [1346, 0]
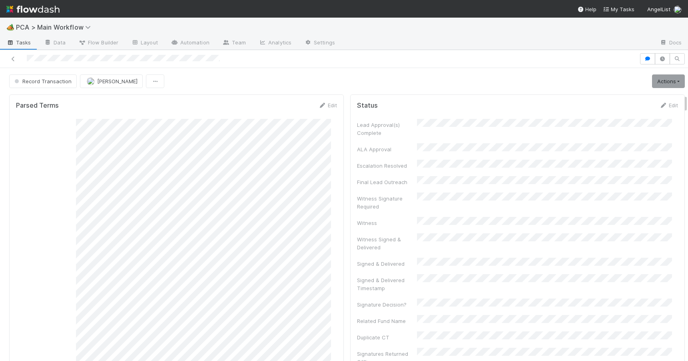
scroll to position [413, 0]
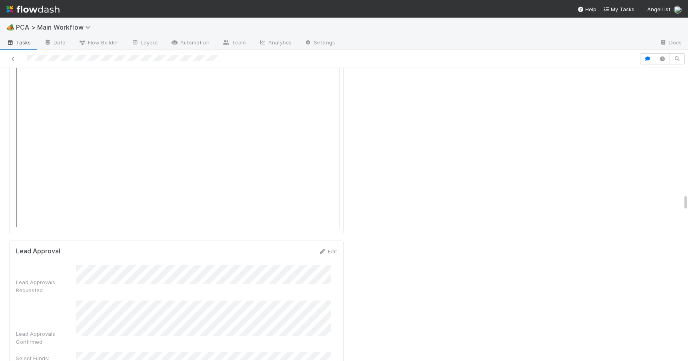
scroll to position [2175, 0]
drag, startPoint x: 679, startPoint y: 98, endPoint x: 716, endPoint y: 203, distance: 110.7
click at [688, 203] on html "🏕️ PCA > Main Workflow Tasks Data Flow Builder Layout Automation Team Analytics…" at bounding box center [344, 180] width 688 height 361
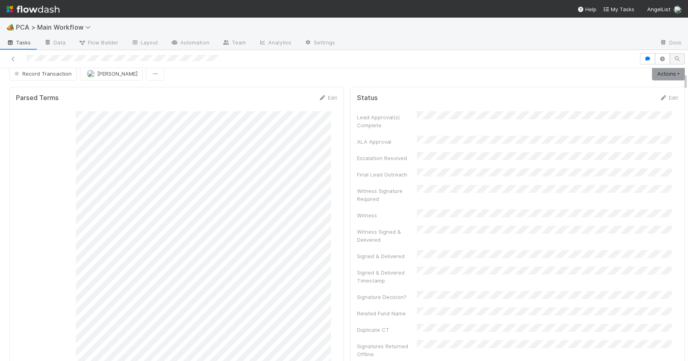
scroll to position [0, 0]
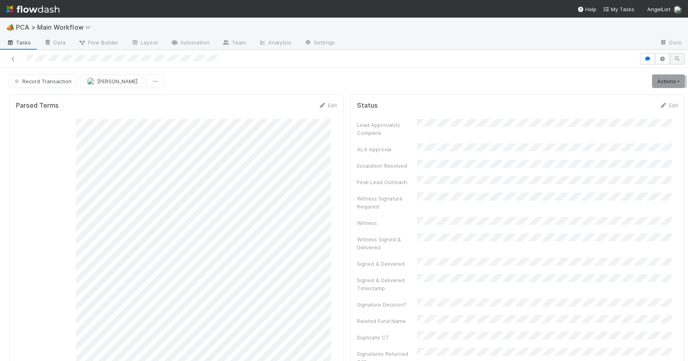
drag, startPoint x: 680, startPoint y: 203, endPoint x: 671, endPoint y: 63, distance: 139.8
click at [671, 63] on div "Record Transaction [PERSON_NAME] Actions Move to TR External Open Question / Re…" at bounding box center [344, 205] width 688 height 311
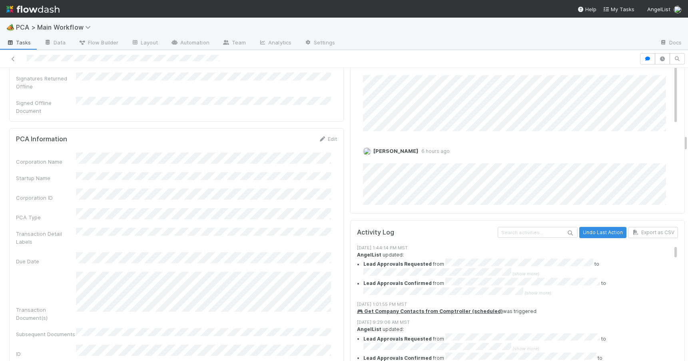
scroll to position [1120, 0]
click at [323, 135] on link "Edit" at bounding box center [327, 138] width 19 height 6
click at [291, 134] on button "Save" at bounding box center [294, 141] width 23 height 14
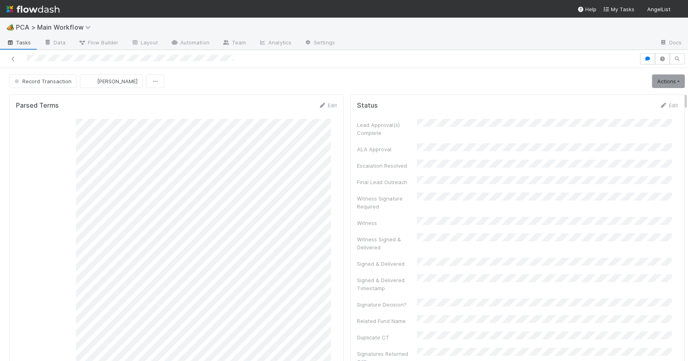
scroll to position [413, 0]
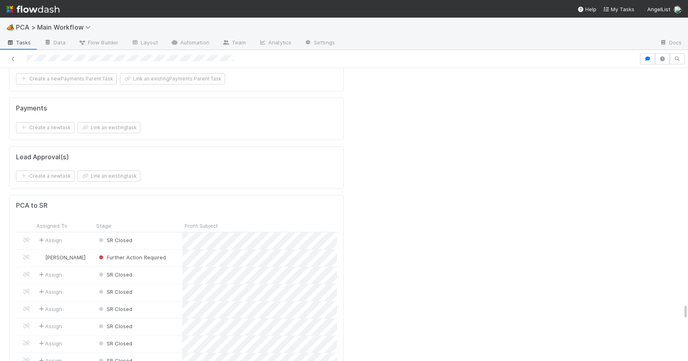
scroll to position [4192, 0]
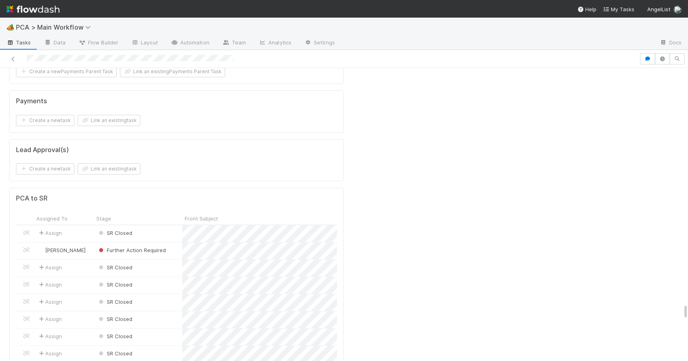
drag, startPoint x: 679, startPoint y: 100, endPoint x: 746, endPoint y: 312, distance: 222.2
click at [688, 312] on html "🏕️ PCA > Main Workflow Tasks Data Flow Builder Layout Automation Team Analytics…" at bounding box center [344, 180] width 688 height 361
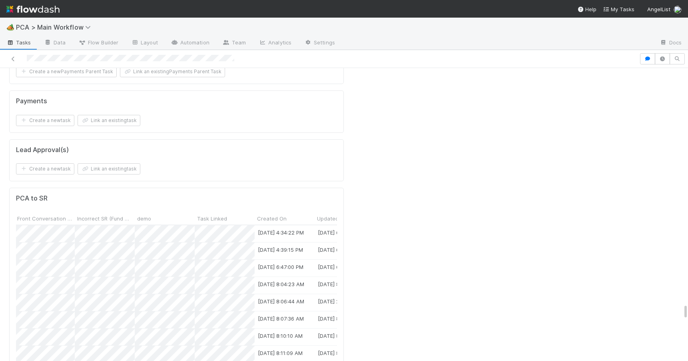
scroll to position [0, 3267]
click at [102, 224] on div at bounding box center [344, 180] width 688 height 361
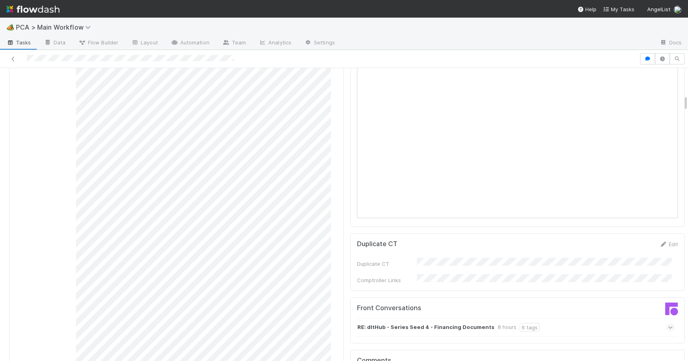
scroll to position [0, 0]
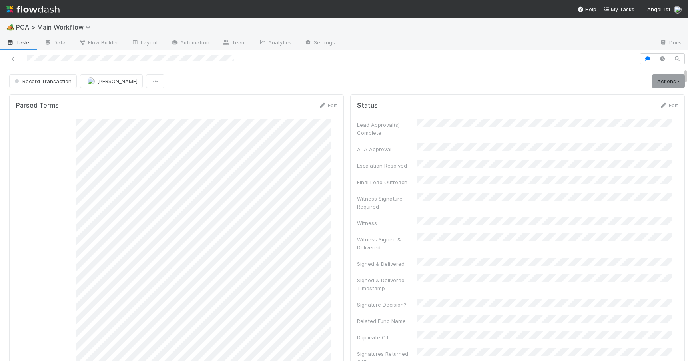
drag, startPoint x: 679, startPoint y: 312, endPoint x: 684, endPoint y: 69, distance: 243.6
click at [684, 69] on div "🏕️ PCA > Main Workflow Tasks Data Flow Builder Layout Automation Team Analytics…" at bounding box center [344, 189] width 688 height 343
click at [657, 87] on link "Actions" at bounding box center [668, 81] width 33 height 14
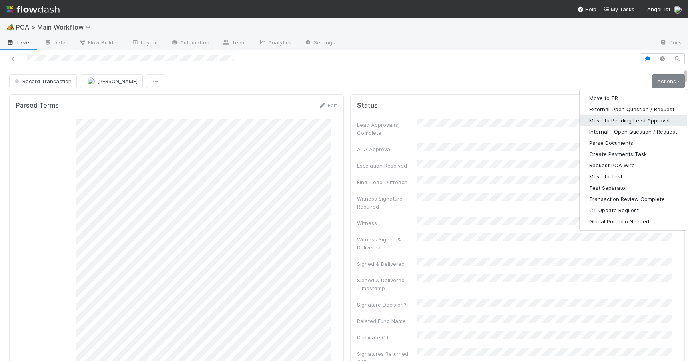
click at [611, 123] on button "Move to Pending Lead Approval" at bounding box center [633, 120] width 107 height 11
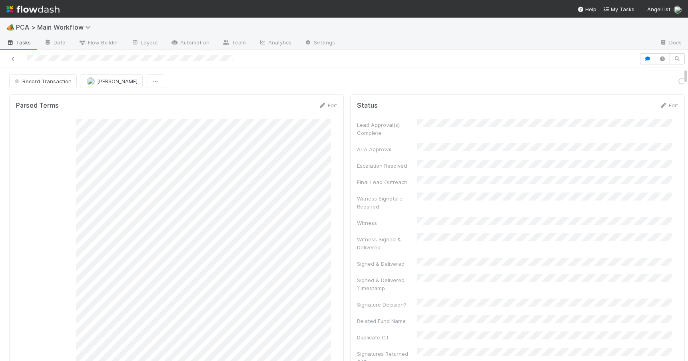
click at [477, 79] on div "Record Transaction Febbie Cervantes Loading..." at bounding box center [347, 81] width 676 height 14
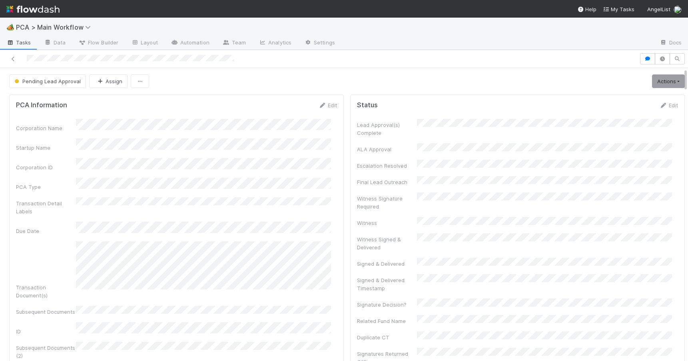
click at [679, 79] on div "Pending Lead Approval Assign Actions Escalation Move to RTBS Move to TR Final L…" at bounding box center [347, 81] width 694 height 14
drag, startPoint x: 679, startPoint y: 79, endPoint x: 685, endPoint y: 109, distance: 30.6
click at [685, 109] on div "🏕️ PCA > Main Workflow Tasks Data Flow Builder Layout Automation Team Analytics…" at bounding box center [344, 189] width 688 height 343
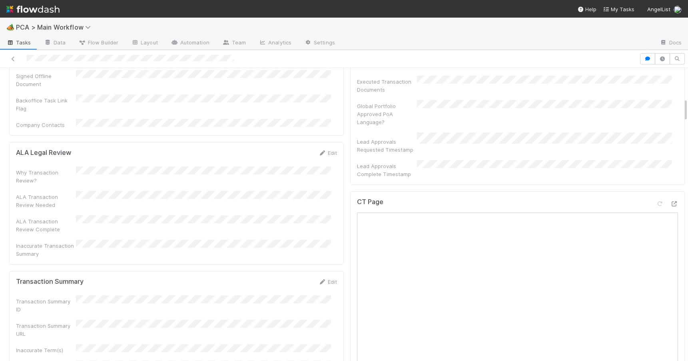
drag, startPoint x: 680, startPoint y: 109, endPoint x: 677, endPoint y: 87, distance: 22.1
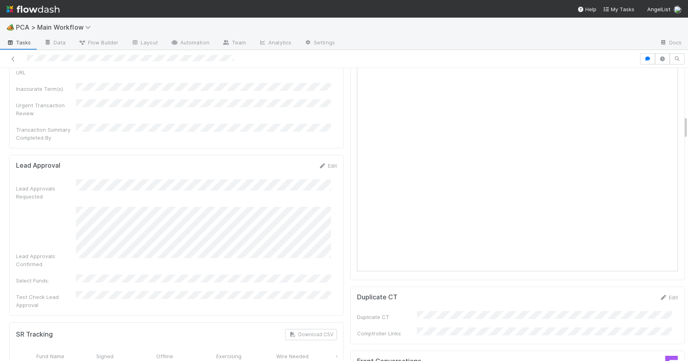
scroll to position [651, 0]
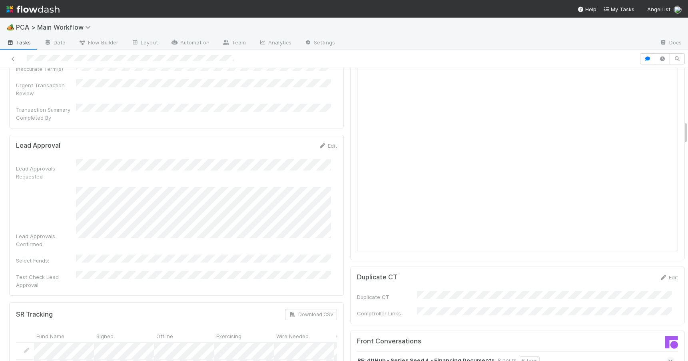
drag, startPoint x: 679, startPoint y: 88, endPoint x: 714, endPoint y: 134, distance: 57.0
click at [688, 134] on html "🏕️ PCA > Main Workflow Tasks Data Flow Builder Layout Automation Team Analytics…" at bounding box center [344, 180] width 688 height 361
drag, startPoint x: 680, startPoint y: 128, endPoint x: 682, endPoint y: 147, distance: 18.5
click at [682, 147] on div "Pending Lead Approval Assign Actions Escalation Move to RTBS Move to TR Final L…" at bounding box center [344, 214] width 688 height 293
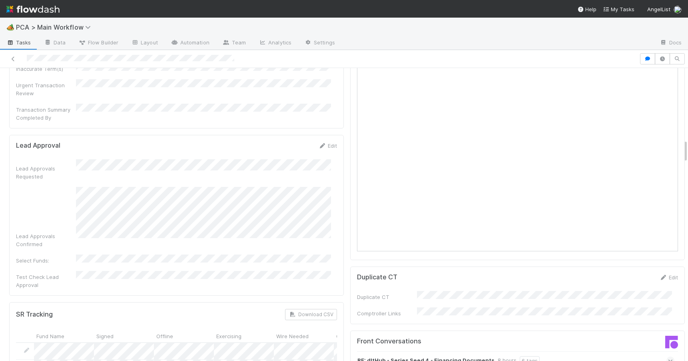
scroll to position [877, 0]
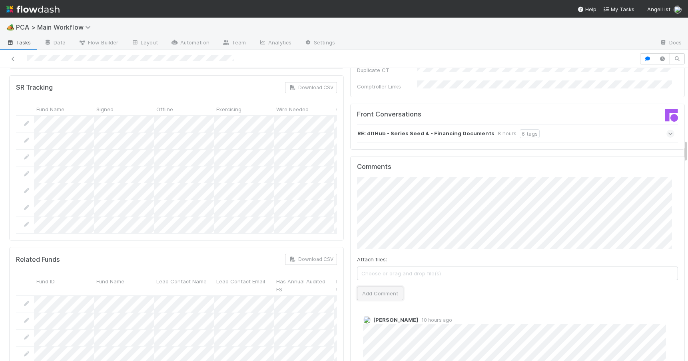
click at [374, 286] on button "Add Comment" at bounding box center [380, 293] width 46 height 14
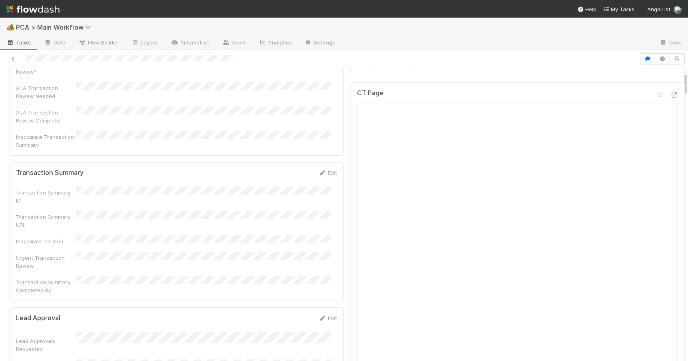
scroll to position [0, 0]
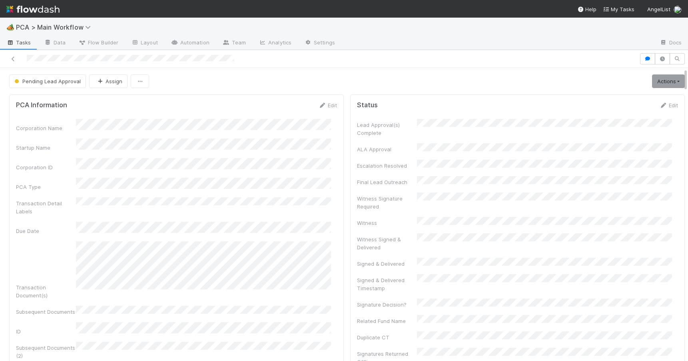
drag, startPoint x: 680, startPoint y: 147, endPoint x: 683, endPoint y: 68, distance: 78.8
click at [683, 68] on div "🏕️ PCA > Main Workflow Tasks Data Flow Builder Layout Automation Team Analytics…" at bounding box center [344, 189] width 688 height 343
click at [664, 85] on link "Actions" at bounding box center [668, 81] width 33 height 14
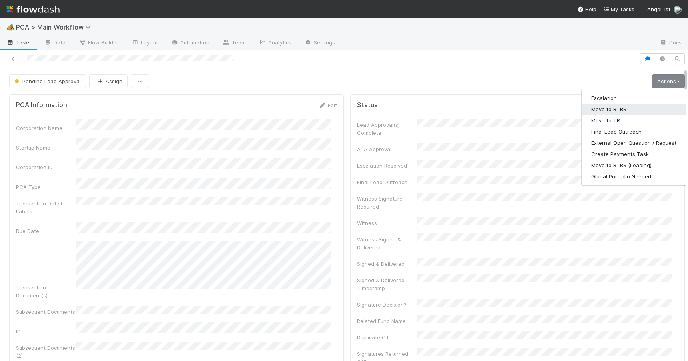
click at [615, 107] on button "Move to RTBS" at bounding box center [634, 109] width 104 height 11
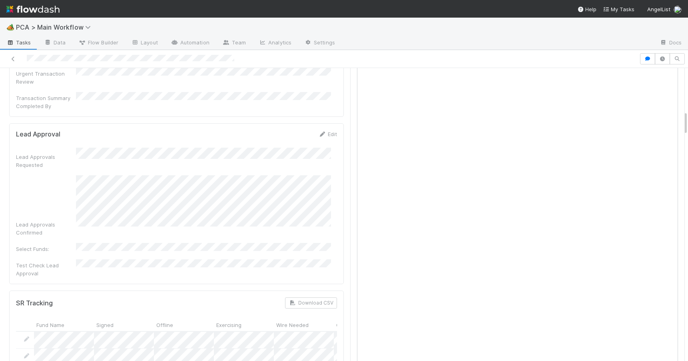
scroll to position [567, 0]
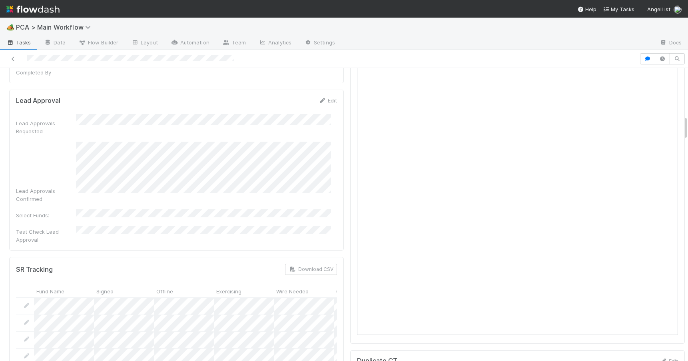
drag, startPoint x: 680, startPoint y: 79, endPoint x: 704, endPoint y: 126, distance: 53.3
click at [688, 126] on html "🏕️ PCA > Main Workflow Tasks Data Flow Builder Layout Automation Team Analytics…" at bounding box center [344, 180] width 688 height 361
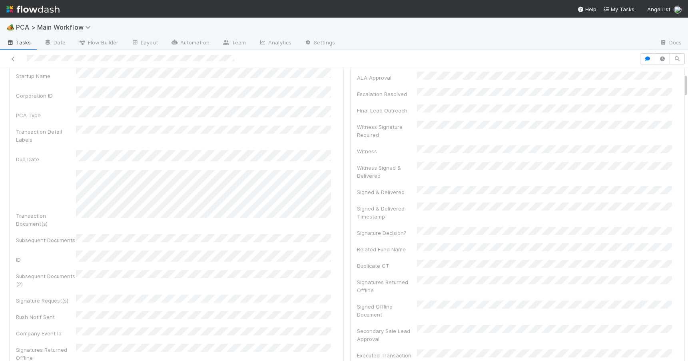
scroll to position [62, 0]
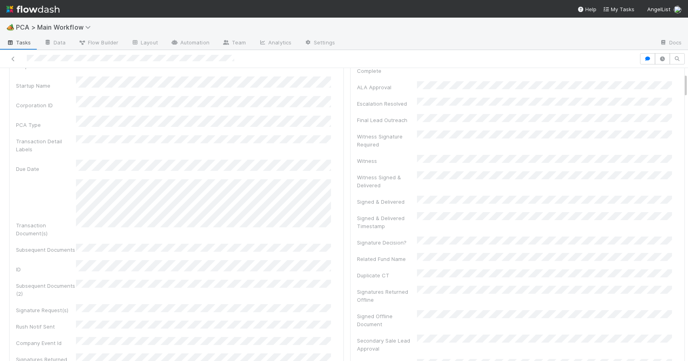
drag, startPoint x: 679, startPoint y: 125, endPoint x: 679, endPoint y: 83, distance: 42.4
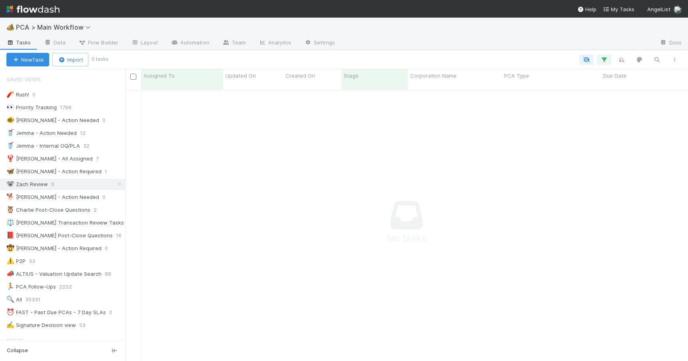
scroll to position [266, 557]
